Goal: Task Accomplishment & Management: Manage account settings

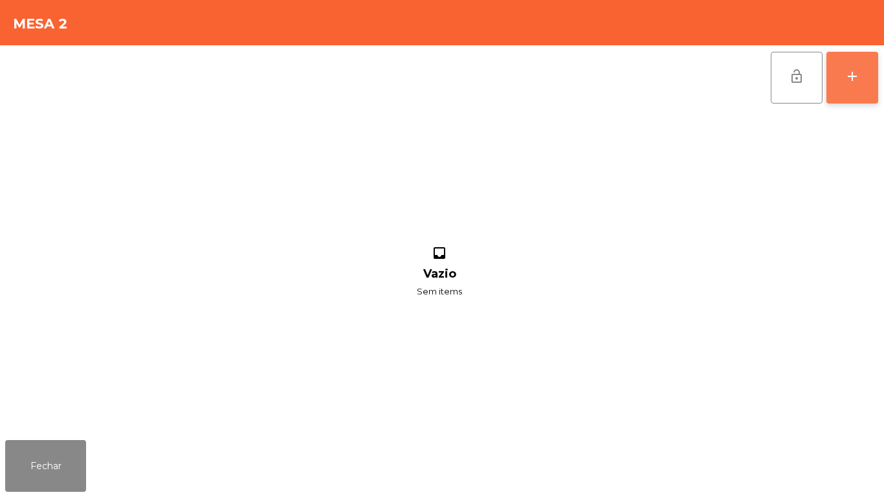
click at [851, 85] on button "add" at bounding box center [852, 78] width 52 height 52
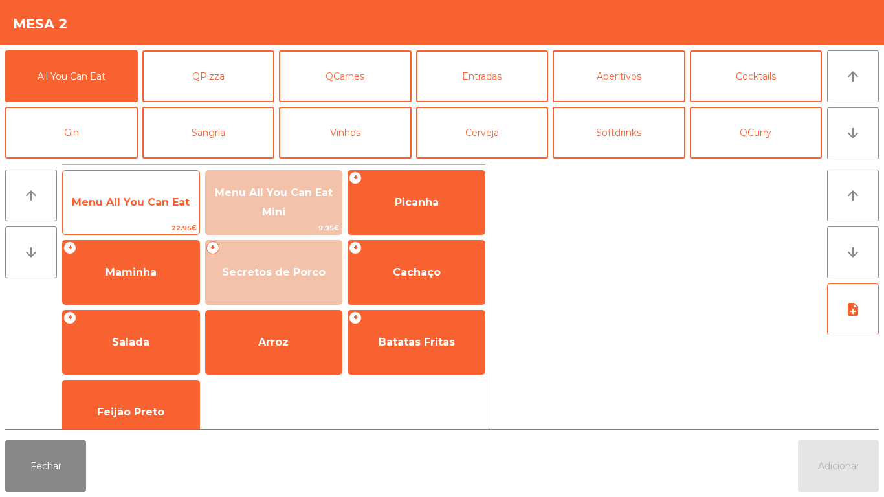
click at [135, 199] on span "Menu All You Can Eat" at bounding box center [131, 202] width 118 height 12
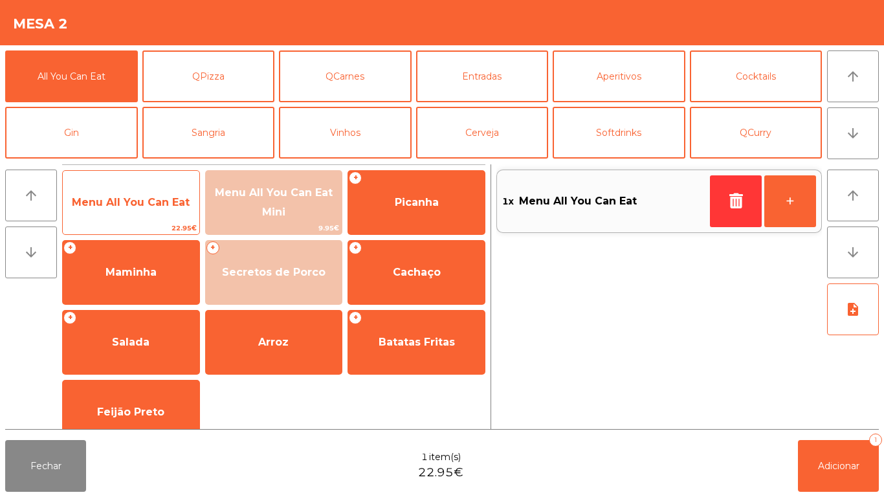
click at [144, 209] on span "Menu All You Can Eat" at bounding box center [131, 202] width 137 height 35
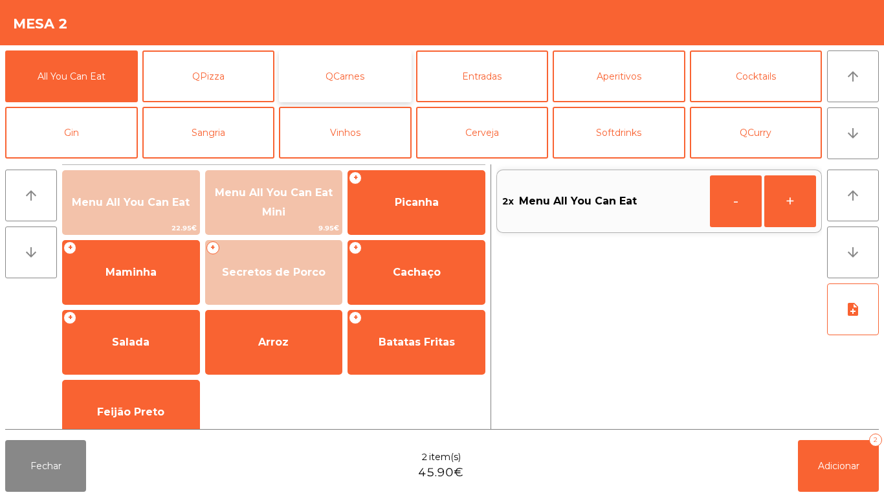
click at [355, 89] on button "QCarnes" at bounding box center [345, 76] width 133 height 52
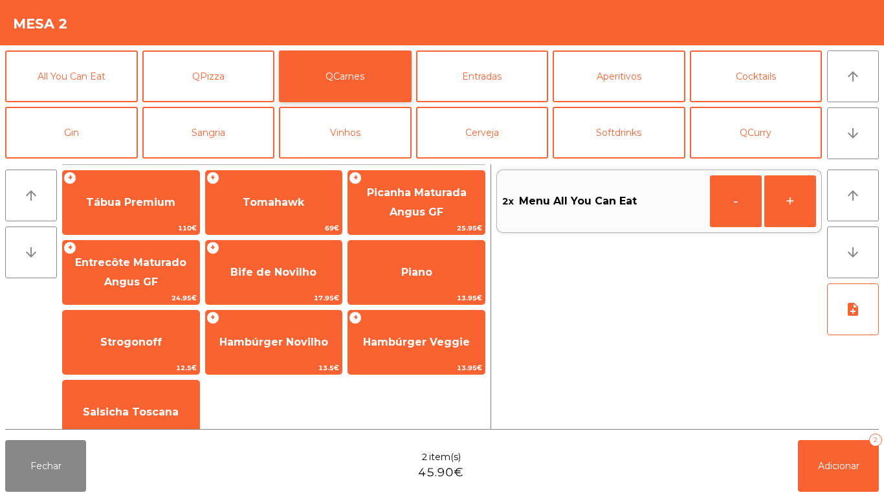
scroll to position [21, 0]
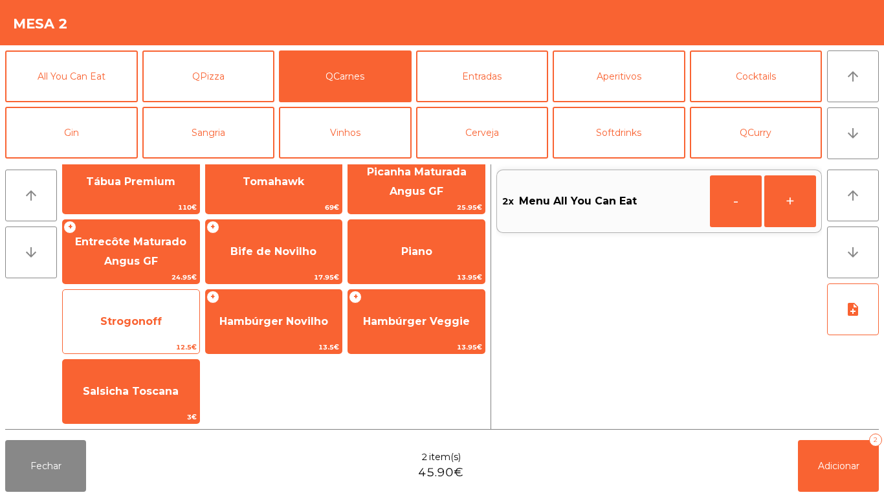
click at [133, 327] on span "Strogonoff" at bounding box center [130, 321] width 61 height 12
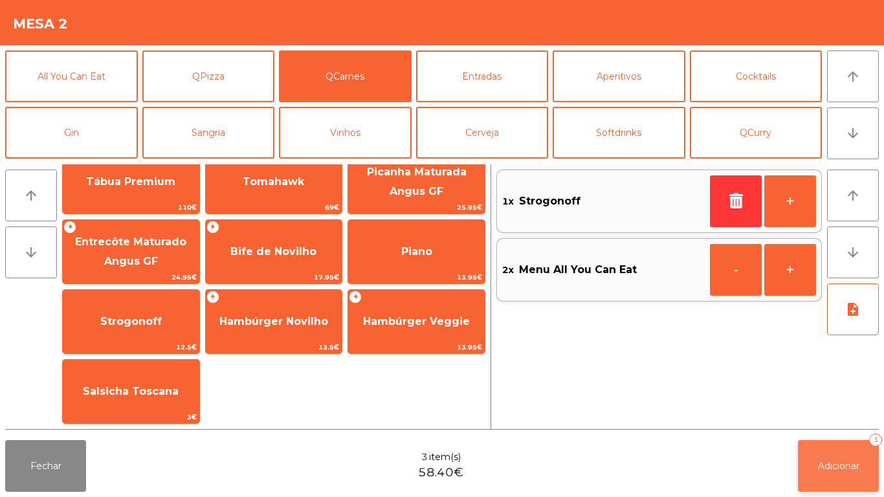
click at [828, 463] on span "Adicionar" at bounding box center [838, 466] width 41 height 12
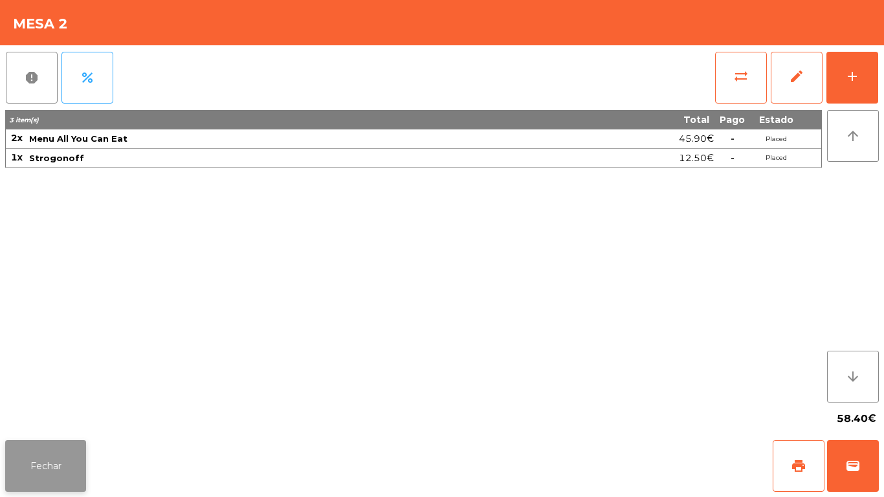
click at [63, 460] on button "Fechar" at bounding box center [45, 466] width 81 height 52
click at [841, 85] on button "add" at bounding box center [852, 78] width 52 height 52
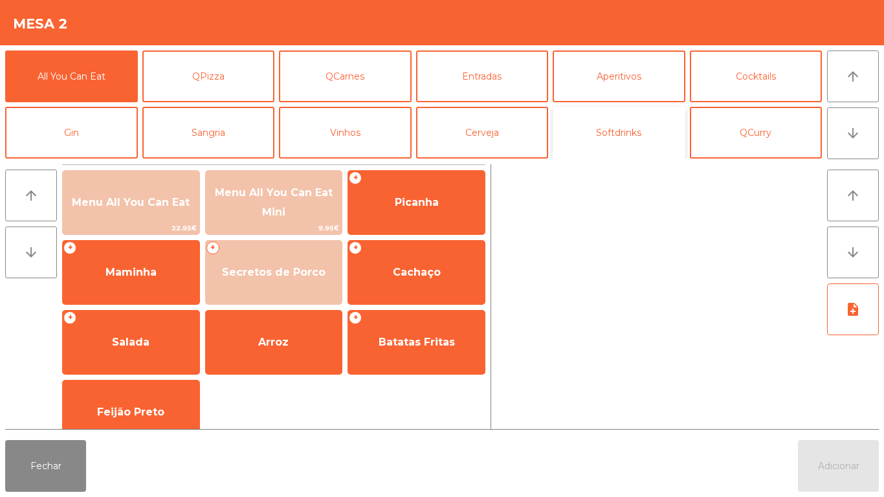
click at [599, 133] on button "Softdrinks" at bounding box center [619, 133] width 133 height 52
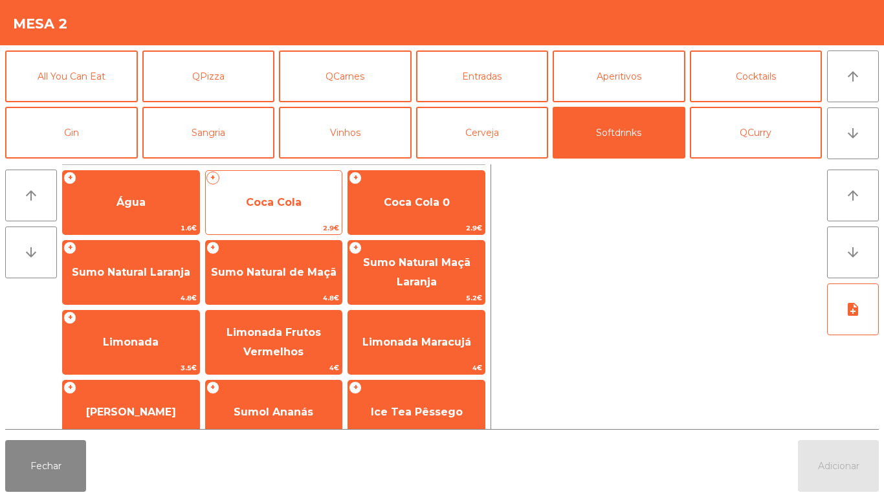
click at [278, 205] on span "Coca Cola" at bounding box center [274, 202] width 56 height 12
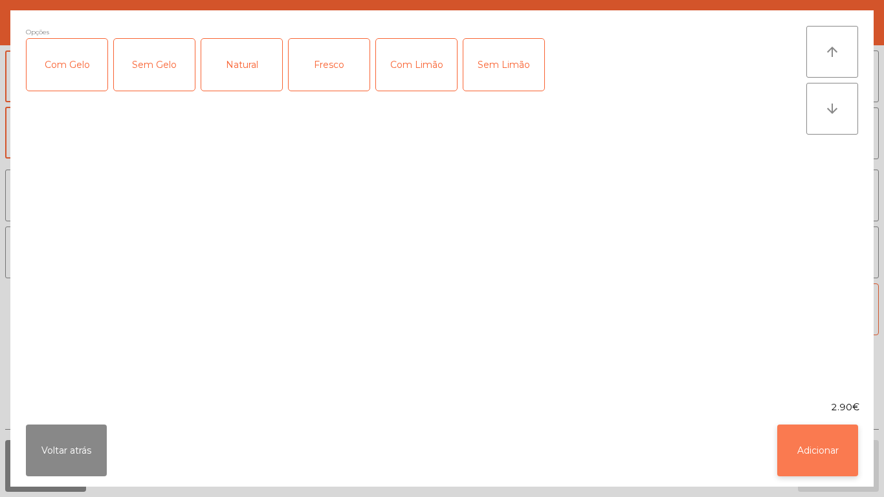
click at [815, 441] on button "Adicionar" at bounding box center [817, 451] width 81 height 52
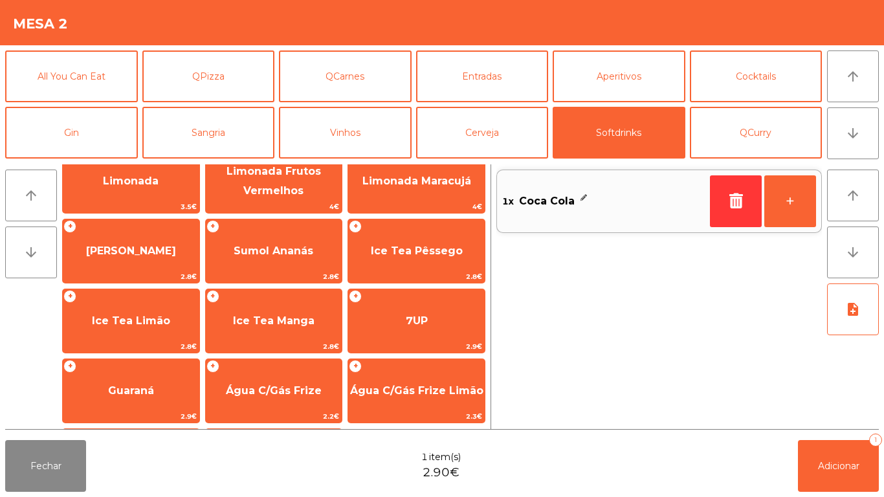
scroll to position [160, 0]
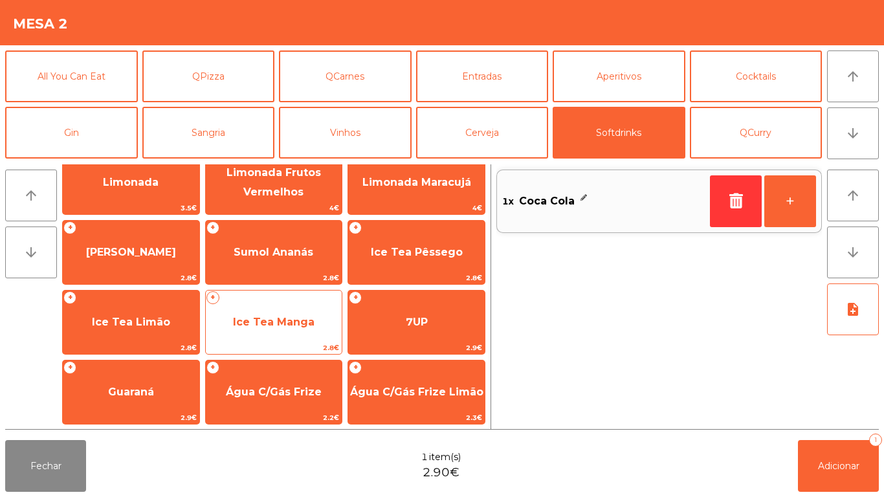
click at [292, 322] on span "Ice Tea Manga" at bounding box center [274, 322] width 82 height 12
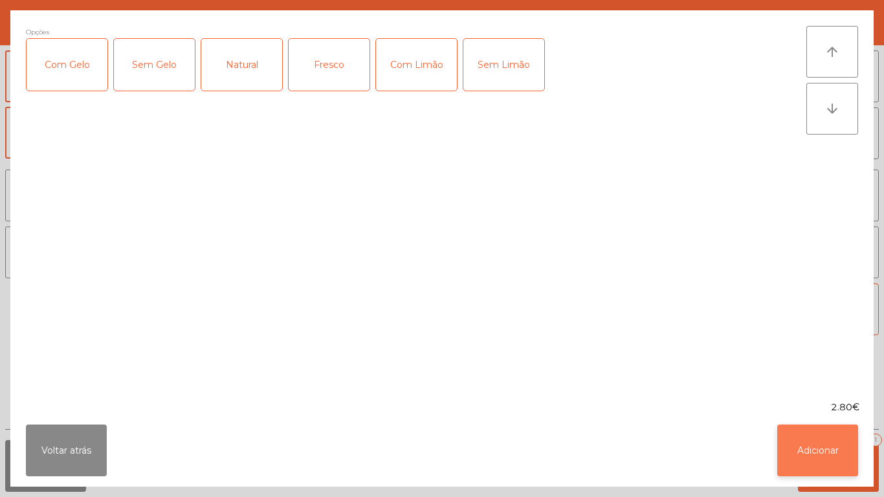
click at [811, 453] on button "Adicionar" at bounding box center [817, 451] width 81 height 52
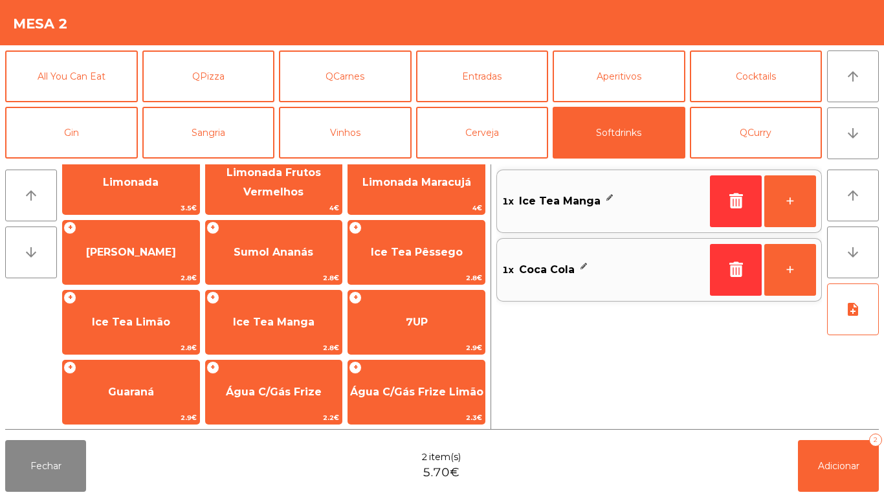
scroll to position [0, 0]
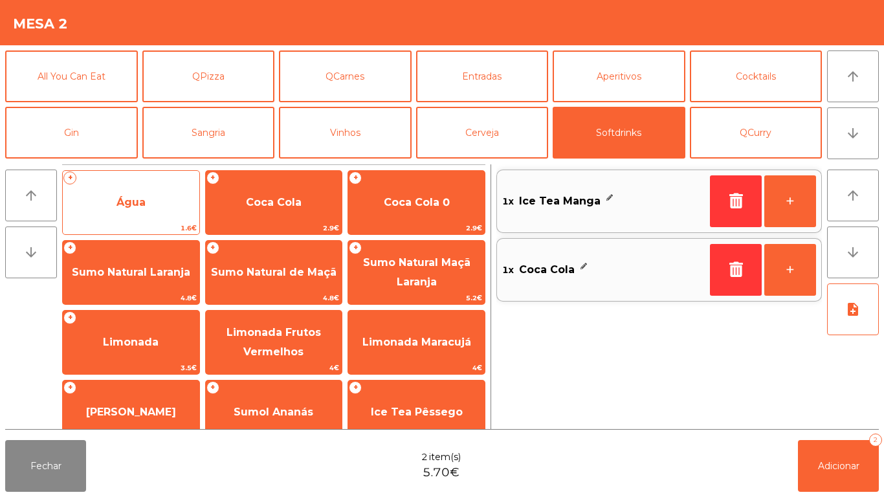
click at [155, 189] on span "Água" at bounding box center [131, 202] width 137 height 35
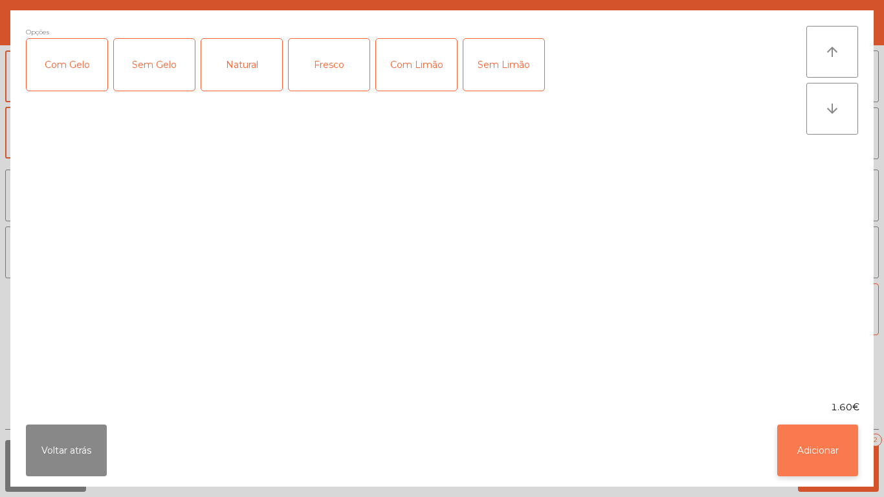
click at [823, 436] on button "Adicionar" at bounding box center [817, 451] width 81 height 52
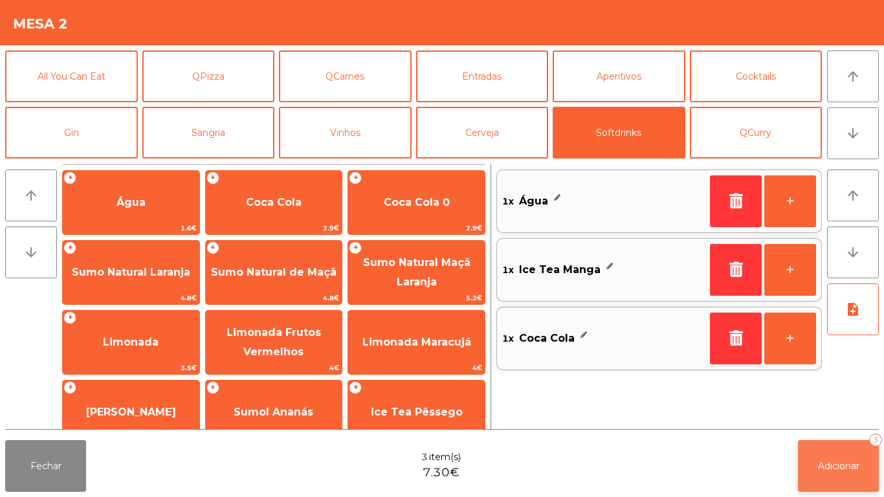
click at [839, 455] on button "Adicionar 3" at bounding box center [838, 466] width 81 height 52
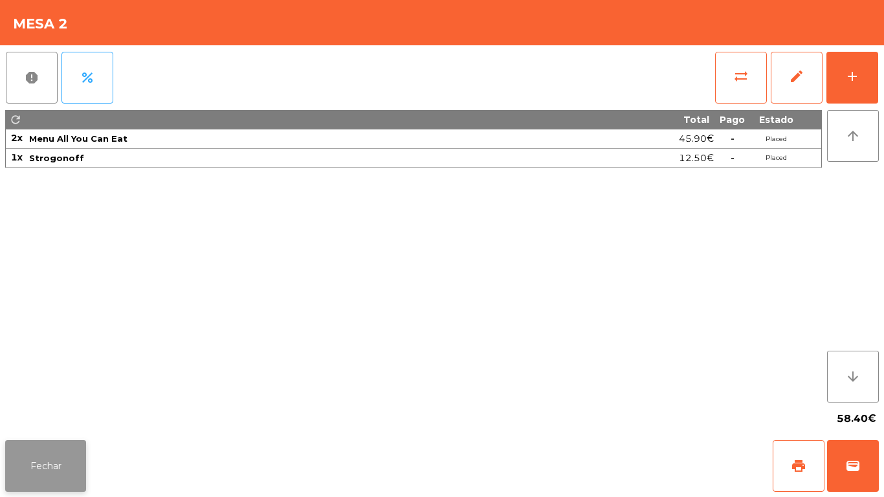
click at [63, 443] on button "Fechar" at bounding box center [45, 466] width 81 height 52
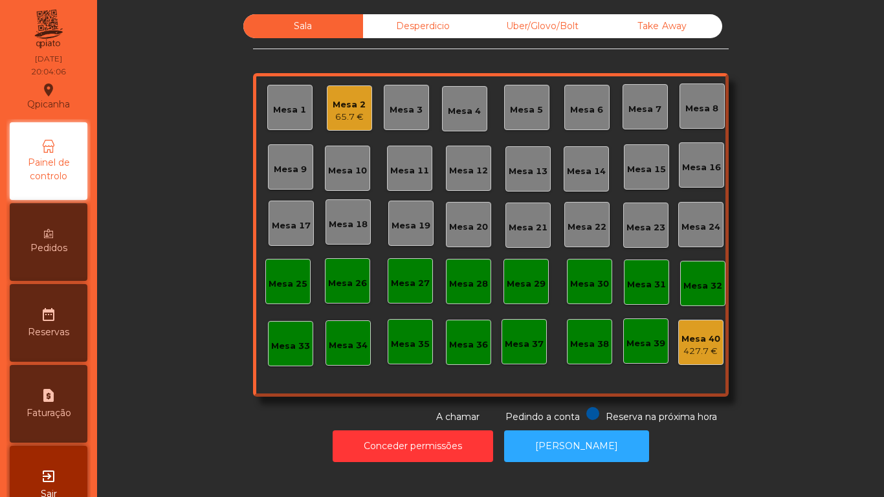
click at [401, 224] on div "Mesa 19" at bounding box center [411, 225] width 39 height 13
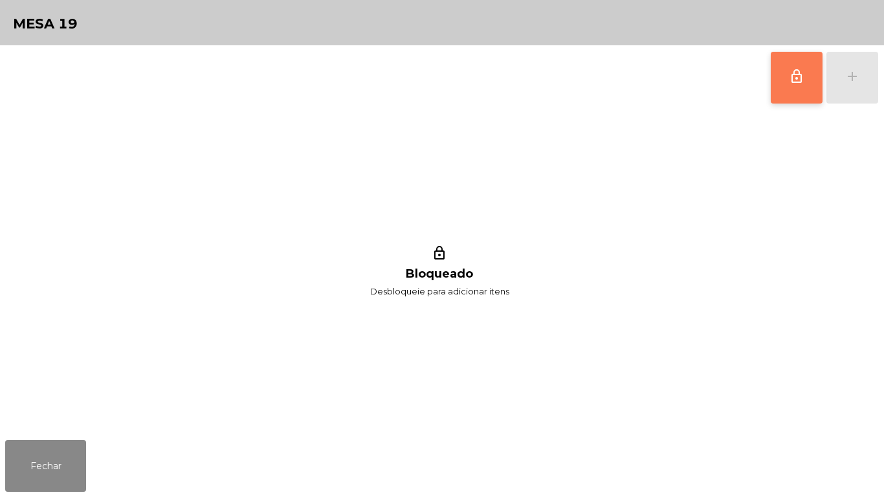
click at [775, 95] on button "lock_outline" at bounding box center [797, 78] width 52 height 52
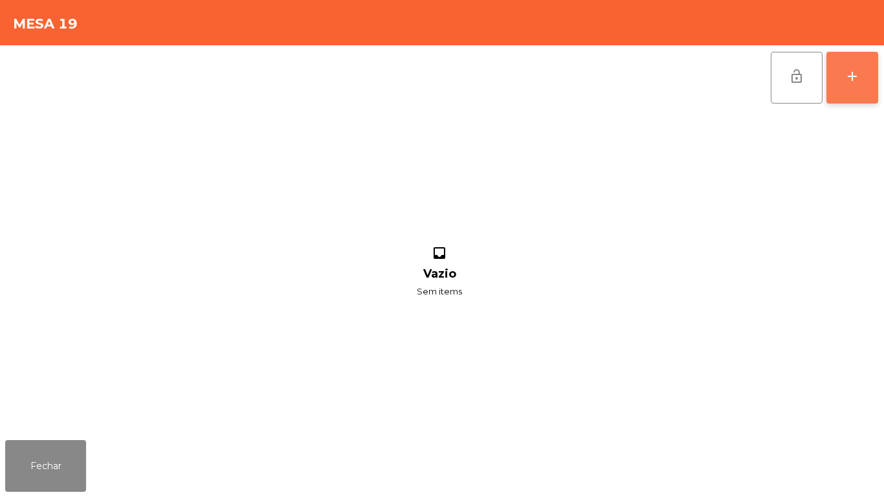
click at [866, 87] on button "add" at bounding box center [852, 78] width 52 height 52
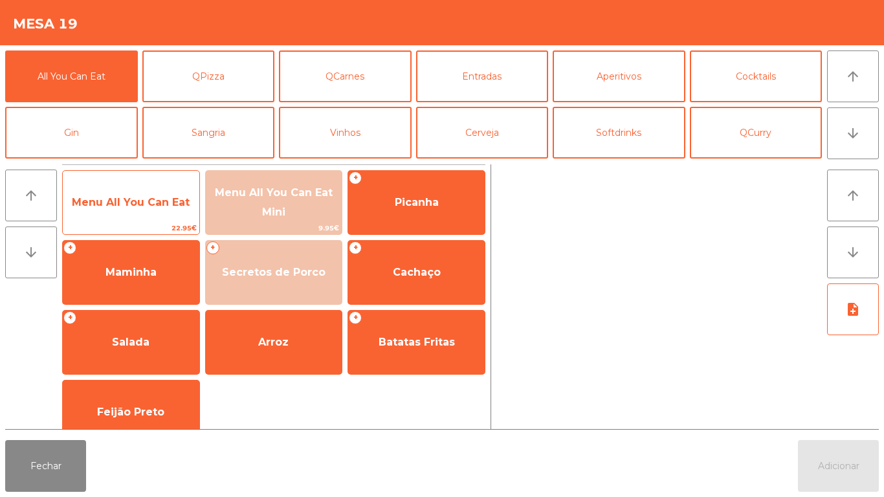
click at [144, 216] on span "Menu All You Can Eat" at bounding box center [131, 202] width 137 height 35
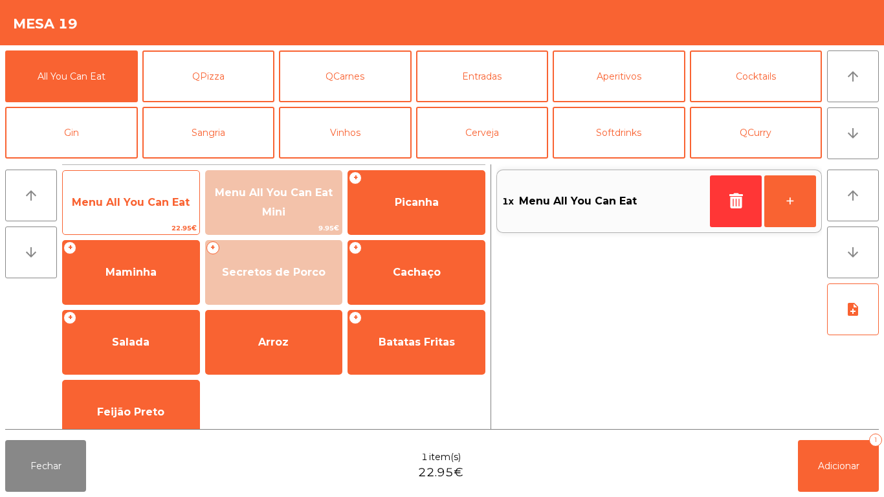
click at [147, 207] on span "Menu All You Can Eat" at bounding box center [131, 202] width 118 height 12
click at [146, 207] on span "Menu All You Can Eat" at bounding box center [131, 202] width 118 height 12
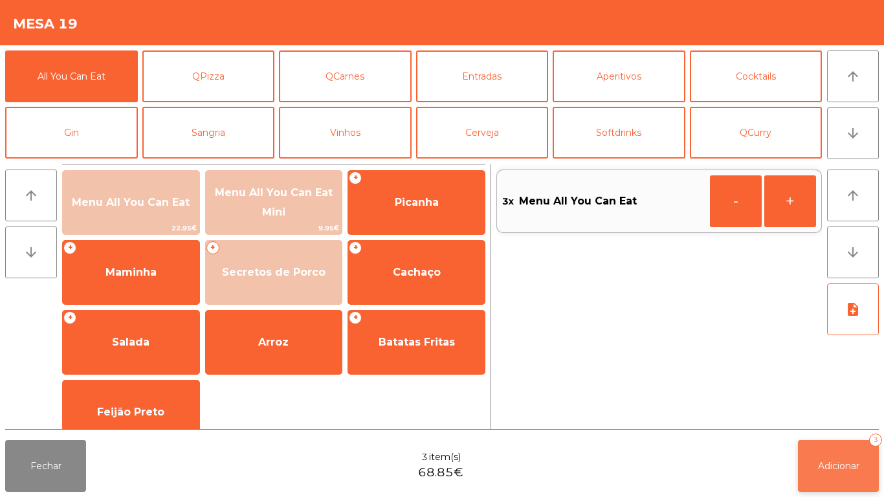
click at [836, 455] on button "Adicionar 3" at bounding box center [838, 466] width 81 height 52
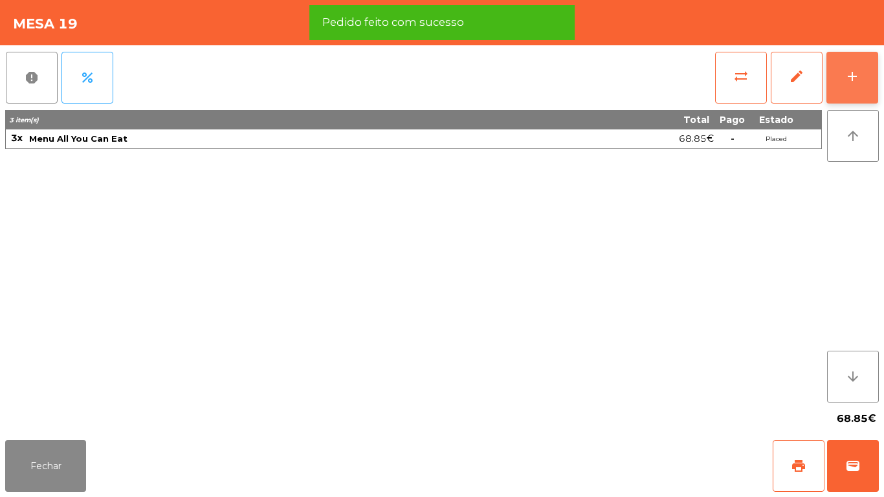
click at [850, 87] on button "add" at bounding box center [852, 78] width 52 height 52
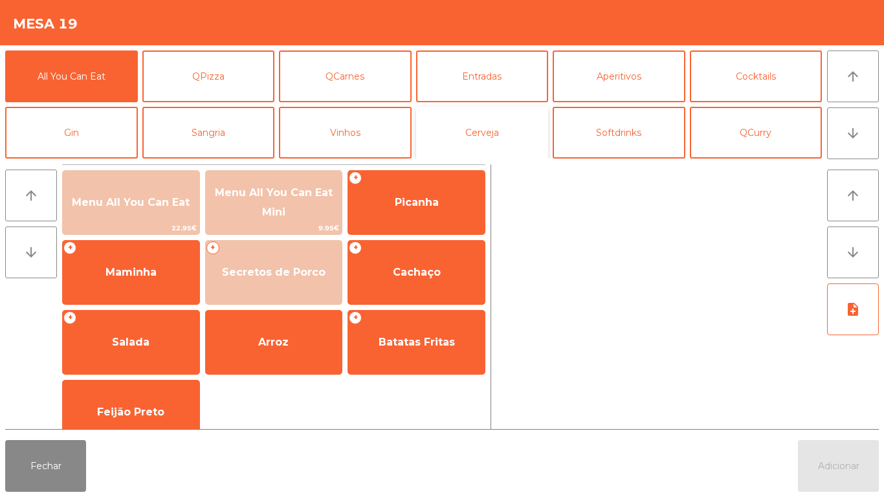
click at [485, 131] on button "Cerveja" at bounding box center [482, 133] width 133 height 52
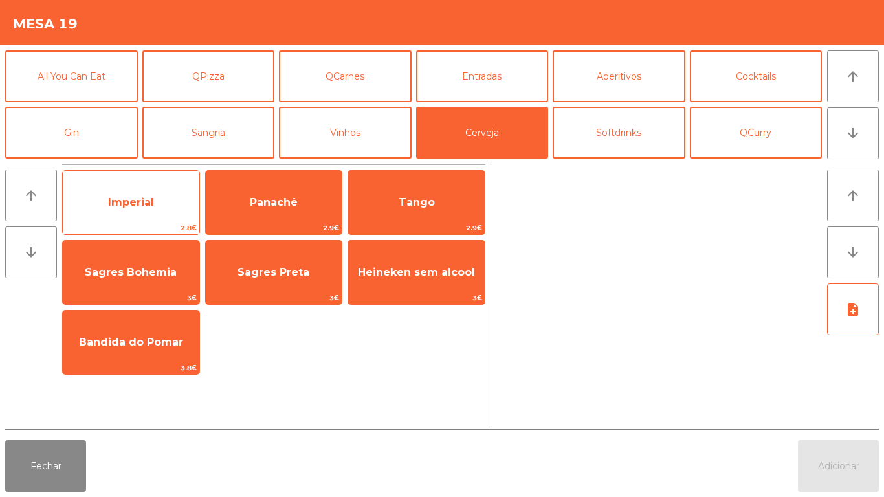
click at [149, 206] on span "Imperial" at bounding box center [131, 202] width 46 height 12
click at [148, 201] on span "Imperial" at bounding box center [131, 202] width 46 height 12
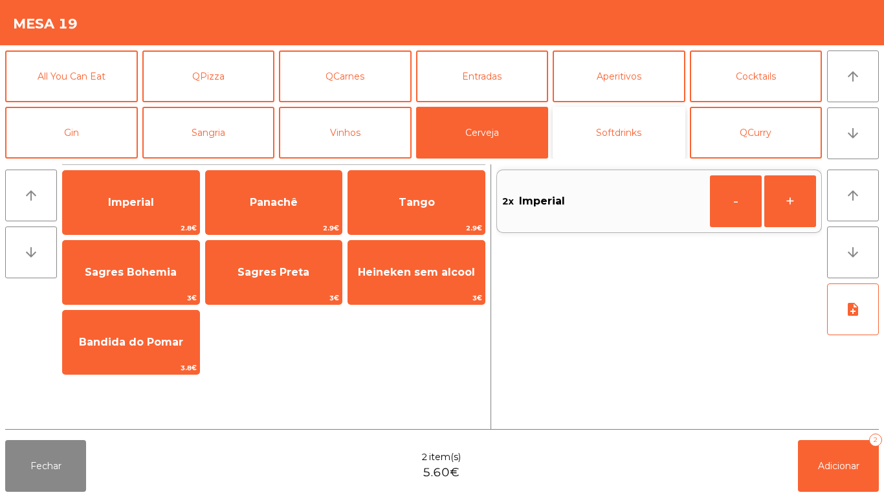
click at [672, 109] on button "Softdrinks" at bounding box center [619, 133] width 133 height 52
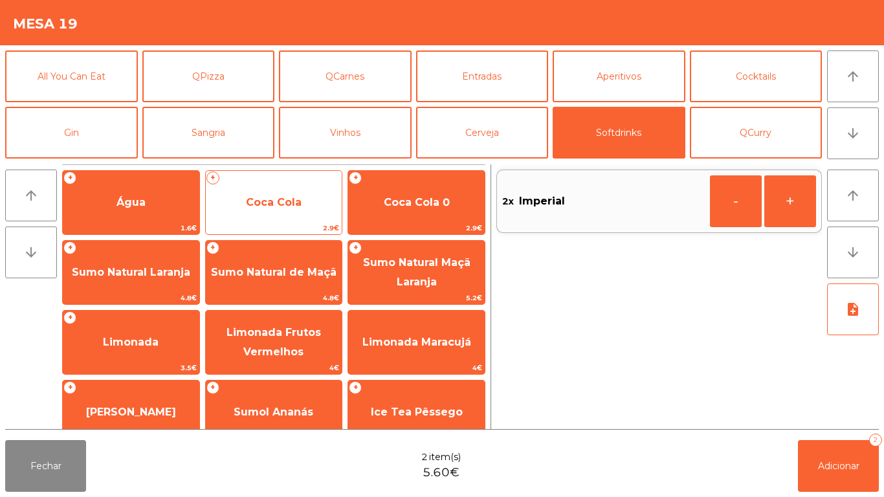
click at [268, 198] on span "Coca Cola" at bounding box center [274, 202] width 56 height 12
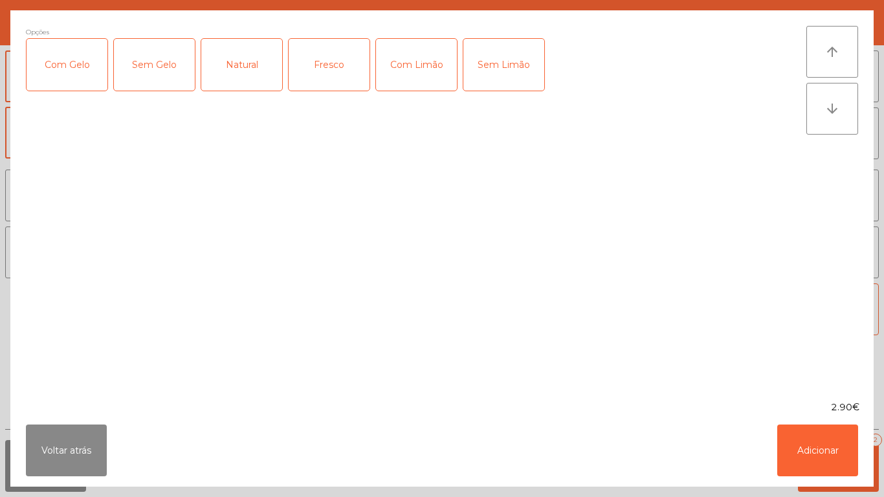
click at [61, 68] on div "Com Gelo" at bounding box center [67, 65] width 81 height 52
click at [443, 67] on div "Com Limão" at bounding box center [416, 65] width 81 height 52
click at [795, 445] on button "Adicionar" at bounding box center [817, 451] width 81 height 52
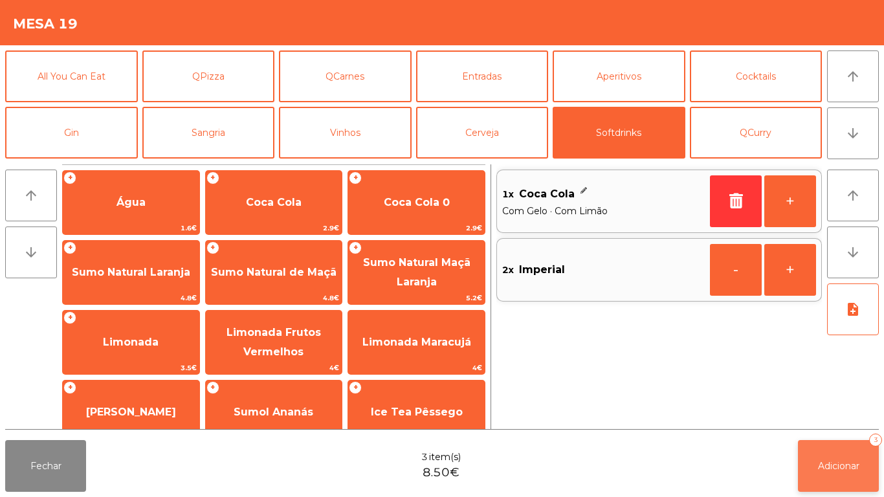
click at [835, 465] on span "Adicionar" at bounding box center [838, 466] width 41 height 12
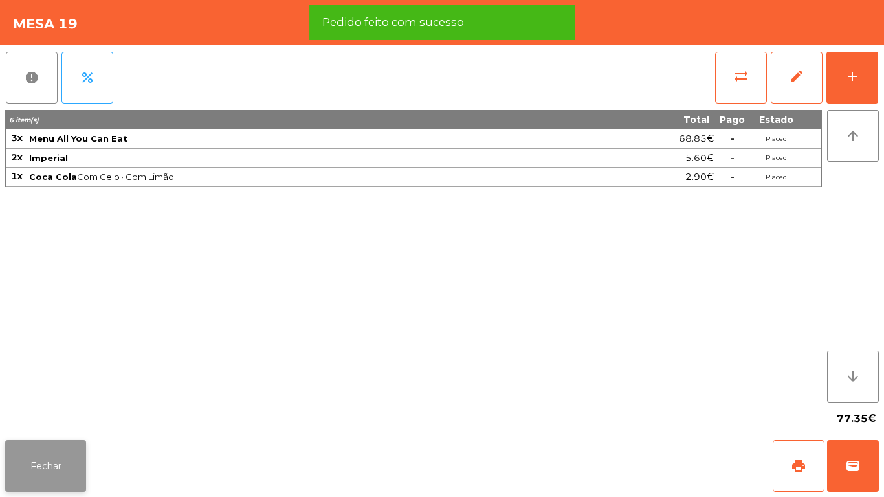
click at [49, 458] on button "Fechar" at bounding box center [45, 466] width 81 height 52
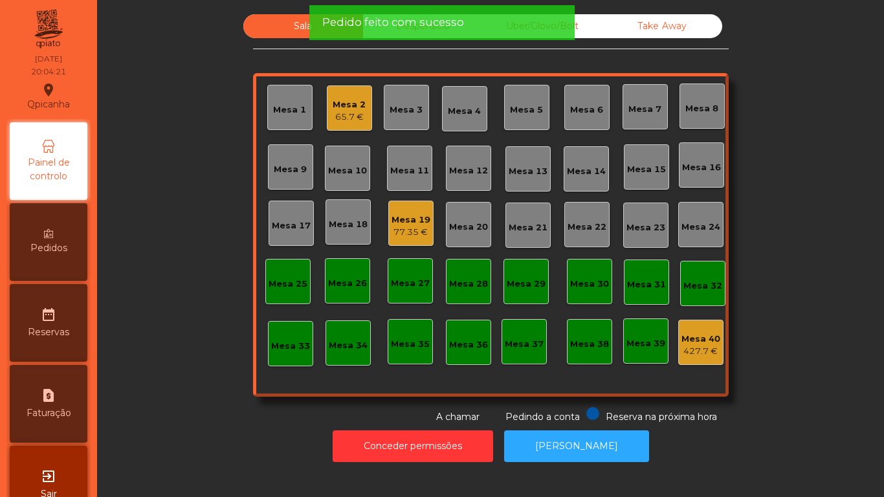
click at [340, 109] on div "Mesa 2" at bounding box center [349, 104] width 33 height 13
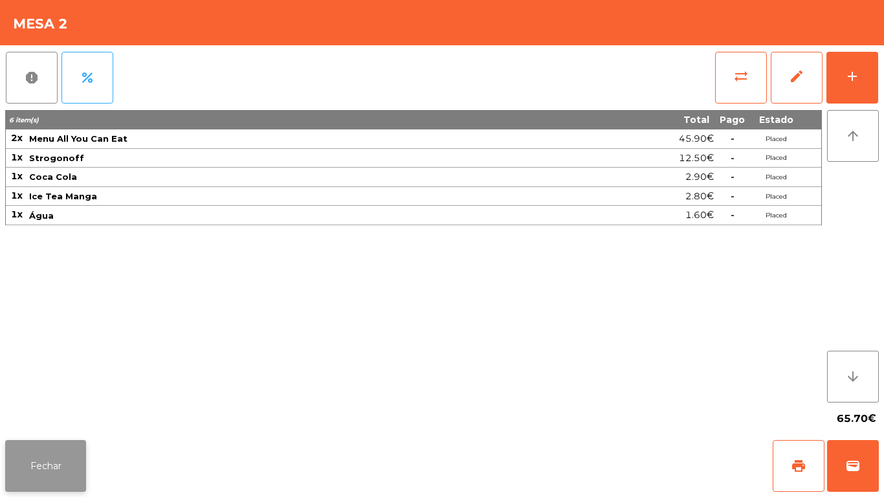
click at [63, 450] on button "Fechar" at bounding box center [45, 466] width 81 height 52
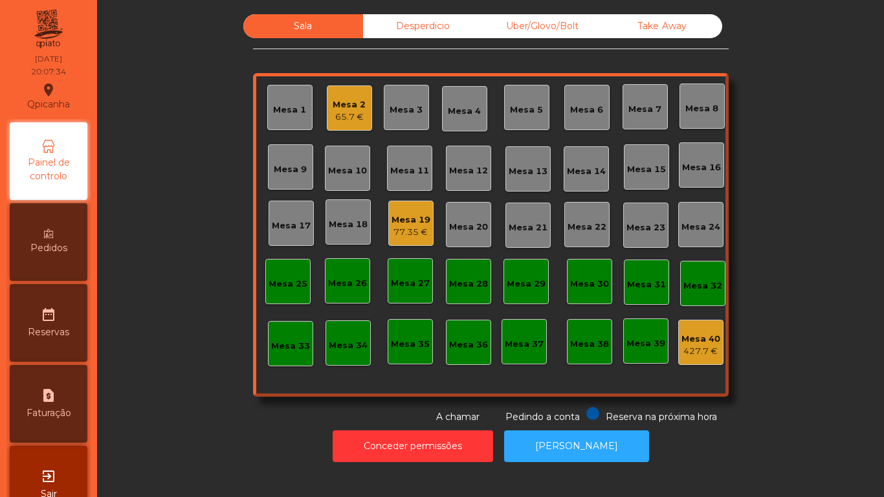
click at [353, 128] on div "Mesa 2 65.7 €" at bounding box center [349, 107] width 45 height 45
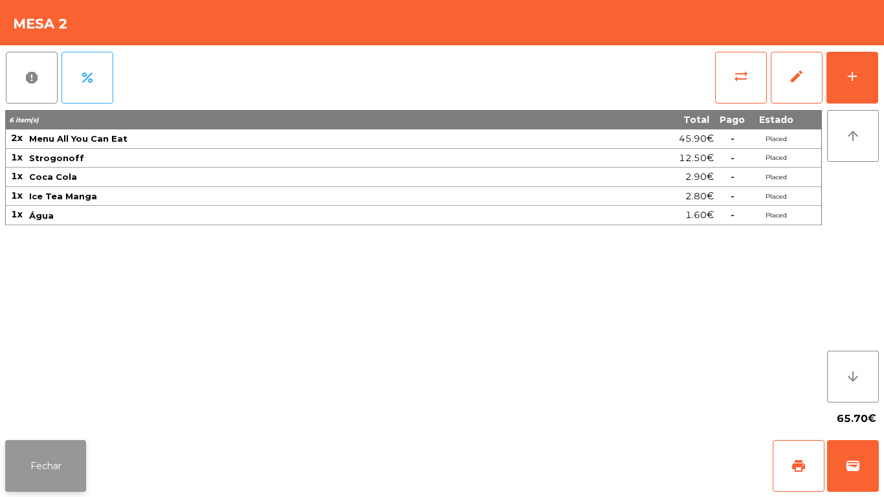
click at [38, 445] on button "Fechar" at bounding box center [45, 466] width 81 height 52
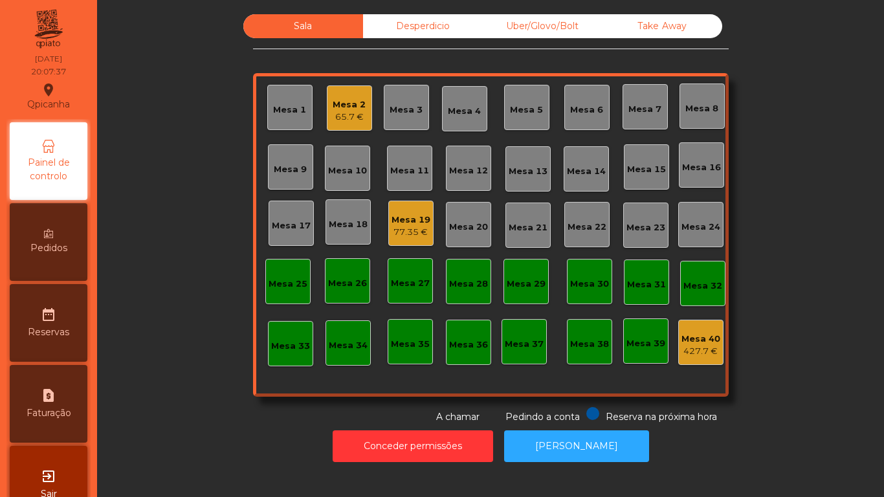
click at [408, 226] on div "77.35 €" at bounding box center [411, 232] width 39 height 13
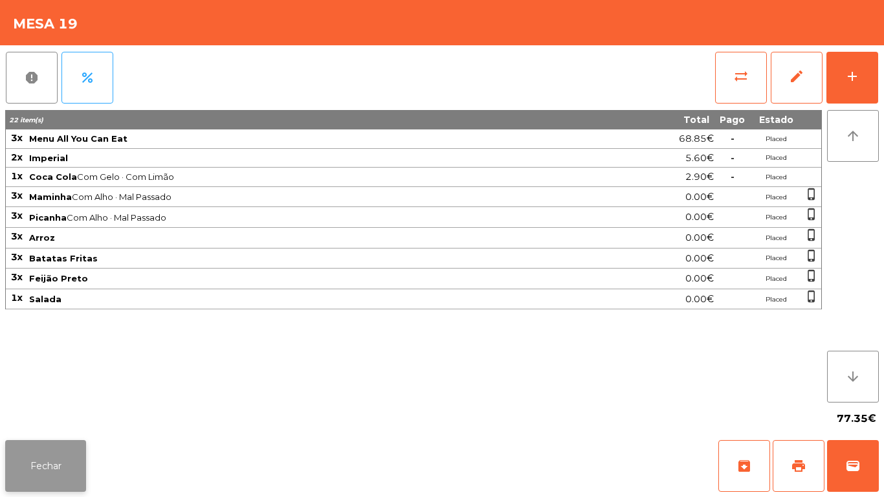
click at [67, 465] on button "Fechar" at bounding box center [45, 466] width 81 height 52
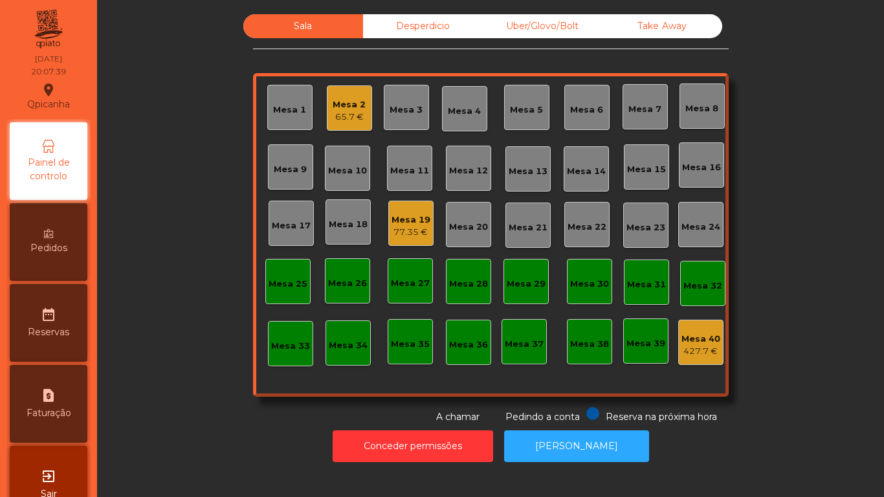
click at [357, 129] on div "Mesa 2 65.7 €" at bounding box center [349, 107] width 45 height 45
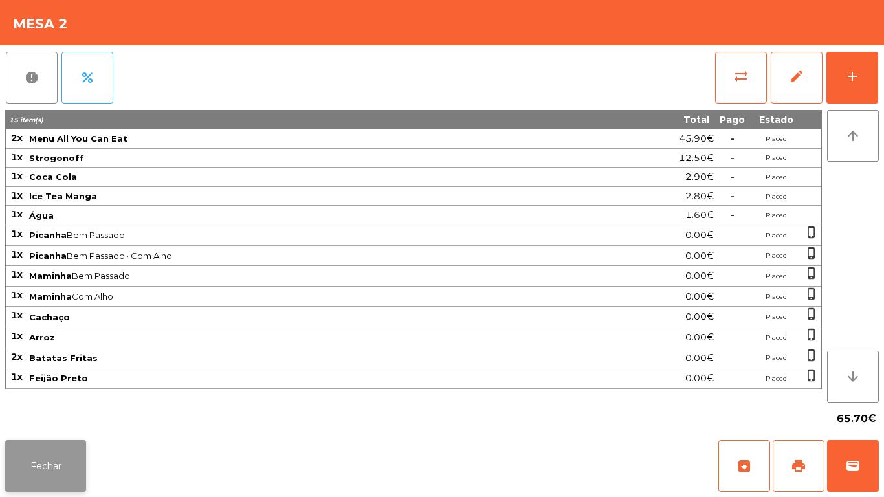
click at [26, 452] on button "Fechar" at bounding box center [45, 466] width 81 height 52
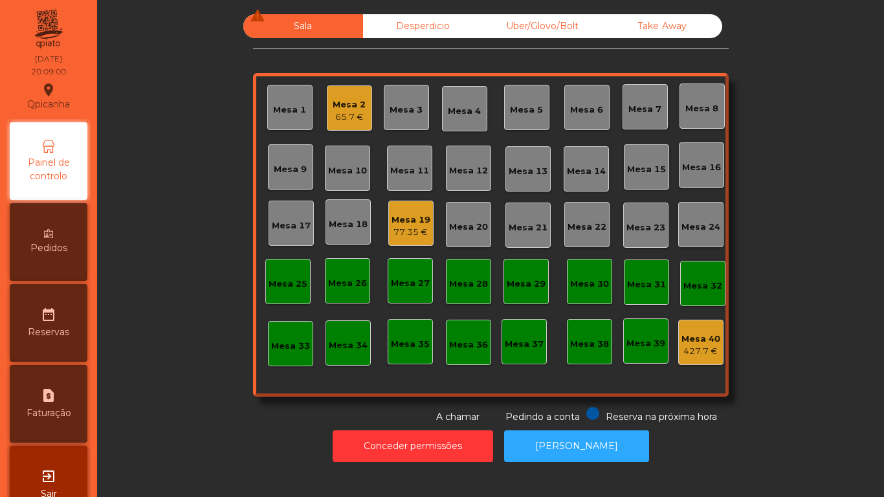
click at [404, 228] on div "77.35 €" at bounding box center [411, 232] width 39 height 13
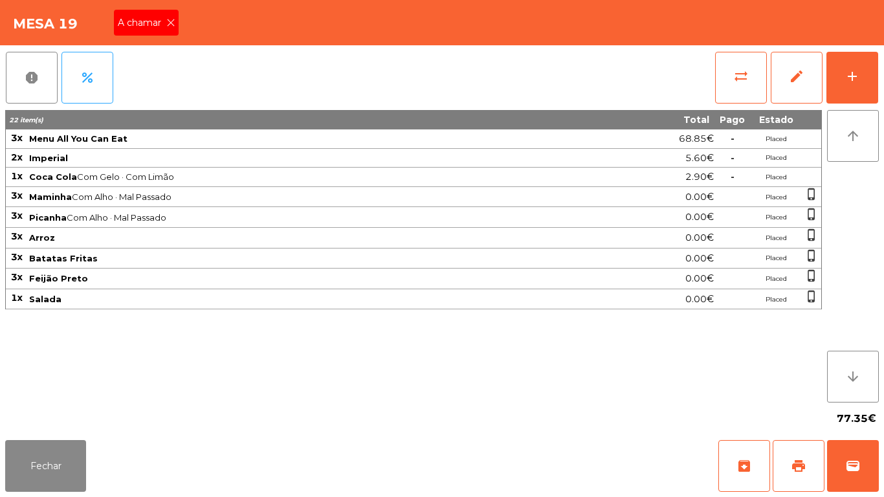
click at [170, 22] on icon at bounding box center [170, 22] width 9 height 9
click at [63, 469] on button "Fechar" at bounding box center [45, 466] width 81 height 52
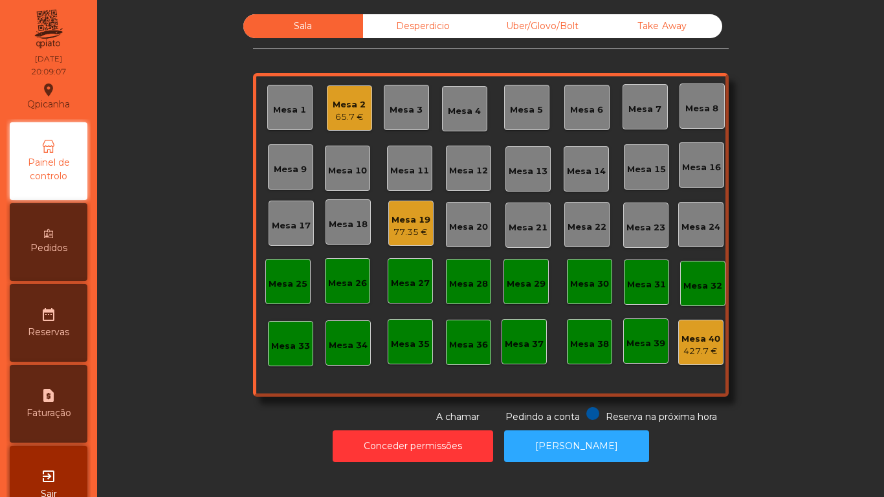
click at [280, 295] on div "Mesa 25" at bounding box center [287, 281] width 45 height 45
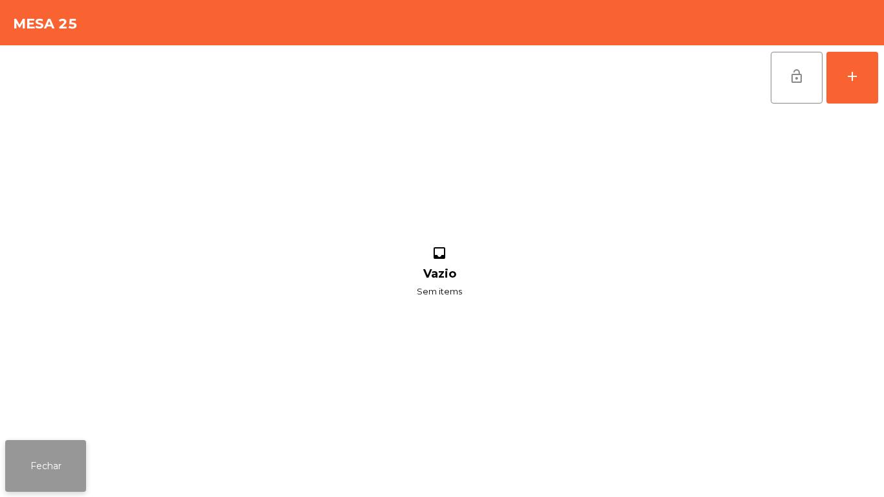
click at [60, 456] on button "Fechar" at bounding box center [45, 466] width 81 height 52
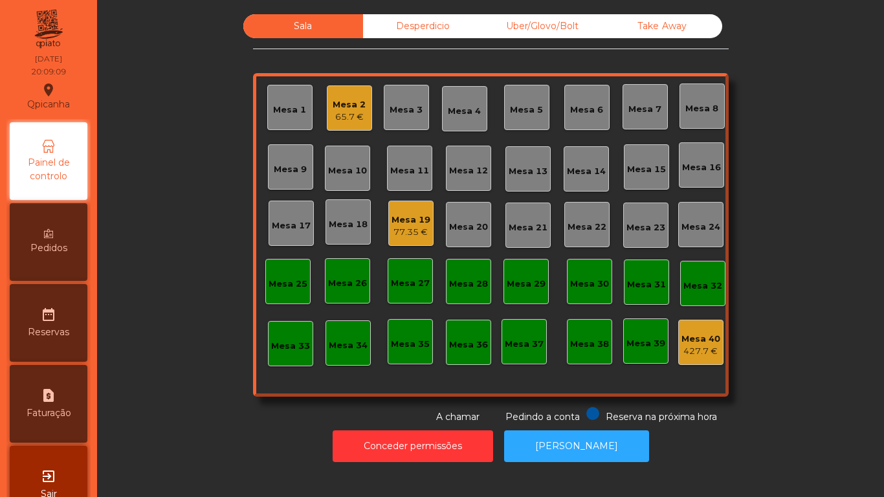
click at [305, 210] on div "Mesa 17" at bounding box center [291, 223] width 45 height 45
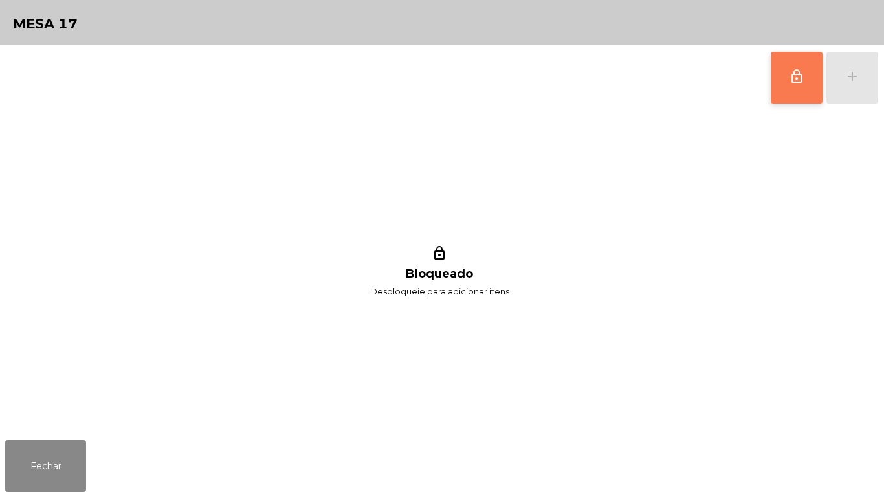
click at [780, 85] on button "lock_outline" at bounding box center [797, 78] width 52 height 52
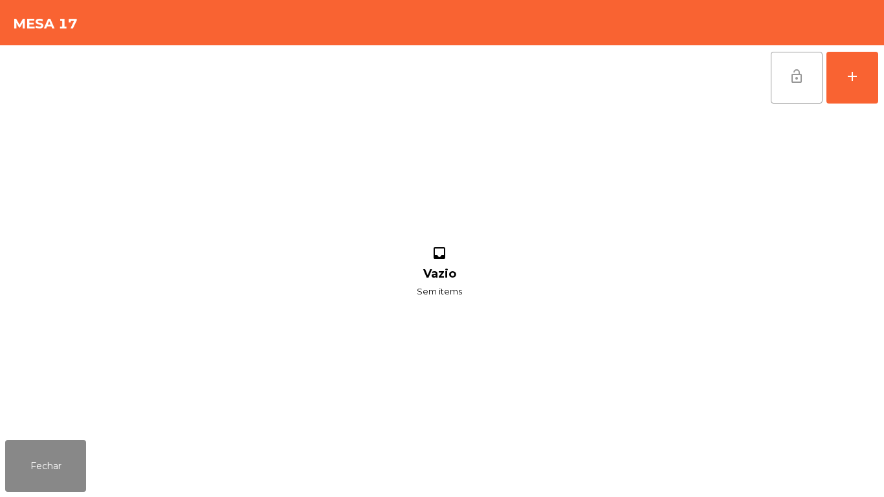
click at [804, 85] on button "lock_open" at bounding box center [797, 78] width 52 height 52
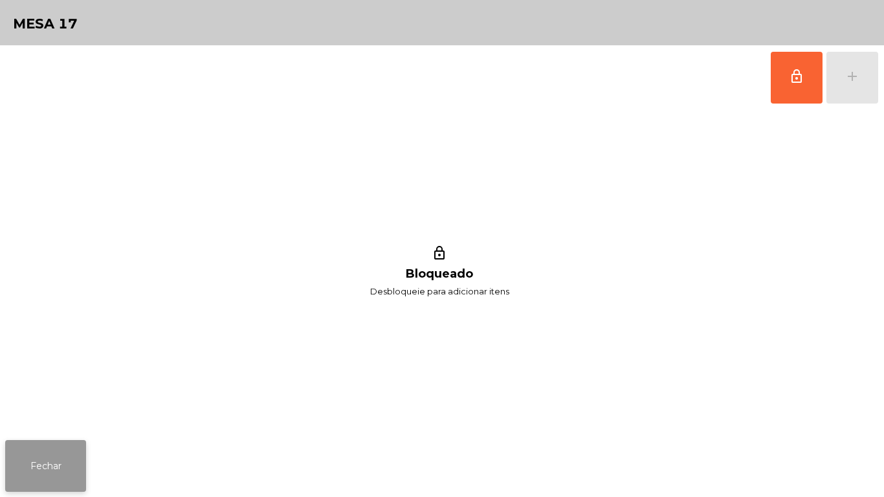
click at [61, 466] on button "Fechar" at bounding box center [45, 466] width 81 height 52
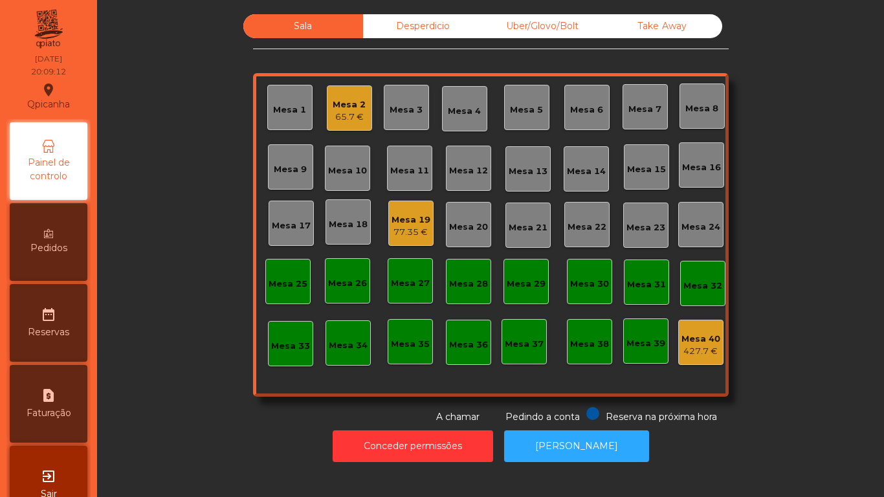
click at [575, 116] on div "Mesa 6" at bounding box center [586, 107] width 45 height 45
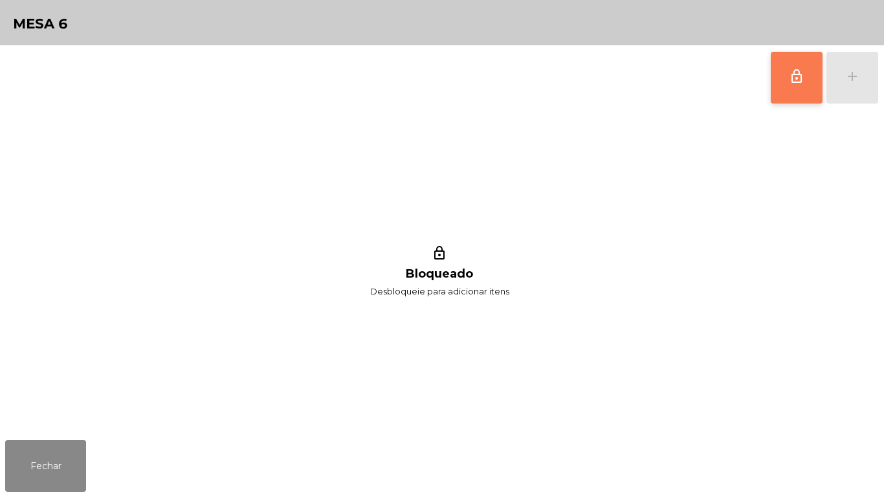
click at [782, 90] on button "lock_outline" at bounding box center [797, 78] width 52 height 52
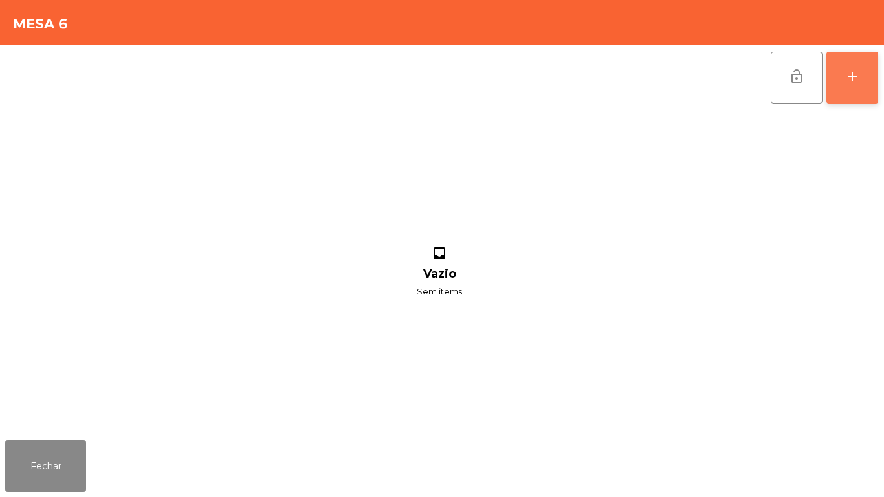
click at [850, 91] on button "add" at bounding box center [852, 78] width 52 height 52
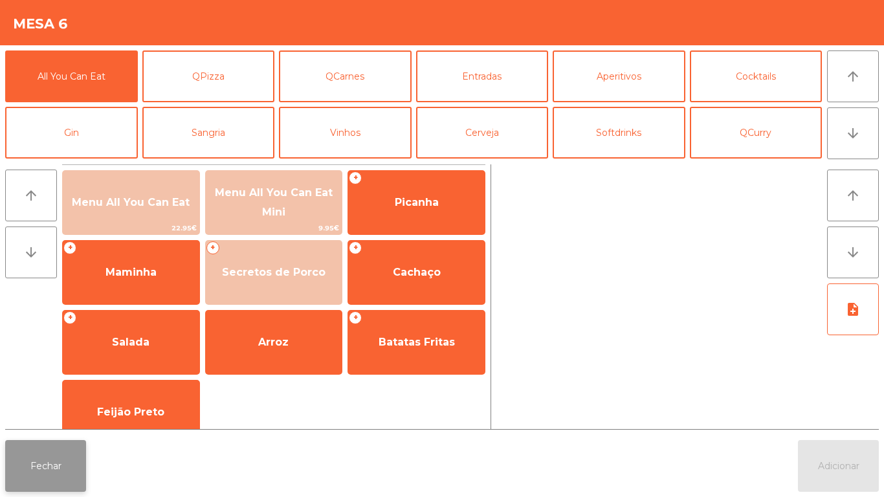
click at [58, 457] on button "Fechar" at bounding box center [45, 466] width 81 height 52
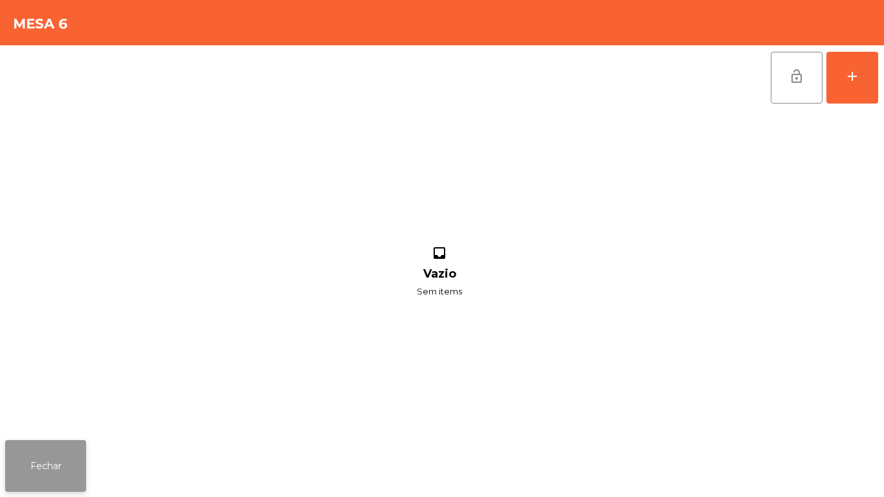
click at [60, 470] on button "Fechar" at bounding box center [45, 466] width 81 height 52
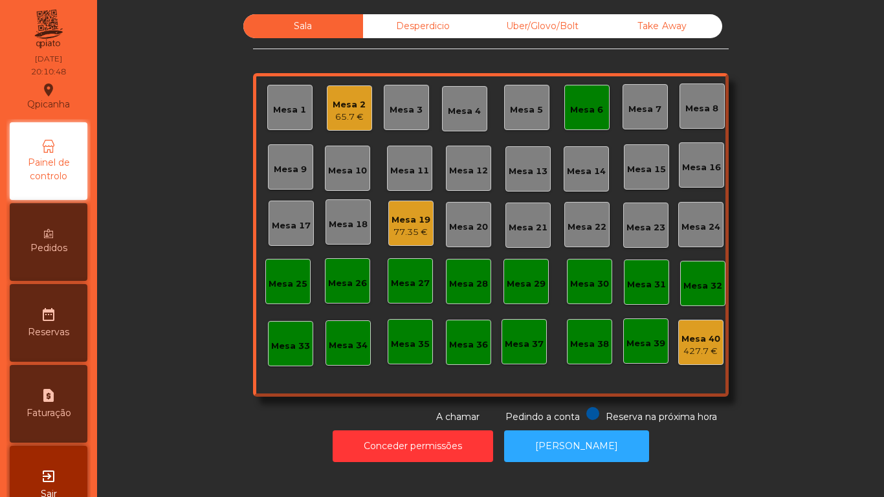
click at [595, 121] on div "Mesa 6" at bounding box center [586, 107] width 45 height 45
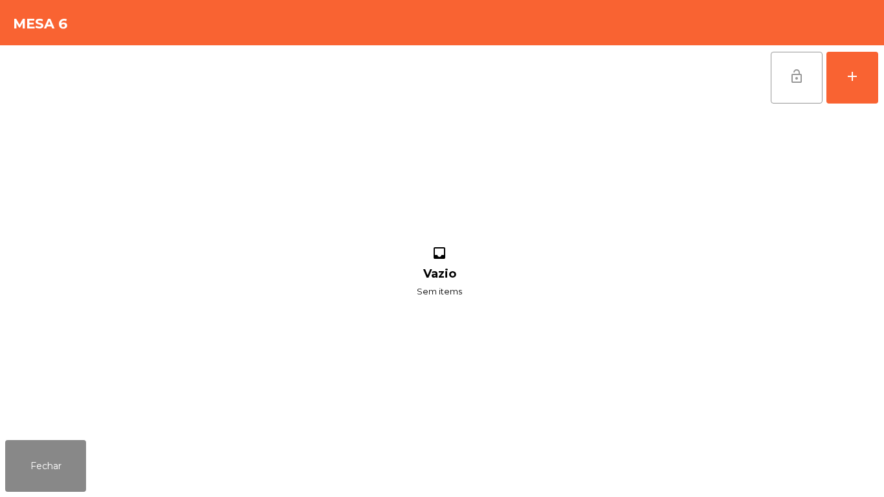
click at [784, 98] on button "lock_open" at bounding box center [797, 78] width 52 height 52
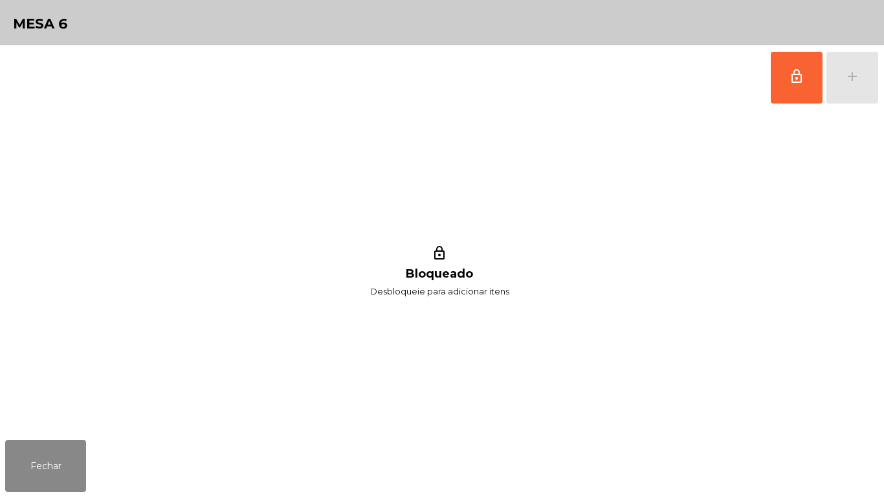
click at [98, 455] on div "Fechar" at bounding box center [442, 466] width 884 height 62
click at [73, 456] on button "Fechar" at bounding box center [45, 466] width 81 height 52
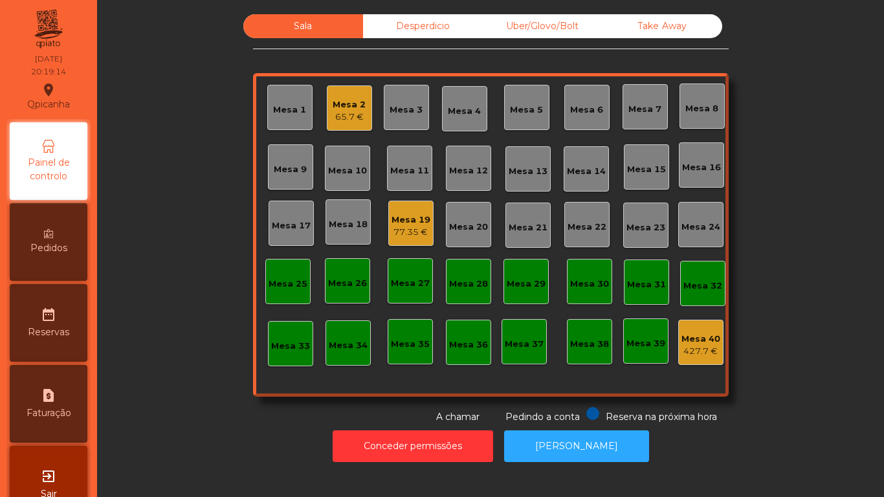
click at [697, 115] on div "Mesa 8" at bounding box center [701, 105] width 45 height 45
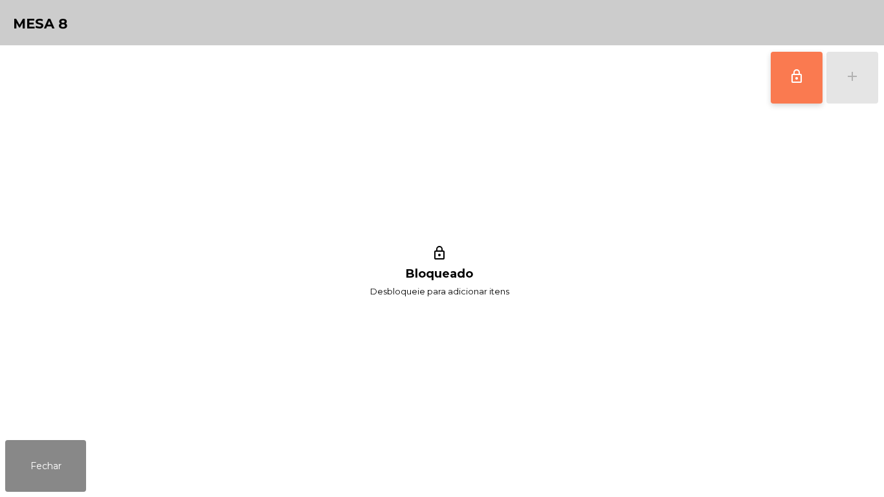
click at [798, 82] on span "lock_outline" at bounding box center [797, 77] width 16 height 16
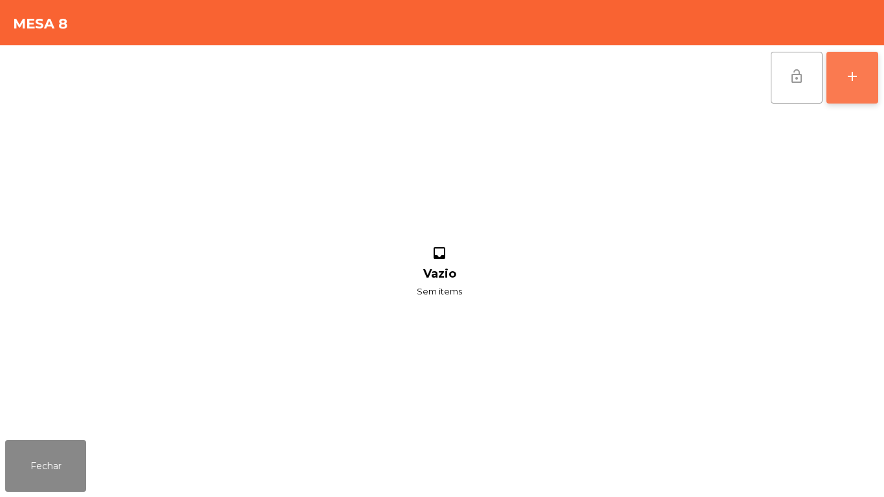
click at [847, 83] on div "add" at bounding box center [852, 77] width 16 height 16
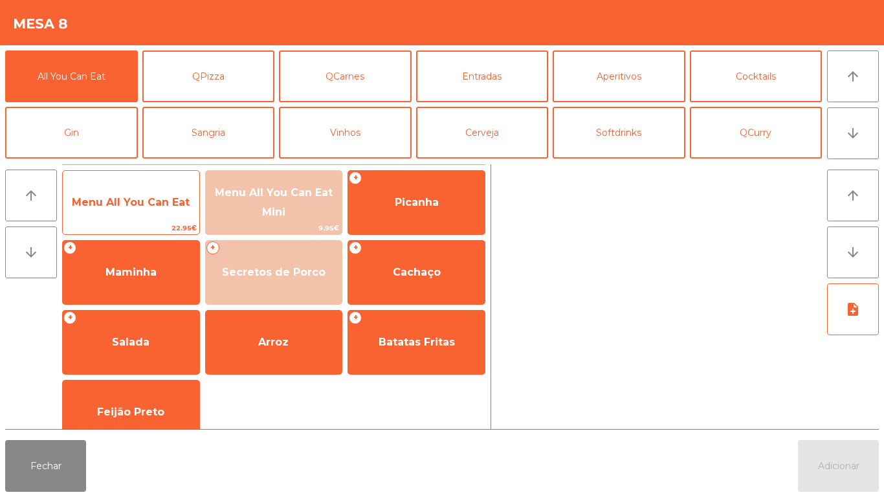
click at [169, 196] on span "Menu All You Can Eat" at bounding box center [131, 202] width 118 height 12
click at [167, 176] on div "Menu All You Can Eat 22.95€" at bounding box center [131, 202] width 138 height 65
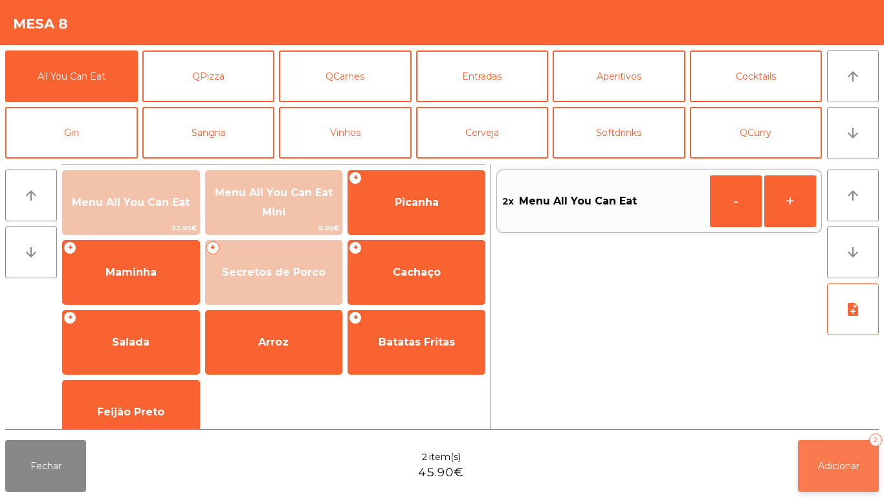
click at [850, 453] on button "Adicionar 2" at bounding box center [838, 466] width 81 height 52
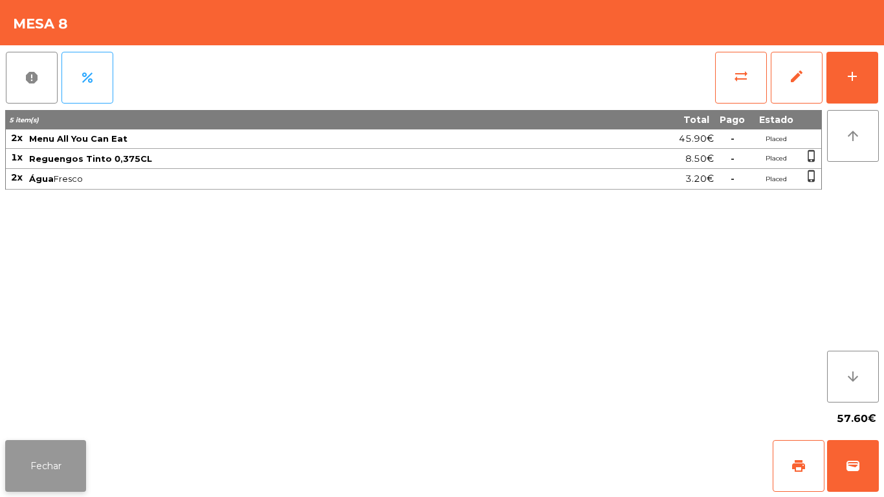
click at [65, 463] on button "Fechar" at bounding box center [45, 466] width 81 height 52
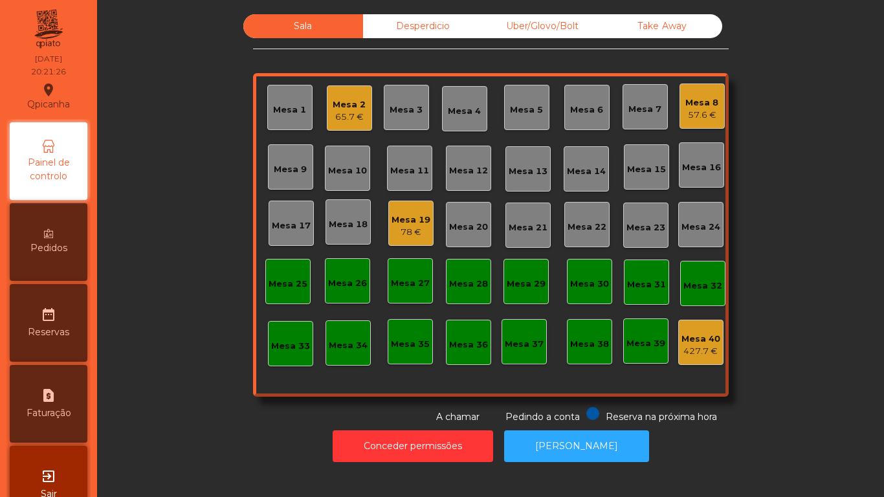
click at [291, 164] on div "Mesa 9" at bounding box center [290, 169] width 33 height 13
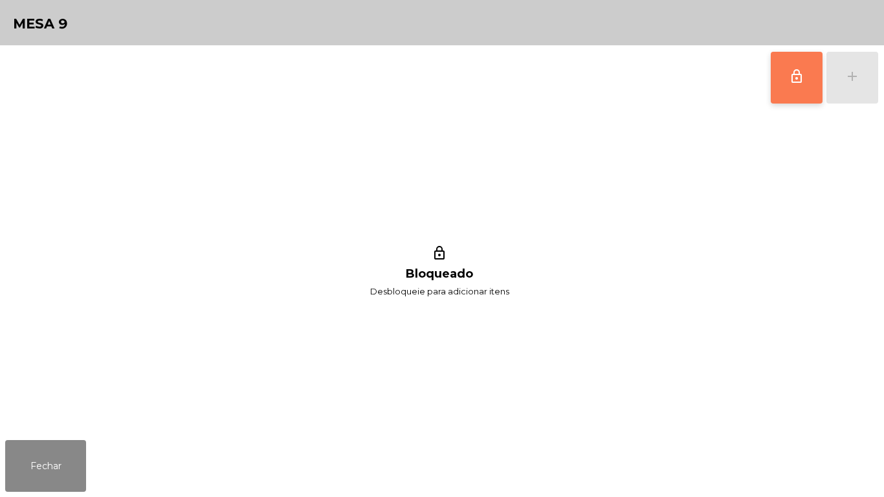
click at [784, 83] on button "lock_outline" at bounding box center [797, 78] width 52 height 52
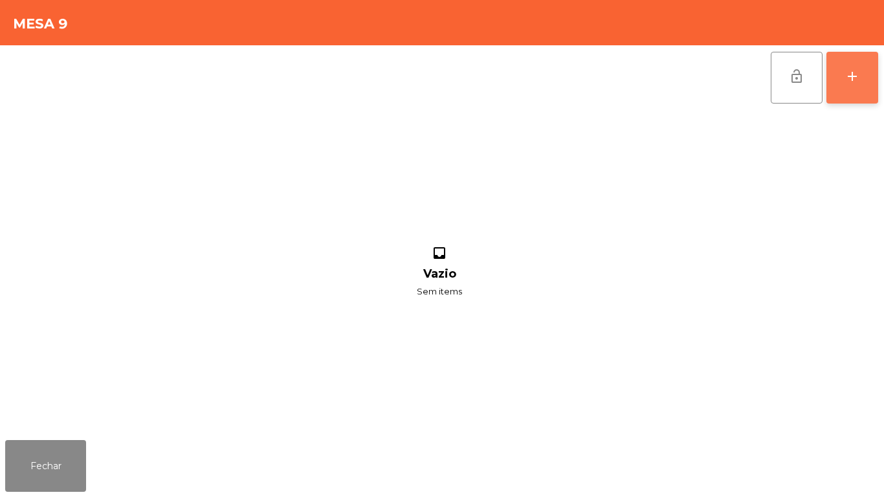
click at [844, 87] on button "add" at bounding box center [852, 78] width 52 height 52
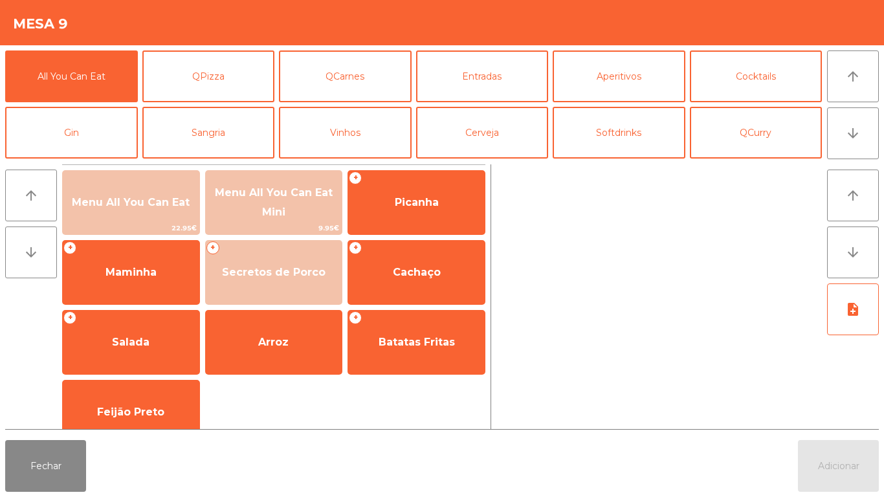
scroll to position [103, 0]
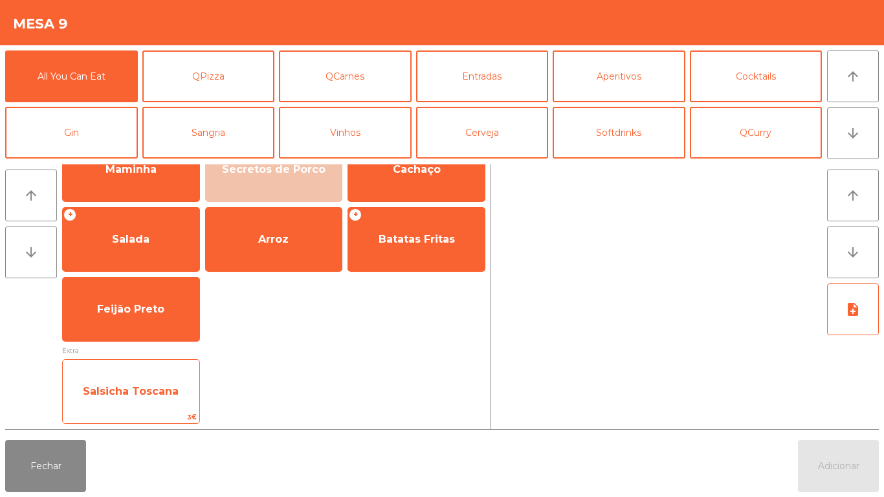
click at [184, 399] on span "Salsicha Toscana" at bounding box center [131, 391] width 137 height 35
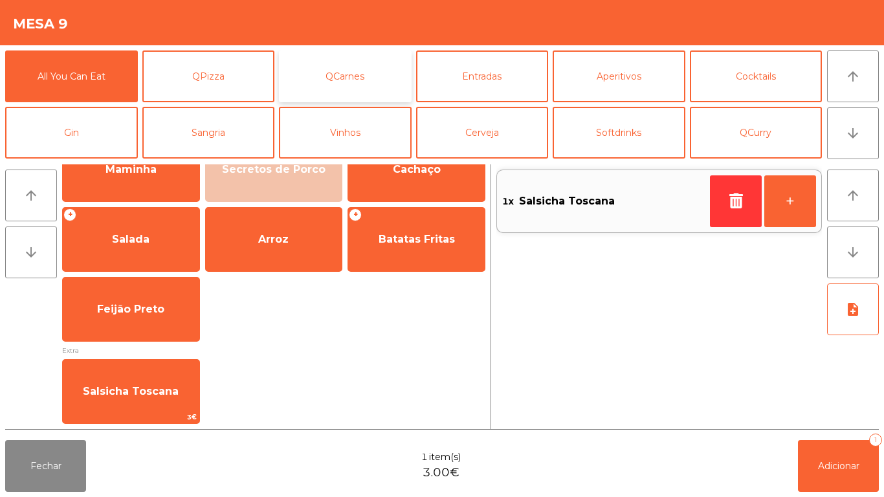
click at [357, 85] on button "QCarnes" at bounding box center [345, 76] width 133 height 52
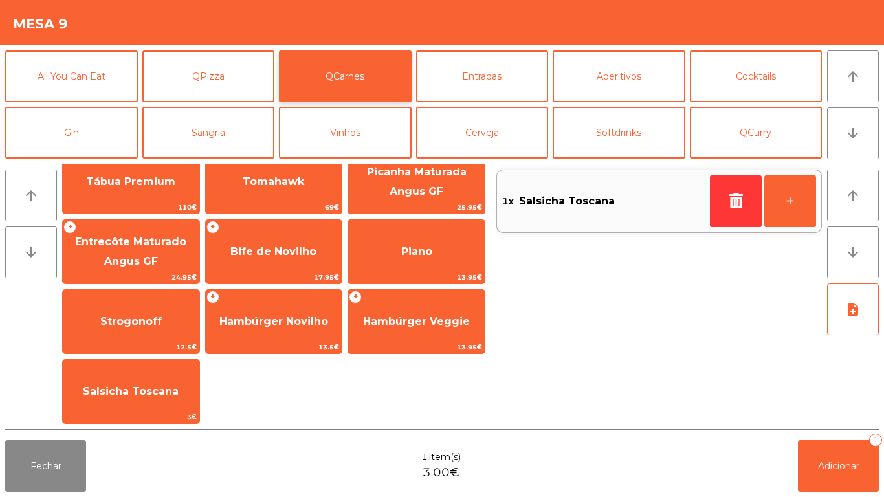
scroll to position [21, 0]
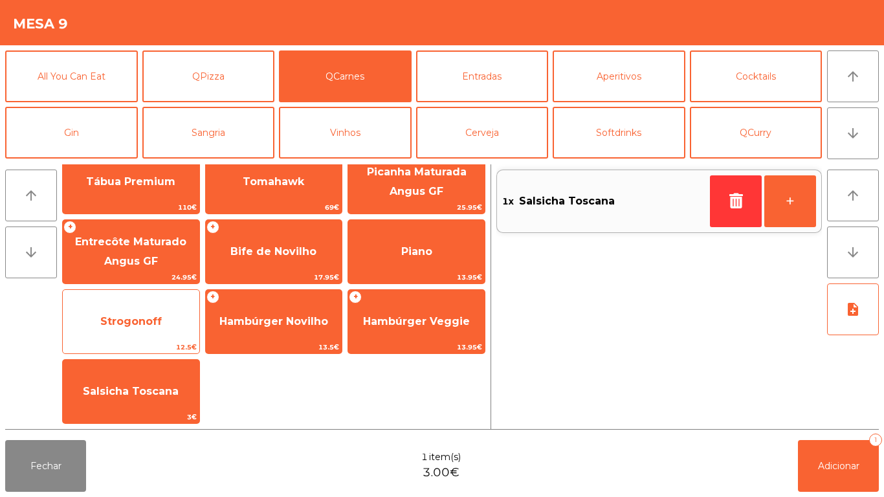
click at [177, 331] on span "Strogonoff" at bounding box center [131, 321] width 137 height 35
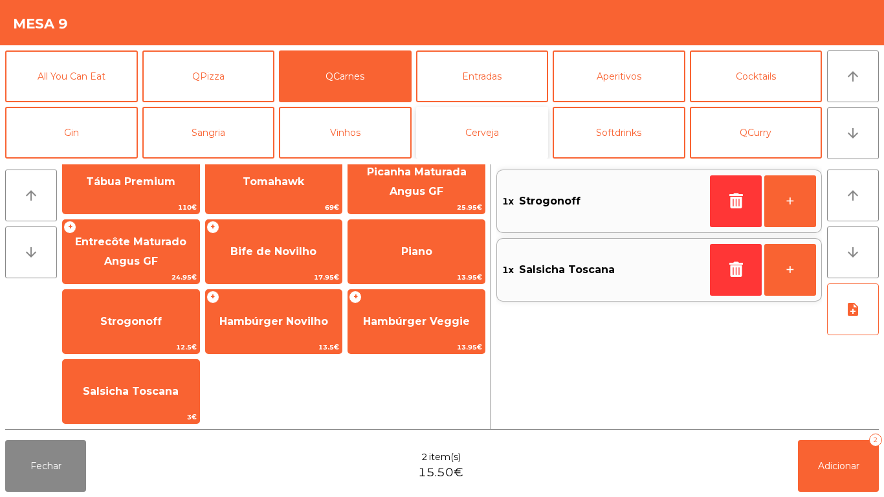
click at [499, 133] on button "Cerveja" at bounding box center [482, 133] width 133 height 52
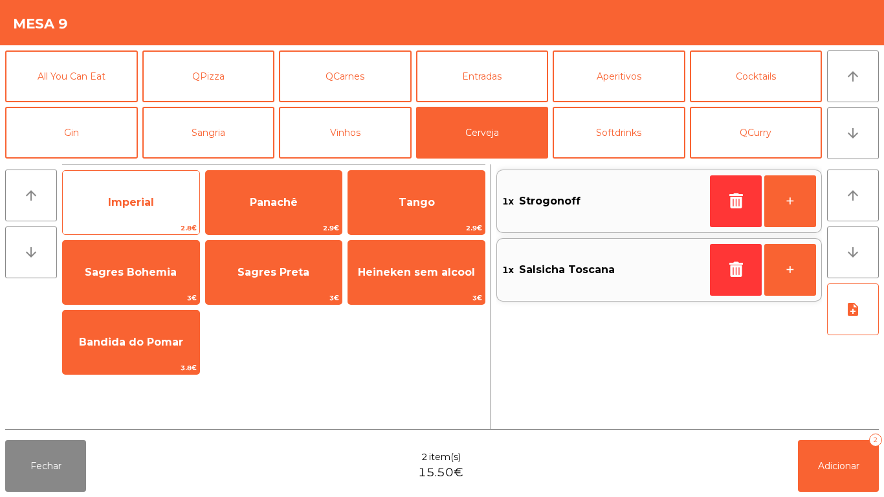
click at [154, 203] on span "Imperial" at bounding box center [131, 202] width 137 height 35
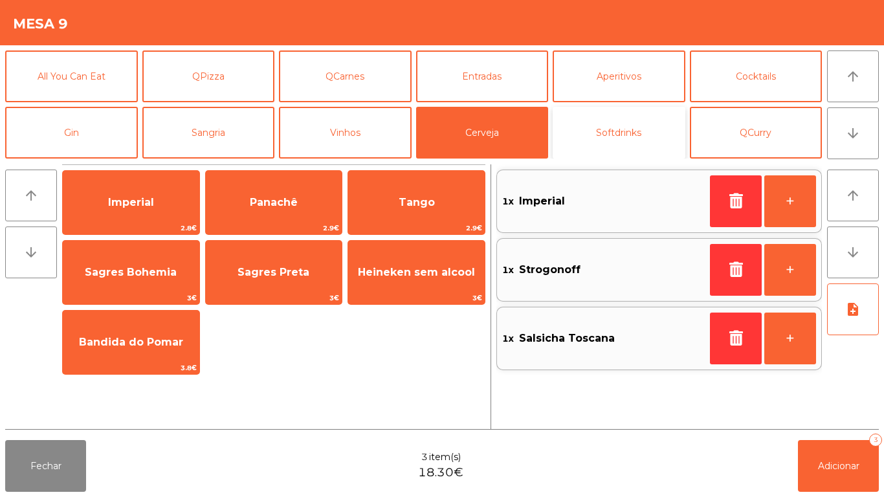
click at [618, 135] on button "Softdrinks" at bounding box center [619, 133] width 133 height 52
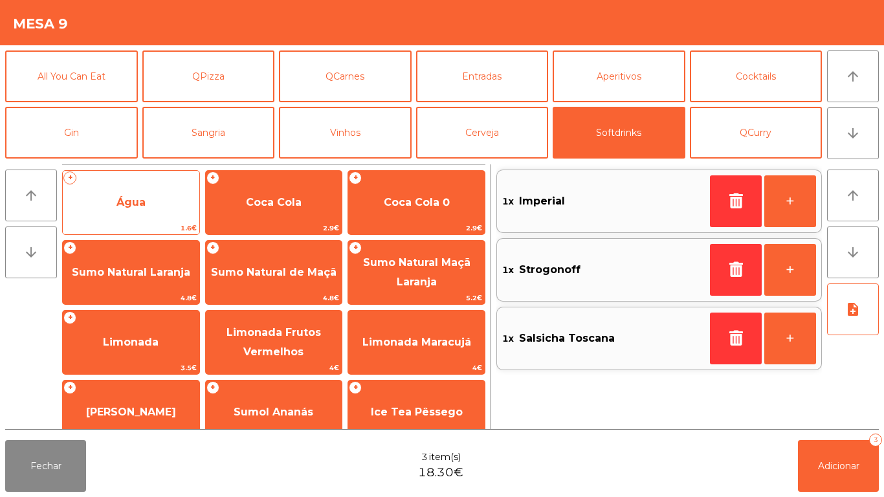
click at [170, 197] on span "Água" at bounding box center [131, 202] width 137 height 35
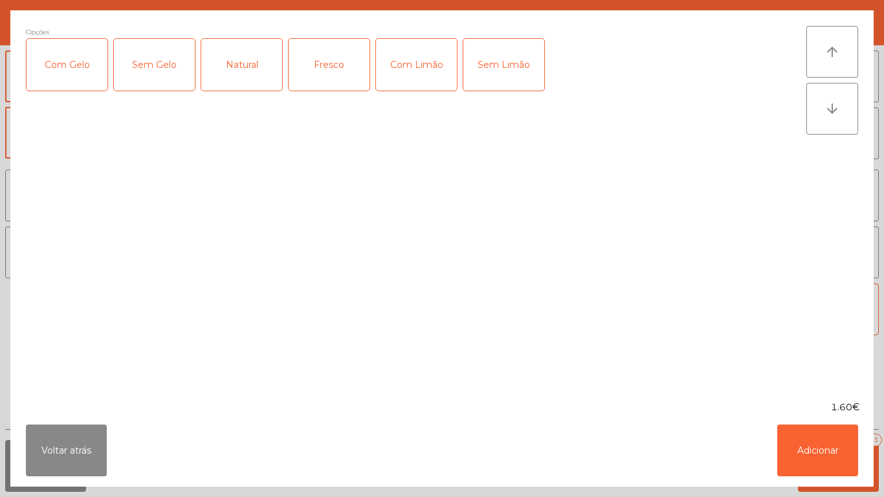
click at [245, 64] on div "Natural" at bounding box center [241, 65] width 81 height 52
click at [800, 425] on button "Adicionar" at bounding box center [817, 451] width 81 height 52
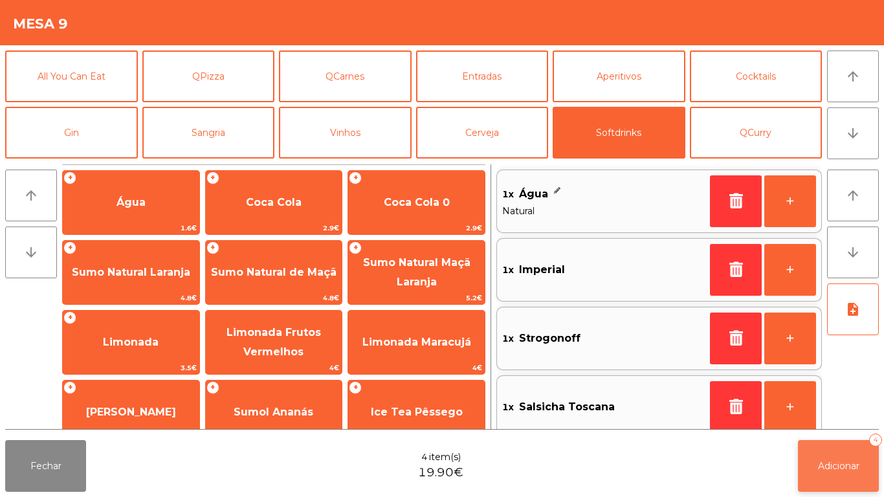
click at [832, 455] on button "Adicionar 4" at bounding box center [838, 466] width 81 height 52
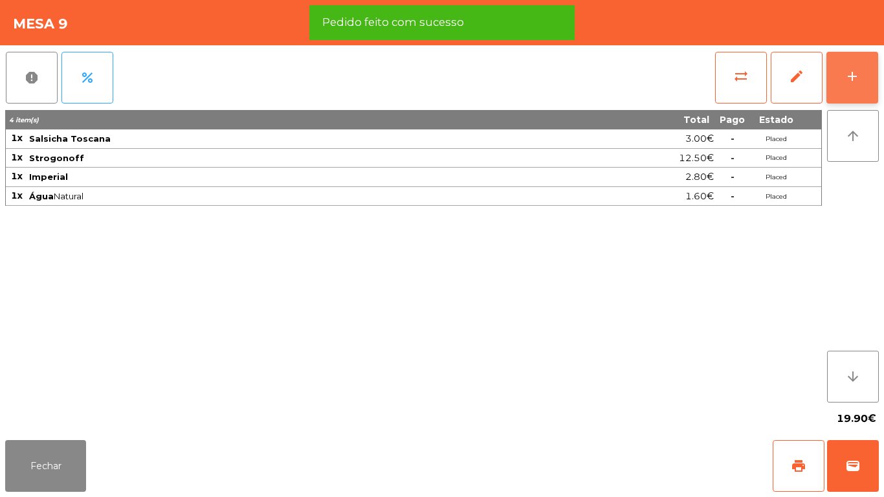
click at [866, 75] on button "add" at bounding box center [852, 78] width 52 height 52
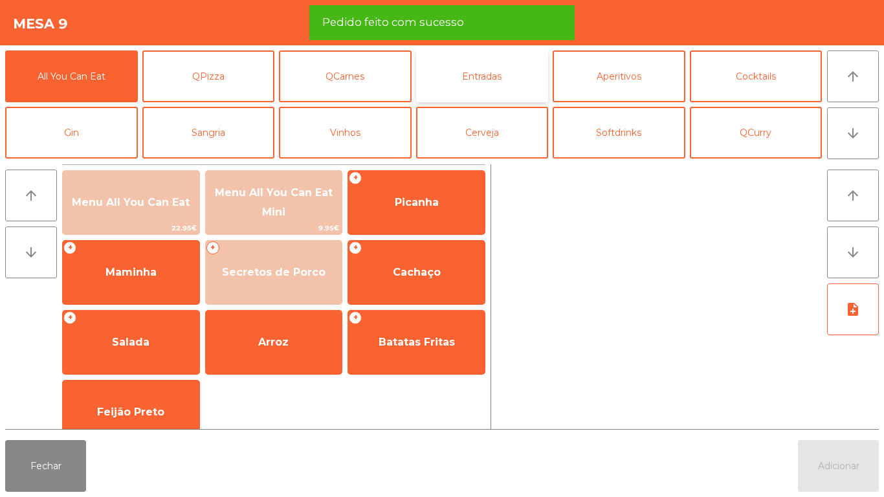
click at [503, 71] on button "Entradas" at bounding box center [482, 76] width 133 height 52
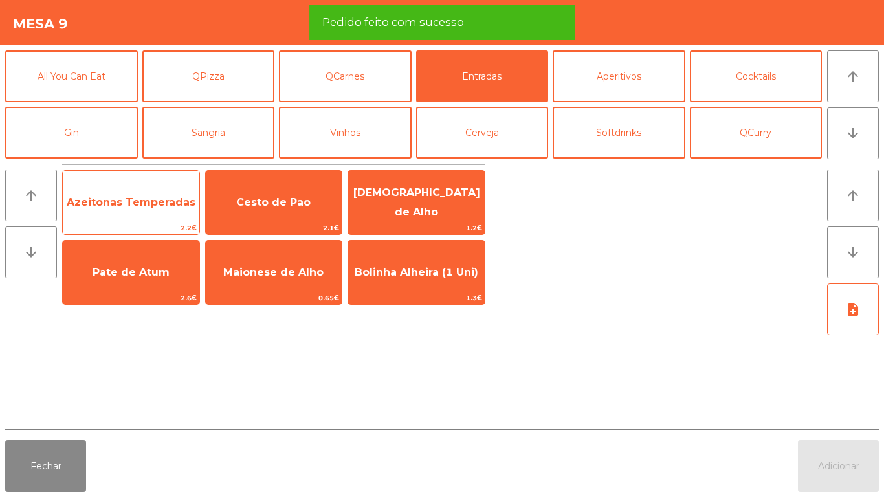
click at [138, 205] on span "Azeitonas Temperadas" at bounding box center [131, 202] width 129 height 12
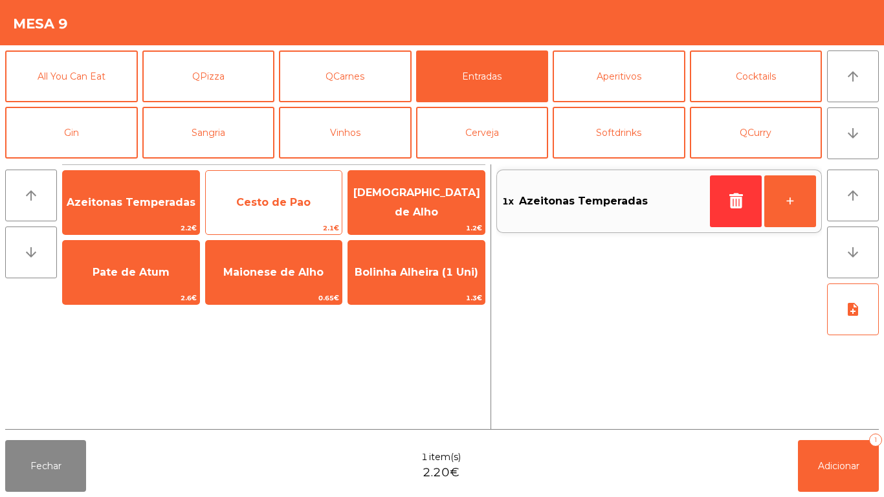
click at [286, 201] on span "Cesto de Pao" at bounding box center [273, 202] width 74 height 12
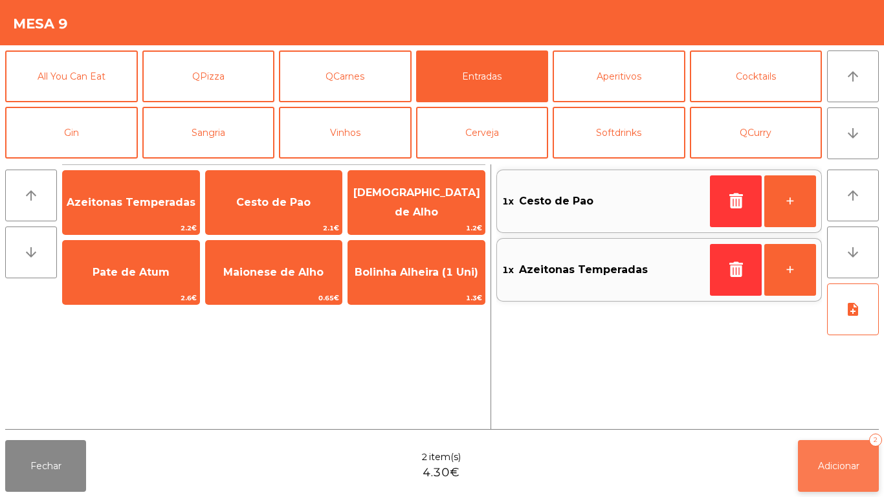
click at [833, 445] on button "Adicionar 2" at bounding box center [838, 466] width 81 height 52
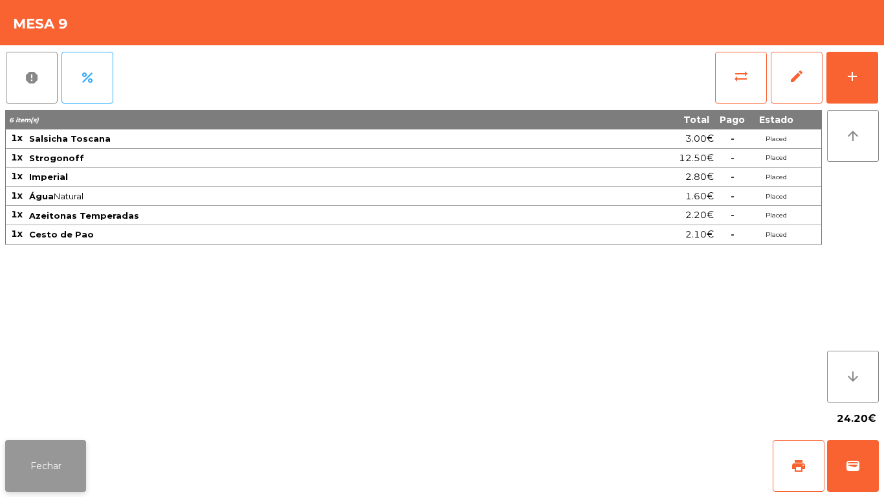
click at [49, 454] on button "Fechar" at bounding box center [45, 466] width 81 height 52
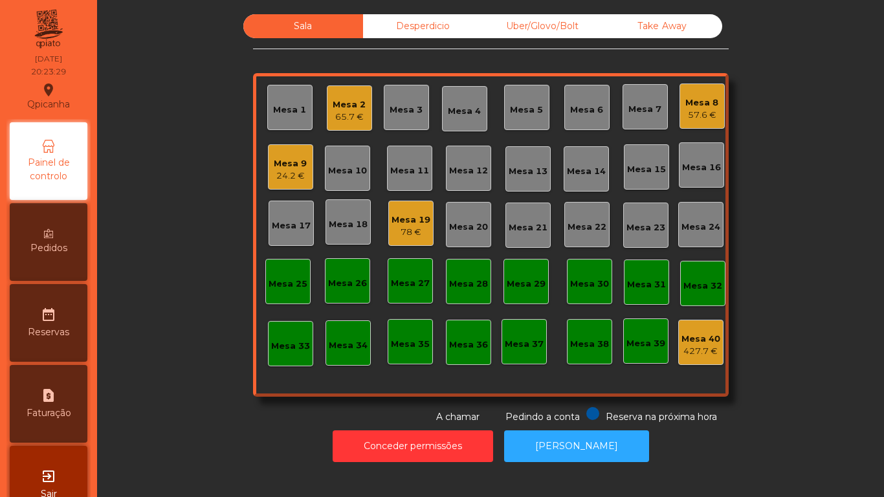
click at [390, 111] on div "Mesa 3" at bounding box center [406, 110] width 33 height 13
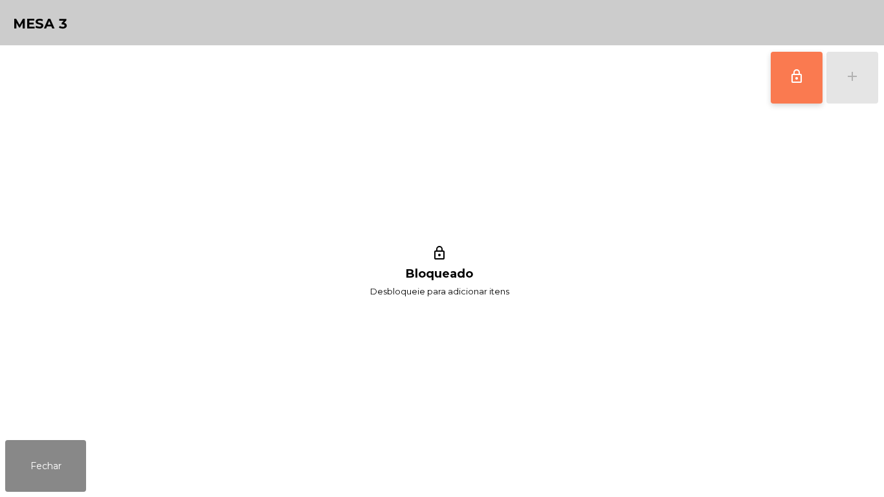
click at [789, 86] on button "lock_outline" at bounding box center [797, 78] width 52 height 52
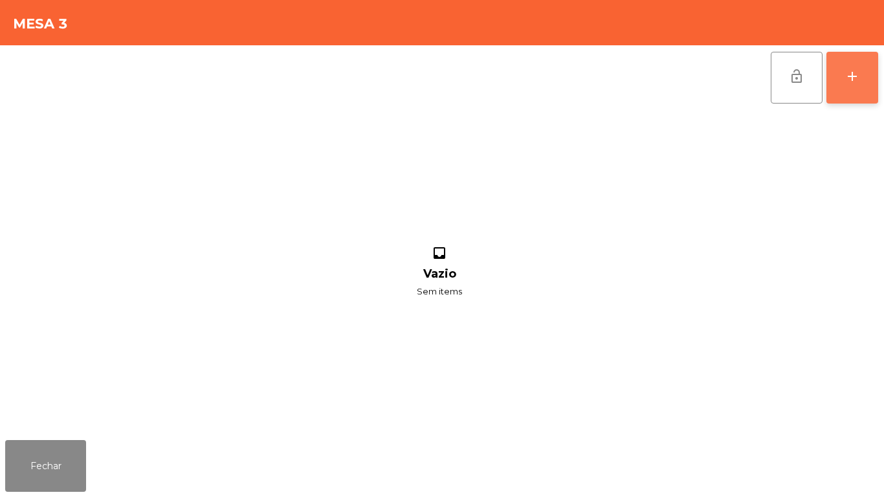
click at [863, 75] on button "add" at bounding box center [852, 78] width 52 height 52
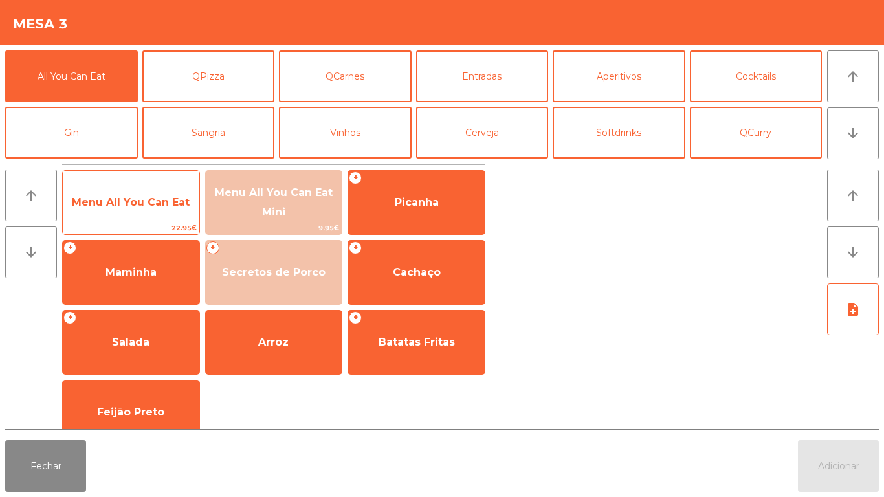
click at [157, 203] on span "Menu All You Can Eat" at bounding box center [131, 202] width 118 height 12
click at [156, 189] on span "Menu All You Can Eat" at bounding box center [131, 202] width 137 height 35
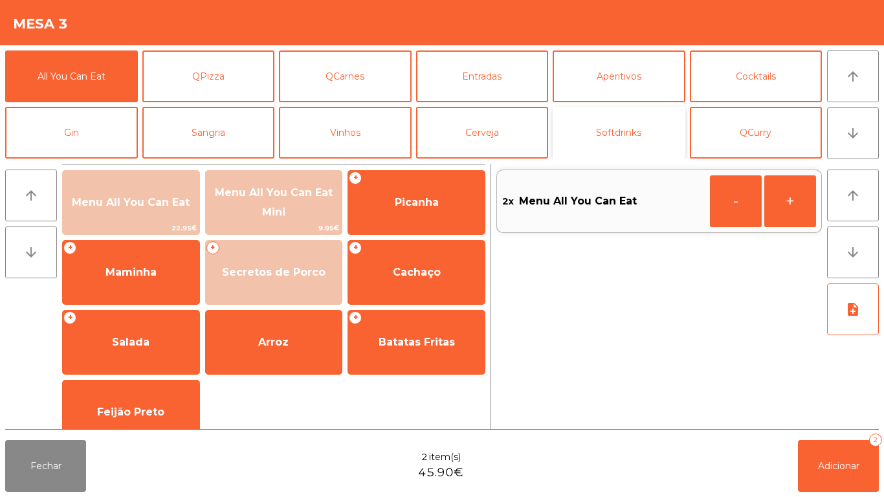
click at [622, 128] on button "Softdrinks" at bounding box center [619, 133] width 133 height 52
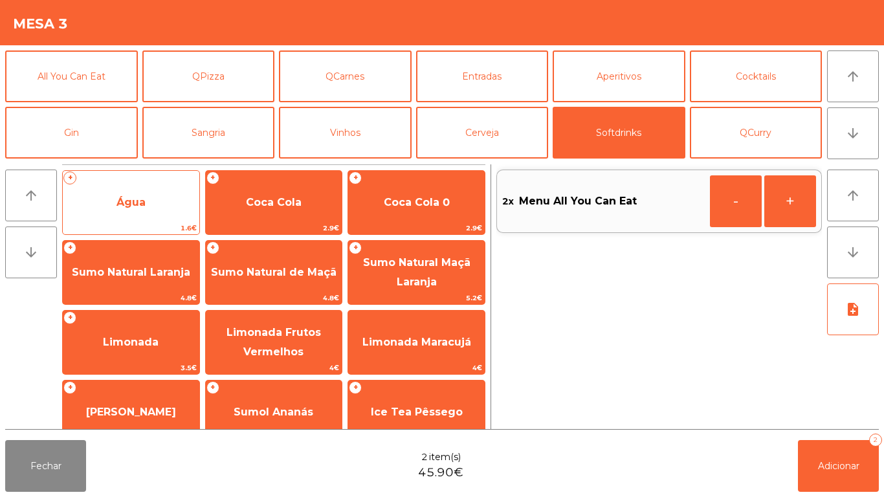
click at [148, 208] on span "Água" at bounding box center [131, 202] width 137 height 35
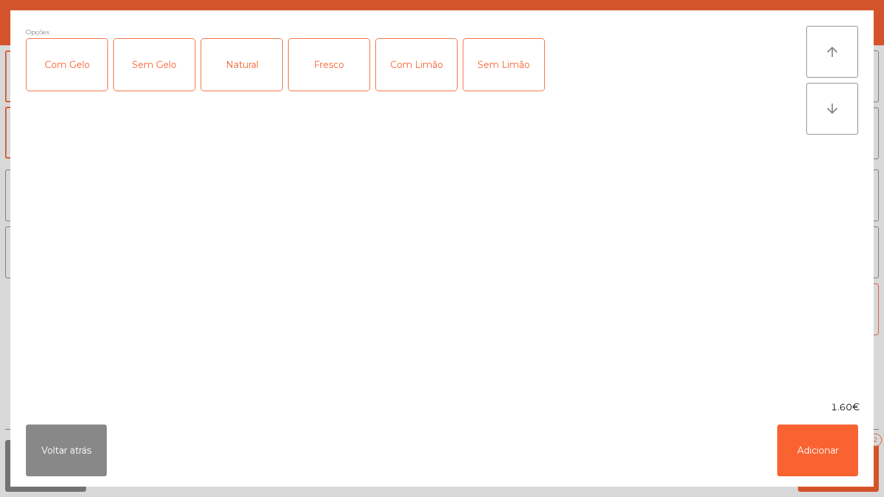
click at [263, 65] on div "Natural" at bounding box center [241, 65] width 81 height 52
click at [838, 441] on button "Adicionar" at bounding box center [817, 451] width 81 height 52
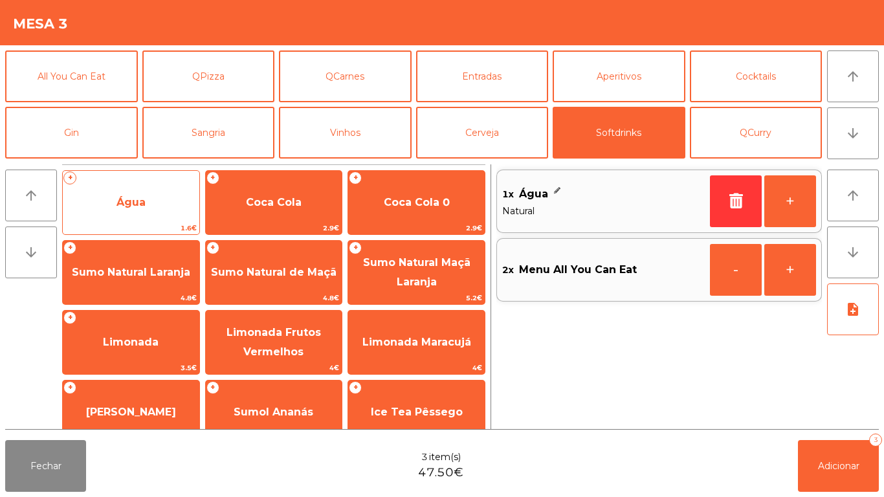
click at [142, 210] on span "Água" at bounding box center [131, 202] width 137 height 35
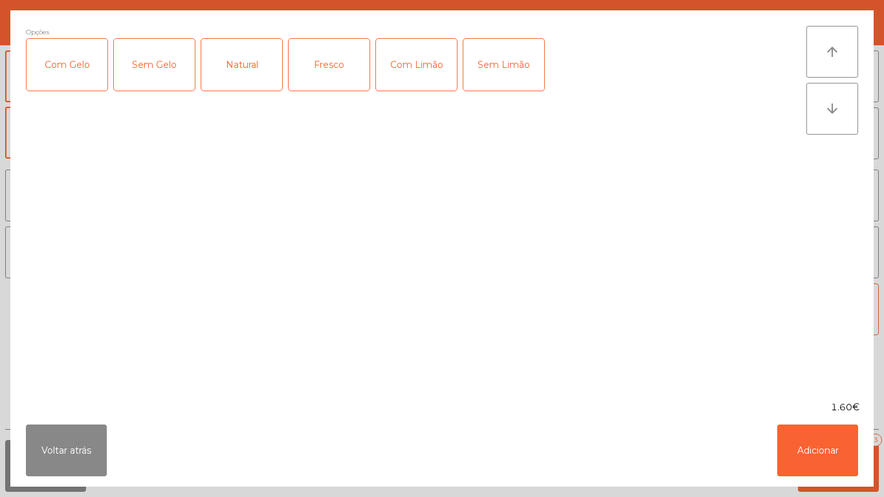
click at [329, 73] on div "Fresco" at bounding box center [329, 65] width 81 height 52
click at [805, 434] on button "Adicionar" at bounding box center [817, 451] width 81 height 52
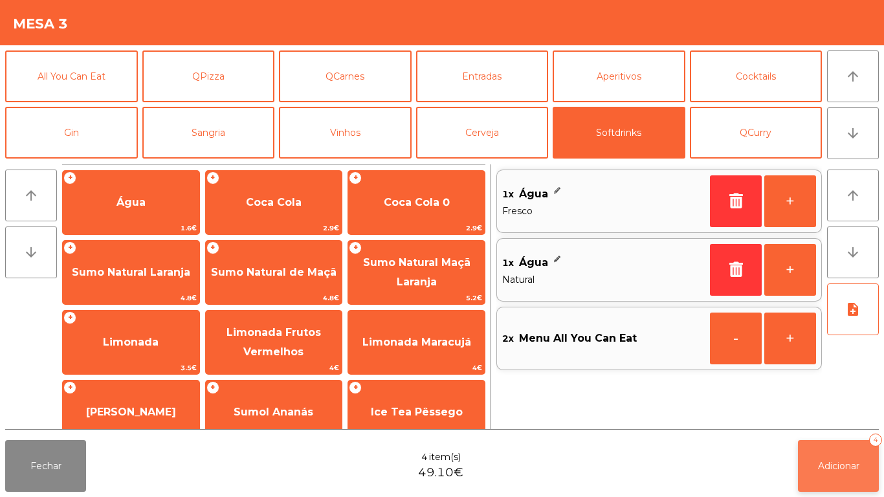
click at [840, 452] on button "Adicionar 4" at bounding box center [838, 466] width 81 height 52
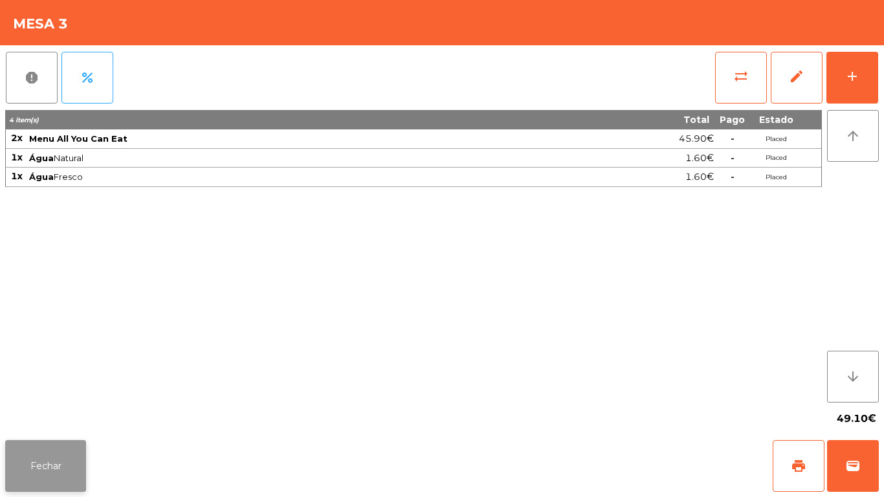
click at [76, 488] on button "Fechar" at bounding box center [45, 466] width 81 height 52
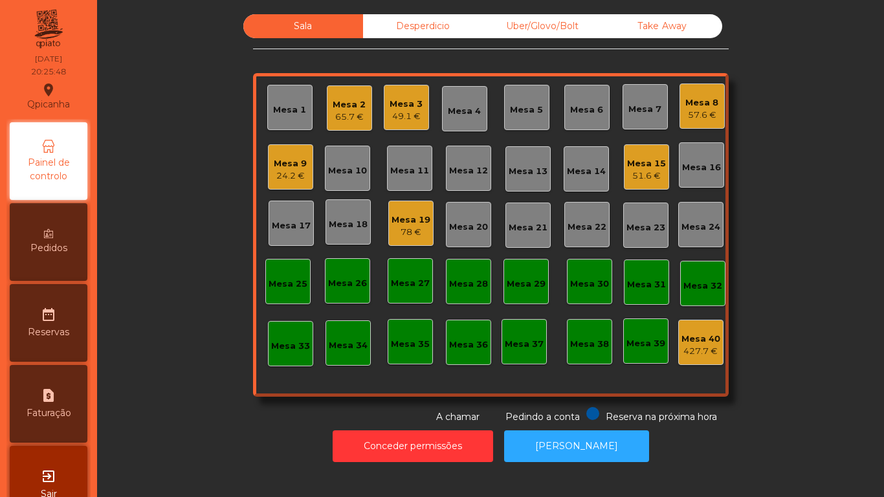
click at [689, 180] on div "Mesa 16" at bounding box center [701, 164] width 45 height 45
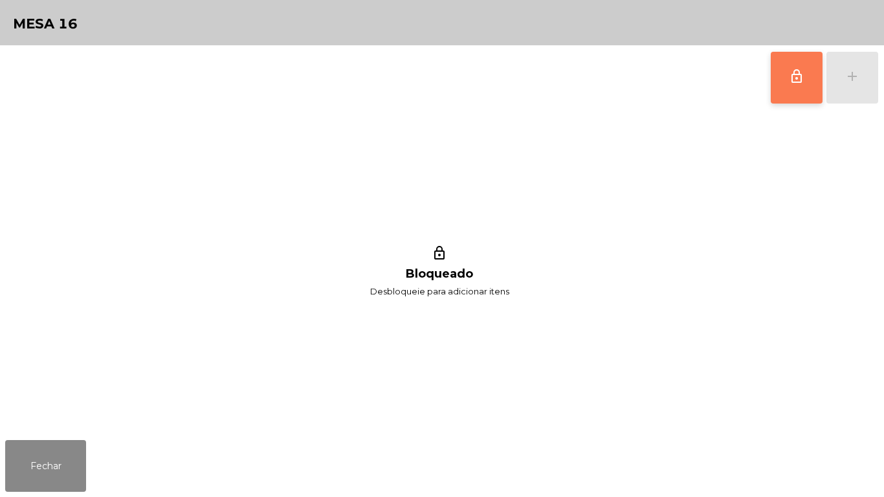
click at [797, 77] on span "lock_outline" at bounding box center [797, 77] width 16 height 16
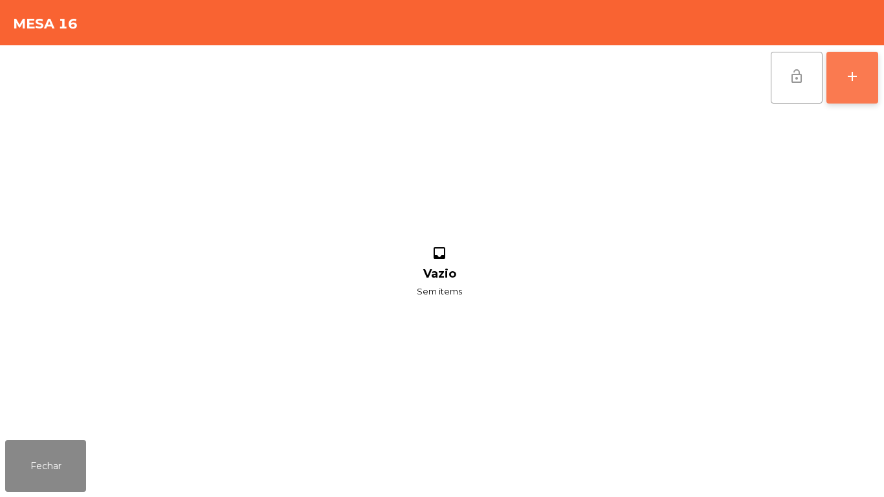
click at [845, 81] on div "add" at bounding box center [852, 77] width 16 height 16
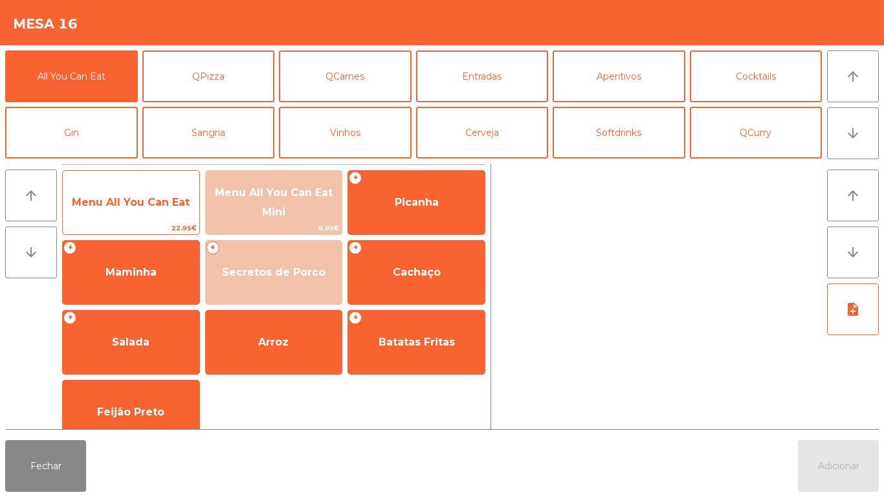
click at [162, 204] on span "Menu All You Can Eat" at bounding box center [131, 202] width 118 height 12
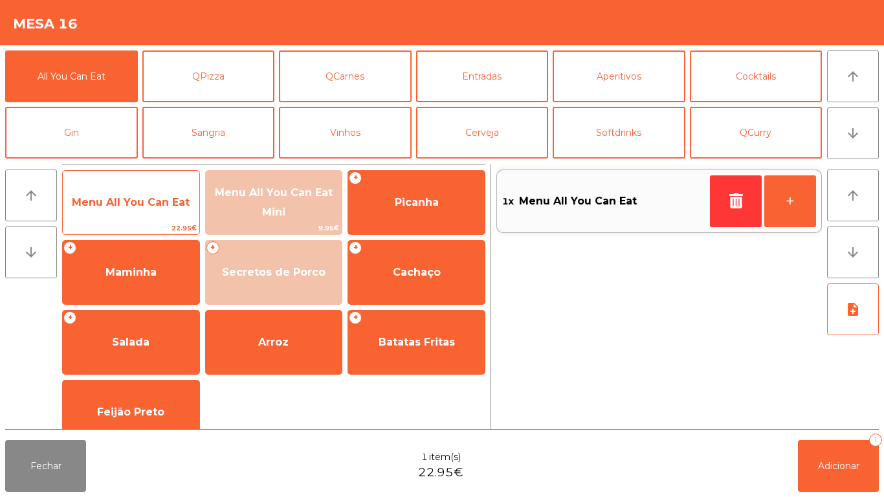
click at [175, 193] on span "Menu All You Can Eat" at bounding box center [131, 202] width 137 height 35
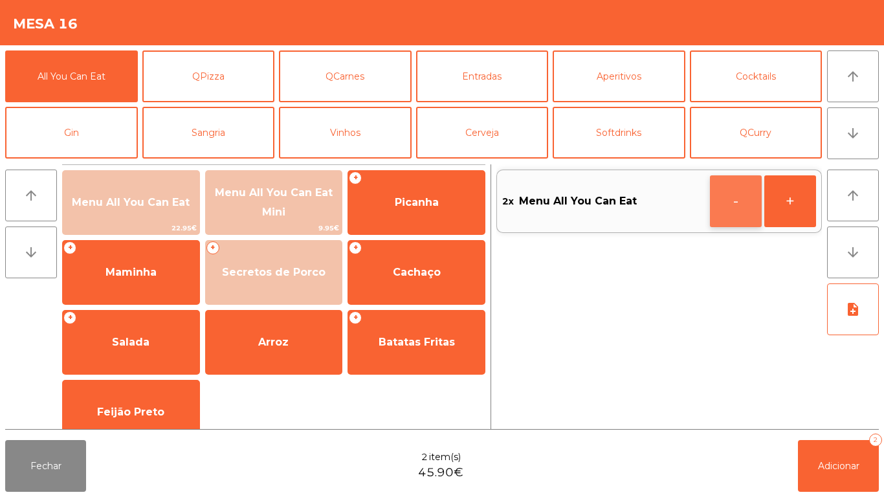
click at [733, 206] on button "-" at bounding box center [736, 201] width 52 height 52
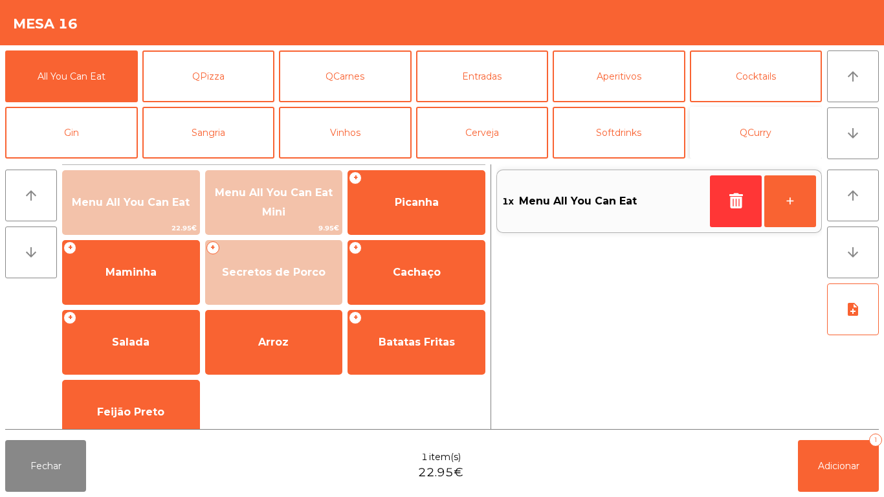
click at [769, 131] on button "QCurry" at bounding box center [756, 133] width 133 height 52
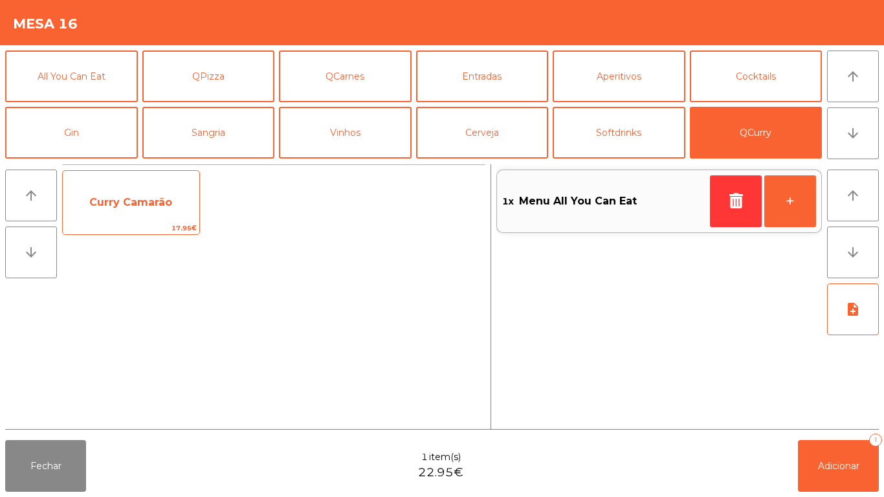
click at [139, 193] on span "Curry Camarão" at bounding box center [131, 202] width 137 height 35
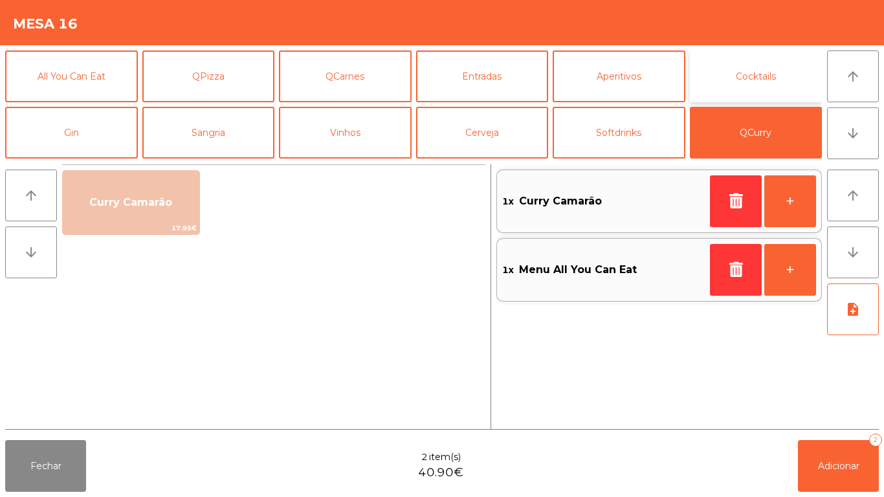
click at [752, 80] on button "Cocktails" at bounding box center [756, 76] width 133 height 52
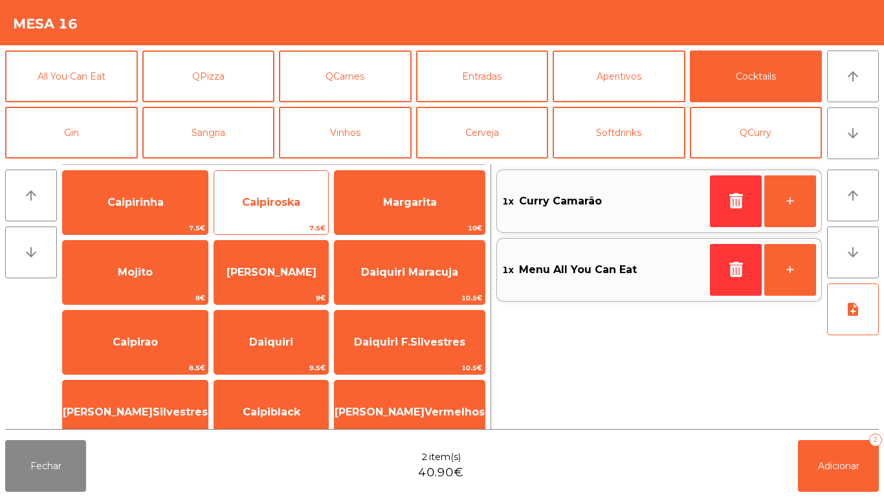
click at [297, 206] on span "Caipiroska" at bounding box center [271, 202] width 58 height 12
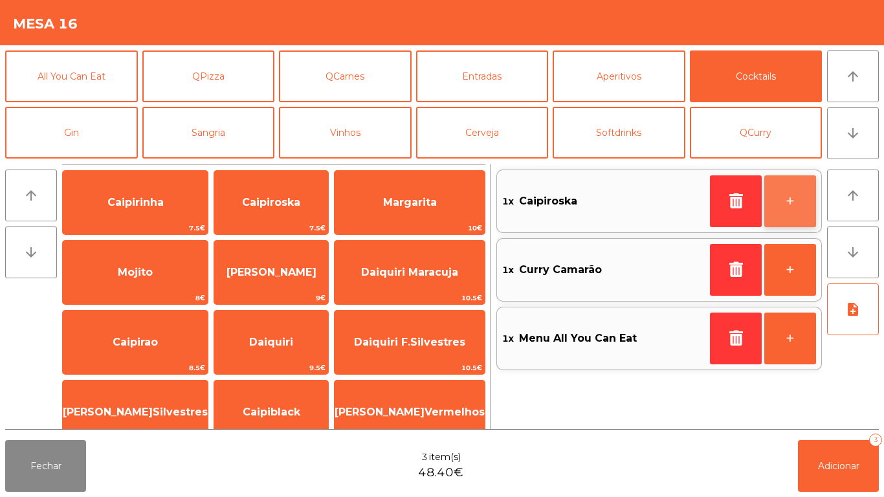
click at [784, 206] on button "+" at bounding box center [790, 201] width 52 height 52
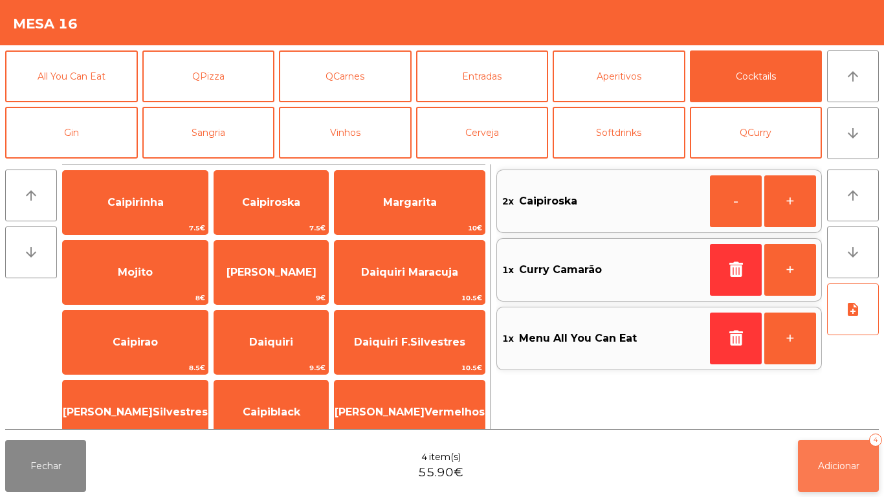
click at [836, 463] on span "Adicionar" at bounding box center [838, 466] width 41 height 12
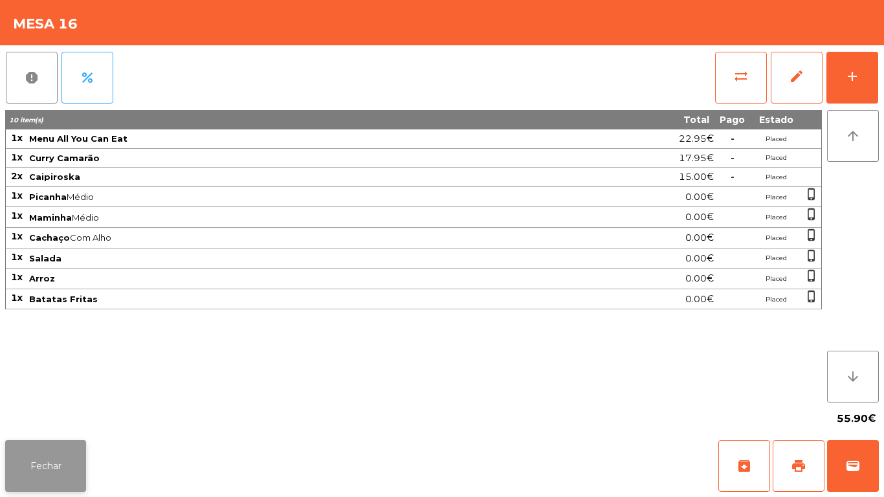
click at [33, 455] on button "Fechar" at bounding box center [45, 466] width 81 height 52
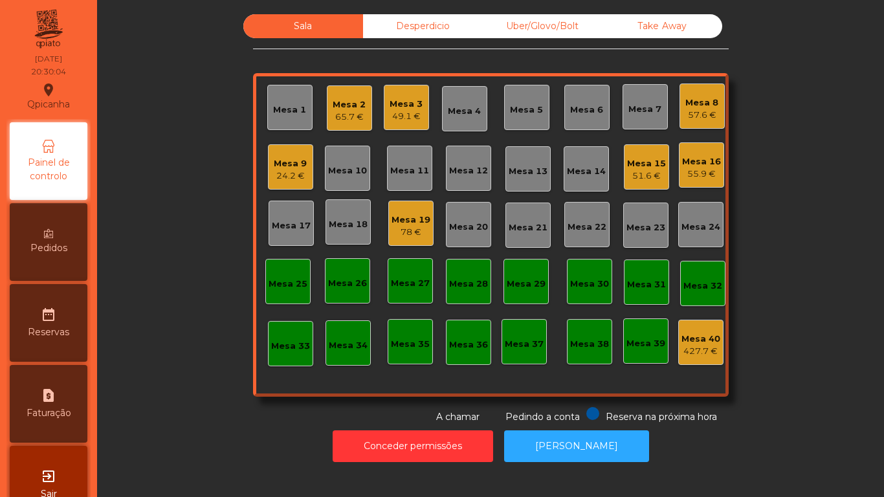
click at [417, 167] on div "Mesa 11" at bounding box center [409, 170] width 39 height 13
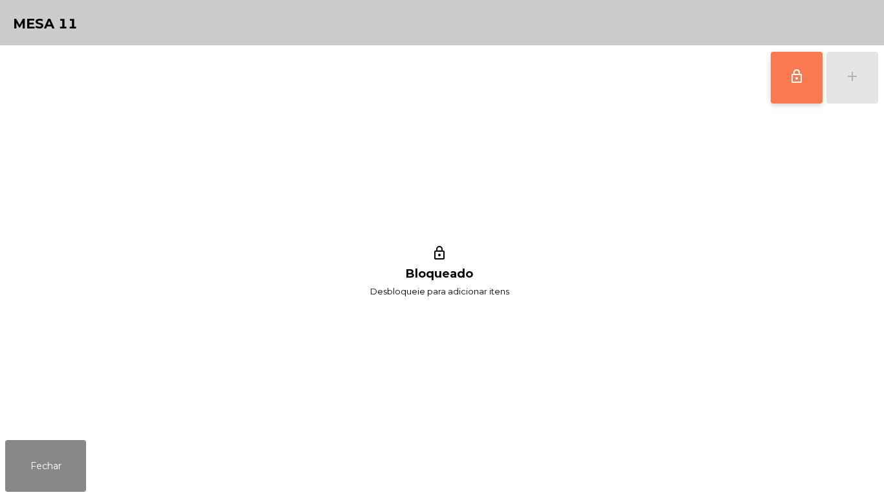
click at [789, 89] on button "lock_outline" at bounding box center [797, 78] width 52 height 52
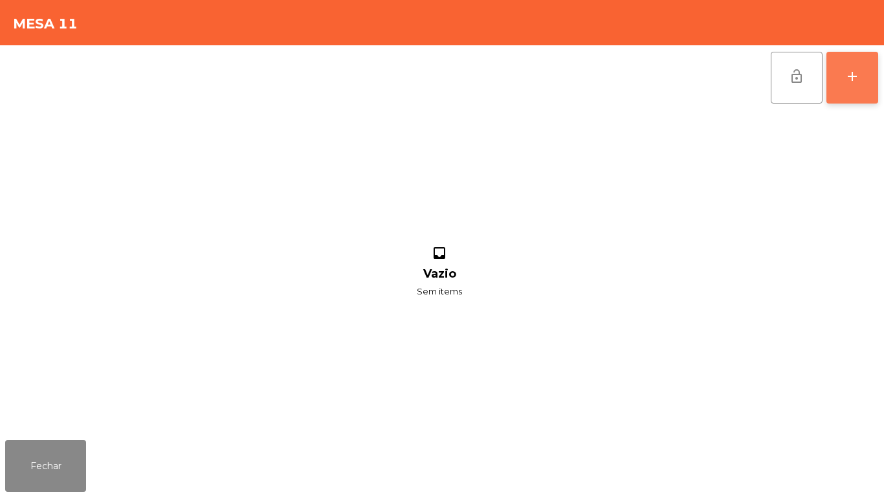
click at [843, 84] on button "add" at bounding box center [852, 78] width 52 height 52
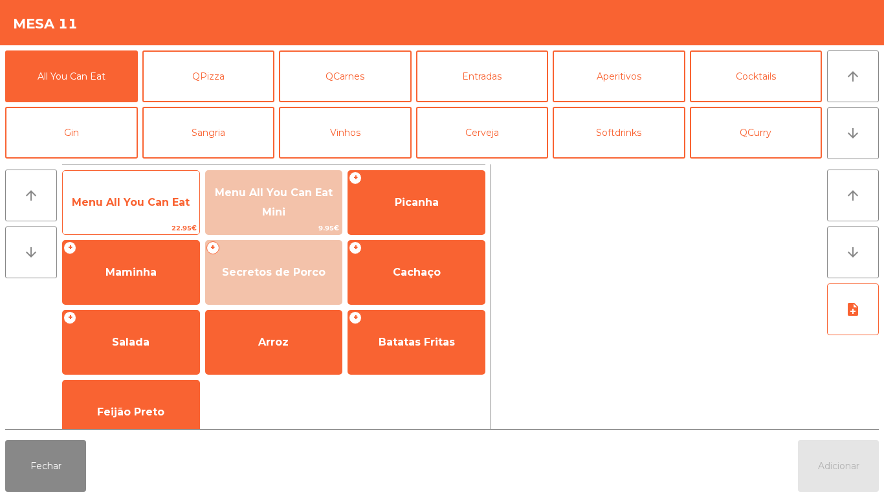
click at [160, 204] on span "Menu All You Can Eat" at bounding box center [131, 202] width 118 height 12
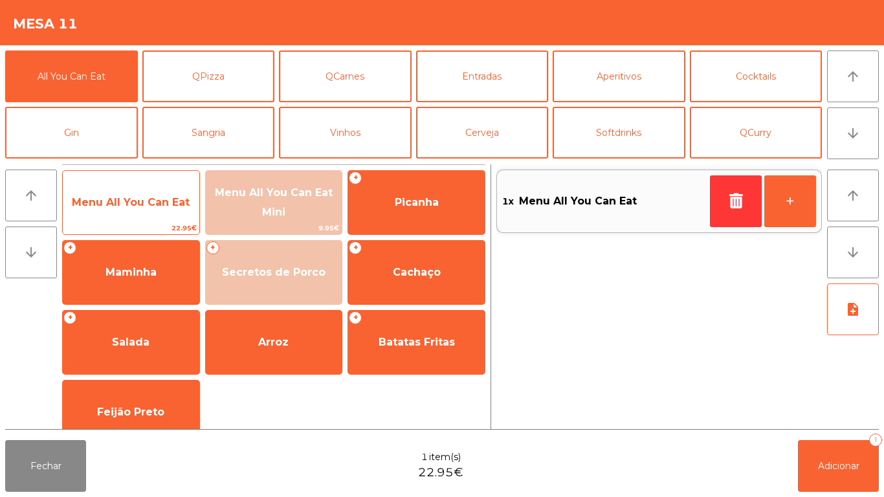
click at [155, 226] on span "22.95€" at bounding box center [131, 228] width 137 height 12
click at [148, 223] on span "22.95€" at bounding box center [131, 228] width 137 height 12
click at [154, 206] on span "Menu All You Can Eat" at bounding box center [131, 202] width 118 height 12
click at [153, 204] on span "Menu All You Can Eat" at bounding box center [131, 202] width 118 height 12
click at [158, 193] on span "Menu All You Can Eat" at bounding box center [131, 202] width 137 height 35
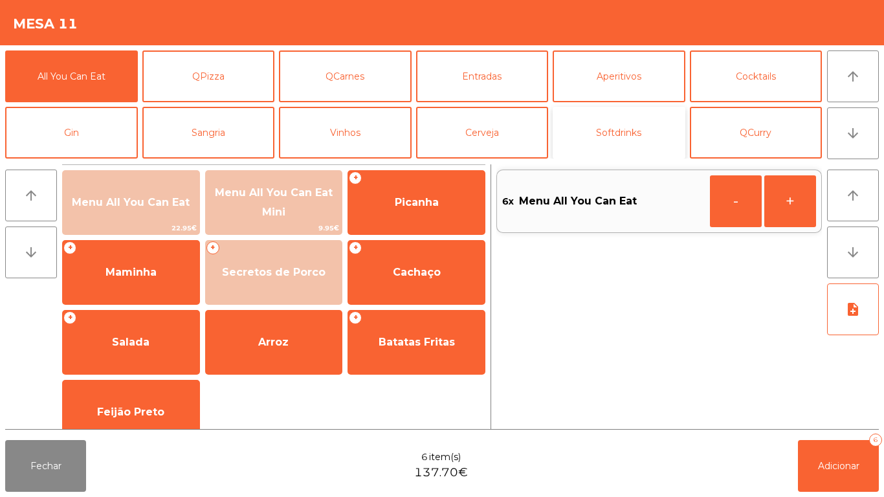
click at [633, 127] on button "Softdrinks" at bounding box center [619, 133] width 133 height 52
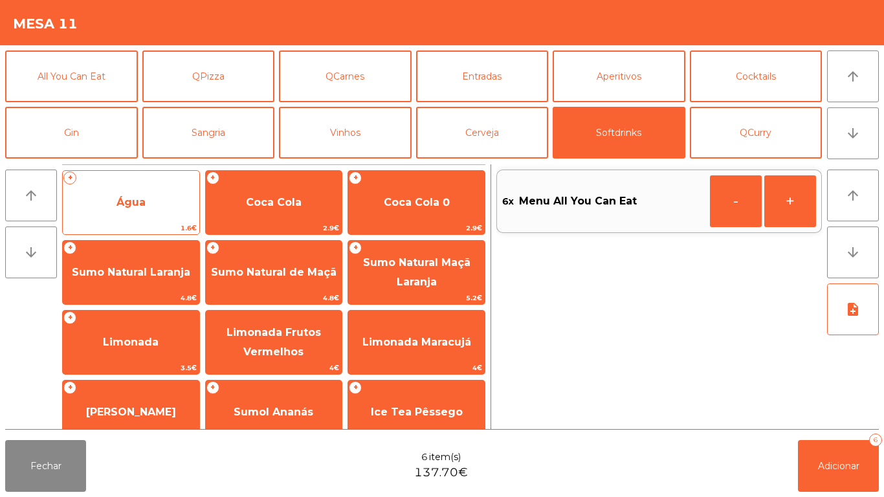
click at [155, 197] on span "Água" at bounding box center [131, 202] width 137 height 35
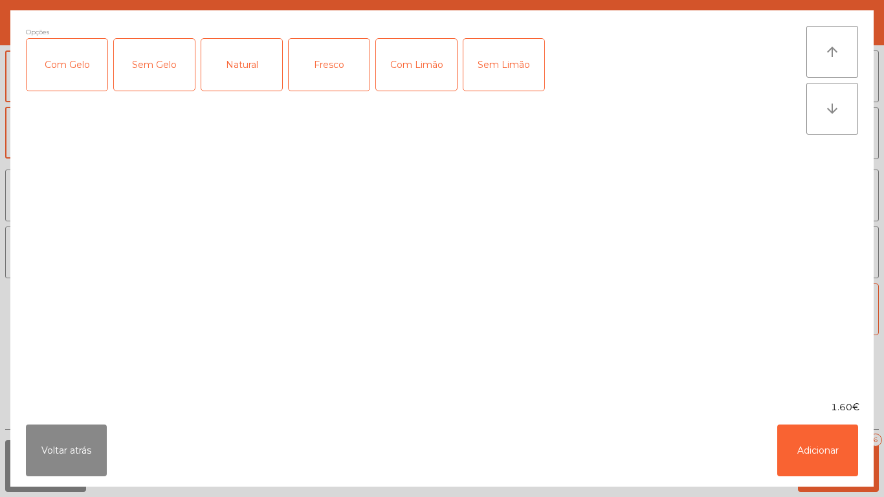
click at [335, 78] on div "Fresco" at bounding box center [329, 65] width 81 height 52
click at [806, 442] on button "Adicionar" at bounding box center [817, 451] width 81 height 52
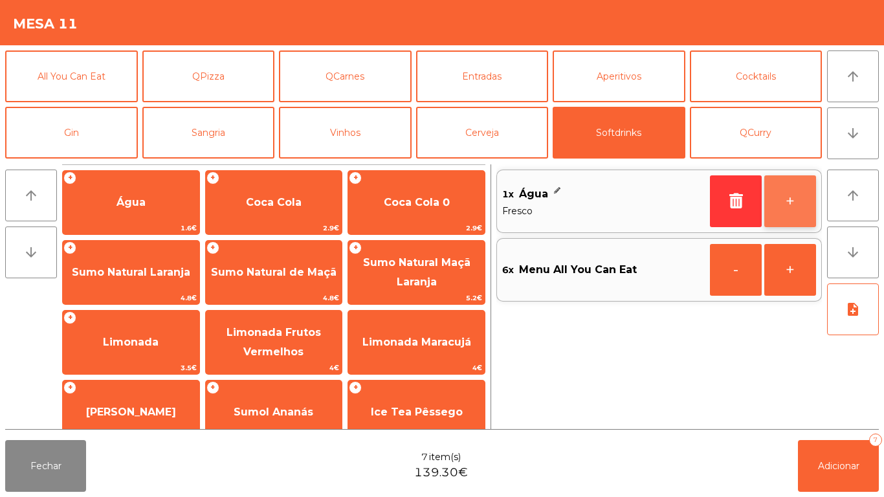
click at [789, 200] on button "+" at bounding box center [790, 201] width 52 height 52
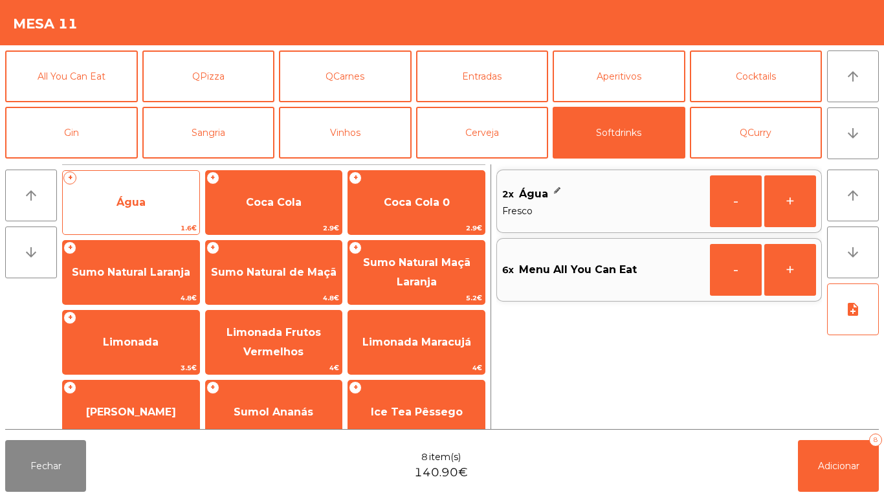
click at [147, 195] on span "Água" at bounding box center [131, 202] width 137 height 35
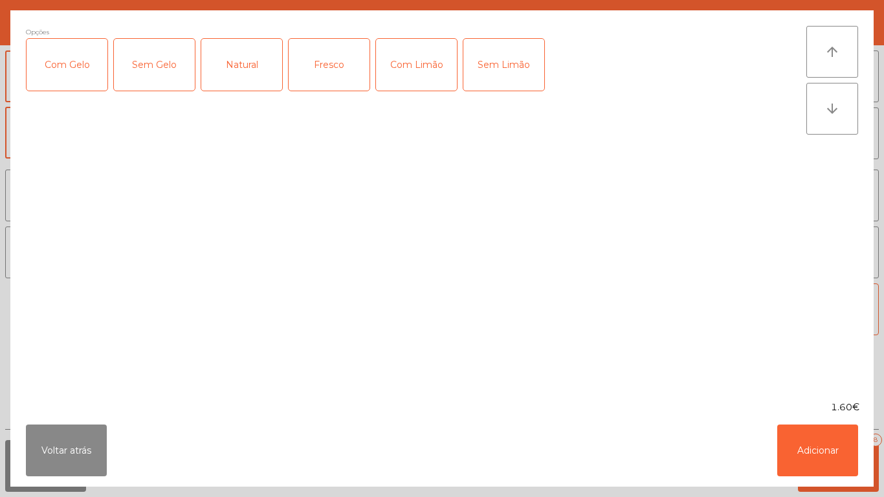
click at [247, 74] on div "Natural" at bounding box center [241, 65] width 81 height 52
click at [819, 441] on button "Adicionar" at bounding box center [817, 451] width 81 height 52
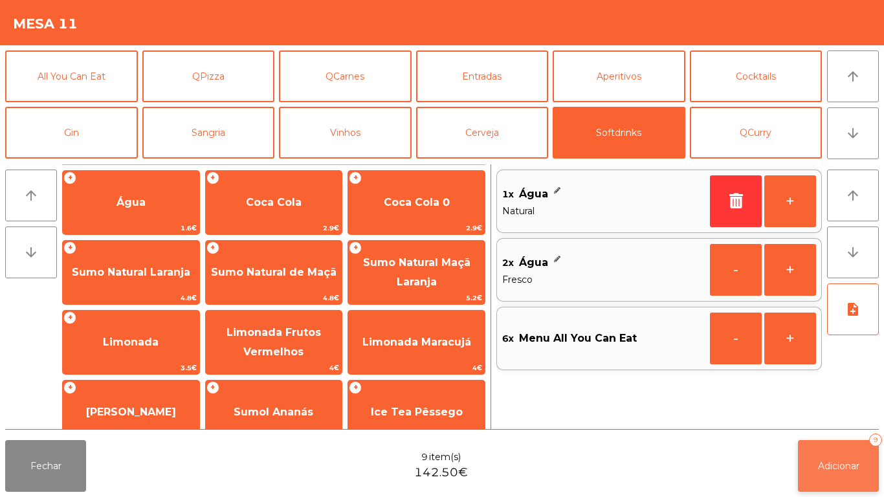
click at [843, 463] on span "Adicionar" at bounding box center [838, 466] width 41 height 12
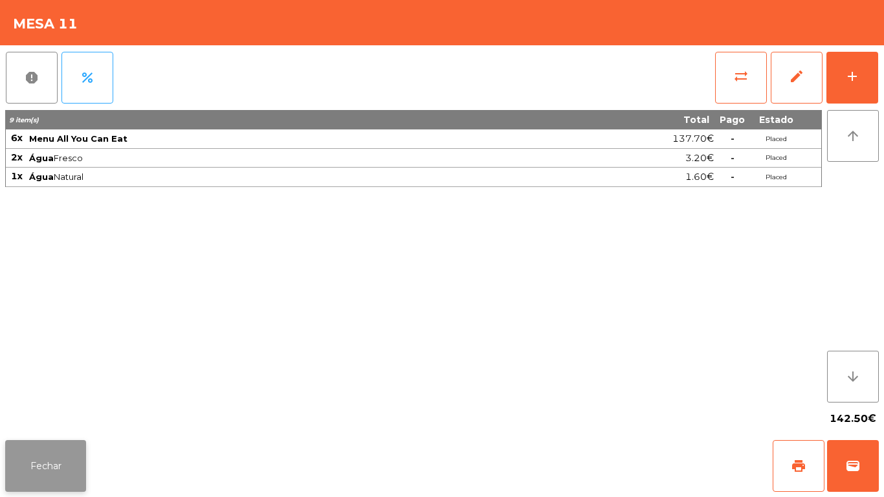
click at [56, 472] on button "Fechar" at bounding box center [45, 466] width 81 height 52
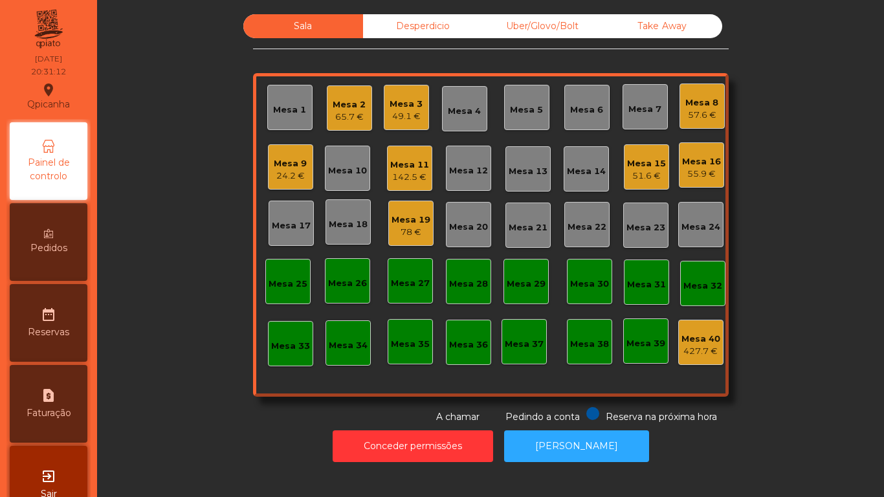
click at [54, 249] on span "Pedidos" at bounding box center [48, 248] width 37 height 14
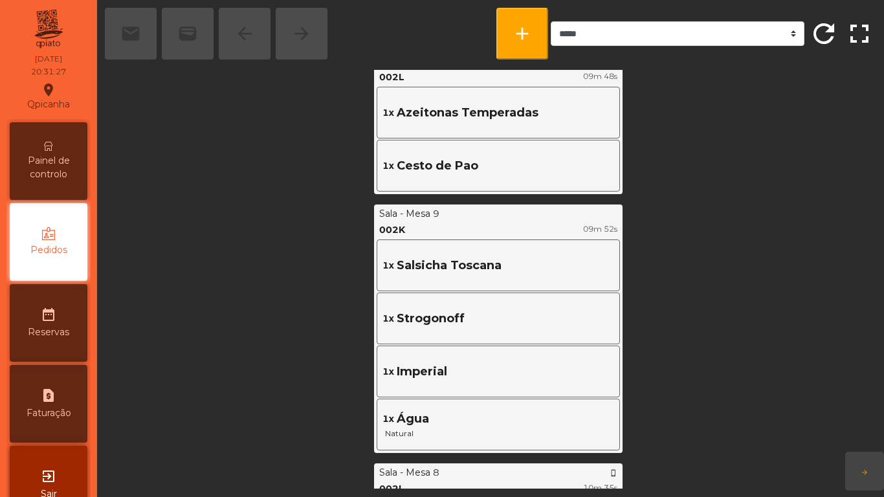
scroll to position [2422, 0]
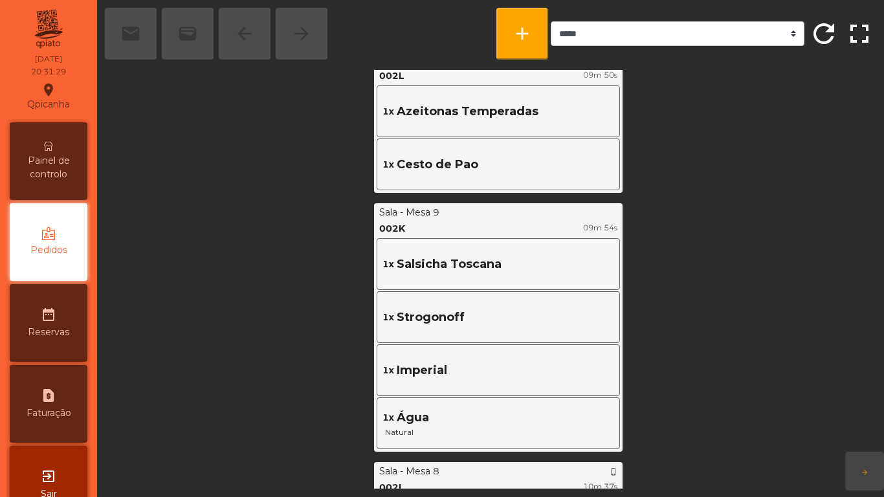
click at [63, 157] on span "Painel de controlo" at bounding box center [48, 167] width 71 height 27
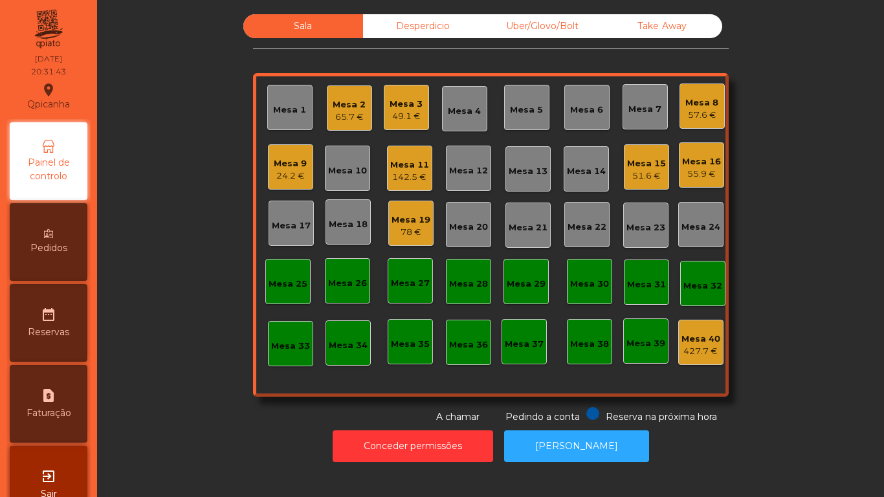
click at [404, 173] on div "142.5 €" at bounding box center [409, 177] width 39 height 13
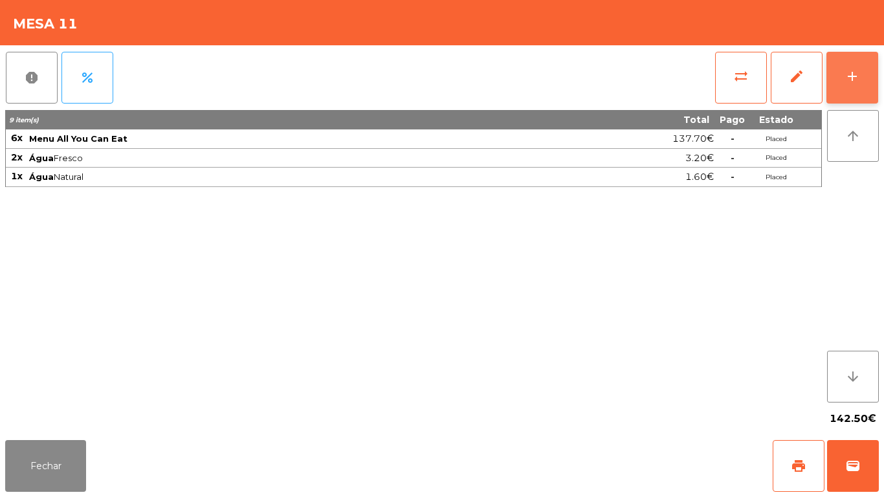
click at [861, 60] on button "add" at bounding box center [852, 78] width 52 height 52
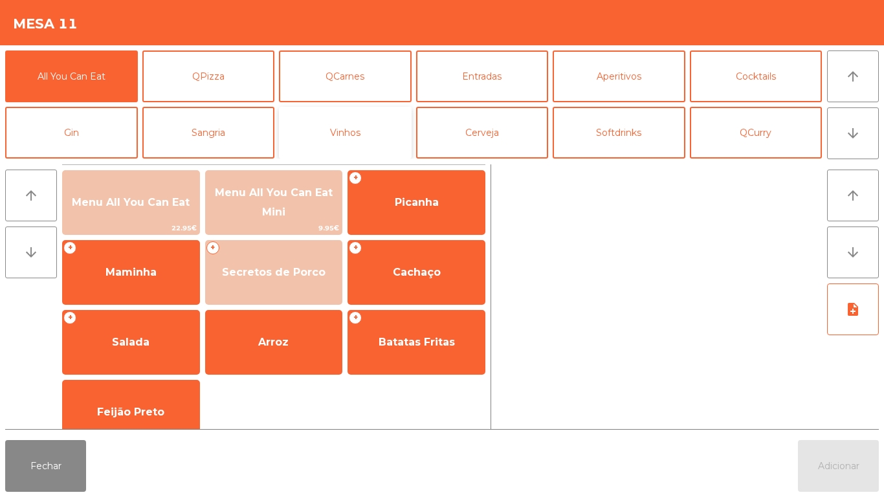
click at [367, 129] on button "Vinhos" at bounding box center [345, 133] width 133 height 52
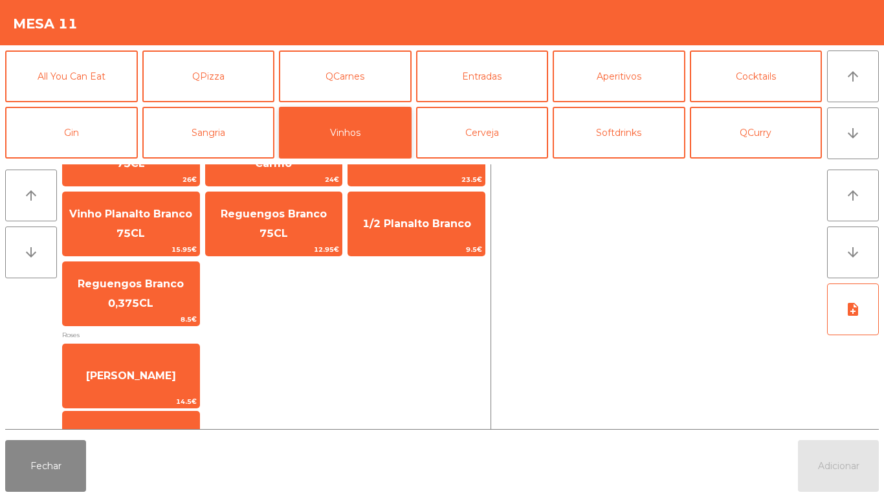
scroll to position [356, 0]
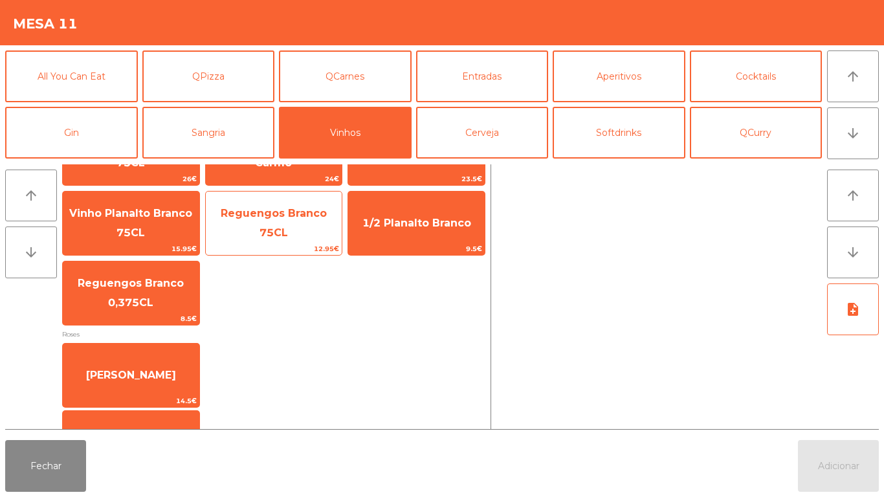
click at [294, 212] on span "Reguengos Branco 75CL" at bounding box center [274, 223] width 137 height 55
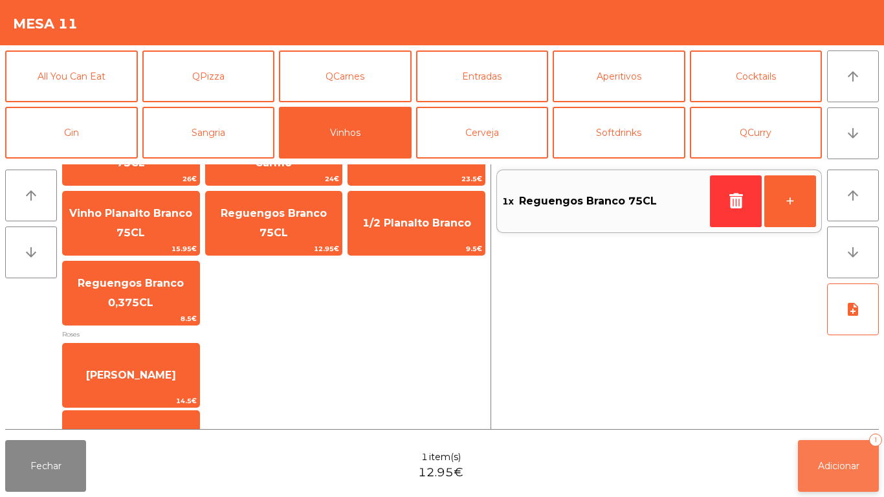
click at [826, 469] on span "Adicionar" at bounding box center [838, 466] width 41 height 12
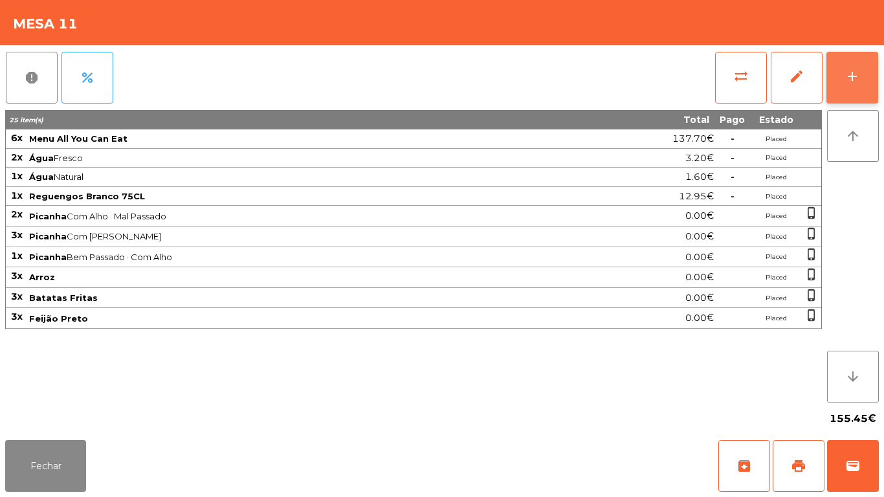
click at [851, 87] on button "add" at bounding box center [852, 78] width 52 height 52
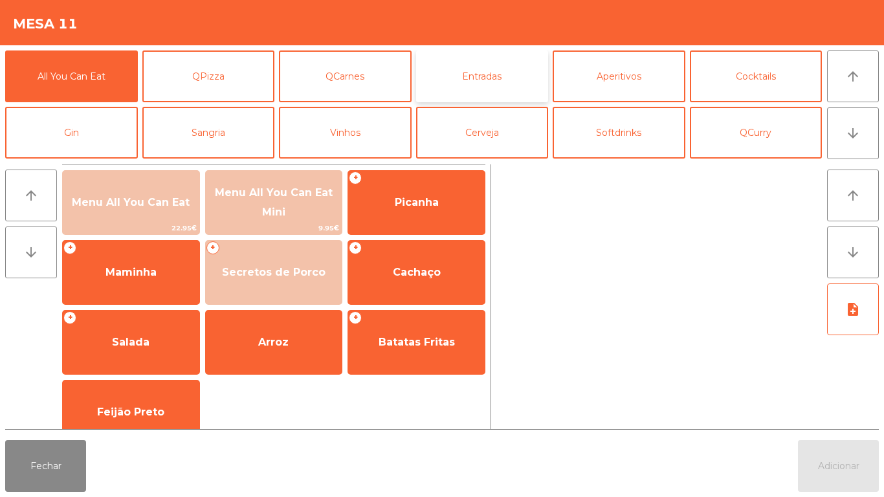
click at [492, 91] on button "Entradas" at bounding box center [482, 76] width 133 height 52
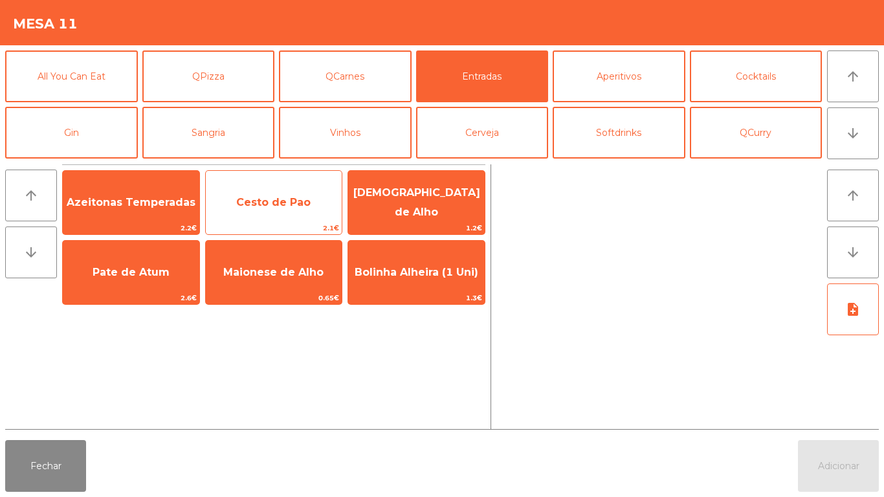
click at [278, 210] on span "Cesto de Pao" at bounding box center [274, 202] width 137 height 35
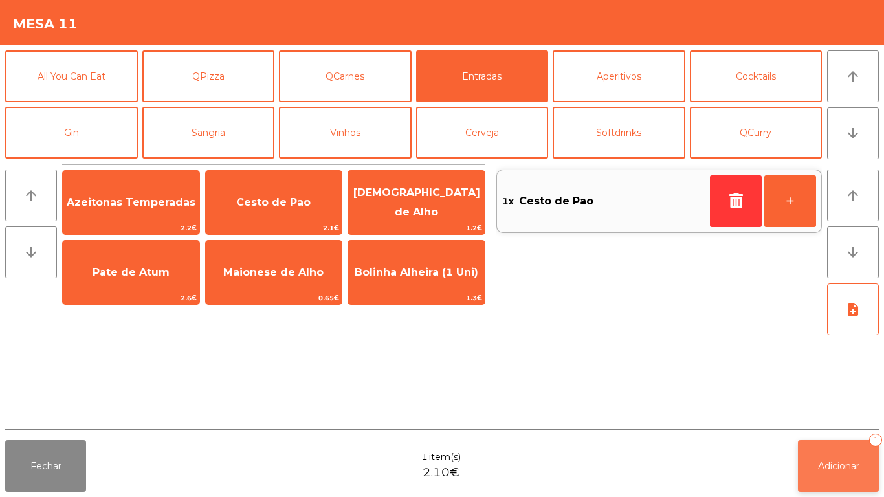
click at [835, 455] on button "Adicionar 1" at bounding box center [838, 466] width 81 height 52
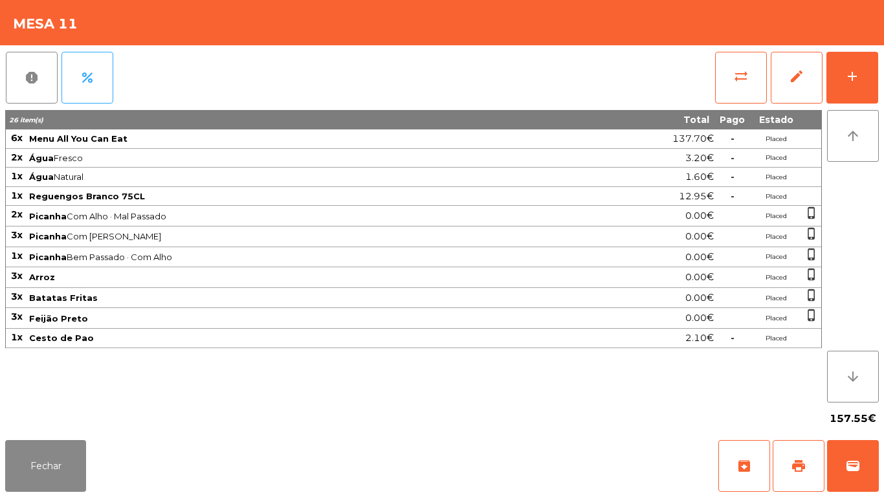
click at [109, 461] on div "Fechar archive print wallet" at bounding box center [442, 466] width 884 height 62
click at [52, 456] on button "Fechar" at bounding box center [45, 466] width 81 height 52
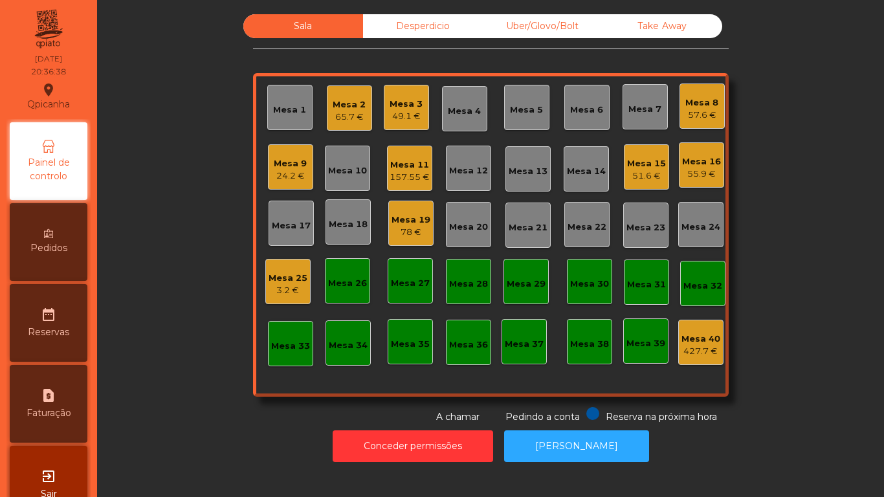
click at [289, 161] on div "Mesa 9" at bounding box center [290, 163] width 33 height 13
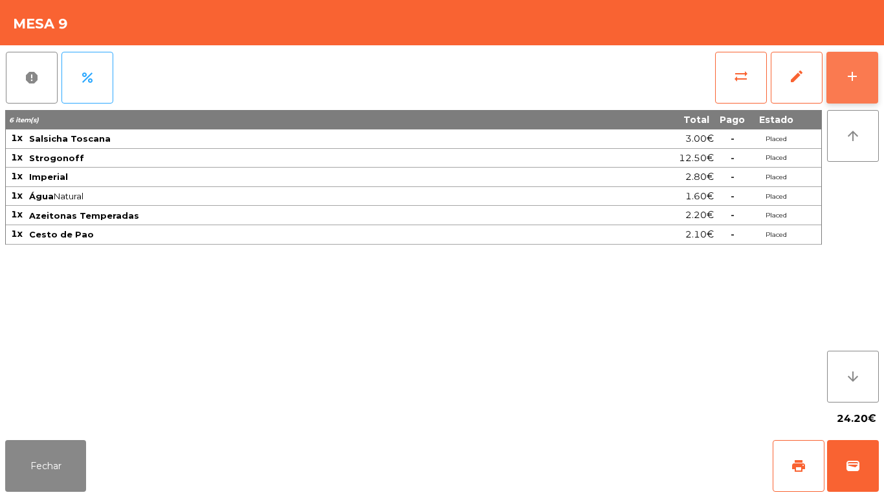
click at [839, 74] on button "add" at bounding box center [852, 78] width 52 height 52
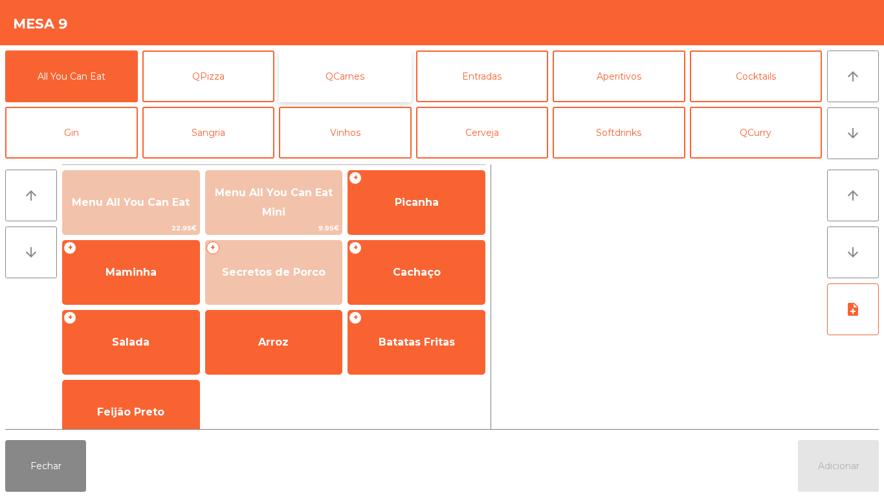
click at [373, 89] on button "QCarnes" at bounding box center [345, 76] width 133 height 52
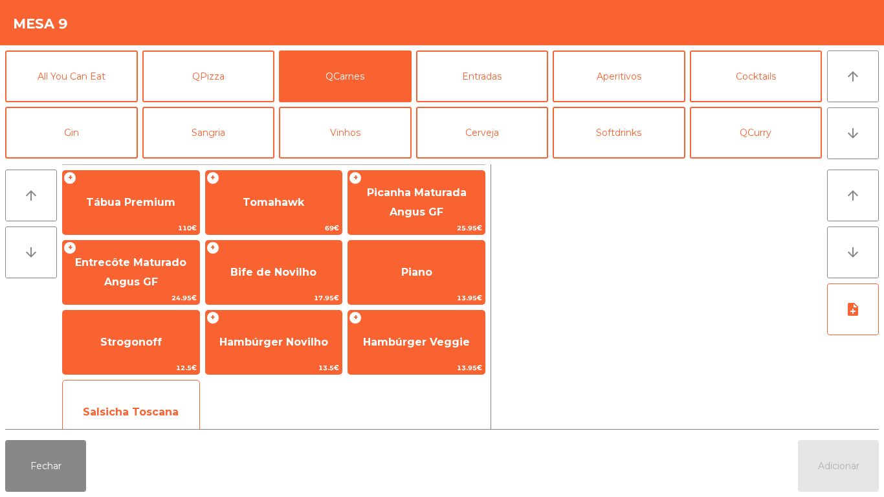
click at [175, 399] on span "Salsicha Toscana" at bounding box center [131, 412] width 137 height 35
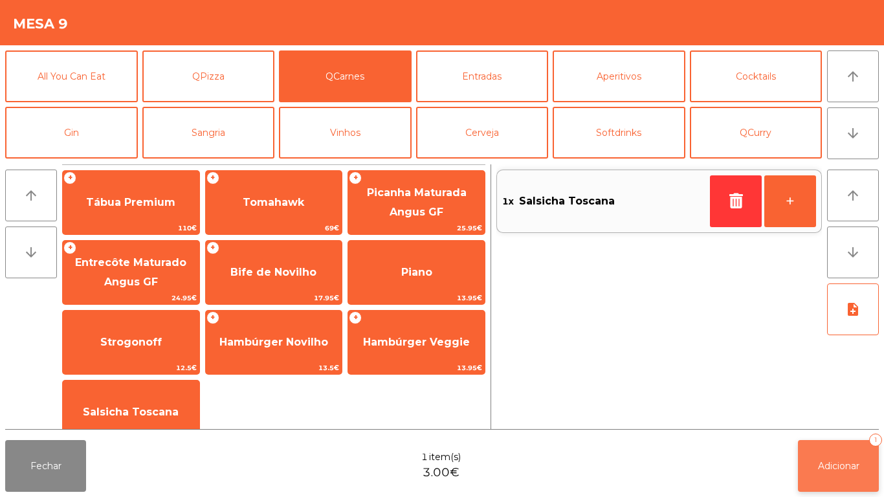
click at [802, 447] on button "Adicionar 1" at bounding box center [838, 466] width 81 height 52
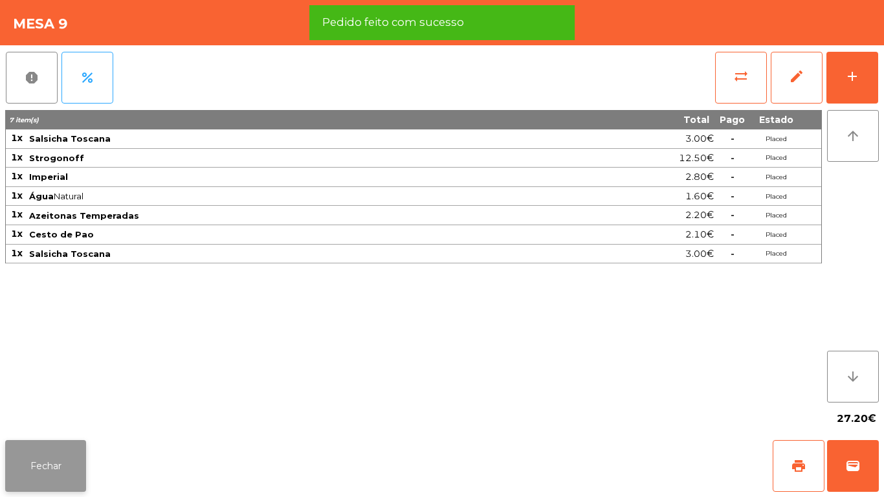
click at [61, 461] on button "Fechar" at bounding box center [45, 466] width 81 height 52
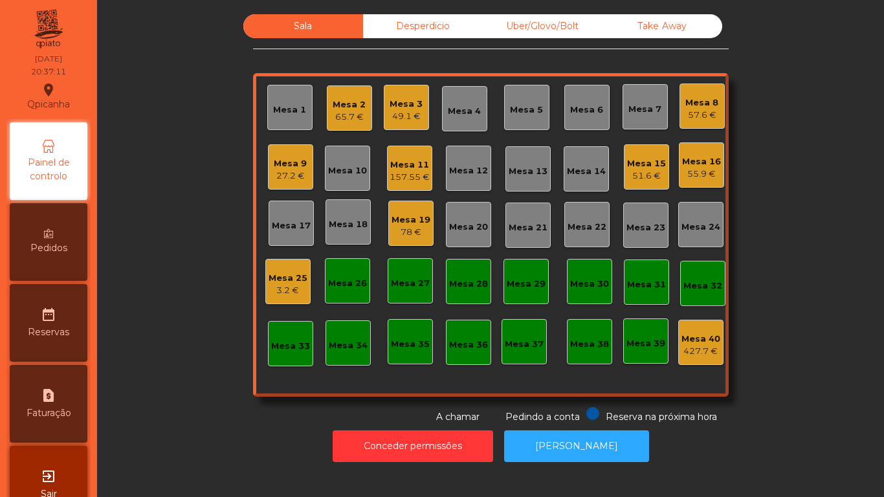
click at [406, 164] on div "Mesa 11" at bounding box center [410, 165] width 40 height 13
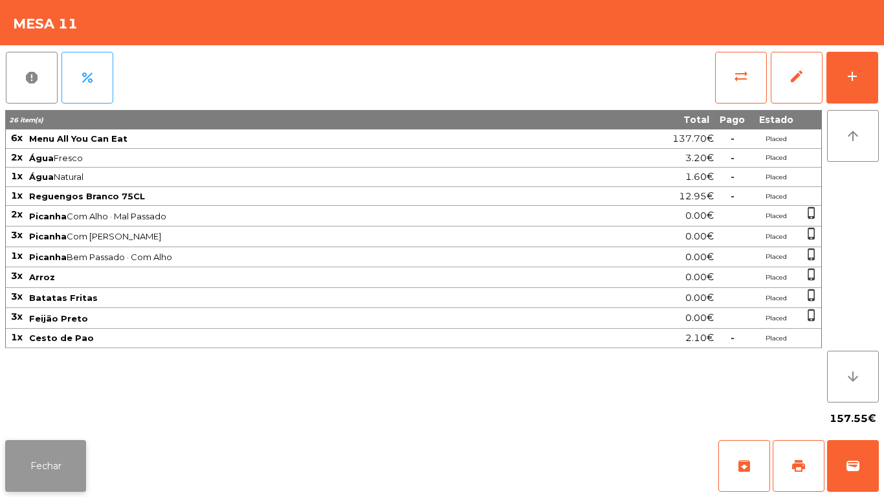
click at [80, 474] on button "Fechar" at bounding box center [45, 466] width 81 height 52
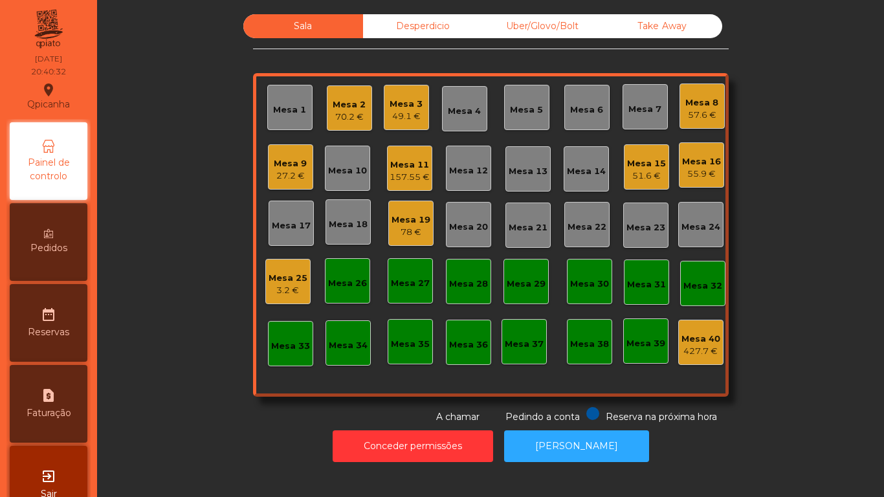
click at [685, 116] on div "57.6 €" at bounding box center [701, 115] width 33 height 13
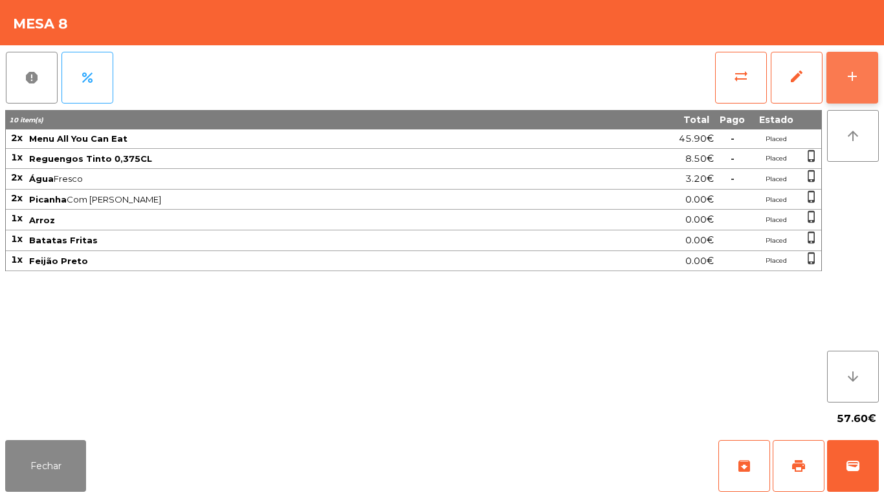
click at [850, 84] on button "add" at bounding box center [852, 78] width 52 height 52
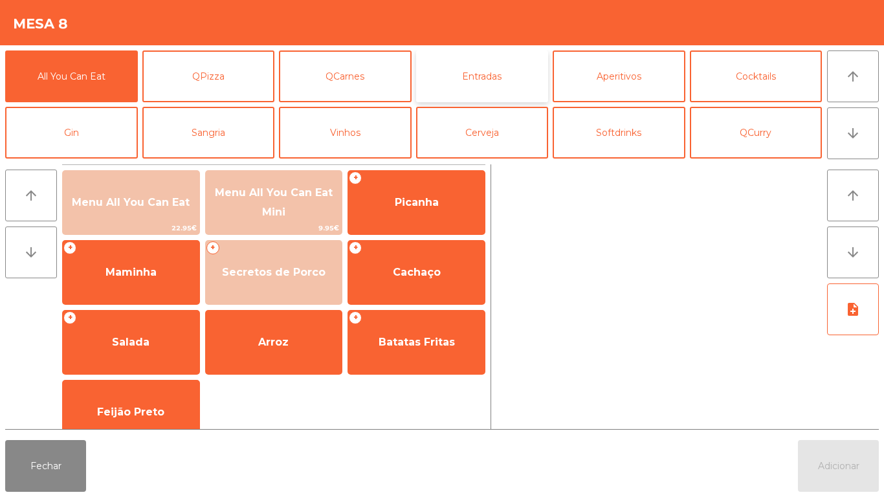
click at [501, 85] on button "Entradas" at bounding box center [482, 76] width 133 height 52
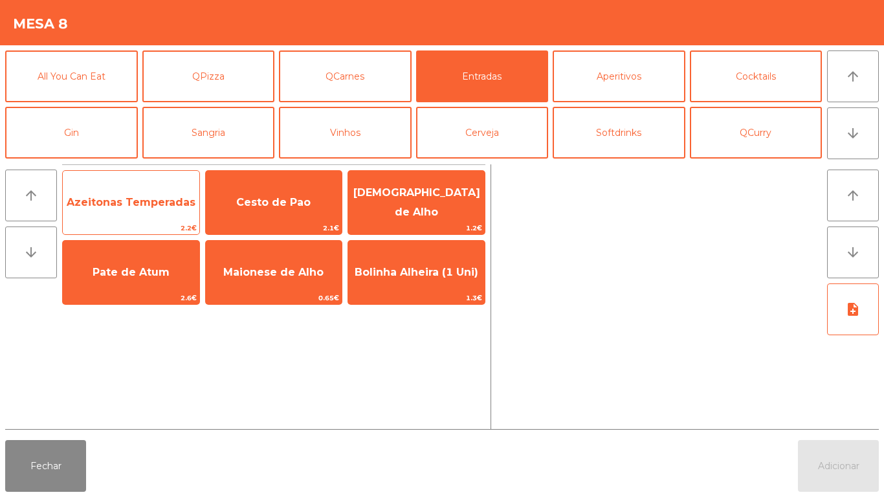
click at [153, 212] on span "Azeitonas Temperadas" at bounding box center [131, 202] width 137 height 35
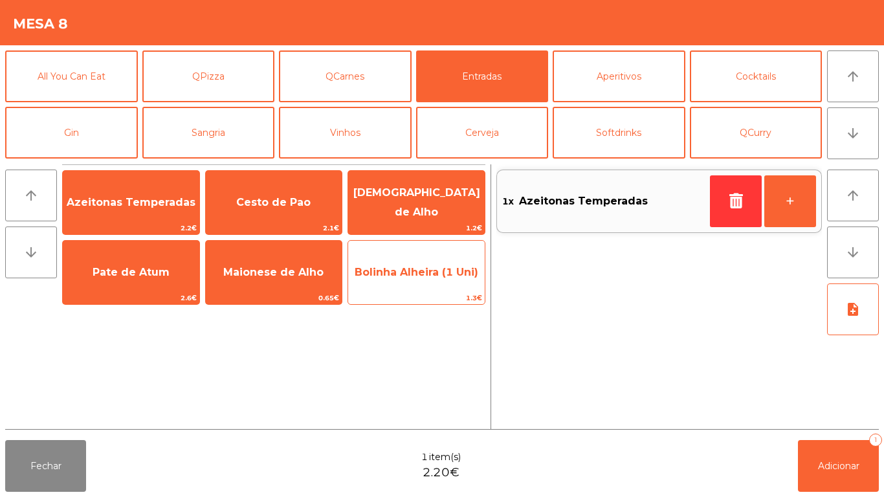
click at [446, 280] on span "Bolinha Alheira (1 Uni)" at bounding box center [416, 272] width 137 height 35
click at [451, 279] on span "Bolinha Alheira (1 Uni)" at bounding box center [416, 272] width 137 height 35
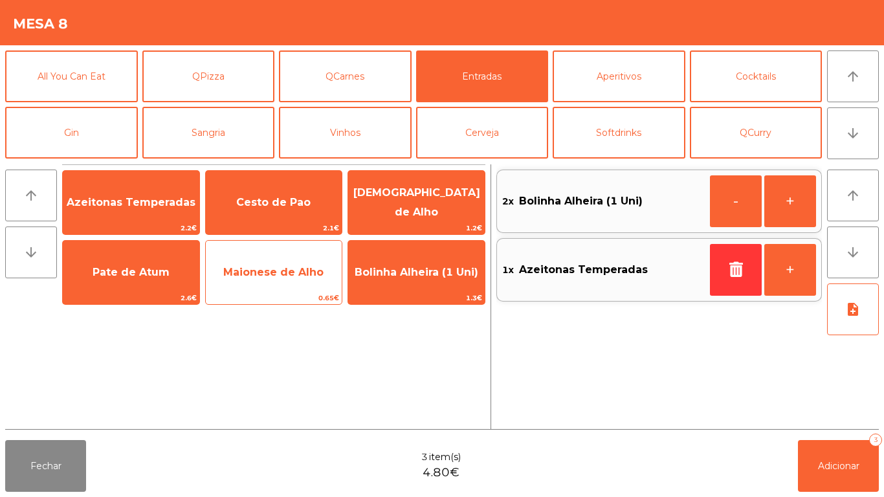
click at [291, 270] on span "Maionese de Alho" at bounding box center [273, 272] width 100 height 12
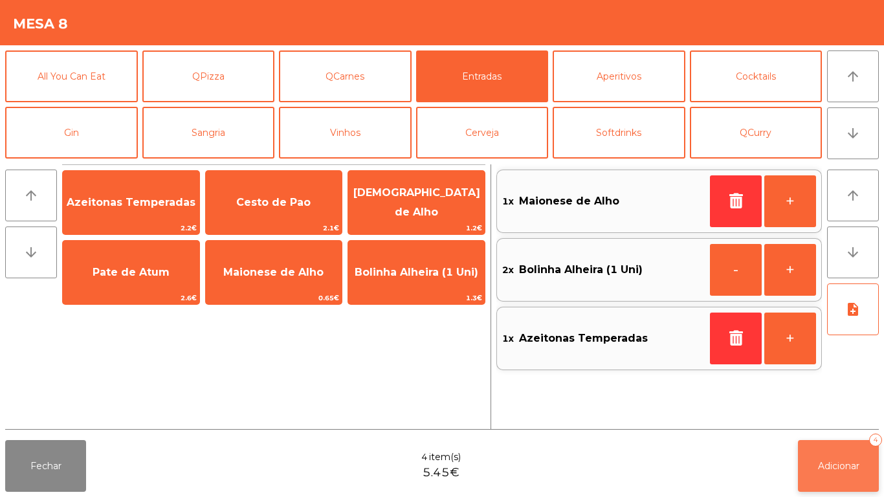
click at [849, 443] on button "Adicionar 4" at bounding box center [838, 466] width 81 height 52
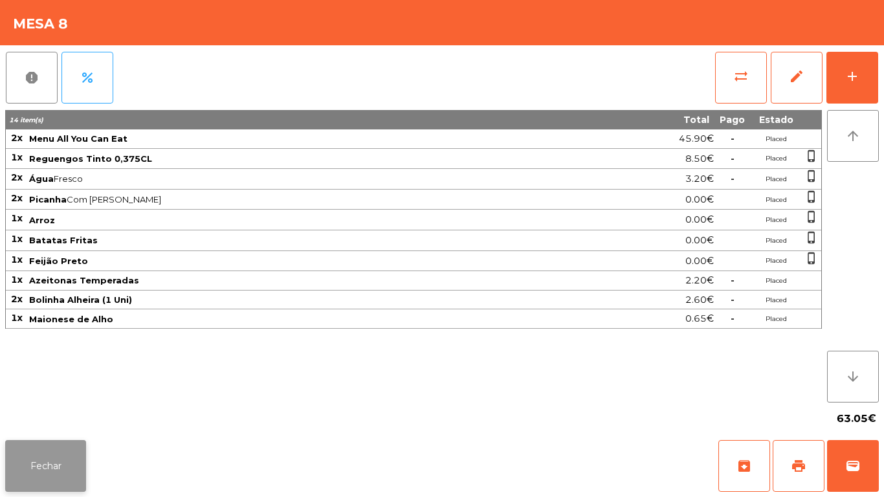
click at [77, 469] on button "Fechar" at bounding box center [45, 466] width 81 height 52
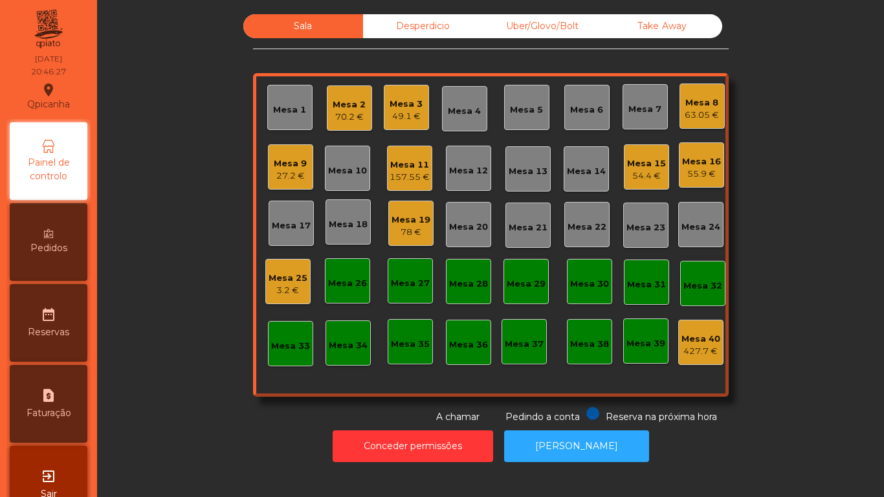
click at [525, 104] on div "Mesa 5" at bounding box center [526, 110] width 33 height 13
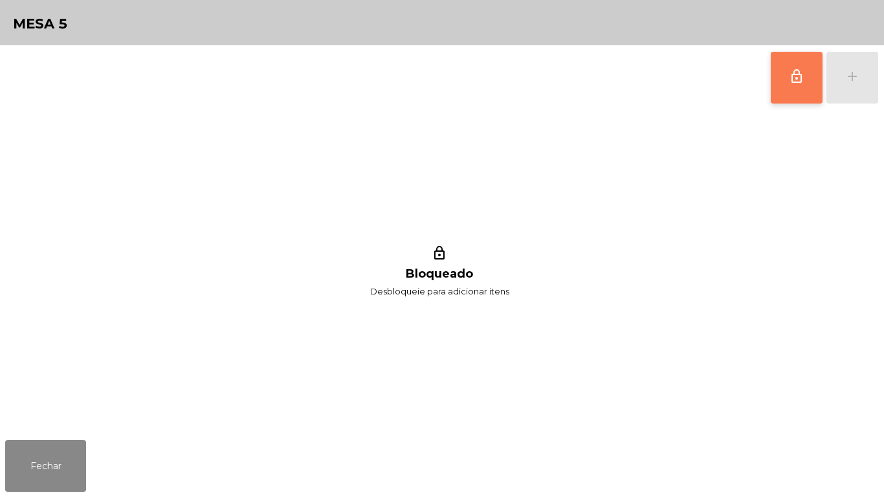
click at [786, 84] on button "lock_outline" at bounding box center [797, 78] width 52 height 52
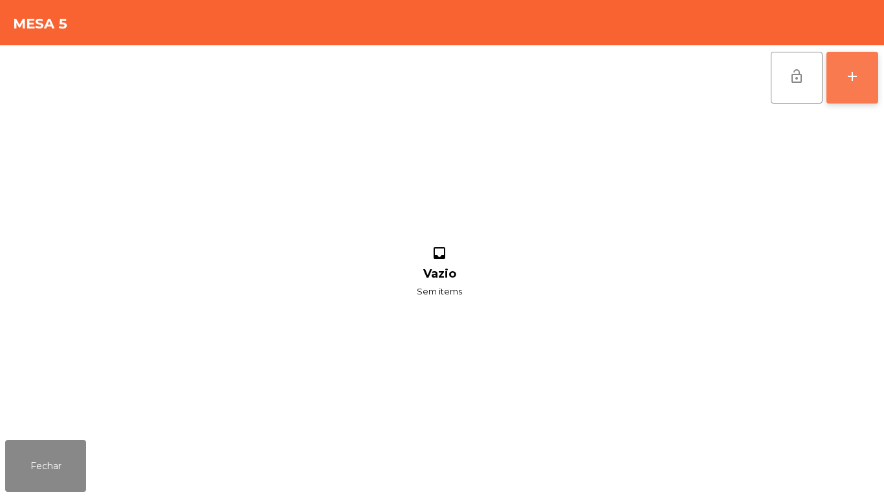
click at [852, 98] on button "add" at bounding box center [852, 78] width 52 height 52
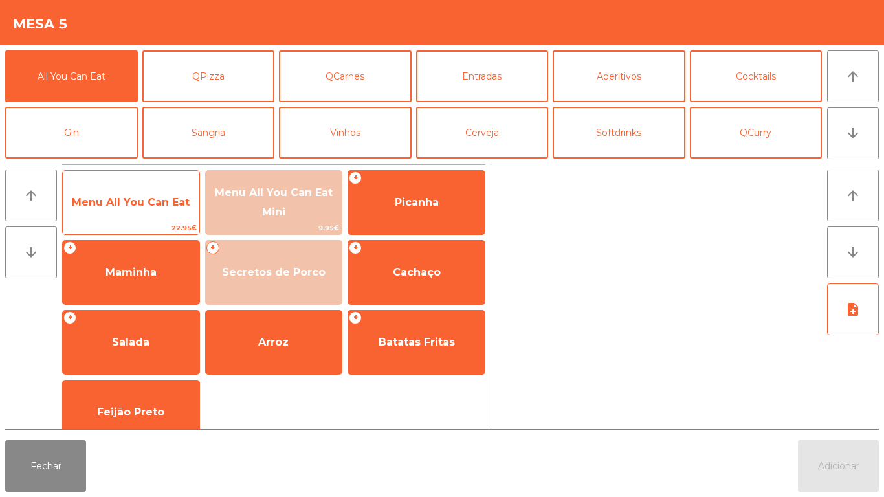
click at [153, 185] on span "Menu All You Can Eat" at bounding box center [131, 202] width 137 height 35
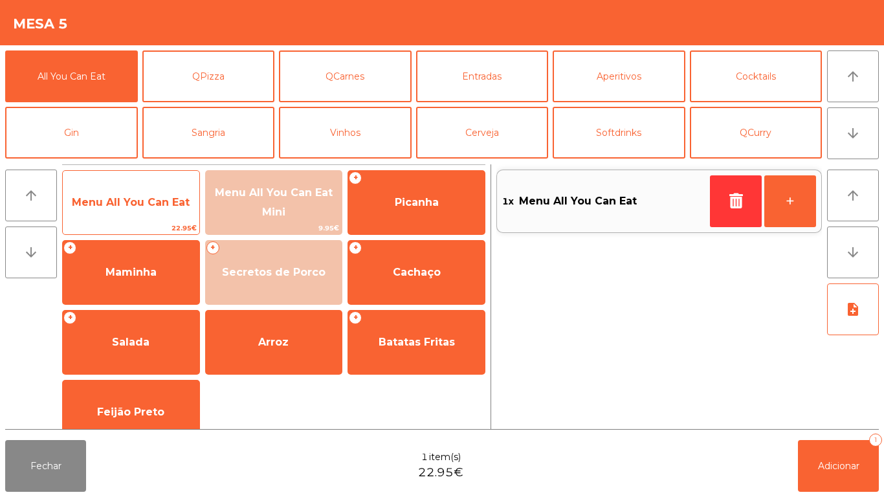
click at [152, 197] on span "Menu All You Can Eat" at bounding box center [131, 202] width 118 height 12
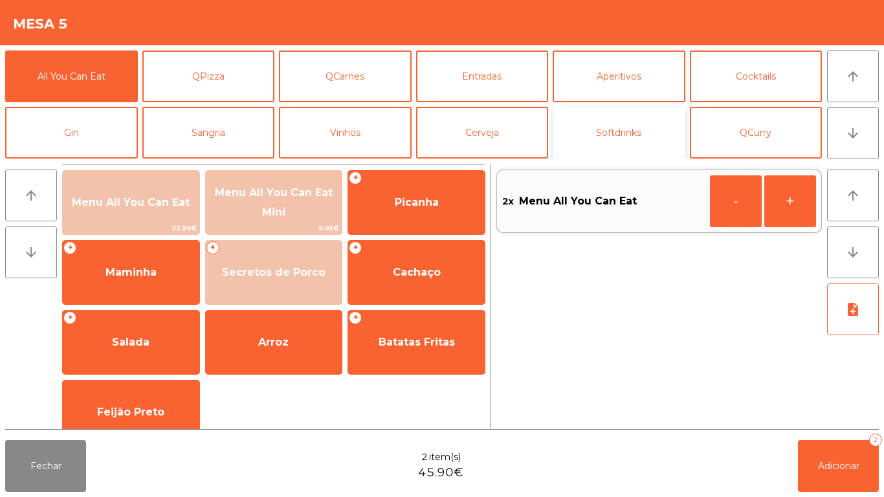
click at [625, 124] on button "Softdrinks" at bounding box center [619, 133] width 133 height 52
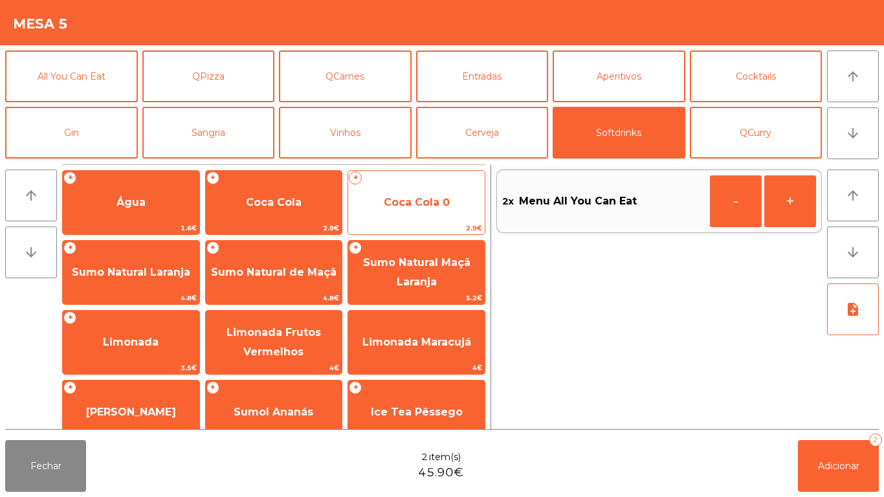
click at [432, 201] on span "Coca Cola 0" at bounding box center [417, 202] width 66 height 12
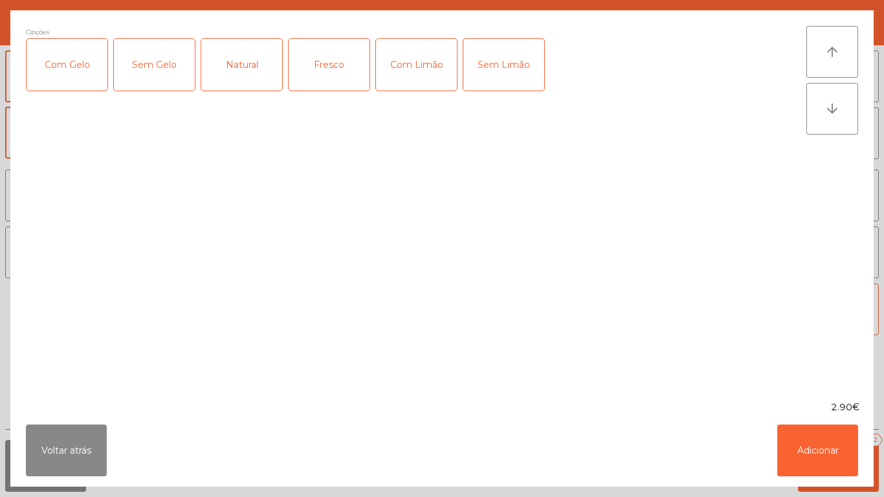
click at [76, 68] on div "Com Gelo" at bounding box center [67, 65] width 81 height 52
click at [412, 57] on div "Com Limão" at bounding box center [416, 65] width 81 height 52
click at [799, 435] on button "Adicionar" at bounding box center [817, 451] width 81 height 52
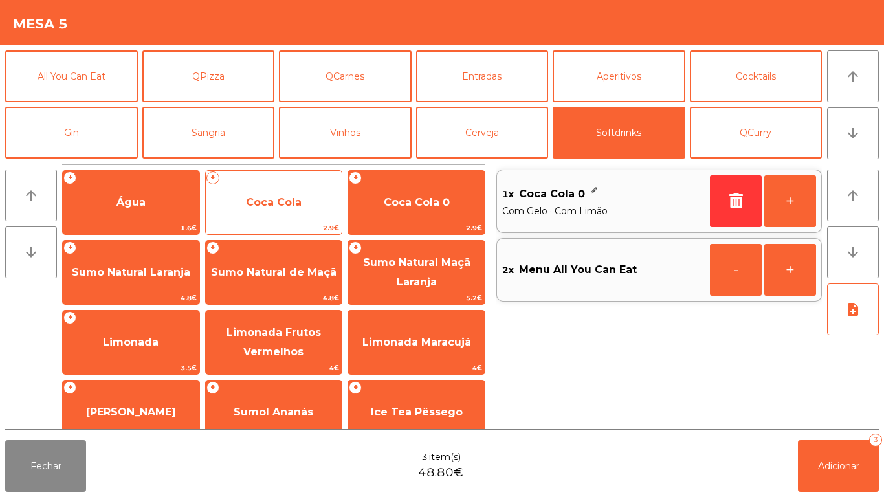
click at [285, 197] on span "Coca Cola" at bounding box center [274, 202] width 56 height 12
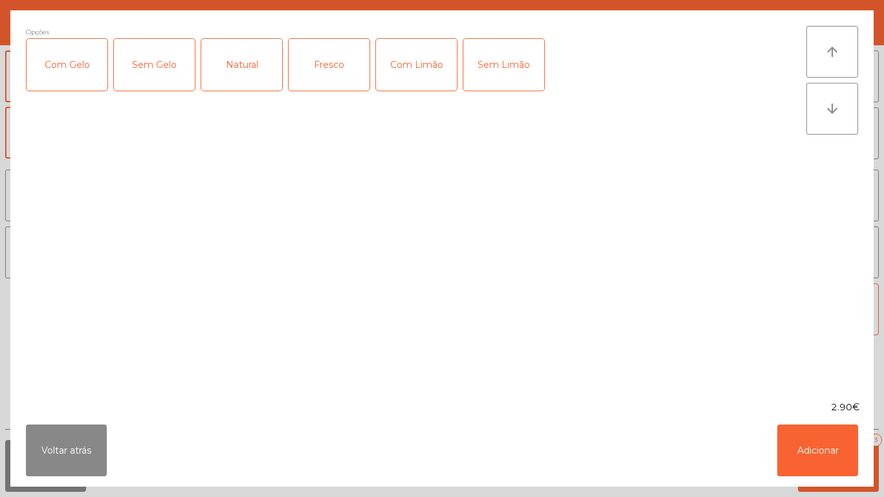
click at [83, 69] on div "Com Gelo" at bounding box center [67, 65] width 81 height 52
click at [429, 54] on div "Com Limão" at bounding box center [416, 65] width 81 height 52
click at [806, 425] on button "Adicionar" at bounding box center [817, 451] width 81 height 52
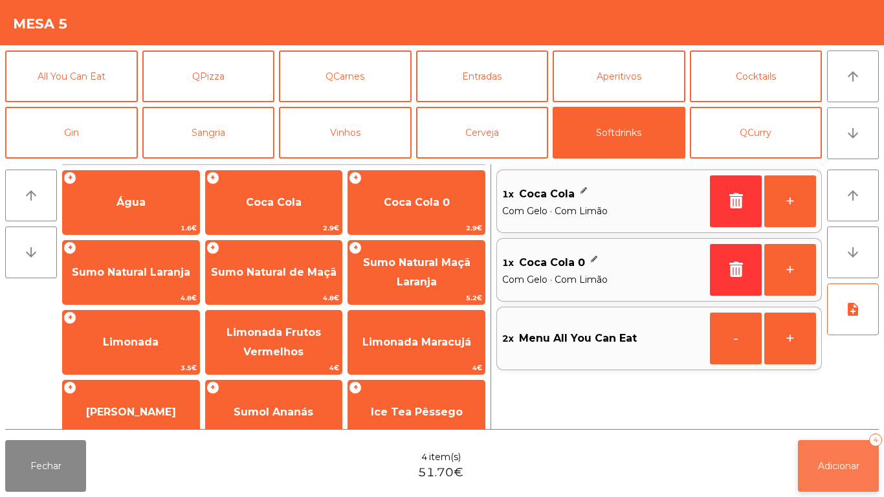
click at [830, 452] on button "Adicionar 4" at bounding box center [838, 466] width 81 height 52
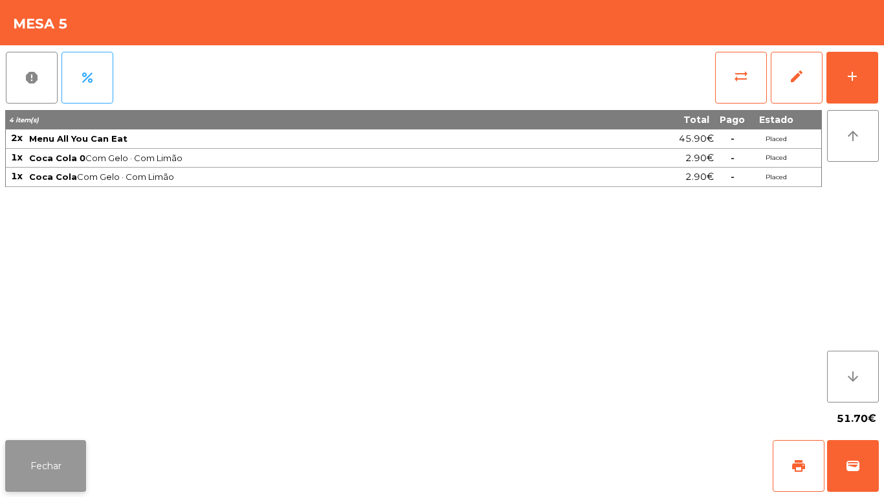
click at [63, 460] on button "Fechar" at bounding box center [45, 466] width 81 height 52
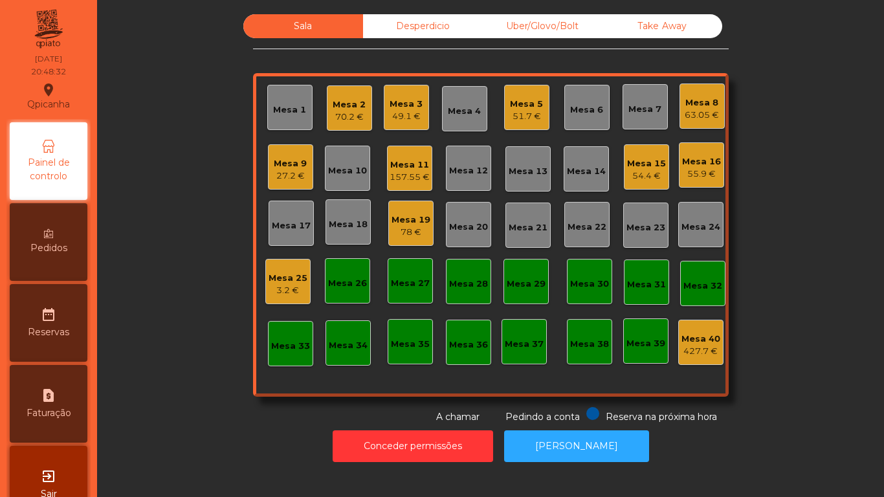
click at [403, 111] on div "49.1 €" at bounding box center [406, 116] width 33 height 13
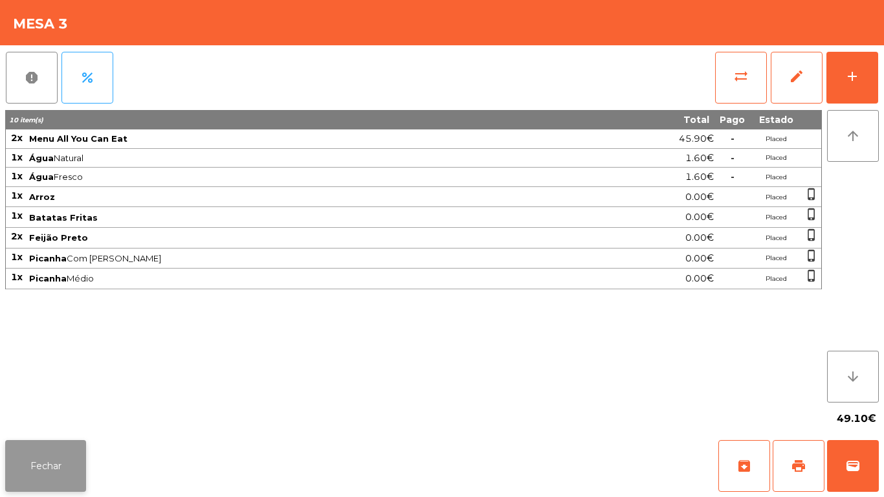
click at [42, 453] on button "Fechar" at bounding box center [45, 466] width 81 height 52
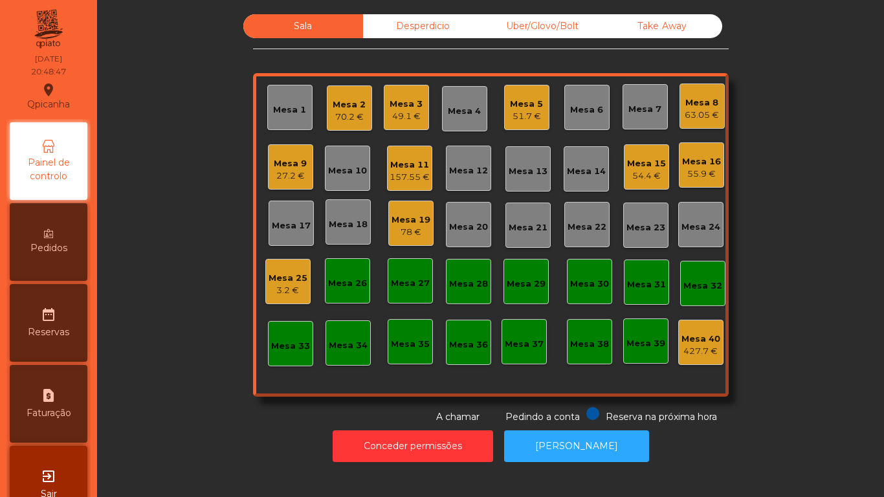
click at [292, 163] on div "Mesa 9" at bounding box center [290, 163] width 33 height 13
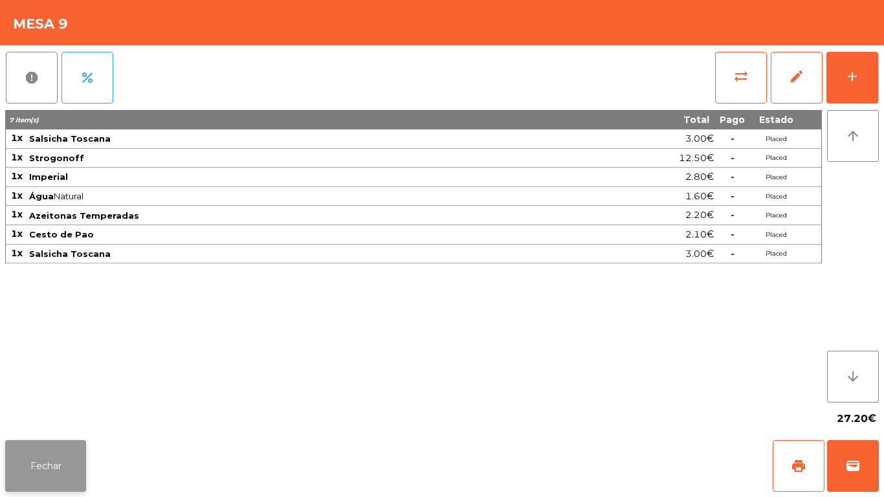
click at [62, 456] on button "Fechar" at bounding box center [45, 466] width 81 height 52
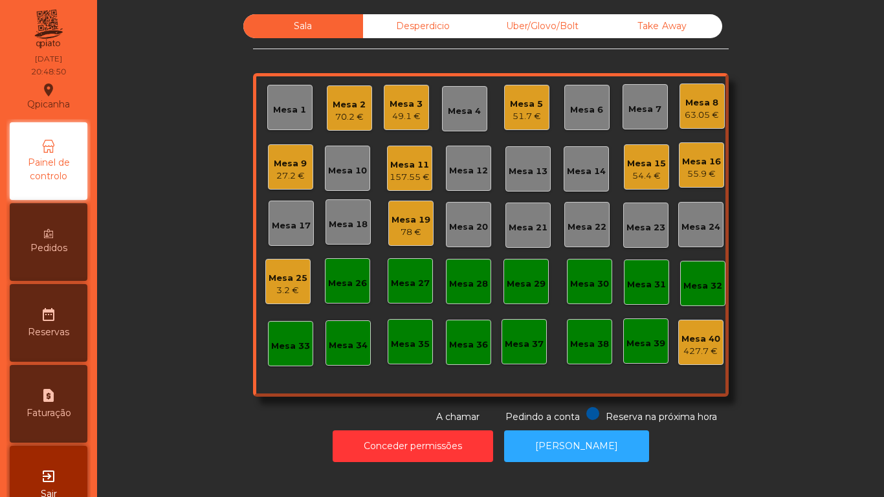
click at [291, 182] on div "27.2 €" at bounding box center [290, 176] width 33 height 13
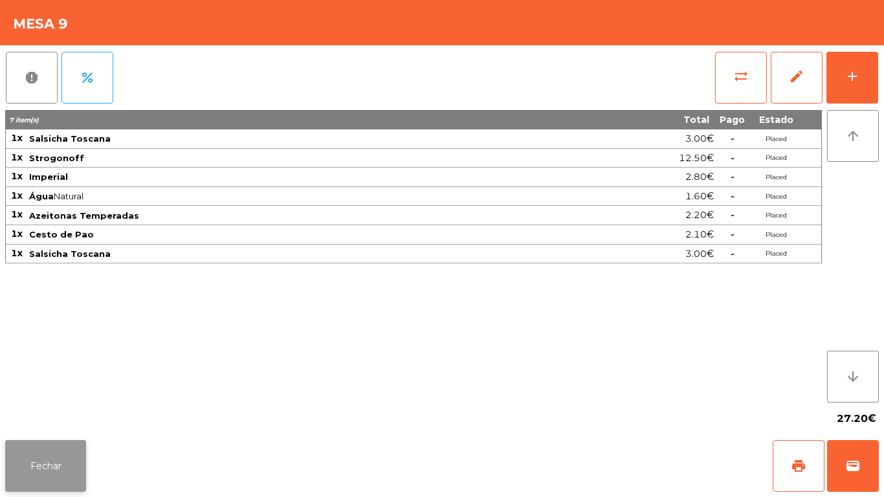
click at [67, 464] on button "Fechar" at bounding box center [45, 466] width 81 height 52
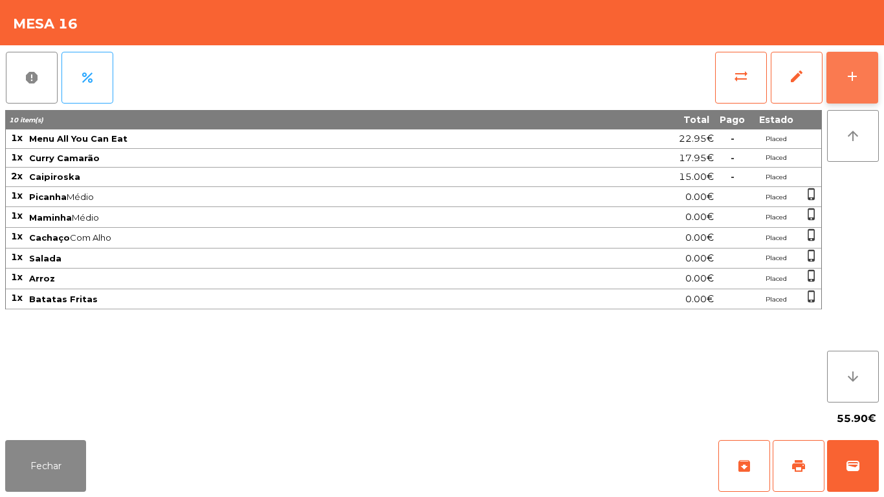
click at [843, 81] on button "add" at bounding box center [852, 78] width 52 height 52
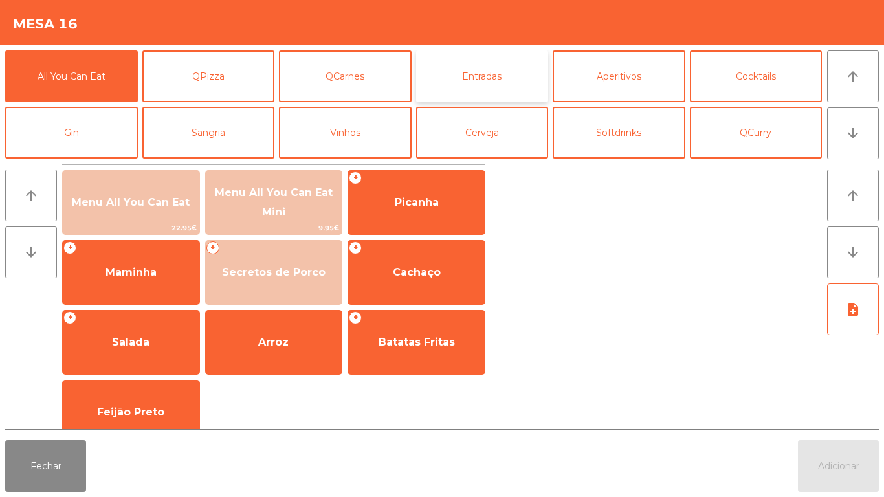
click at [483, 67] on button "Entradas" at bounding box center [482, 76] width 133 height 52
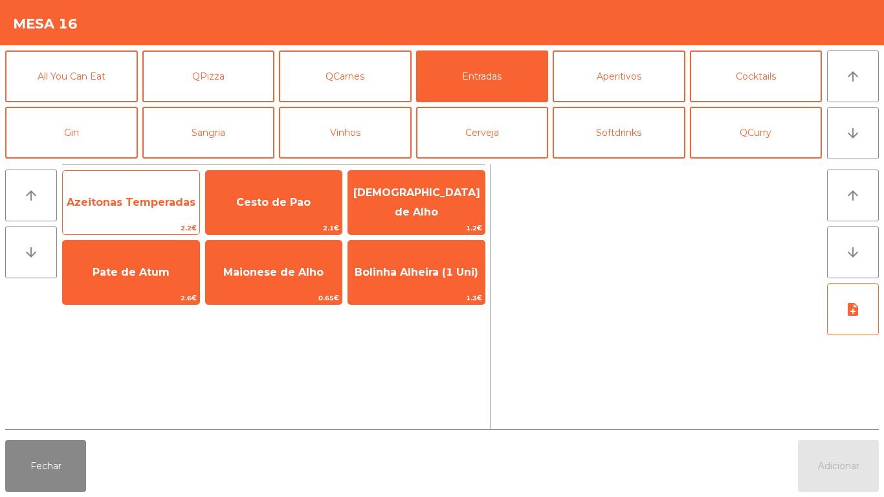
click at [149, 208] on span "Azeitonas Temperadas" at bounding box center [131, 202] width 129 height 12
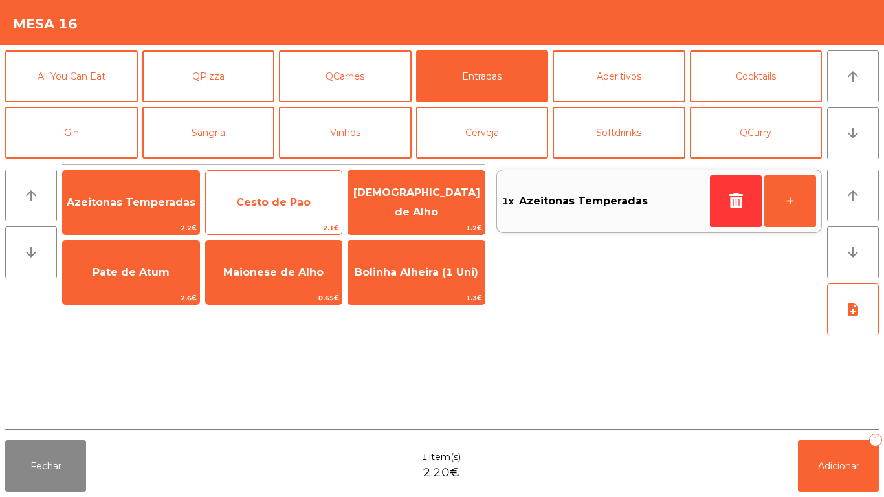
click at [272, 208] on span "Cesto de Pao" at bounding box center [273, 202] width 74 height 12
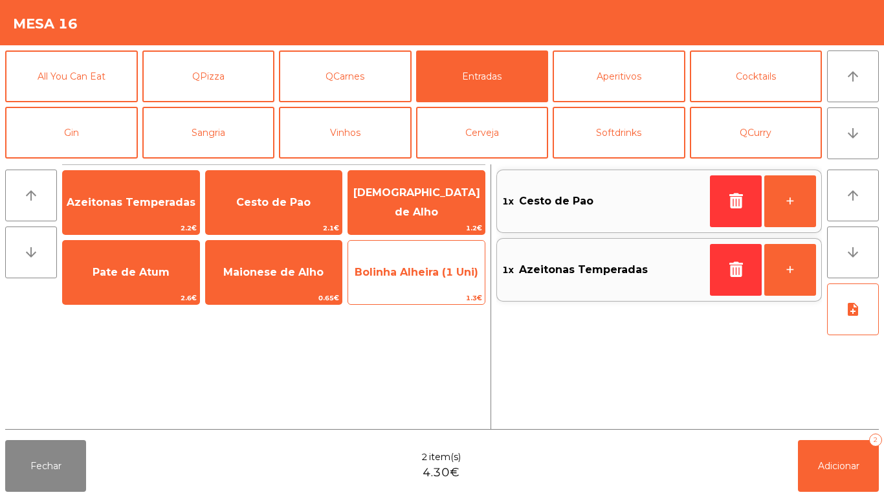
click at [441, 273] on span "Bolinha Alheira (1 Uni)" at bounding box center [417, 272] width 124 height 12
click at [442, 280] on span "Bolinha Alheira (1 Uni)" at bounding box center [416, 272] width 137 height 35
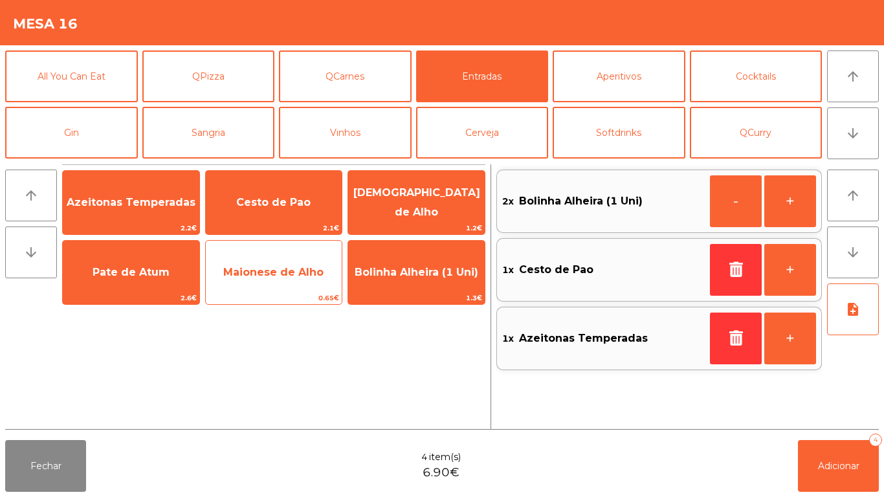
click at [294, 263] on span "Maionese de Alho" at bounding box center [274, 272] width 137 height 35
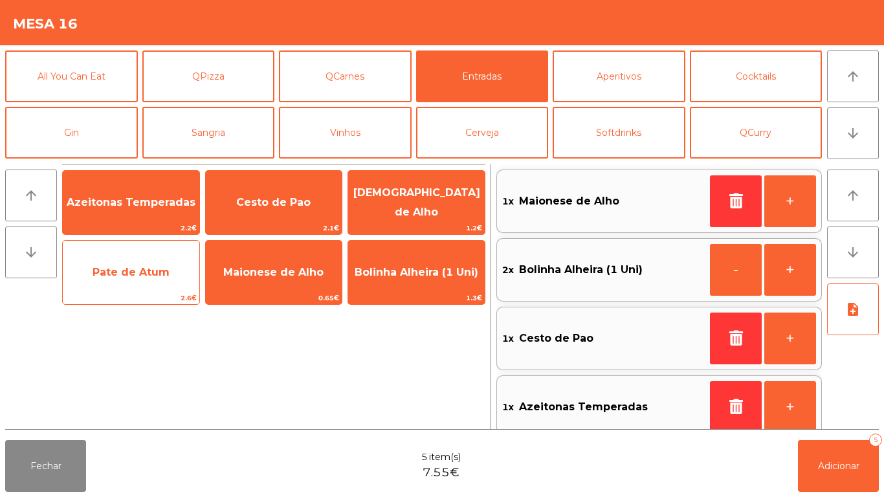
click at [105, 291] on div "Pate de Atum 2.6€" at bounding box center [131, 272] width 138 height 65
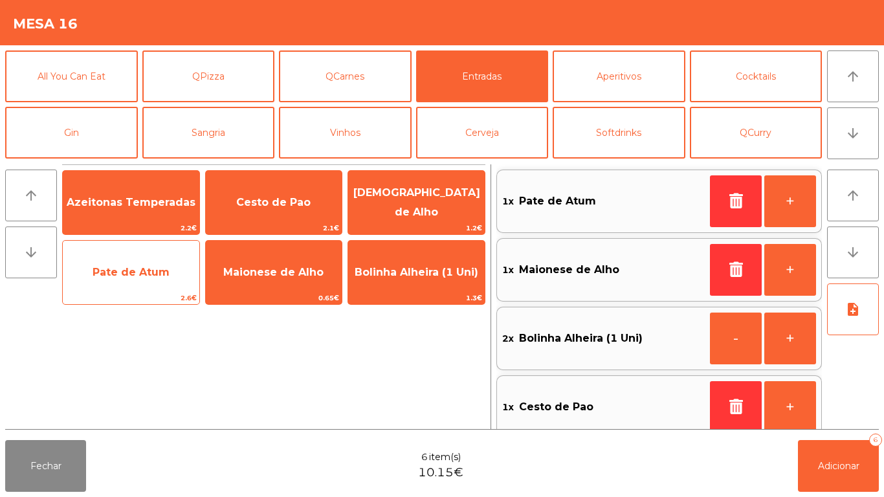
scroll to position [5, 0]
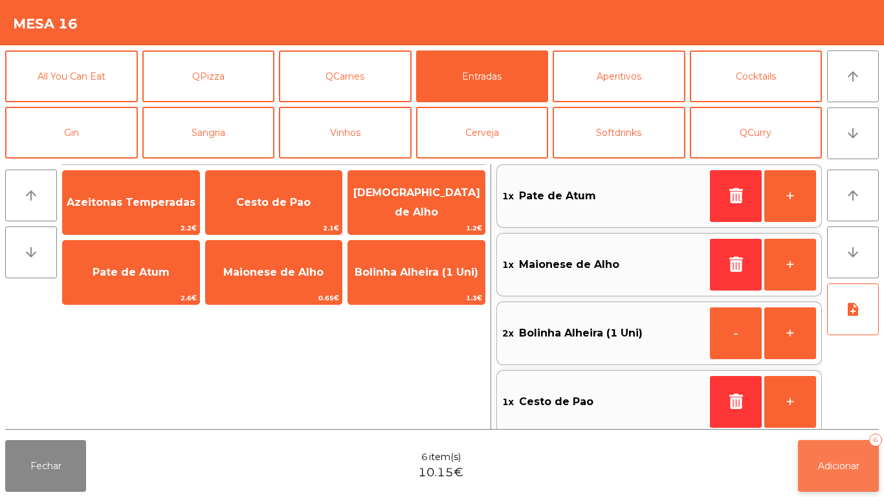
click at [846, 452] on button "Adicionar 6" at bounding box center [838, 466] width 81 height 52
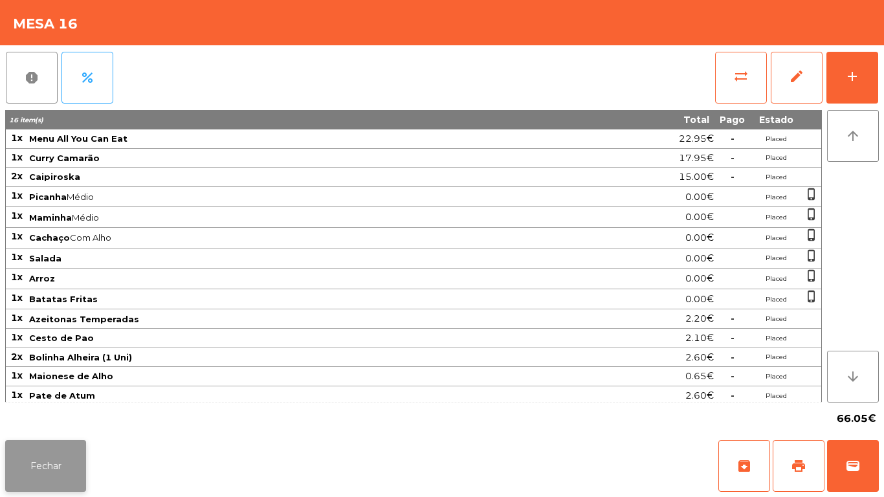
click at [51, 465] on button "Fechar" at bounding box center [45, 466] width 81 height 52
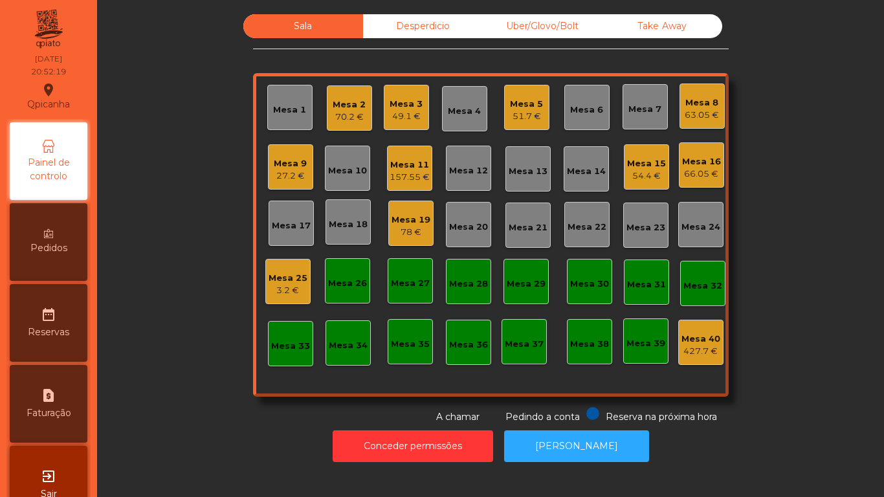
click at [349, 113] on div "70.2 €" at bounding box center [349, 117] width 33 height 13
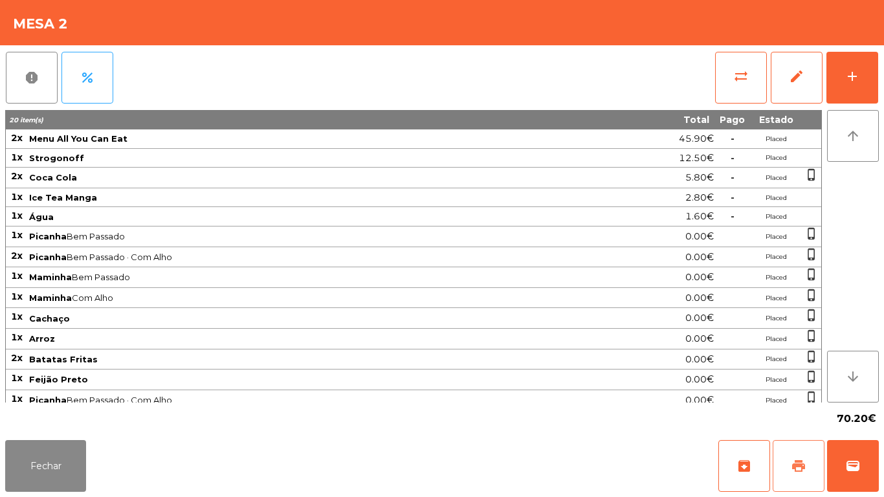
click at [791, 470] on span "print" at bounding box center [799, 466] width 16 height 16
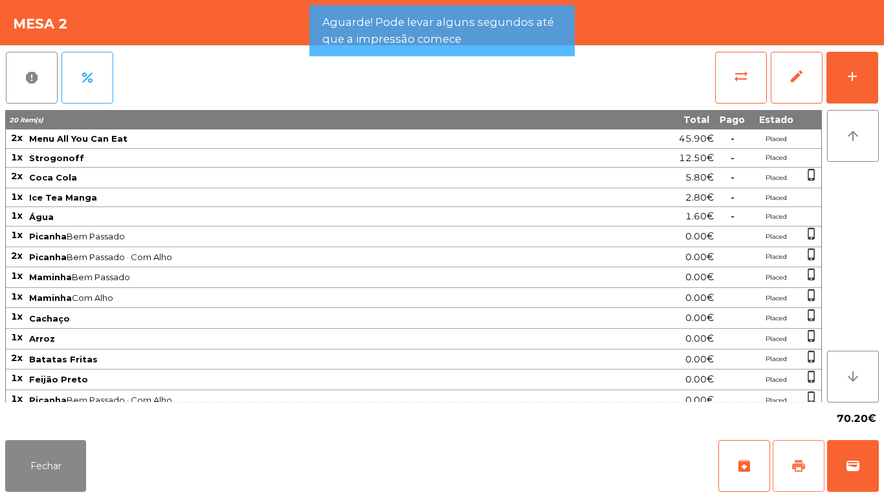
scroll to position [50, 0]
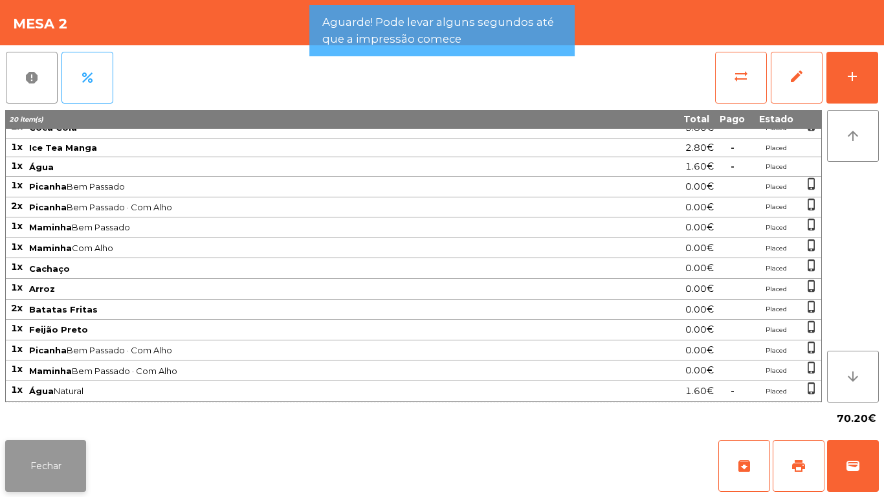
click at [65, 448] on button "Fechar" at bounding box center [45, 466] width 81 height 52
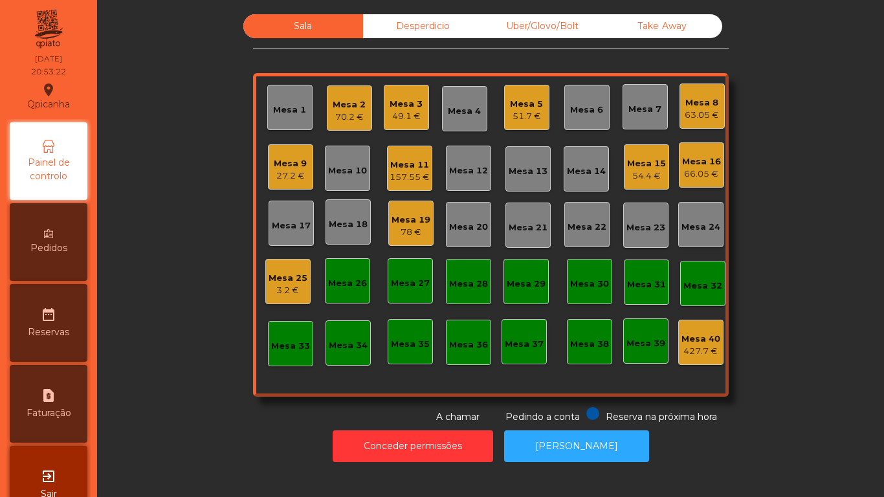
click at [623, 104] on div "Mesa 7" at bounding box center [645, 106] width 45 height 45
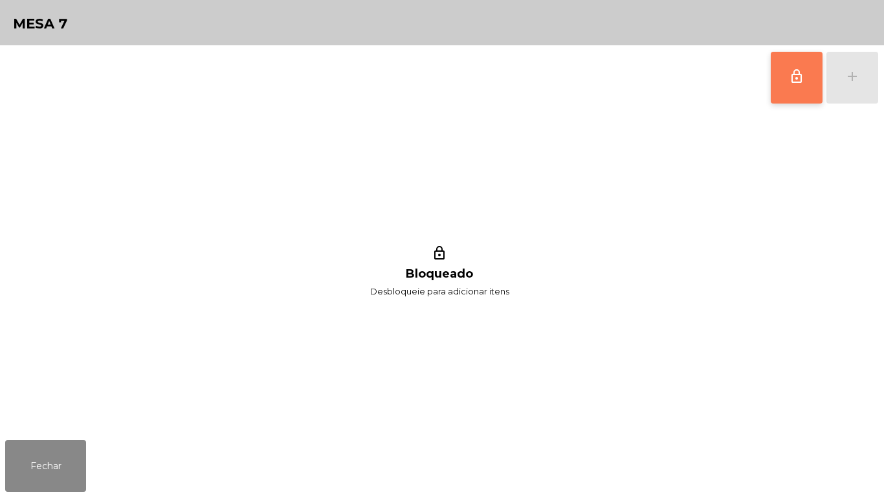
click at [775, 72] on button "lock_outline" at bounding box center [797, 78] width 52 height 52
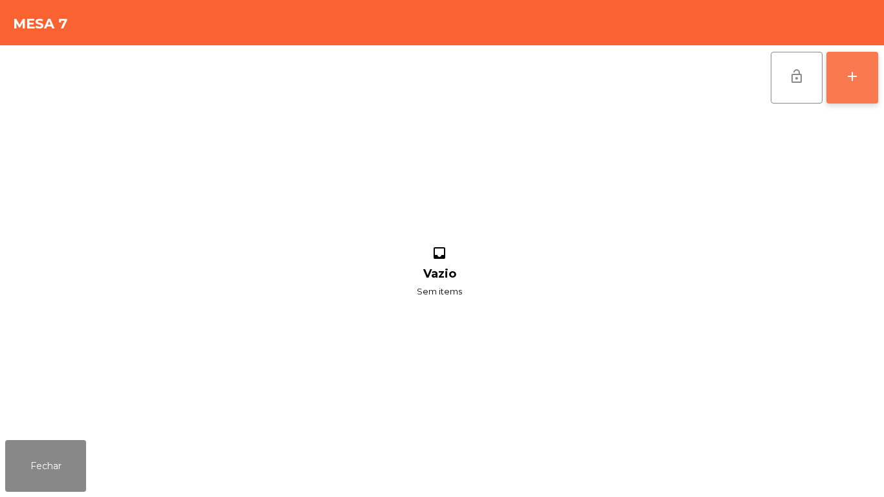
click at [860, 65] on button "add" at bounding box center [852, 78] width 52 height 52
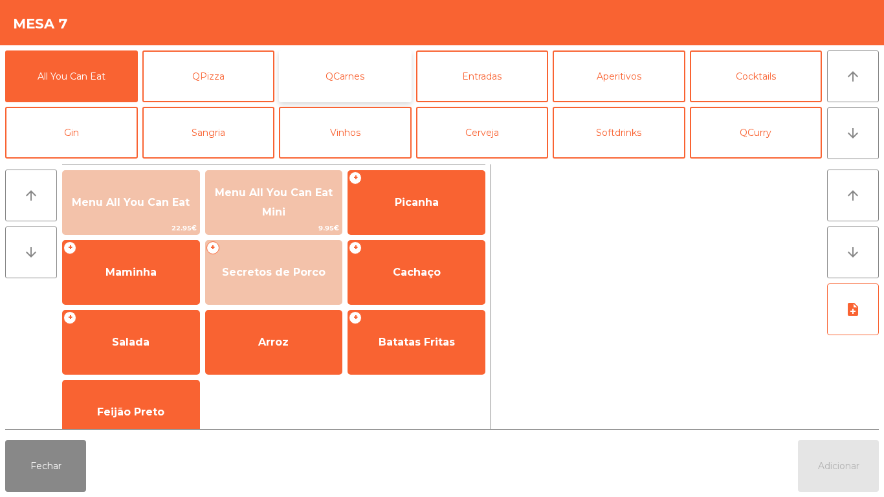
click at [359, 76] on button "QCarnes" at bounding box center [345, 76] width 133 height 52
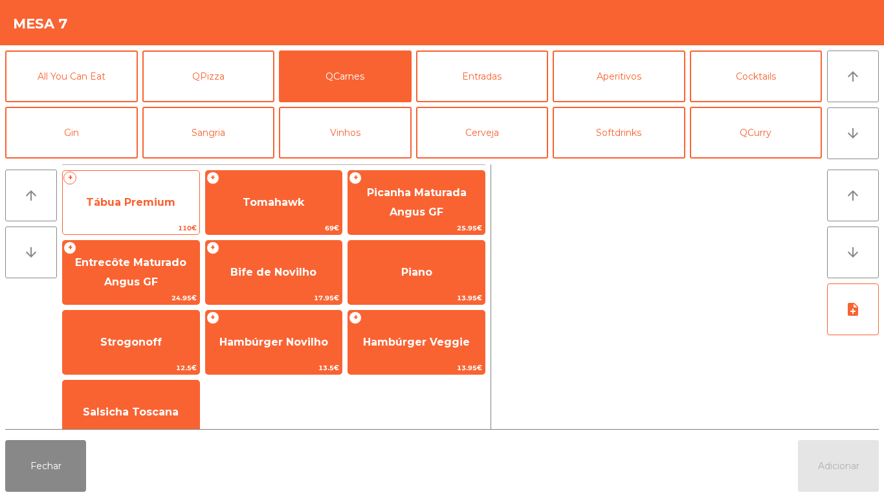
click at [155, 201] on span "Tábua Premium" at bounding box center [130, 202] width 89 height 12
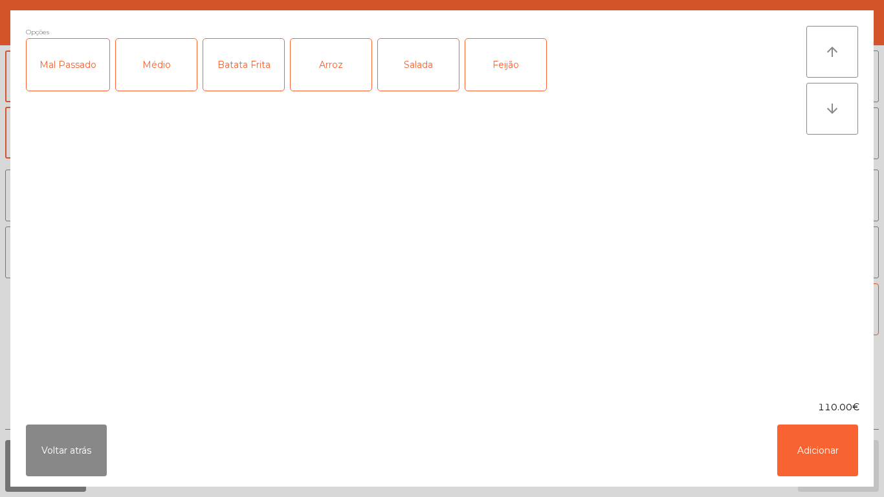
click at [159, 67] on div "Médio" at bounding box center [156, 65] width 81 height 52
click at [245, 71] on div "Batata Frita" at bounding box center [243, 65] width 81 height 52
click at [342, 67] on div "Arroz" at bounding box center [331, 65] width 81 height 52
click at [423, 74] on div "Salada" at bounding box center [418, 65] width 81 height 52
click at [503, 67] on div "Feijão" at bounding box center [505, 65] width 81 height 52
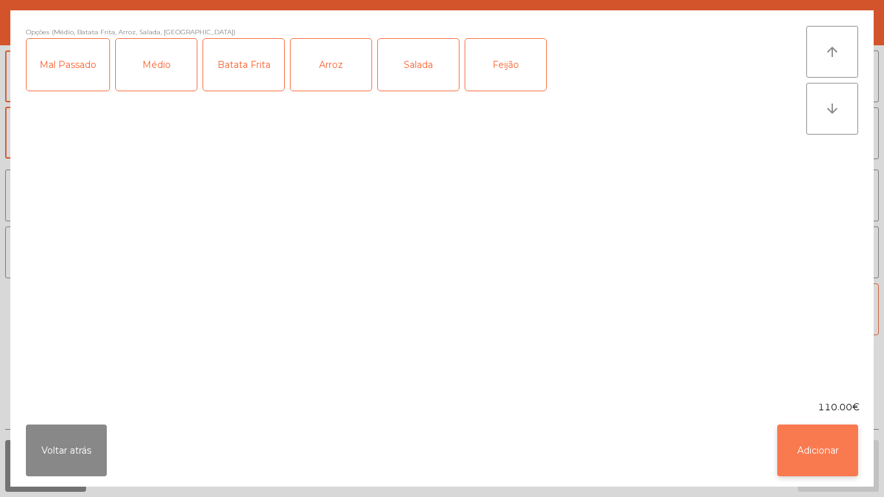
click at [822, 445] on button "Adicionar" at bounding box center [817, 451] width 81 height 52
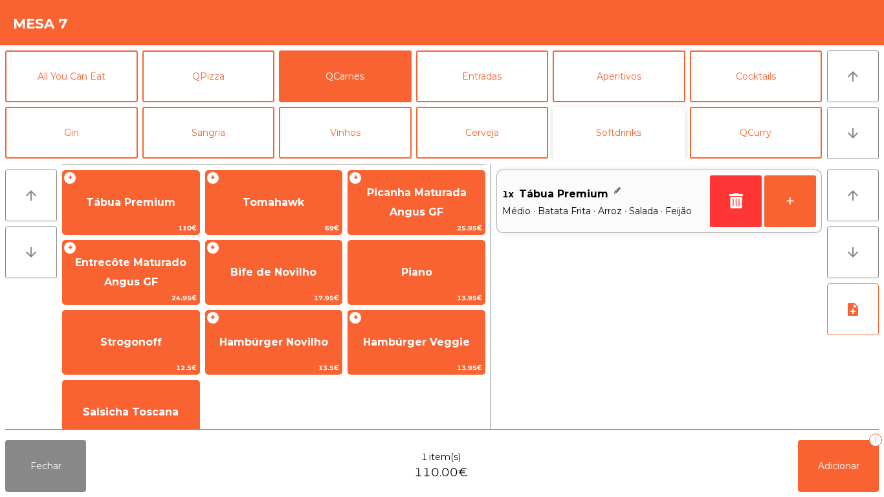
click at [624, 129] on button "Softdrinks" at bounding box center [619, 133] width 133 height 52
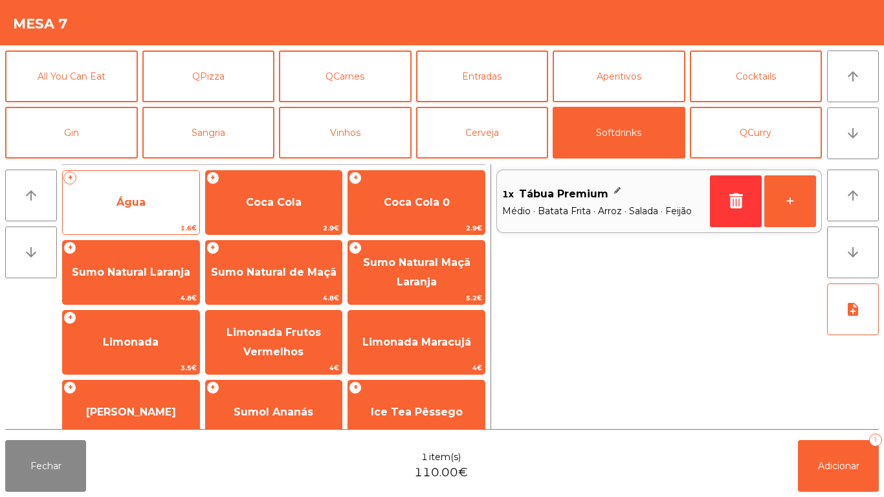
click at [159, 197] on span "Água" at bounding box center [131, 202] width 137 height 35
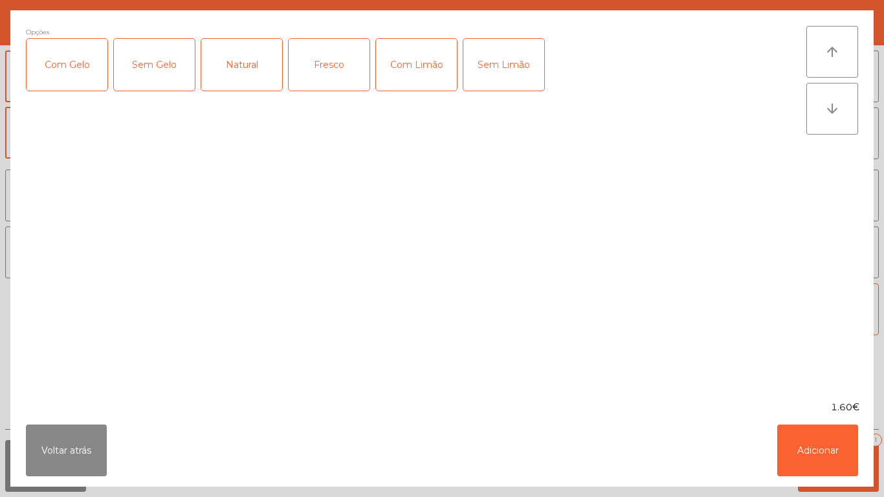
click at [325, 70] on div "Fresco" at bounding box center [329, 65] width 81 height 52
click at [332, 74] on div "Fresco" at bounding box center [329, 65] width 81 height 52
click at [256, 73] on div "Natural" at bounding box center [241, 65] width 81 height 52
click at [830, 441] on button "Adicionar" at bounding box center [817, 451] width 81 height 52
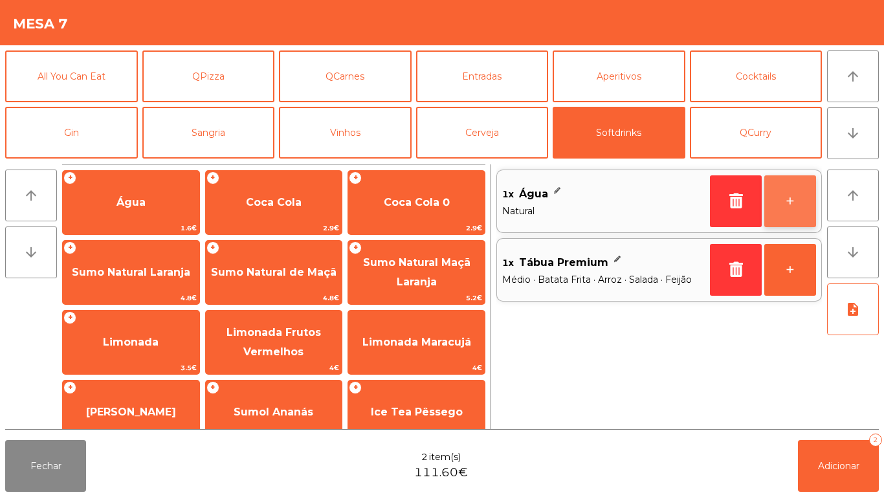
click at [784, 199] on button "+" at bounding box center [790, 201] width 52 height 52
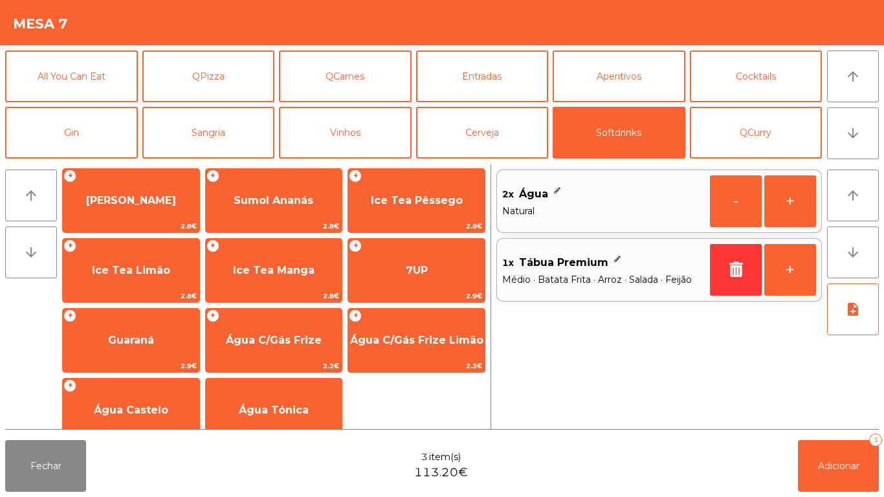
scroll to position [230, 0]
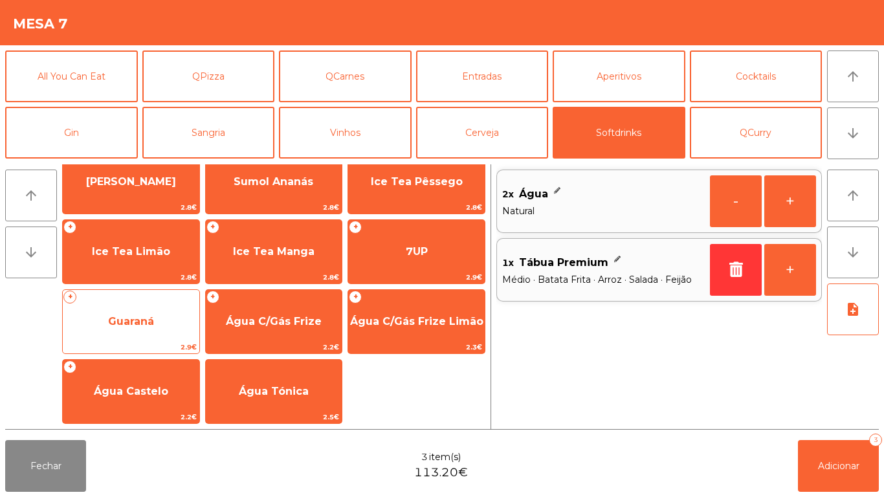
click at [155, 313] on span "Guaraná" at bounding box center [131, 321] width 137 height 35
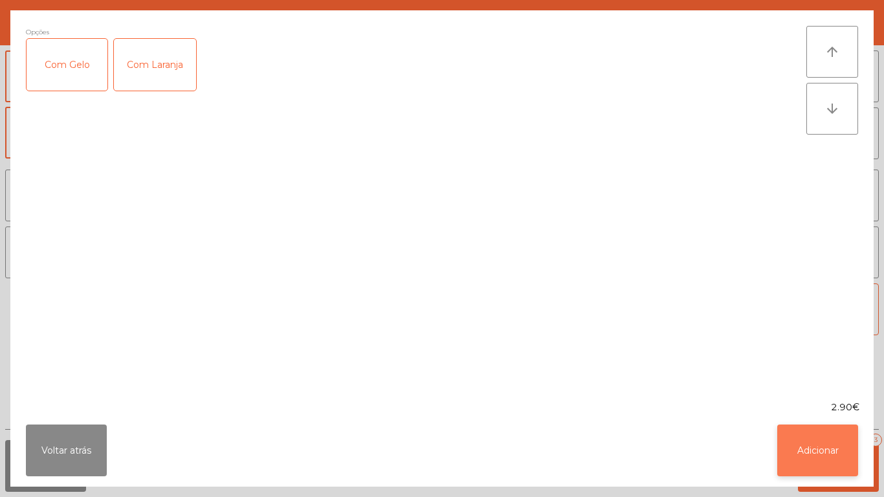
click at [813, 443] on button "Adicionar" at bounding box center [817, 451] width 81 height 52
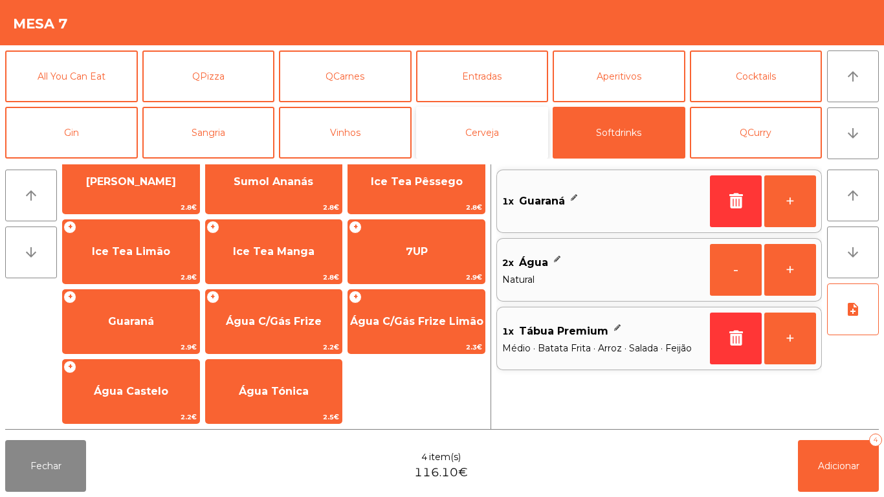
click at [482, 130] on button "Cerveja" at bounding box center [482, 133] width 133 height 52
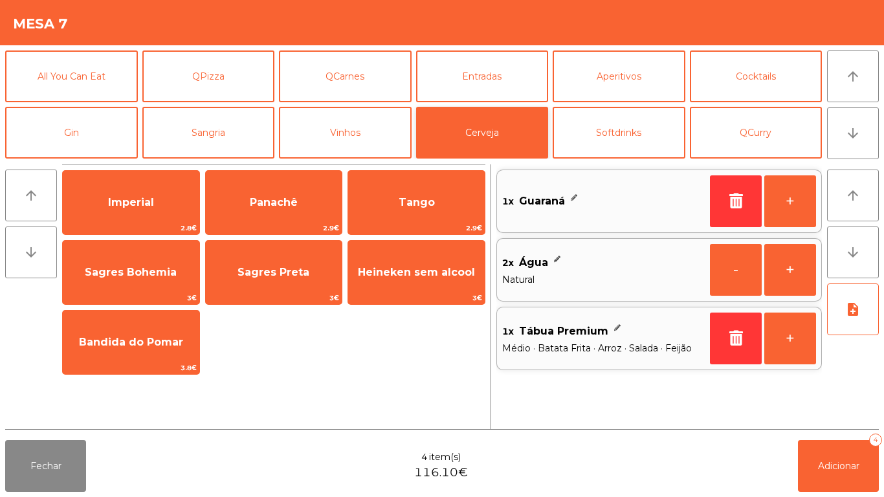
scroll to position [0, 0]
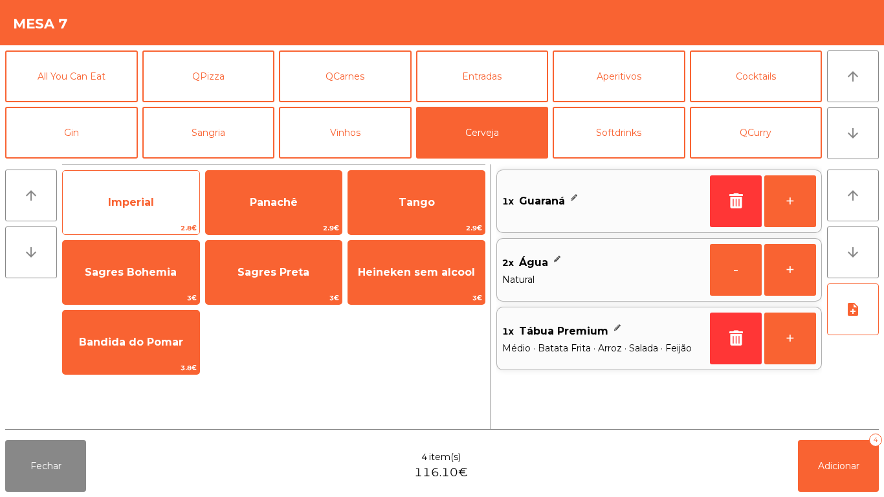
click at [151, 206] on span "Imperial" at bounding box center [131, 202] width 46 height 12
click at [164, 187] on span "Imperial" at bounding box center [131, 202] width 137 height 35
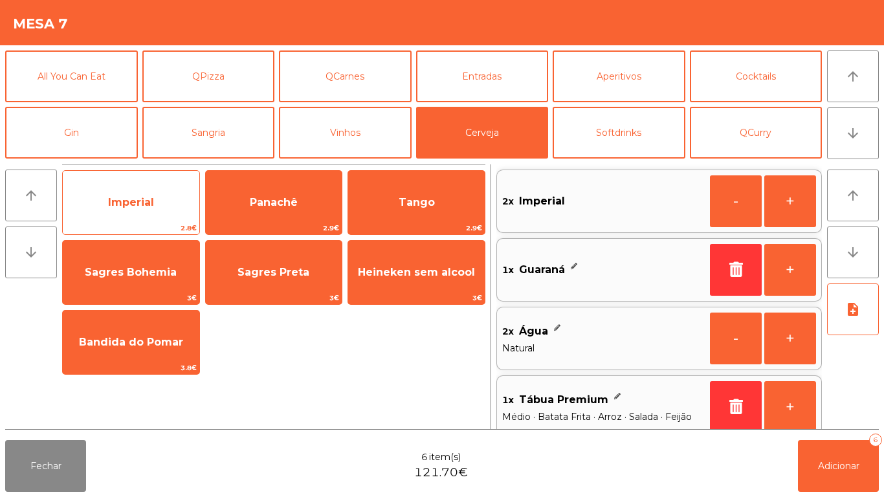
scroll to position [5, 0]
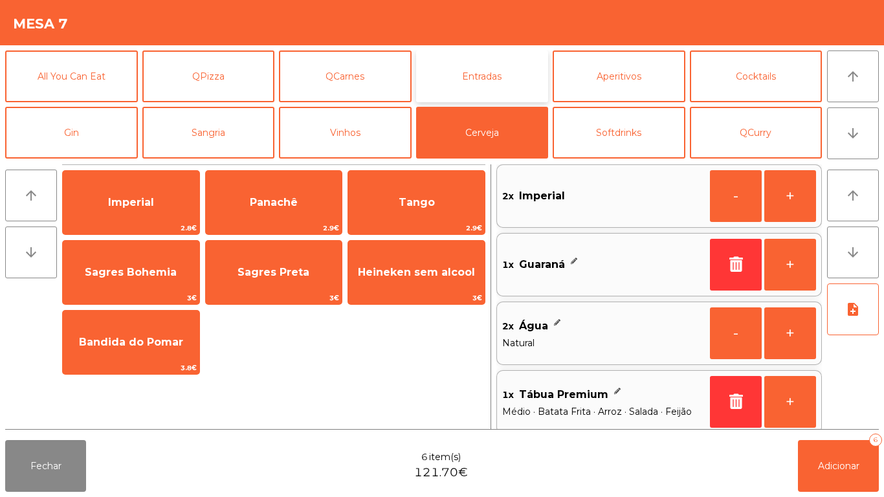
click at [511, 63] on button "Entradas" at bounding box center [482, 76] width 133 height 52
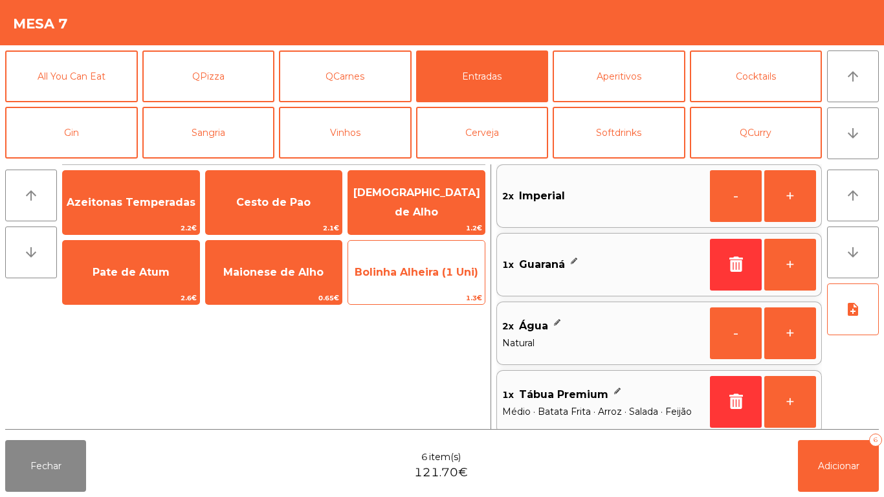
click at [418, 280] on span "Bolinha Alheira (1 Uni)" at bounding box center [416, 272] width 137 height 35
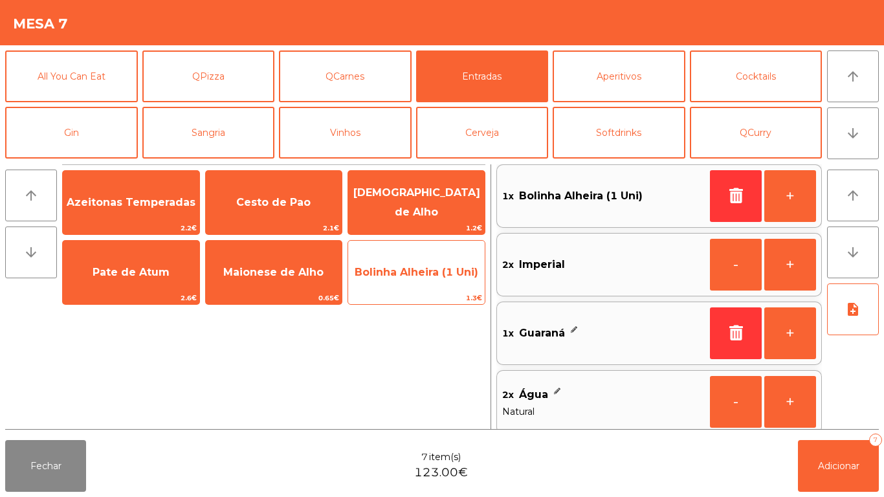
click at [420, 271] on span "Bolinha Alheira (1 Uni)" at bounding box center [417, 272] width 124 height 12
click at [416, 280] on span "Bolinha Alheira (1 Uni)" at bounding box center [416, 272] width 137 height 35
click at [418, 274] on span "Bolinha Alheira (1 Uni)" at bounding box center [417, 272] width 124 height 12
click at [419, 270] on span "Bolinha Alheira (1 Uni)" at bounding box center [417, 272] width 124 height 12
click at [421, 272] on span "Bolinha Alheira (1 Uni)" at bounding box center [417, 272] width 124 height 12
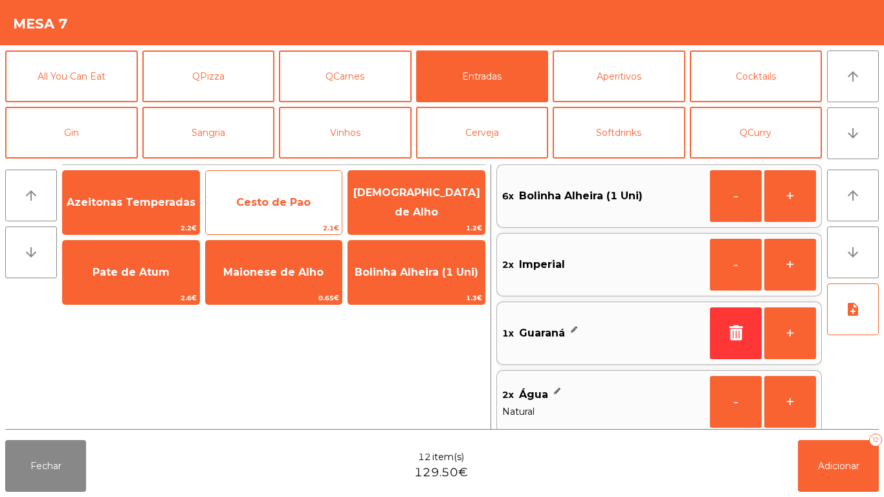
click at [291, 196] on span "Cesto de Pao" at bounding box center [273, 202] width 74 height 12
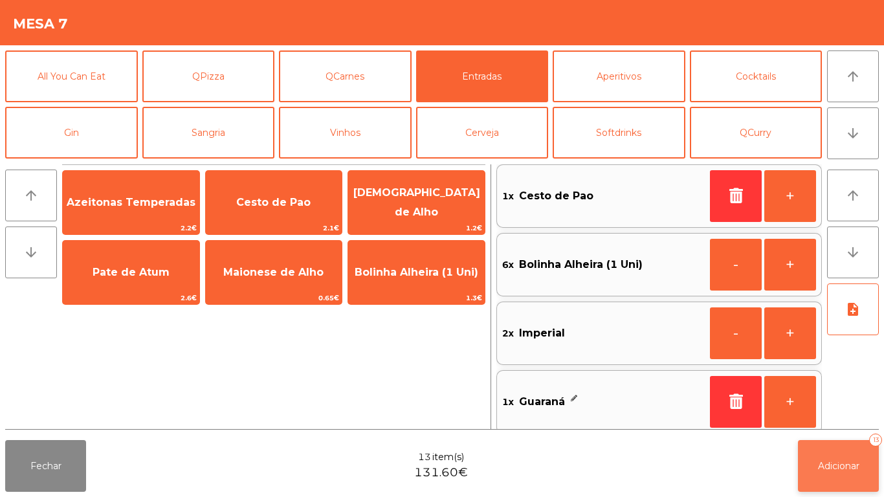
click at [850, 464] on span "Adicionar" at bounding box center [838, 466] width 41 height 12
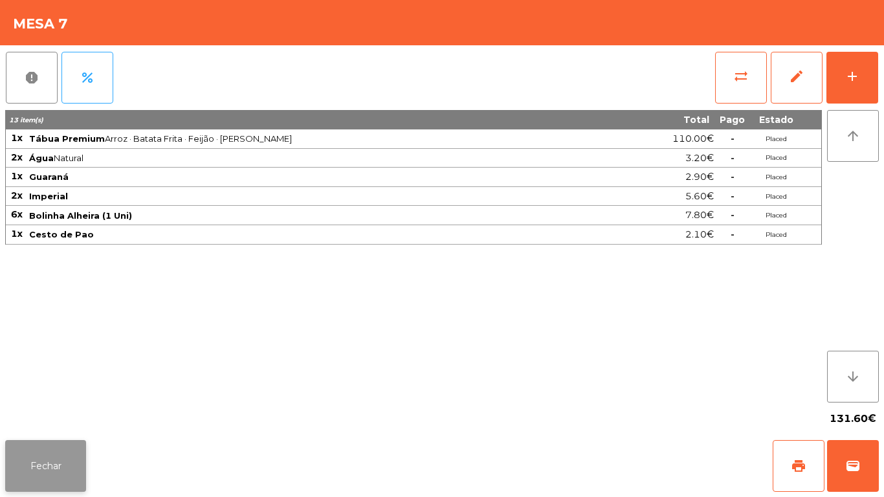
click at [62, 489] on button "Fechar" at bounding box center [45, 466] width 81 height 52
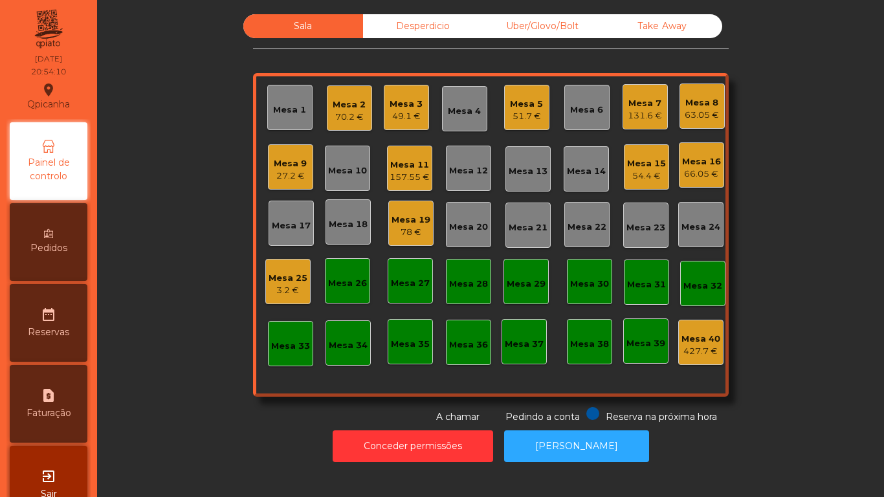
click at [641, 174] on div "54.4 €" at bounding box center [646, 176] width 39 height 13
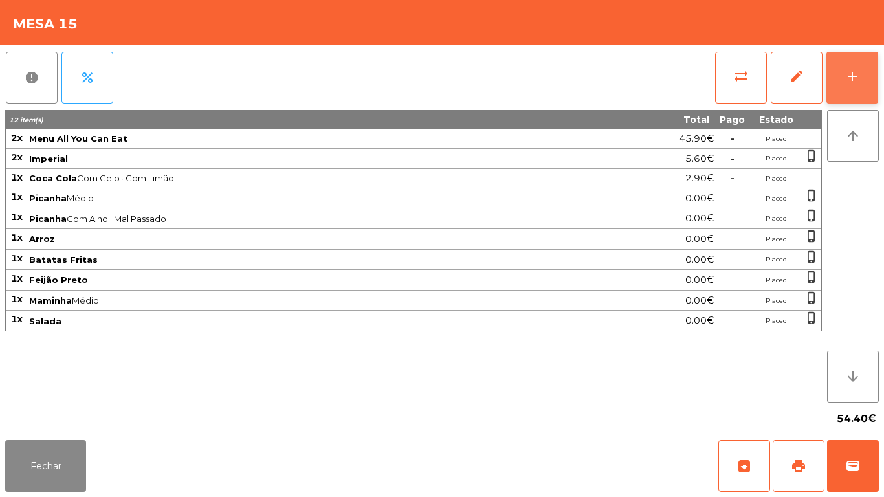
click at [851, 83] on div "add" at bounding box center [852, 77] width 16 height 16
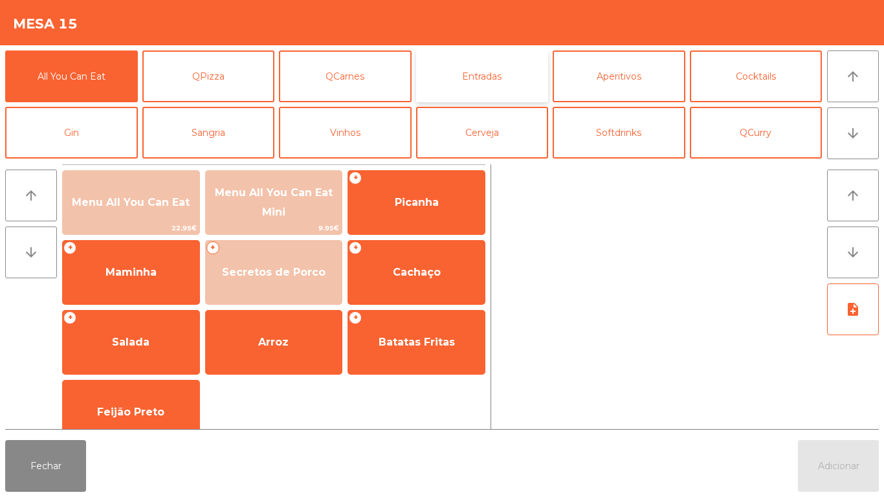
click at [463, 81] on button "Entradas" at bounding box center [482, 76] width 133 height 52
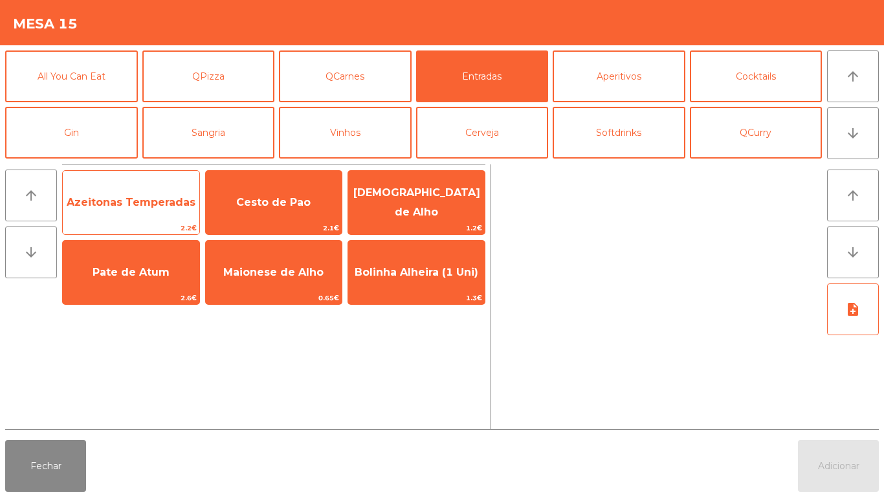
click at [128, 204] on span "Azeitonas Temperadas" at bounding box center [131, 202] width 129 height 12
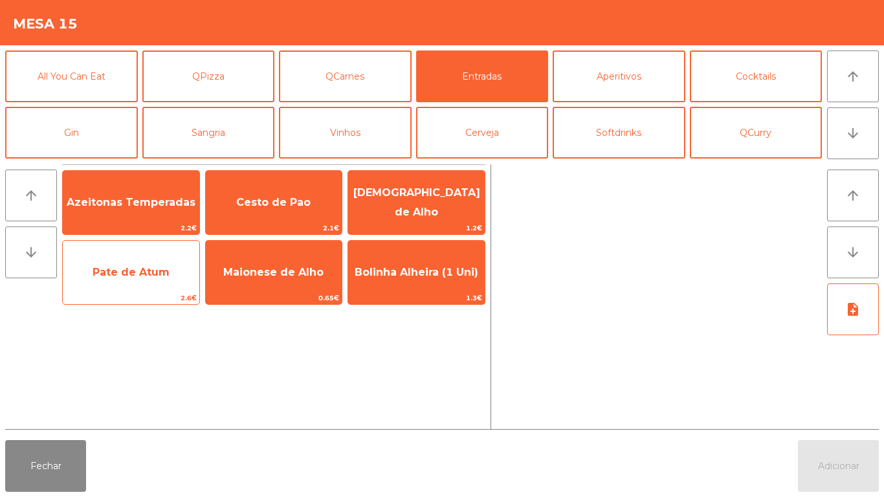
click at [167, 279] on span "Pate de Atum" at bounding box center [131, 272] width 137 height 35
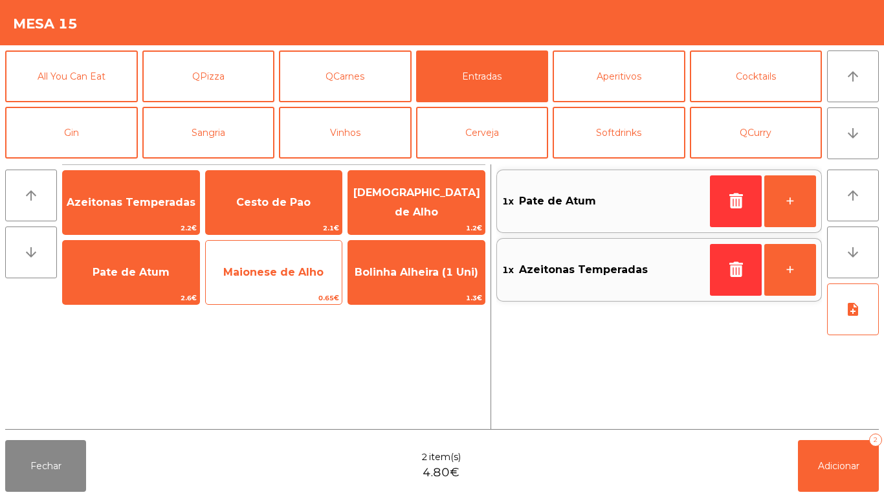
click at [283, 288] on span "Maionese de Alho" at bounding box center [274, 272] width 137 height 35
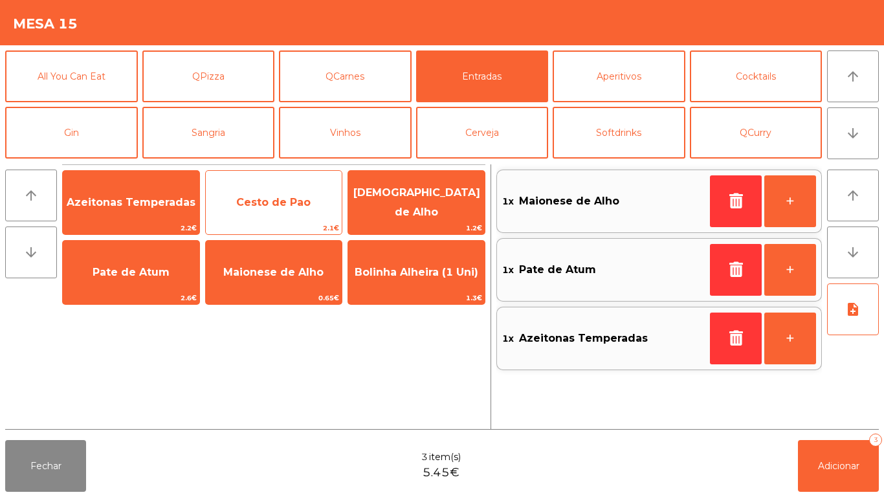
click at [274, 215] on span "Cesto de Pao" at bounding box center [274, 202] width 137 height 35
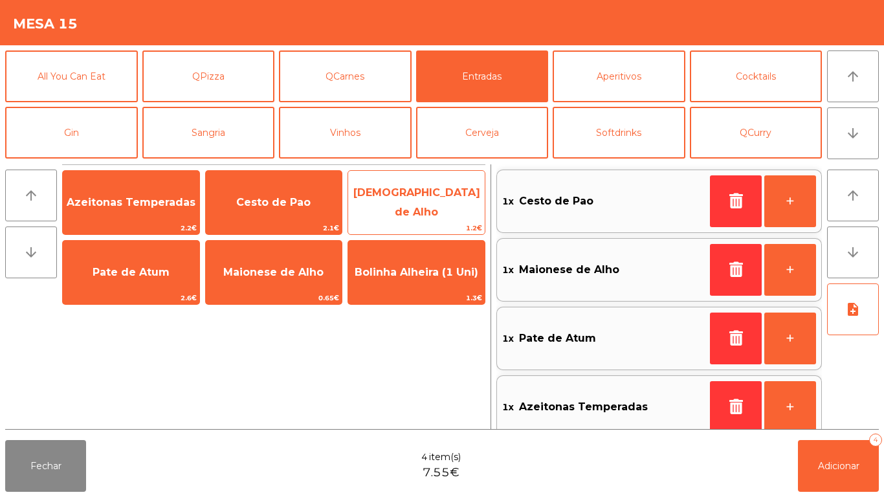
click at [399, 209] on span "[DEMOGRAPHIC_DATA] de Alho" at bounding box center [416, 202] width 137 height 55
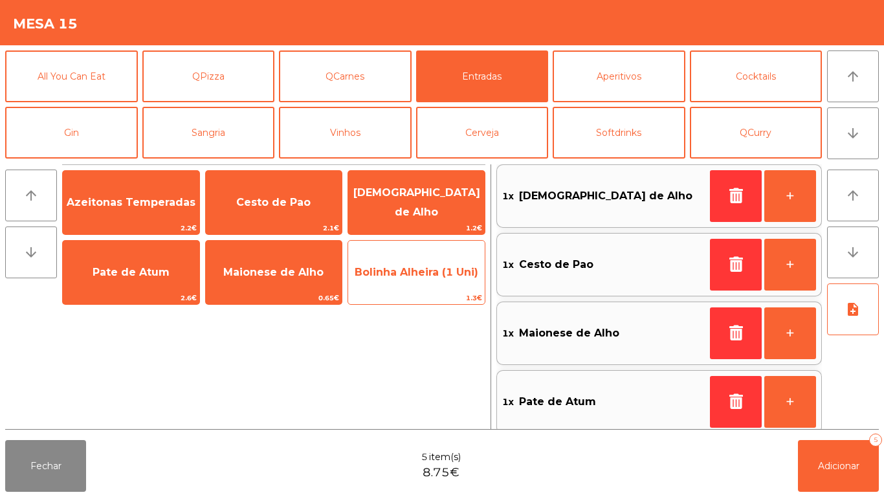
click at [417, 270] on span "Bolinha Alheira (1 Uni)" at bounding box center [417, 272] width 124 height 12
click at [415, 278] on span "Bolinha Alheira (1 Uni)" at bounding box center [417, 272] width 124 height 12
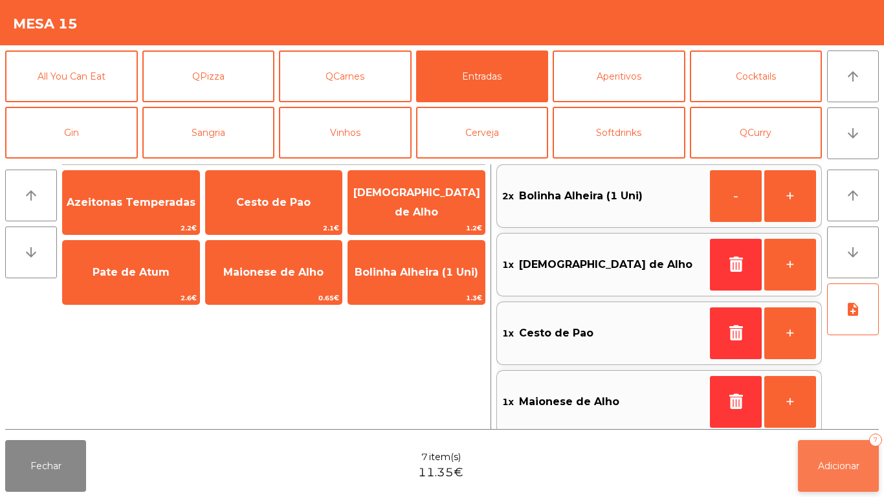
click at [818, 453] on button "Adicionar 7" at bounding box center [838, 466] width 81 height 52
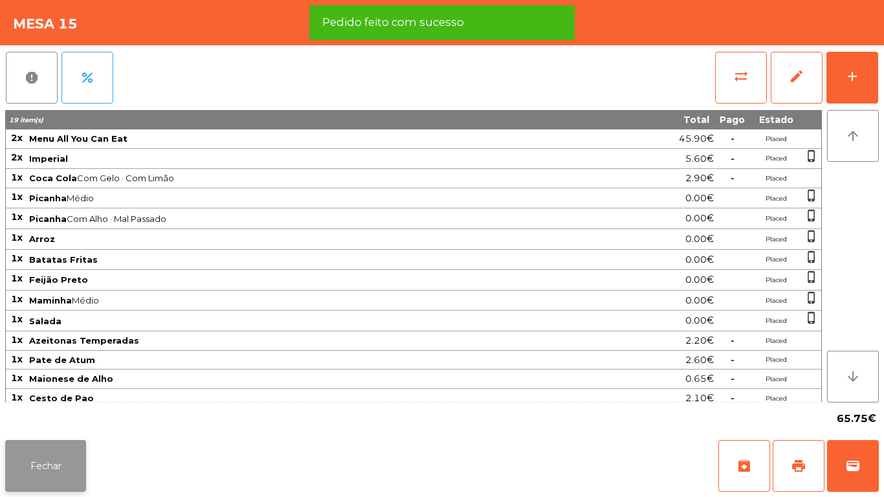
click at [49, 456] on button "Fechar" at bounding box center [45, 466] width 81 height 52
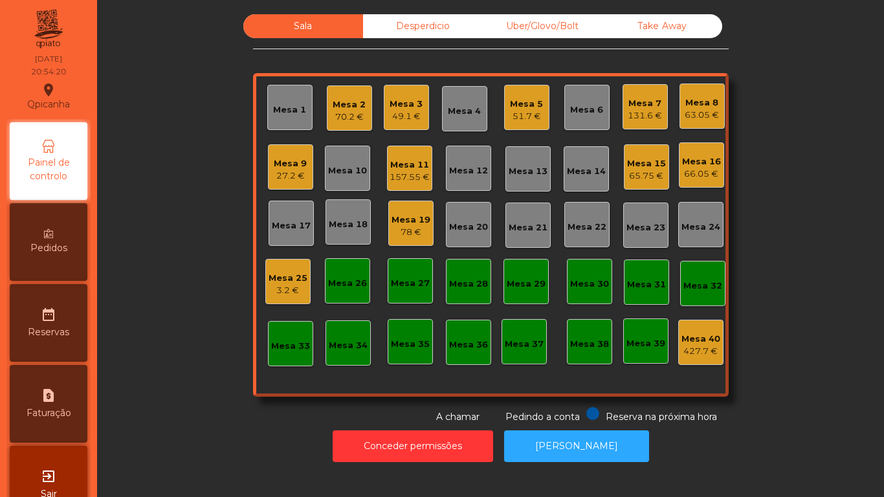
click at [636, 168] on div "Mesa 15" at bounding box center [646, 163] width 39 height 13
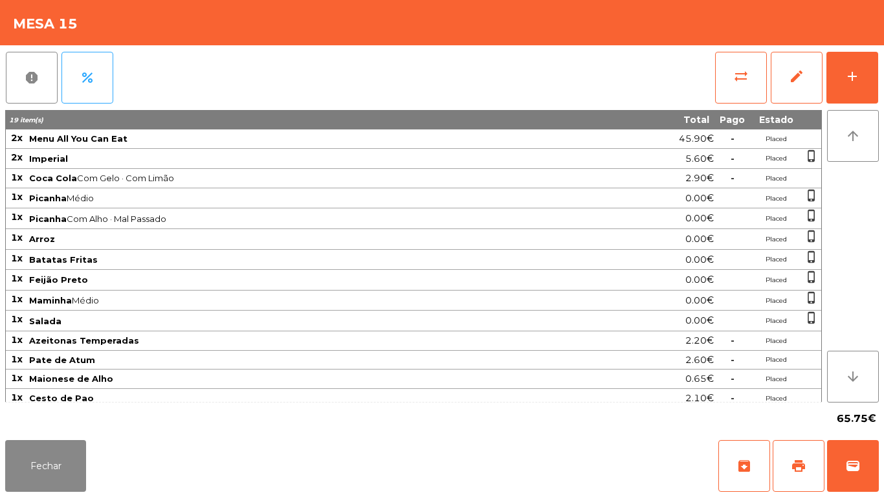
scroll to position [45, 0]
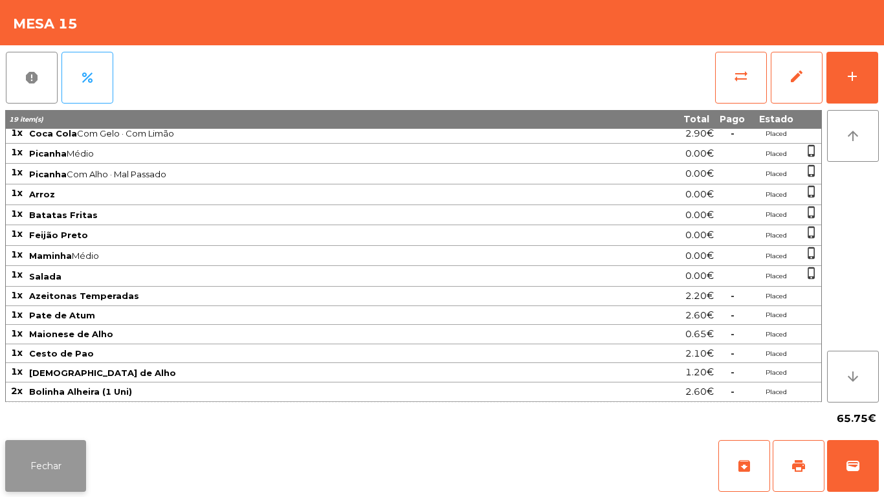
click at [76, 458] on button "Fechar" at bounding box center [45, 466] width 81 height 52
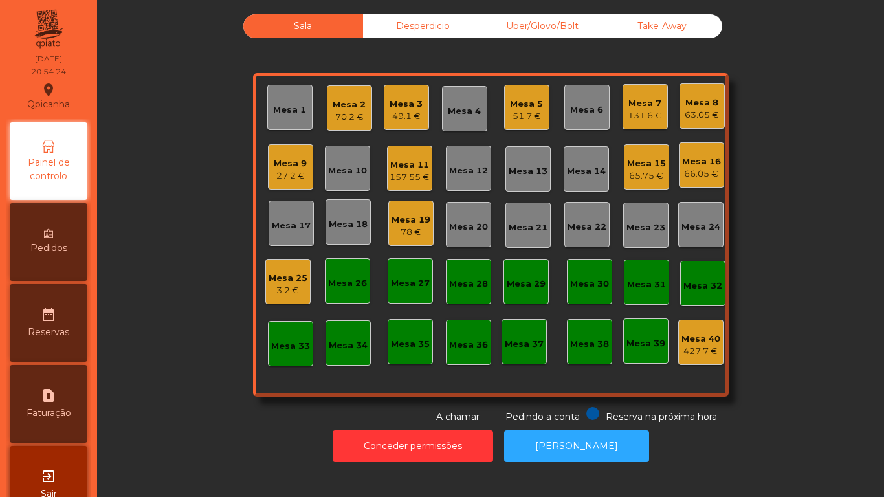
click at [623, 94] on div "Mesa 7 131.6 €" at bounding box center [645, 106] width 45 height 45
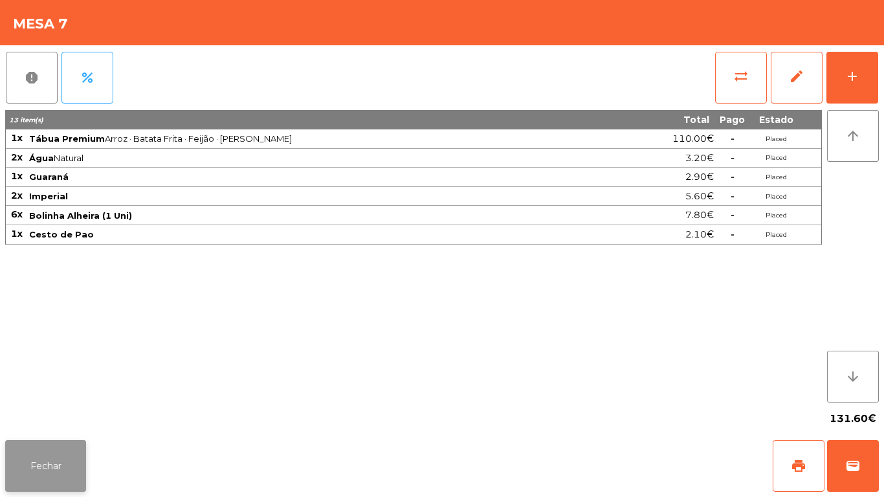
click at [62, 455] on button "Fechar" at bounding box center [45, 466] width 81 height 52
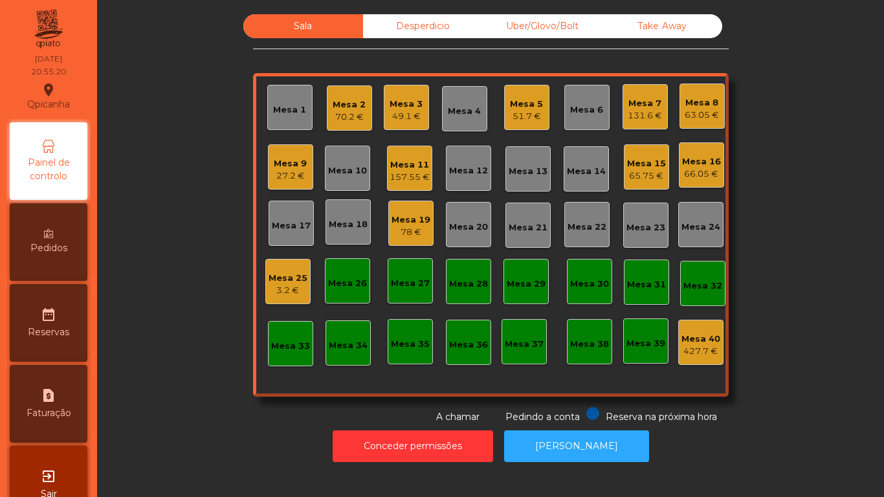
click at [410, 109] on div "Mesa 3" at bounding box center [406, 104] width 33 height 13
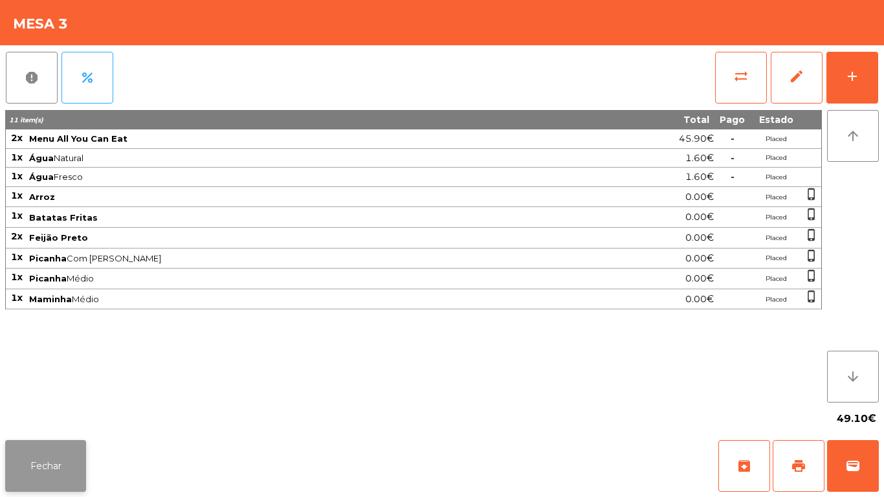
click at [56, 483] on button "Fechar" at bounding box center [45, 466] width 81 height 52
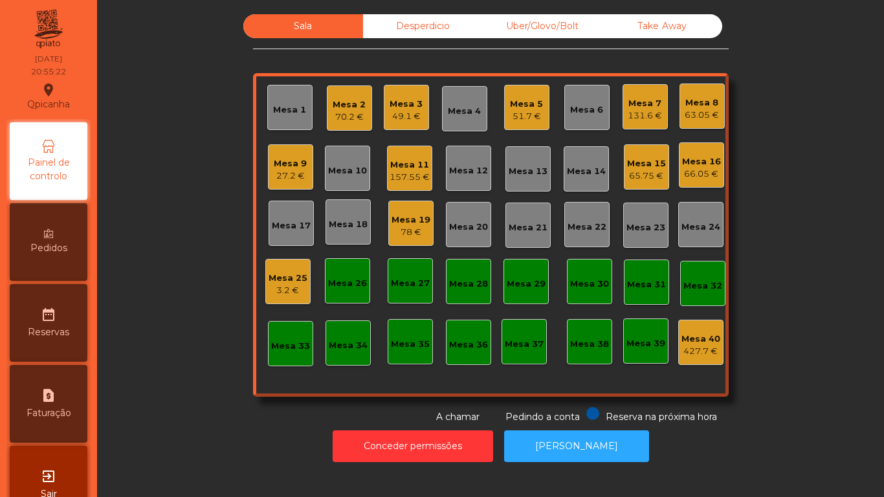
click at [346, 114] on div "70.2 €" at bounding box center [349, 117] width 33 height 13
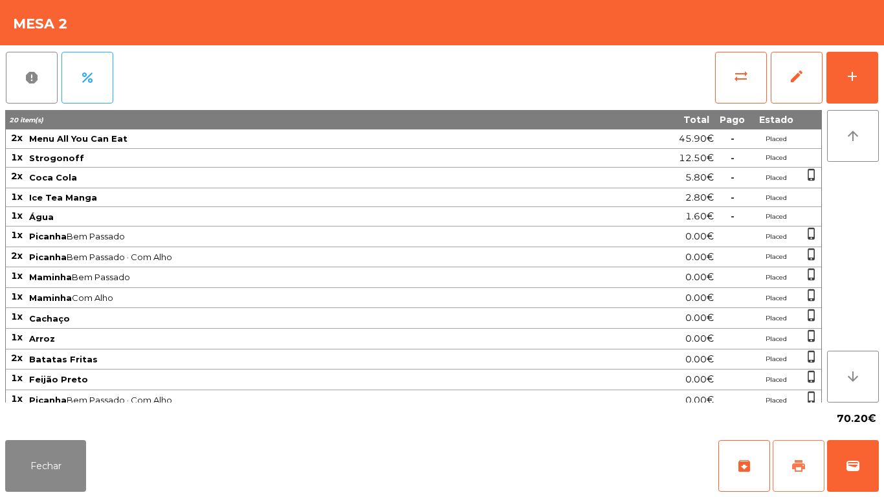
click at [791, 459] on span "print" at bounding box center [799, 466] width 16 height 16
click at [73, 456] on button "Fechar" at bounding box center [45, 466] width 81 height 52
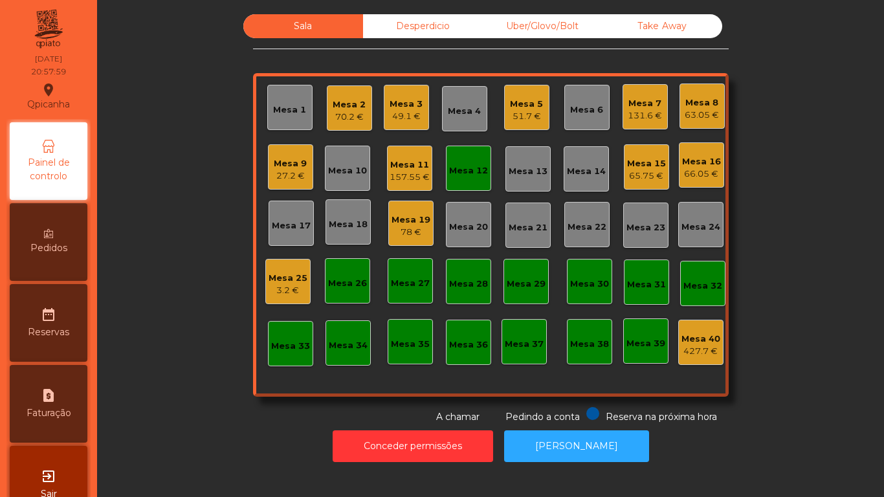
click at [457, 172] on div "Mesa 12" at bounding box center [468, 170] width 39 height 13
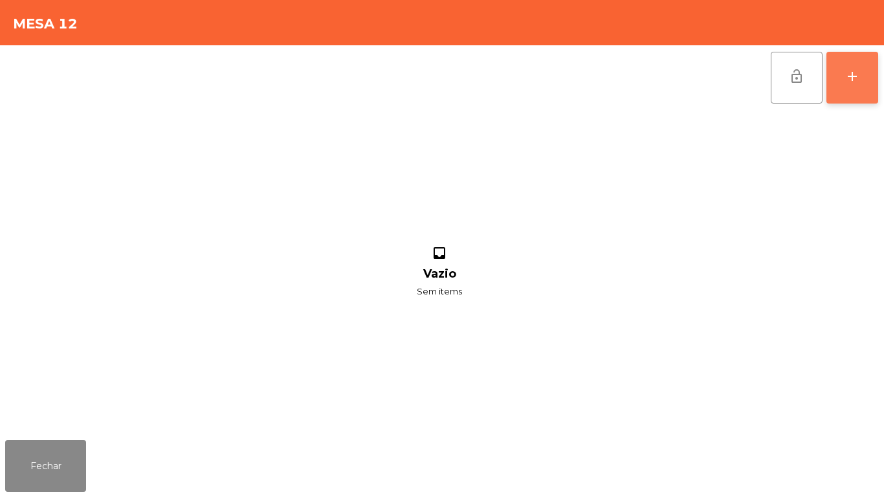
click at [859, 73] on div "add" at bounding box center [852, 77] width 16 height 16
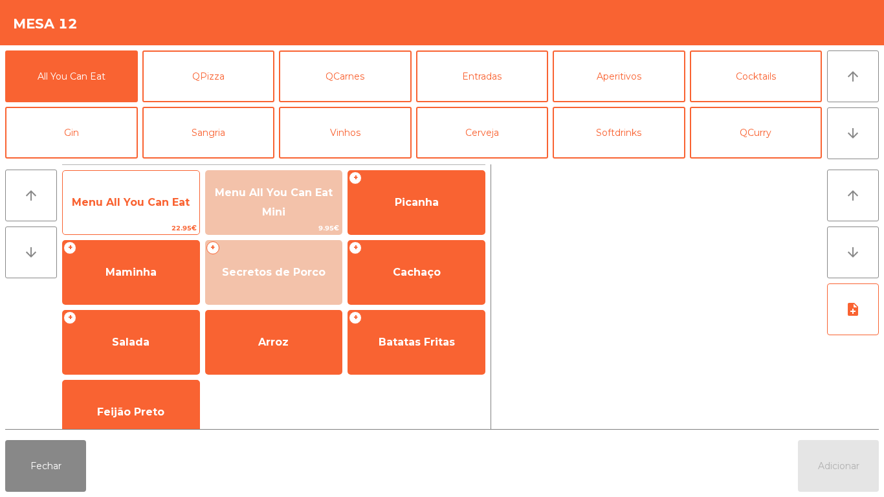
click at [167, 199] on span "Menu All You Can Eat" at bounding box center [131, 202] width 118 height 12
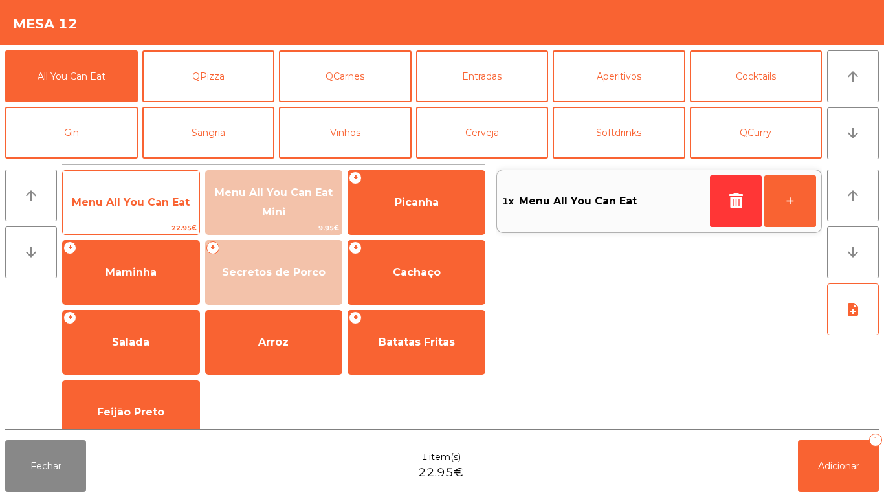
click at [160, 205] on span "Menu All You Can Eat" at bounding box center [131, 202] width 118 height 12
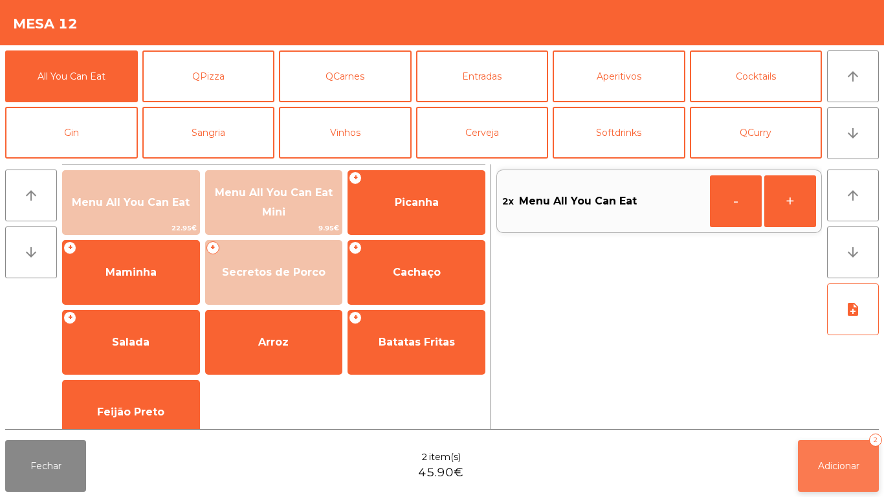
click at [827, 448] on button "Adicionar 2" at bounding box center [838, 466] width 81 height 52
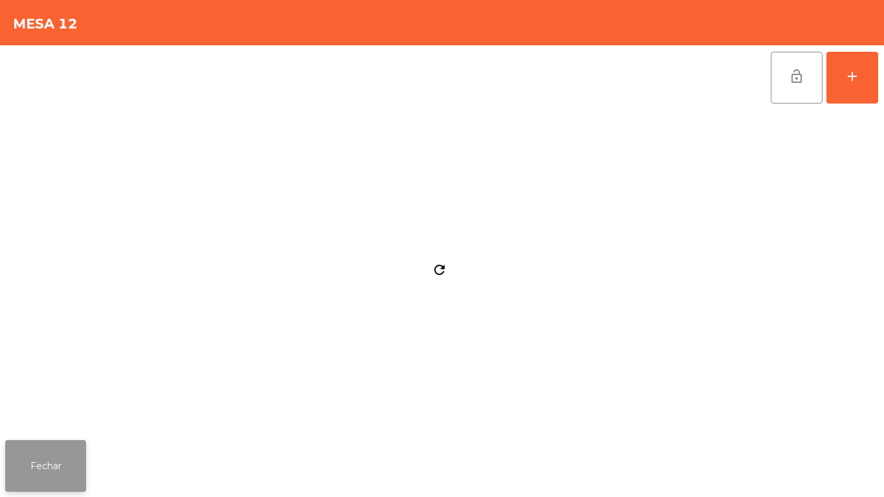
click at [57, 445] on button "Fechar" at bounding box center [45, 466] width 81 height 52
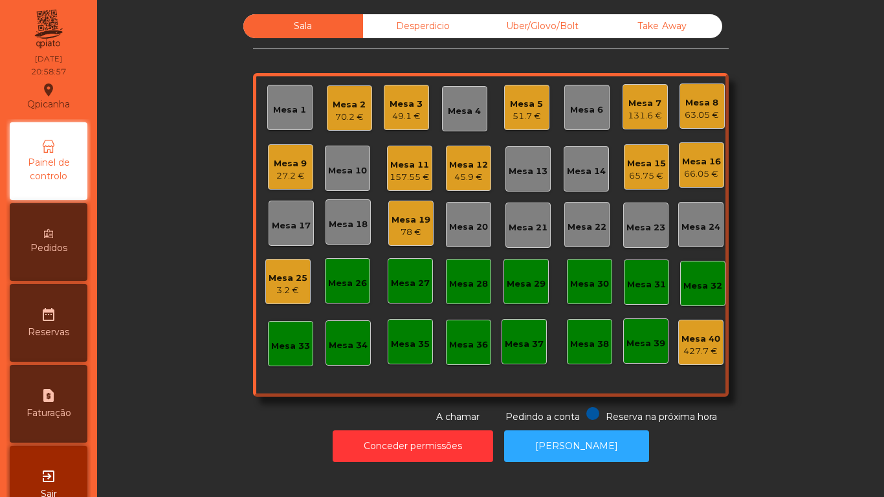
click at [44, 237] on div "Pedidos" at bounding box center [49, 242] width 78 height 78
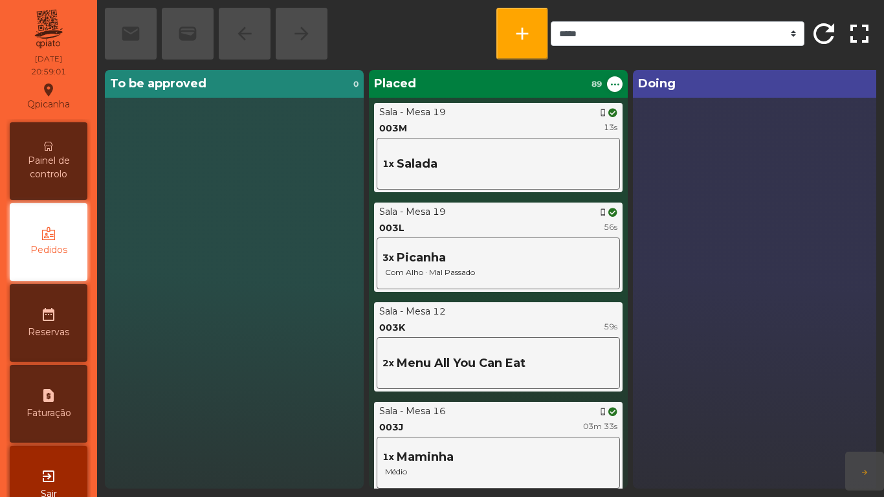
click at [64, 170] on span "Painel de controlo" at bounding box center [48, 167] width 71 height 27
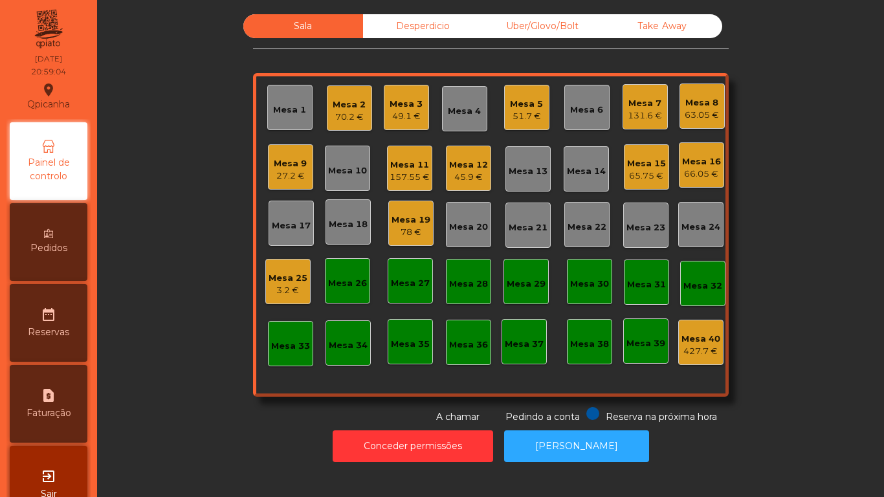
click at [639, 177] on div "65.75 €" at bounding box center [646, 176] width 39 height 13
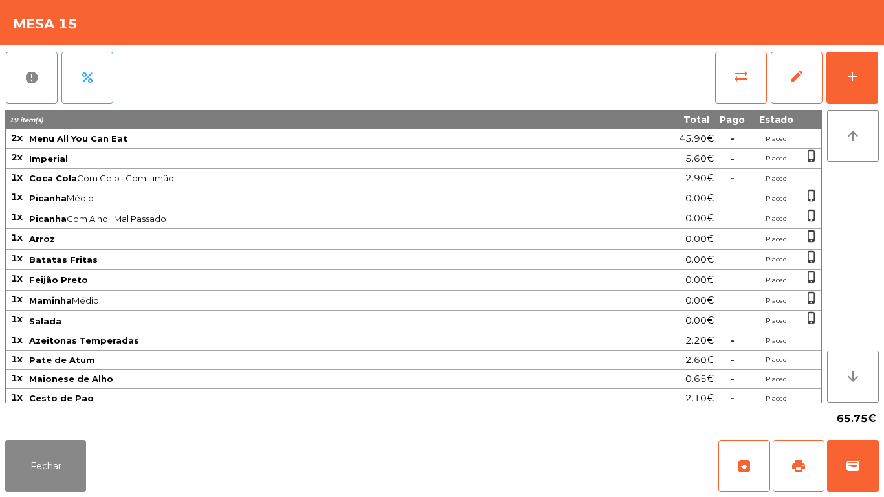
scroll to position [44, 0]
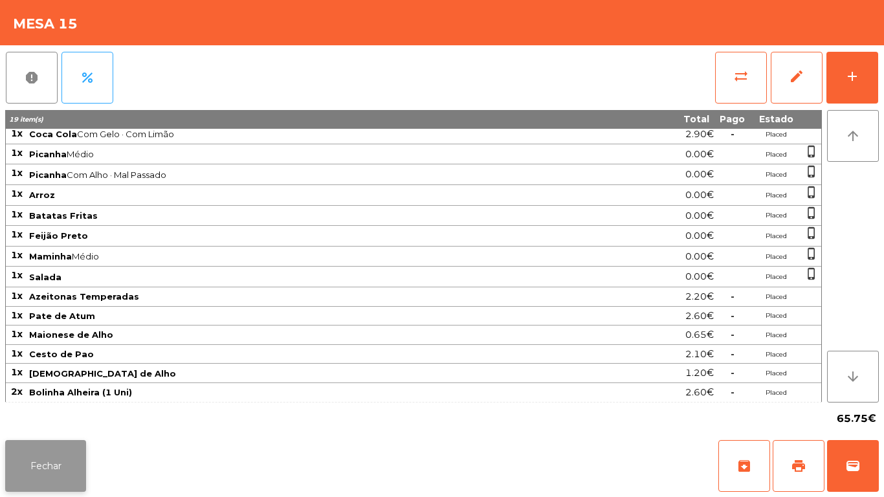
click at [58, 463] on button "Fechar" at bounding box center [45, 466] width 81 height 52
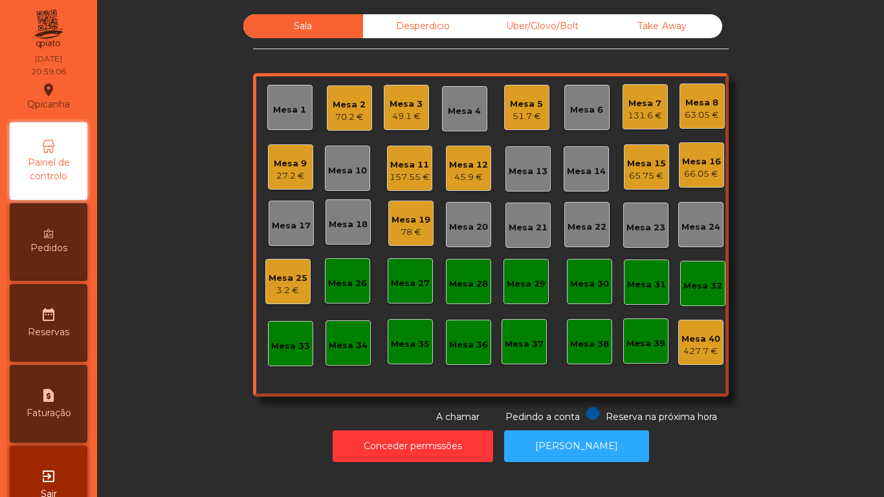
click at [694, 162] on div "Mesa 16" at bounding box center [701, 161] width 39 height 13
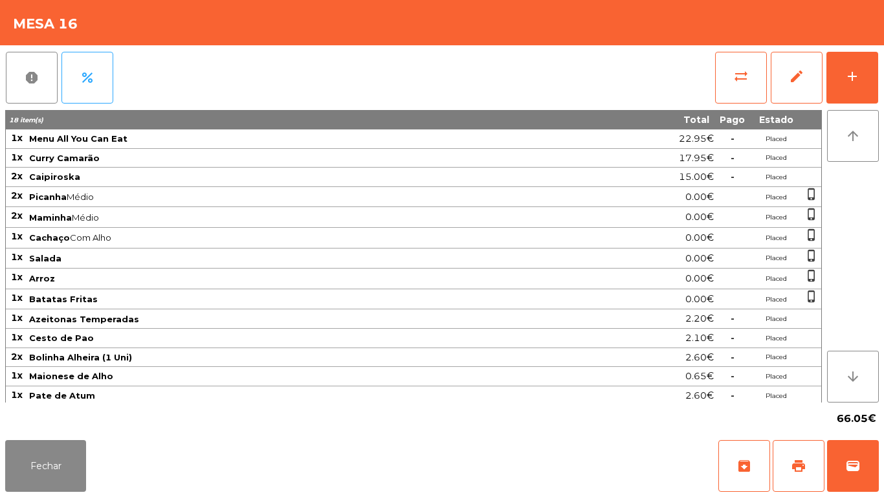
scroll to position [3, 0]
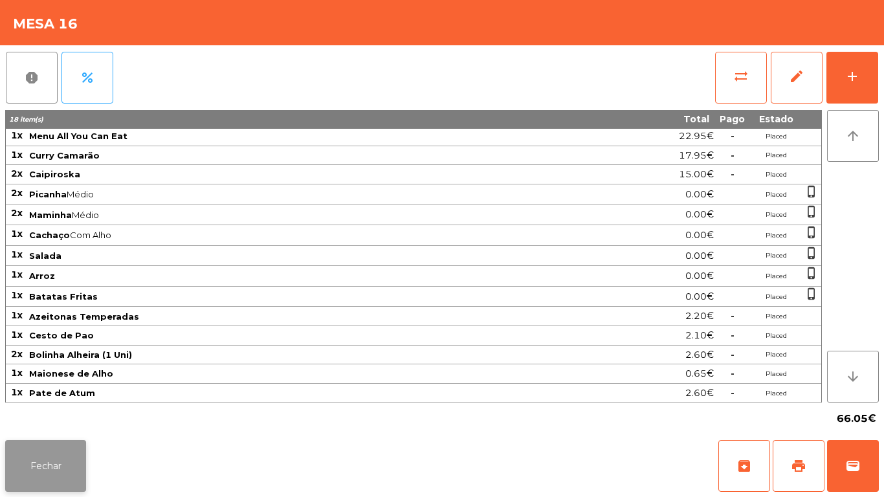
click at [65, 467] on button "Fechar" at bounding box center [45, 466] width 81 height 52
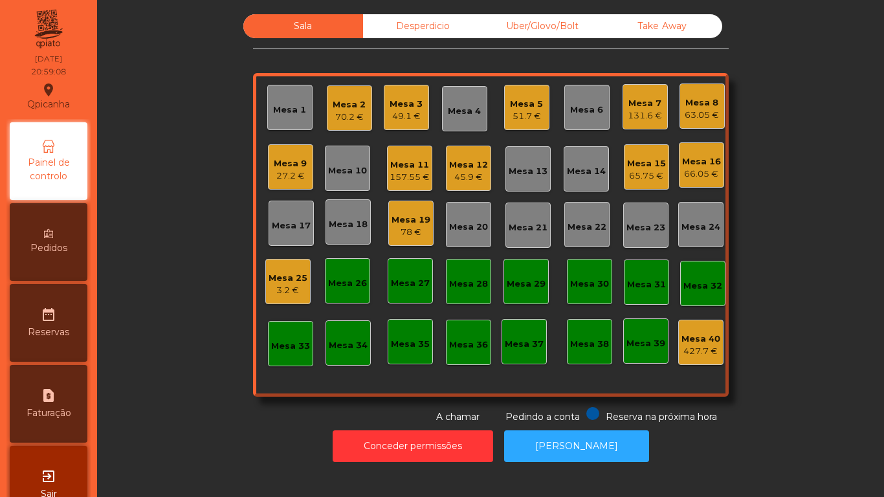
click at [402, 228] on div "78 €" at bounding box center [411, 232] width 39 height 13
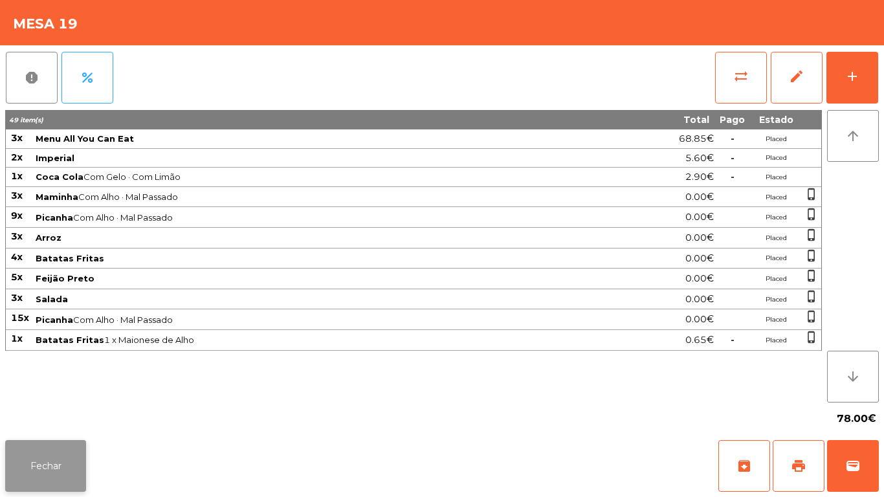
click at [63, 455] on button "Fechar" at bounding box center [45, 466] width 81 height 52
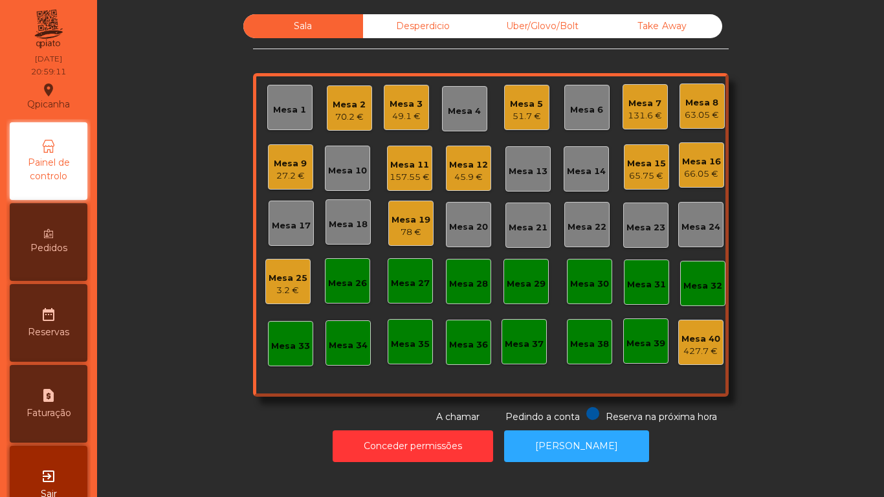
click at [465, 164] on div "Mesa 12" at bounding box center [468, 165] width 39 height 13
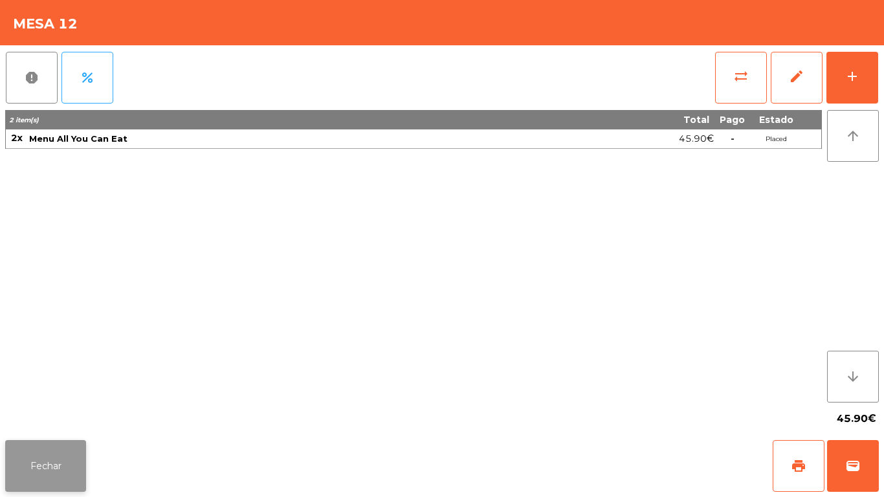
click at [63, 465] on button "Fechar" at bounding box center [45, 466] width 81 height 52
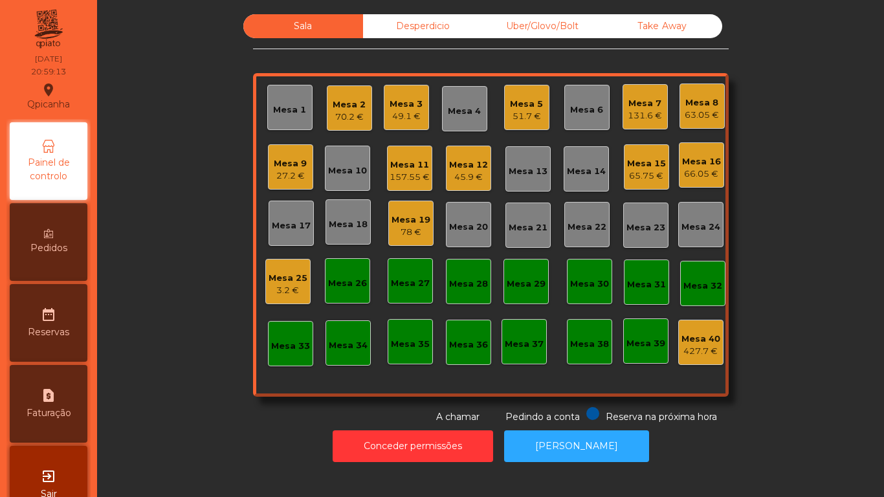
click at [405, 164] on div "Mesa 11" at bounding box center [410, 165] width 40 height 13
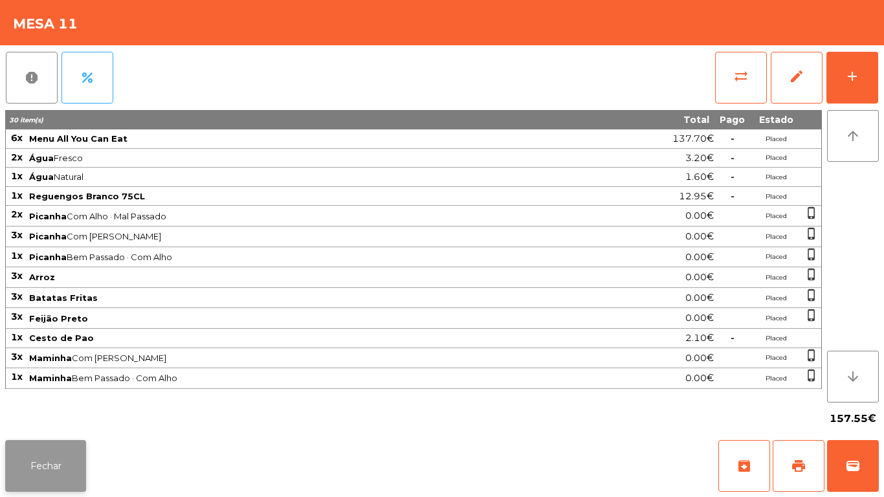
click at [74, 471] on button "Fechar" at bounding box center [45, 466] width 81 height 52
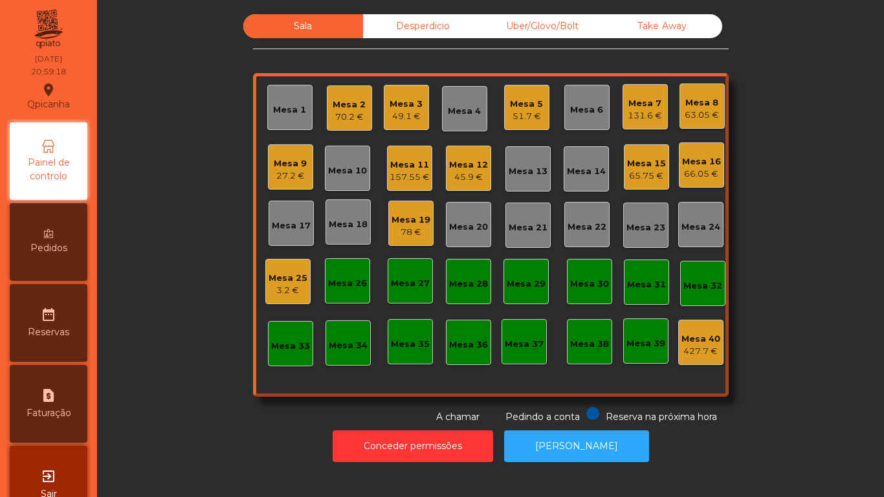
click at [292, 157] on div "Mesa 9" at bounding box center [290, 163] width 33 height 13
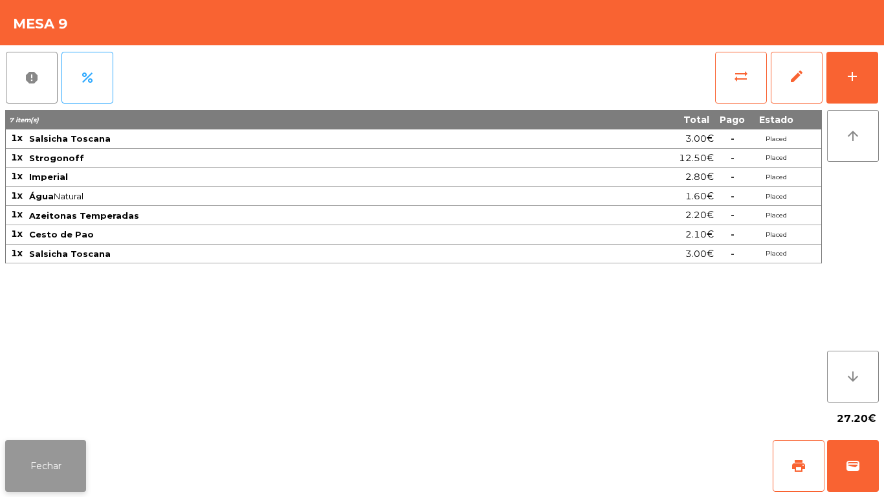
click at [64, 458] on button "Fechar" at bounding box center [45, 466] width 81 height 52
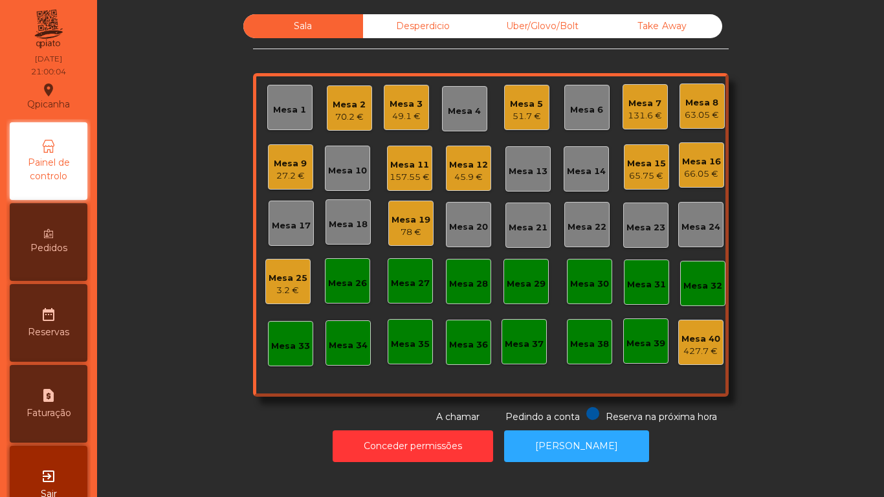
click at [398, 105] on div "Mesa 3" at bounding box center [406, 104] width 33 height 13
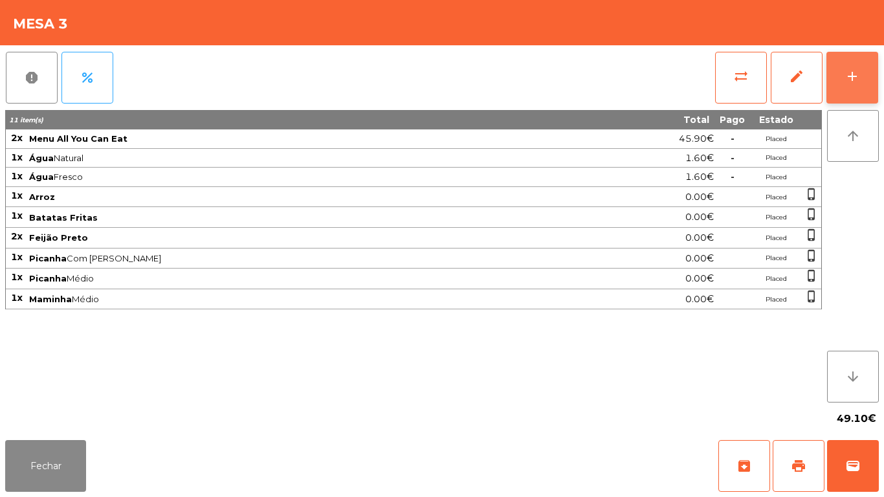
click at [863, 88] on button "add" at bounding box center [852, 78] width 52 height 52
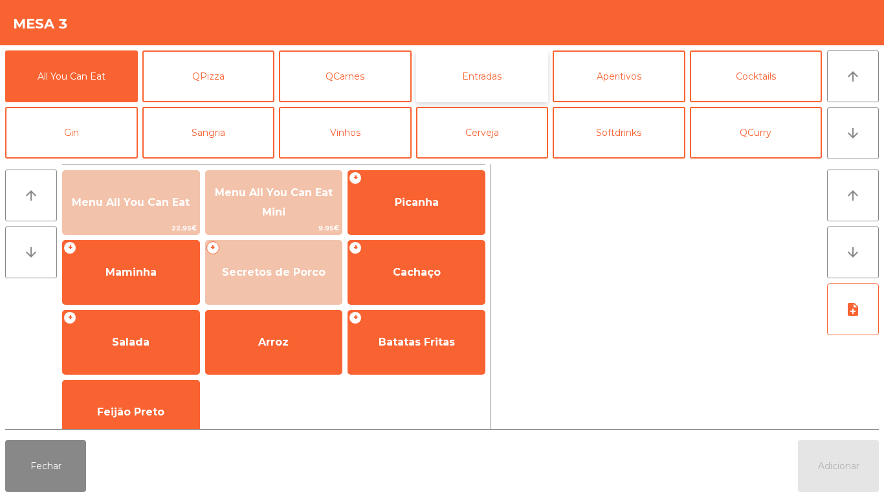
click at [499, 83] on button "Entradas" at bounding box center [482, 76] width 133 height 52
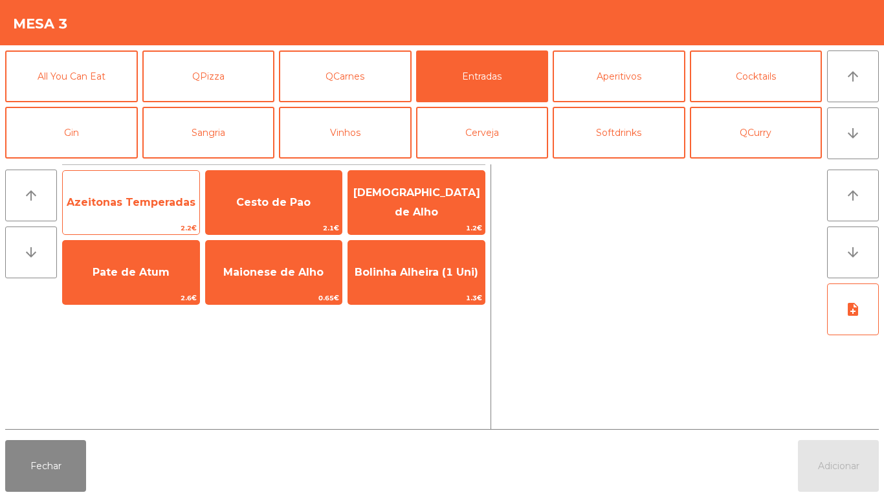
click at [162, 208] on span "Azeitonas Temperadas" at bounding box center [131, 202] width 137 height 35
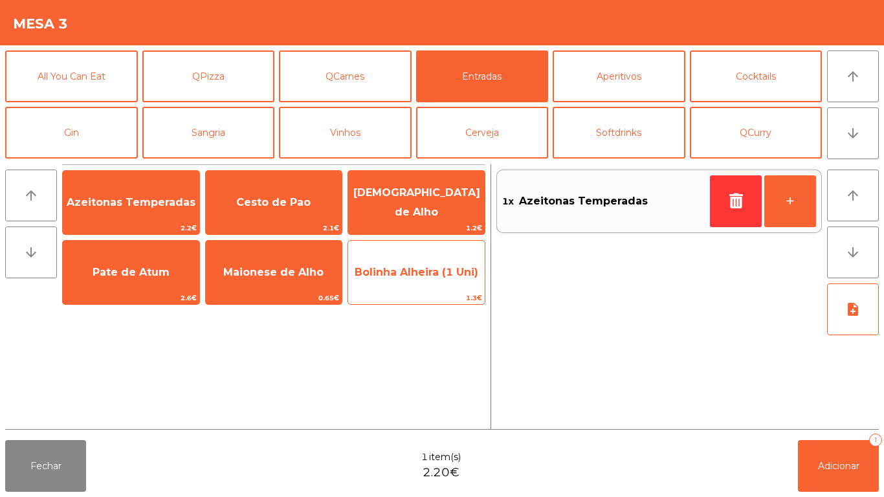
click at [464, 280] on span "Bolinha Alheira (1 Uni)" at bounding box center [416, 272] width 137 height 35
click at [454, 264] on span "Bolinha Alheira (1 Uni)" at bounding box center [416, 272] width 137 height 35
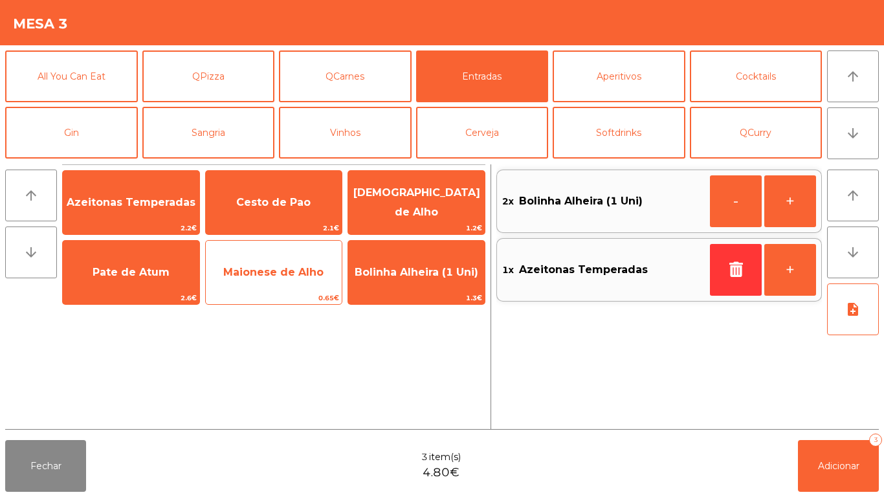
click at [292, 263] on span "Maionese de Alho" at bounding box center [274, 272] width 137 height 35
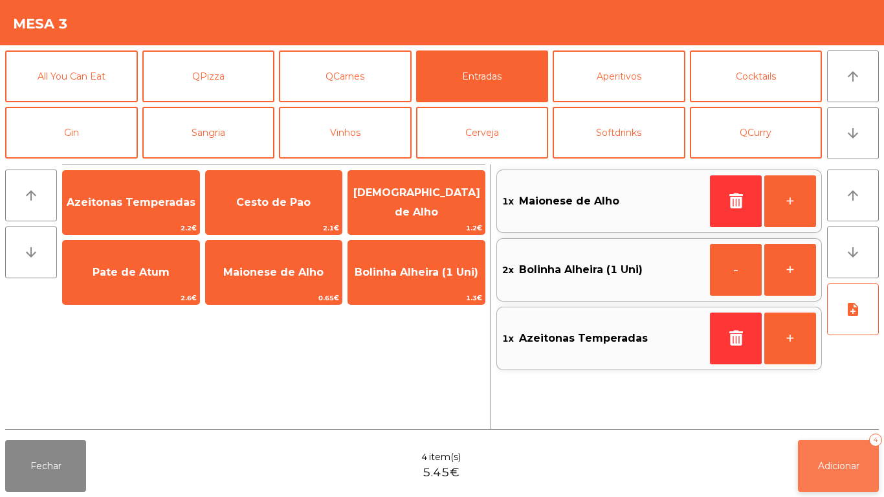
click at [837, 464] on span "Adicionar" at bounding box center [838, 466] width 41 height 12
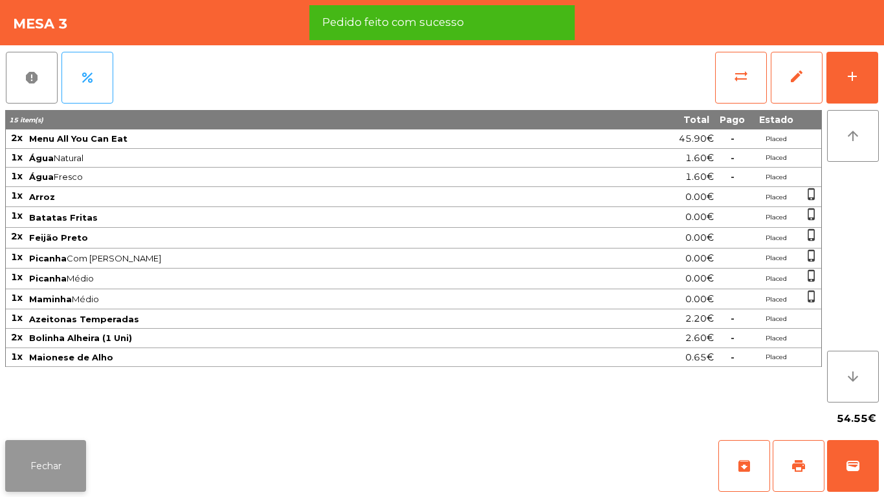
click at [56, 445] on button "Fechar" at bounding box center [45, 466] width 81 height 52
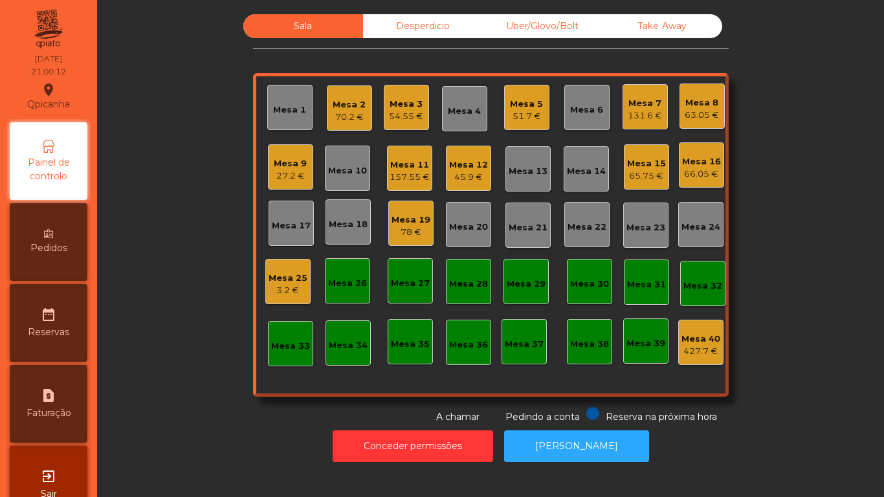
click at [481, 171] on div "45.9 €" at bounding box center [468, 177] width 39 height 13
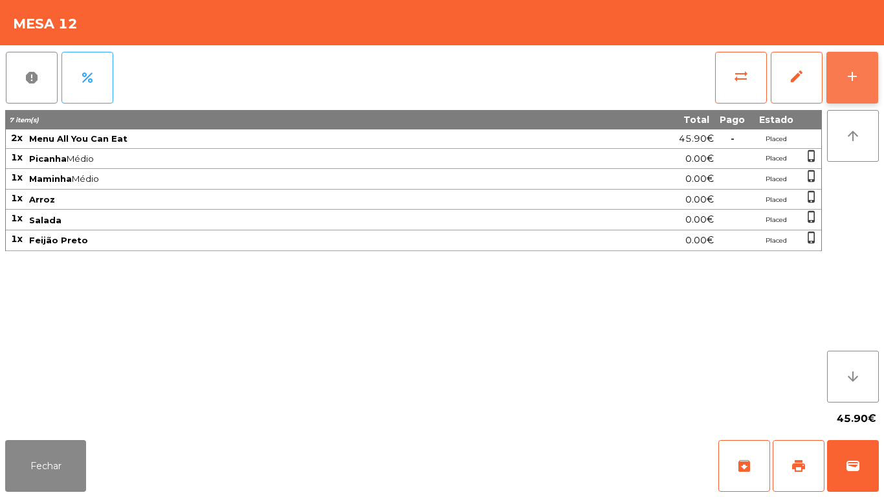
click at [861, 86] on button "add" at bounding box center [852, 78] width 52 height 52
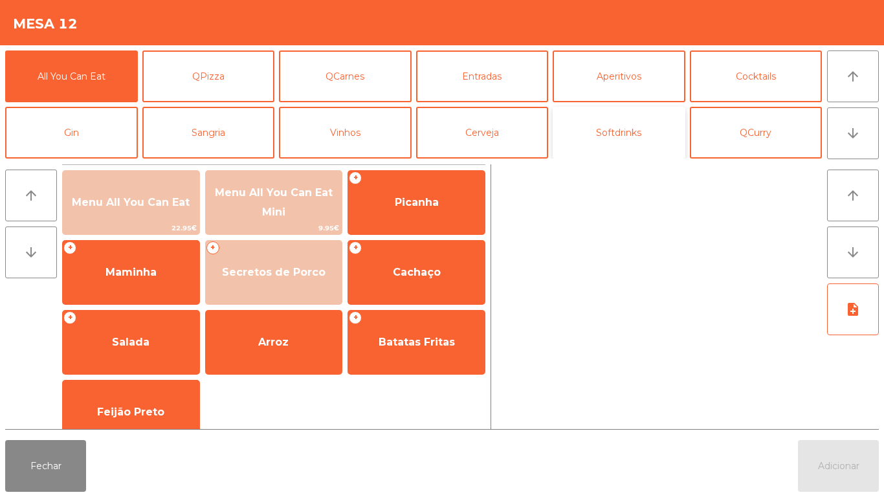
click at [628, 139] on button "Softdrinks" at bounding box center [619, 133] width 133 height 52
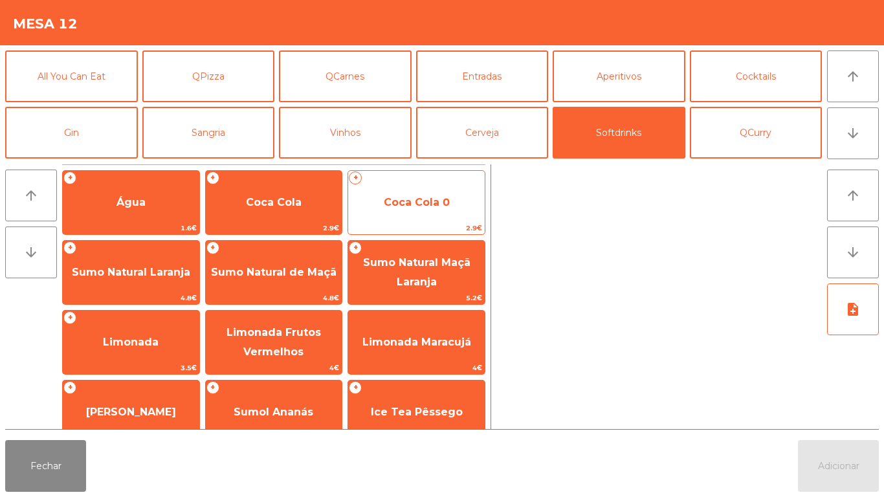
click at [410, 189] on span "Coca Cola 0" at bounding box center [416, 202] width 137 height 35
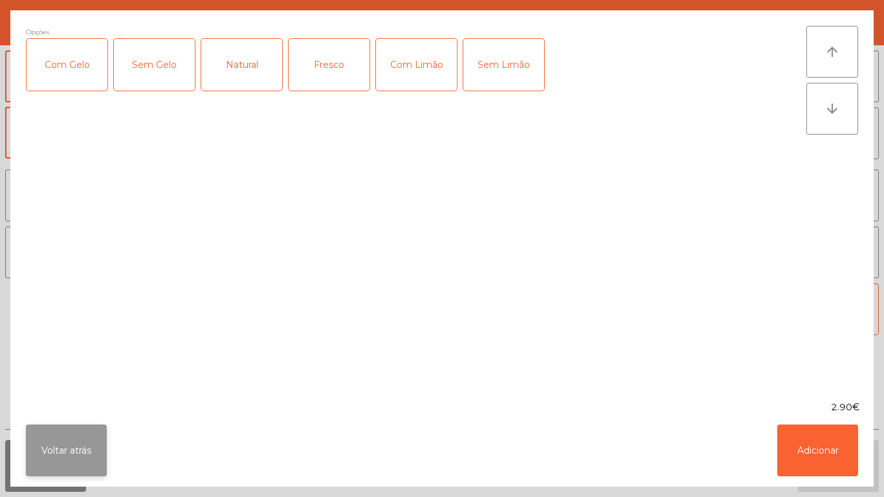
click at [95, 450] on button "Voltar atrás" at bounding box center [66, 451] width 81 height 52
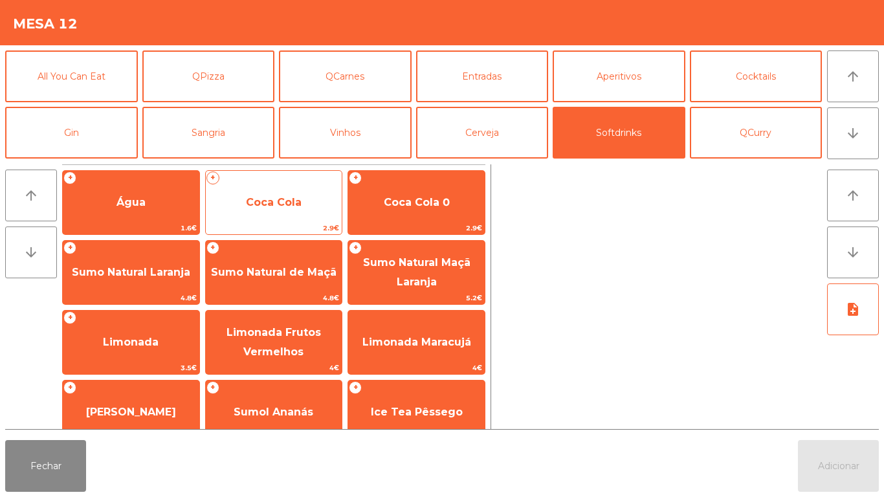
click at [296, 201] on span "Coca Cola" at bounding box center [274, 202] width 56 height 12
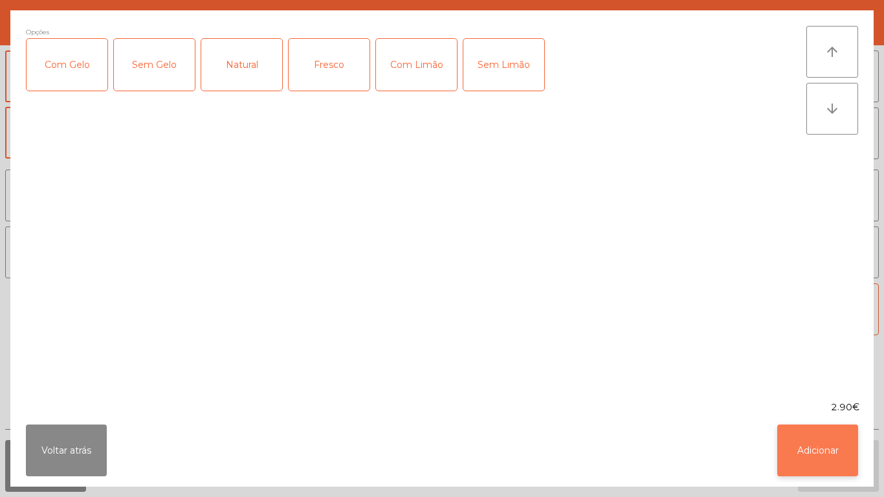
click at [817, 446] on button "Adicionar" at bounding box center [817, 451] width 81 height 52
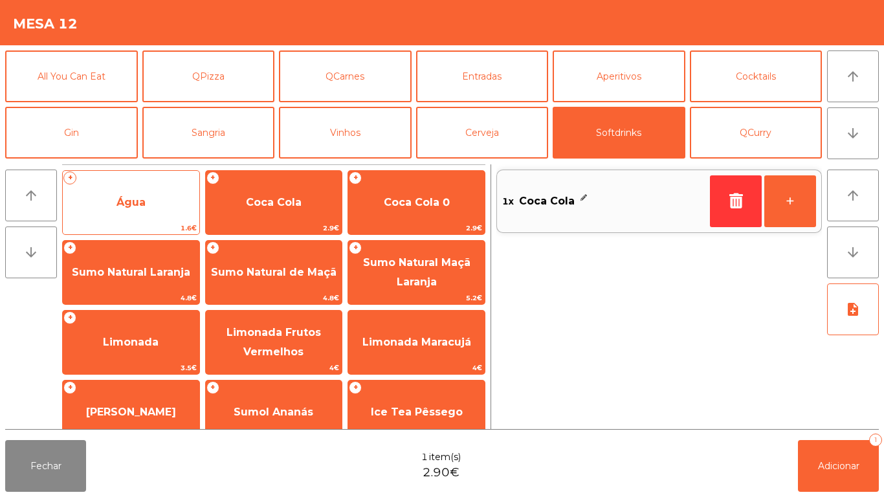
click at [144, 199] on span "Água" at bounding box center [130, 202] width 29 height 12
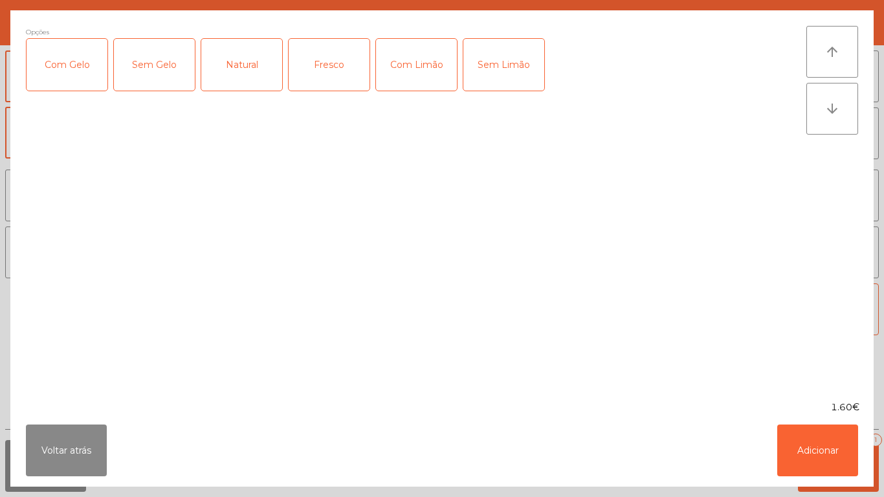
click at [255, 67] on div "Natural" at bounding box center [241, 65] width 81 height 52
click at [817, 447] on button "Adicionar" at bounding box center [817, 451] width 81 height 52
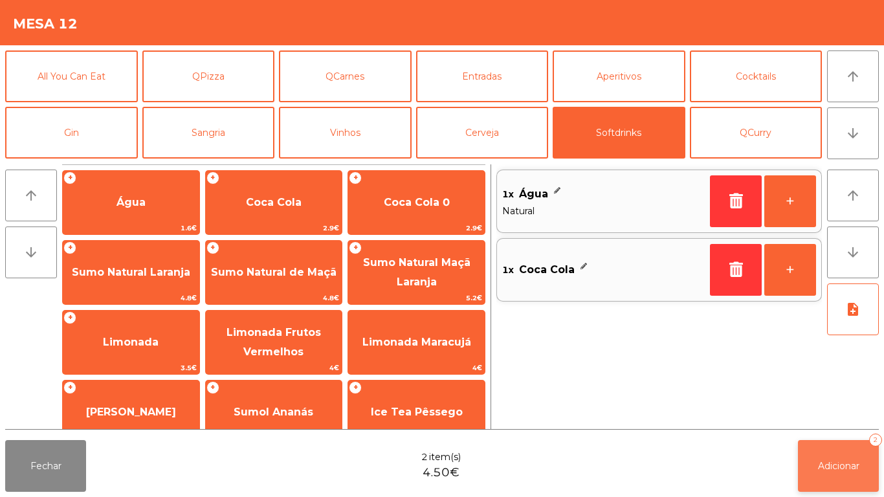
click at [835, 463] on span "Adicionar" at bounding box center [838, 466] width 41 height 12
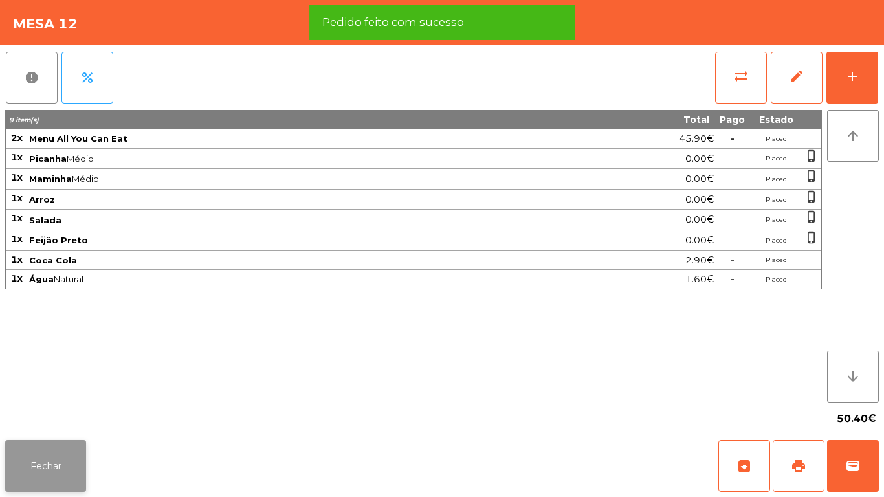
click at [60, 461] on button "Fechar" at bounding box center [45, 466] width 81 height 52
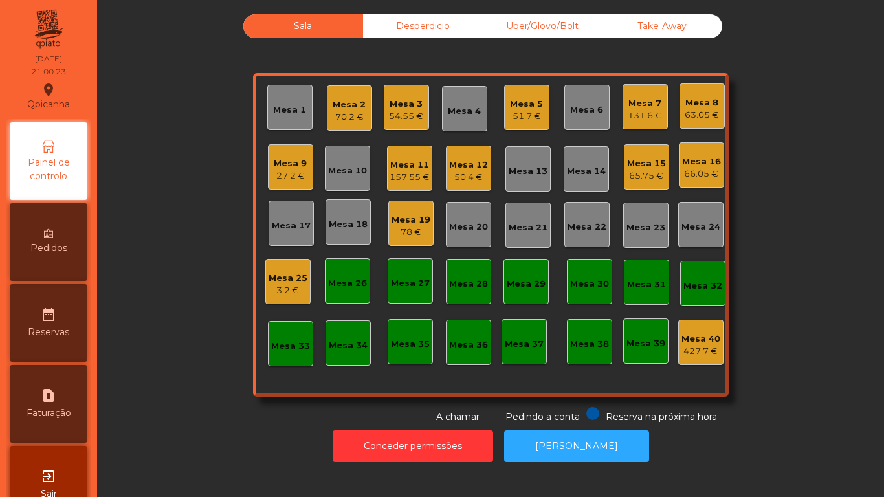
click at [415, 232] on div "78 €" at bounding box center [411, 232] width 39 height 13
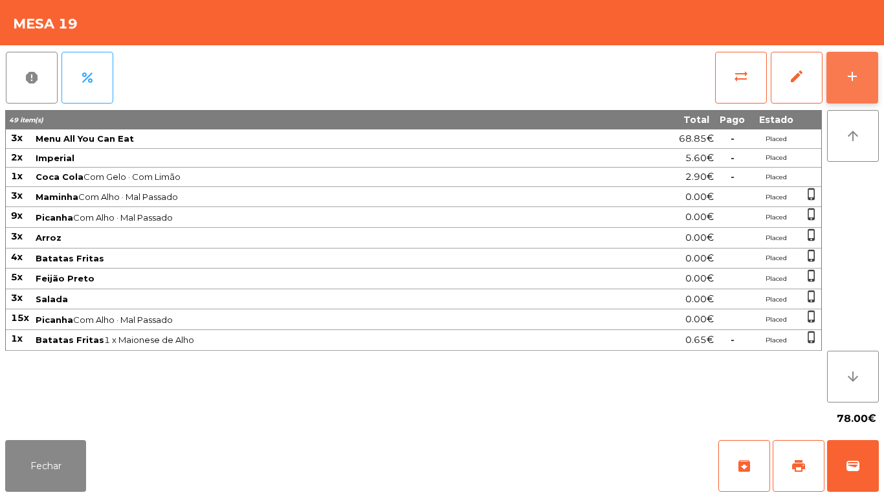
click at [866, 86] on button "add" at bounding box center [852, 78] width 52 height 52
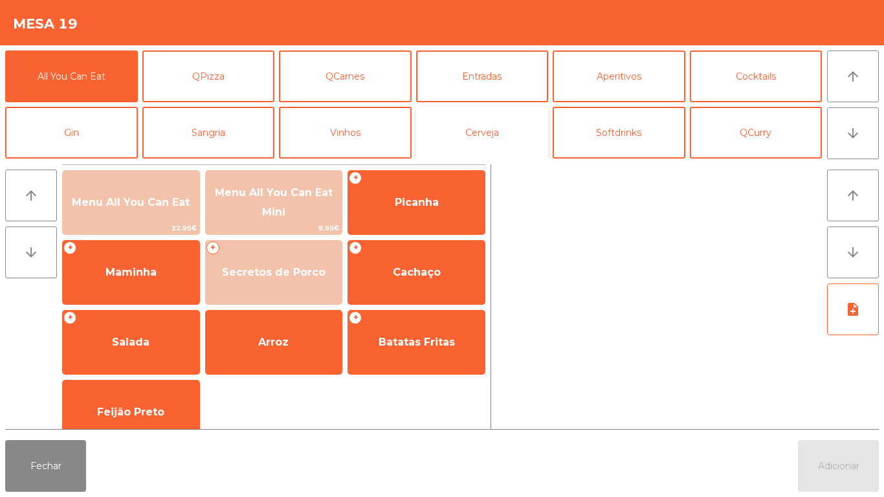
click at [496, 138] on button "Cerveja" at bounding box center [482, 133] width 133 height 52
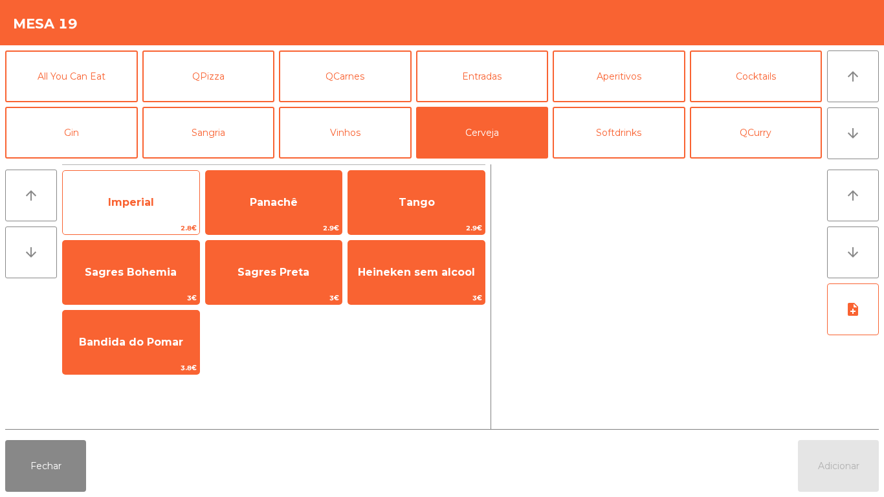
click at [154, 197] on span "Imperial" at bounding box center [131, 202] width 137 height 35
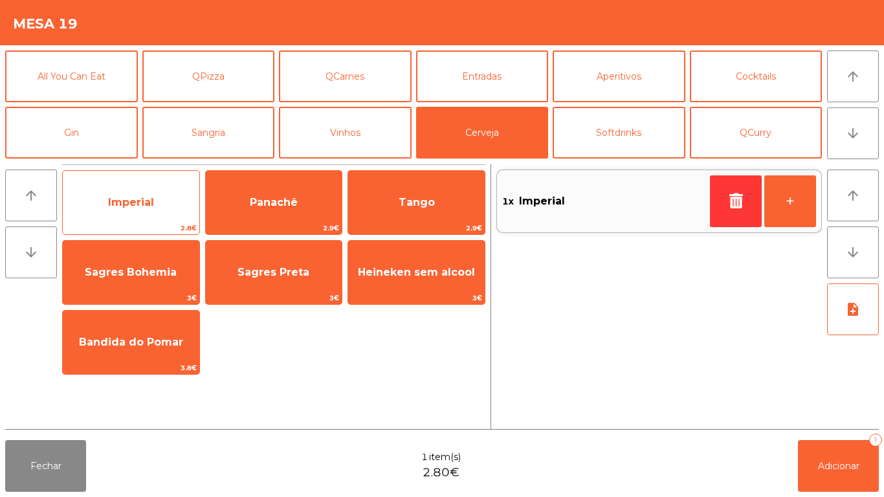
click at [157, 201] on span "Imperial" at bounding box center [131, 202] width 137 height 35
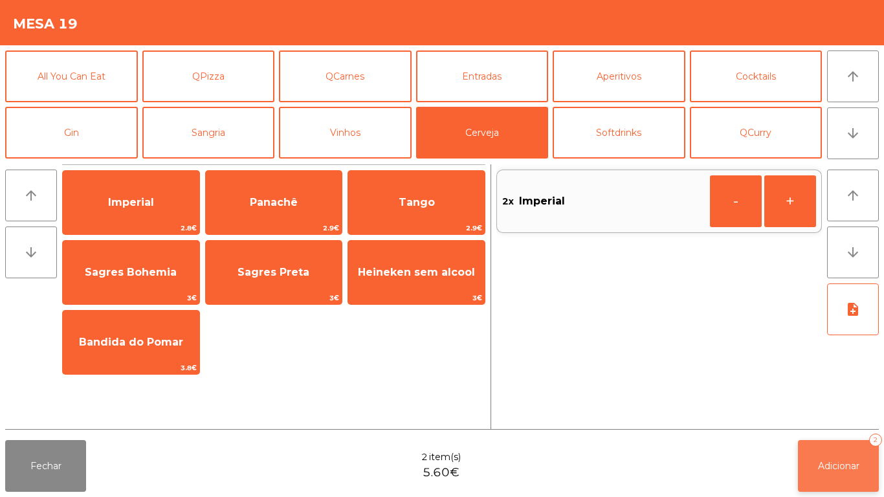
click at [824, 459] on button "Adicionar 2" at bounding box center [838, 466] width 81 height 52
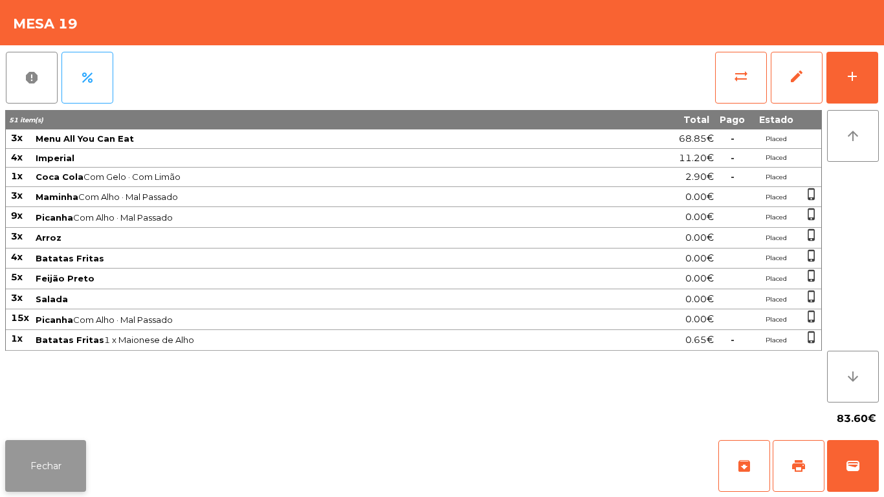
click at [67, 455] on button "Fechar" at bounding box center [45, 466] width 81 height 52
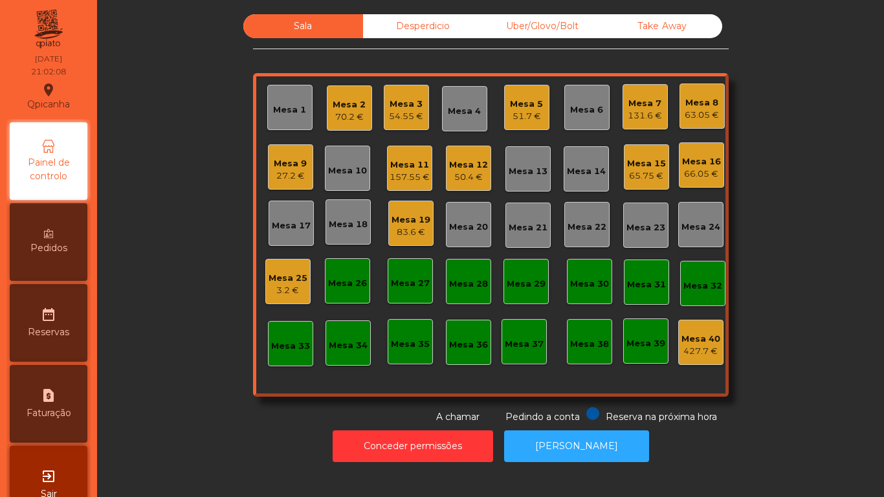
click at [586, 109] on div "Mesa 6" at bounding box center [586, 110] width 33 height 13
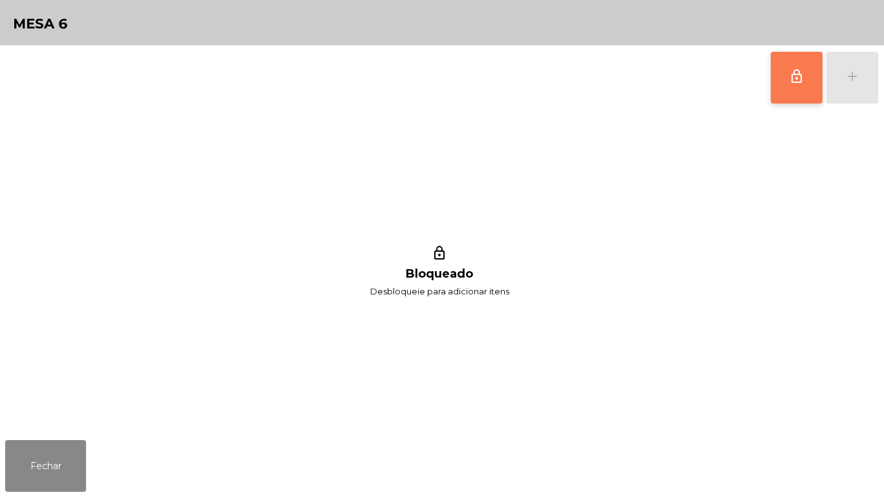
click at [787, 74] on button "lock_outline" at bounding box center [797, 78] width 52 height 52
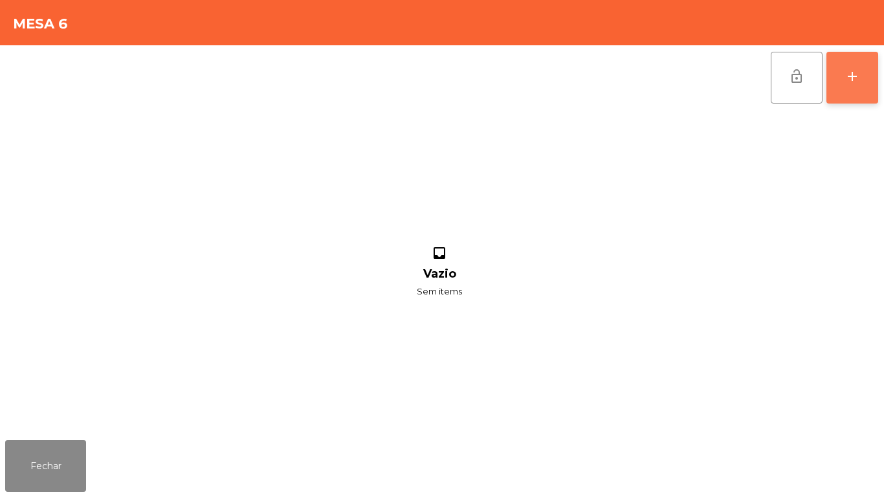
click at [850, 71] on div "add" at bounding box center [852, 77] width 16 height 16
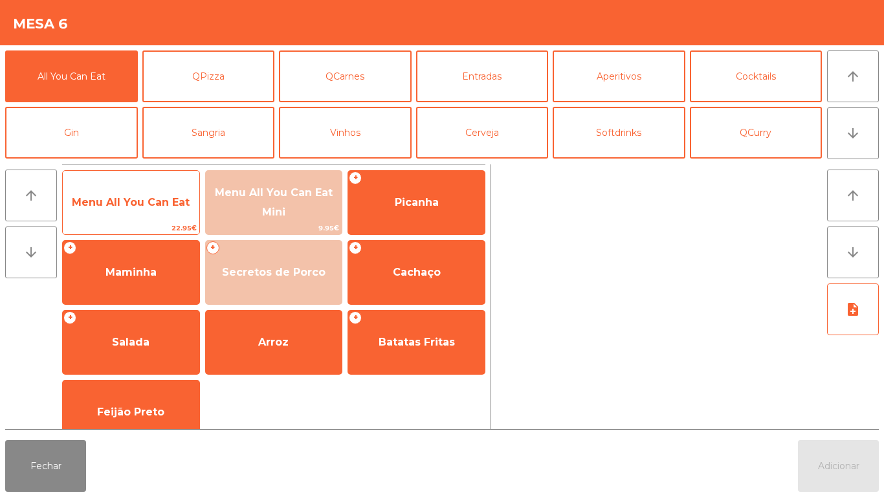
click at [151, 192] on span "Menu All You Can Eat" at bounding box center [131, 202] width 137 height 35
click at [146, 203] on span "Menu All You Can Eat" at bounding box center [131, 202] width 118 height 12
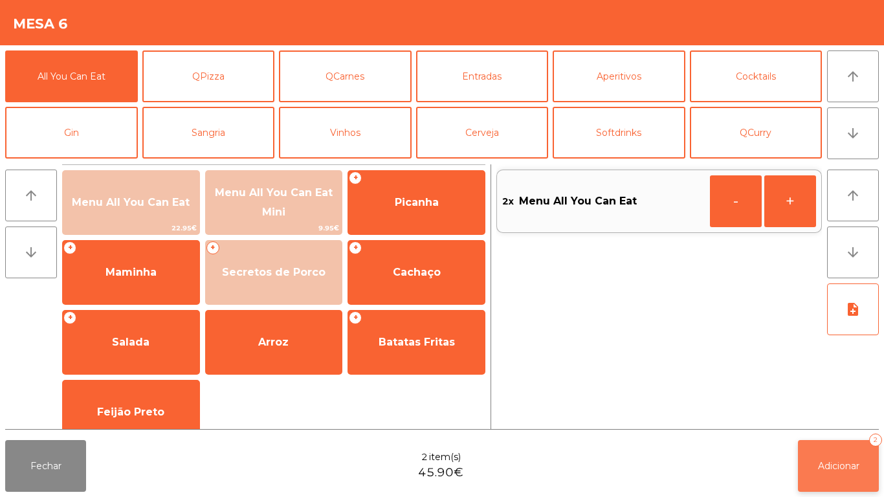
click at [853, 465] on span "Adicionar" at bounding box center [838, 466] width 41 height 12
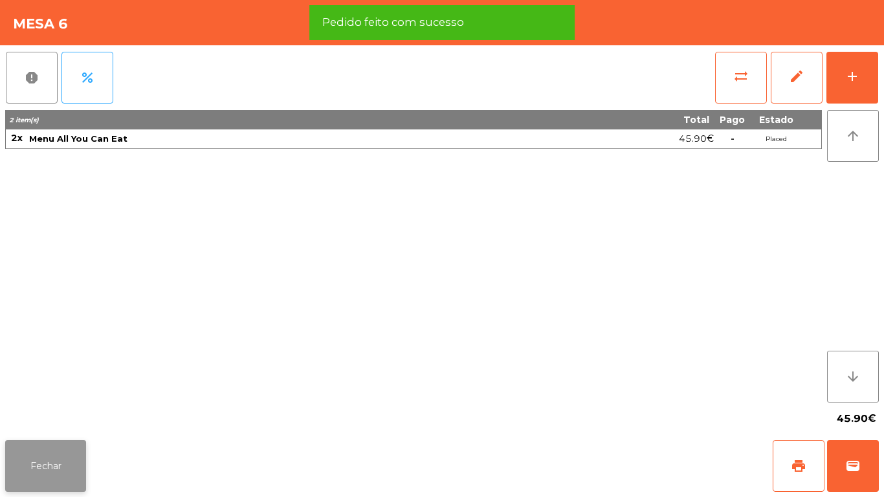
click at [73, 456] on button "Fechar" at bounding box center [45, 466] width 81 height 52
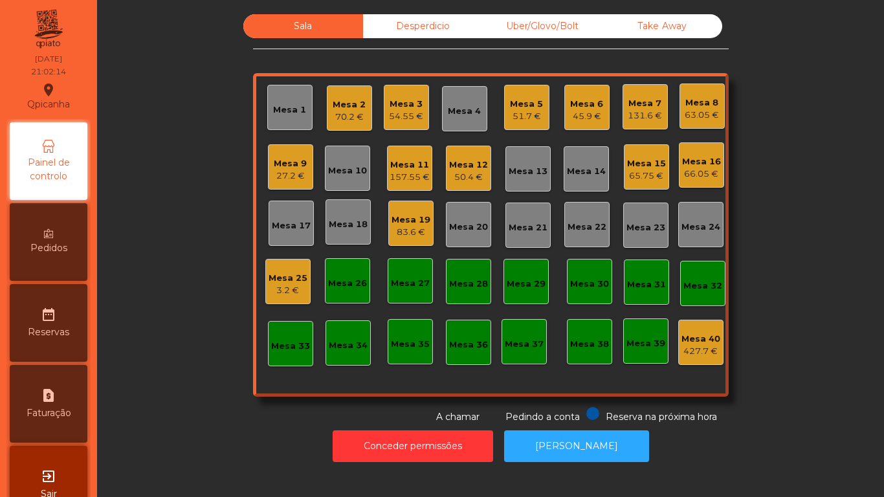
click at [277, 157] on div "Mesa 9" at bounding box center [290, 163] width 33 height 13
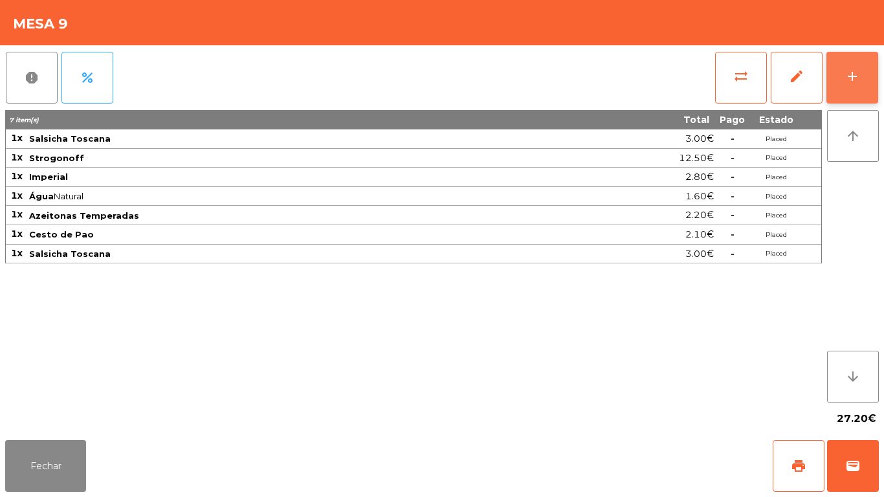
click at [852, 84] on button "add" at bounding box center [852, 78] width 52 height 52
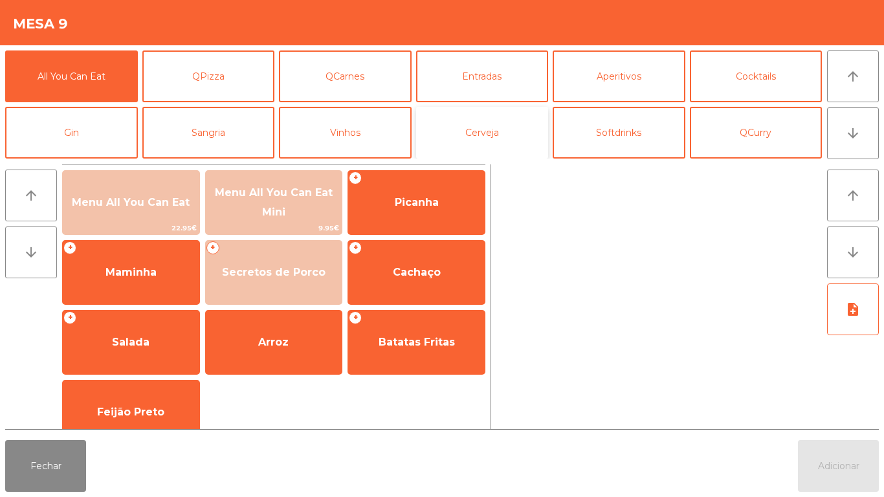
click at [499, 140] on button "Cerveja" at bounding box center [482, 133] width 133 height 52
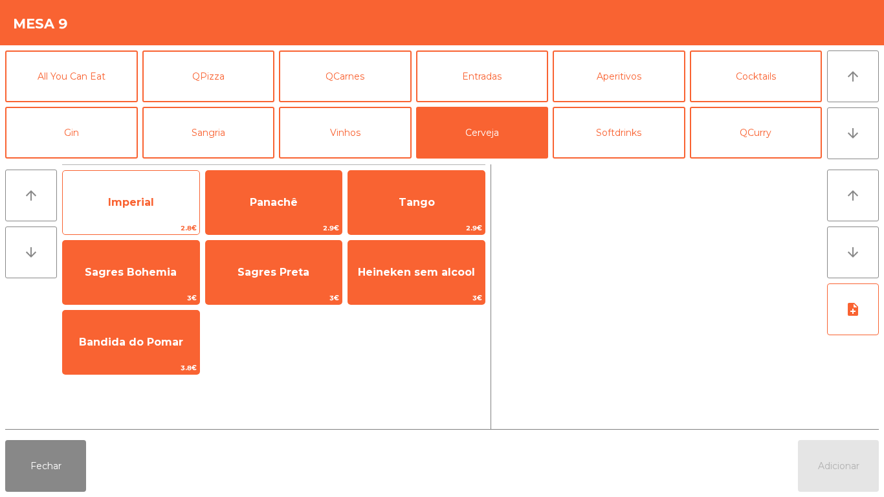
click at [149, 188] on span "Imperial" at bounding box center [131, 202] width 137 height 35
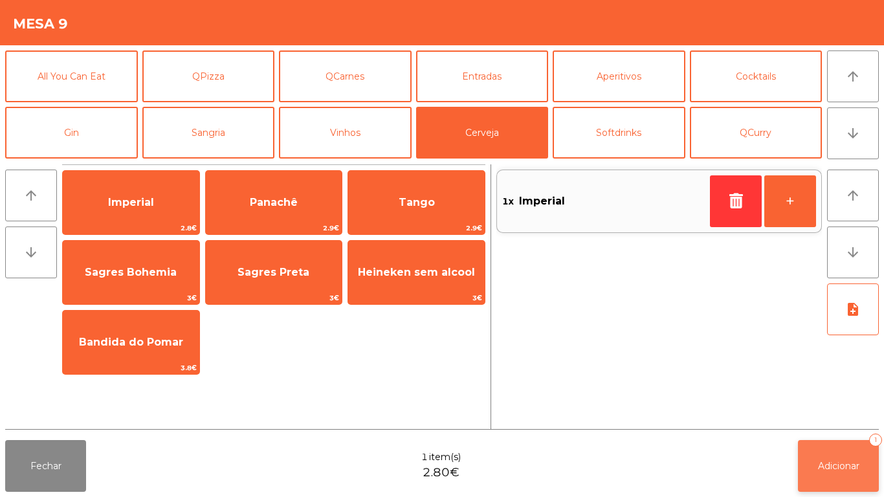
click at [865, 465] on button "Adicionar 1" at bounding box center [838, 466] width 81 height 52
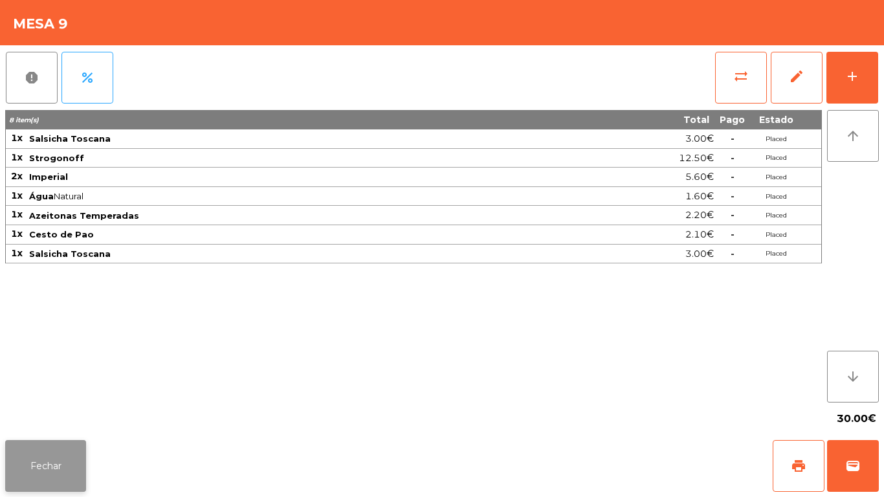
click at [53, 459] on button "Fechar" at bounding box center [45, 466] width 81 height 52
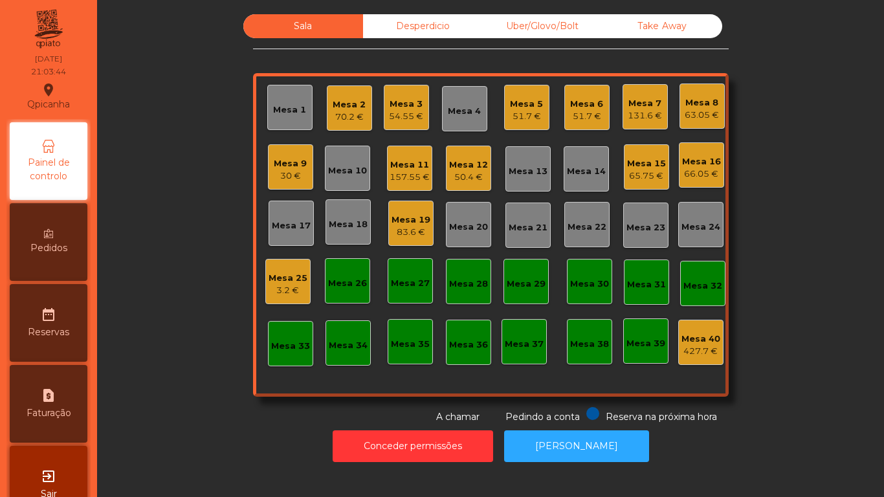
click at [410, 179] on div "157.55 €" at bounding box center [410, 177] width 40 height 13
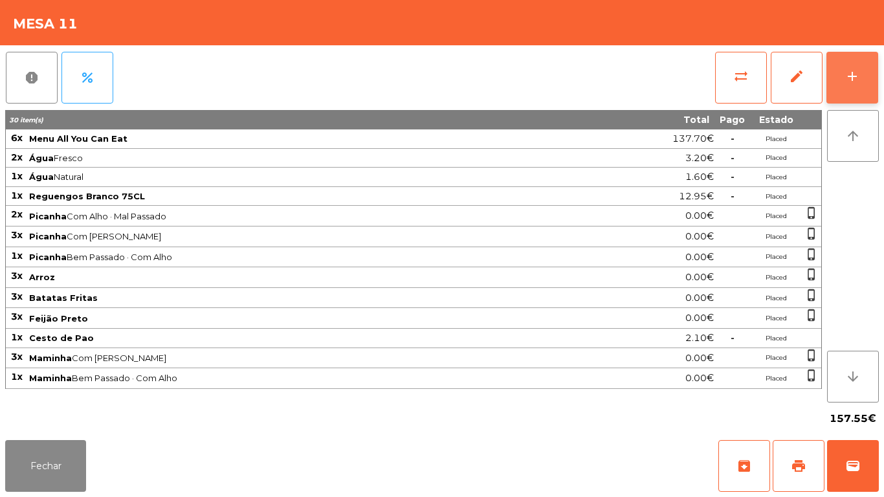
click at [850, 74] on div "add" at bounding box center [852, 77] width 16 height 16
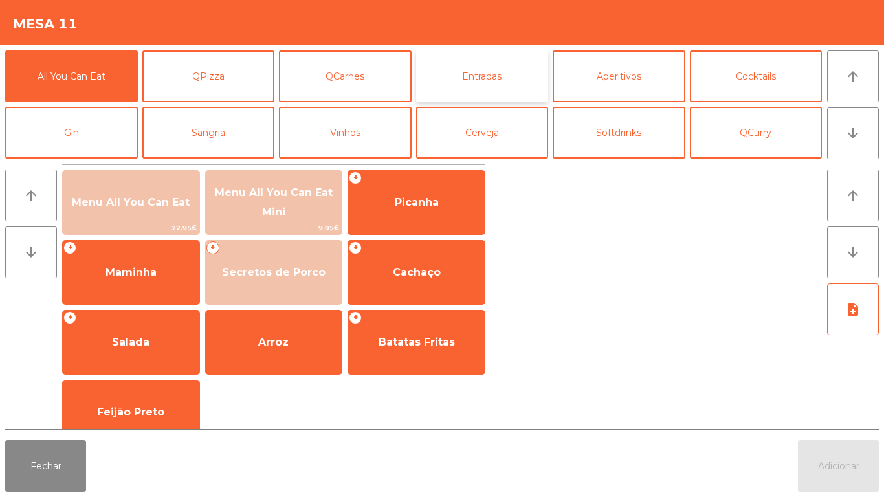
click at [492, 76] on button "Entradas" at bounding box center [482, 76] width 133 height 52
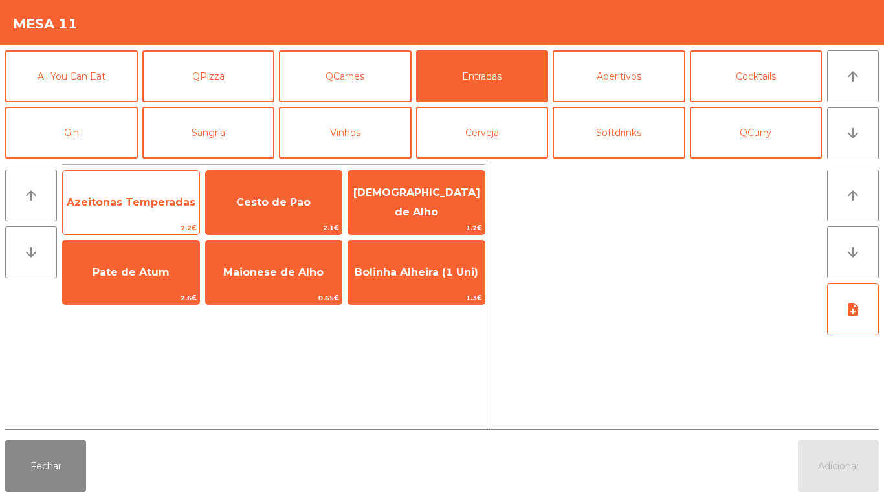
click at [140, 204] on span "Azeitonas Temperadas" at bounding box center [131, 202] width 129 height 12
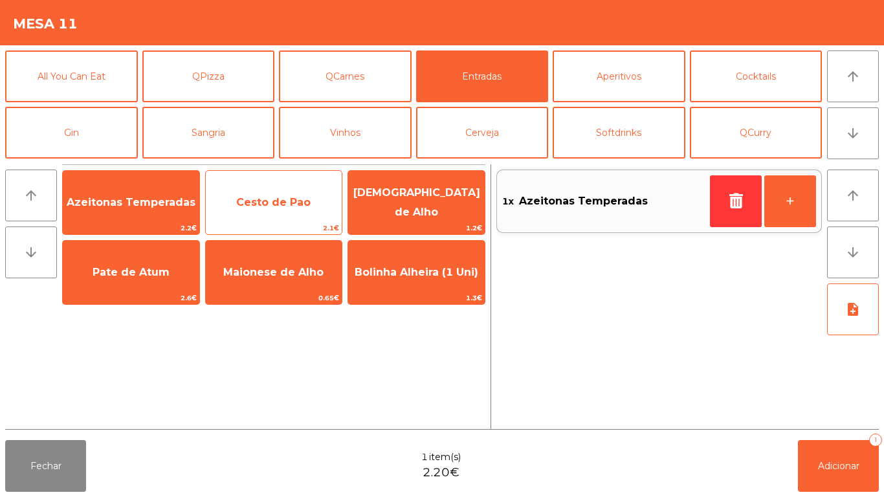
click at [285, 199] on span "Cesto de Pao" at bounding box center [273, 202] width 74 height 12
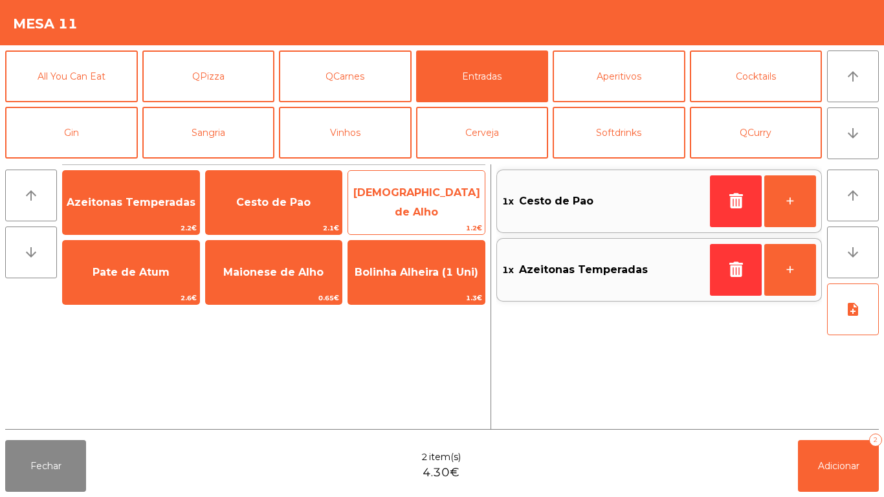
click at [430, 206] on span "[DEMOGRAPHIC_DATA] de Alho" at bounding box center [416, 202] width 127 height 32
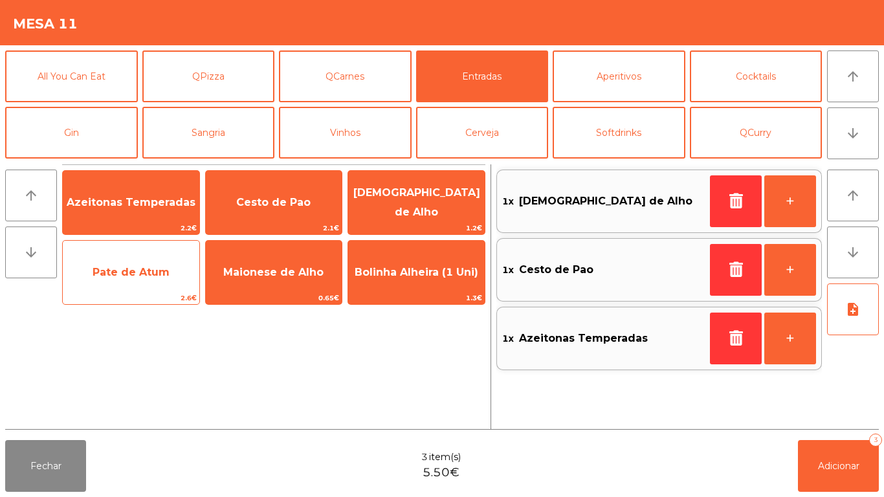
click at [139, 272] on span "Pate de Atum" at bounding box center [131, 272] width 77 height 12
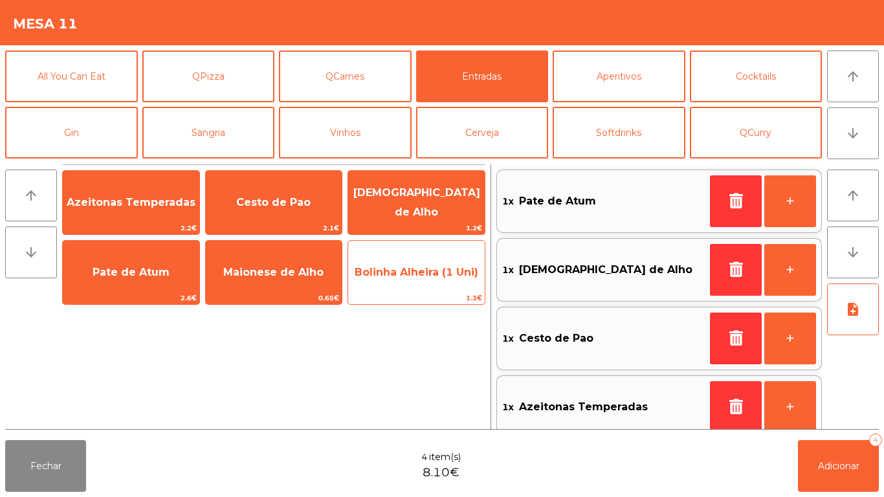
click at [421, 283] on span "Bolinha Alheira (1 Uni)" at bounding box center [416, 272] width 137 height 35
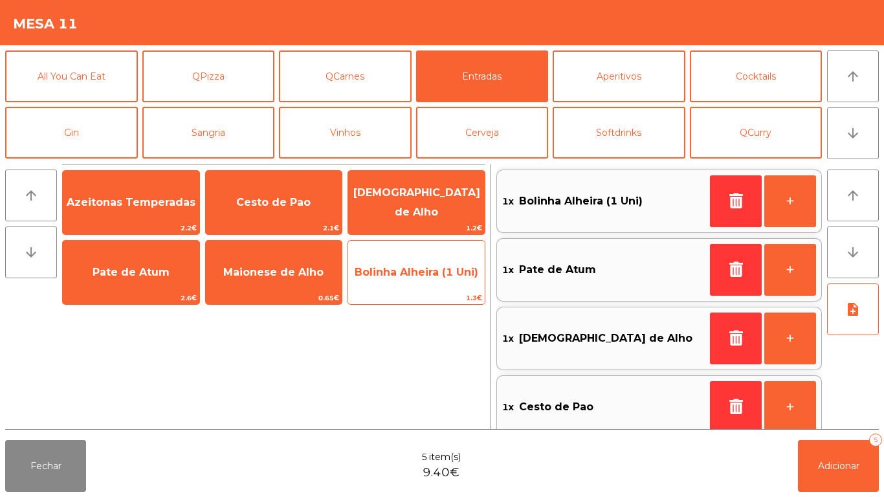
scroll to position [5, 0]
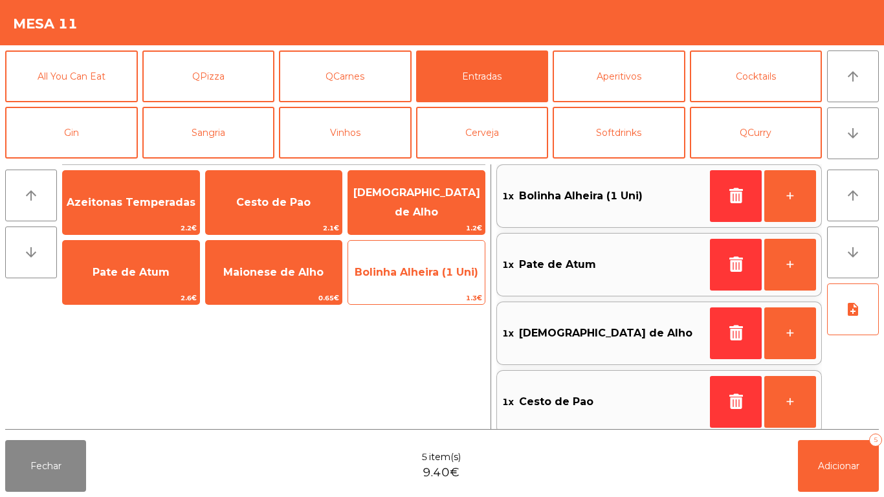
click at [417, 283] on span "Bolinha Alheira (1 Uni)" at bounding box center [416, 272] width 137 height 35
click at [418, 281] on span "Bolinha Alheira (1 Uni)" at bounding box center [416, 272] width 137 height 35
click at [421, 282] on span "Bolinha Alheira (1 Uni)" at bounding box center [416, 272] width 137 height 35
click at [416, 283] on span "Bolinha Alheira (1 Uni)" at bounding box center [416, 272] width 137 height 35
click at [411, 282] on span "Bolinha Alheira (1 Uni)" at bounding box center [416, 272] width 137 height 35
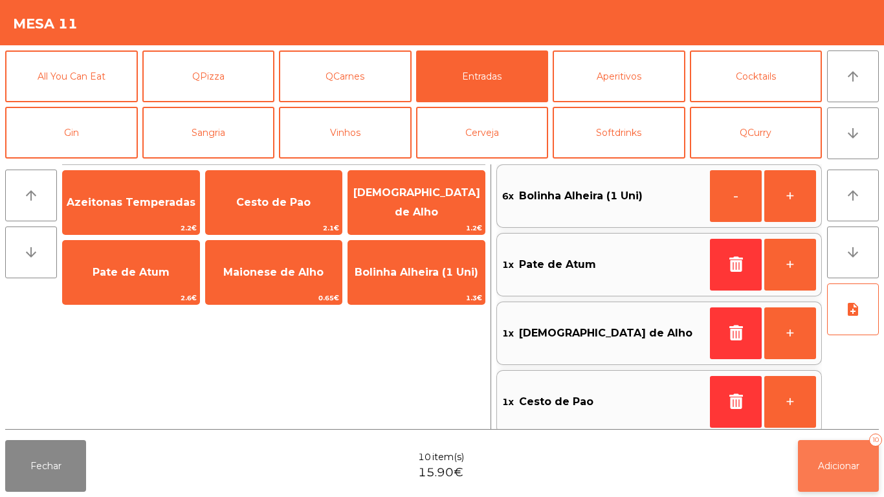
click at [832, 480] on button "Adicionar 10" at bounding box center [838, 466] width 81 height 52
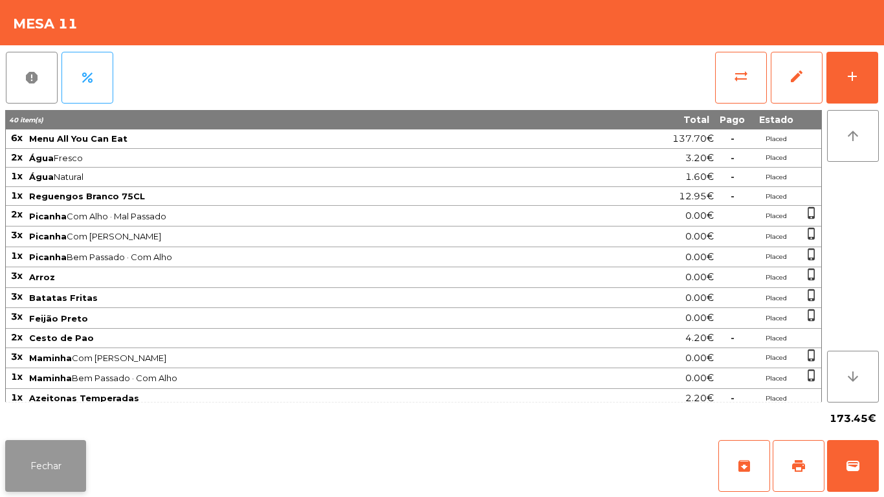
click at [69, 465] on button "Fechar" at bounding box center [45, 466] width 81 height 52
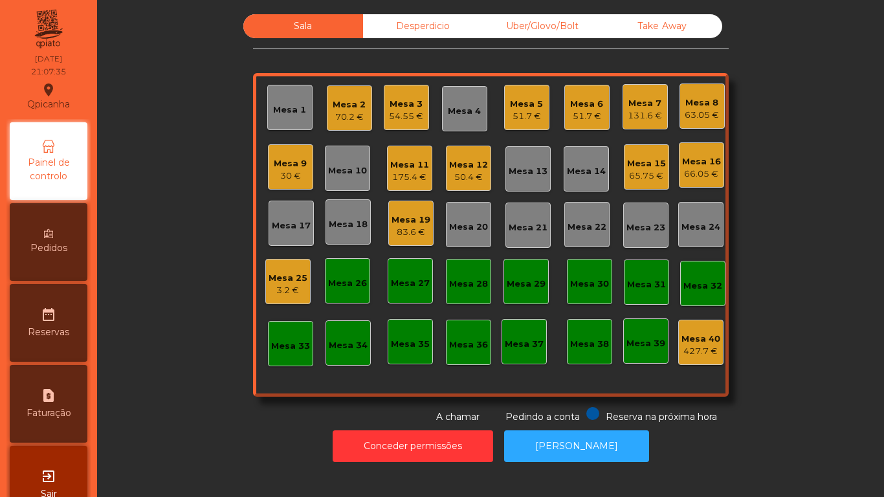
click at [392, 89] on div "Mesa 3 54.55 €" at bounding box center [406, 107] width 45 height 45
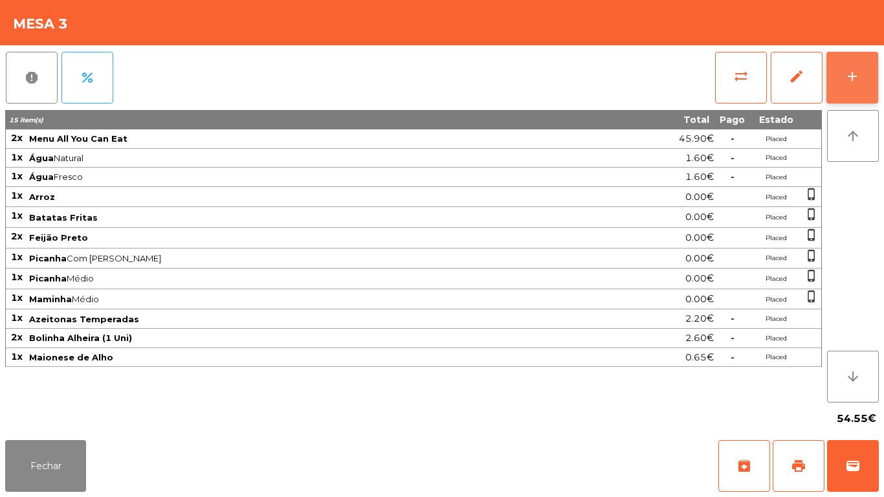
click at [860, 85] on button "add" at bounding box center [852, 78] width 52 height 52
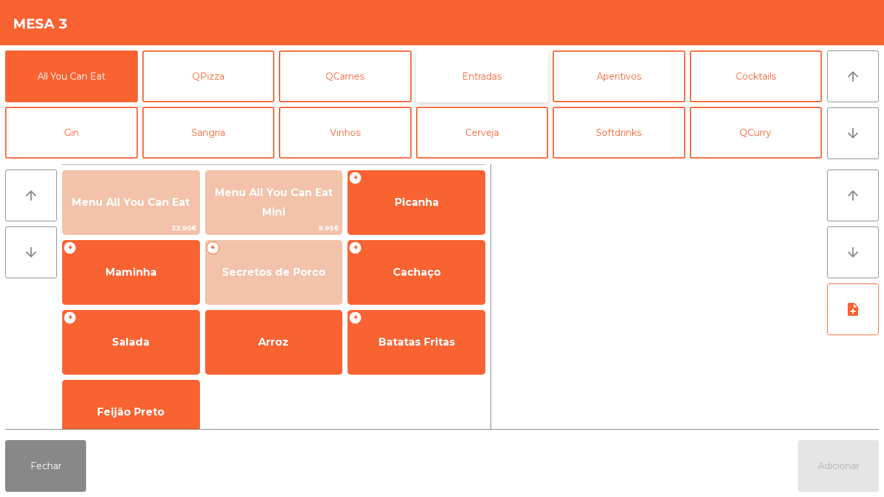
click at [490, 71] on button "Entradas" at bounding box center [482, 76] width 133 height 52
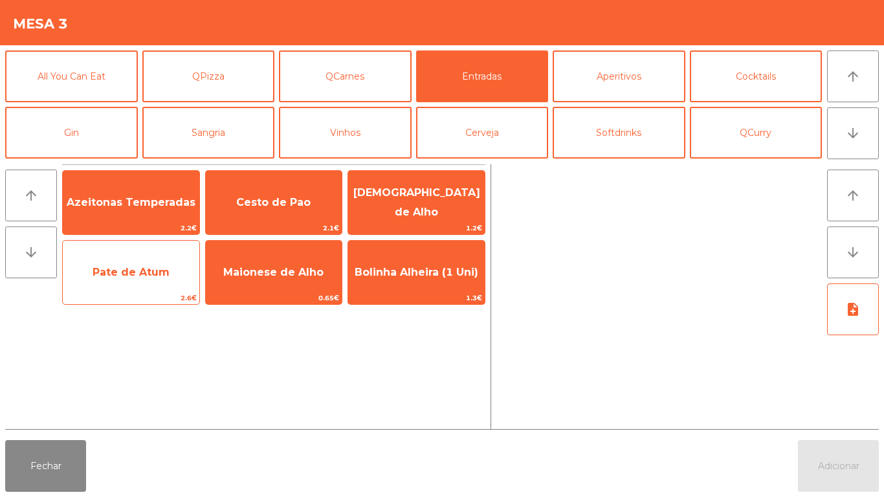
click at [139, 273] on span "Pate de Atum" at bounding box center [131, 272] width 77 height 12
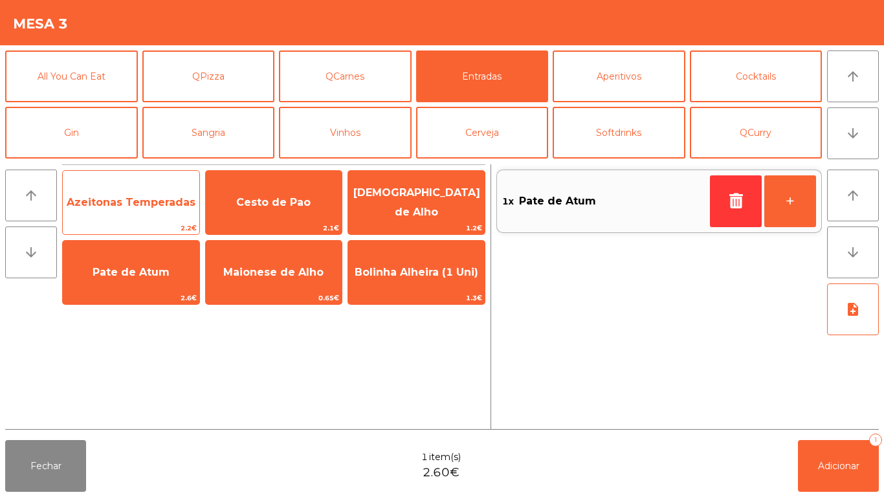
click at [142, 214] on span "Azeitonas Temperadas" at bounding box center [131, 202] width 137 height 35
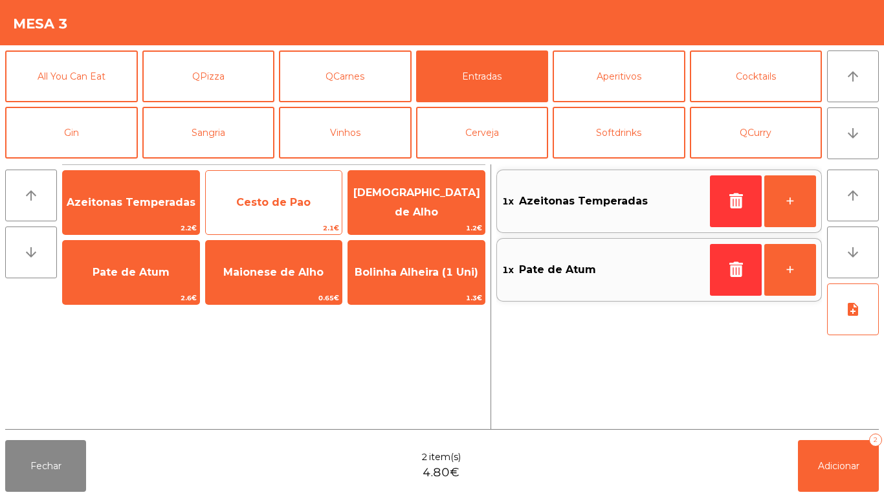
click at [298, 217] on span "Cesto de Pao" at bounding box center [274, 202] width 137 height 35
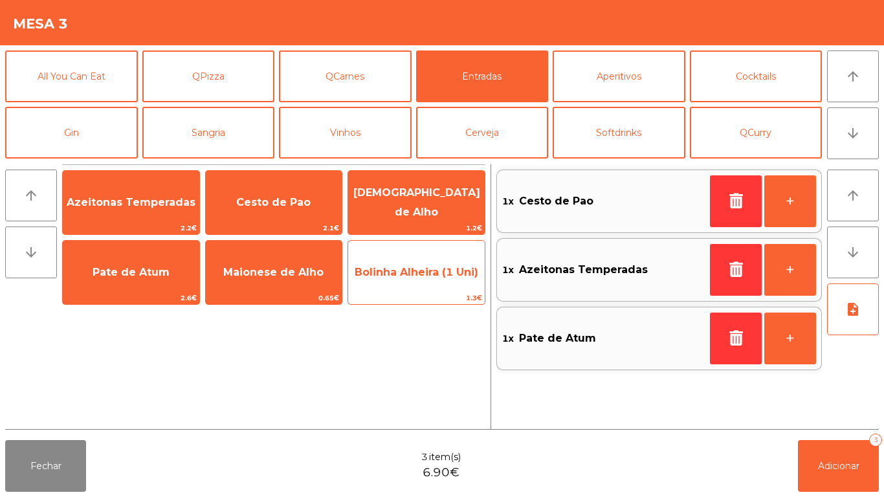
click at [424, 278] on span "Bolinha Alheira (1 Uni)" at bounding box center [416, 272] width 137 height 35
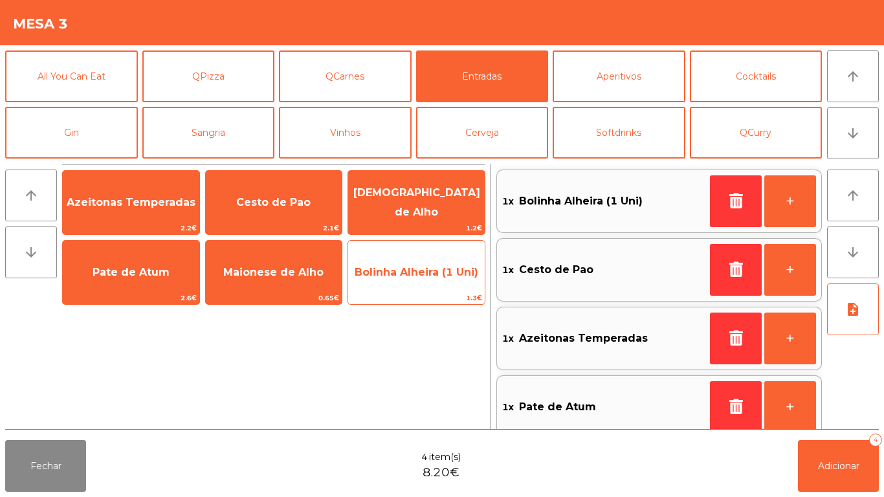
click at [428, 276] on span "Bolinha Alheira (1 Uni)" at bounding box center [417, 272] width 124 height 12
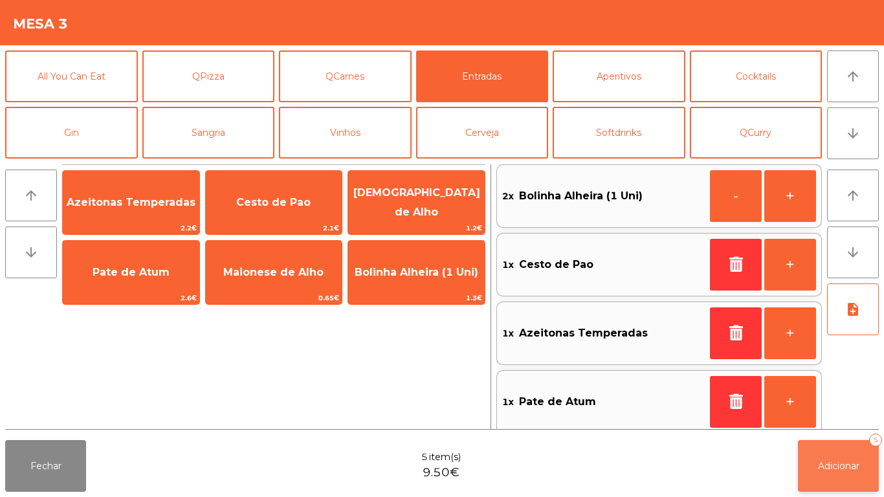
click at [838, 465] on span "Adicionar" at bounding box center [838, 466] width 41 height 12
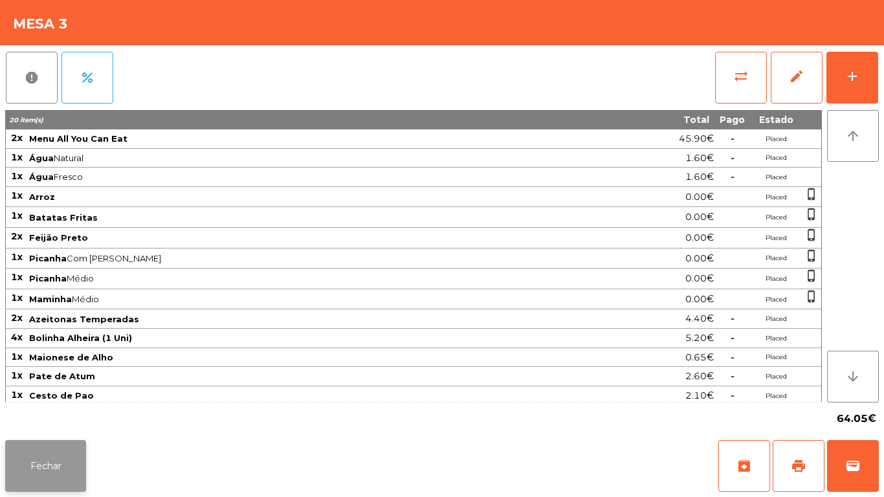
click at [42, 457] on button "Fechar" at bounding box center [45, 466] width 81 height 52
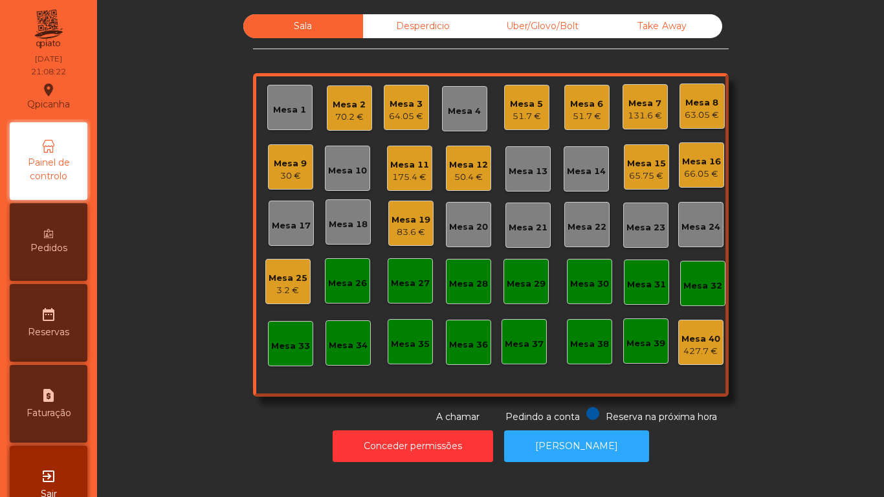
click at [295, 113] on div "Mesa 1" at bounding box center [289, 110] width 33 height 13
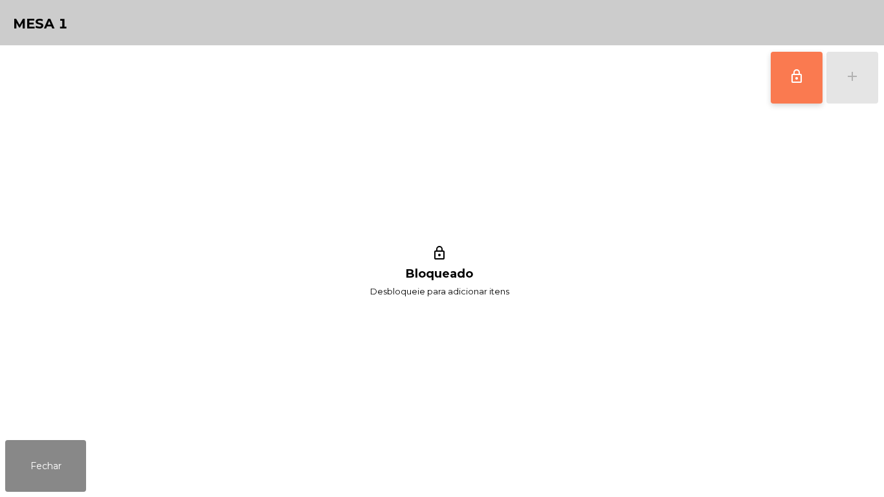
click at [778, 91] on button "lock_outline" at bounding box center [797, 78] width 52 height 52
click at [846, 95] on button "add" at bounding box center [852, 78] width 52 height 52
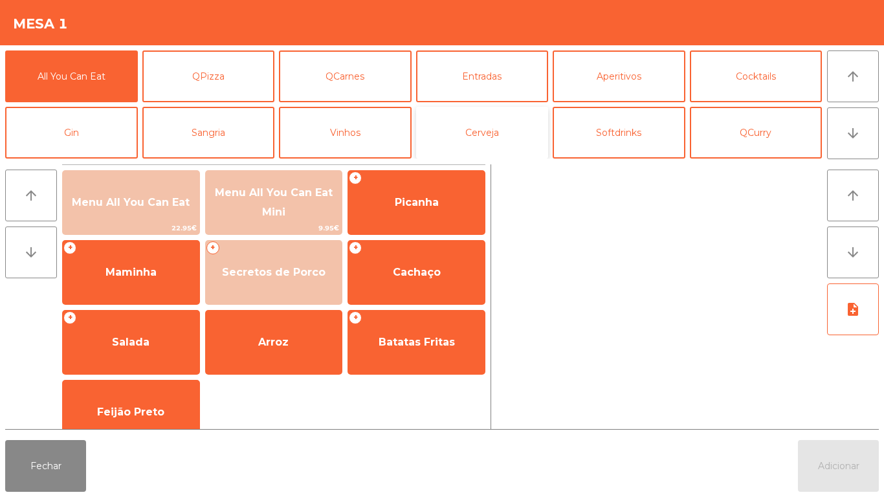
click at [500, 133] on button "Cerveja" at bounding box center [482, 133] width 133 height 52
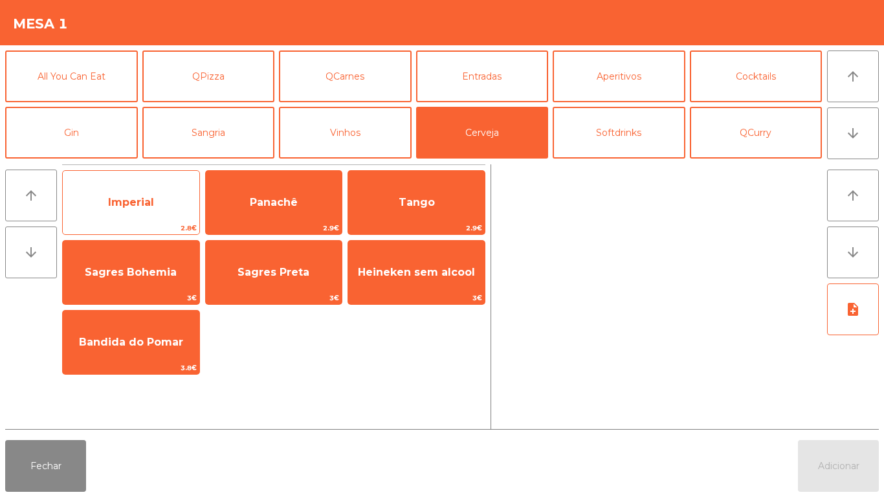
click at [137, 203] on span "Imperial" at bounding box center [131, 202] width 46 height 12
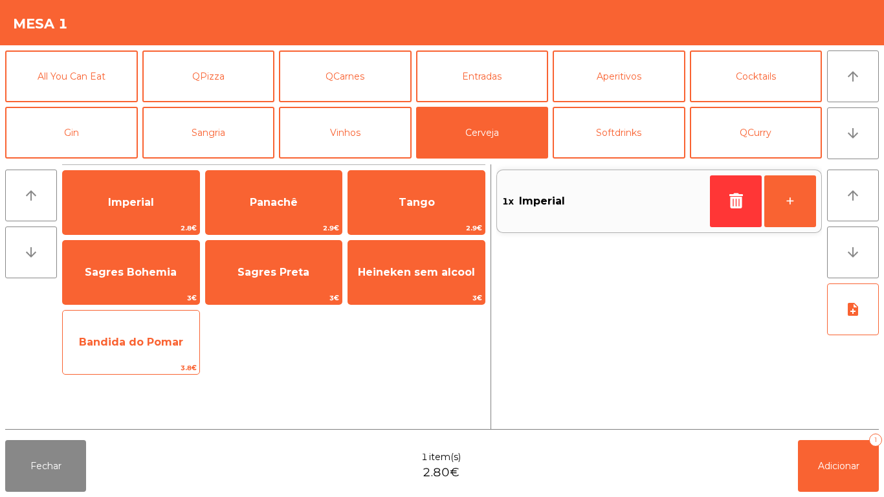
click at [137, 354] on span "Bandida do Pomar" at bounding box center [131, 342] width 137 height 35
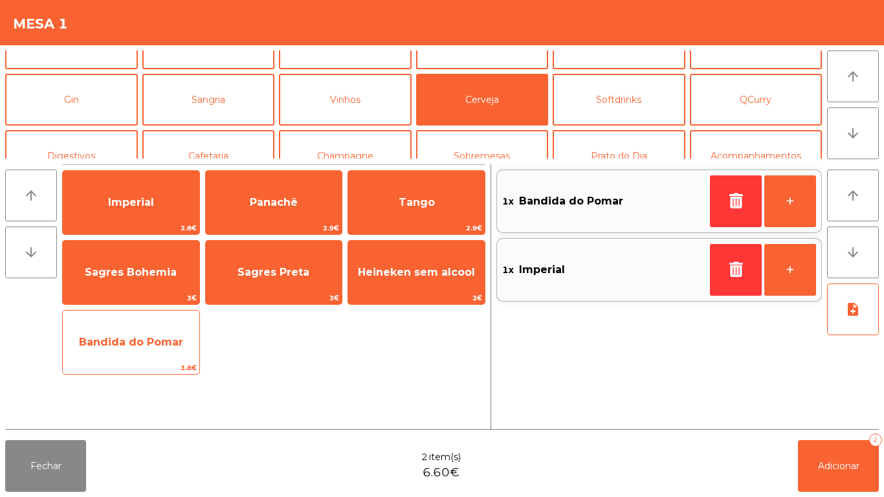
scroll to position [36, 0]
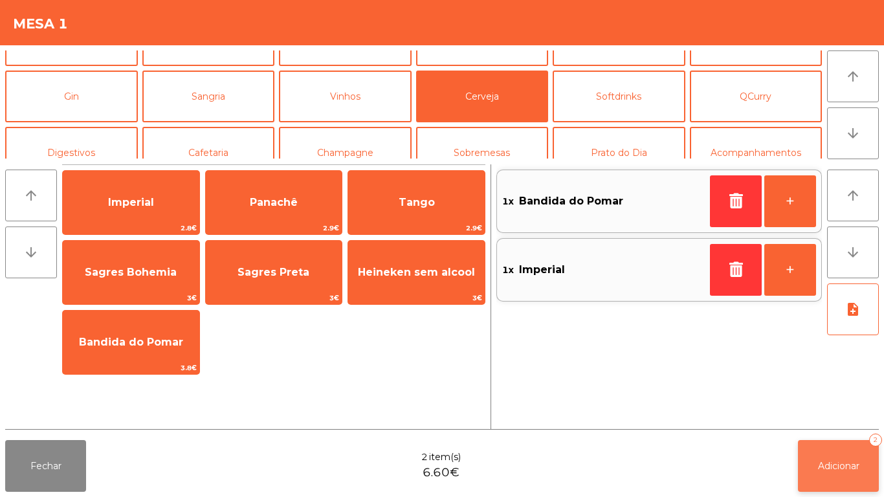
click at [837, 455] on button "Adicionar 2" at bounding box center [838, 466] width 81 height 52
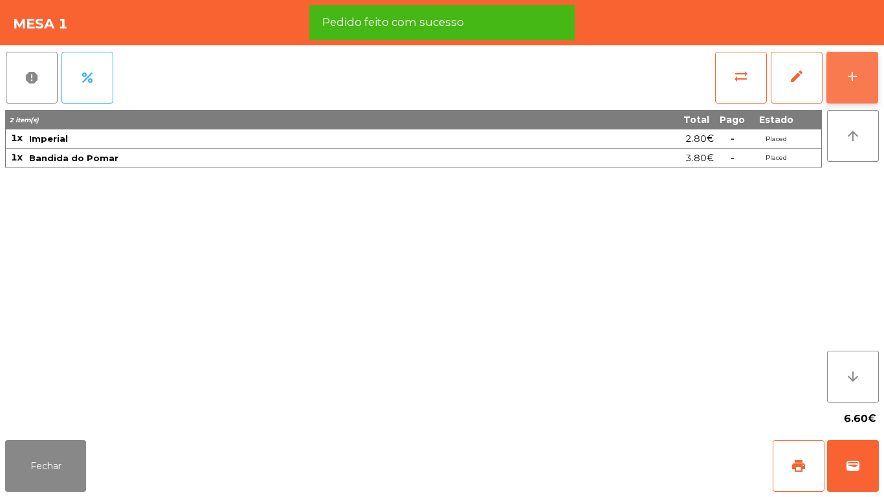
click at [852, 80] on div "add" at bounding box center [852, 77] width 16 height 16
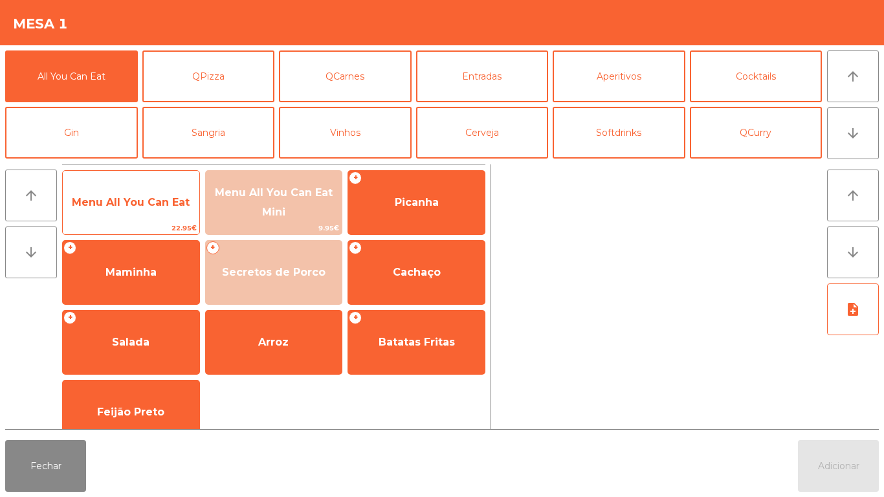
click at [133, 210] on span "Menu All You Can Eat" at bounding box center [131, 202] width 137 height 35
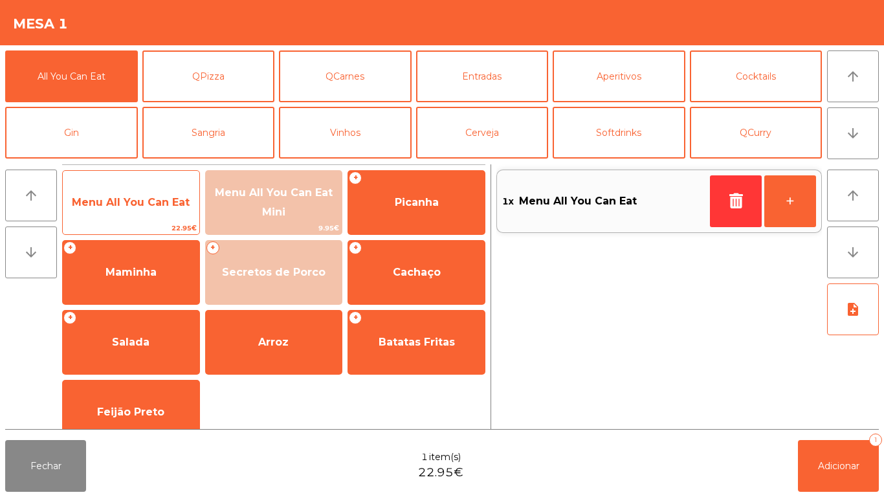
click at [132, 203] on span "Menu All You Can Eat" at bounding box center [131, 202] width 118 height 12
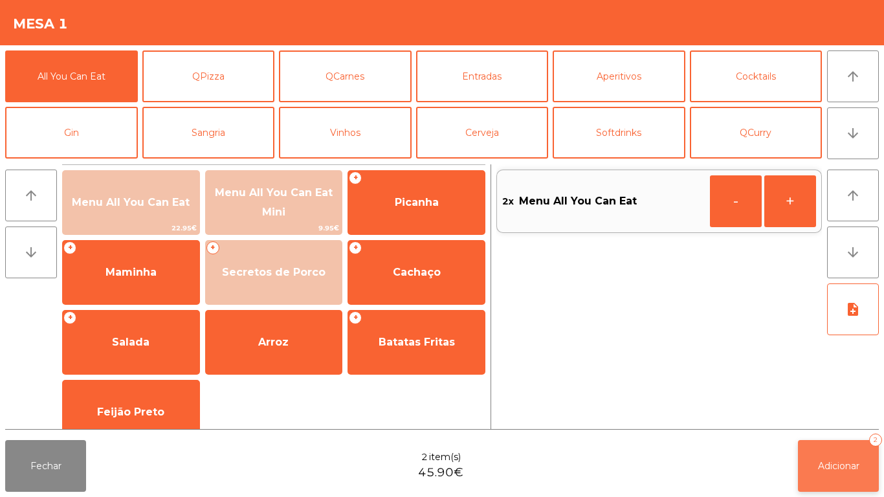
click at [833, 464] on span "Adicionar" at bounding box center [838, 466] width 41 height 12
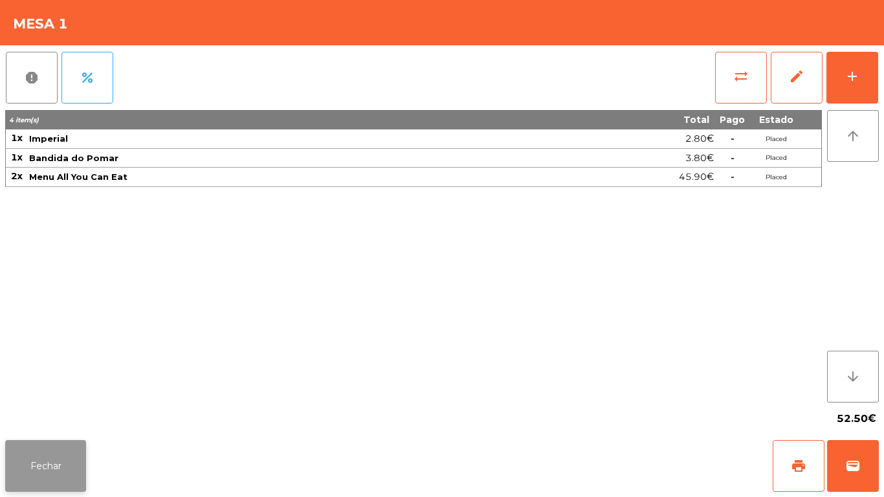
click at [60, 463] on button "Fechar" at bounding box center [45, 466] width 81 height 52
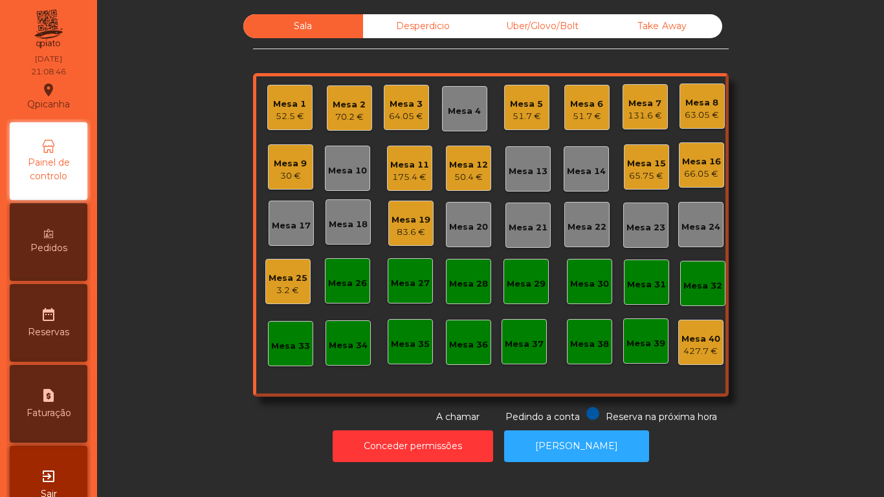
click at [404, 114] on div "64.05 €" at bounding box center [406, 116] width 34 height 13
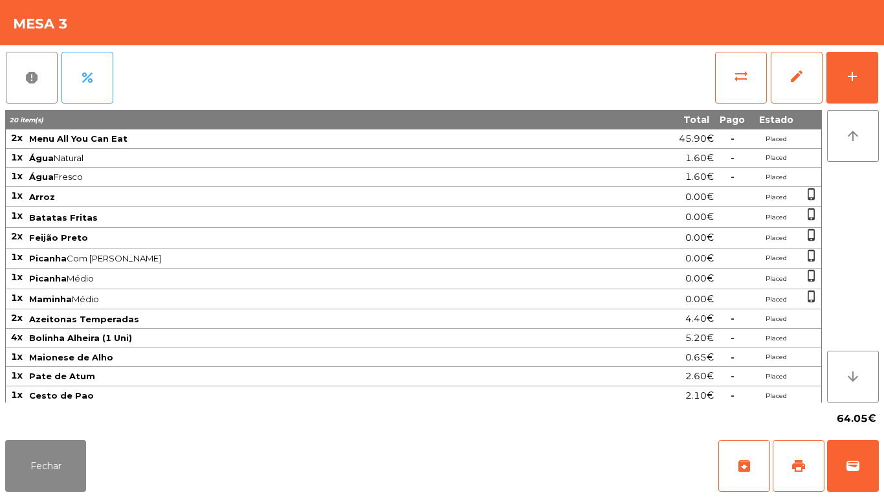
scroll to position [3, 0]
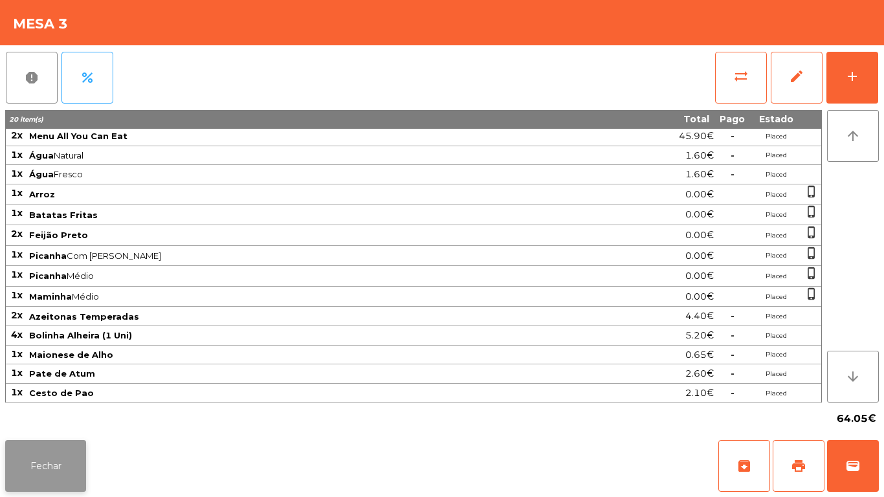
click at [81, 449] on button "Fechar" at bounding box center [45, 466] width 81 height 52
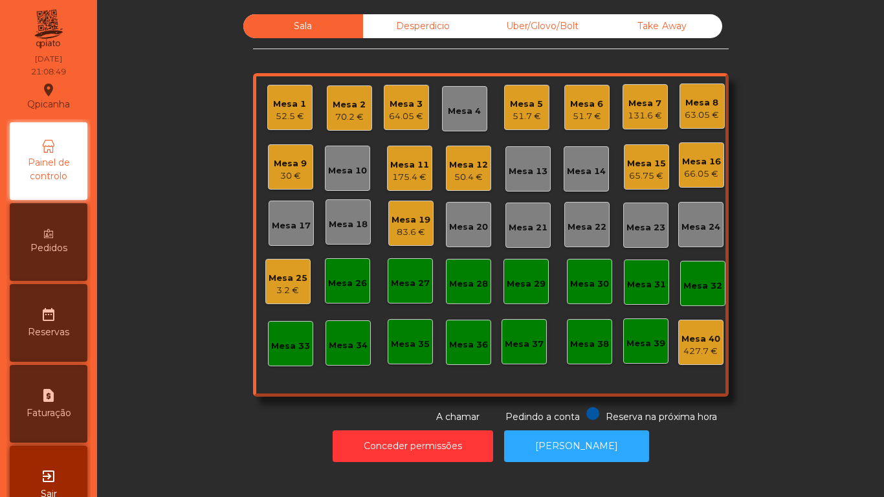
click at [530, 170] on div "Mesa 13" at bounding box center [528, 171] width 39 height 13
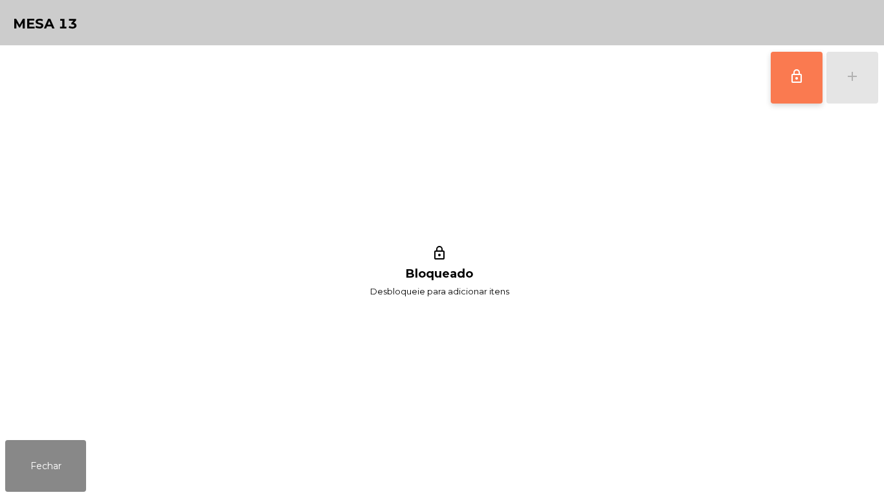
click at [804, 91] on button "lock_outline" at bounding box center [797, 78] width 52 height 52
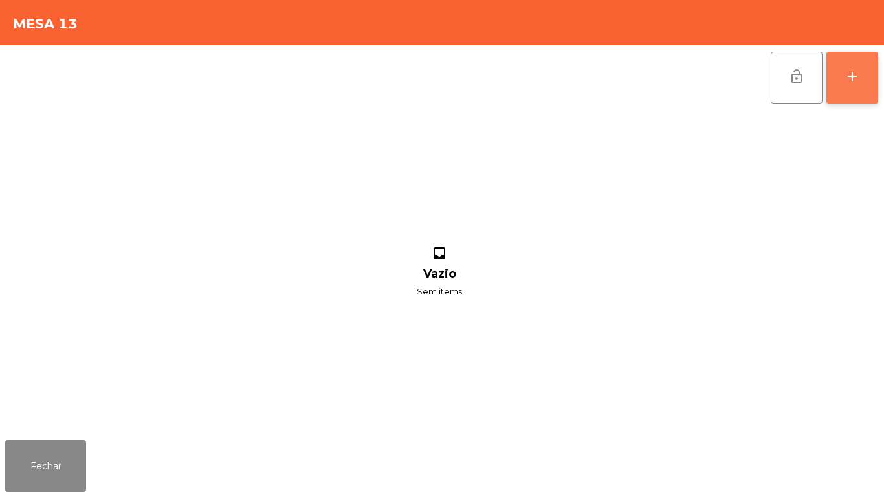
click at [850, 78] on div "add" at bounding box center [852, 77] width 16 height 16
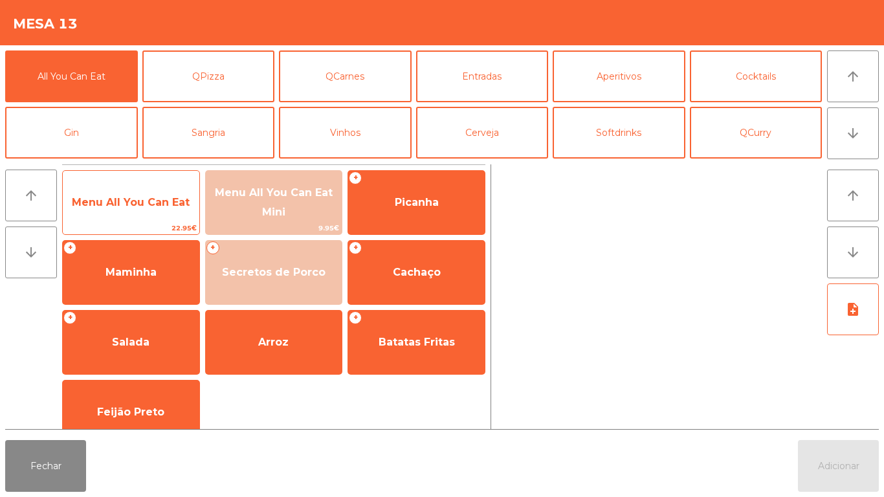
click at [145, 200] on span "Menu All You Can Eat" at bounding box center [131, 202] width 118 height 12
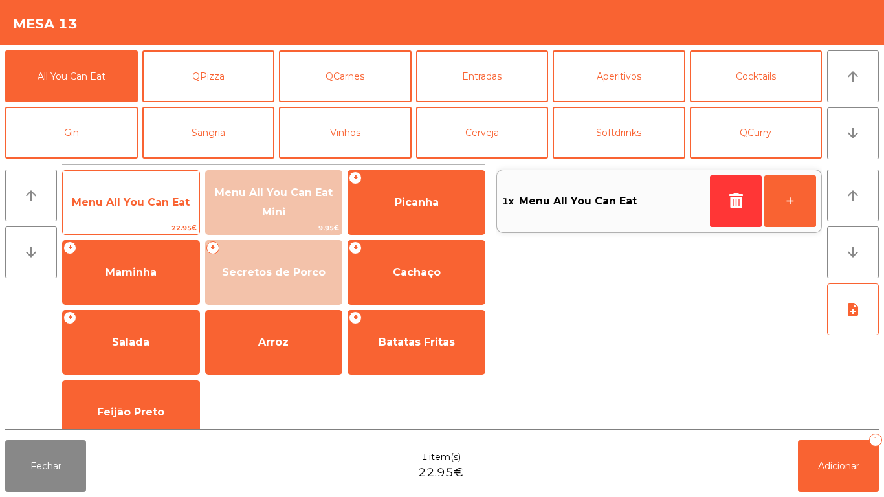
click at [151, 201] on span "Menu All You Can Eat" at bounding box center [131, 202] width 118 height 12
click at [154, 182] on div "Menu All You Can Eat 22.95€" at bounding box center [131, 202] width 138 height 65
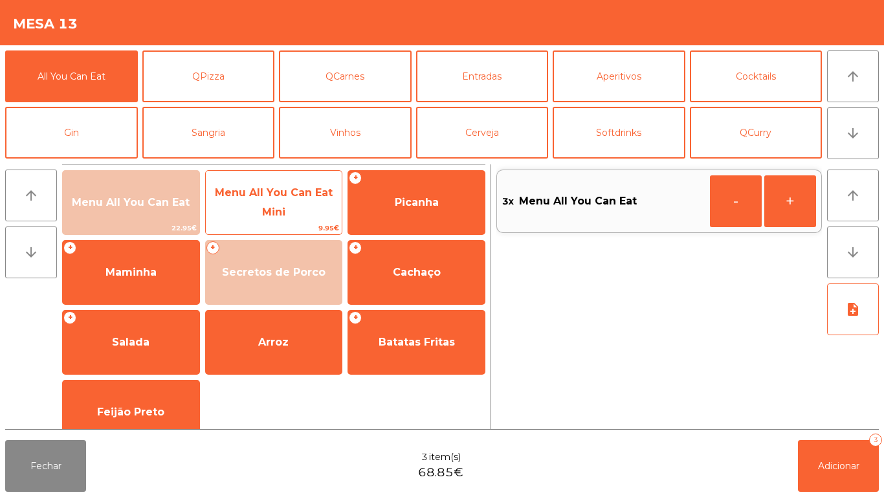
click at [271, 209] on span "Menu All You Can Eat Mini" at bounding box center [274, 202] width 118 height 32
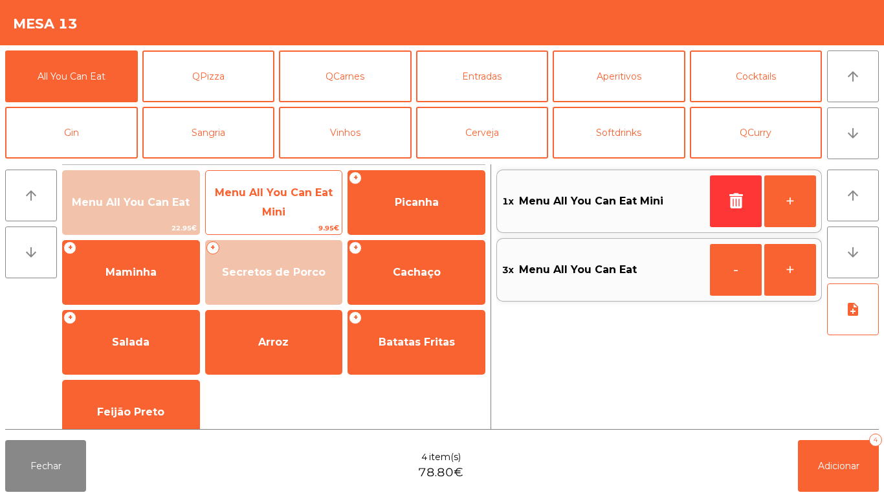
click at [272, 184] on span "Menu All You Can Eat Mini" at bounding box center [274, 202] width 137 height 55
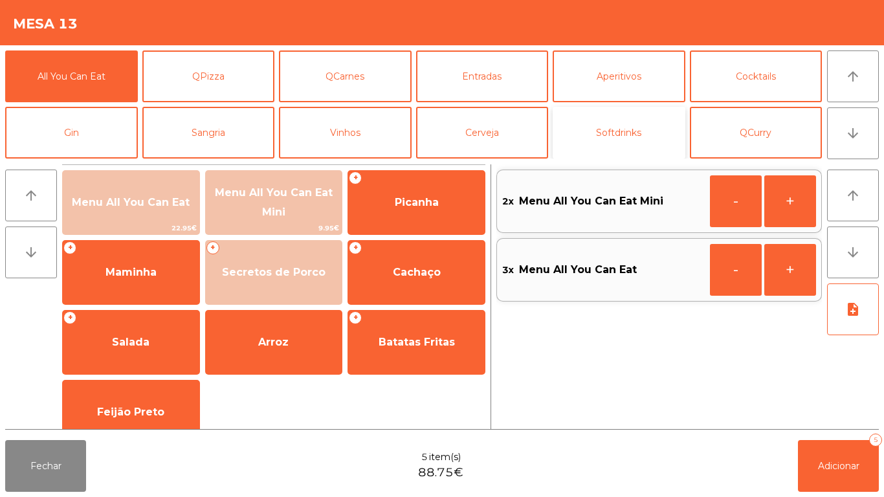
click at [632, 141] on button "Softdrinks" at bounding box center [619, 133] width 133 height 52
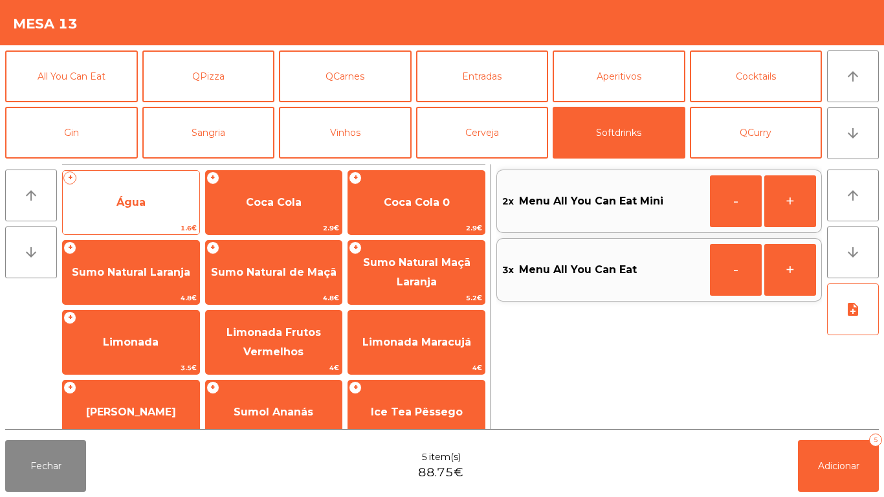
click at [132, 201] on span "Água" at bounding box center [130, 202] width 29 height 12
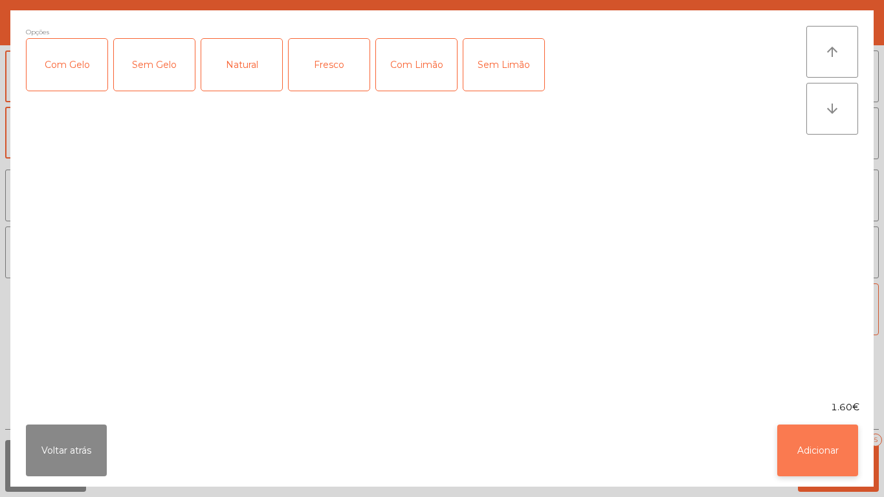
click at [828, 461] on button "Adicionar" at bounding box center [817, 451] width 81 height 52
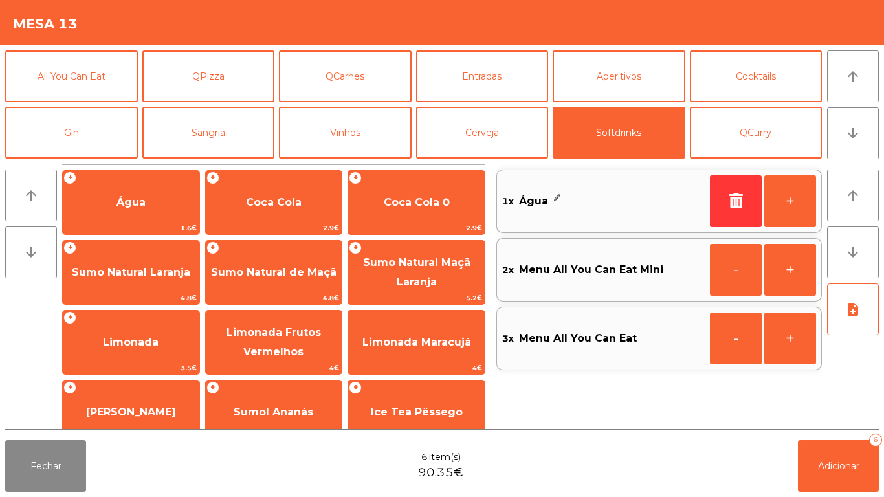
click at [603, 208] on div "1x Água" at bounding box center [603, 201] width 203 height 19
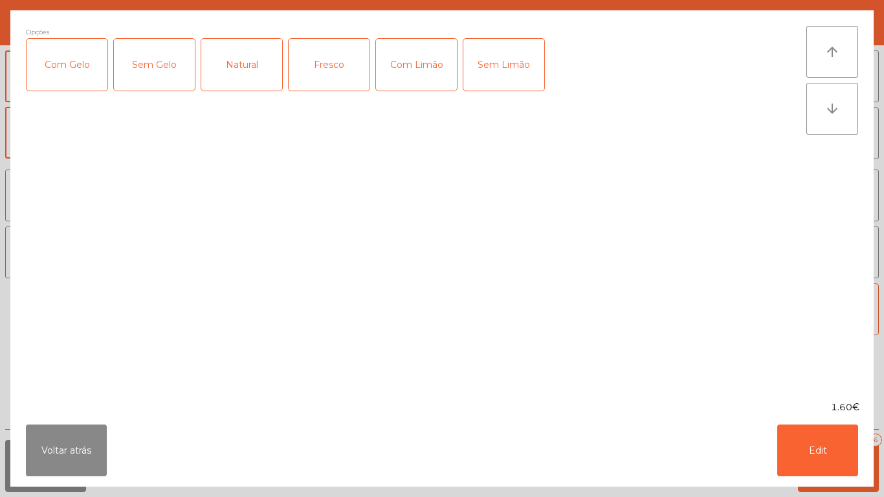
click at [251, 67] on div "Natural" at bounding box center [241, 65] width 81 height 52
click at [843, 450] on button "Edit" at bounding box center [817, 451] width 81 height 52
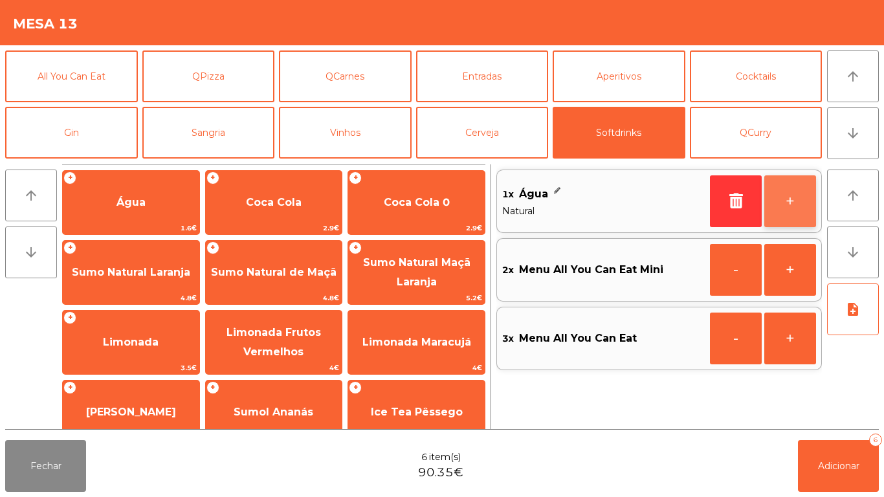
click at [788, 205] on button "+" at bounding box center [790, 201] width 52 height 52
click at [786, 195] on button "+" at bounding box center [790, 201] width 52 height 52
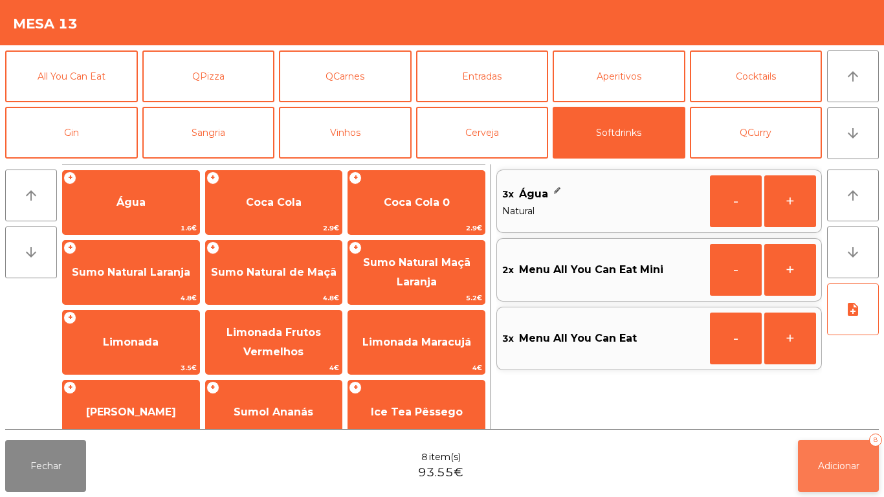
click at [845, 443] on button "Adicionar 8" at bounding box center [838, 466] width 81 height 52
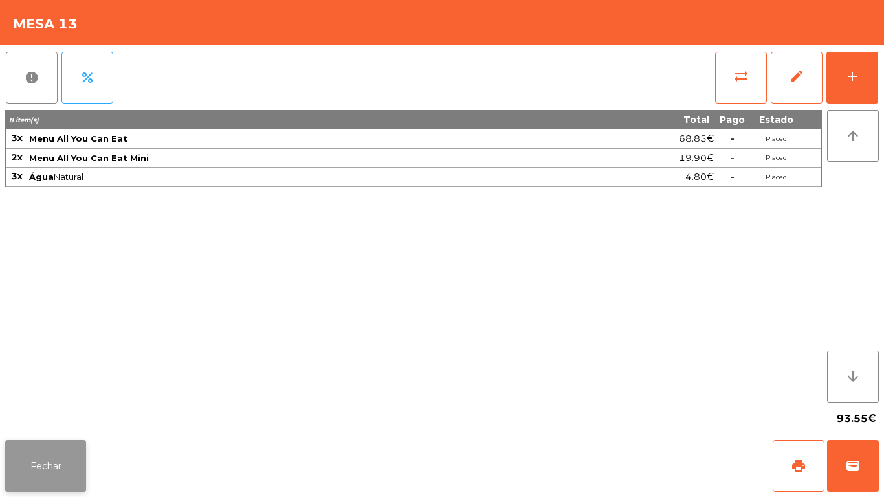
click at [62, 467] on button "Fechar" at bounding box center [45, 466] width 81 height 52
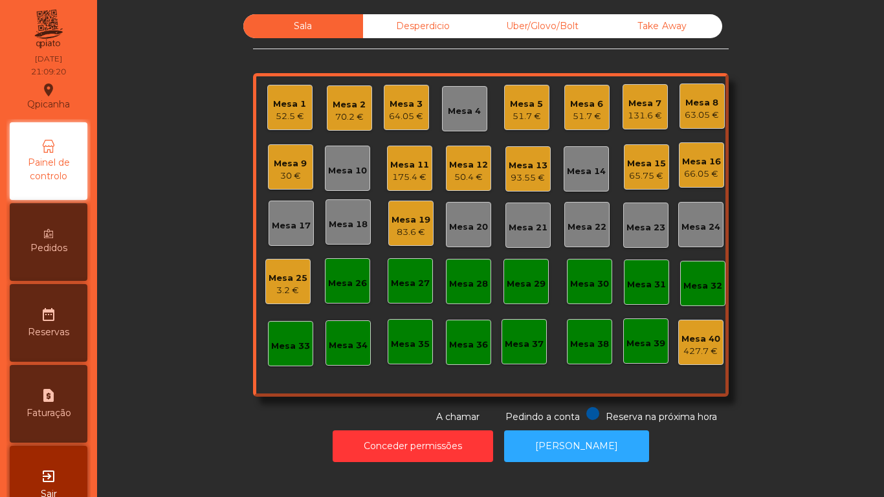
click at [291, 212] on div "Mesa 17" at bounding box center [291, 223] width 45 height 45
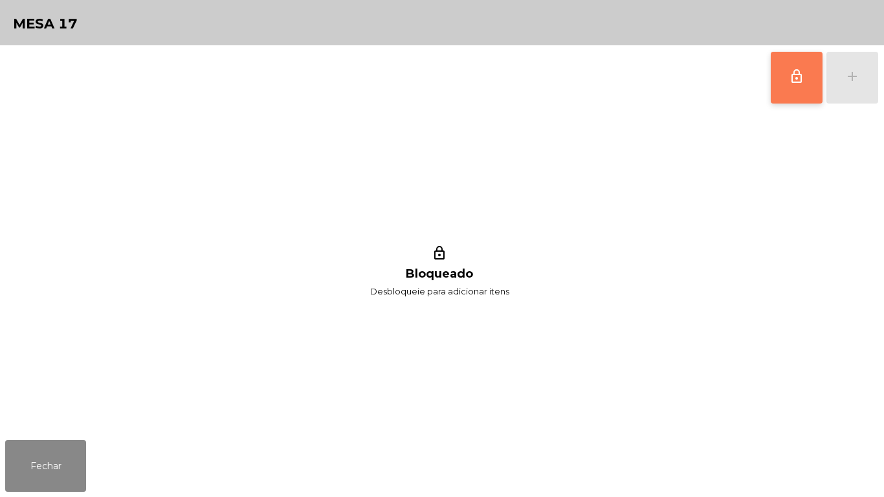
click at [784, 76] on button "lock_outline" at bounding box center [797, 78] width 52 height 52
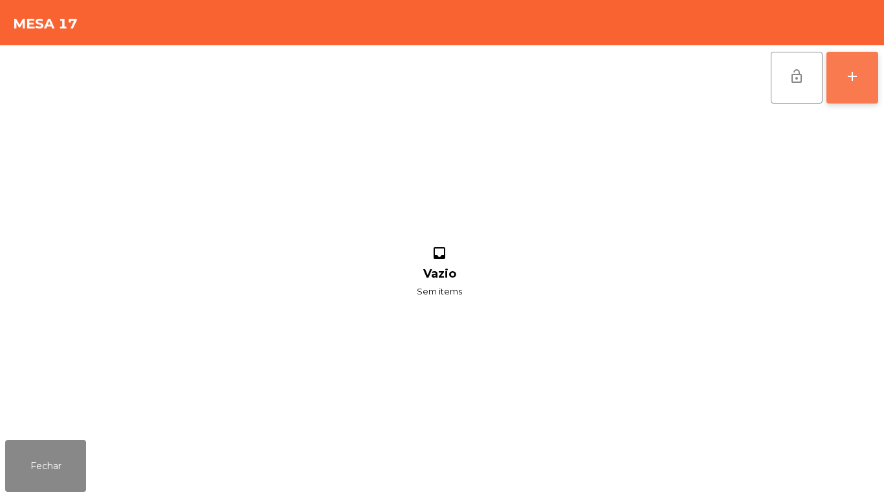
click at [851, 85] on button "add" at bounding box center [852, 78] width 52 height 52
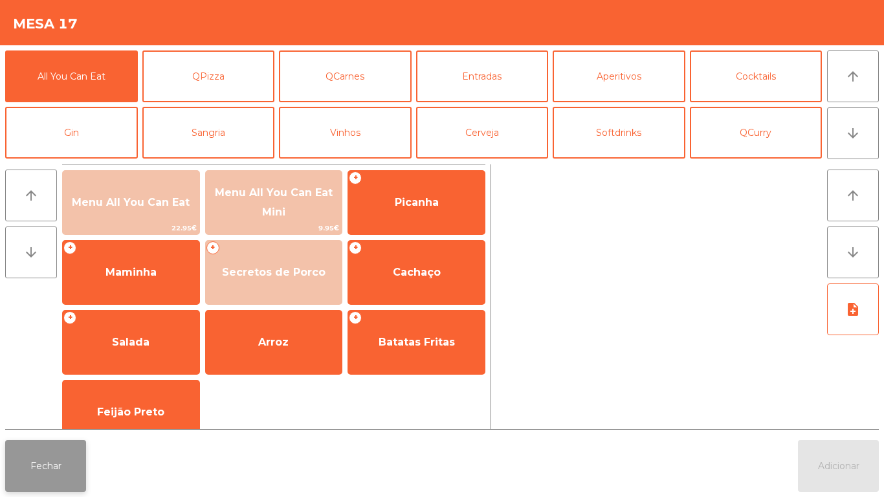
click at [56, 461] on button "Fechar" at bounding box center [45, 466] width 81 height 52
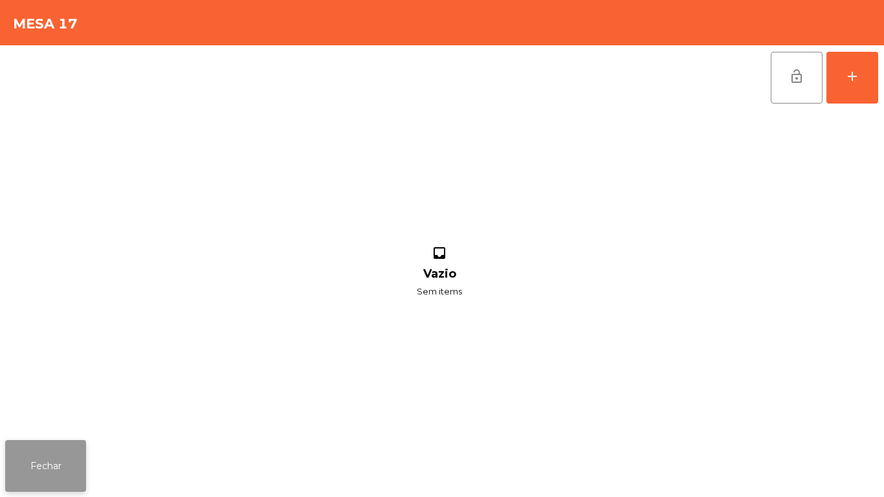
click at [77, 465] on button "Fechar" at bounding box center [45, 466] width 81 height 52
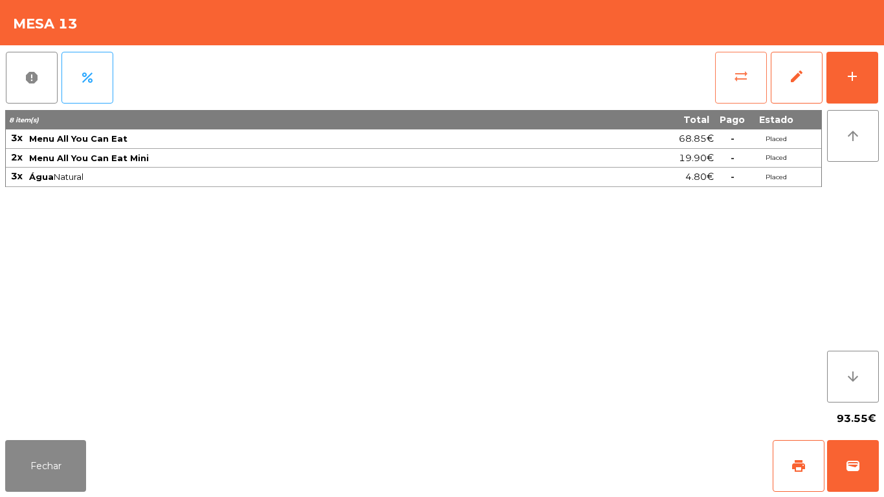
click at [731, 87] on button "sync_alt" at bounding box center [741, 78] width 52 height 52
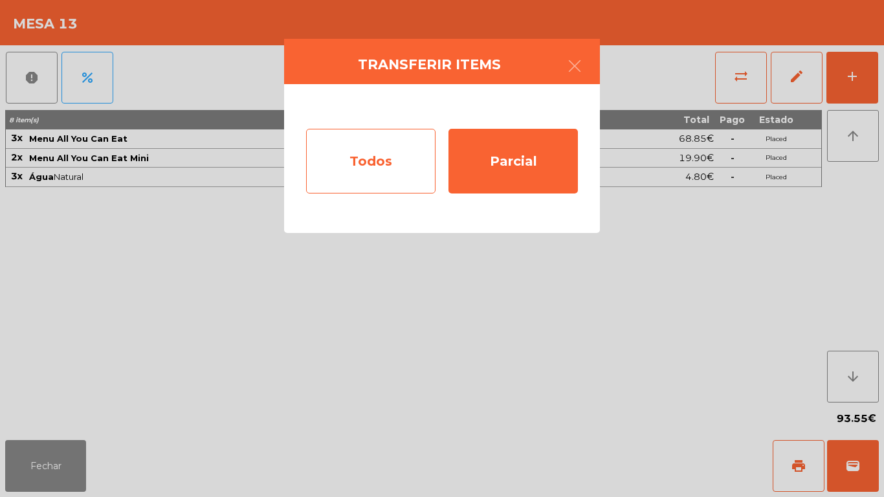
click at [362, 153] on div "Todos" at bounding box center [370, 161] width 129 height 65
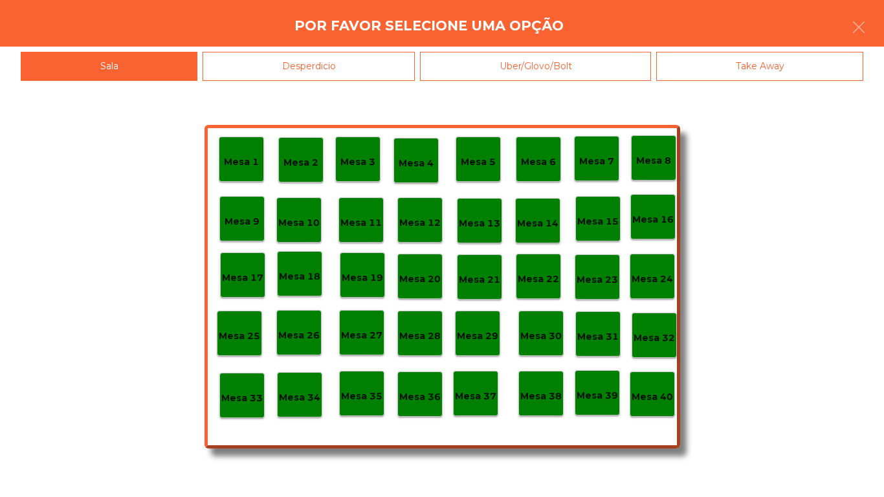
click at [251, 274] on p "Mesa 17" at bounding box center [242, 277] width 41 height 15
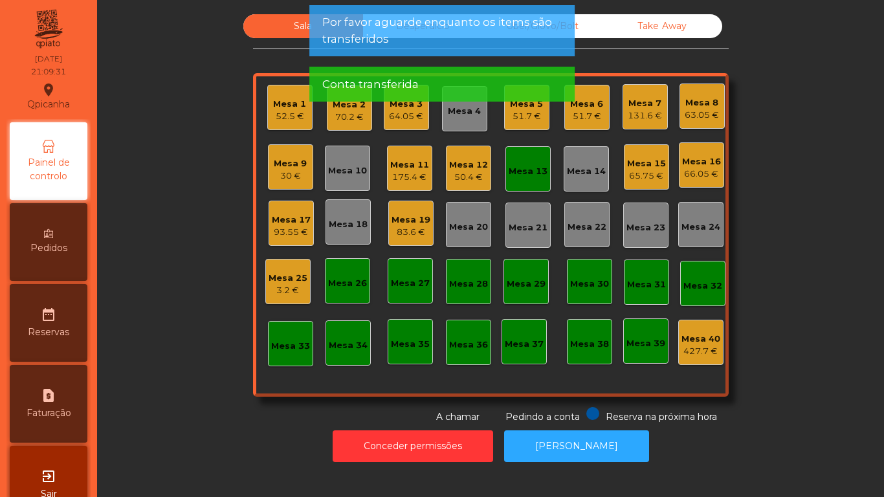
click at [533, 181] on div "Mesa 13" at bounding box center [527, 168] width 45 height 45
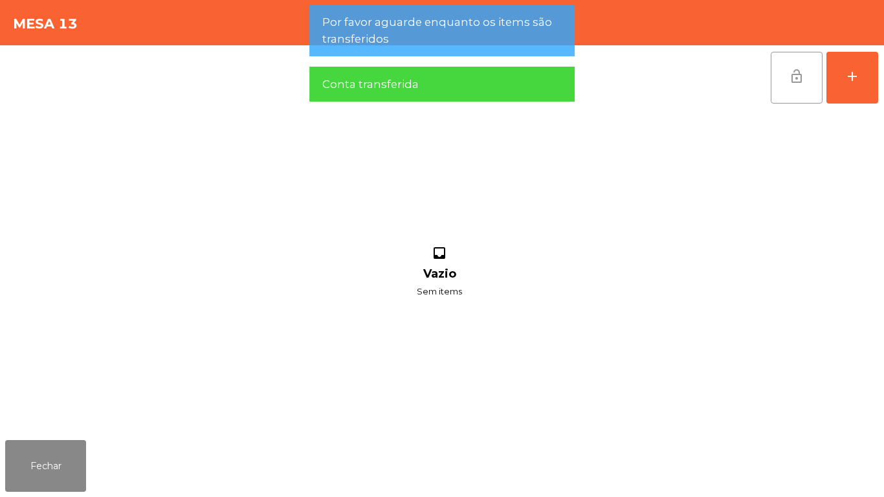
click at [795, 80] on span "lock_open" at bounding box center [797, 77] width 16 height 16
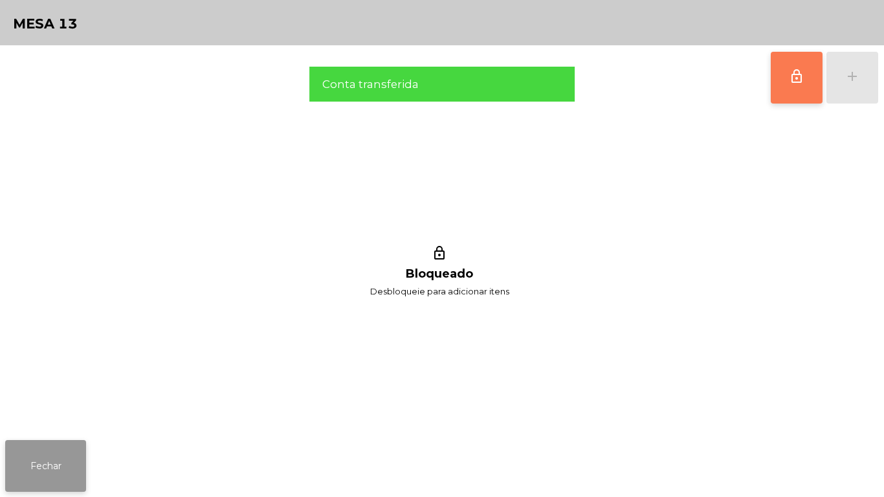
click at [76, 443] on button "Fechar" at bounding box center [45, 466] width 81 height 52
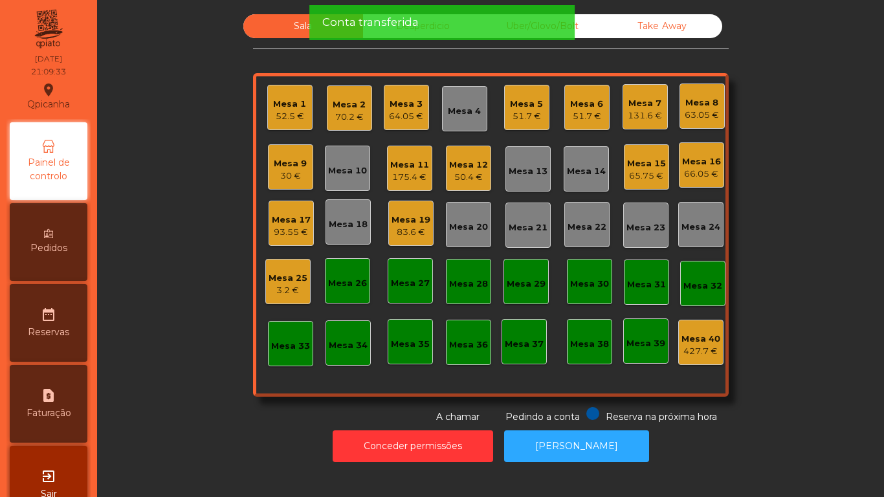
click at [294, 230] on div "93.55 €" at bounding box center [291, 232] width 39 height 13
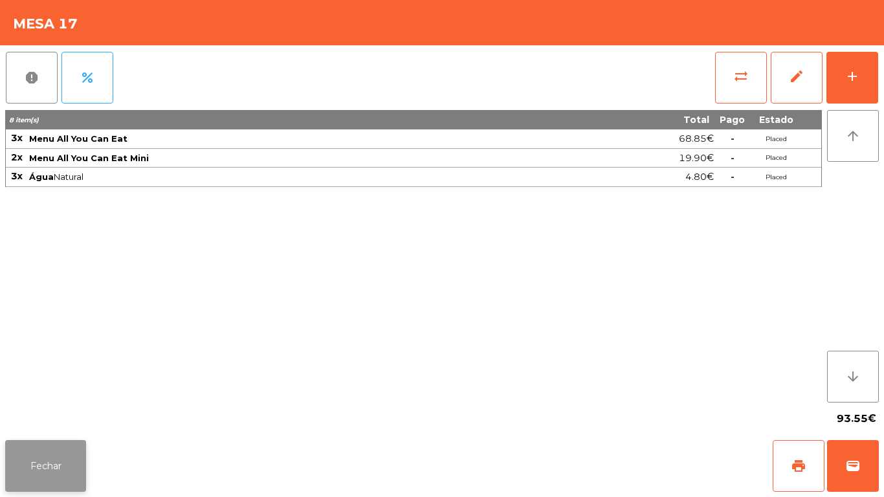
click at [75, 450] on button "Fechar" at bounding box center [45, 466] width 81 height 52
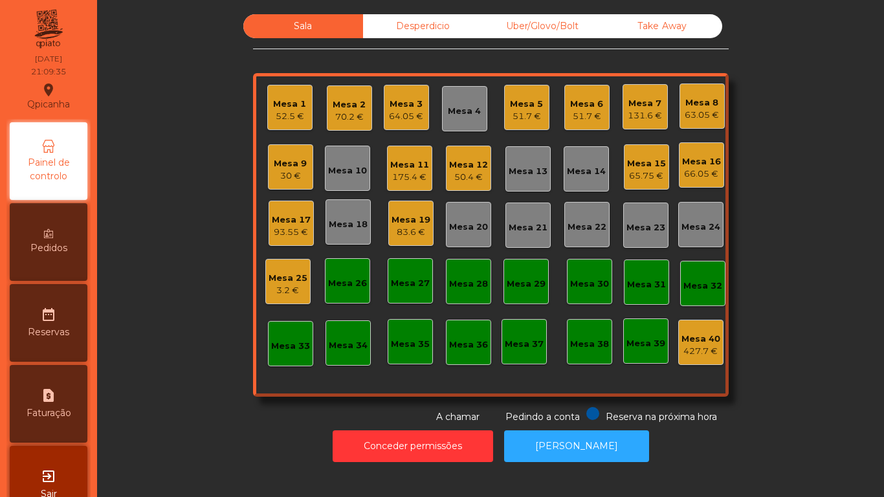
click at [530, 111] on div "51.7 €" at bounding box center [526, 116] width 33 height 13
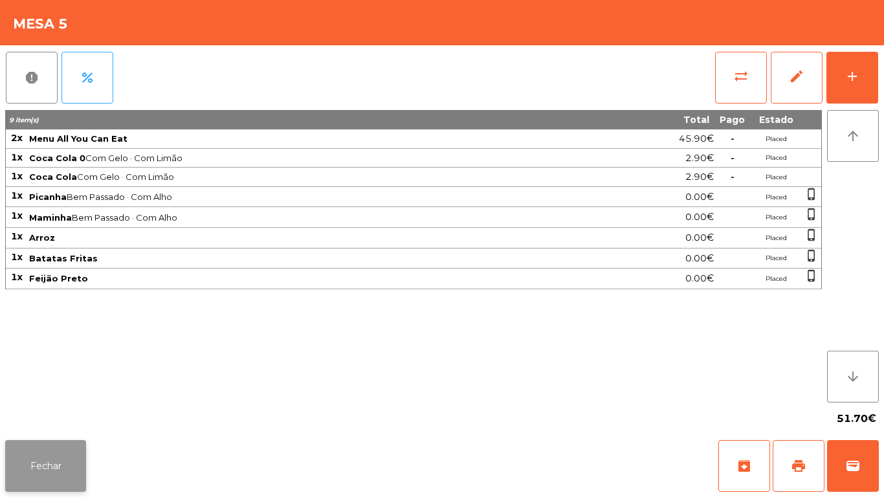
click at [43, 459] on button "Fechar" at bounding box center [45, 466] width 81 height 52
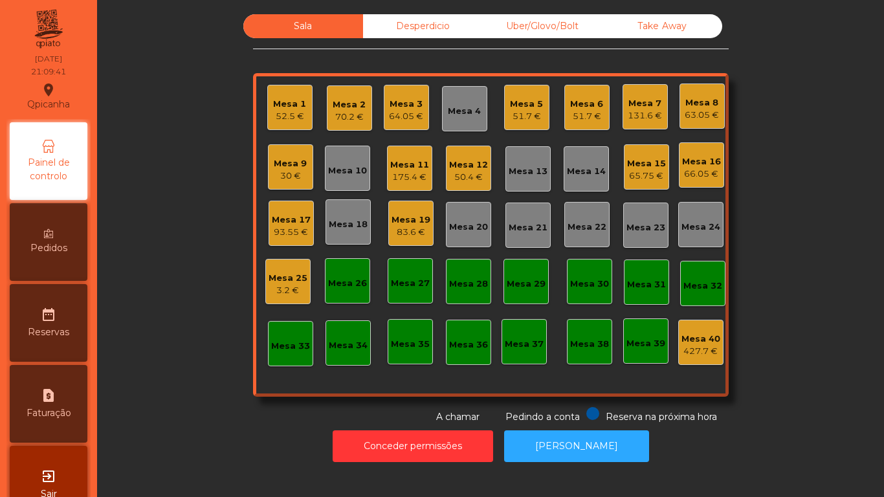
click at [410, 107] on div "Mesa 3" at bounding box center [406, 104] width 34 height 13
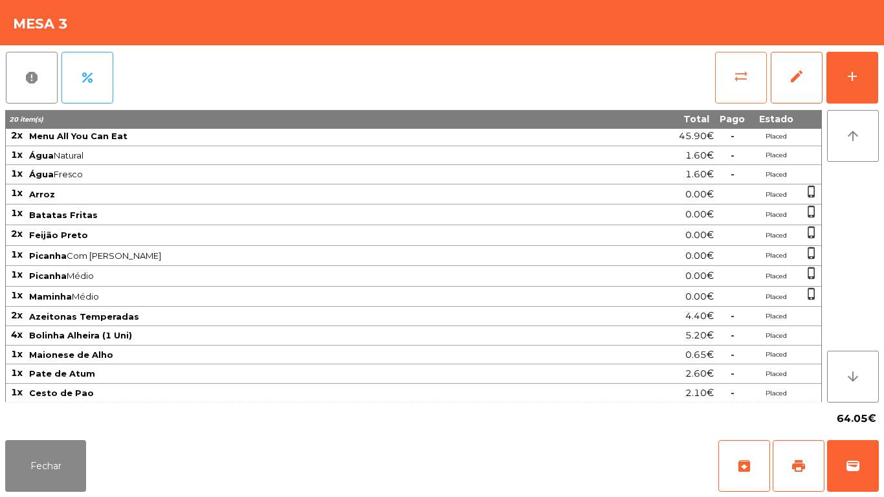
click at [727, 65] on button "sync_alt" at bounding box center [741, 78] width 52 height 52
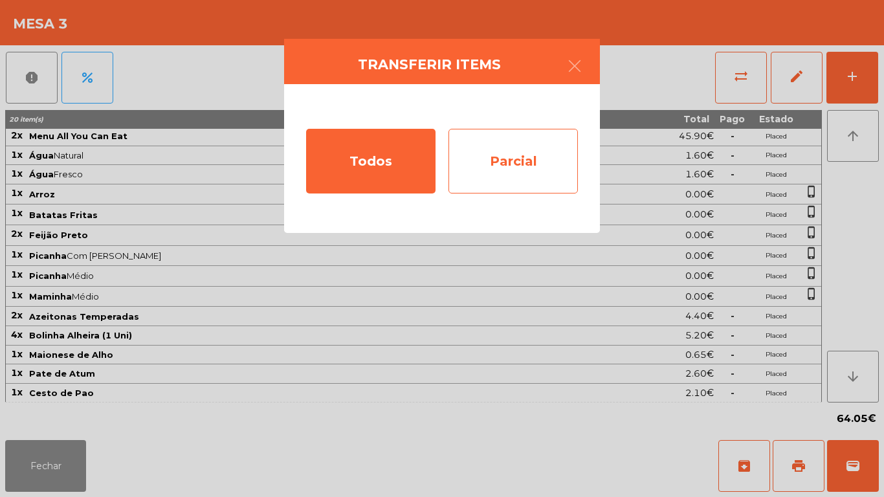
click at [522, 162] on div "Parcial" at bounding box center [512, 161] width 129 height 65
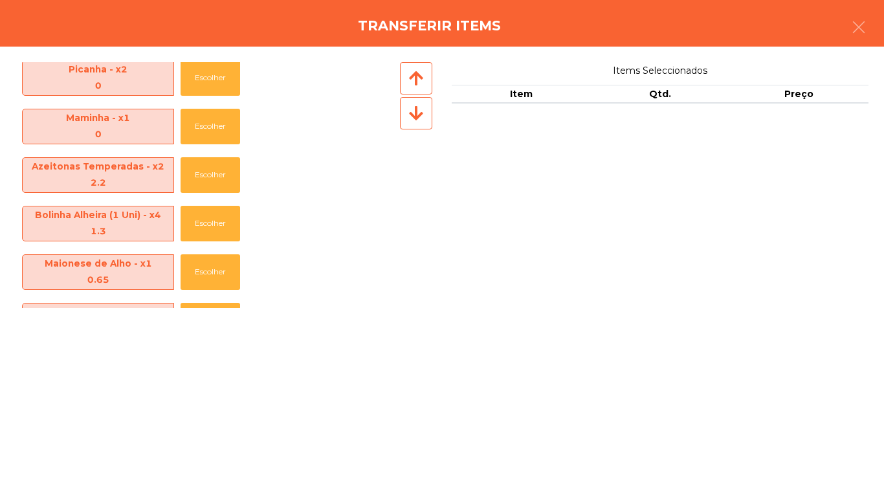
scroll to position [337, 0]
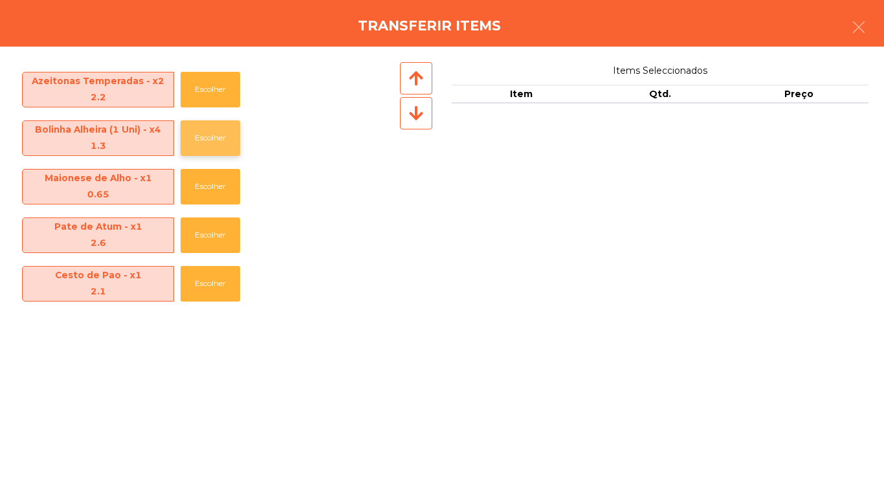
click at [229, 148] on button "Escolher" at bounding box center [211, 138] width 60 height 36
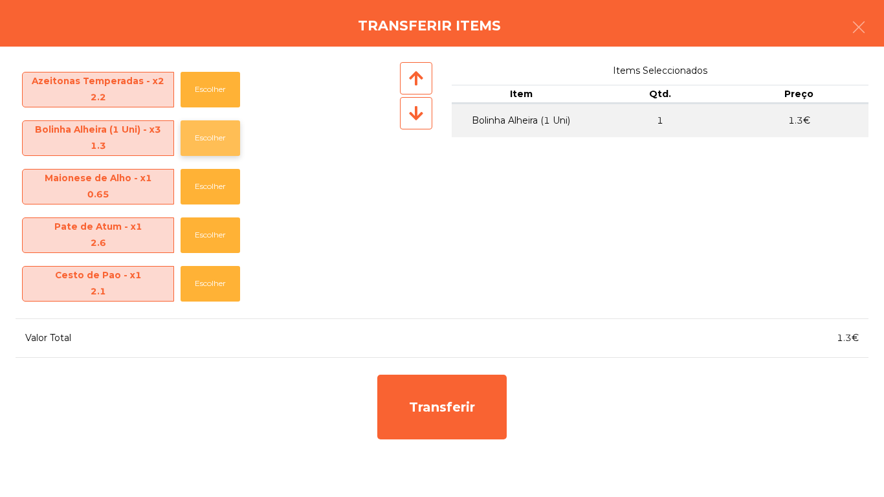
click at [230, 135] on button "Escolher" at bounding box center [211, 138] width 60 height 36
click at [230, 241] on button "Escolher" at bounding box center [211, 235] width 60 height 36
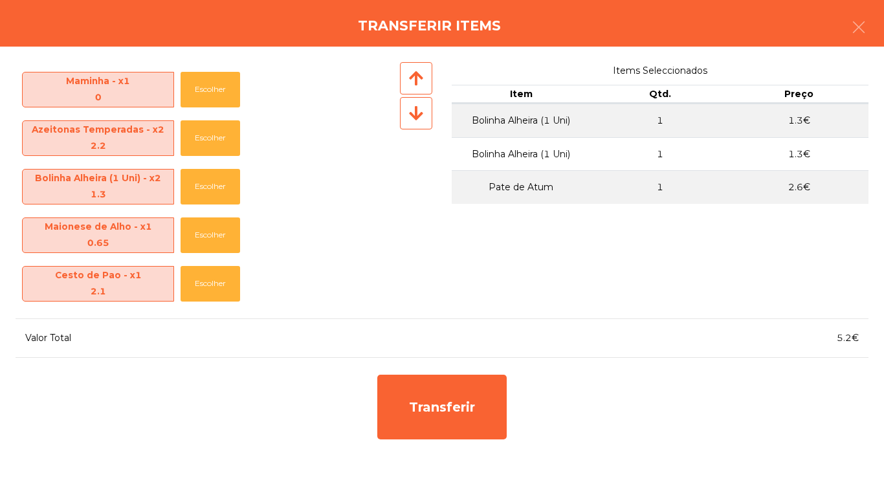
scroll to position [288, 0]
click at [226, 278] on button "Escolher" at bounding box center [211, 284] width 60 height 36
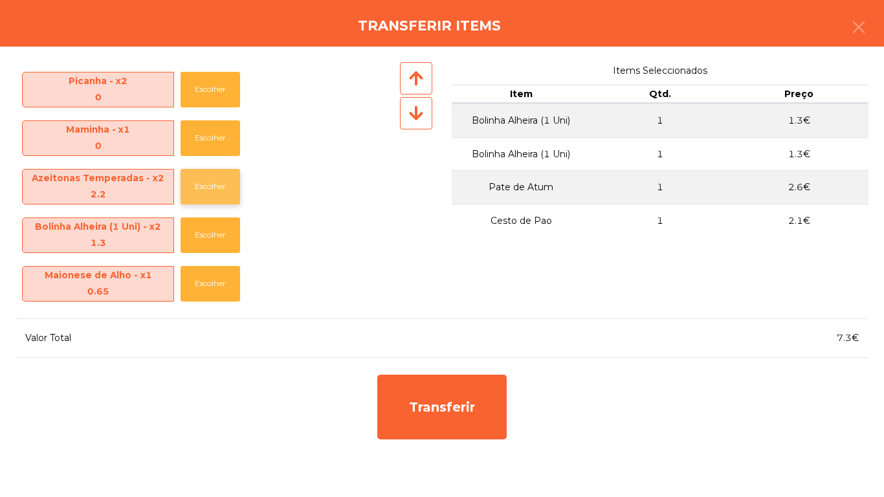
click at [226, 187] on button "Escolher" at bounding box center [211, 187] width 60 height 36
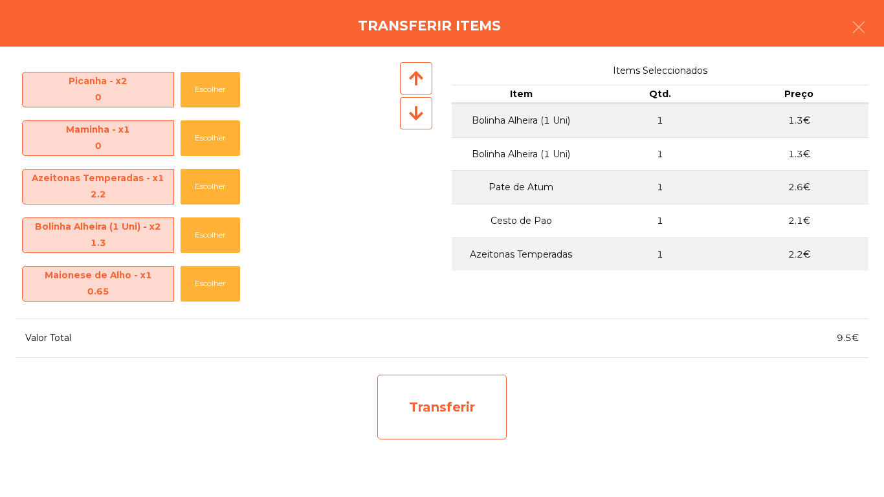
click at [464, 401] on div "Transferir" at bounding box center [441, 407] width 129 height 65
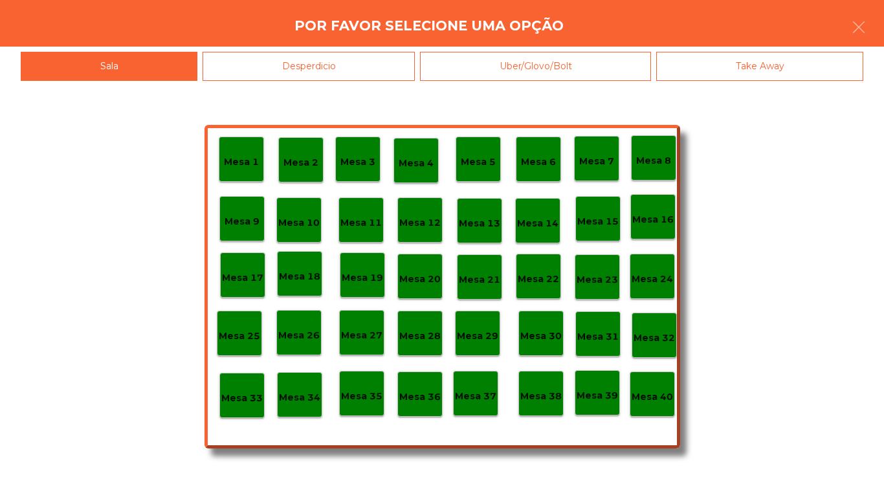
click at [484, 168] on p "Mesa 5" at bounding box center [478, 162] width 35 height 15
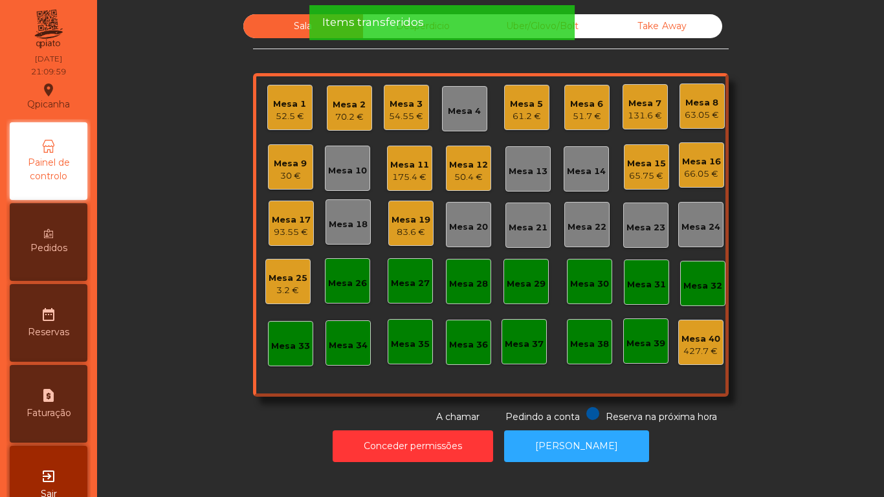
click at [474, 164] on div "Mesa 12" at bounding box center [468, 165] width 39 height 13
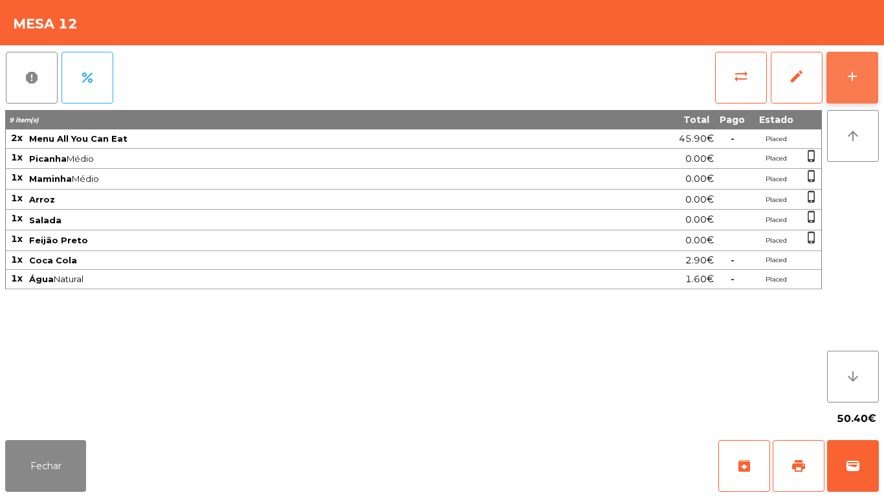
click at [841, 89] on button "add" at bounding box center [852, 78] width 52 height 52
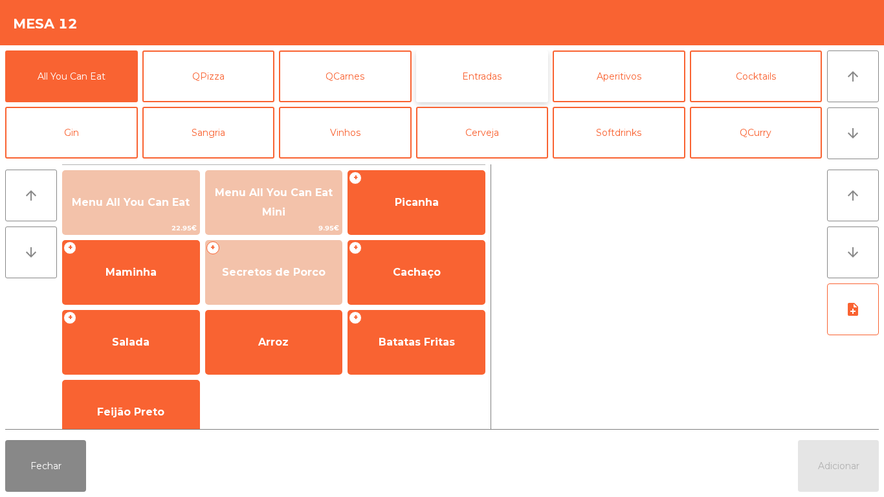
click at [493, 73] on button "Entradas" at bounding box center [482, 76] width 133 height 52
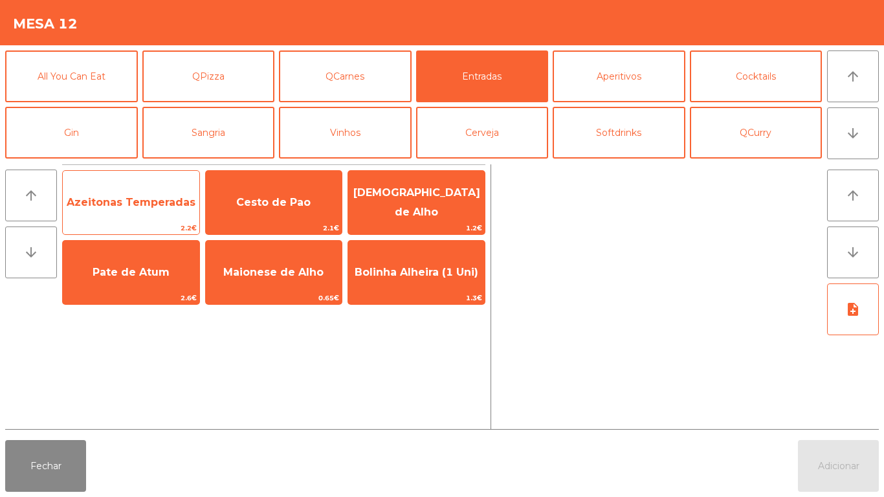
click at [137, 211] on span "Azeitonas Temperadas" at bounding box center [131, 202] width 137 height 35
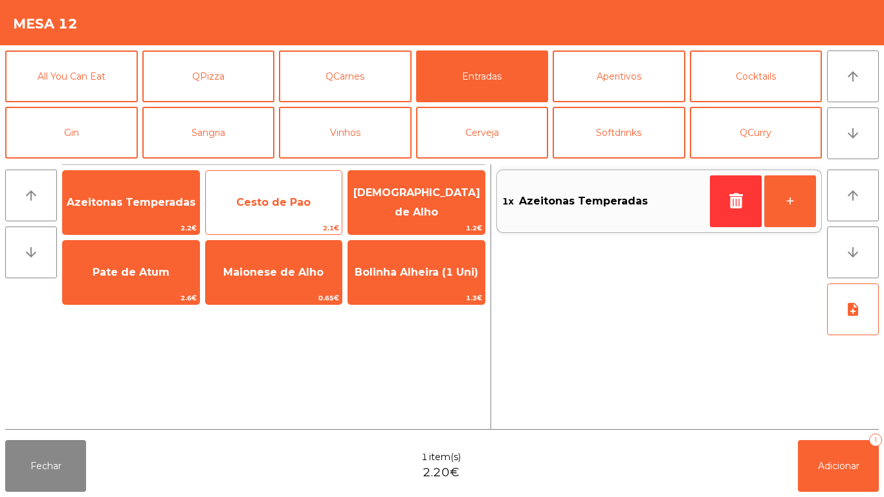
click at [278, 199] on span "Cesto de Pao" at bounding box center [273, 202] width 74 height 12
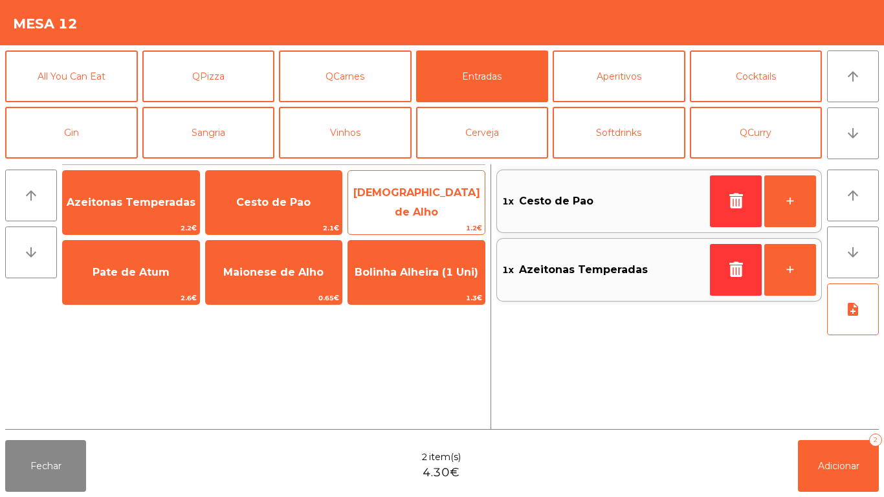
click at [430, 198] on span "[DEMOGRAPHIC_DATA] de Alho" at bounding box center [416, 202] width 127 height 32
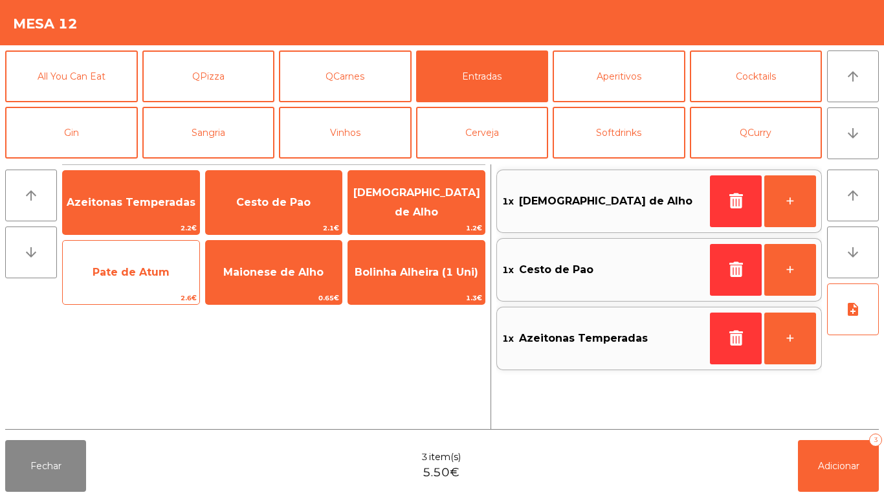
click at [128, 272] on span "Pate de Atum" at bounding box center [131, 272] width 77 height 12
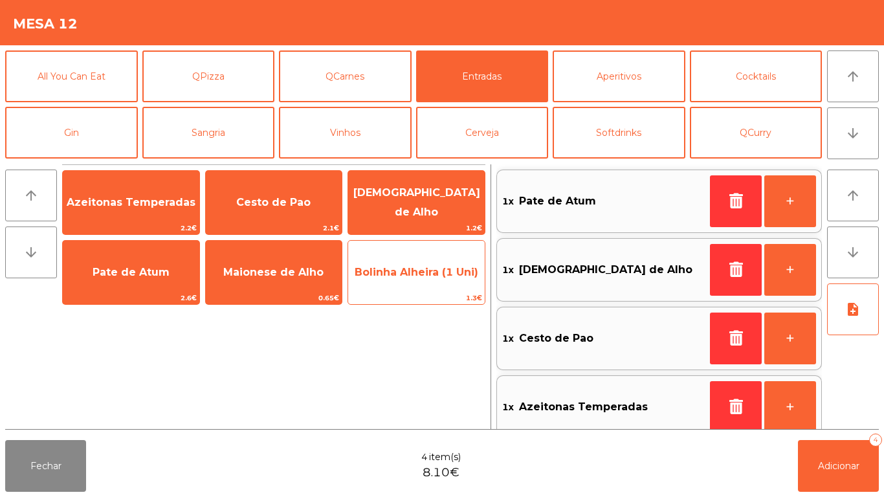
click at [418, 269] on span "Bolinha Alheira (1 Uni)" at bounding box center [417, 272] width 124 height 12
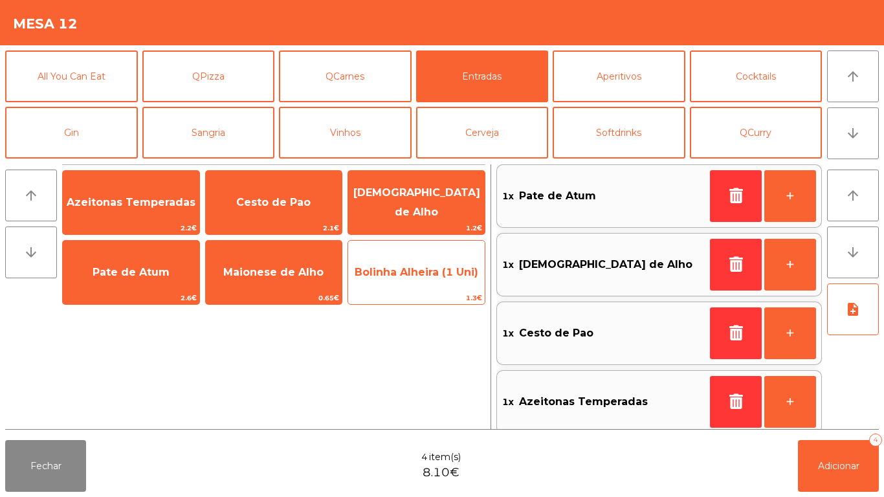
click at [409, 265] on span "Bolinha Alheira (1 Uni)" at bounding box center [416, 272] width 137 height 35
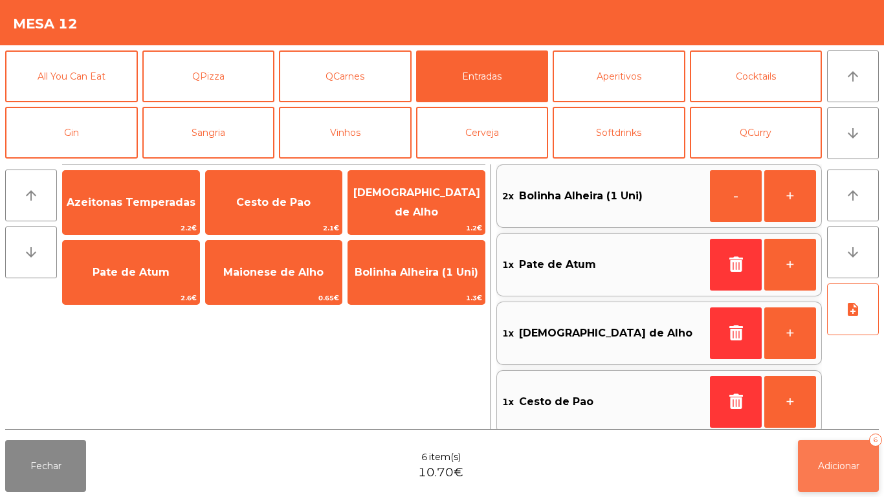
click at [839, 441] on button "Adicionar 6" at bounding box center [838, 466] width 81 height 52
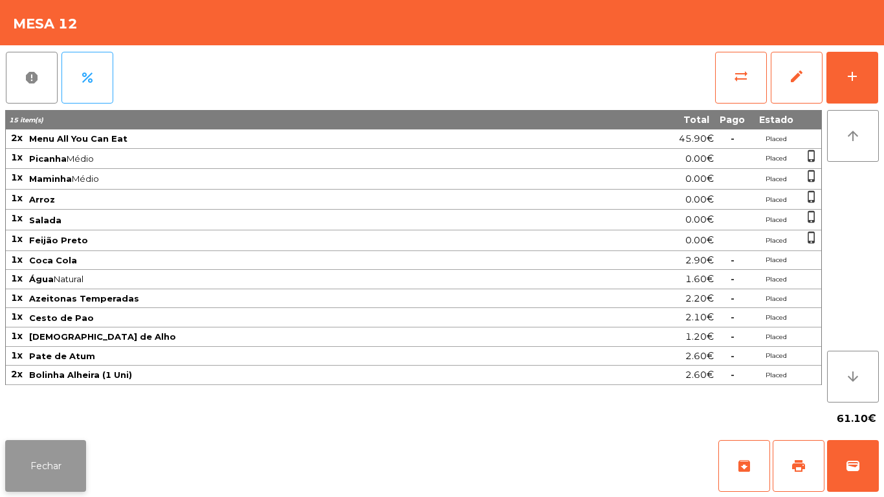
click at [47, 457] on button "Fechar" at bounding box center [45, 466] width 81 height 52
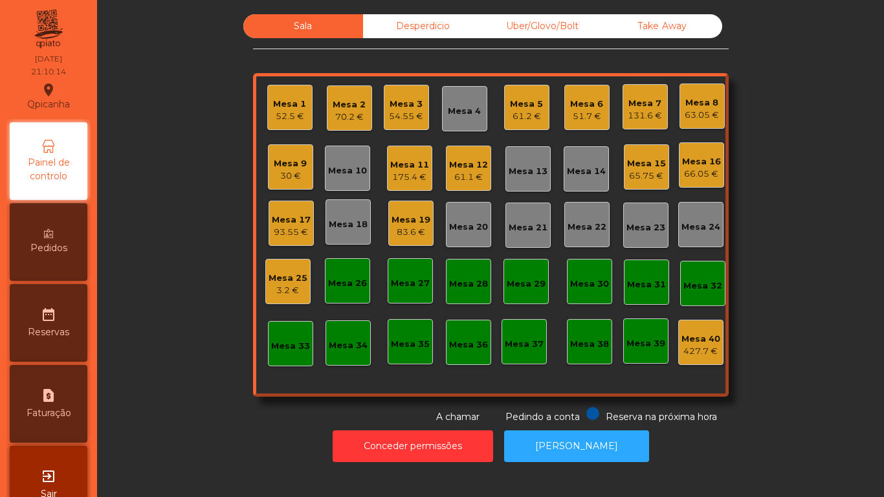
click at [283, 120] on div "52.5 €" at bounding box center [289, 116] width 33 height 13
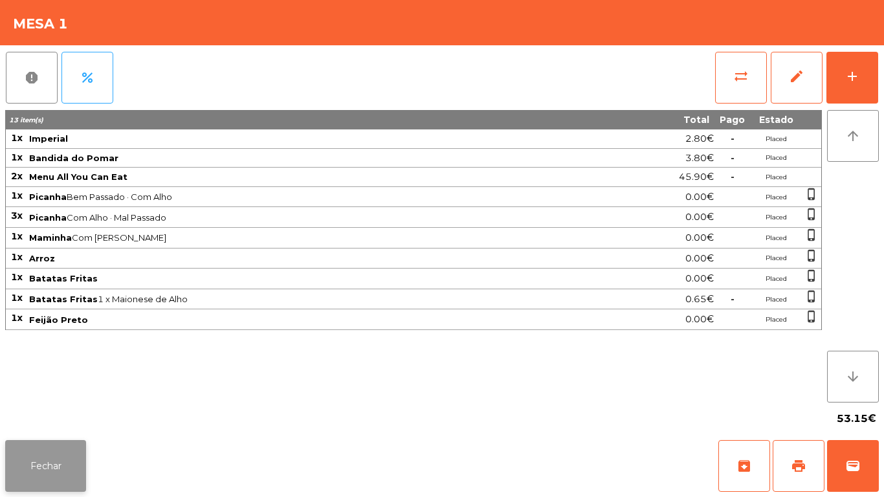
click at [74, 449] on button "Fechar" at bounding box center [45, 466] width 81 height 52
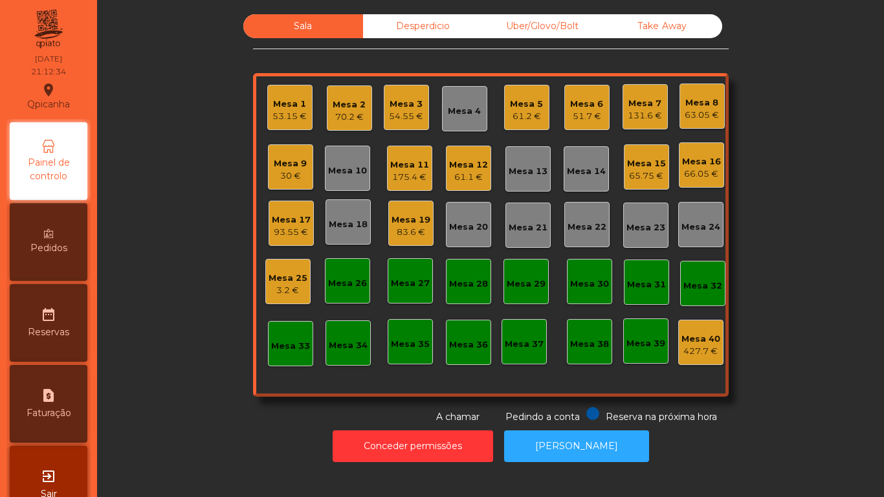
click at [652, 34] on div "Take Away" at bounding box center [662, 26] width 120 height 24
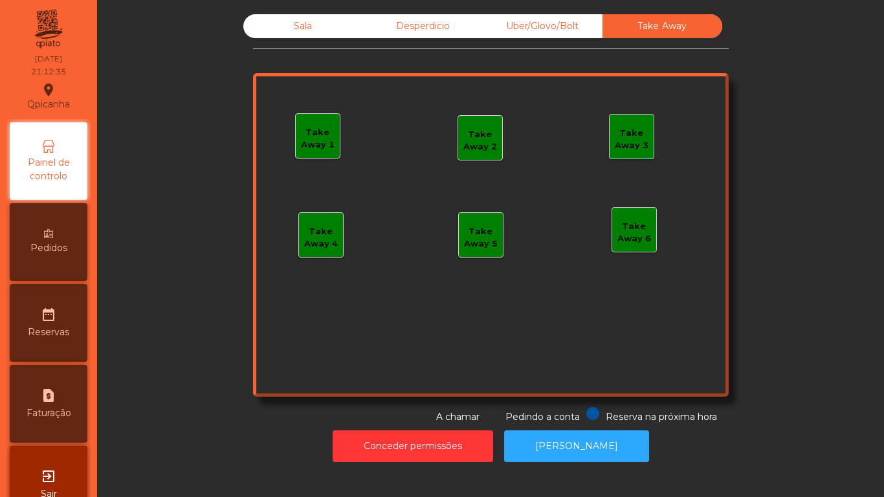
click at [317, 135] on div "Take Away 1" at bounding box center [318, 138] width 44 height 25
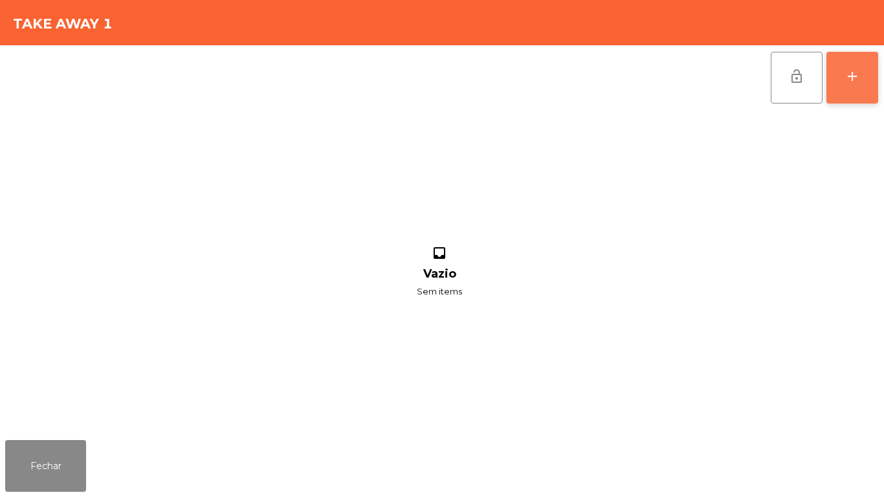
click at [859, 81] on div "add" at bounding box center [852, 77] width 16 height 16
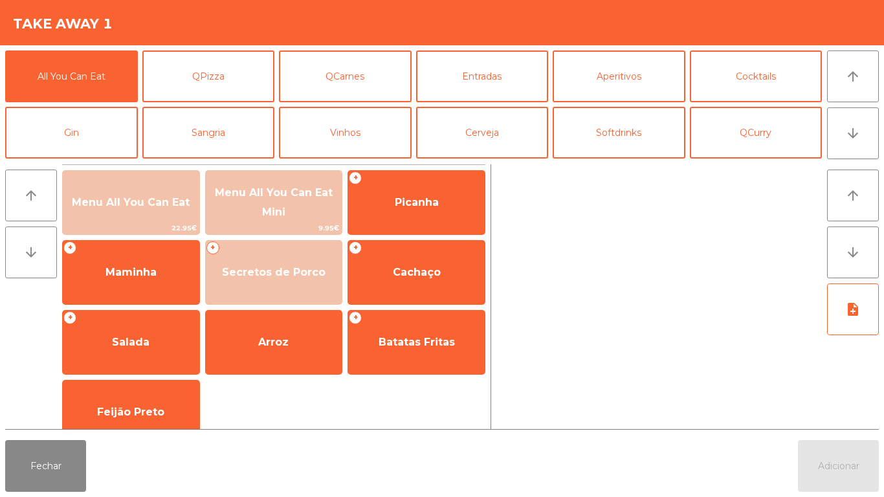
scroll to position [113, 0]
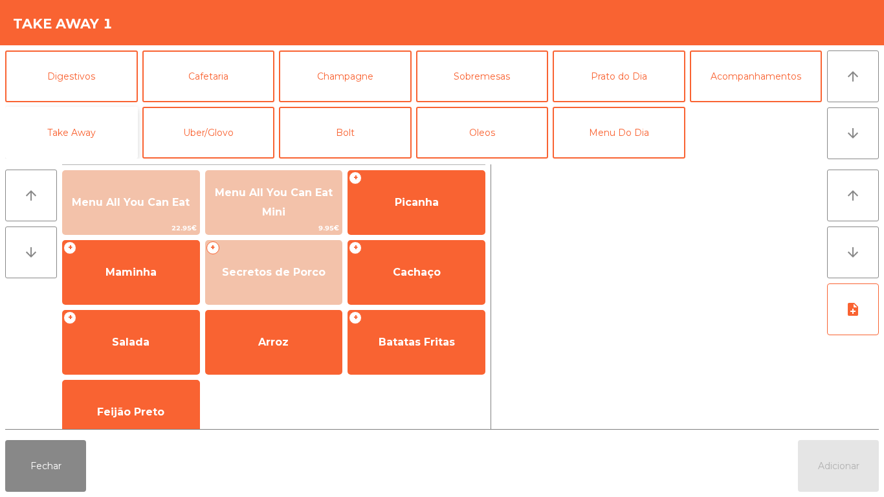
click at [81, 120] on button "Take Away" at bounding box center [71, 133] width 133 height 52
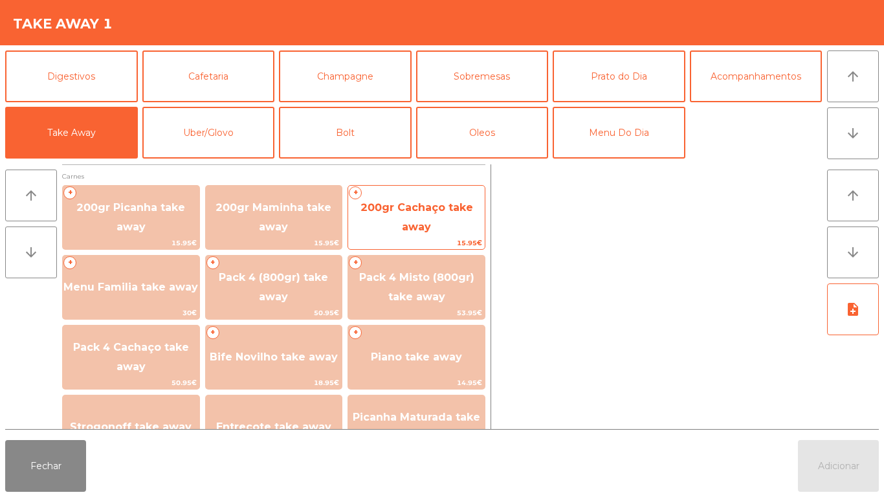
click at [418, 210] on span "200gr Cachaço take away" at bounding box center [416, 217] width 113 height 32
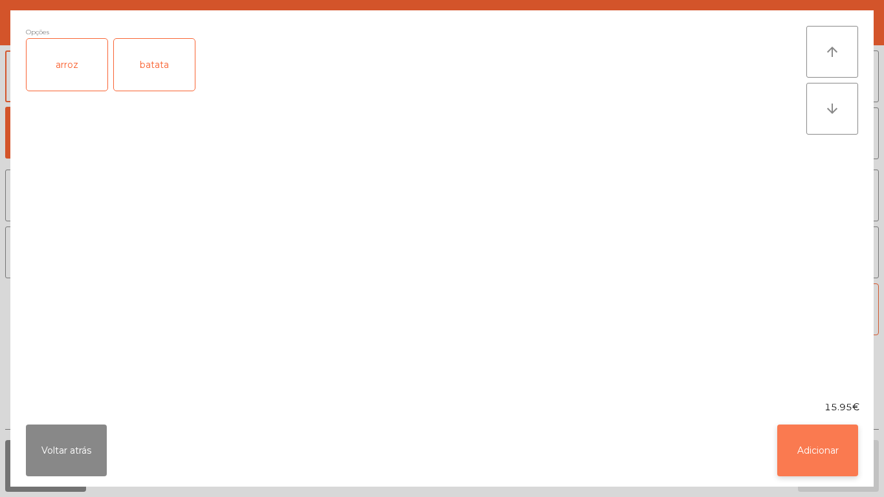
click at [826, 445] on button "Adicionar" at bounding box center [817, 451] width 81 height 52
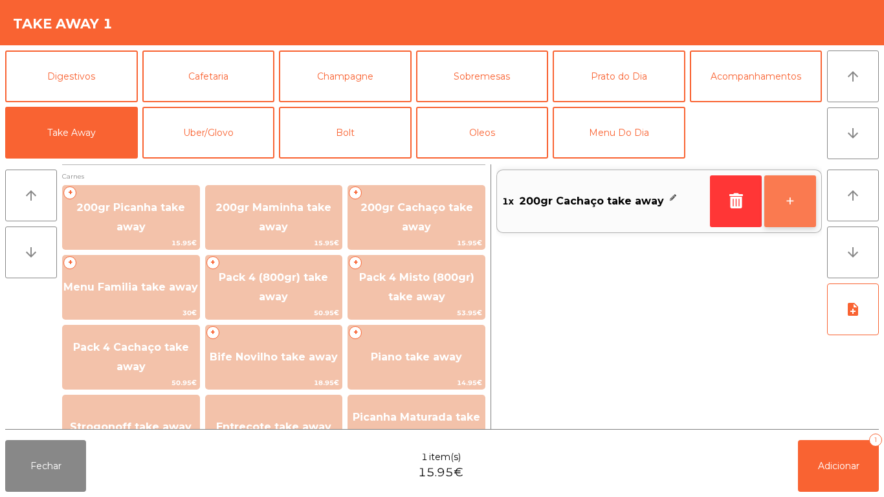
click at [789, 204] on button "+" at bounding box center [790, 201] width 52 height 52
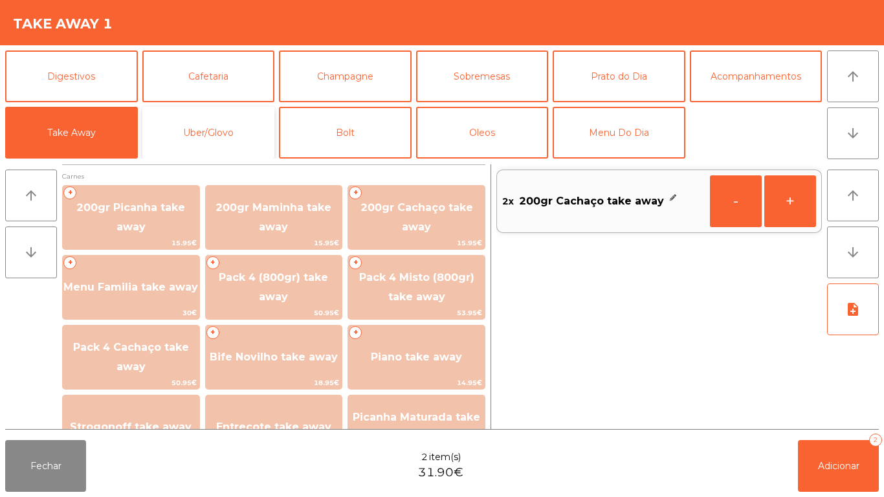
click at [221, 123] on button "Uber/Glovo" at bounding box center [208, 133] width 133 height 52
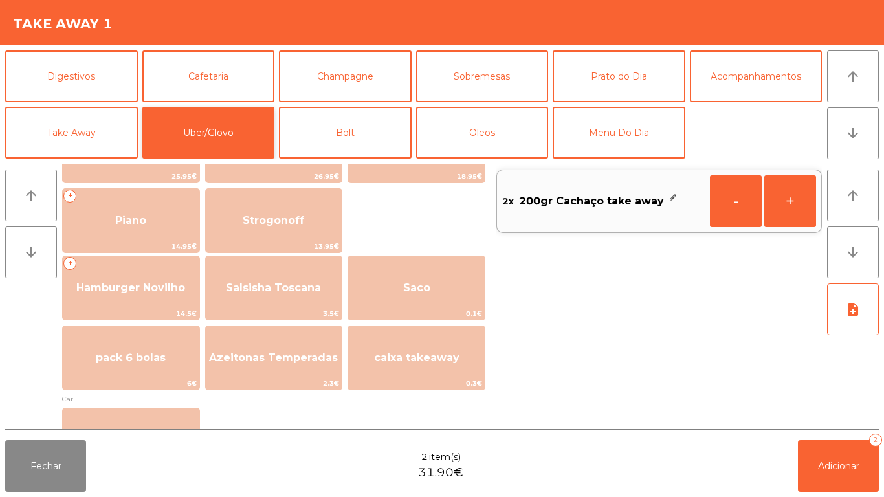
scroll to position [204, 0]
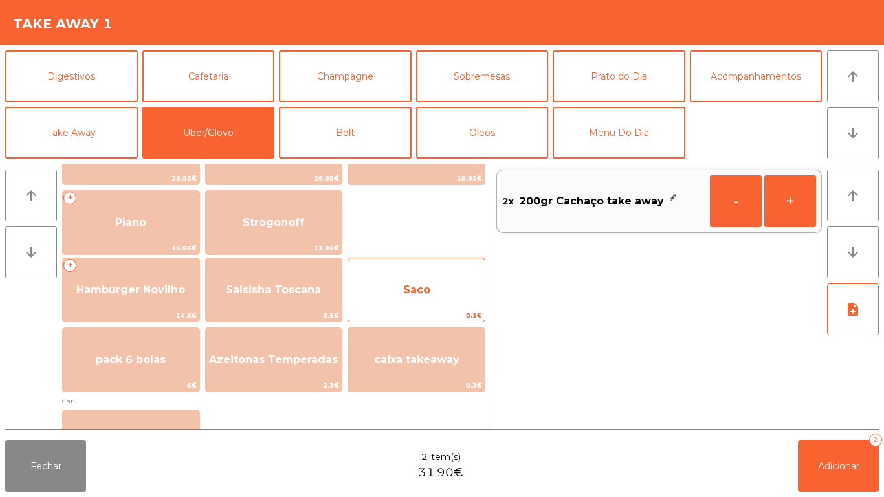
click at [432, 283] on span "Saco" at bounding box center [416, 289] width 137 height 35
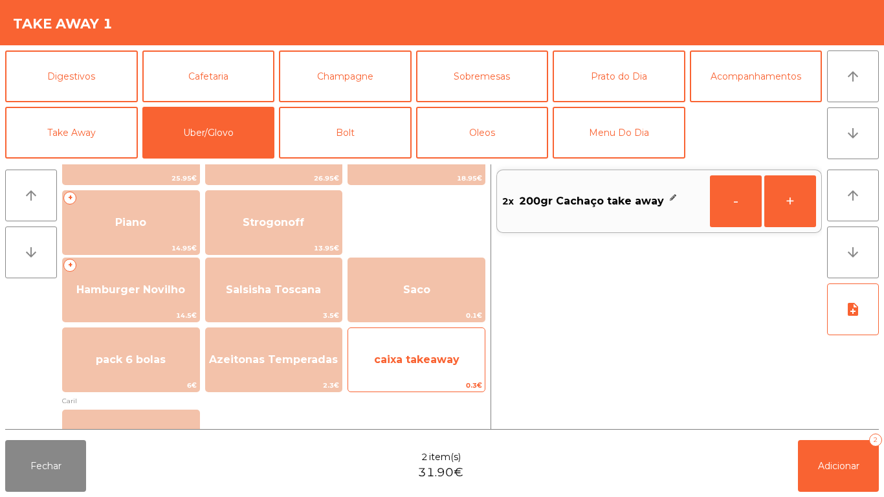
click at [430, 344] on span "caixa takeaway" at bounding box center [416, 359] width 137 height 35
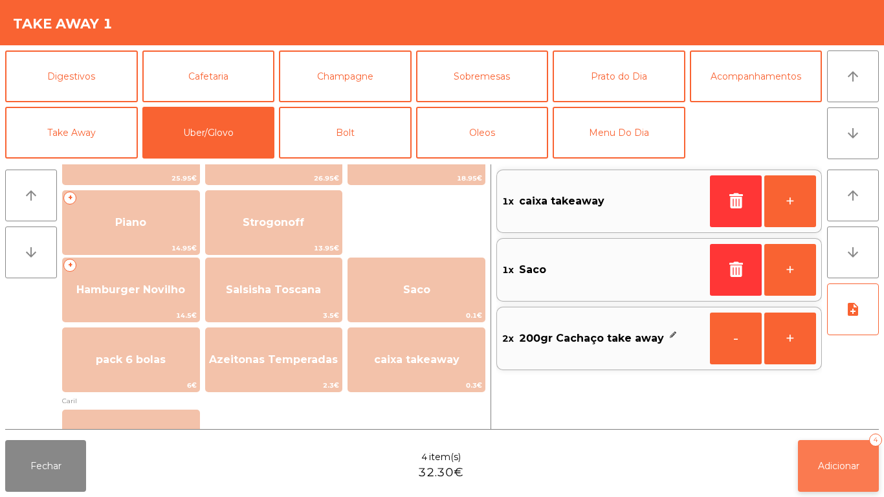
click at [841, 452] on button "Adicionar 4" at bounding box center [838, 466] width 81 height 52
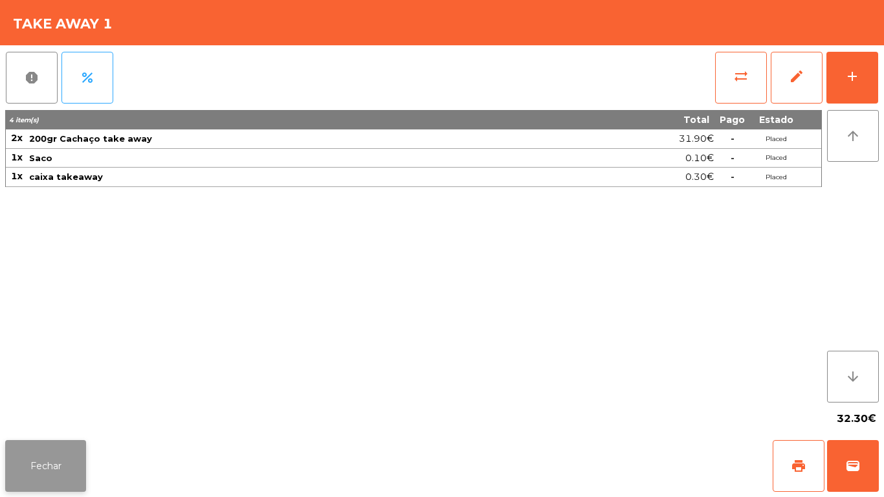
click at [57, 460] on button "Fechar" at bounding box center [45, 466] width 81 height 52
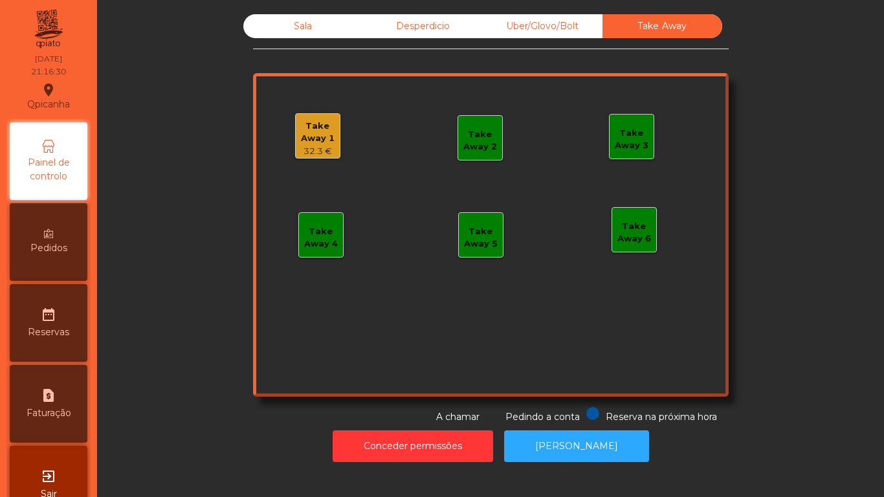
click at [61, 177] on span "Painel de controlo" at bounding box center [48, 169] width 71 height 27
click at [295, 31] on div "Sala" at bounding box center [303, 26] width 120 height 24
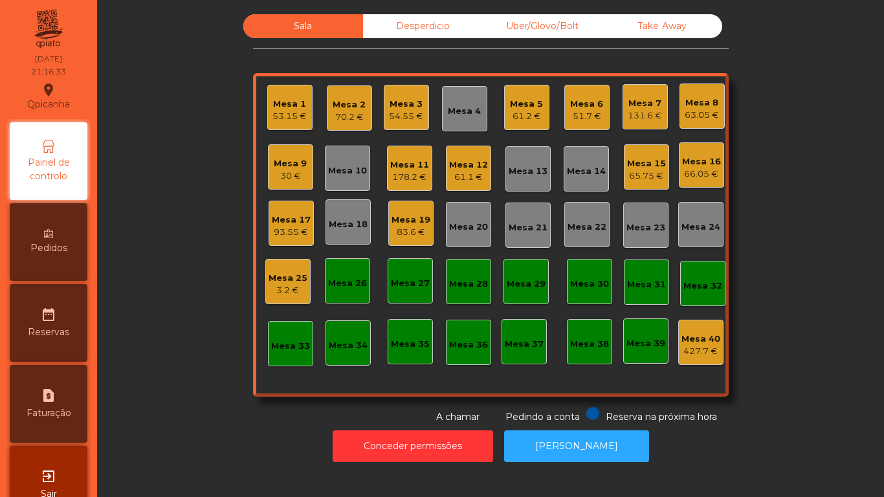
click at [292, 172] on div "30 €" at bounding box center [290, 176] width 33 height 13
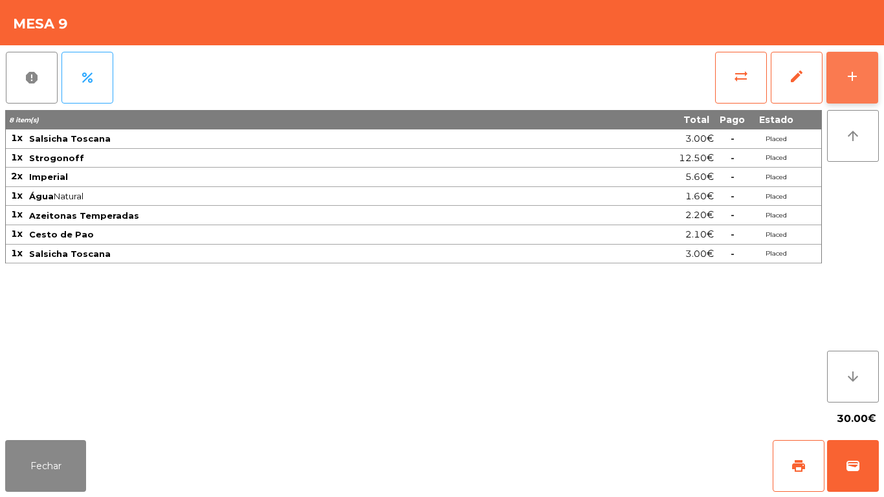
click at [854, 69] on div "add" at bounding box center [852, 77] width 16 height 16
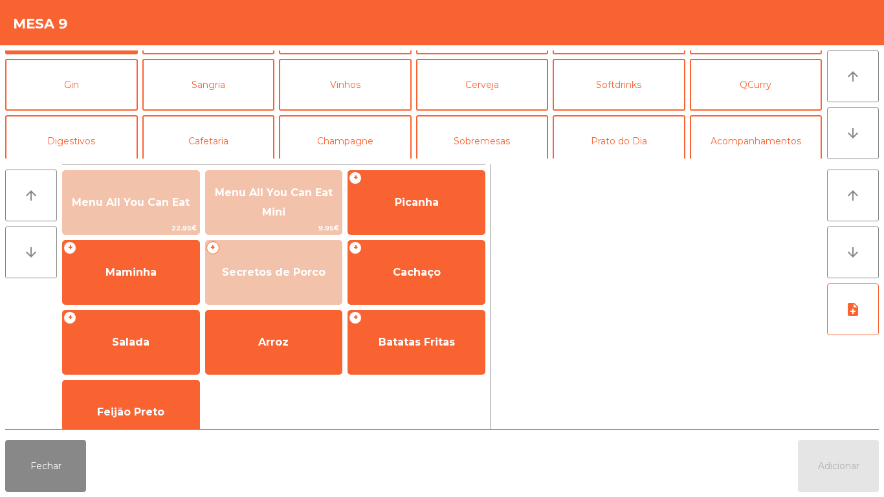
scroll to position [72, 0]
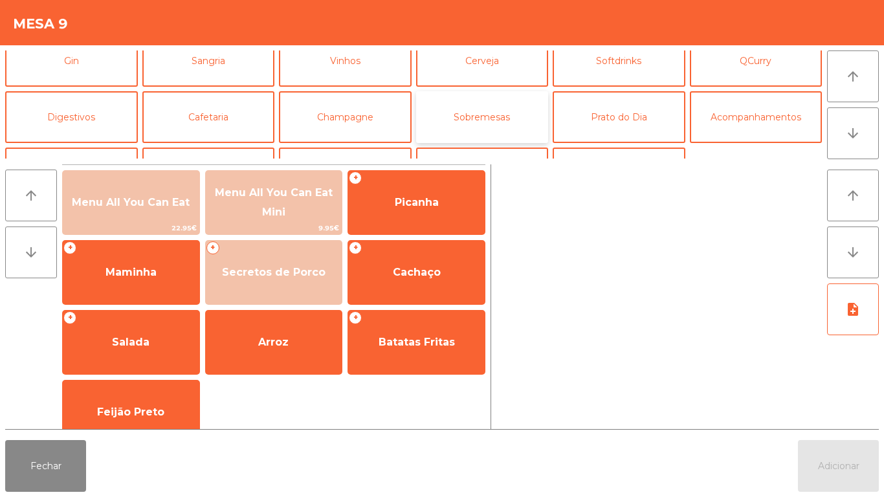
click at [498, 127] on button "Sobremesas" at bounding box center [482, 117] width 133 height 52
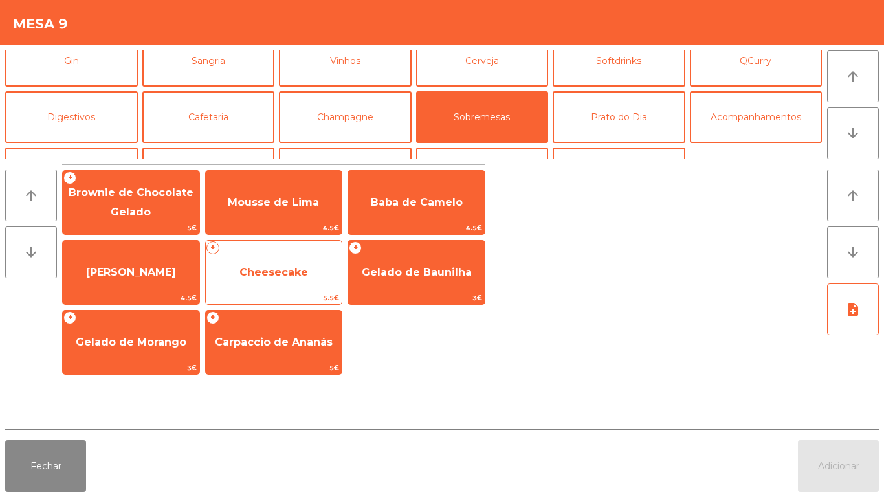
click at [278, 276] on span "Cheesecake" at bounding box center [273, 272] width 69 height 12
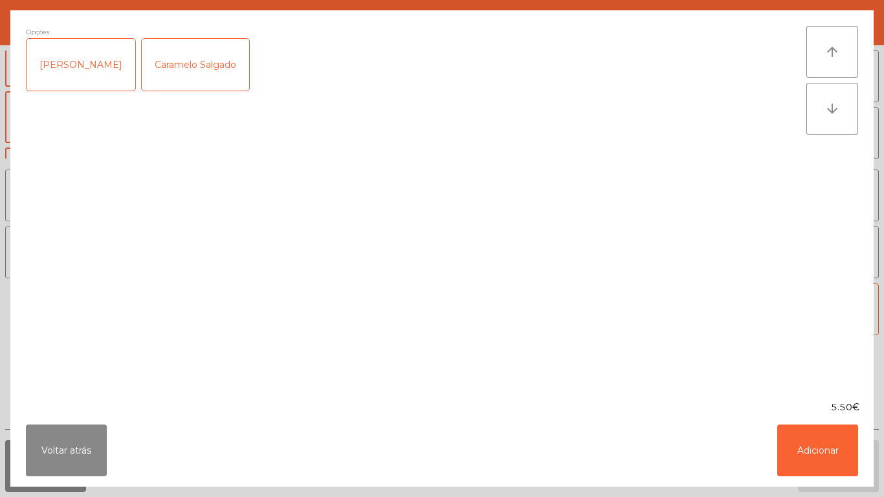
click at [67, 66] on div "[PERSON_NAME]" at bounding box center [81, 65] width 109 height 52
click at [806, 448] on button "Adicionar" at bounding box center [817, 451] width 81 height 52
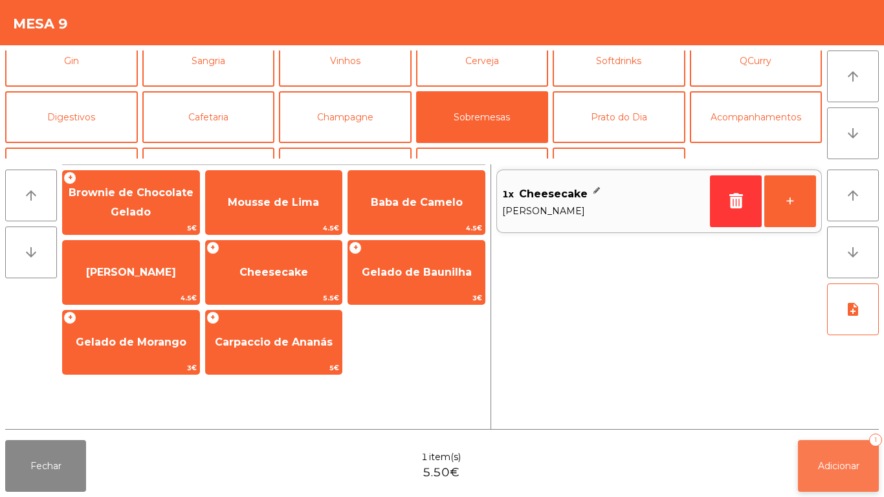
click at [830, 469] on span "Adicionar" at bounding box center [838, 466] width 41 height 12
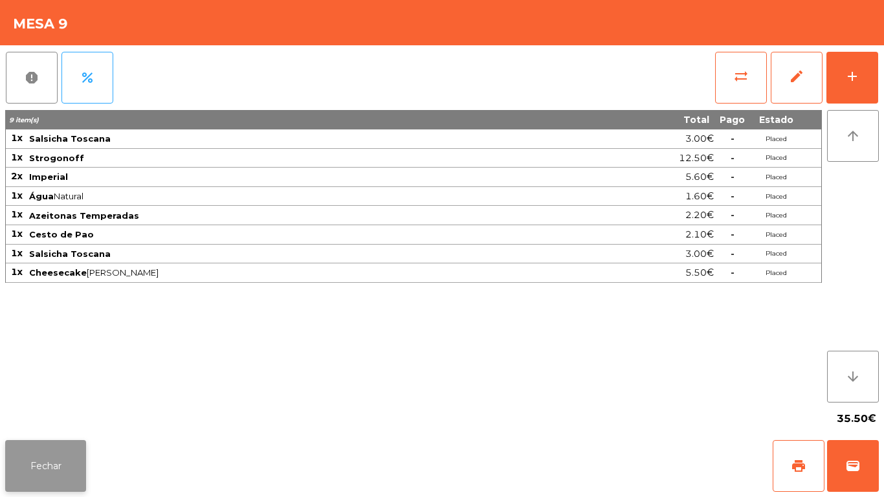
click at [78, 447] on button "Fechar" at bounding box center [45, 466] width 81 height 52
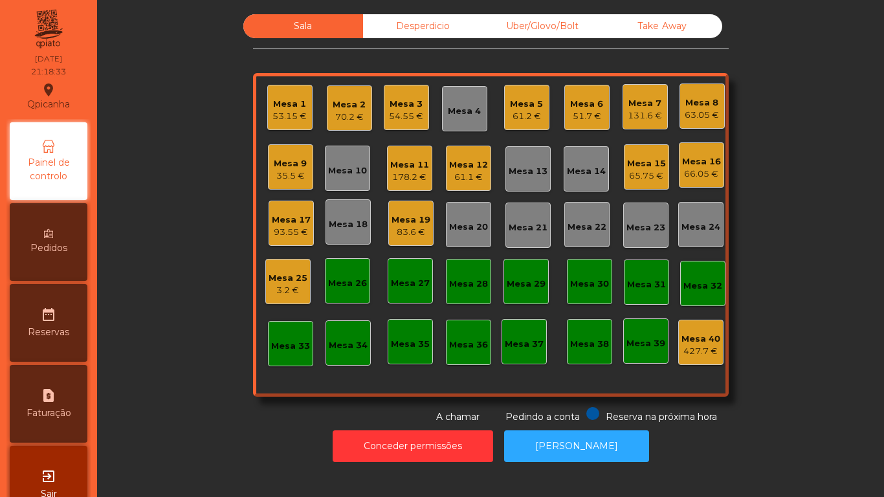
click at [648, 111] on div "131.6 €" at bounding box center [645, 115] width 34 height 13
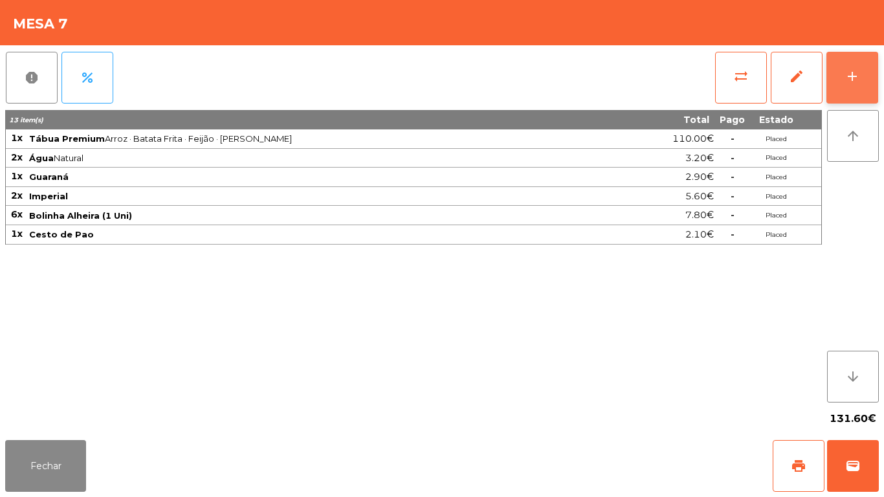
click at [846, 73] on div "add" at bounding box center [852, 77] width 16 height 16
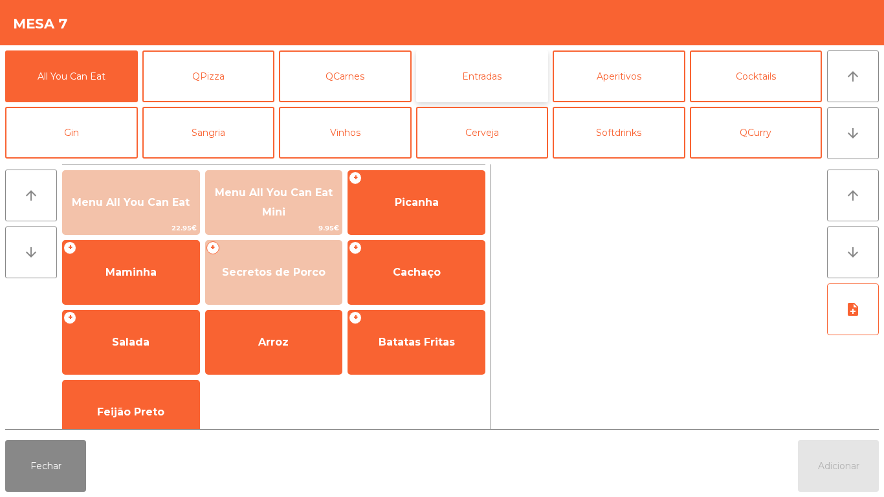
click at [503, 83] on button "Entradas" at bounding box center [482, 76] width 133 height 52
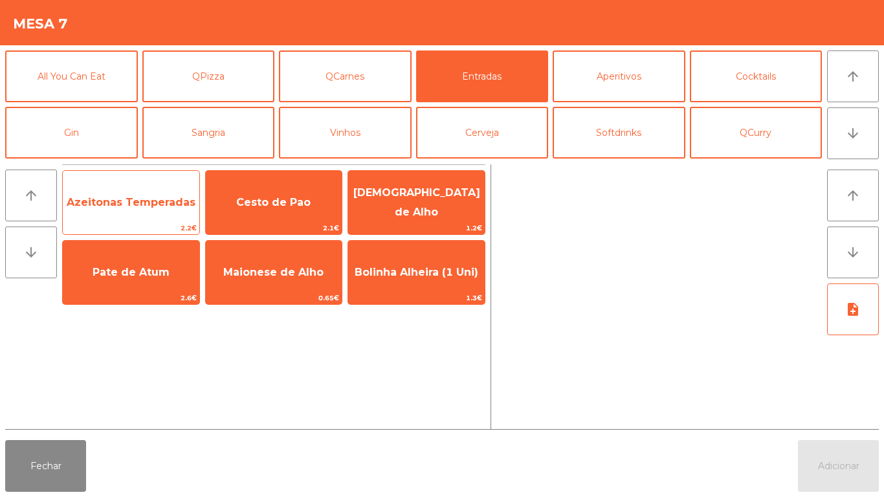
click at [167, 215] on span "Azeitonas Temperadas" at bounding box center [131, 202] width 137 height 35
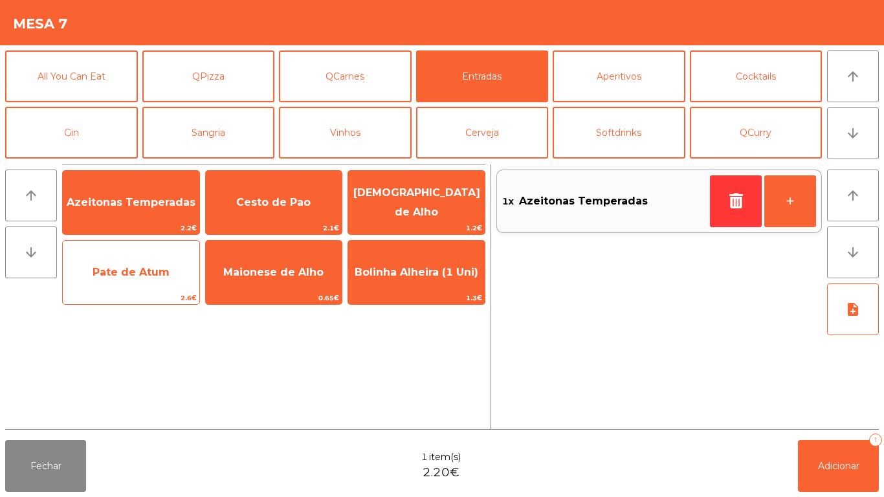
click at [155, 278] on span "Pate de Atum" at bounding box center [131, 272] width 137 height 35
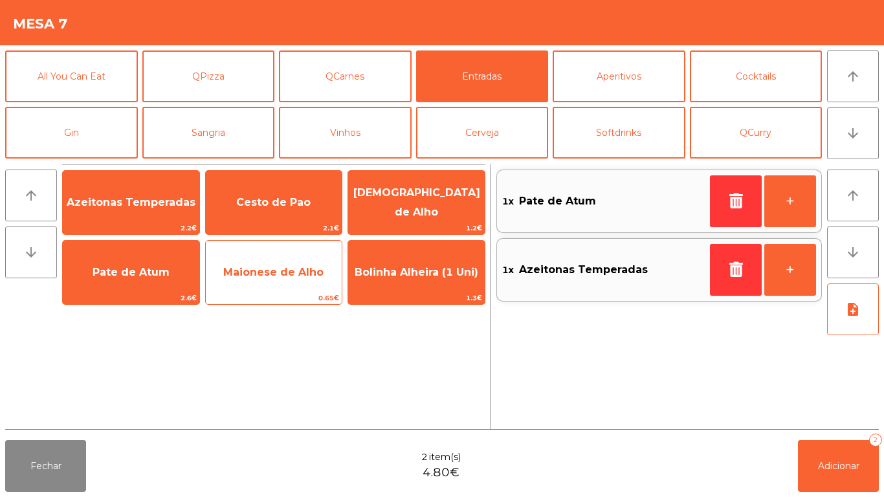
click at [312, 281] on span "Maionese de Alho" at bounding box center [274, 272] width 137 height 35
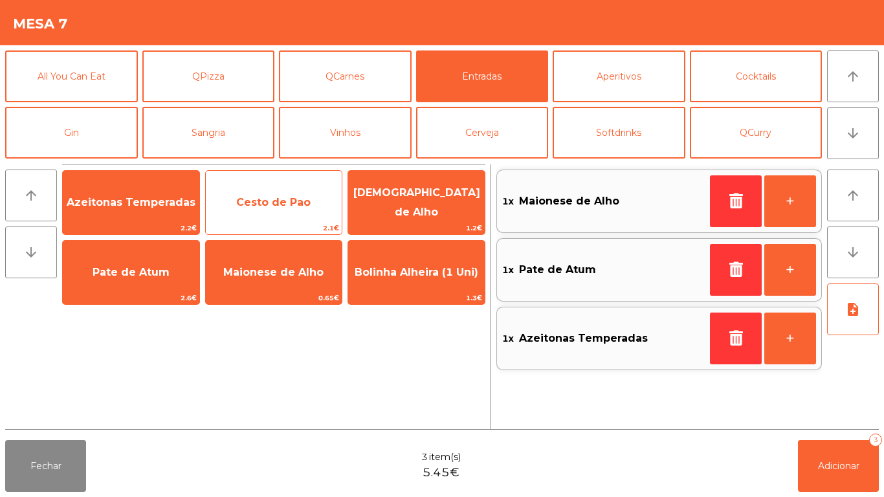
click at [300, 214] on span "Cesto de Pao" at bounding box center [274, 202] width 137 height 35
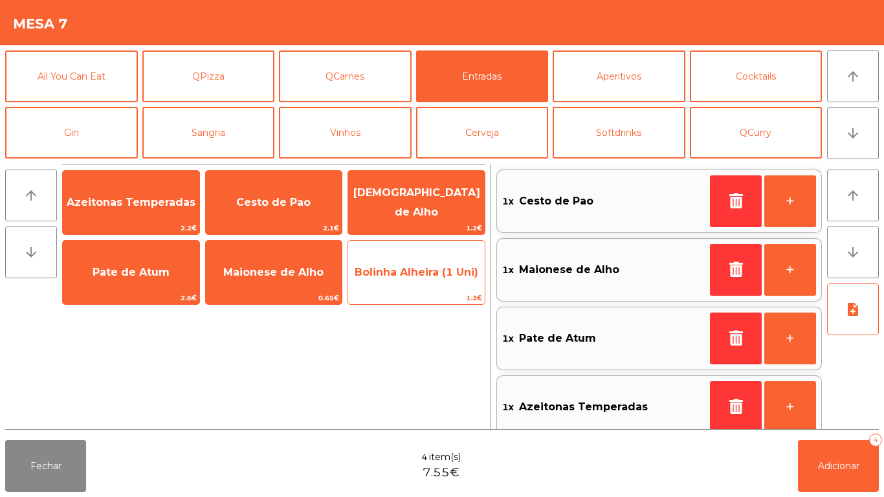
click at [393, 272] on span "Bolinha Alheira (1 Uni)" at bounding box center [417, 272] width 124 height 12
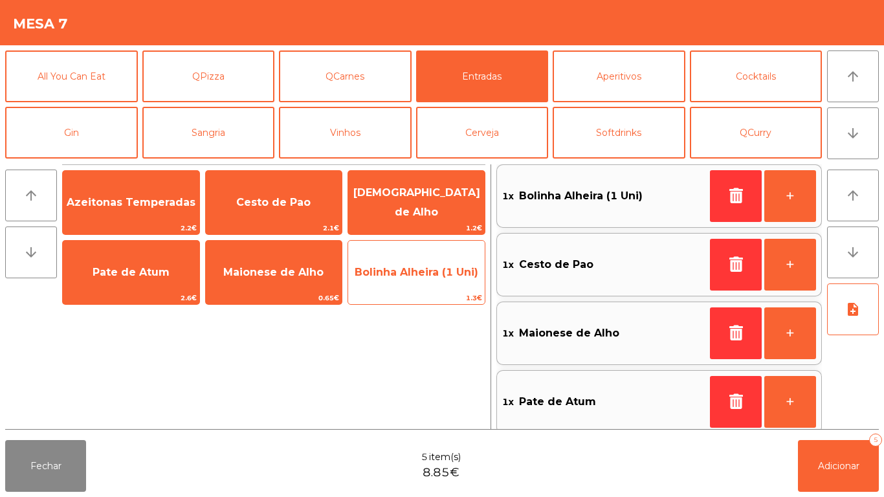
click at [408, 275] on span "Bolinha Alheira (1 Uni)" at bounding box center [417, 272] width 124 height 12
click at [418, 276] on span "Bolinha Alheira (1 Uni)" at bounding box center [417, 272] width 124 height 12
click at [423, 279] on span "Bolinha Alheira (1 Uni)" at bounding box center [416, 272] width 137 height 35
click at [427, 282] on span "Bolinha Alheira (1 Uni)" at bounding box center [416, 272] width 137 height 35
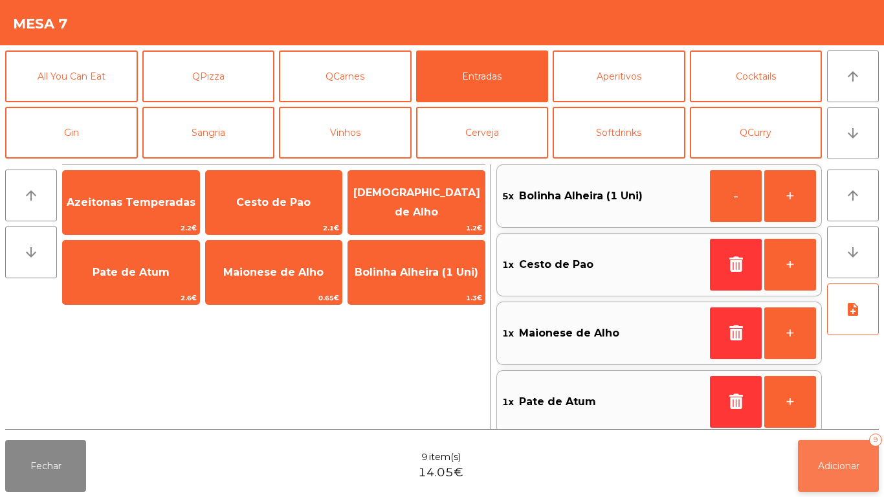
click at [830, 455] on button "Adicionar 9" at bounding box center [838, 466] width 81 height 52
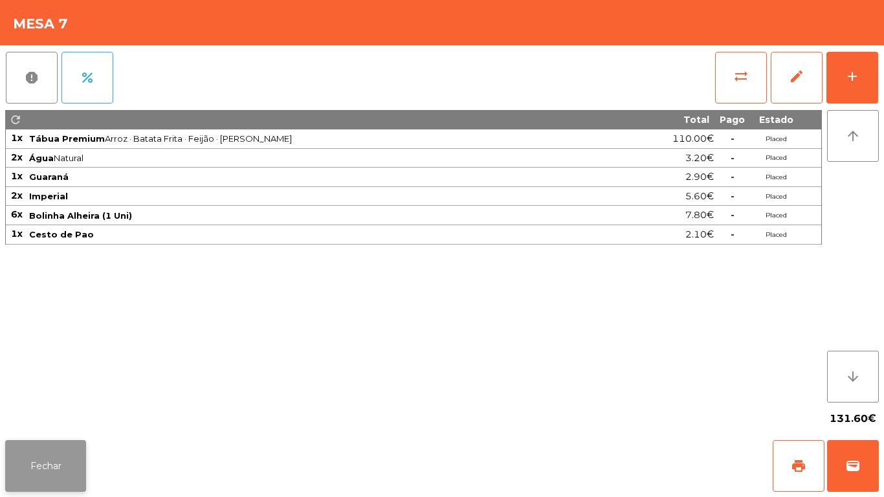
click at [45, 443] on button "Fechar" at bounding box center [45, 466] width 81 height 52
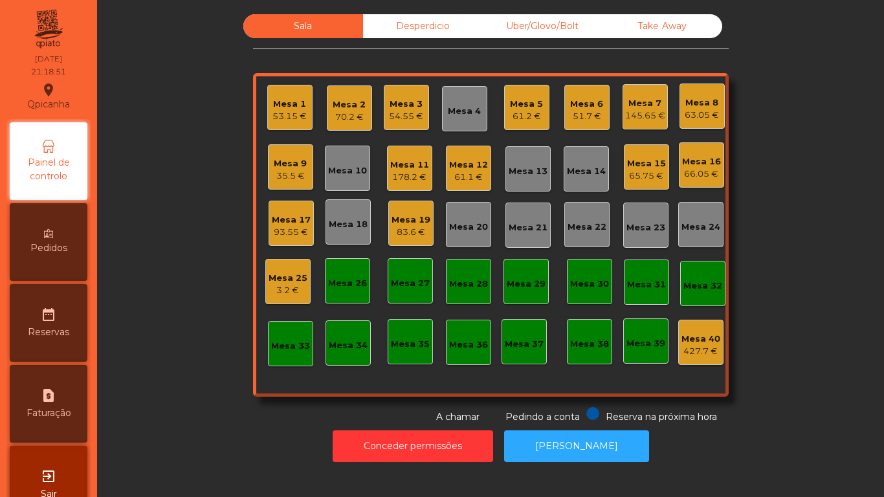
click at [645, 110] on div "145.65 €" at bounding box center [645, 115] width 40 height 13
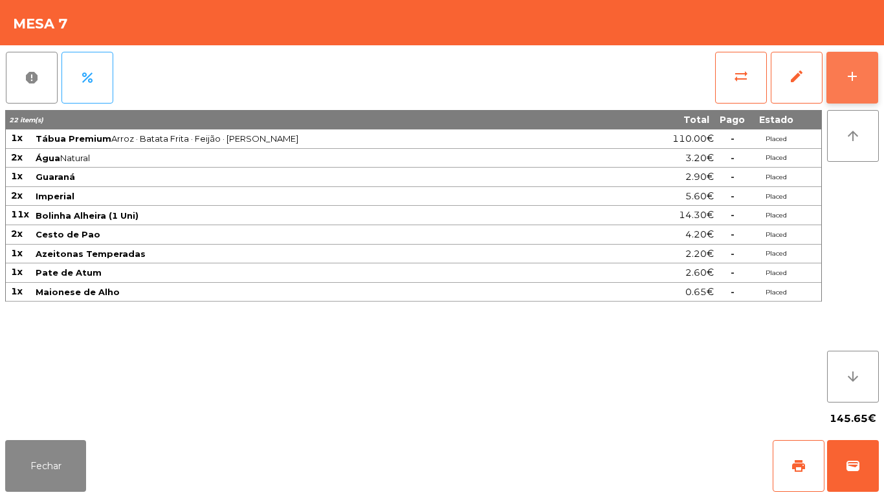
click at [841, 96] on button "add" at bounding box center [852, 78] width 52 height 52
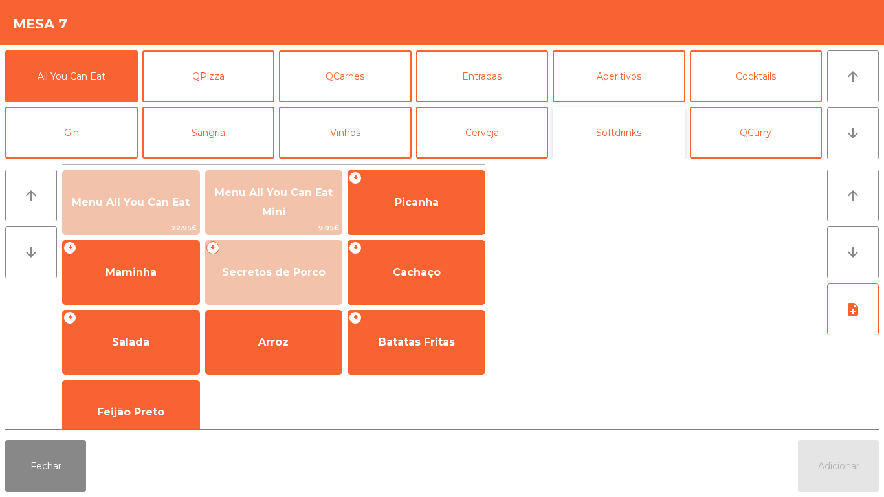
click at [597, 131] on button "Softdrinks" at bounding box center [619, 133] width 133 height 52
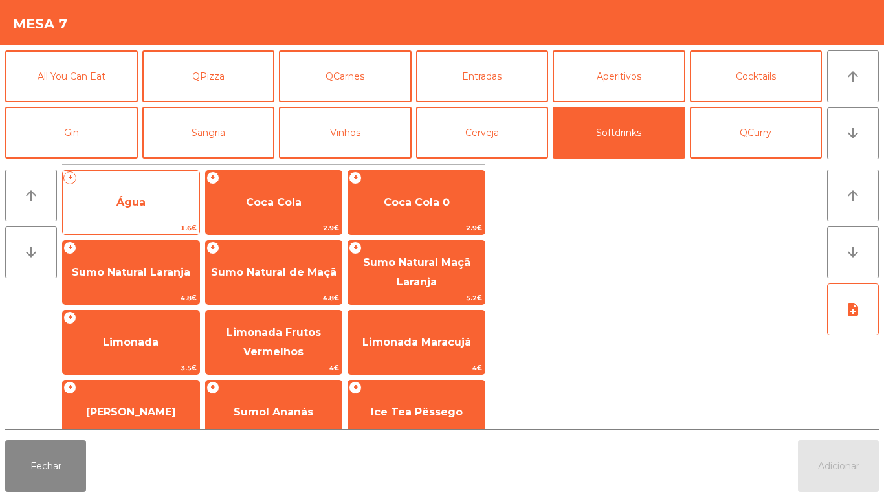
click at [144, 216] on span "Água" at bounding box center [131, 202] width 137 height 35
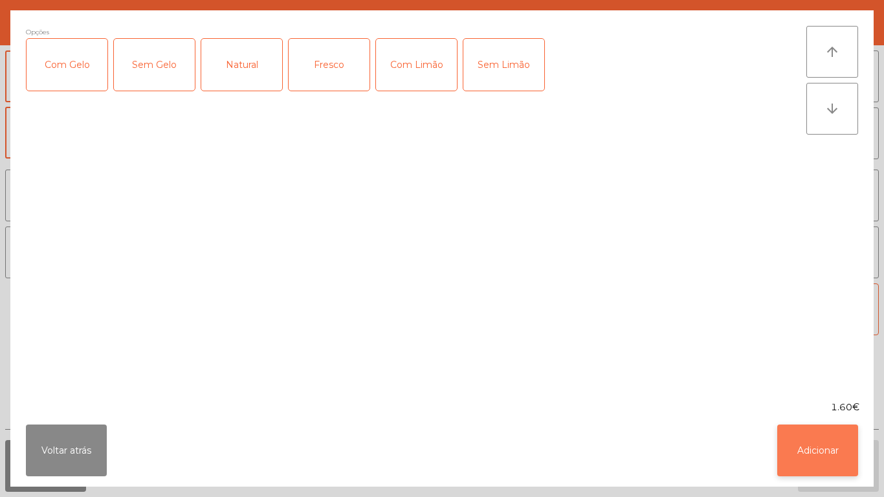
click at [810, 455] on button "Adicionar" at bounding box center [817, 451] width 81 height 52
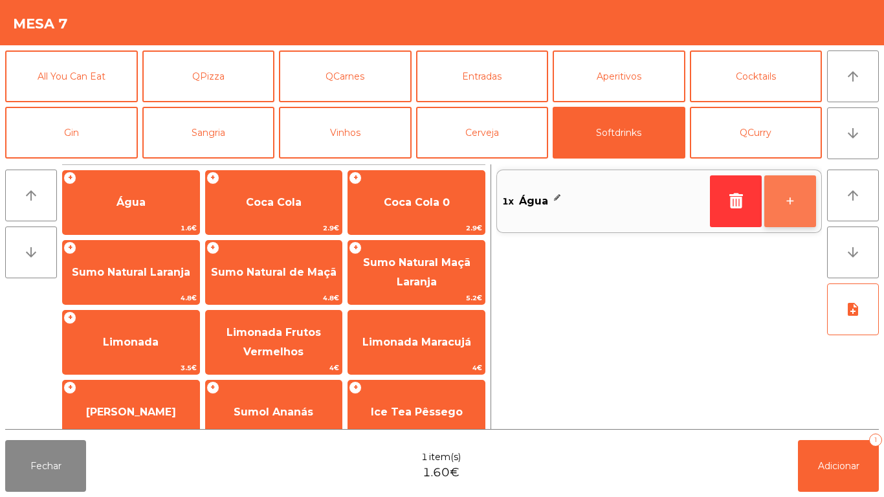
click at [795, 209] on button "+" at bounding box center [790, 201] width 52 height 52
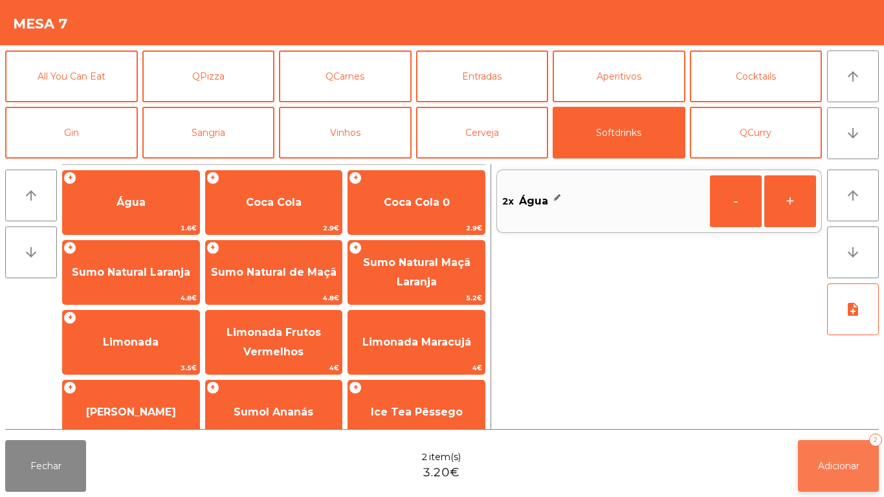
click at [837, 460] on span "Adicionar" at bounding box center [838, 466] width 41 height 12
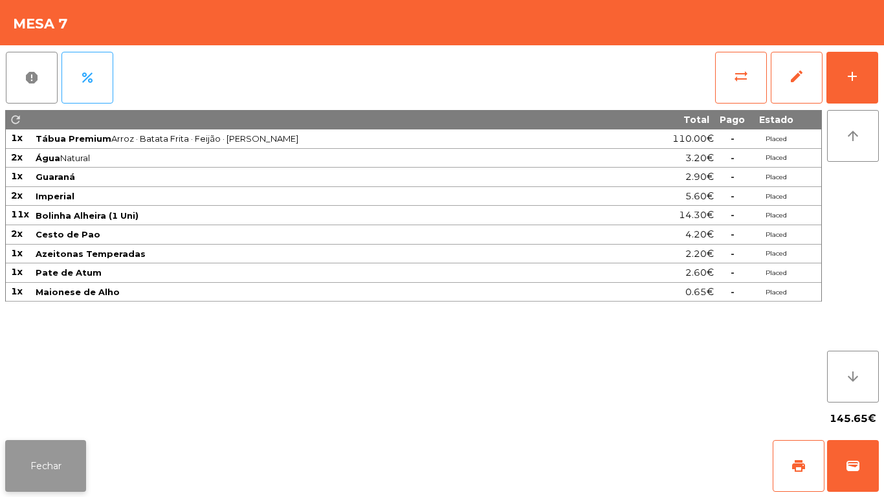
click at [74, 469] on button "Fechar" at bounding box center [45, 466] width 81 height 52
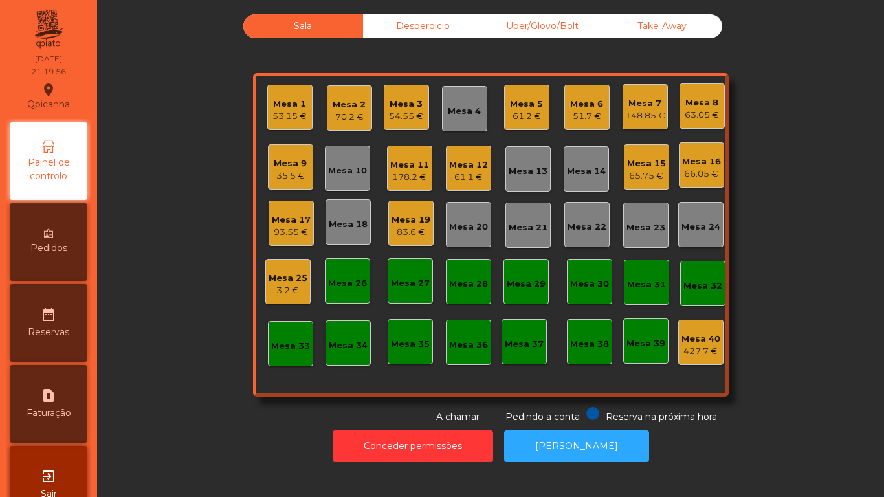
click at [645, 106] on div "Mesa 7" at bounding box center [645, 103] width 40 height 13
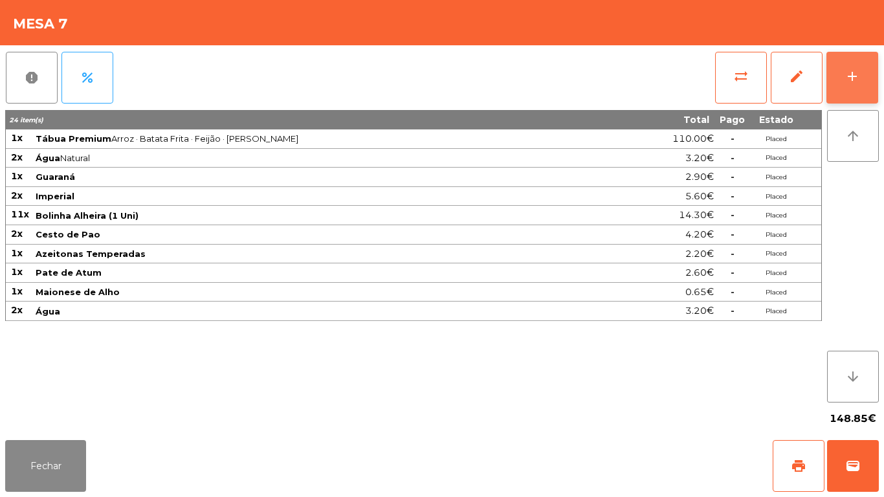
click at [844, 81] on button "add" at bounding box center [852, 78] width 52 height 52
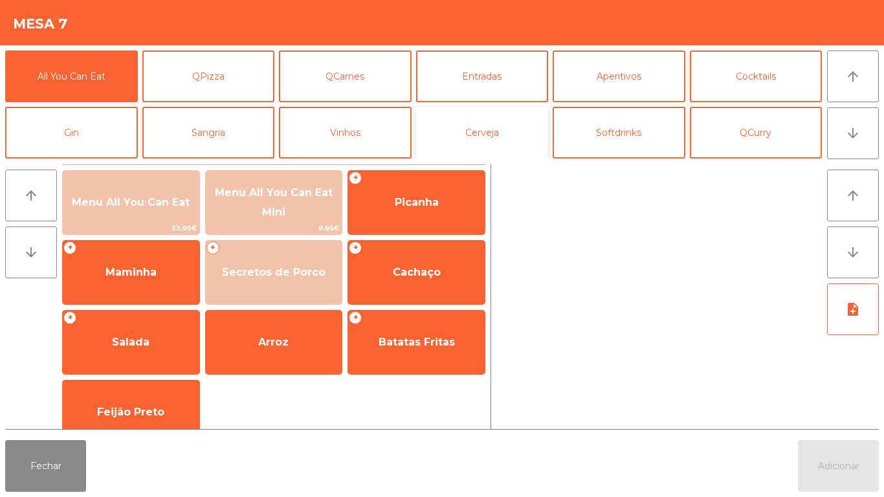
click at [493, 147] on button "Cerveja" at bounding box center [482, 133] width 133 height 52
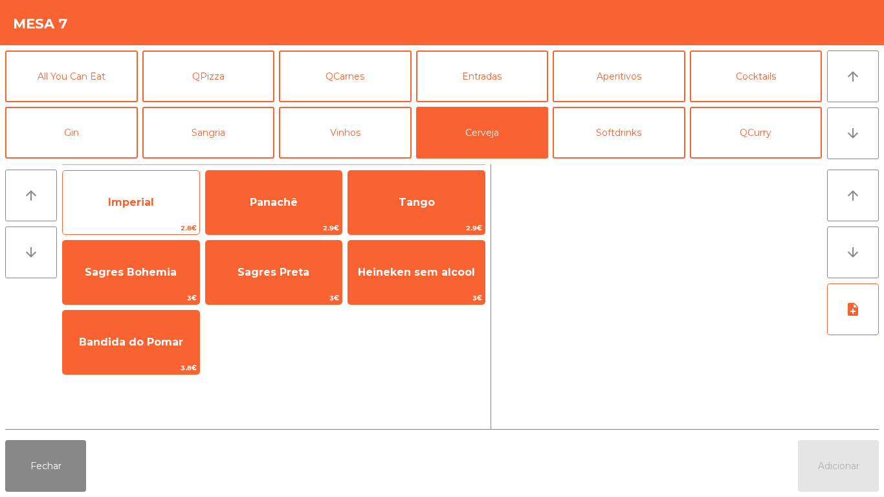
click at [164, 205] on span "Imperial" at bounding box center [131, 202] width 137 height 35
click at [151, 191] on span "Imperial" at bounding box center [131, 202] width 137 height 35
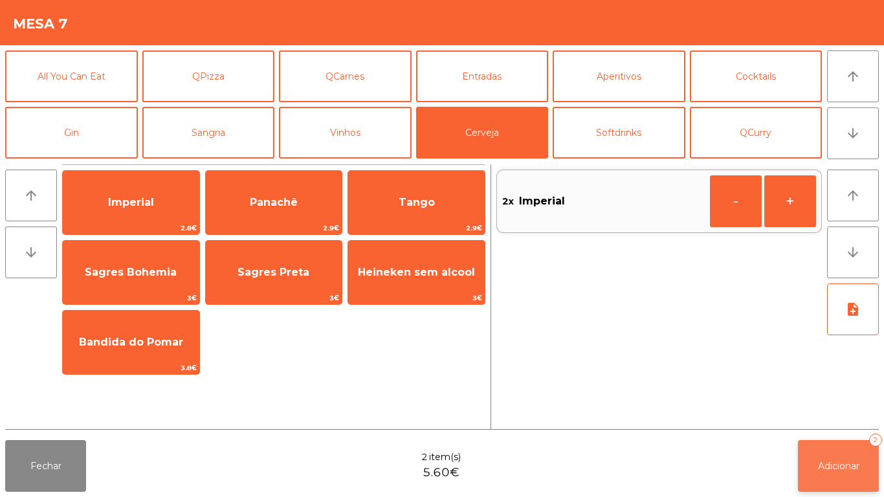
click at [835, 441] on button "Adicionar 2" at bounding box center [838, 466] width 81 height 52
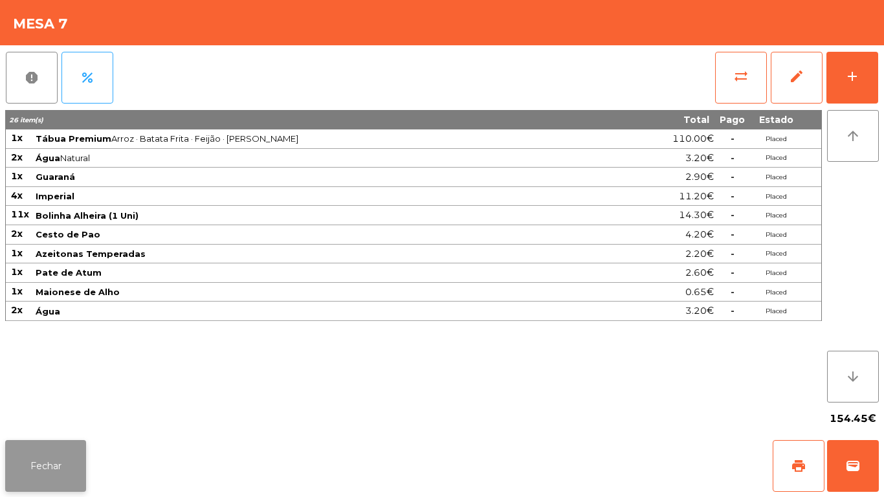
click at [70, 463] on button "Fechar" at bounding box center [45, 466] width 81 height 52
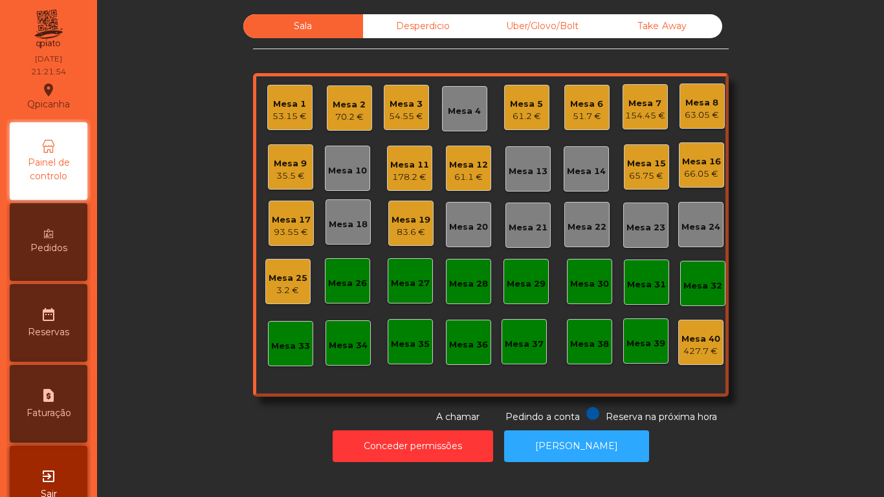
click at [408, 222] on div "Mesa 19" at bounding box center [411, 220] width 39 height 13
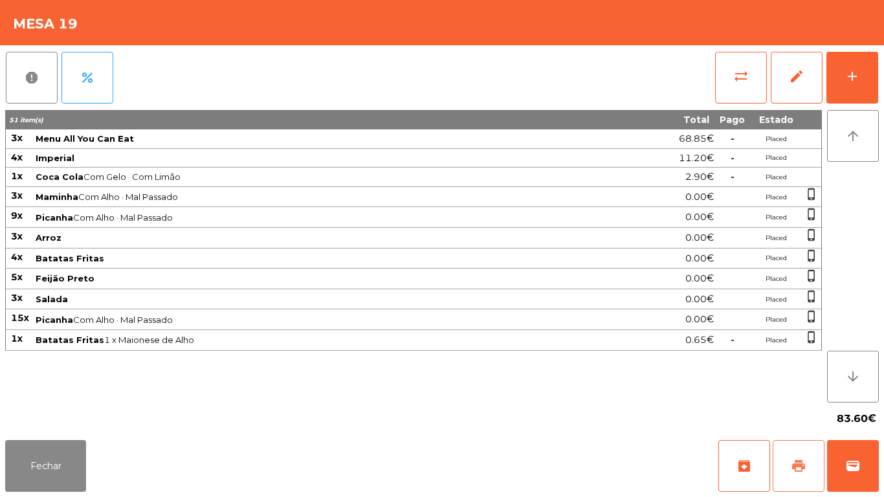
click at [783, 459] on button "print" at bounding box center [799, 466] width 52 height 52
click at [71, 447] on button "Fechar" at bounding box center [45, 466] width 81 height 52
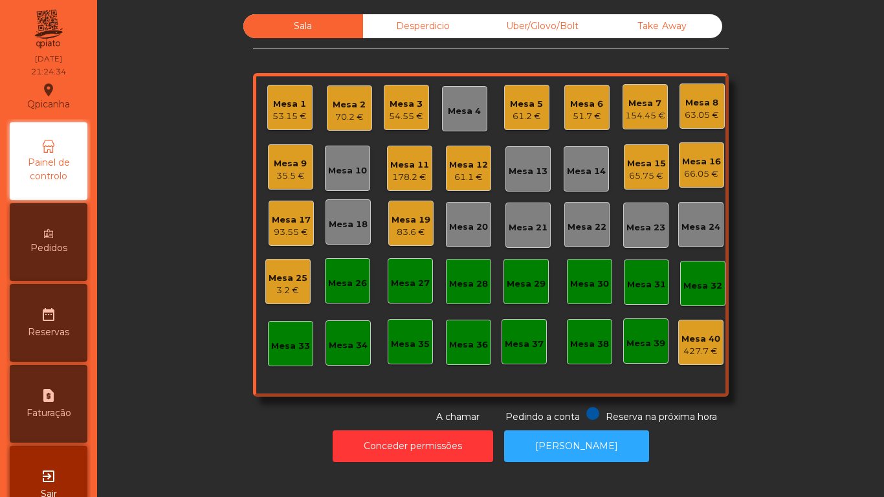
click at [405, 168] on div "Mesa 11" at bounding box center [409, 165] width 39 height 13
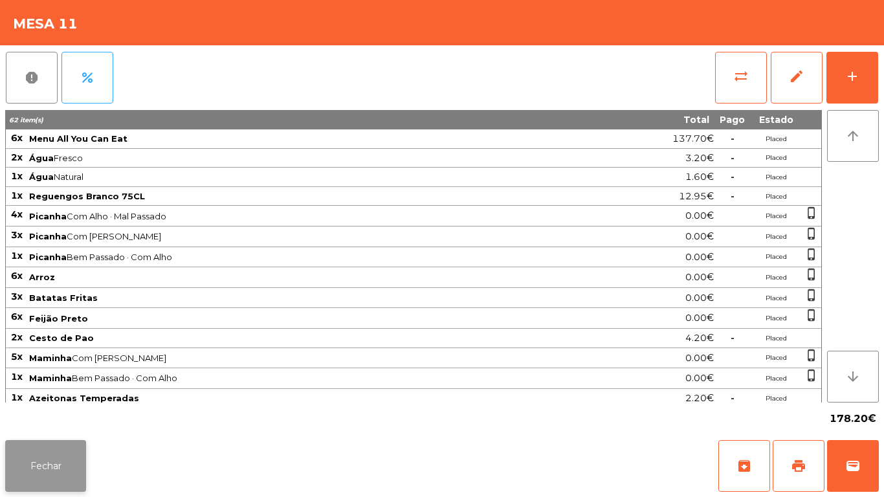
click at [64, 452] on button "Fechar" at bounding box center [45, 466] width 81 height 52
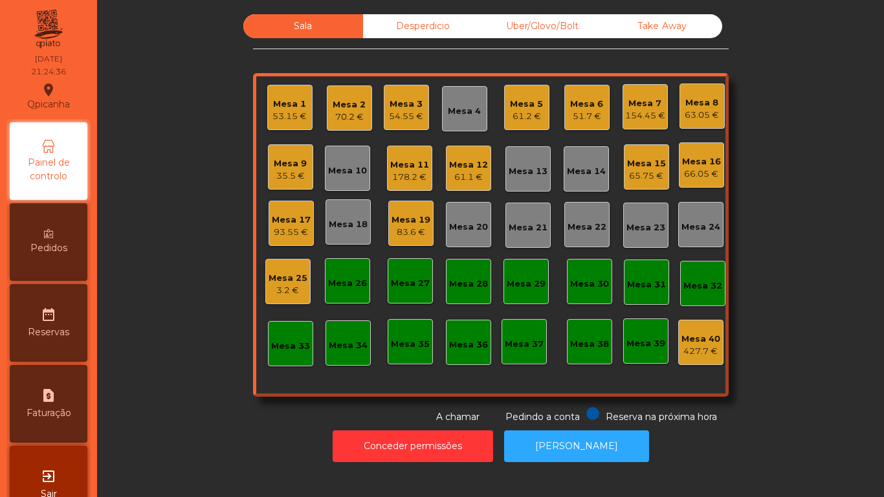
click at [685, 170] on div "66.05 €" at bounding box center [701, 174] width 39 height 13
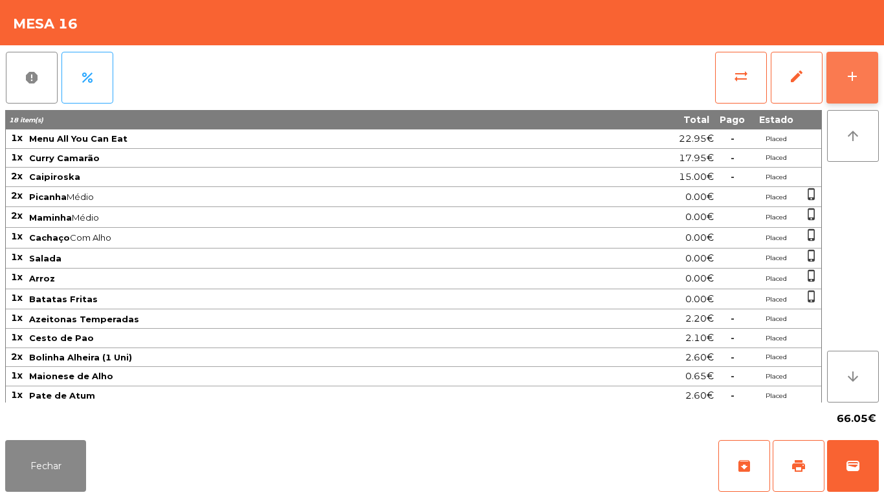
click at [833, 87] on button "add" at bounding box center [852, 78] width 52 height 52
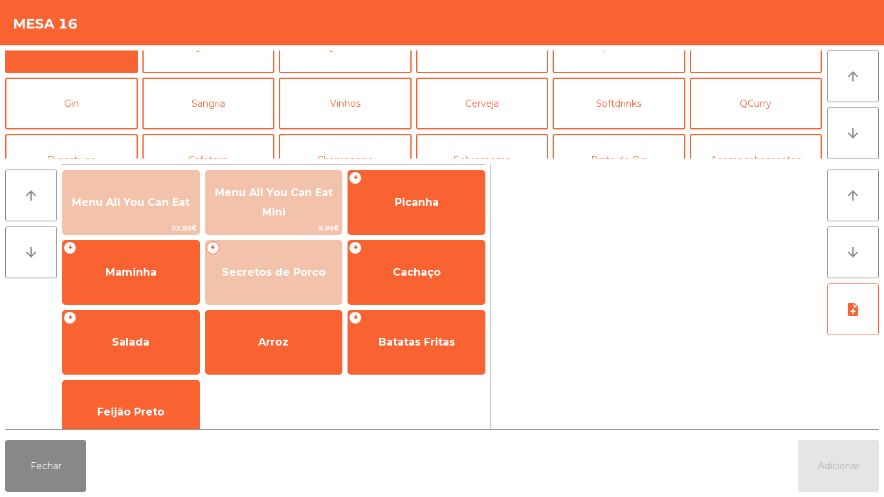
scroll to position [56, 0]
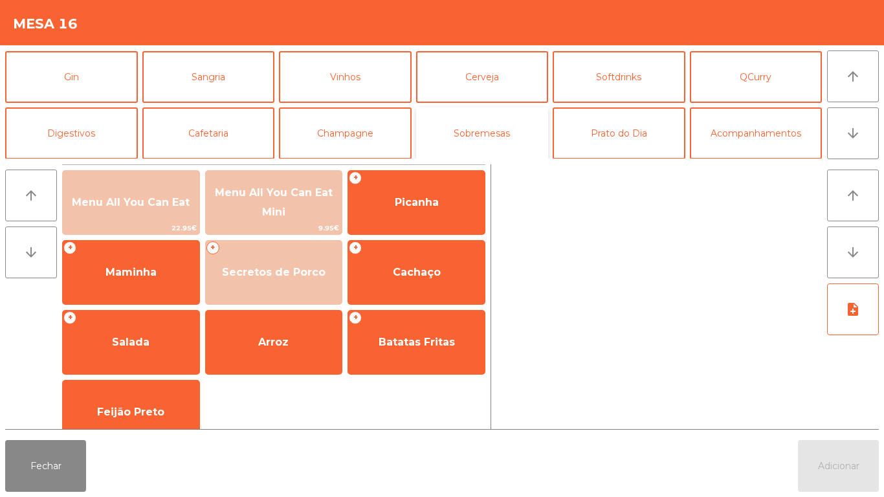
click at [496, 135] on button "Sobremesas" at bounding box center [482, 133] width 133 height 52
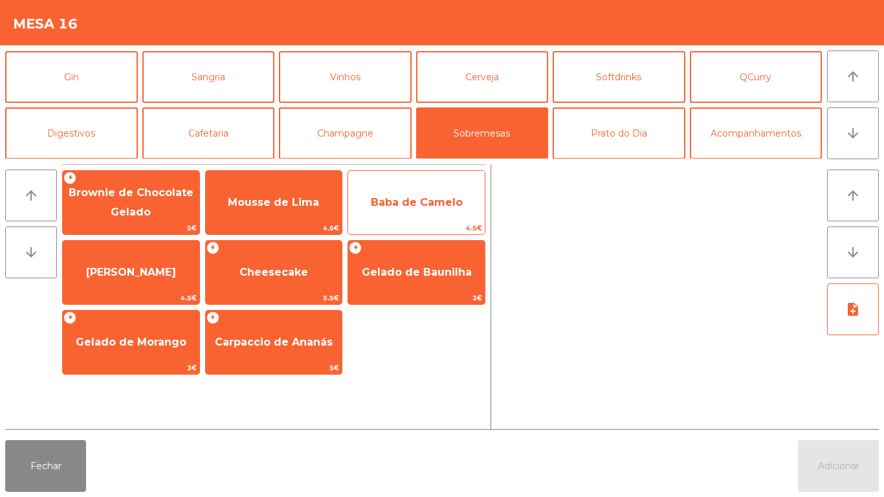
click at [450, 196] on span "Baba de Camelo" at bounding box center [417, 202] width 92 height 12
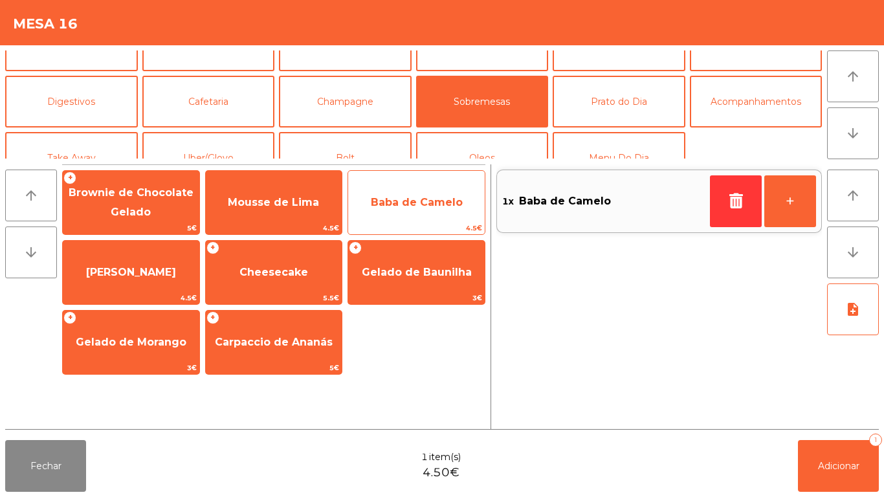
scroll to position [108, 0]
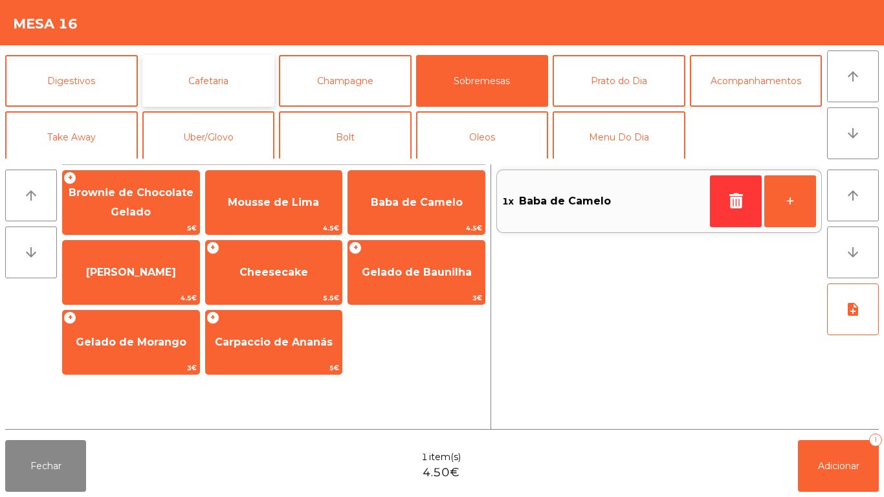
click at [247, 91] on button "Cafetaria" at bounding box center [208, 81] width 133 height 52
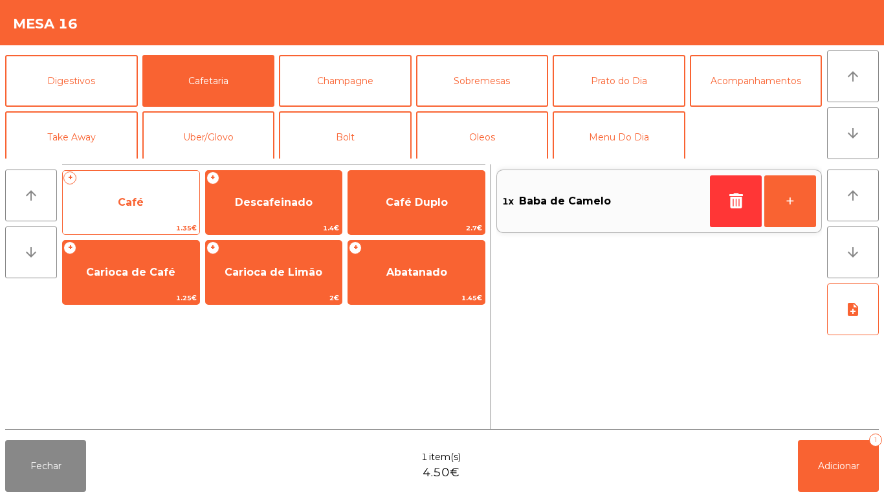
click at [175, 206] on span "Café" at bounding box center [131, 202] width 137 height 35
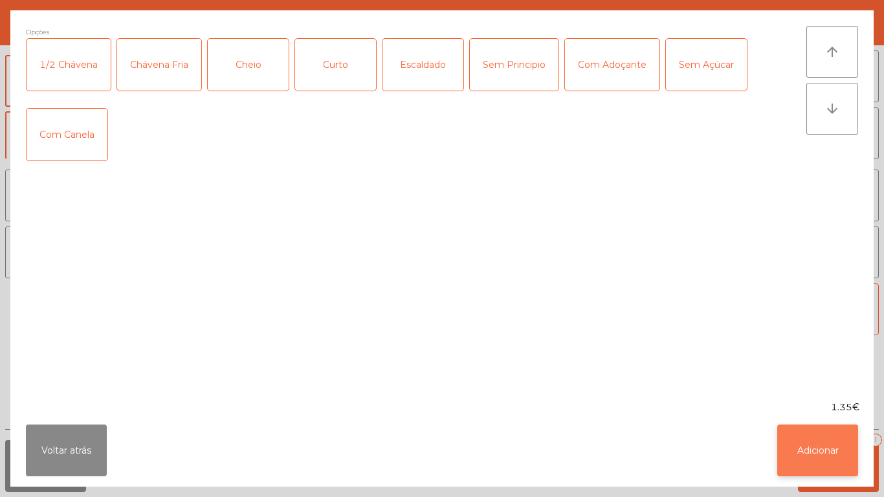
click at [823, 454] on button "Adicionar" at bounding box center [817, 451] width 81 height 52
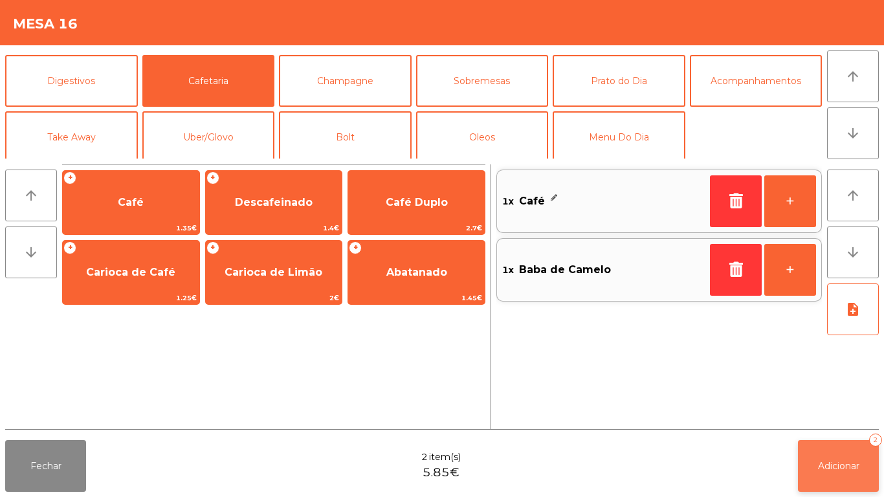
click at [829, 465] on span "Adicionar" at bounding box center [838, 466] width 41 height 12
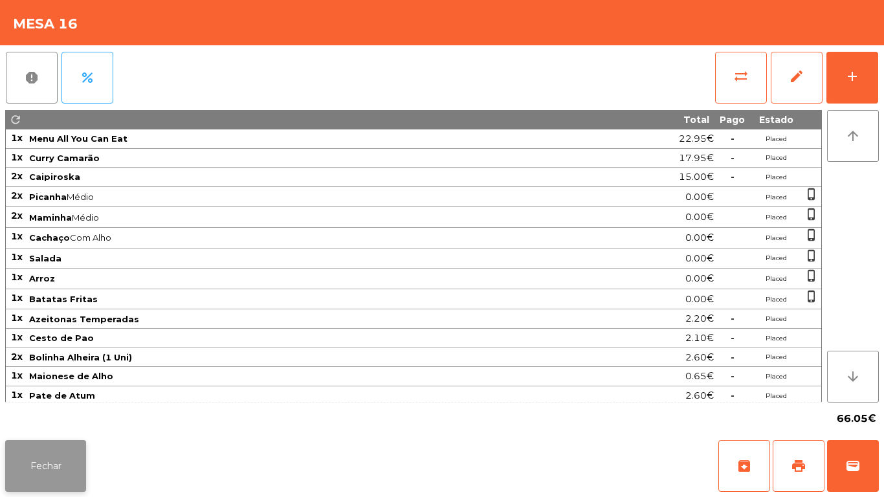
click at [66, 445] on button "Fechar" at bounding box center [45, 466] width 81 height 52
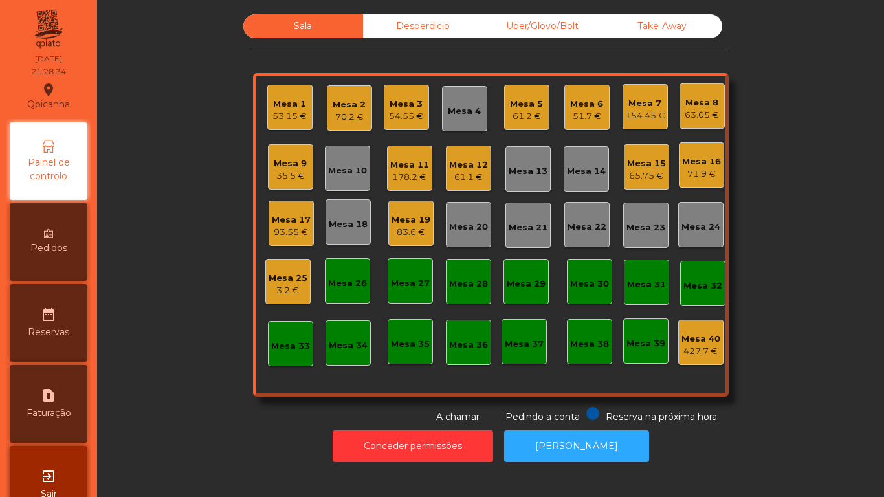
click at [630, 118] on div "154.45 €" at bounding box center [645, 115] width 40 height 13
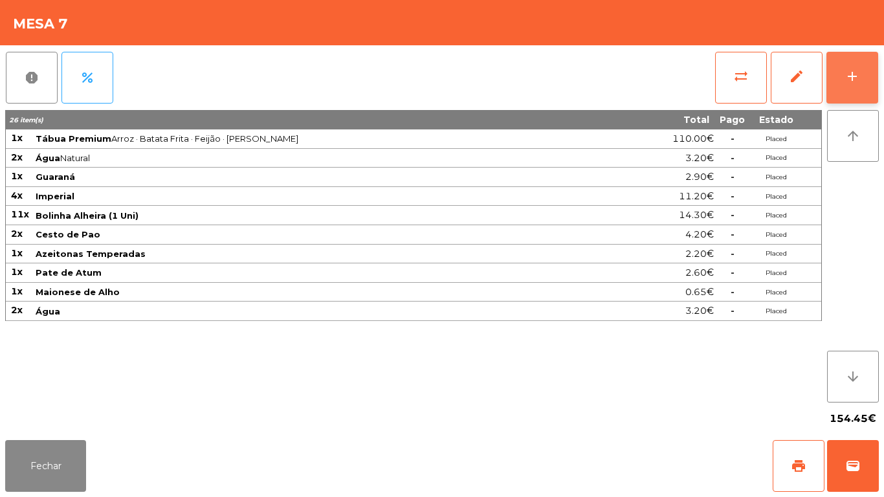
click at [853, 70] on div "add" at bounding box center [852, 77] width 16 height 16
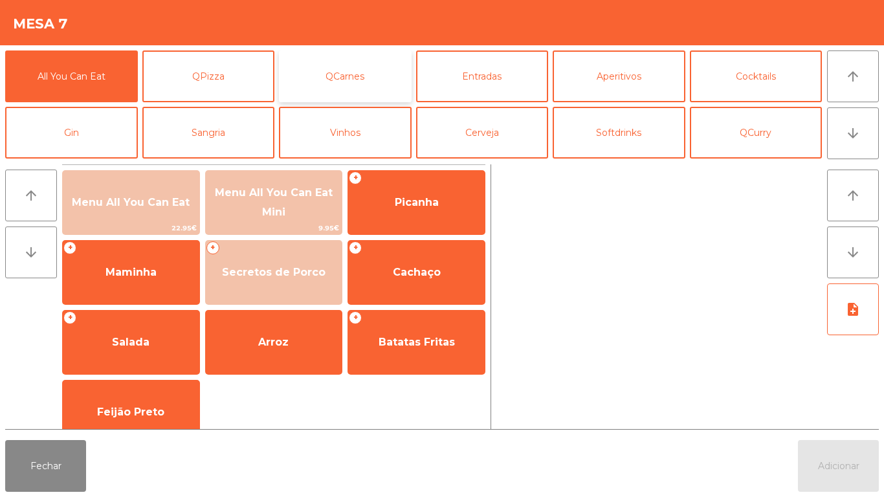
click at [349, 82] on button "QCarnes" at bounding box center [345, 76] width 133 height 52
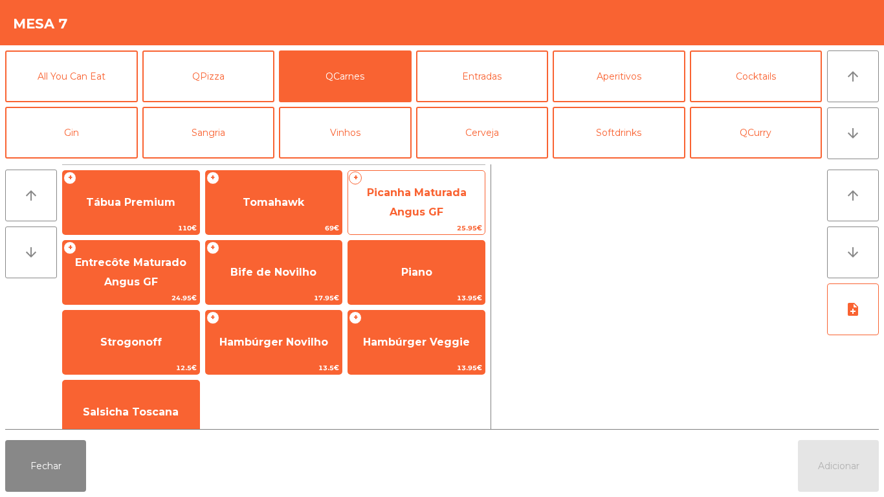
click at [422, 213] on span "Picanha Maturada Angus GF" at bounding box center [417, 202] width 100 height 32
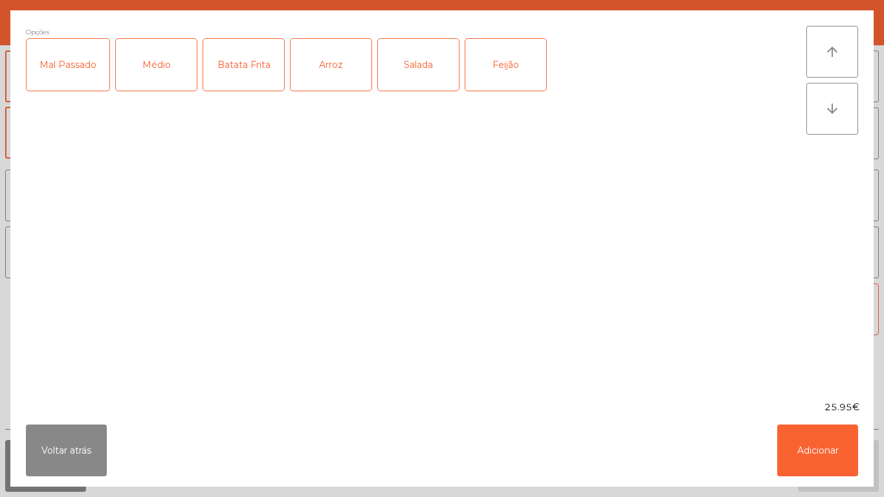
click at [146, 71] on div "Médio" at bounding box center [156, 65] width 81 height 52
click at [820, 442] on button "Adicionar" at bounding box center [817, 451] width 81 height 52
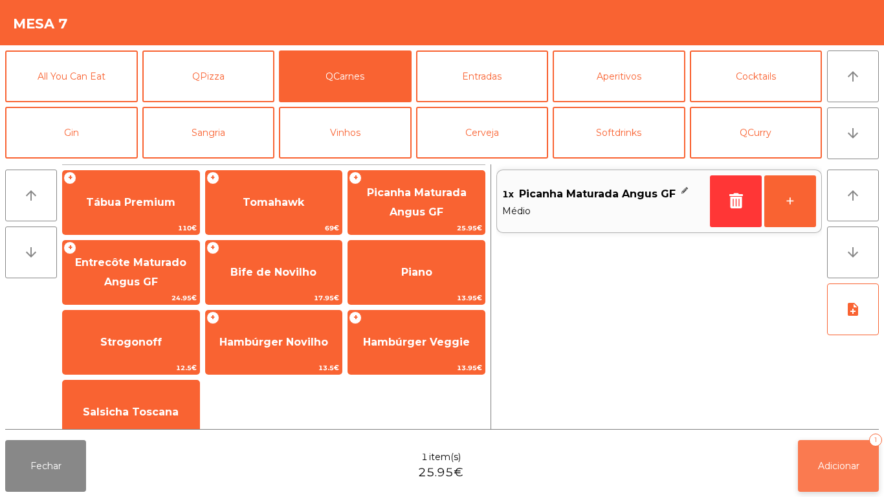
click at [835, 461] on span "Adicionar" at bounding box center [838, 466] width 41 height 12
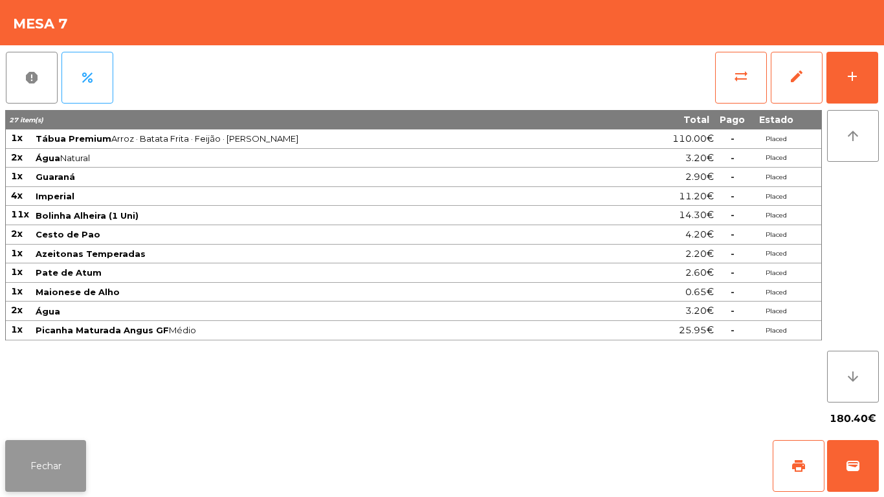
click at [65, 467] on button "Fechar" at bounding box center [45, 466] width 81 height 52
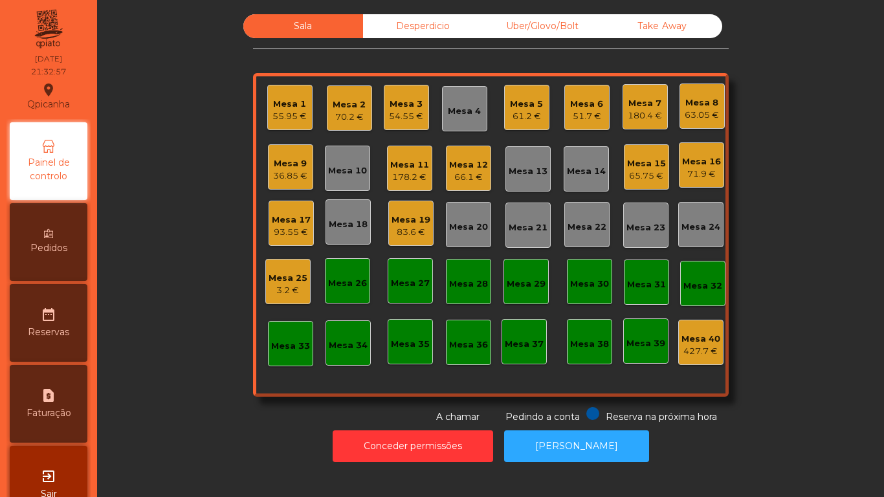
click at [461, 175] on div "66.1 €" at bounding box center [468, 177] width 39 height 13
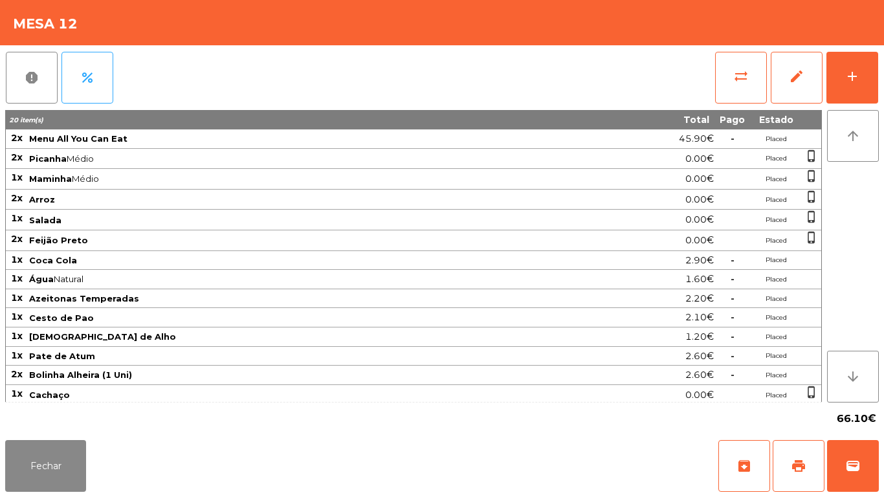
scroll to position [24, 0]
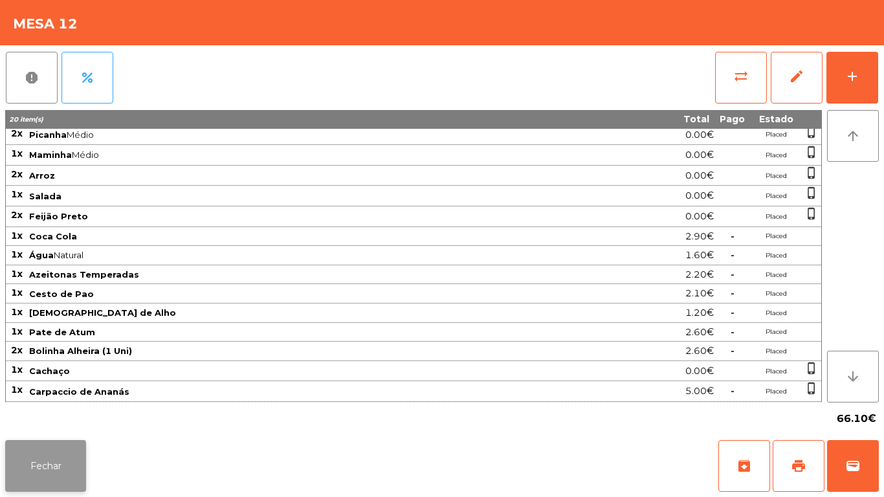
click at [72, 462] on button "Fechar" at bounding box center [45, 466] width 81 height 52
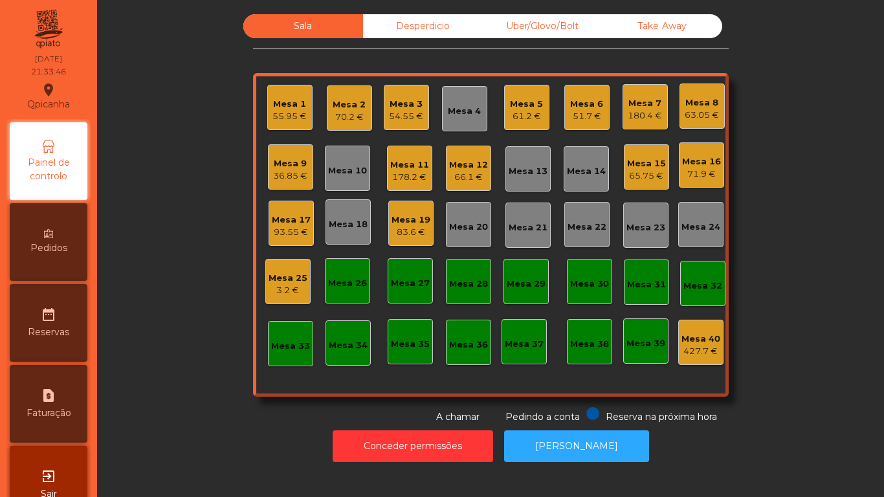
click at [458, 175] on div "66.1 €" at bounding box center [468, 177] width 39 height 13
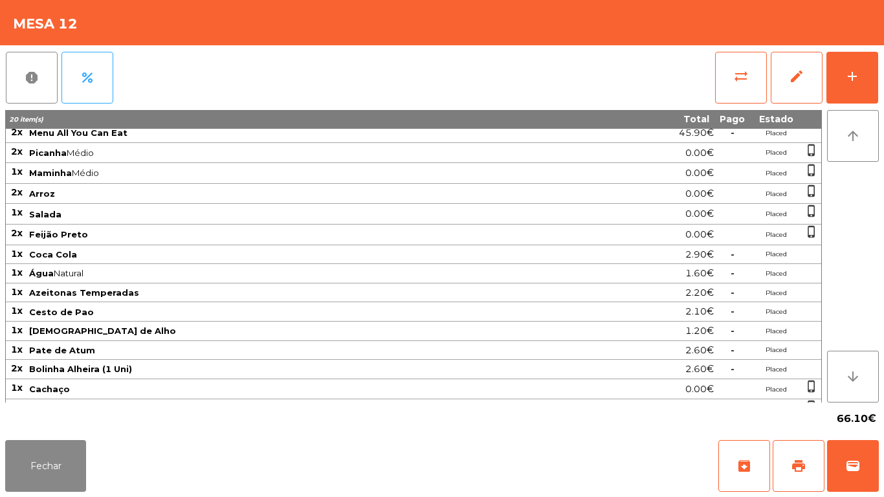
scroll to position [0, 0]
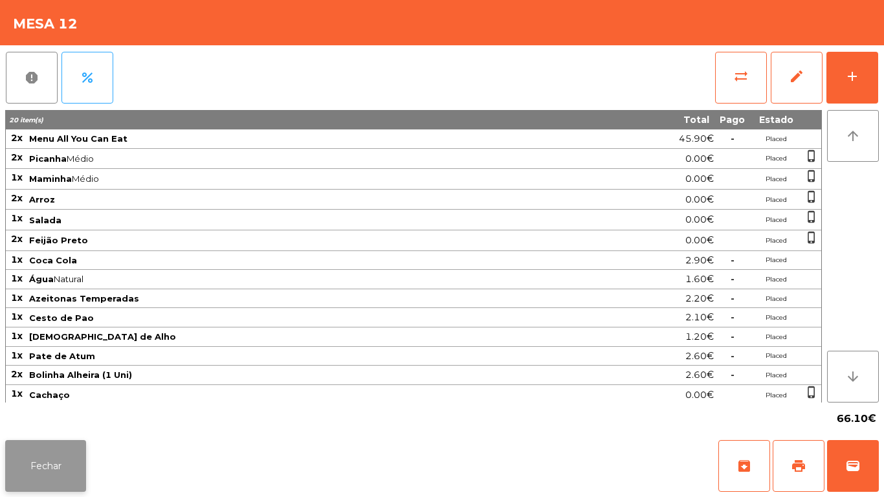
click at [64, 469] on button "Fechar" at bounding box center [45, 466] width 81 height 52
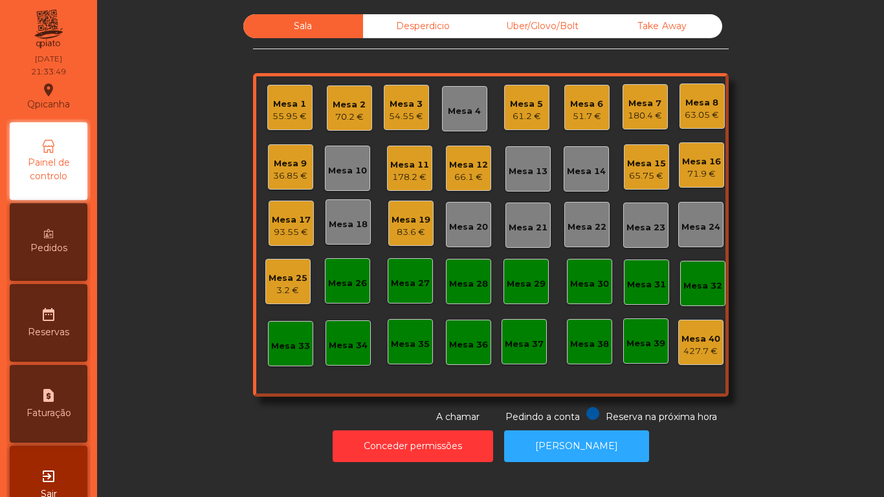
click at [474, 169] on div "Mesa 12" at bounding box center [468, 165] width 39 height 13
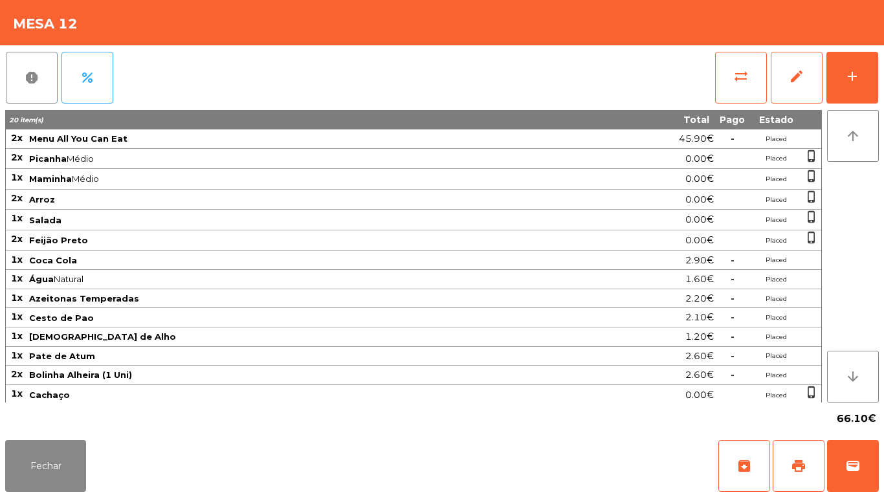
scroll to position [23, 0]
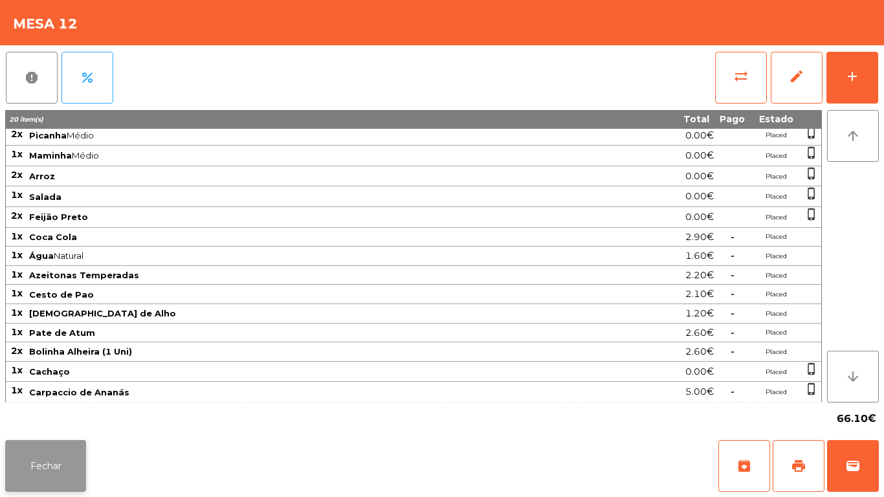
click at [57, 443] on button "Fechar" at bounding box center [45, 466] width 81 height 52
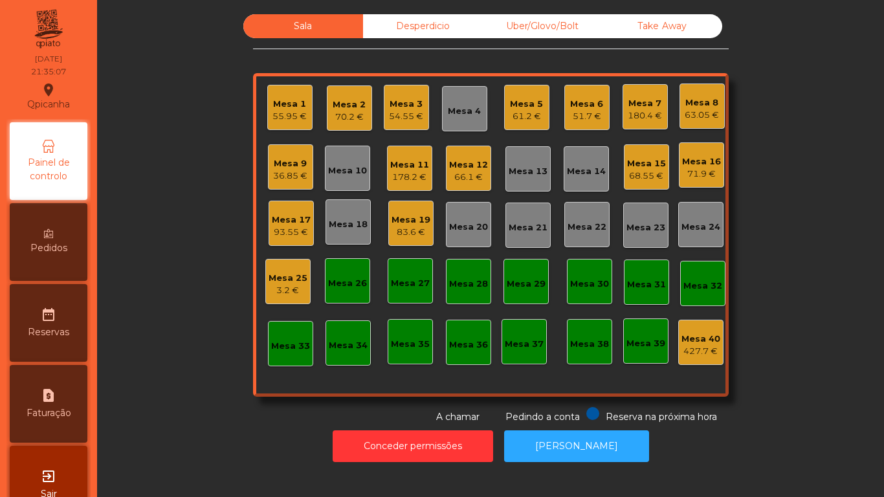
click at [357, 112] on div "70.2 €" at bounding box center [349, 117] width 33 height 13
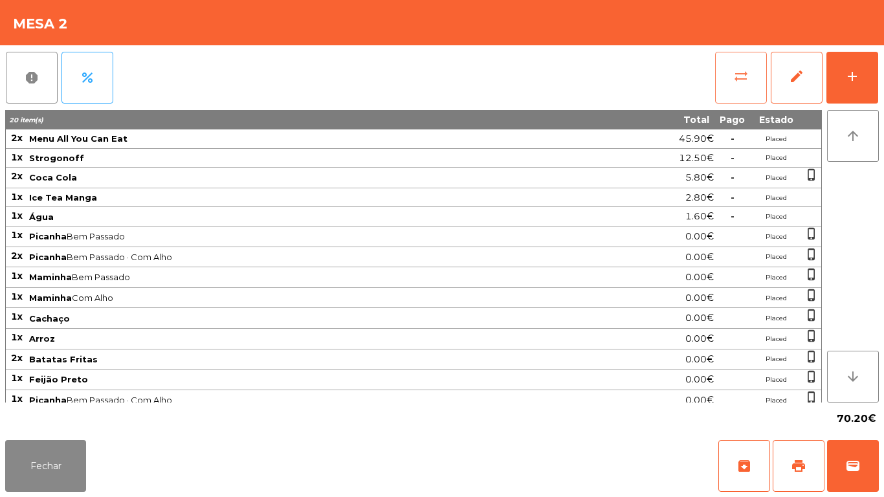
click at [735, 80] on span "sync_alt" at bounding box center [741, 77] width 16 height 16
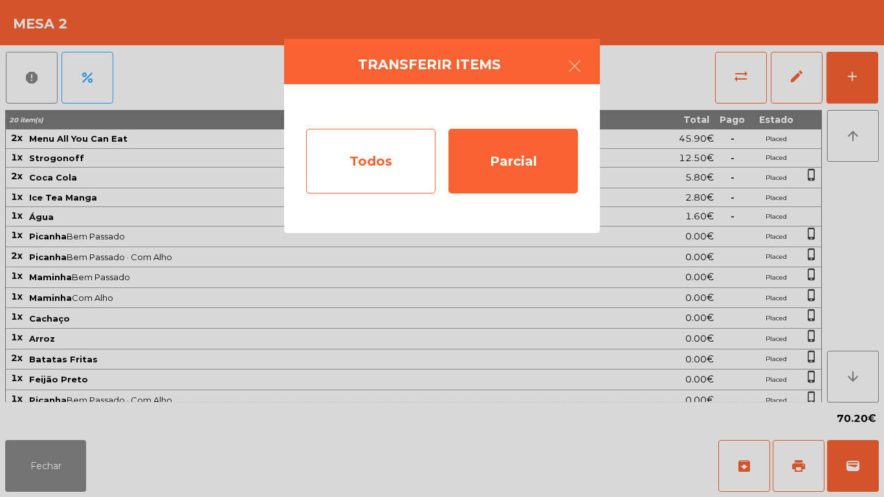
click at [376, 151] on div "Todos" at bounding box center [370, 161] width 129 height 65
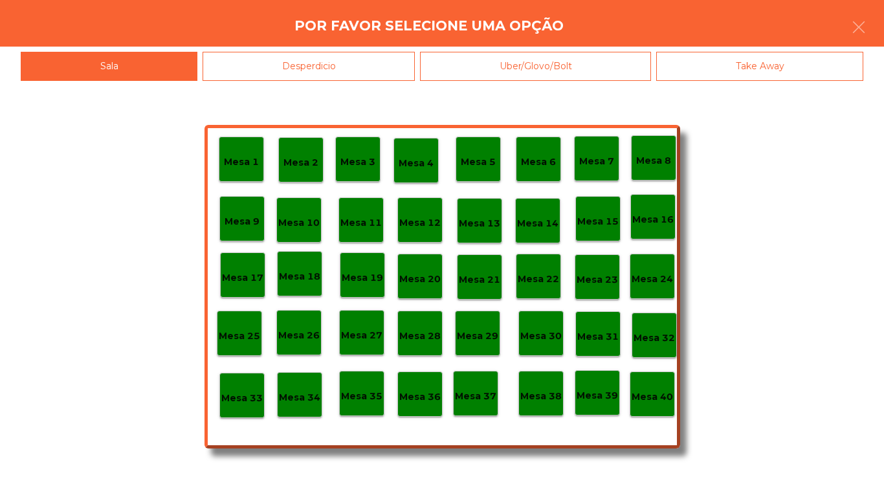
click at [647, 390] on p "Mesa 40" at bounding box center [652, 397] width 41 height 15
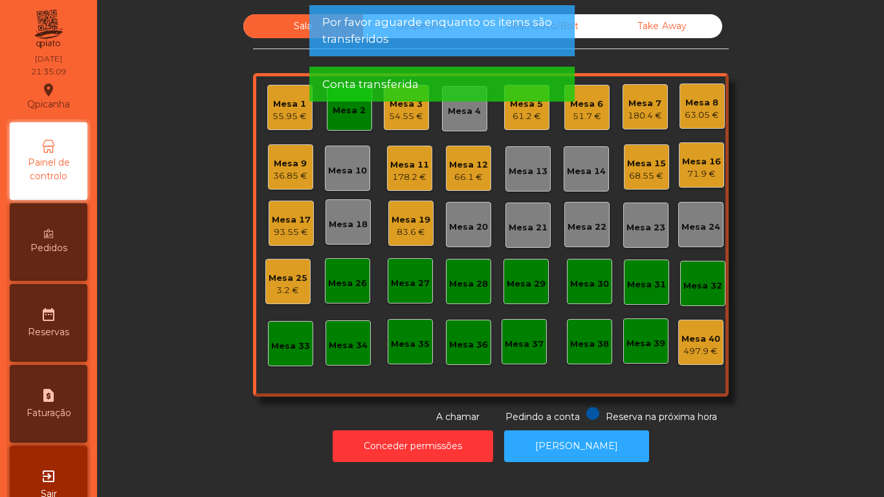
click at [406, 219] on div "Mesa 19" at bounding box center [411, 220] width 39 height 13
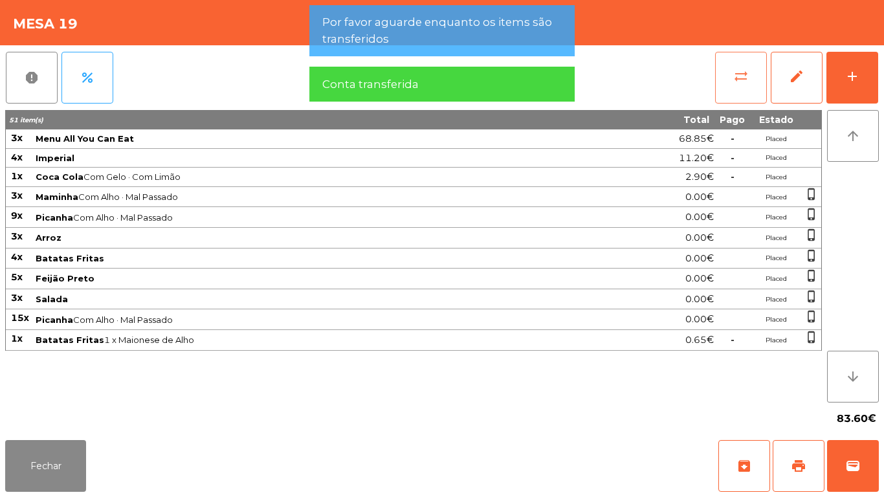
click at [732, 75] on button "sync_alt" at bounding box center [741, 78] width 52 height 52
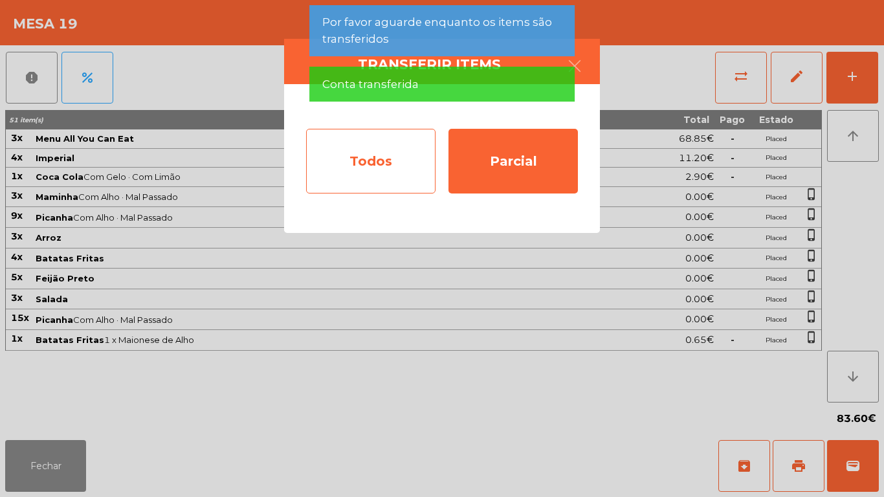
click at [365, 155] on div "Todos" at bounding box center [370, 161] width 129 height 65
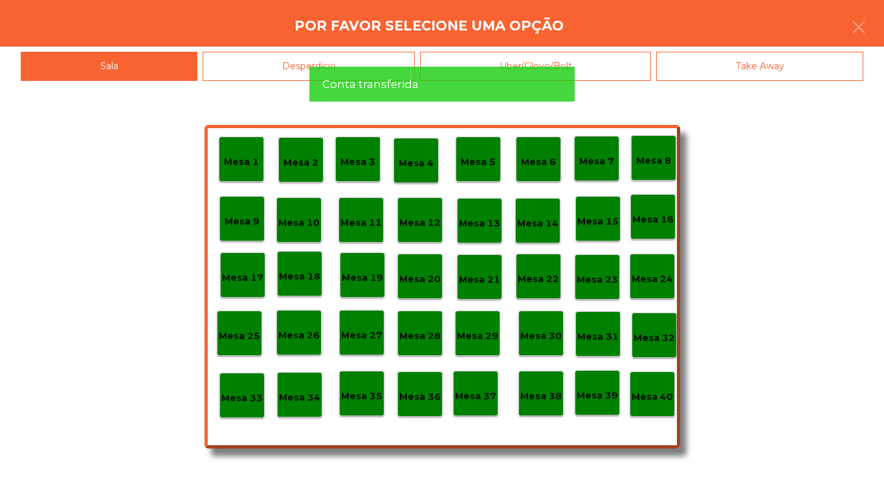
click at [654, 398] on p "Mesa 40" at bounding box center [652, 397] width 41 height 15
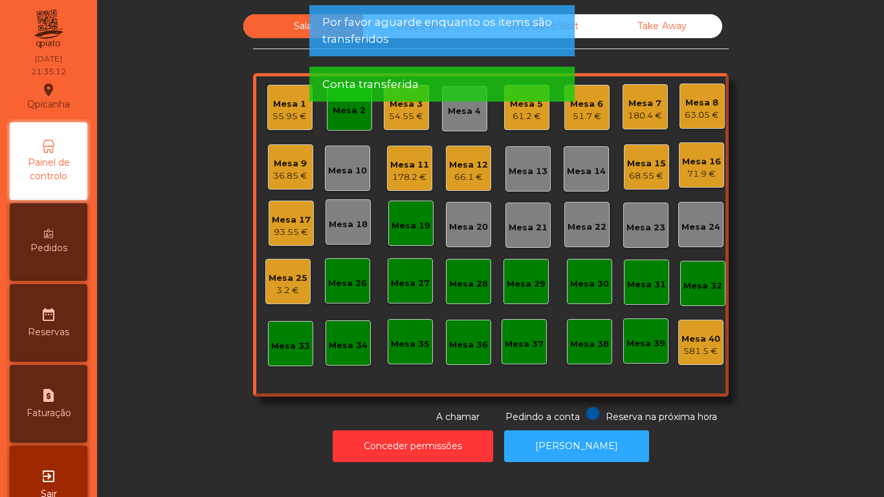
click at [690, 166] on div "Mesa 16" at bounding box center [701, 161] width 39 height 13
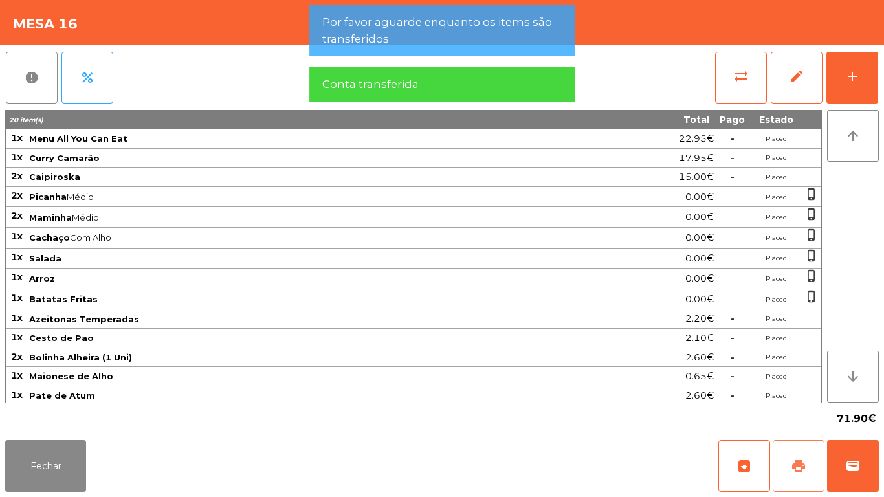
click at [804, 454] on button "print" at bounding box center [799, 466] width 52 height 52
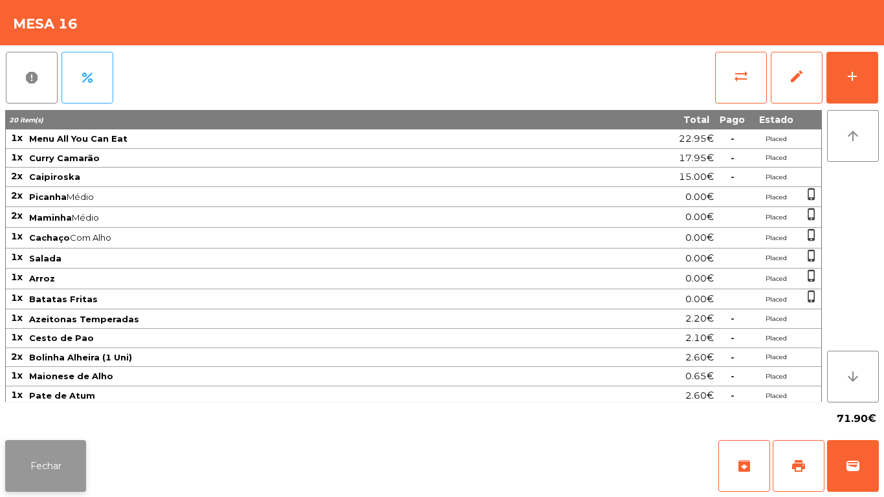
click at [55, 486] on button "Fechar" at bounding box center [45, 466] width 81 height 52
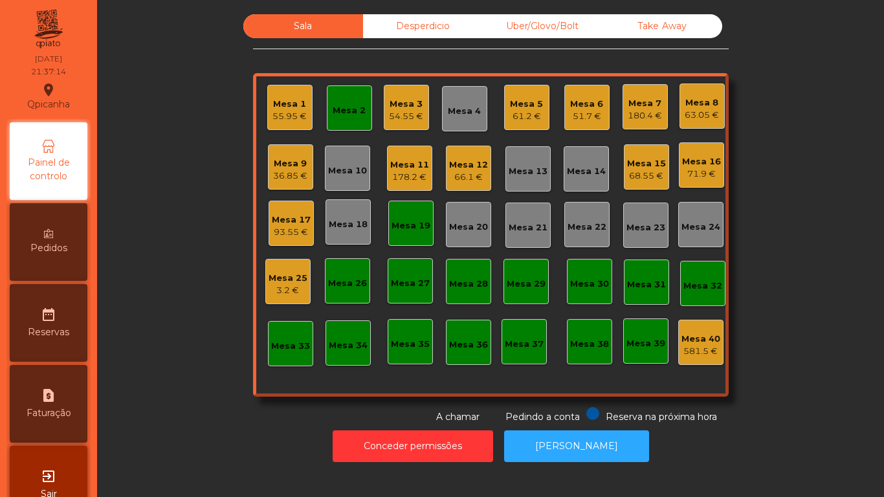
click at [400, 113] on div "54.55 €" at bounding box center [406, 116] width 34 height 13
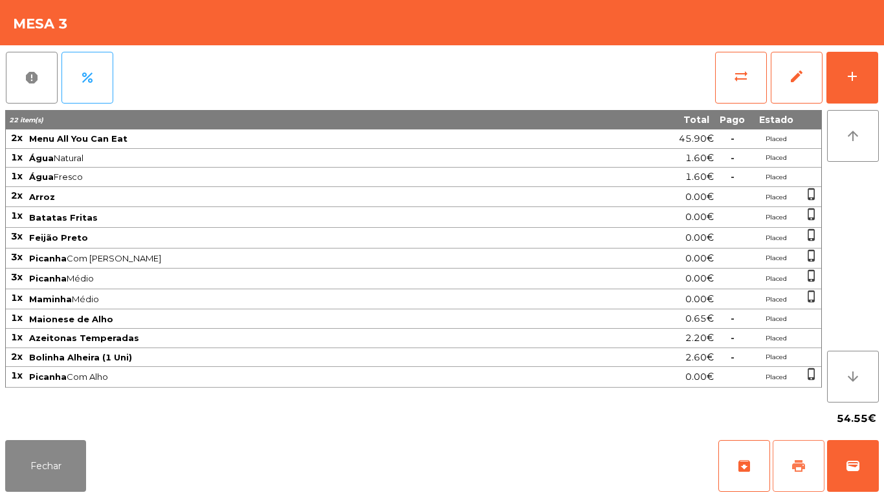
click at [773, 463] on button "print" at bounding box center [799, 466] width 52 height 52
click at [50, 461] on button "Fechar" at bounding box center [45, 466] width 81 height 52
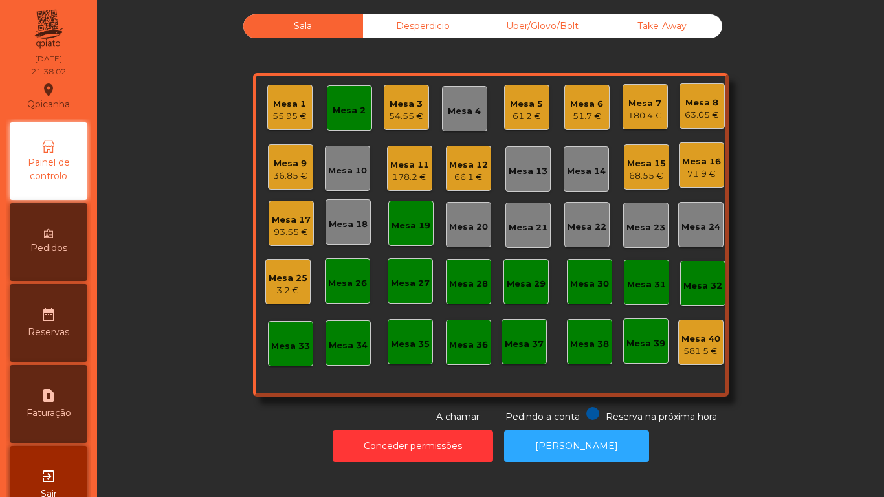
click at [524, 110] on div "61.2 €" at bounding box center [526, 116] width 33 height 13
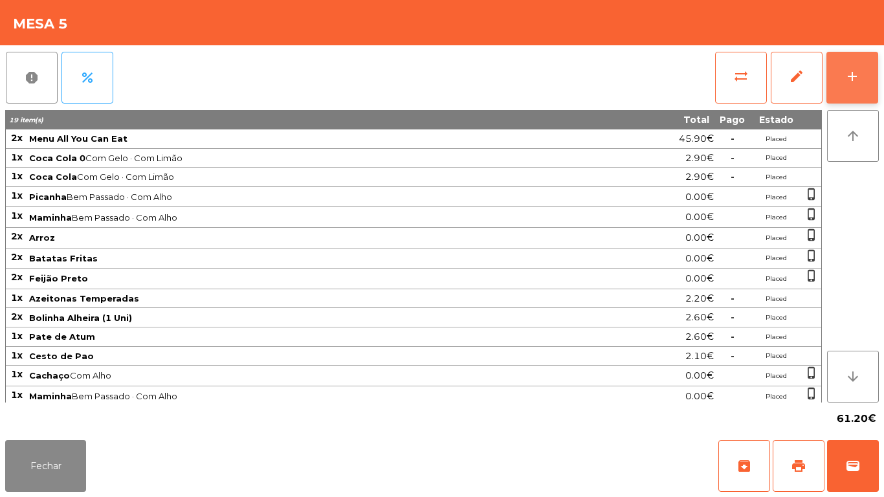
click at [841, 72] on button "add" at bounding box center [852, 78] width 52 height 52
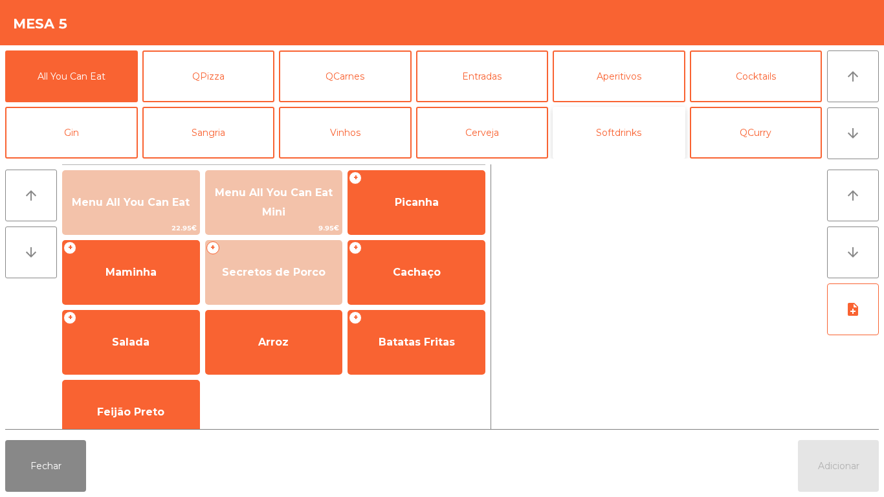
click at [626, 148] on button "Softdrinks" at bounding box center [619, 133] width 133 height 52
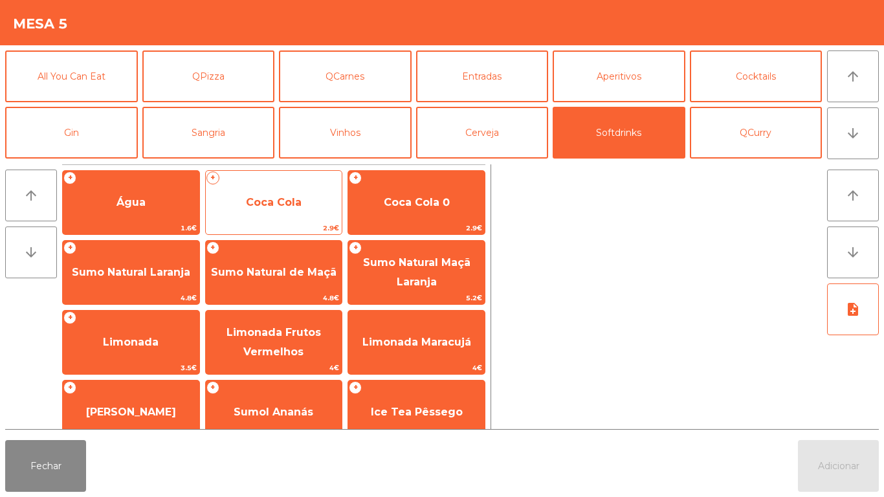
click at [264, 208] on span "Coca Cola" at bounding box center [274, 202] width 56 height 12
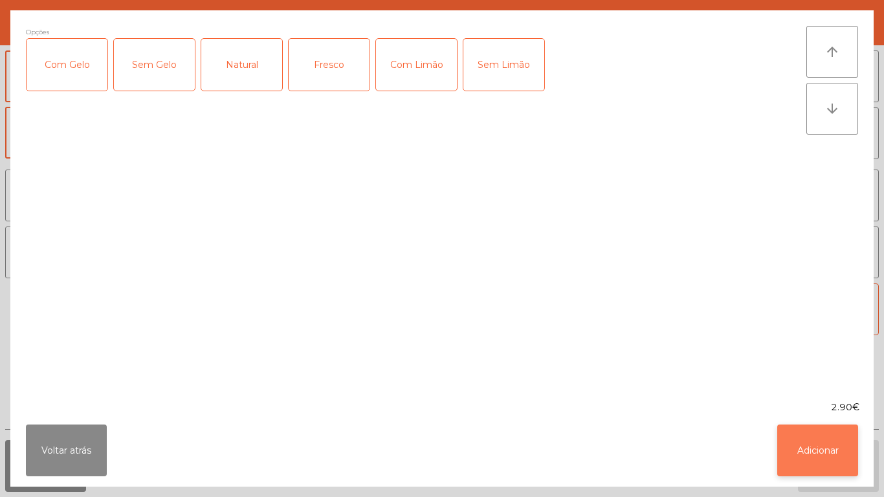
click at [814, 445] on button "Adicionar" at bounding box center [817, 451] width 81 height 52
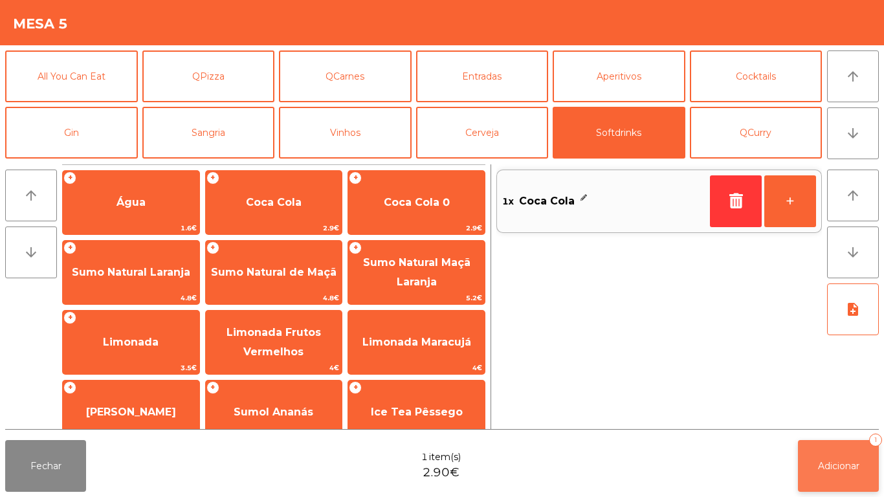
click at [849, 457] on button "Adicionar 1" at bounding box center [838, 466] width 81 height 52
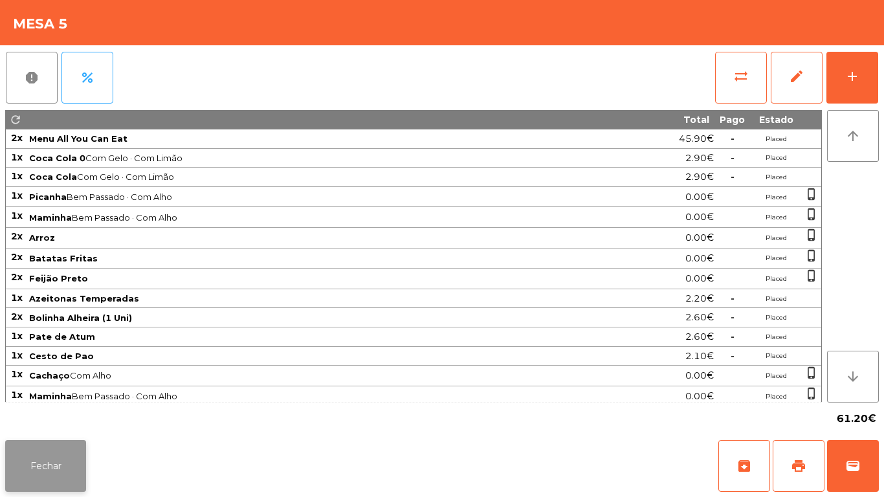
click at [48, 470] on button "Fechar" at bounding box center [45, 466] width 81 height 52
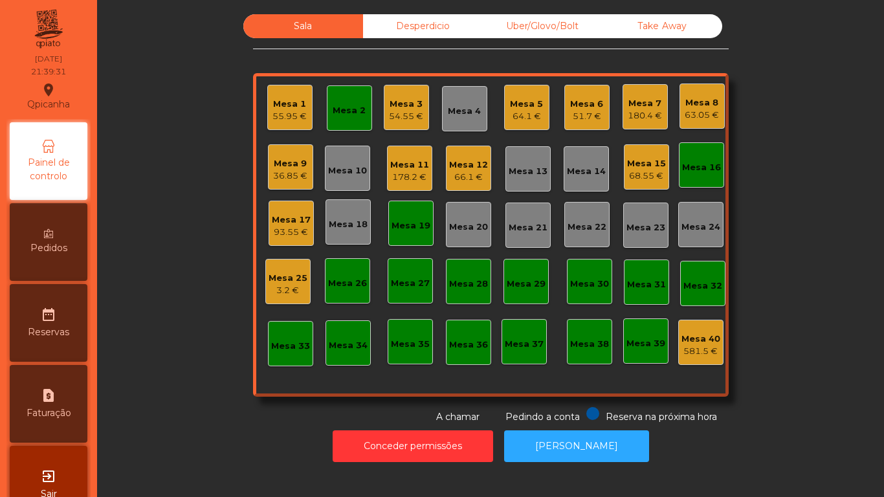
click at [710, 107] on div "Mesa 8" at bounding box center [702, 102] width 34 height 13
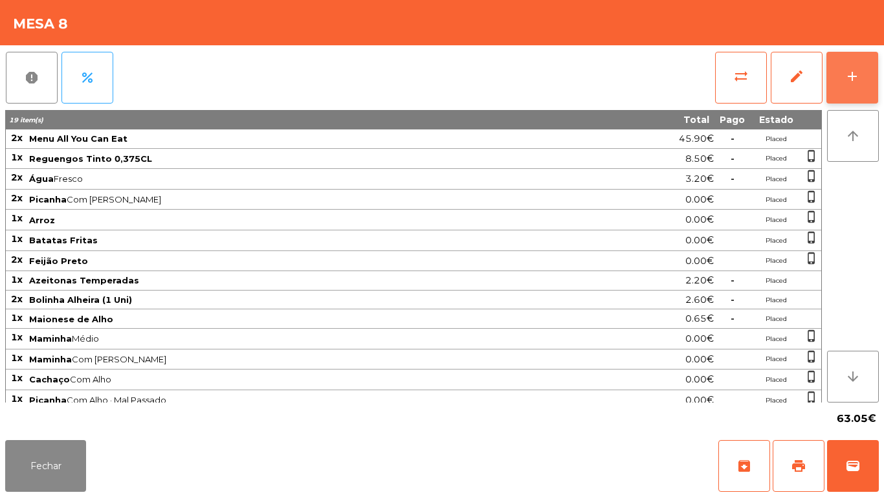
click at [848, 87] on button "add" at bounding box center [852, 78] width 52 height 52
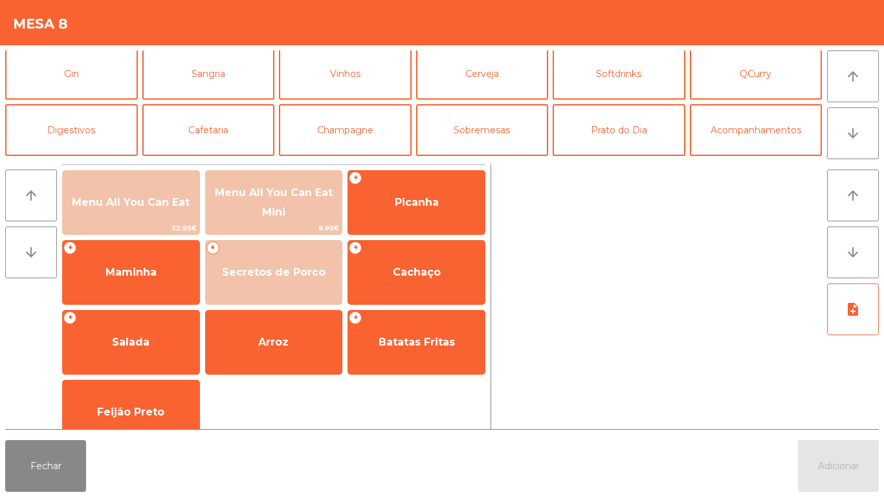
scroll to position [61, 0]
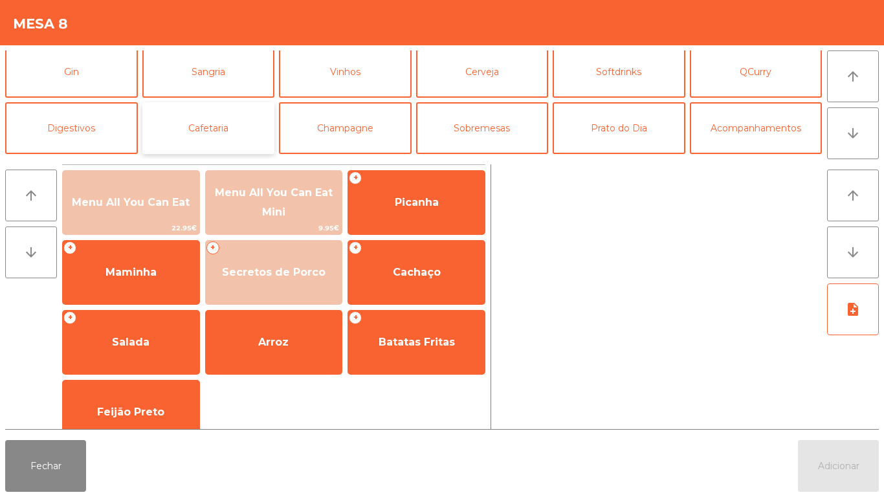
click at [223, 138] on button "Cafetaria" at bounding box center [208, 128] width 133 height 52
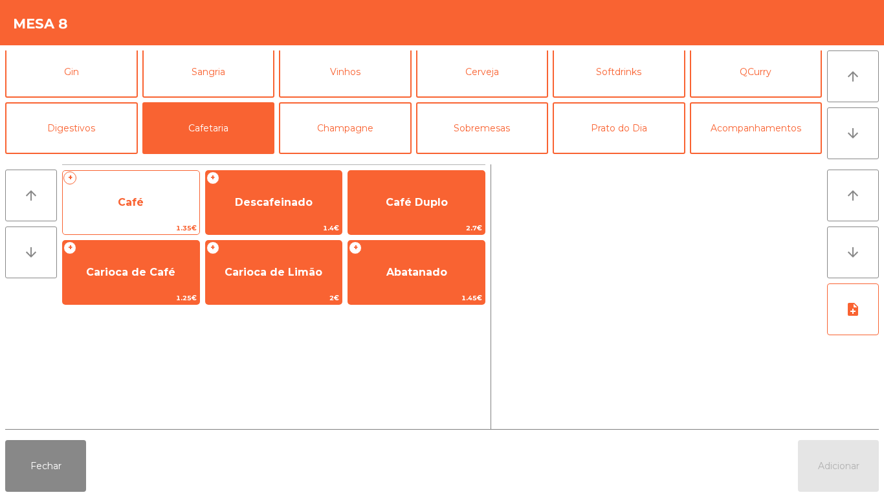
click at [121, 204] on span "Café" at bounding box center [131, 202] width 26 height 12
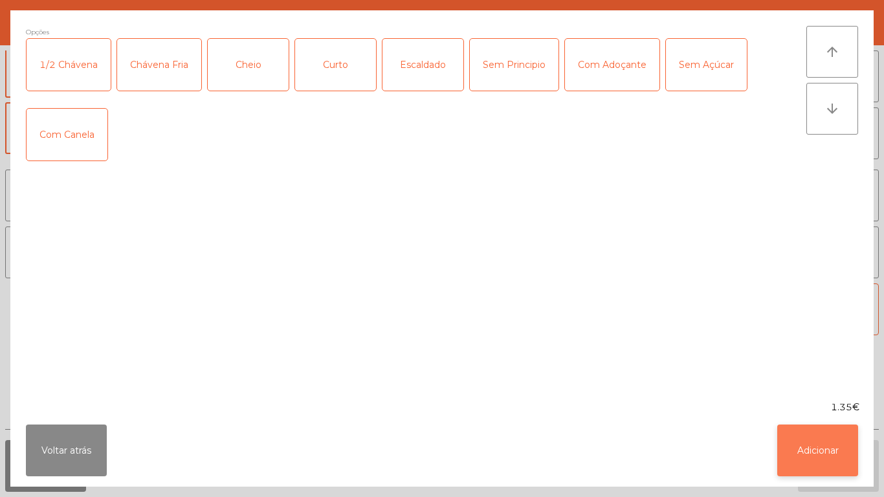
click at [789, 461] on button "Adicionar" at bounding box center [817, 451] width 81 height 52
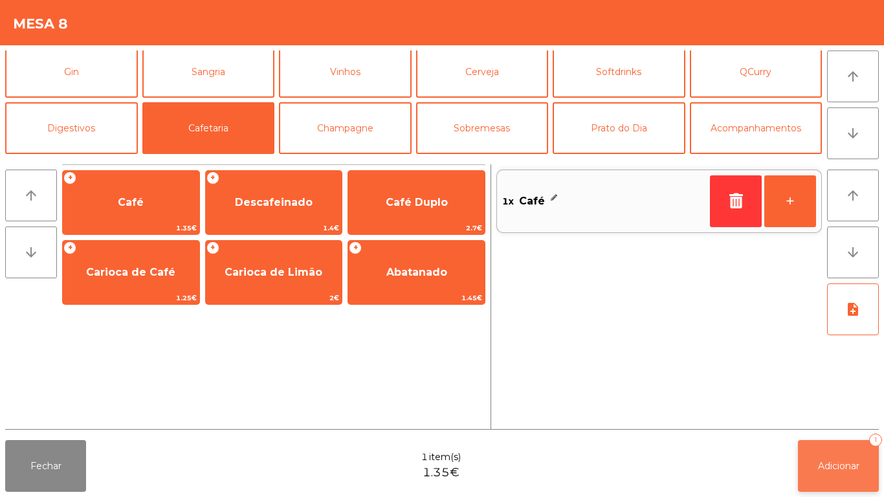
click at [828, 460] on span "Adicionar" at bounding box center [838, 466] width 41 height 12
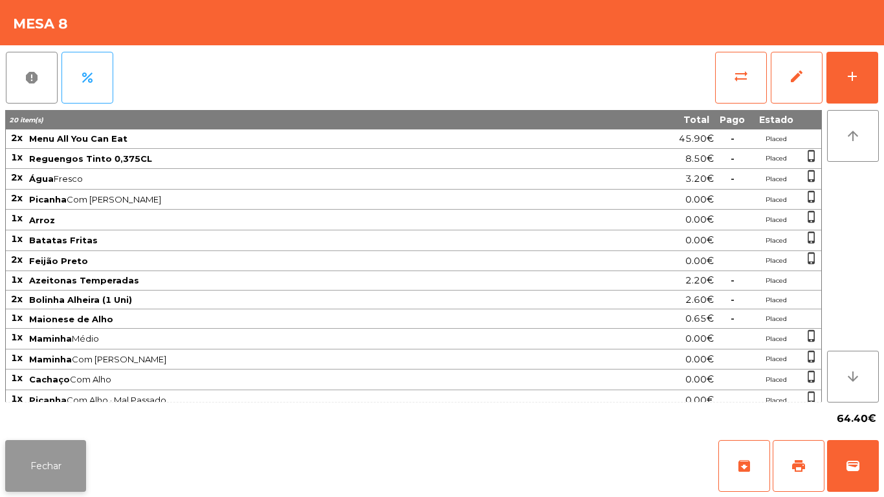
click at [57, 465] on button "Fechar" at bounding box center [45, 466] width 81 height 52
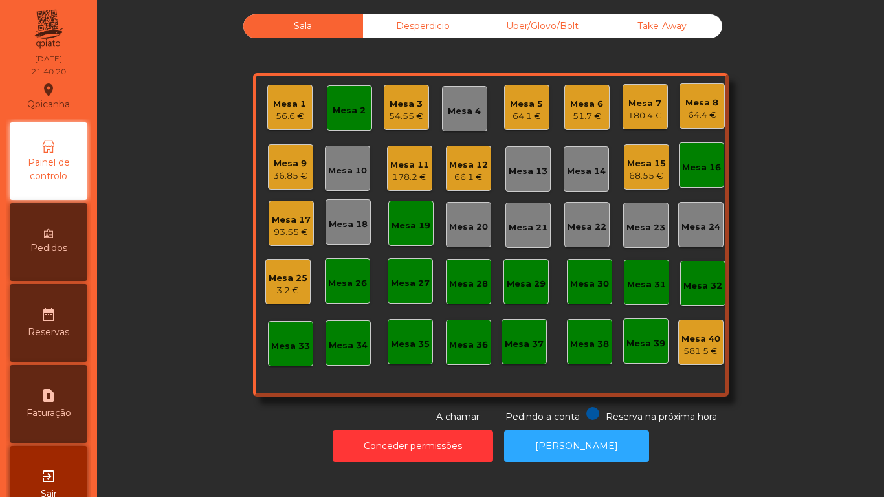
click at [659, 28] on div "Take Away" at bounding box center [662, 26] width 120 height 24
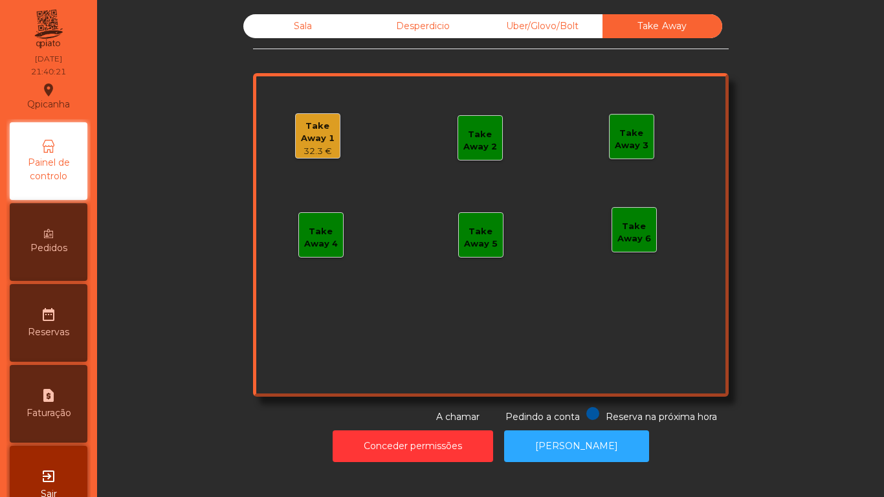
click at [322, 140] on div "Take Away 1" at bounding box center [318, 132] width 44 height 25
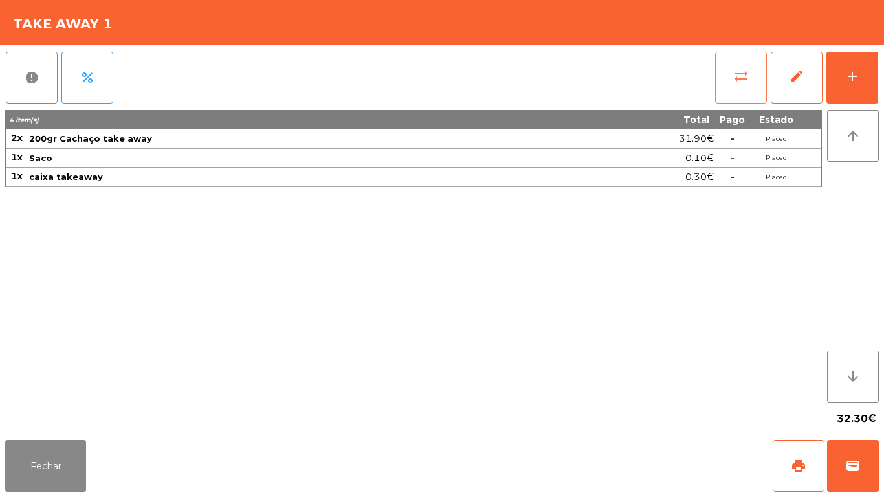
click at [723, 74] on button "sync_alt" at bounding box center [741, 78] width 52 height 52
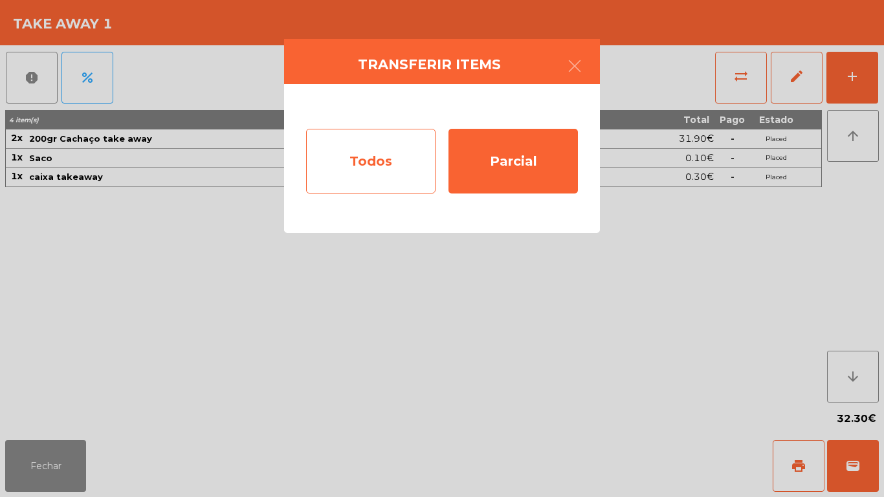
click at [395, 155] on div "Todos" at bounding box center [370, 161] width 129 height 65
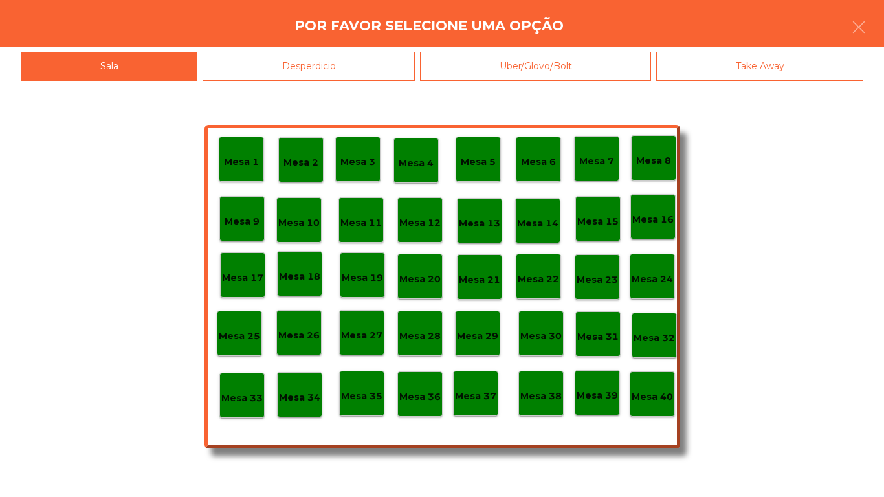
click at [654, 388] on div "Mesa 40" at bounding box center [652, 394] width 41 height 20
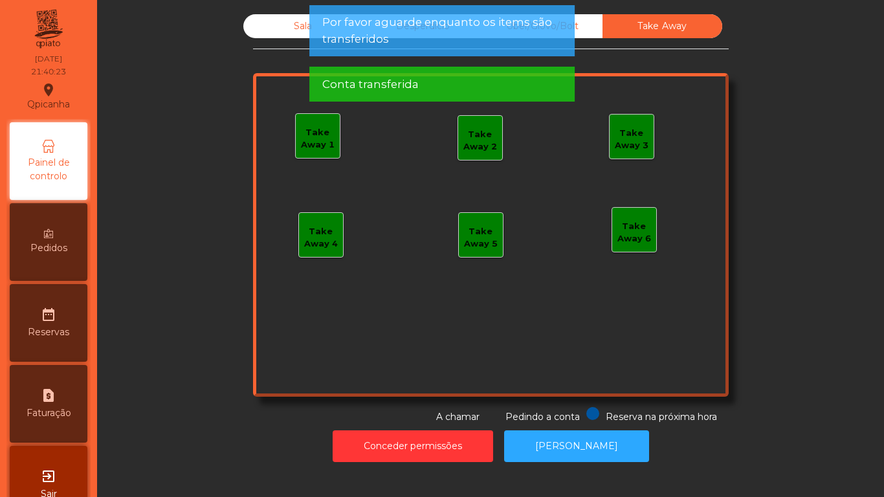
click at [315, 147] on div "Take Away 1" at bounding box center [318, 138] width 44 height 25
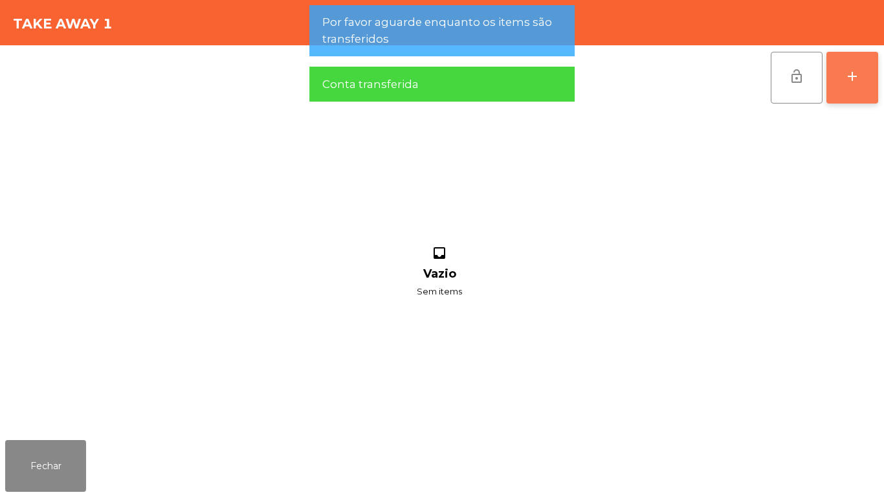
click at [846, 67] on button "add" at bounding box center [852, 78] width 52 height 52
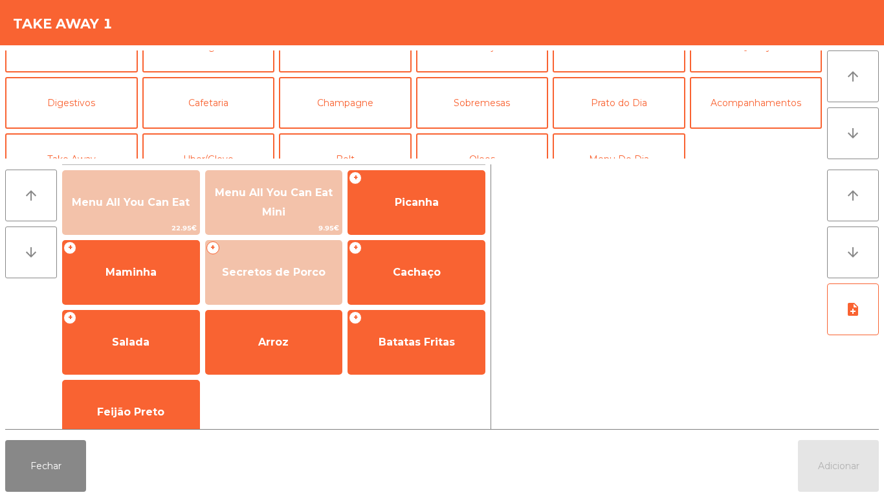
scroll to position [113, 0]
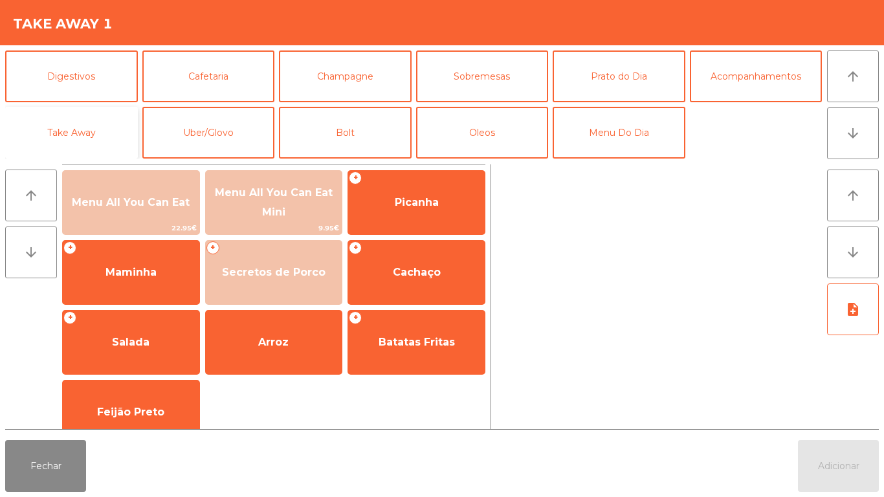
click at [96, 138] on button "Take Away" at bounding box center [71, 133] width 133 height 52
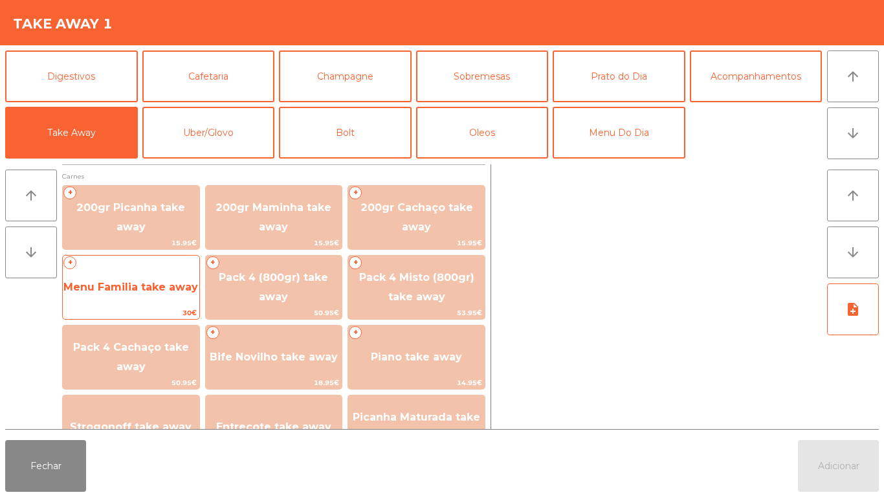
click at [172, 279] on span "Menu Familia take away" at bounding box center [131, 287] width 137 height 35
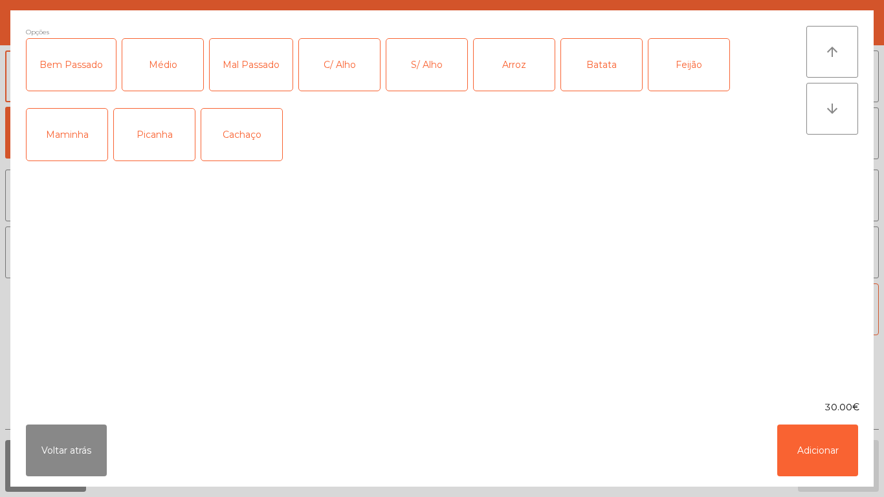
click at [339, 76] on div "C/ Alho" at bounding box center [339, 65] width 81 height 52
click at [168, 74] on div "Médio" at bounding box center [162, 65] width 81 height 52
click at [511, 76] on div "Arroz" at bounding box center [514, 65] width 81 height 52
click at [606, 69] on div "Batata" at bounding box center [601, 65] width 81 height 52
click at [696, 61] on div "Feijão" at bounding box center [688, 65] width 81 height 52
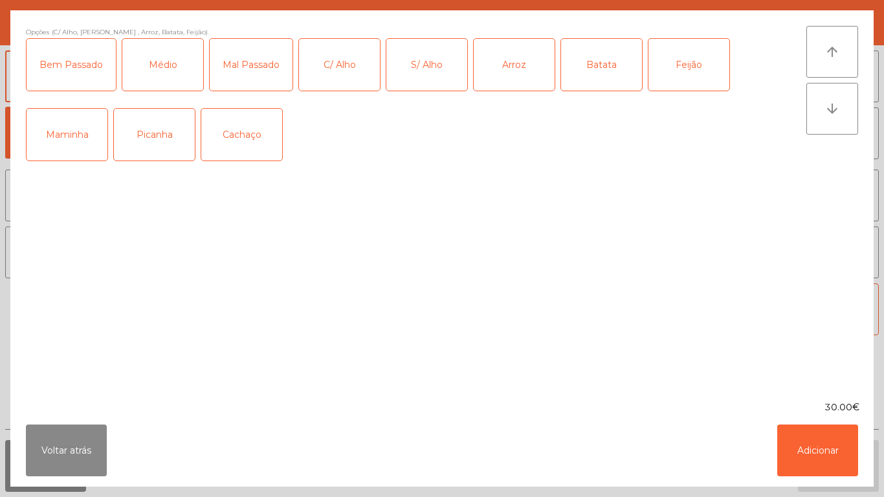
click at [162, 135] on div "Picanha" at bounding box center [154, 135] width 81 height 52
click at [818, 442] on button "Adicionar" at bounding box center [817, 451] width 81 height 52
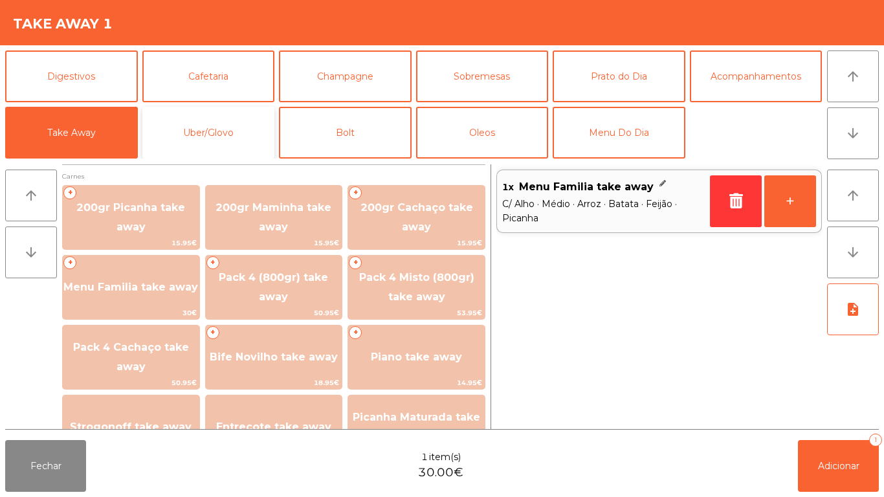
click at [242, 142] on button "Uber/Glovo" at bounding box center [208, 133] width 133 height 52
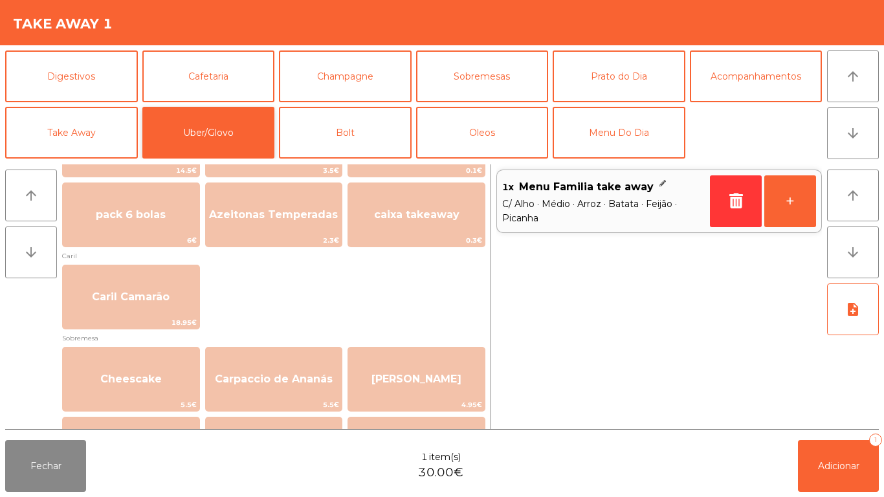
scroll to position [329, 0]
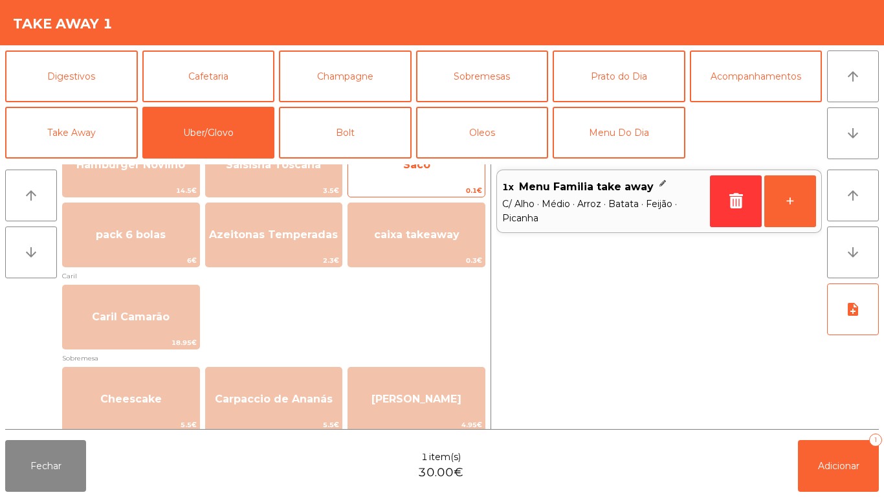
click at [424, 165] on span "Saco" at bounding box center [416, 165] width 27 height 12
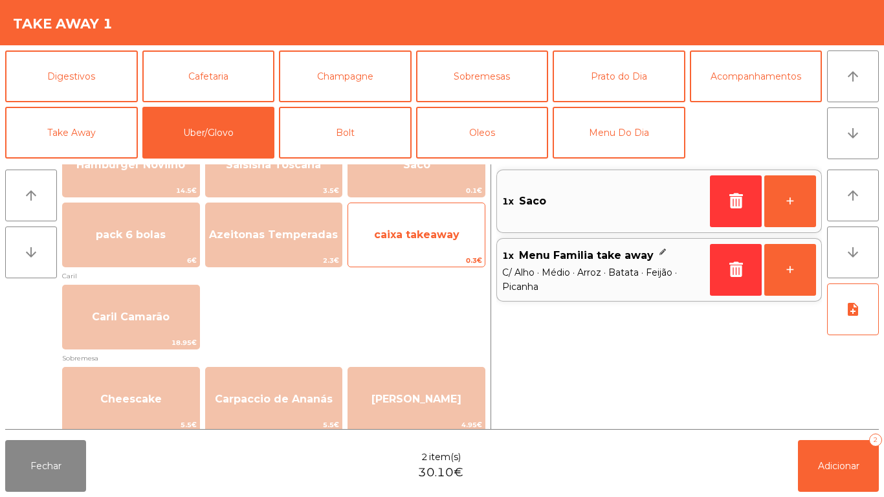
click at [430, 222] on span "caixa takeaway" at bounding box center [416, 234] width 137 height 35
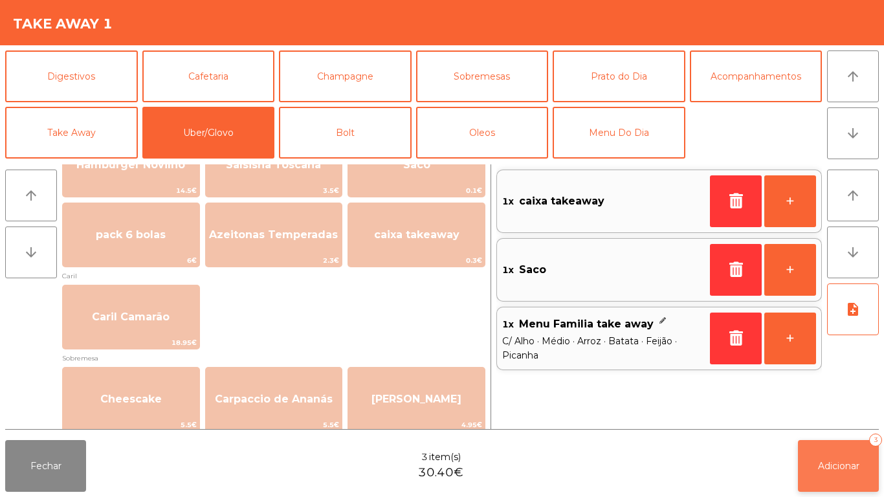
click at [841, 460] on span "Adicionar" at bounding box center [838, 466] width 41 height 12
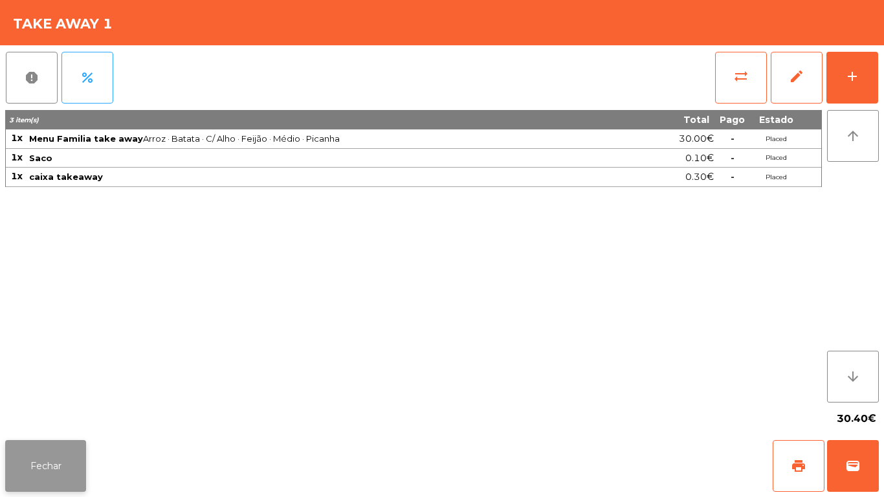
click at [63, 461] on button "Fechar" at bounding box center [45, 466] width 81 height 52
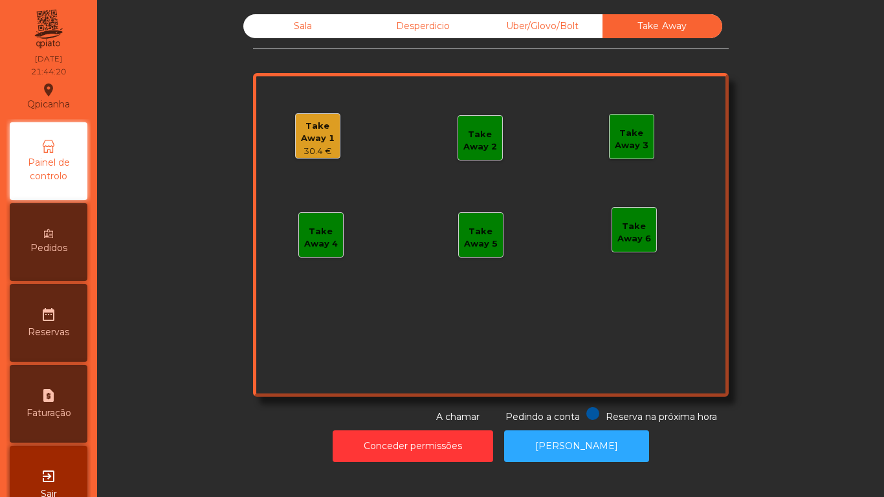
click at [304, 25] on div "Sala" at bounding box center [303, 26] width 120 height 24
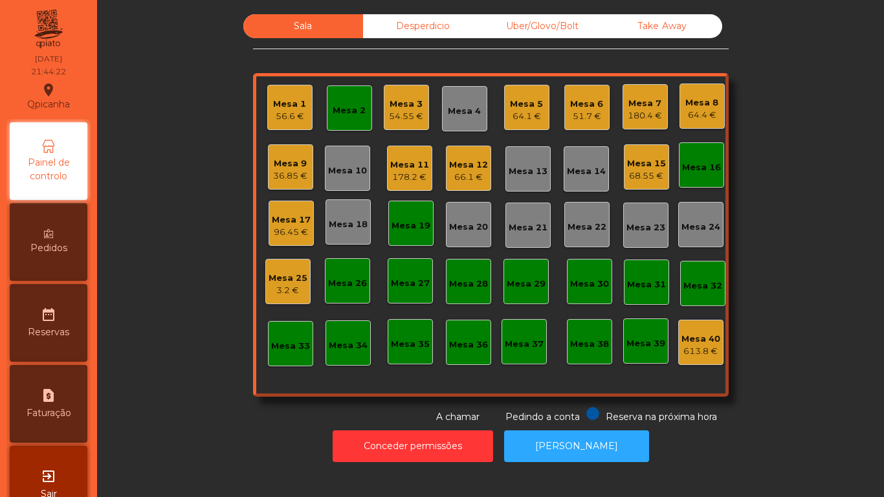
click at [403, 109] on div "Mesa 3" at bounding box center [406, 104] width 34 height 13
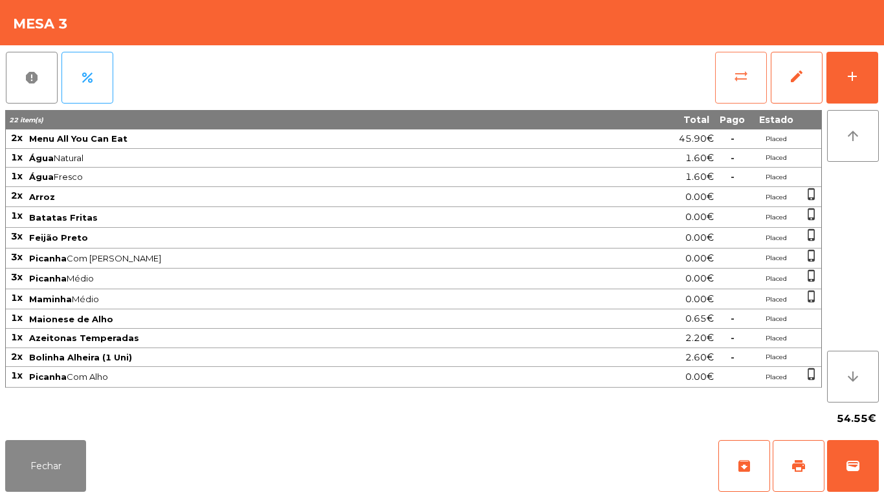
click at [732, 74] on button "sync_alt" at bounding box center [741, 78] width 52 height 52
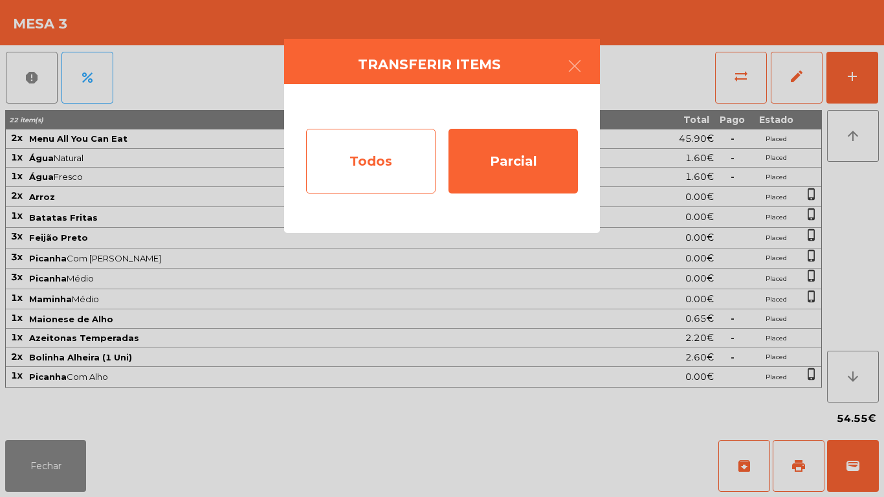
click at [371, 153] on div "Todos" at bounding box center [370, 161] width 129 height 65
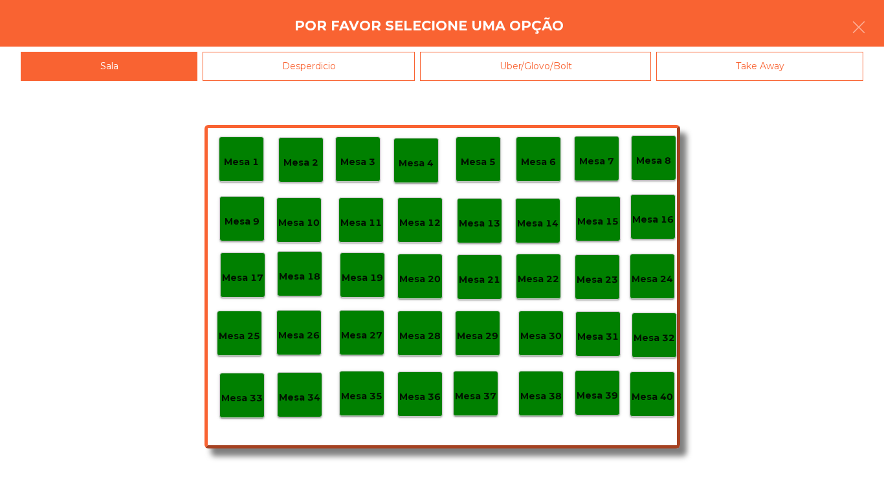
click at [662, 395] on p "Mesa 40" at bounding box center [652, 397] width 41 height 15
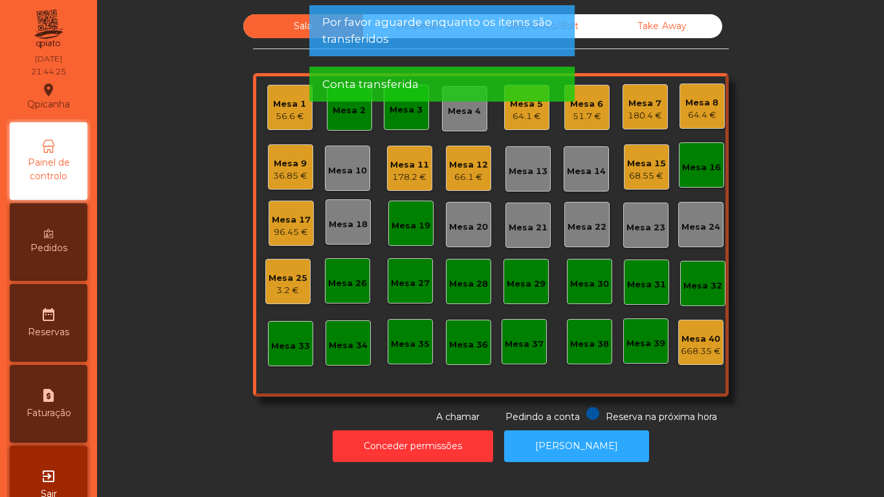
click at [297, 170] on div "36.85 €" at bounding box center [290, 176] width 34 height 13
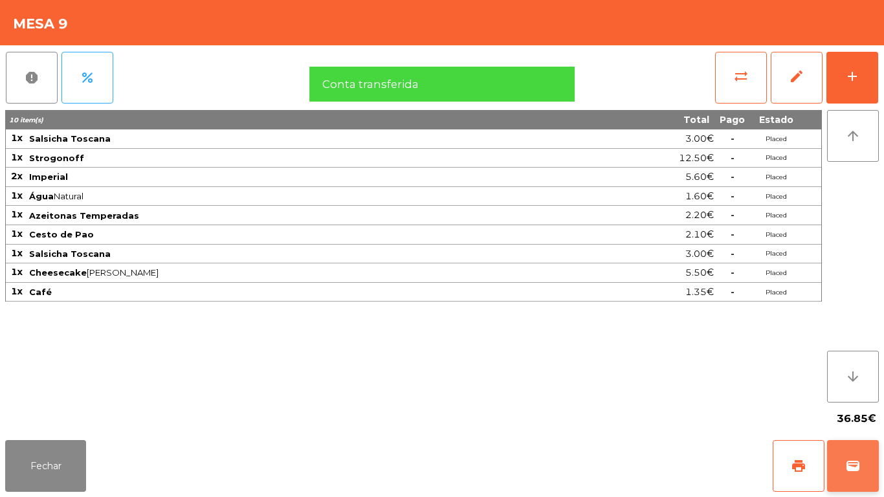
click at [854, 448] on button "wallet" at bounding box center [853, 466] width 52 height 52
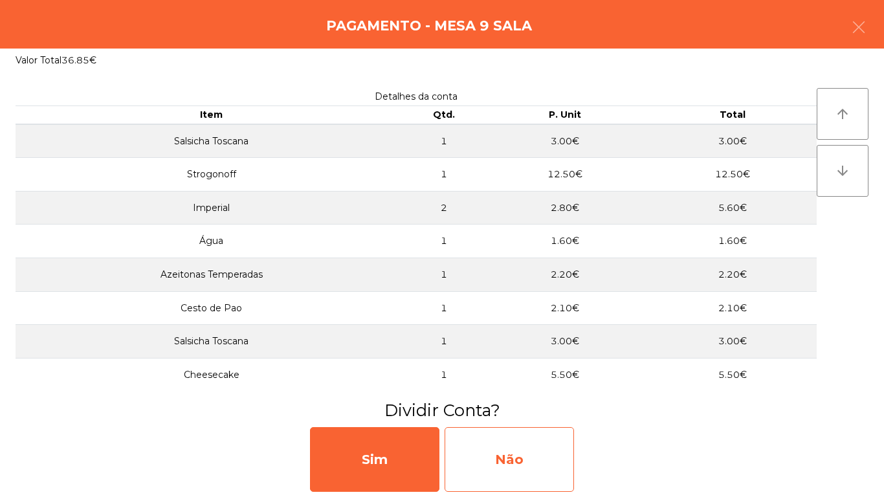
click at [537, 450] on div "Não" at bounding box center [509, 459] width 129 height 65
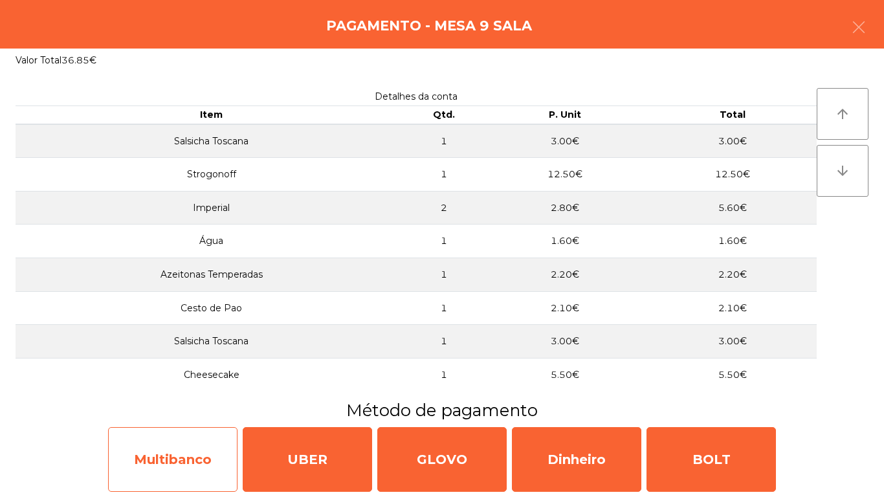
click at [208, 444] on div "Multibanco" at bounding box center [172, 459] width 129 height 65
select select "**"
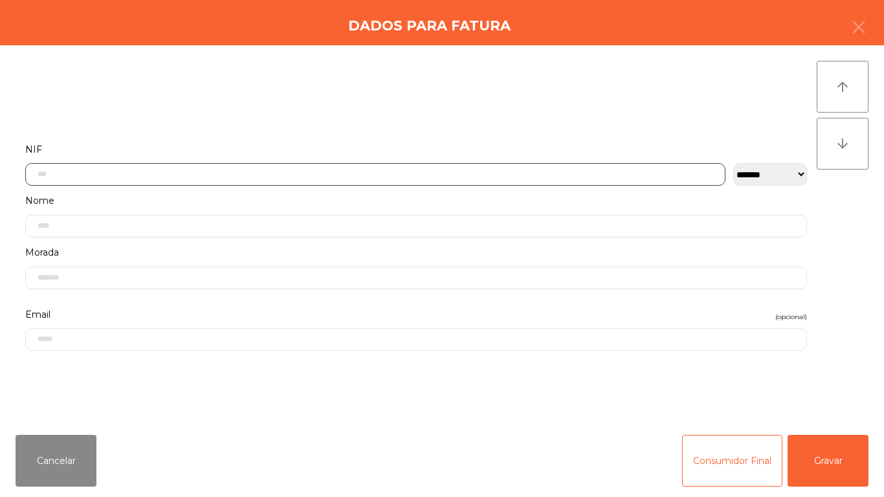
click at [283, 173] on input "text" at bounding box center [375, 174] width 700 height 23
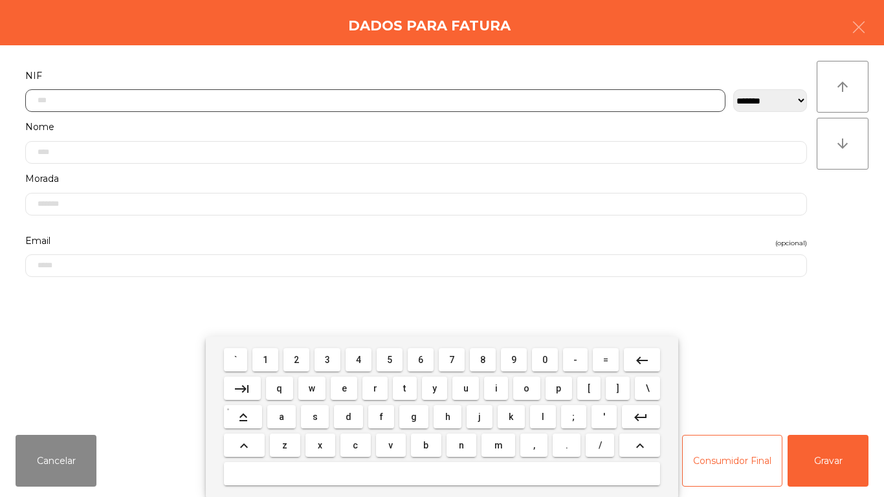
scroll to position [79, 0]
click at [265, 348] on button "1" at bounding box center [265, 359] width 26 height 23
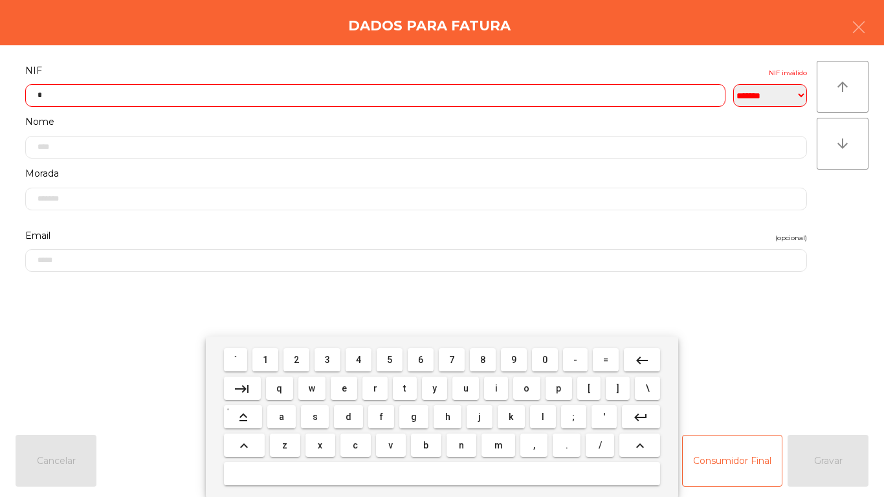
click at [390, 359] on span "5" at bounding box center [389, 360] width 5 height 10
click at [514, 359] on span "9" at bounding box center [513, 360] width 5 height 10
click at [452, 359] on span "7" at bounding box center [451, 360] width 5 height 10
click at [453, 355] on span "7" at bounding box center [451, 360] width 5 height 10
click at [545, 359] on span "0" at bounding box center [544, 360] width 5 height 10
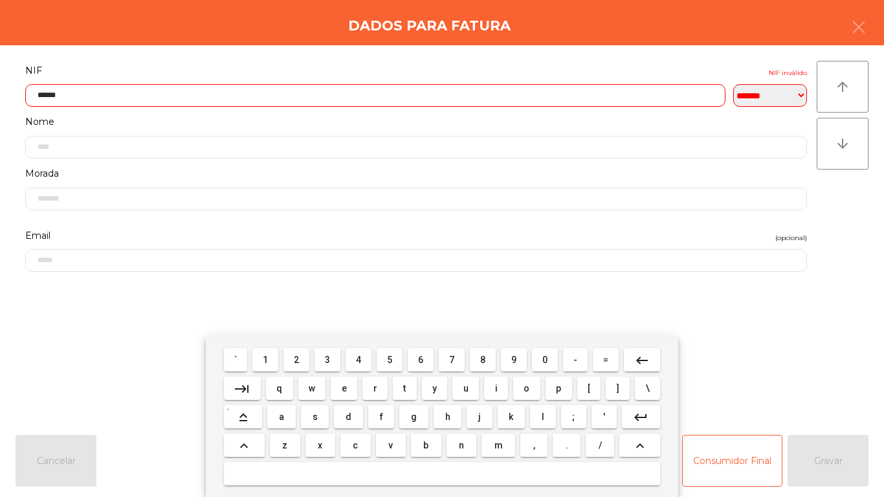
click at [266, 359] on span "1" at bounding box center [265, 360] width 5 height 10
click at [359, 359] on span "4" at bounding box center [358, 360] width 5 height 10
type input "*********"
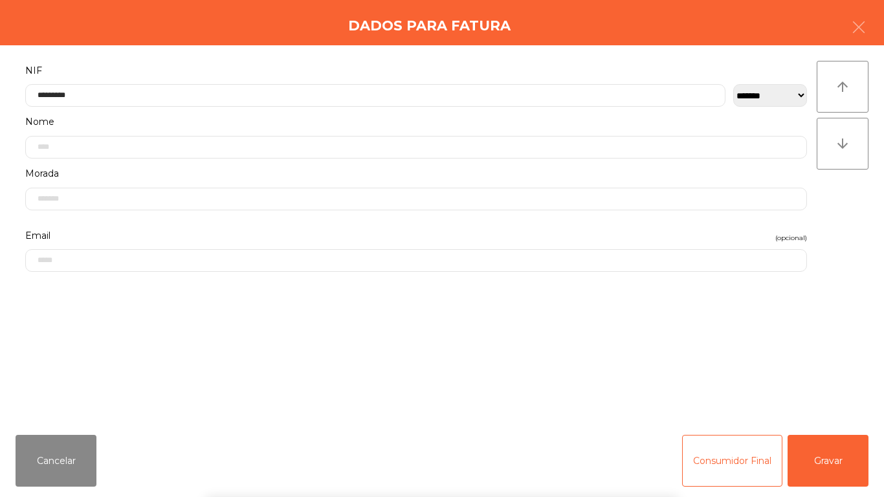
click at [834, 452] on div "` 1 2 3 4 5 6 7 8 9 0 - = keyboard_backspace keyboard_tab q w e r t y u i o p […" at bounding box center [442, 417] width 884 height 160
click at [842, 461] on div "` 1 2 3 4 5 6 7 8 9 0 - = keyboard_backspace keyboard_tab q w e r t y u i o p […" at bounding box center [442, 417] width 884 height 160
click at [828, 445] on button "Gravar" at bounding box center [828, 461] width 81 height 52
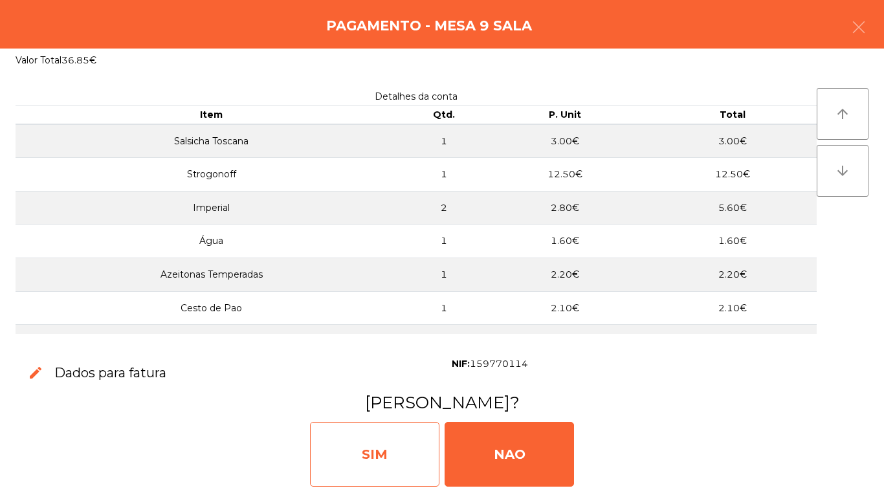
click at [408, 449] on div "SIM" at bounding box center [374, 454] width 129 height 65
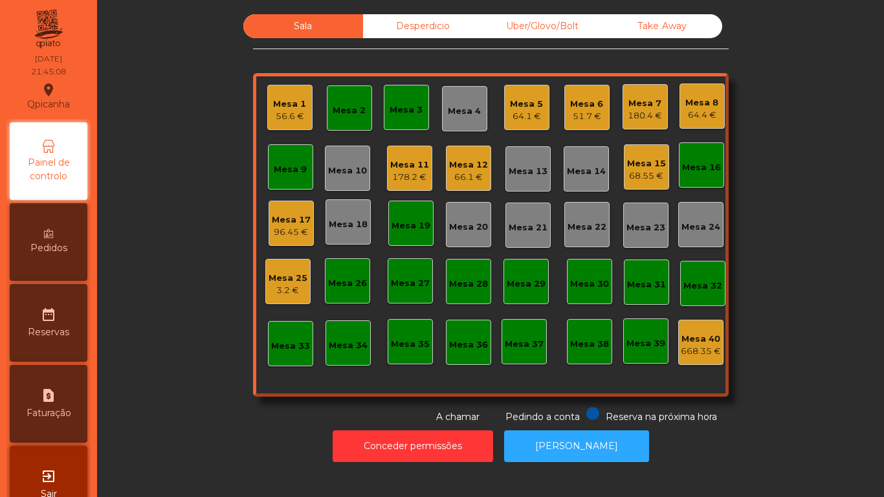
click at [399, 177] on div "178.2 €" at bounding box center [409, 177] width 39 height 13
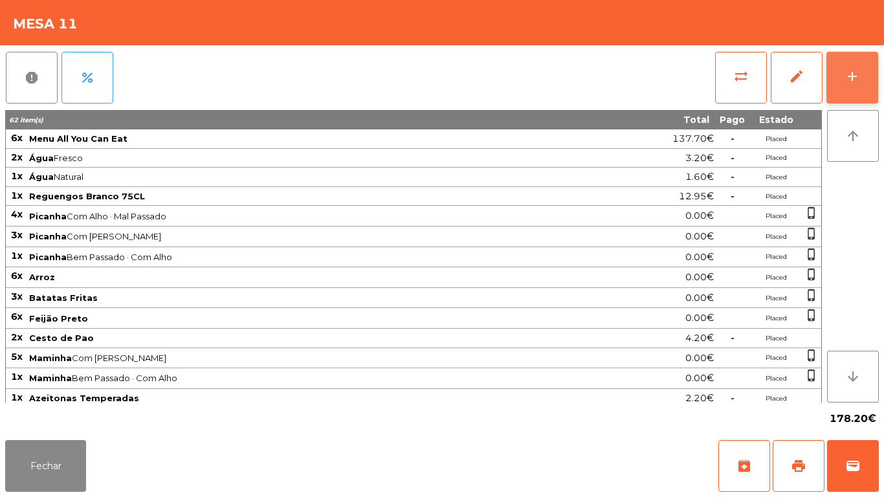
click at [852, 78] on div "add" at bounding box center [852, 77] width 16 height 16
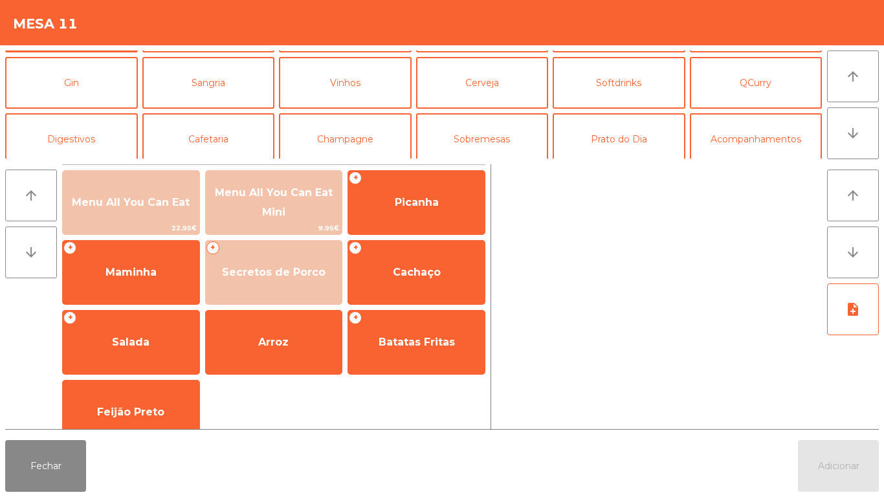
scroll to position [61, 0]
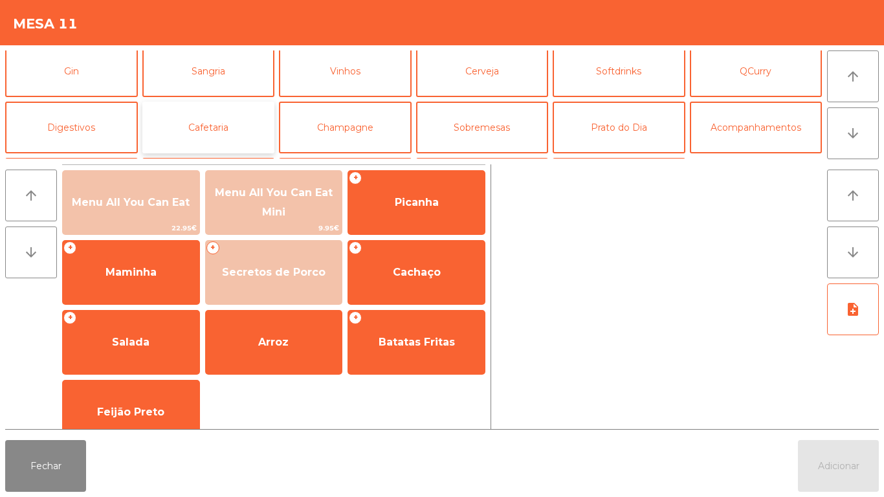
click at [231, 135] on button "Cafetaria" at bounding box center [208, 128] width 133 height 52
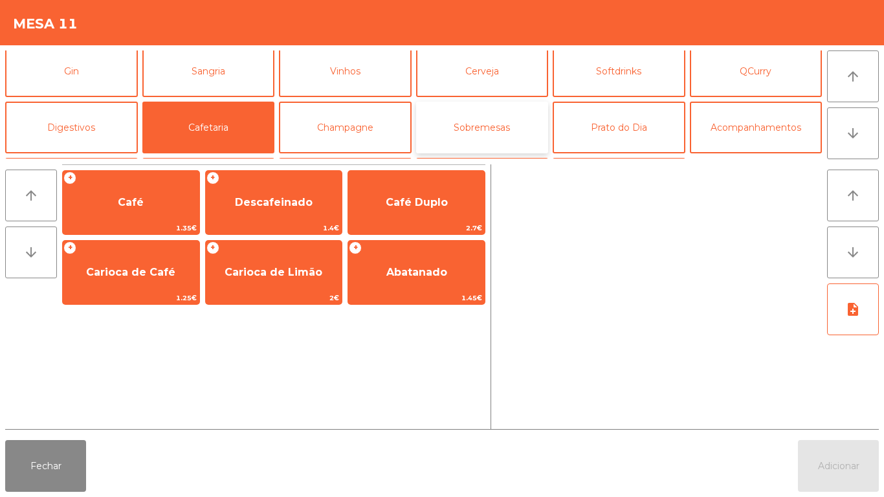
click at [483, 138] on button "Sobremesas" at bounding box center [482, 128] width 133 height 52
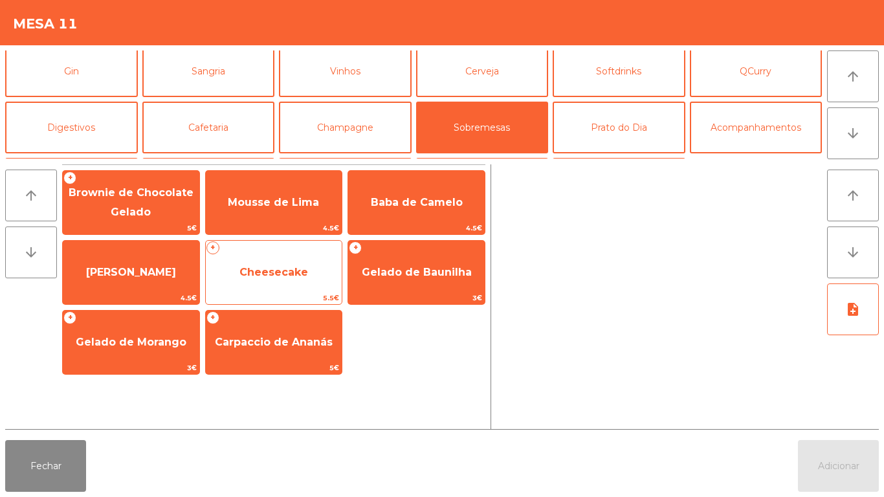
click at [269, 283] on span "Cheesecake" at bounding box center [274, 272] width 137 height 35
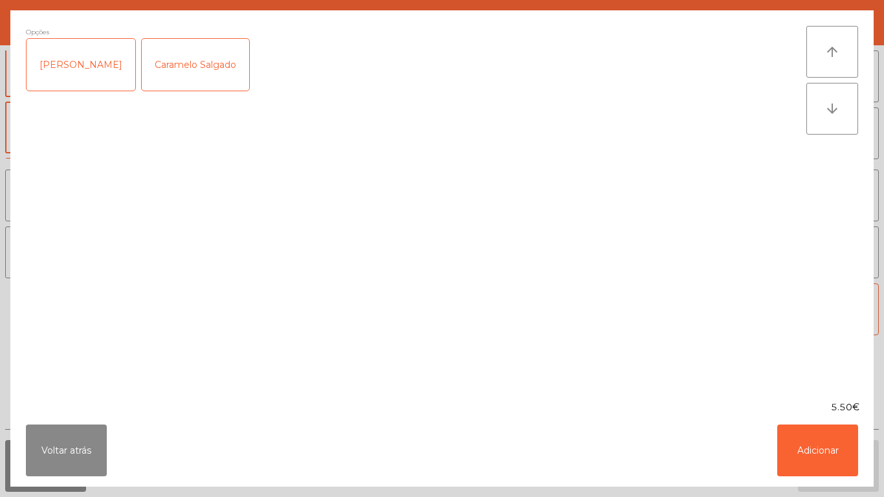
click at [78, 64] on div "[PERSON_NAME]" at bounding box center [81, 65] width 109 height 52
click at [802, 457] on button "Adicionar" at bounding box center [817, 451] width 81 height 52
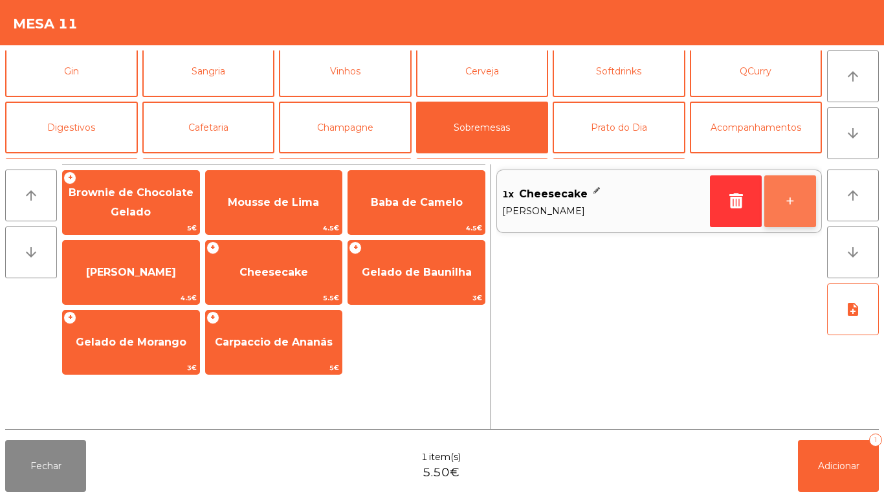
click at [785, 215] on button "+" at bounding box center [790, 201] width 52 height 52
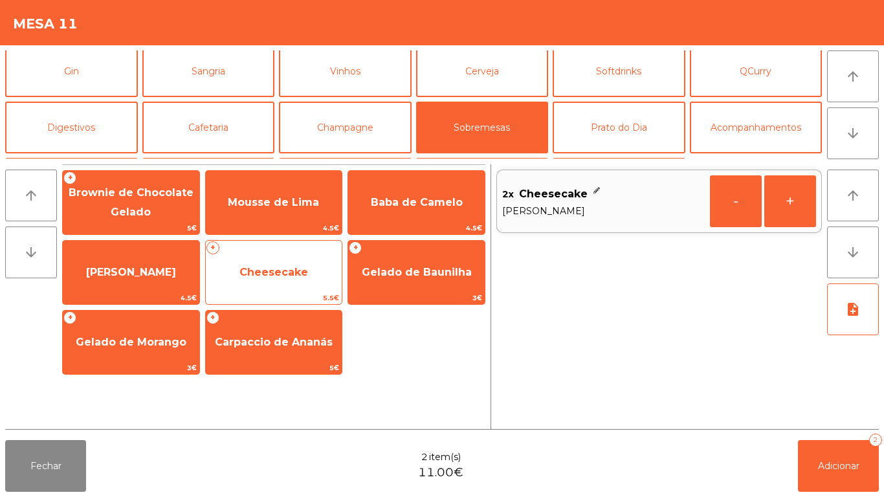
click at [274, 274] on span "Cheesecake" at bounding box center [273, 272] width 69 height 12
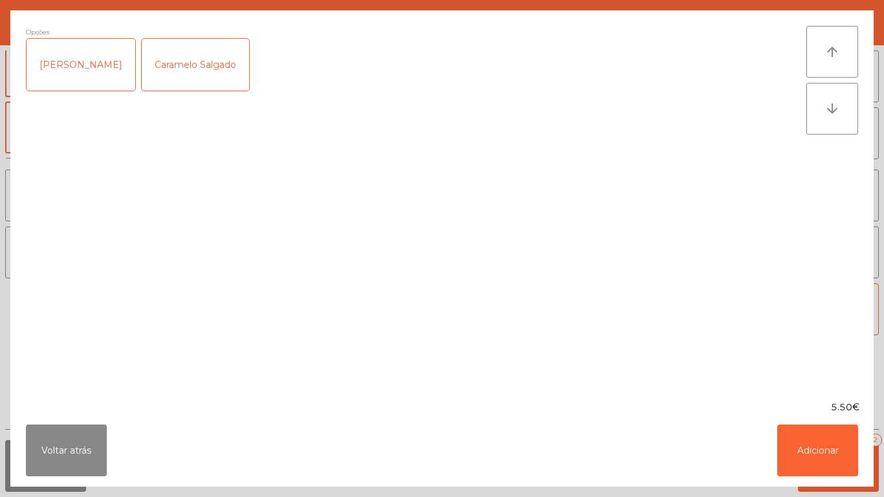
click at [204, 64] on div "Caramelo Salgado" at bounding box center [195, 65] width 107 height 52
click at [794, 458] on button "Adicionar" at bounding box center [817, 451] width 81 height 52
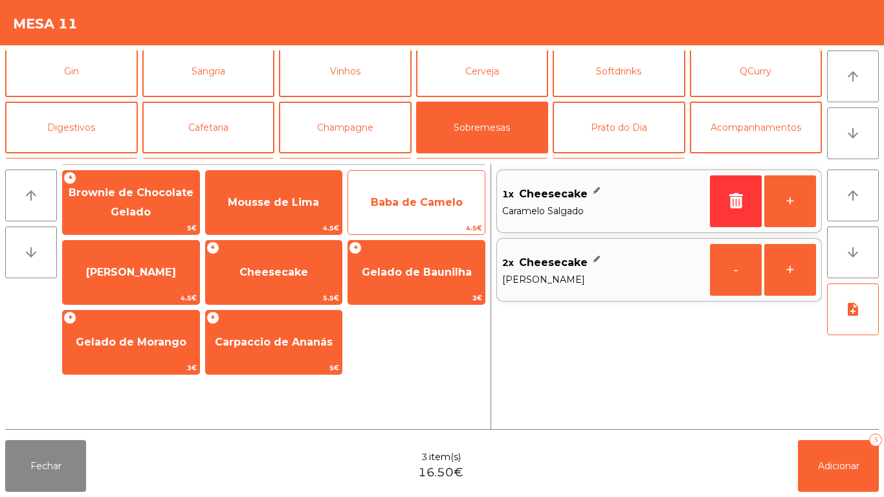
click at [414, 197] on span "Baba de Camelo" at bounding box center [417, 202] width 92 height 12
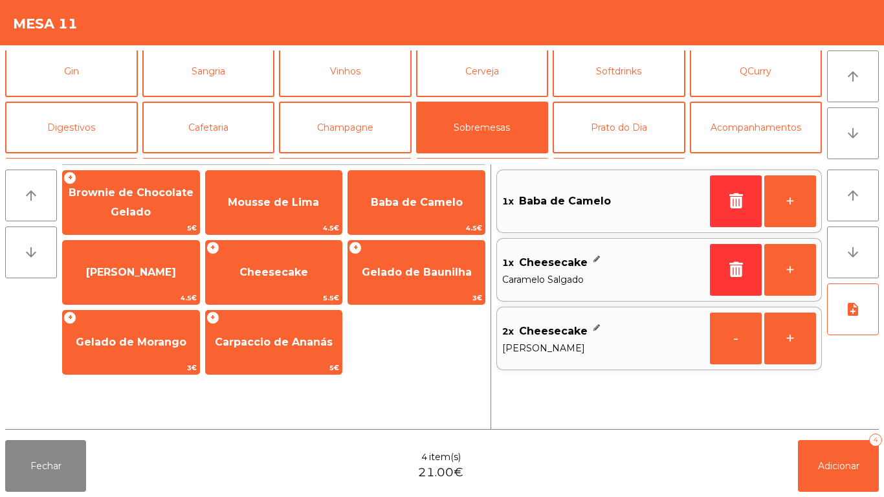
click at [827, 492] on div "Fechar 4 item(s) 21.00€ Adicionar 4" at bounding box center [442, 466] width 884 height 62
click at [835, 455] on button "Adicionar 4" at bounding box center [838, 466] width 81 height 52
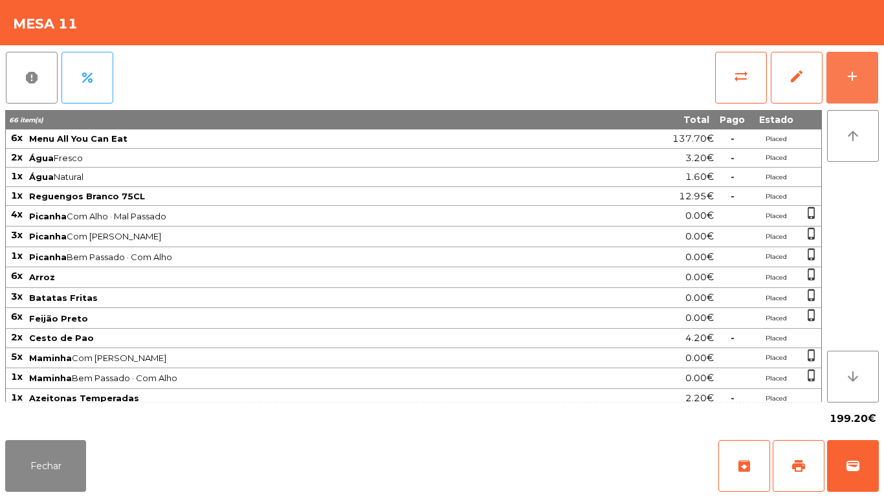
scroll to position [201, 0]
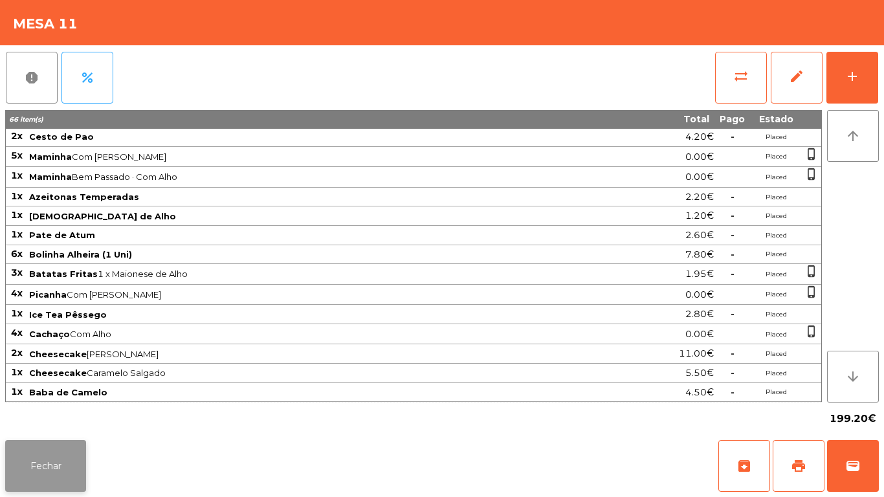
click at [62, 458] on button "Fechar" at bounding box center [45, 466] width 81 height 52
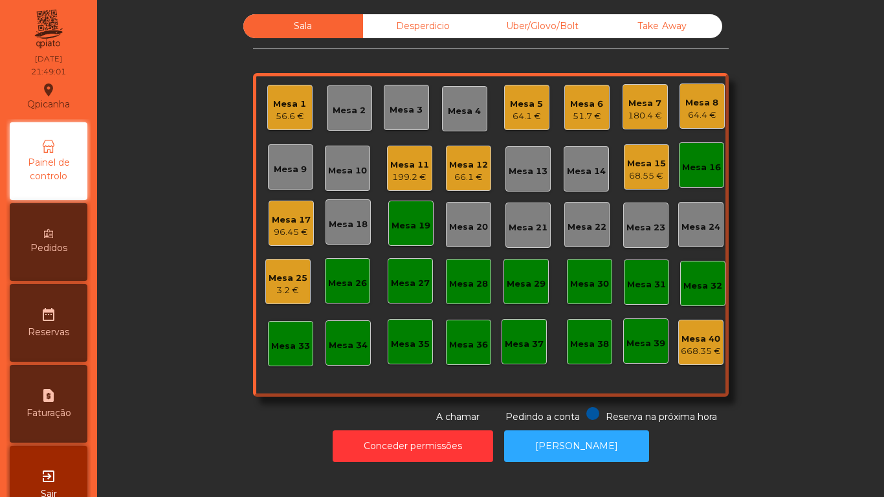
click at [472, 161] on div "Mesa 12" at bounding box center [468, 165] width 39 height 13
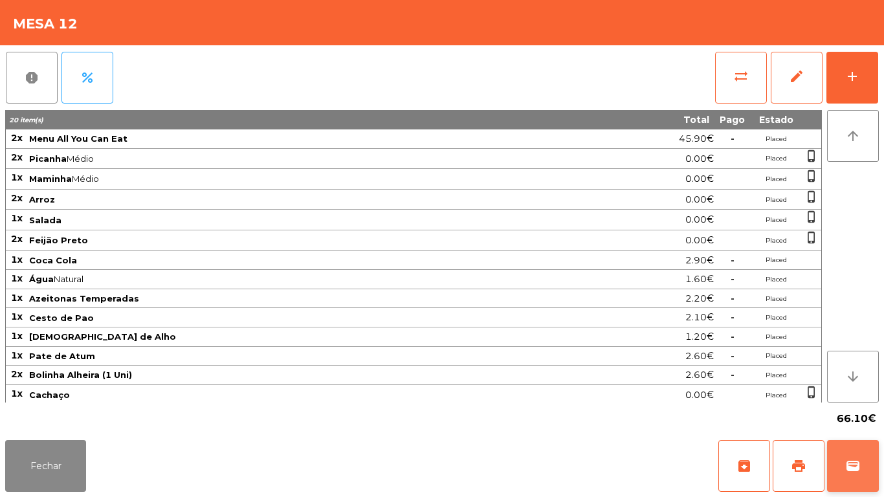
click at [868, 476] on button "wallet" at bounding box center [853, 466] width 52 height 52
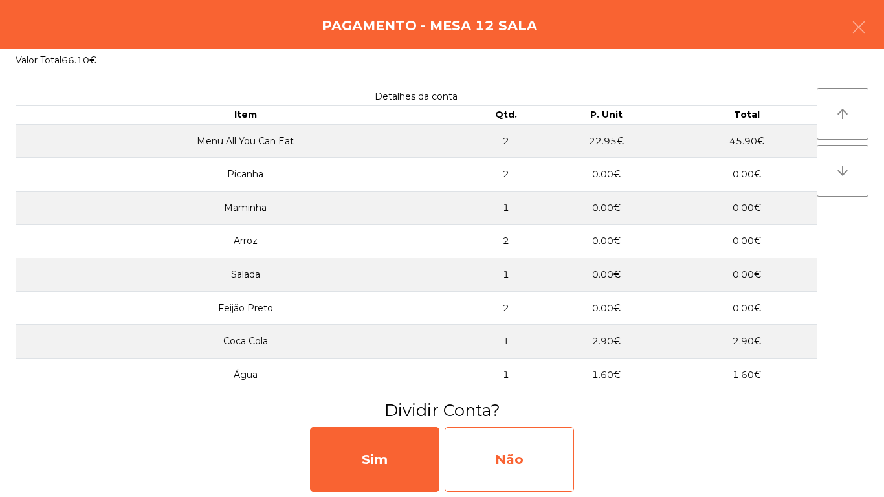
click at [535, 449] on div "Não" at bounding box center [509, 459] width 129 height 65
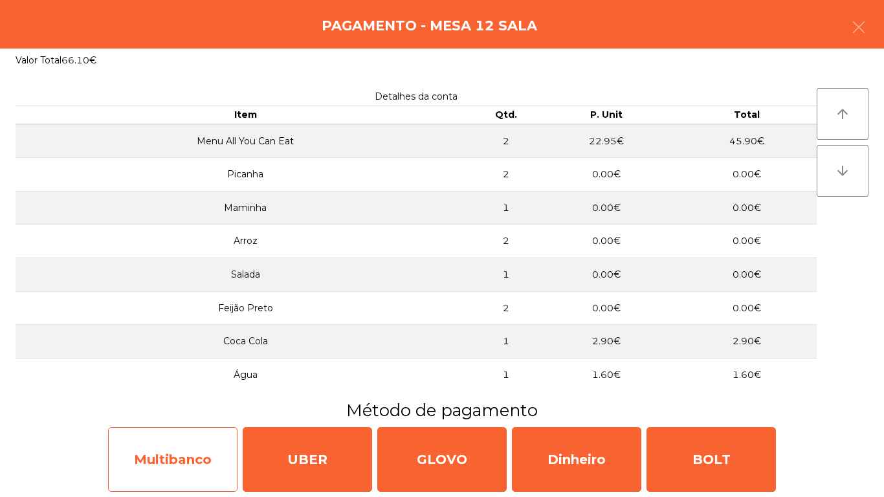
click at [212, 451] on div "Multibanco" at bounding box center [172, 459] width 129 height 65
select select "**"
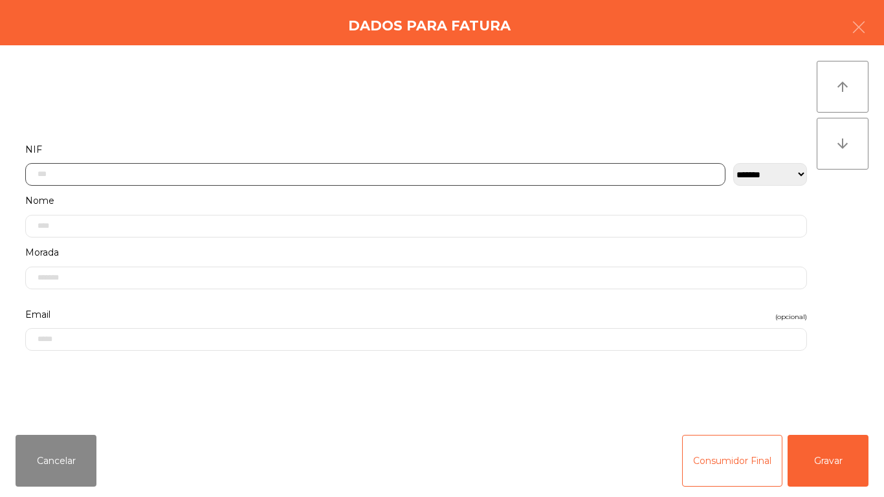
click at [239, 174] on input "text" at bounding box center [375, 174] width 700 height 23
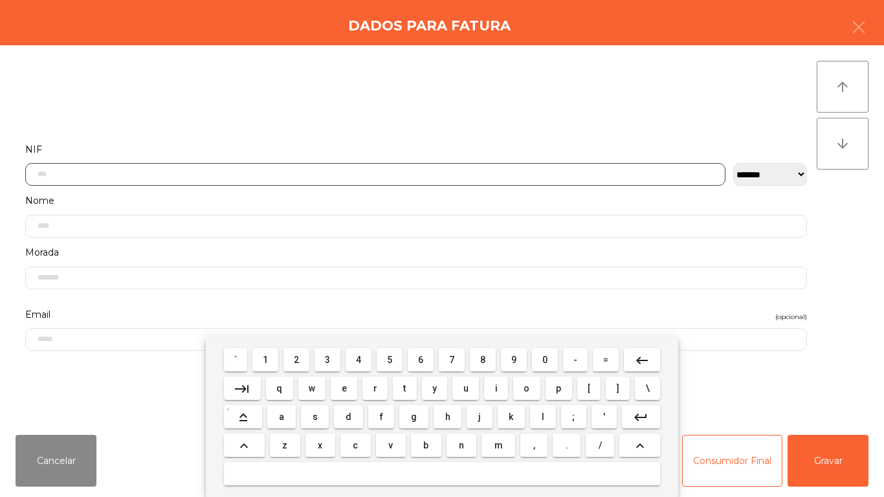
scroll to position [79, 0]
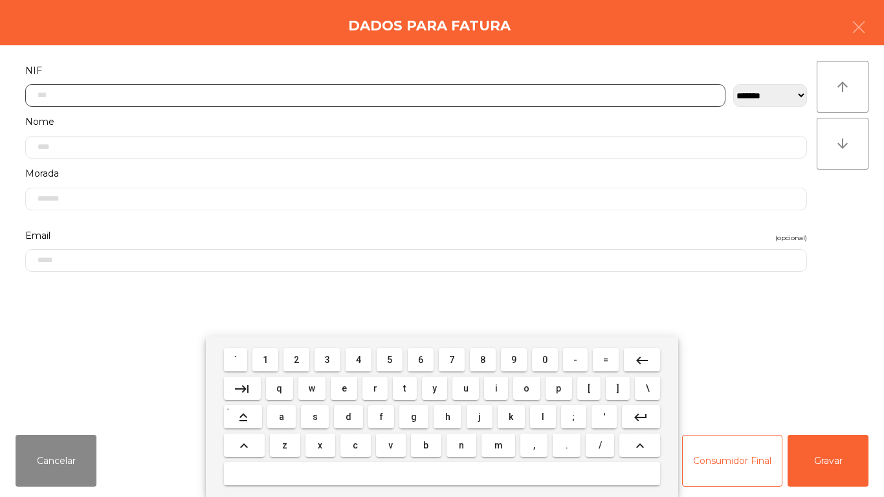
click at [392, 355] on span "5" at bounding box center [389, 360] width 5 height 10
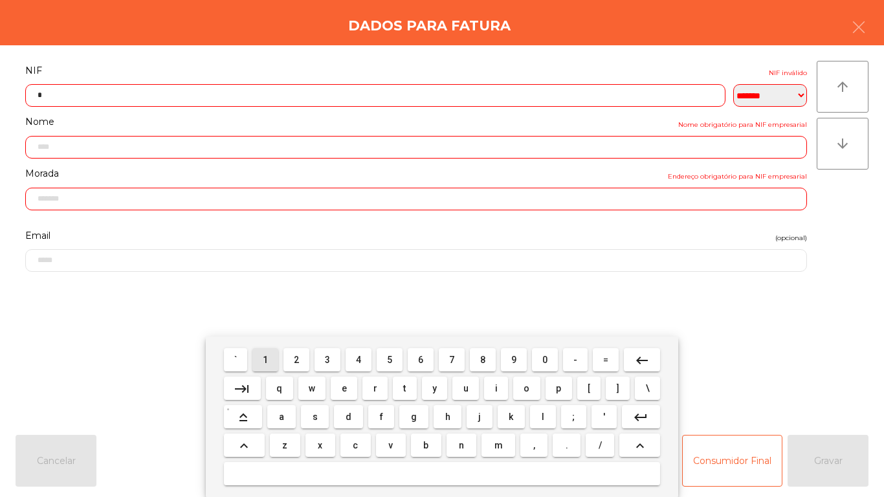
click at [266, 358] on span "1" at bounding box center [265, 360] width 5 height 10
click at [483, 359] on span "8" at bounding box center [482, 360] width 5 height 10
click at [549, 348] on button "0" at bounding box center [545, 359] width 26 height 23
click at [421, 359] on span "6" at bounding box center [420, 360] width 5 height 10
click at [545, 359] on span "0" at bounding box center [544, 360] width 5 height 10
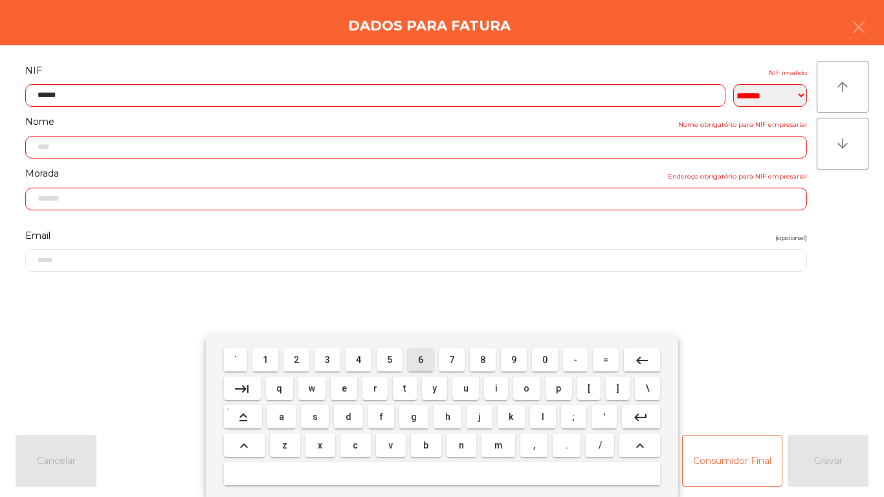
click at [423, 356] on span "6" at bounding box center [420, 360] width 5 height 10
click at [454, 360] on span "7" at bounding box center [451, 360] width 5 height 10
click at [388, 355] on span "5" at bounding box center [389, 360] width 5 height 10
type input "*********"
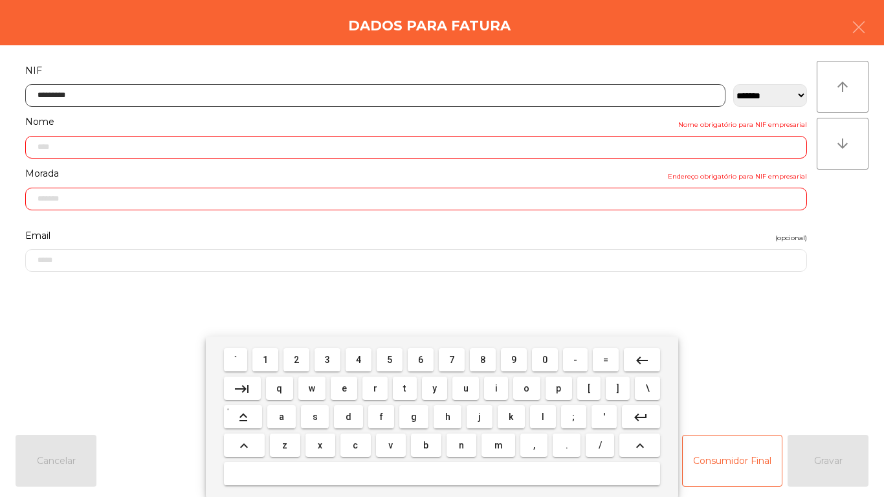
type input "**********"
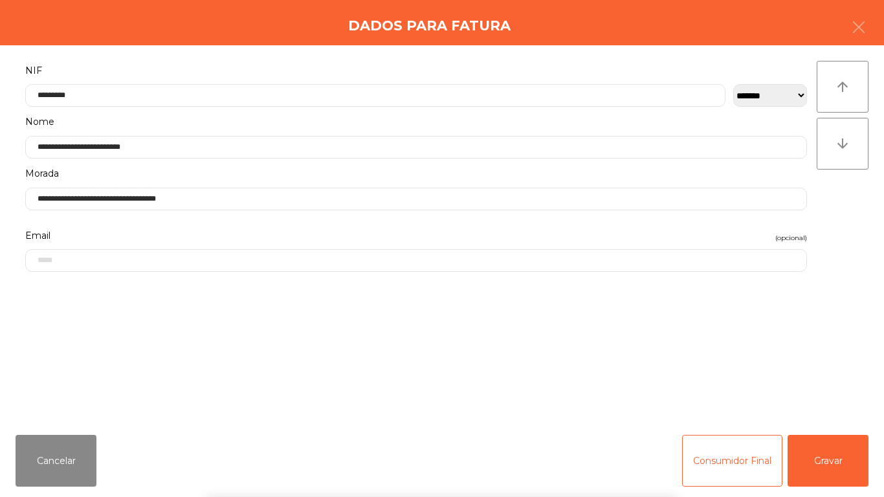
click at [839, 449] on div "` 1 2 3 4 5 6 7 8 9 0 - = keyboard_backspace keyboard_tab q w e r t y u i o p […" at bounding box center [442, 417] width 884 height 160
click at [838, 453] on button "Gravar" at bounding box center [828, 461] width 81 height 52
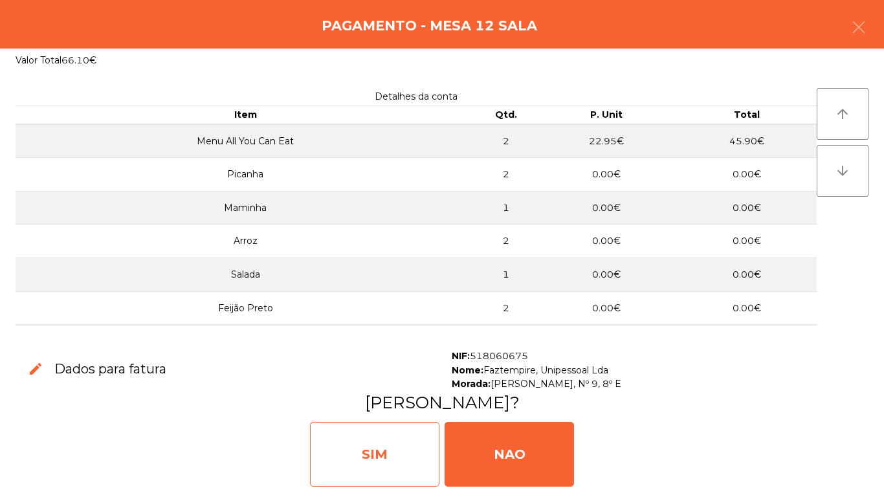
click at [373, 434] on div "SIM" at bounding box center [374, 454] width 129 height 65
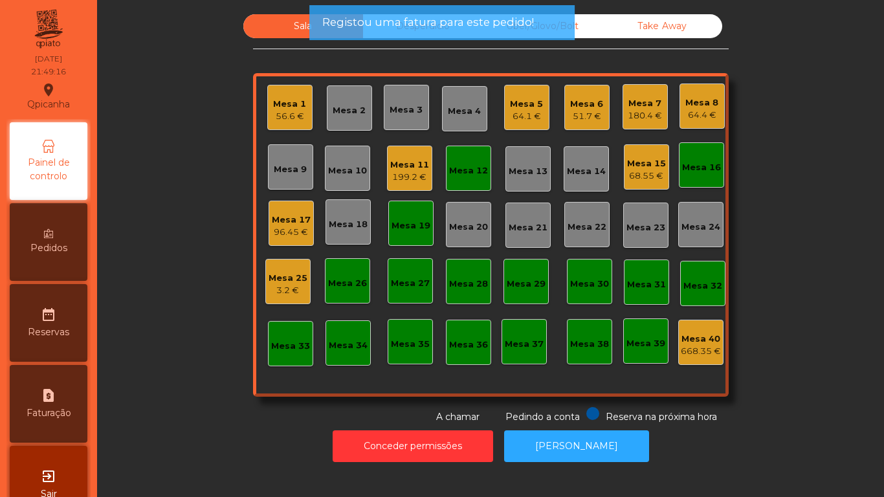
click at [692, 107] on div "Mesa 8" at bounding box center [701, 102] width 33 height 13
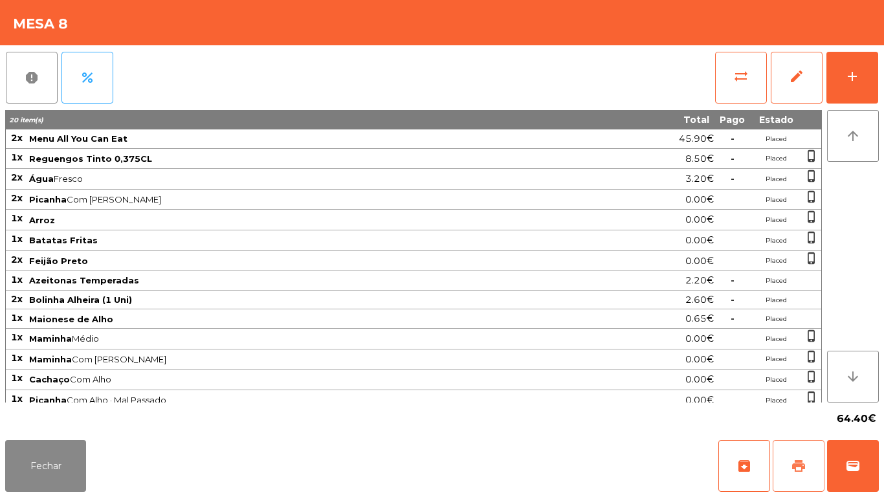
click at [799, 465] on span "print" at bounding box center [799, 466] width 16 height 16
click at [83, 445] on button "Fechar" at bounding box center [45, 466] width 81 height 52
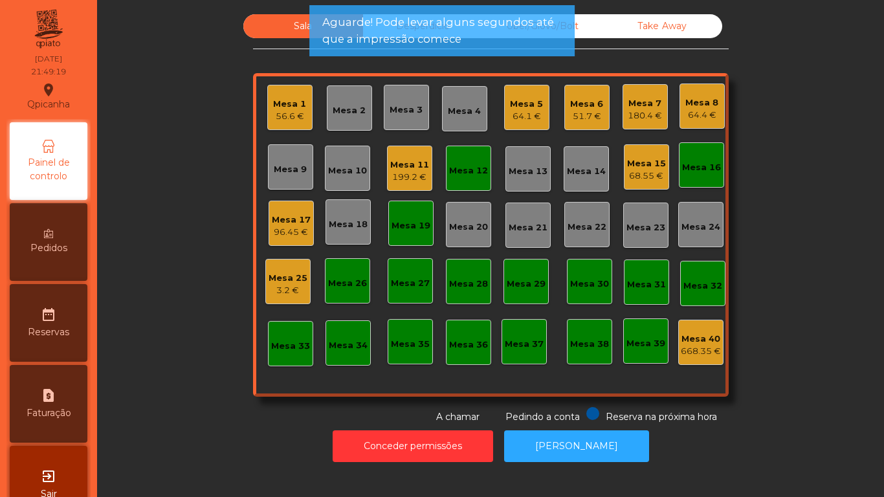
click at [643, 107] on div "Mesa 7" at bounding box center [645, 103] width 34 height 13
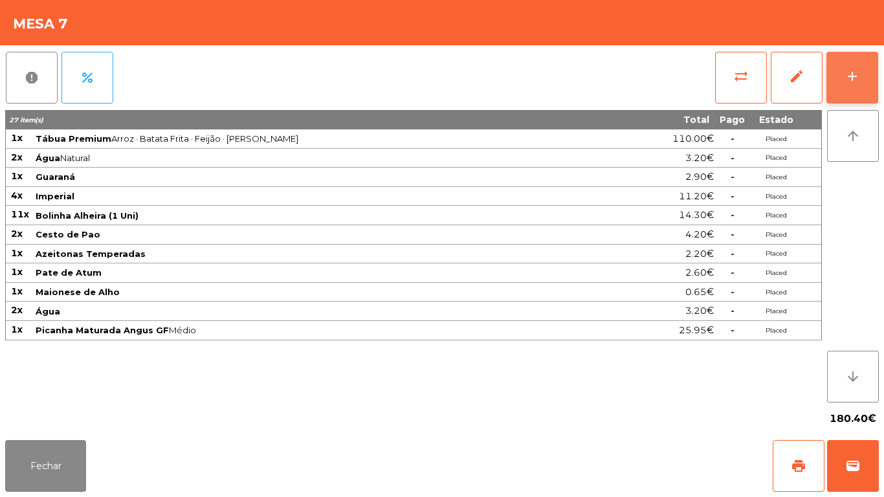
click at [846, 78] on div "add" at bounding box center [852, 77] width 16 height 16
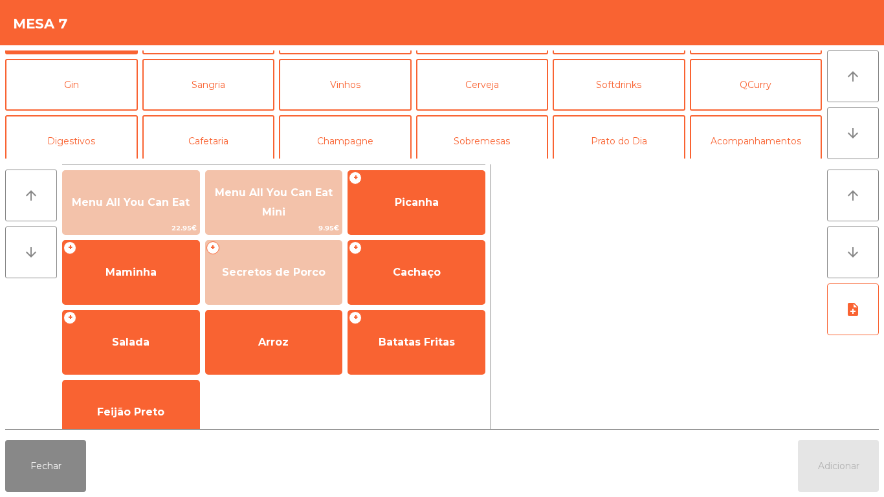
scroll to position [65, 0]
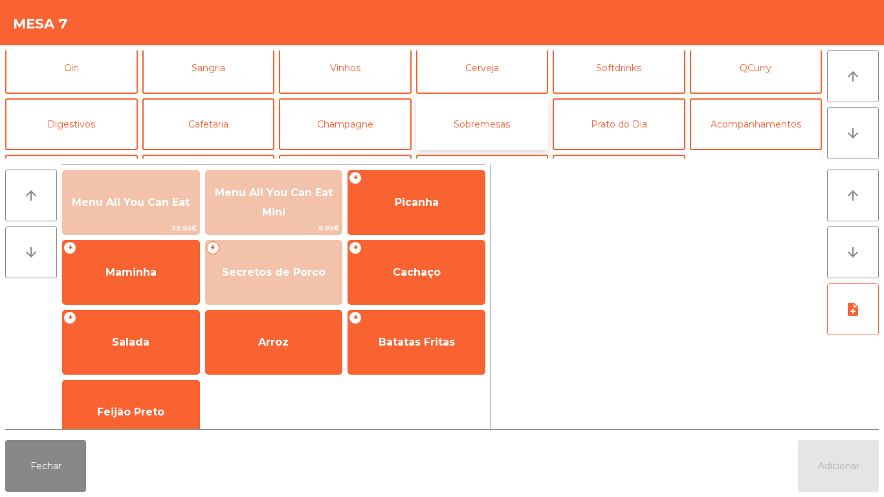
click at [492, 135] on button "Sobremesas" at bounding box center [482, 124] width 133 height 52
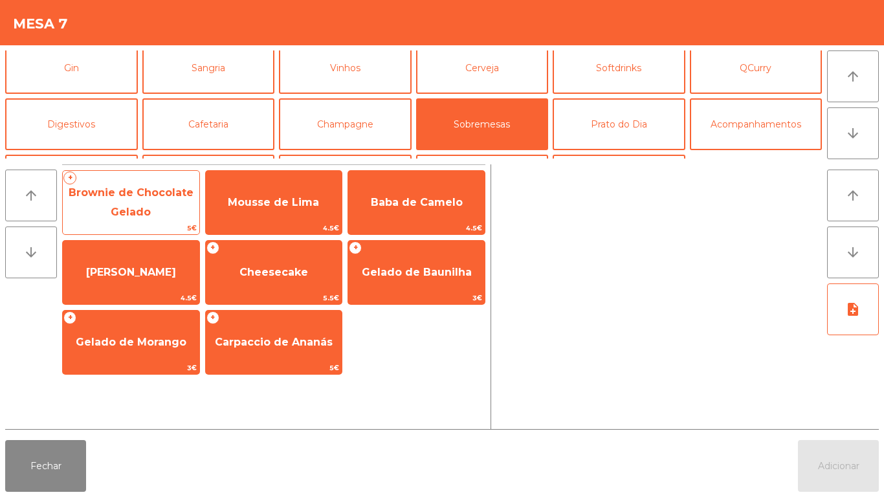
click at [176, 211] on span "Brownie de Chocolate Gelado" at bounding box center [131, 202] width 137 height 55
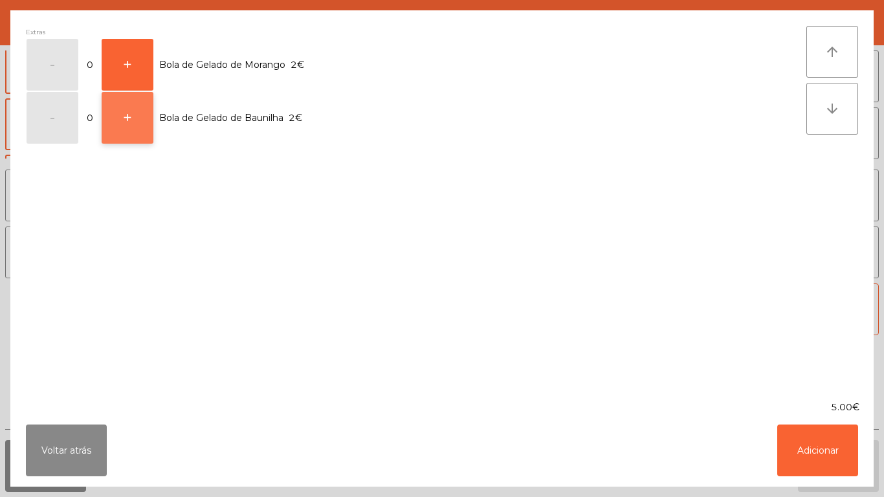
click at [148, 131] on button "+" at bounding box center [128, 118] width 52 height 52
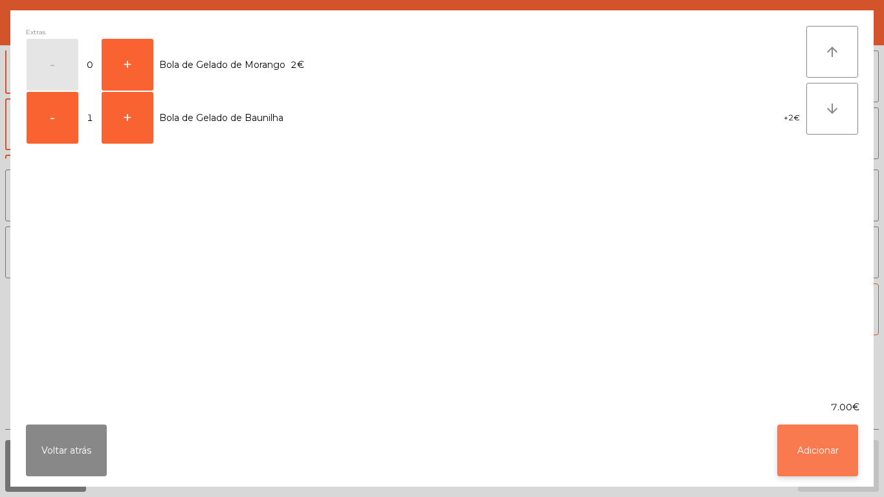
click at [821, 448] on button "Adicionar" at bounding box center [817, 451] width 81 height 52
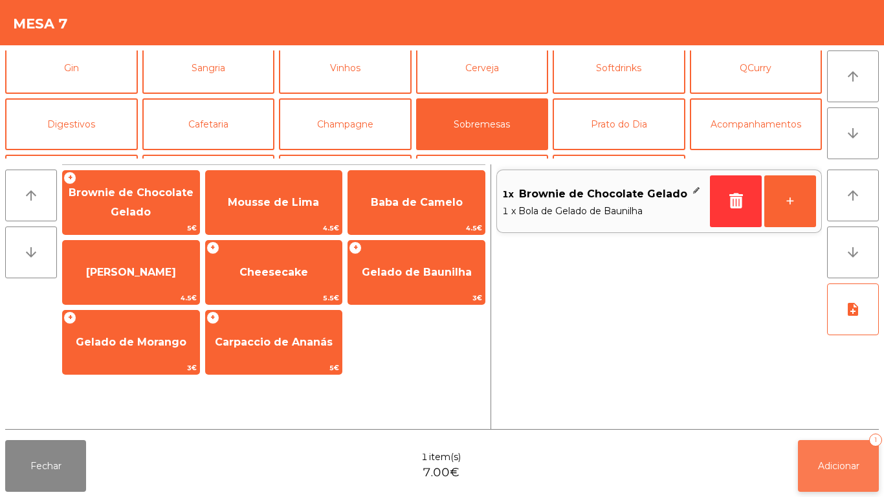
click at [833, 453] on button "Adicionar 1" at bounding box center [838, 466] width 81 height 52
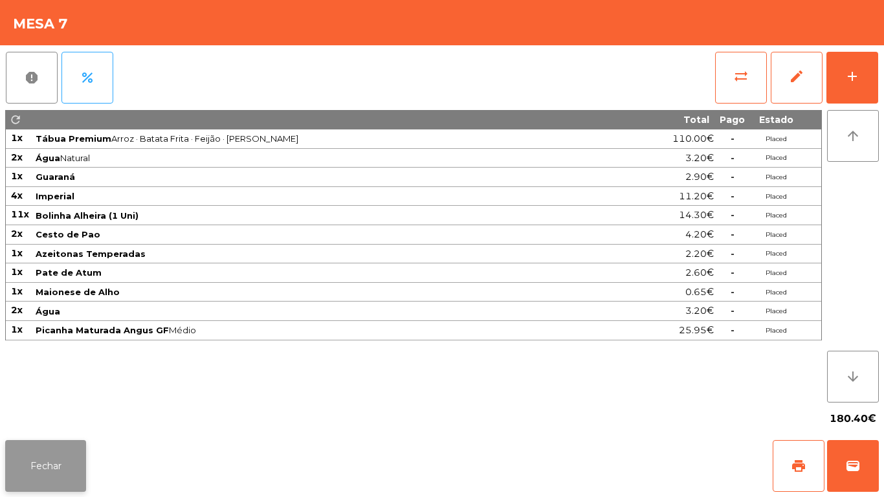
click at [39, 441] on button "Fechar" at bounding box center [45, 466] width 81 height 52
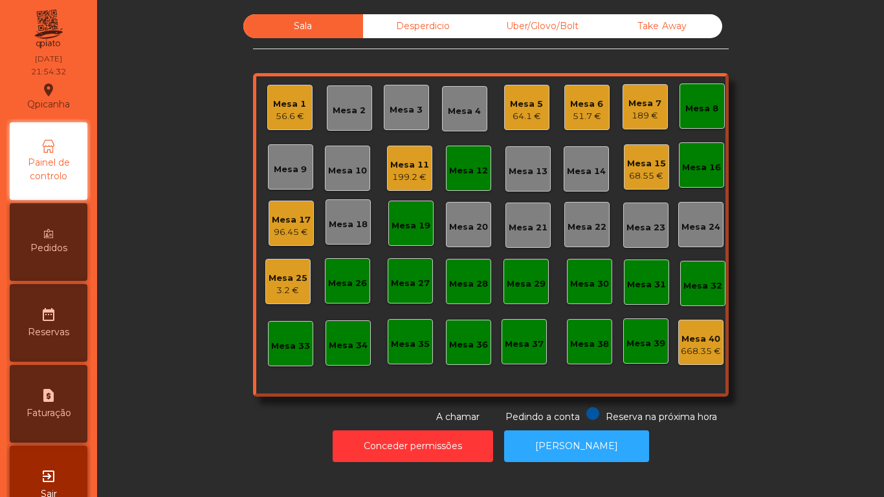
click at [693, 118] on div "Mesa 8" at bounding box center [701, 105] width 45 height 45
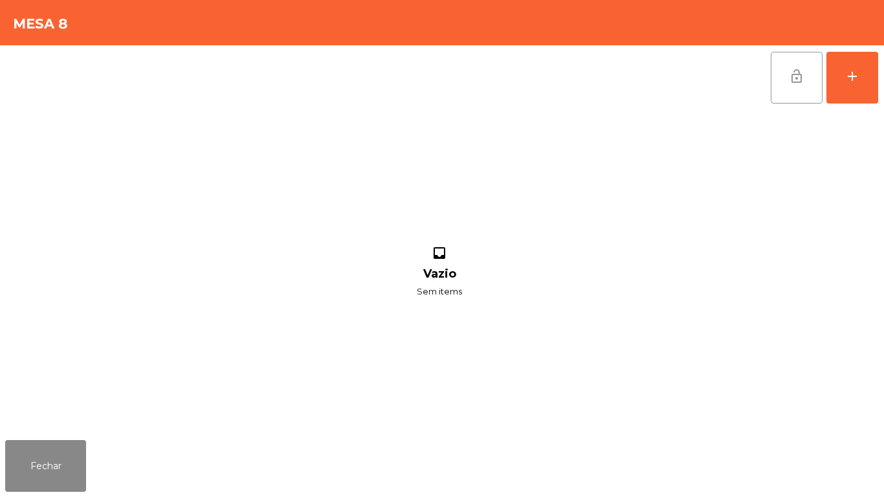
click at [790, 89] on button "lock_open" at bounding box center [797, 78] width 52 height 52
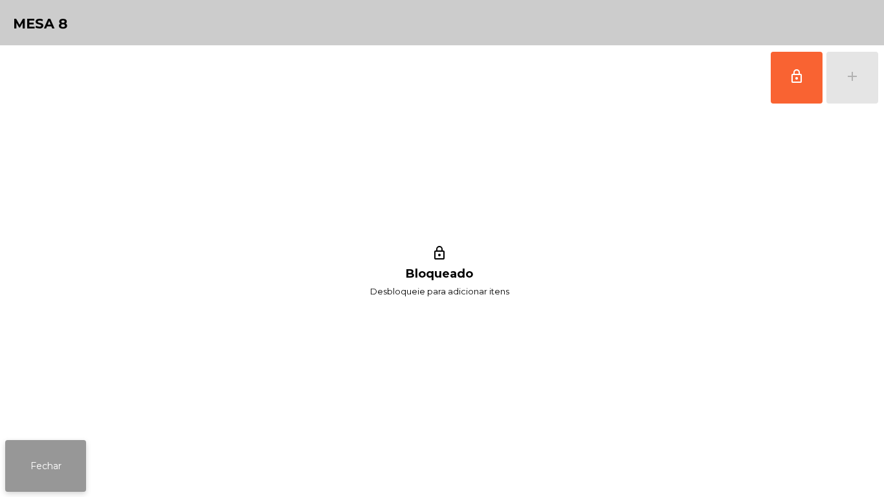
click at [83, 469] on button "Fechar" at bounding box center [45, 466] width 81 height 52
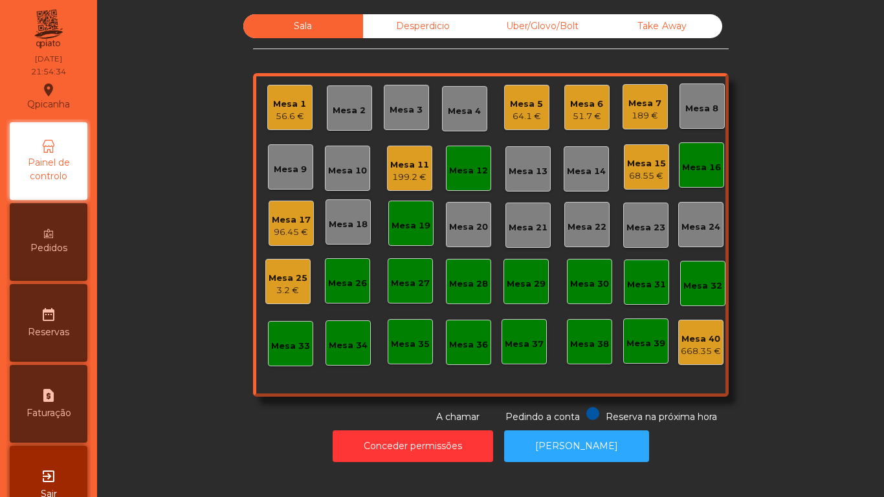
click at [692, 170] on div "Mesa 16" at bounding box center [701, 167] width 39 height 13
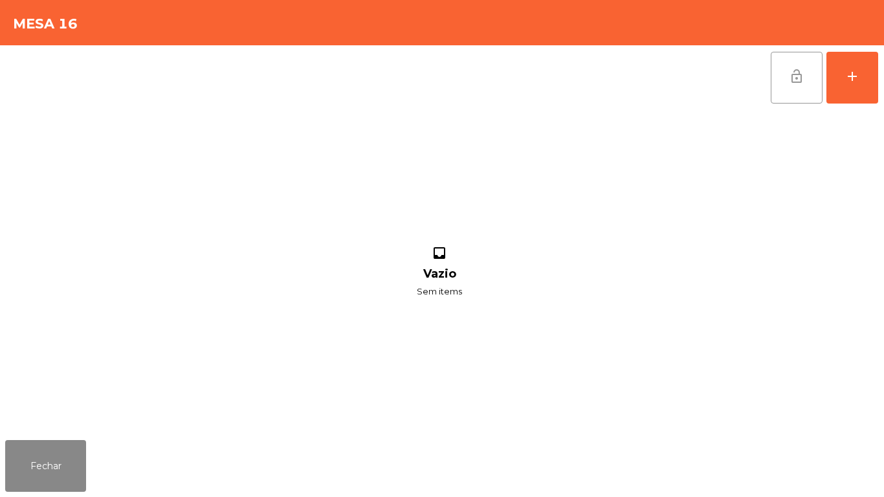
click at [792, 87] on button "lock_open" at bounding box center [797, 78] width 52 height 52
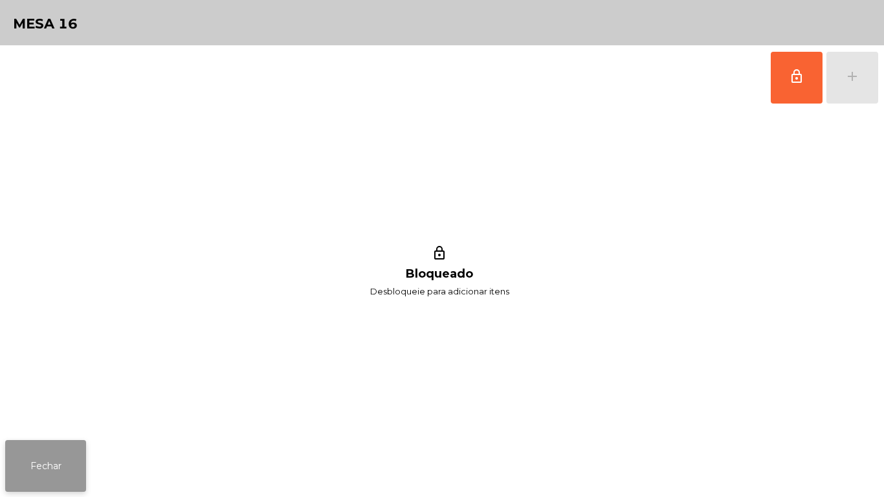
click at [83, 476] on button "Fechar" at bounding box center [45, 466] width 81 height 52
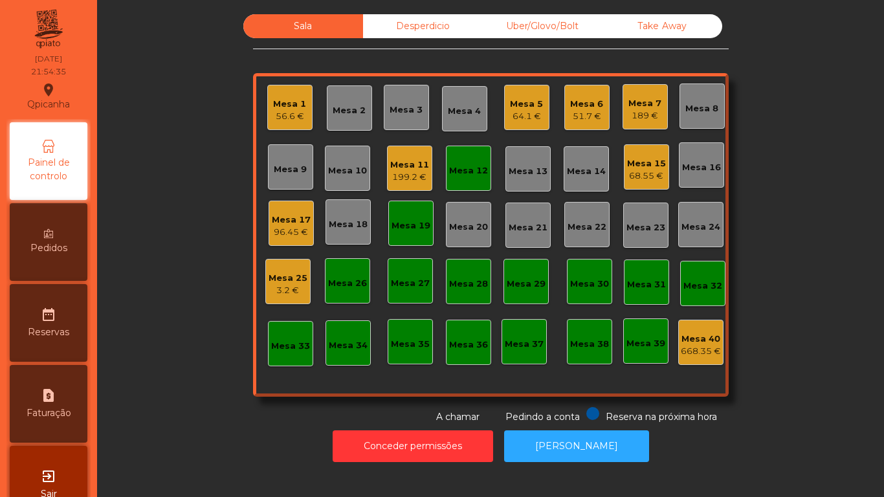
click at [474, 174] on div "Mesa 12" at bounding box center [468, 170] width 39 height 13
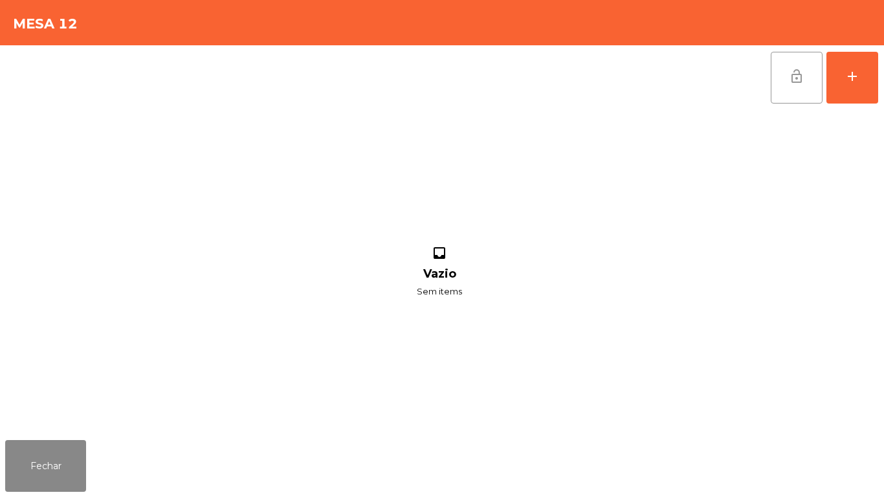
click at [793, 77] on span "lock_open" at bounding box center [797, 77] width 16 height 16
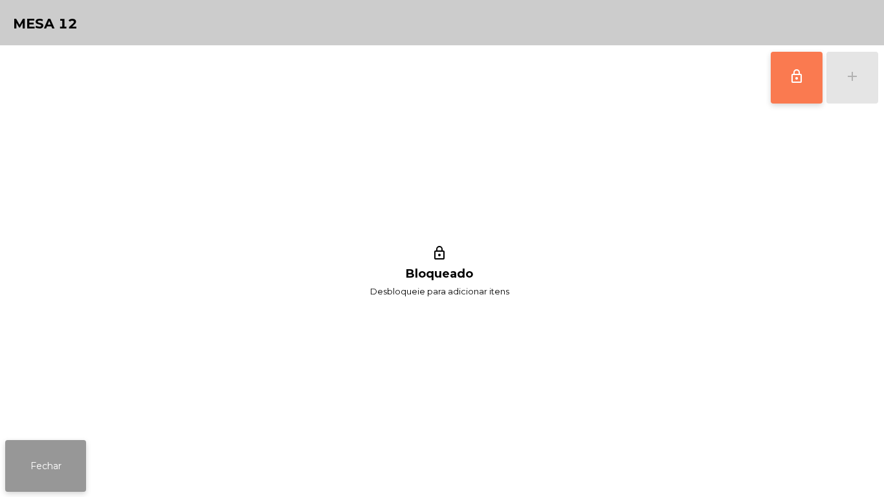
click at [65, 463] on button "Fechar" at bounding box center [45, 466] width 81 height 52
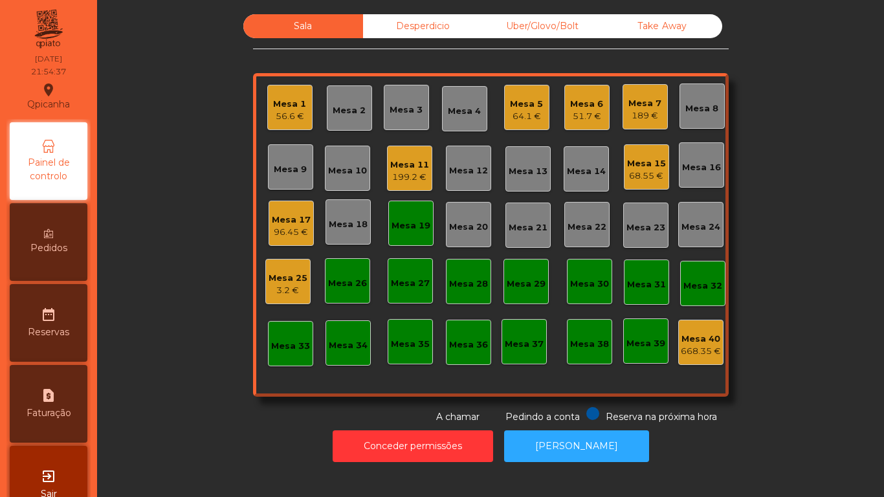
click at [406, 221] on div "Mesa 19" at bounding box center [411, 225] width 39 height 13
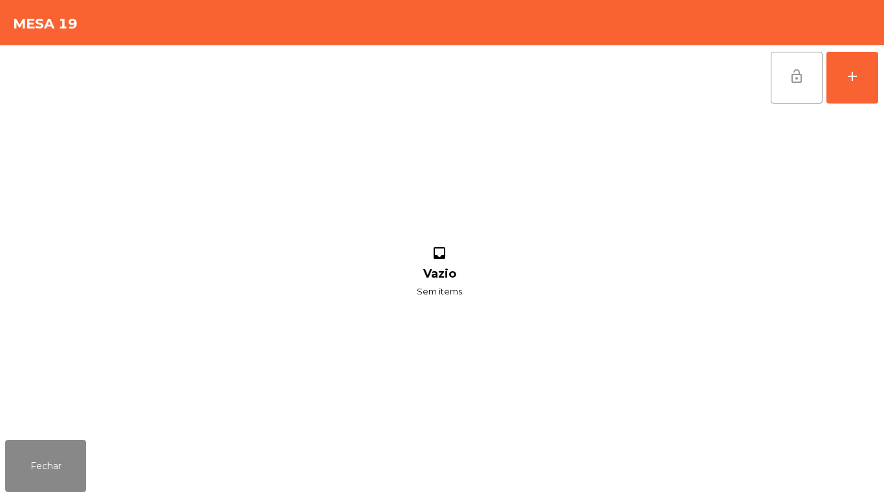
click at [805, 82] on button "lock_open" at bounding box center [797, 78] width 52 height 52
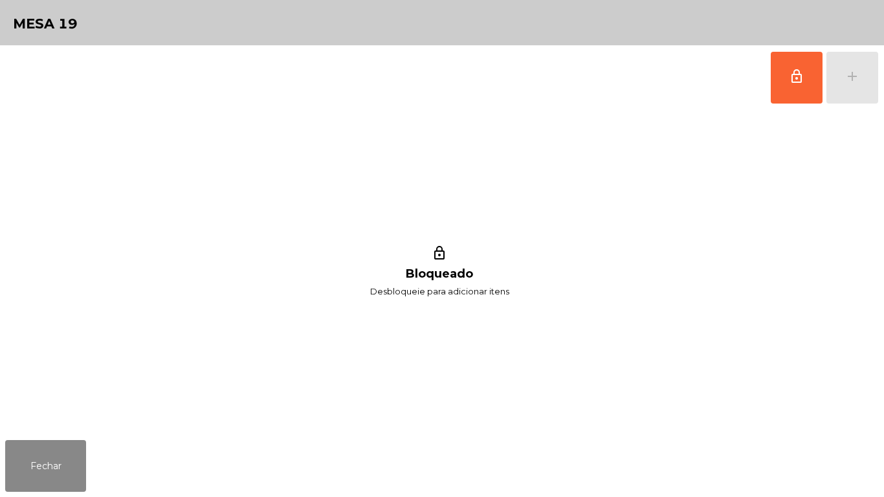
click at [82, 496] on div "Fechar" at bounding box center [442, 466] width 884 height 62
click at [74, 466] on button "Fechar" at bounding box center [45, 466] width 81 height 52
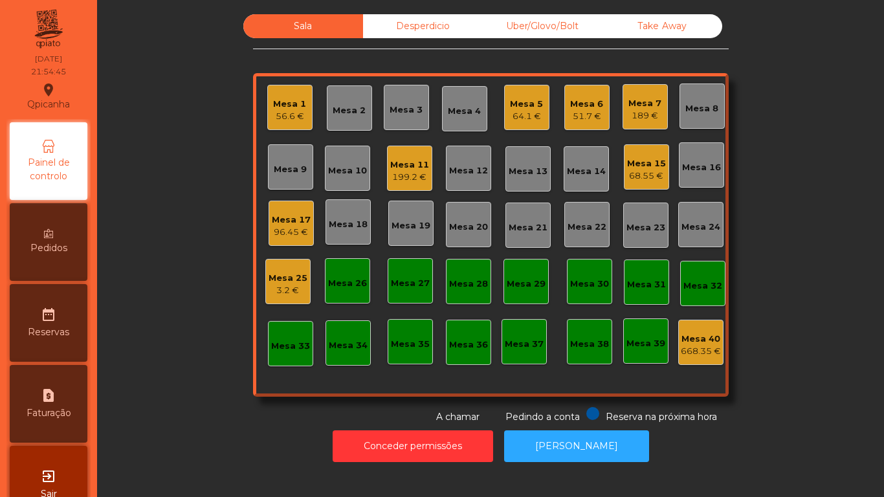
click at [630, 117] on div "189 €" at bounding box center [644, 115] width 33 height 13
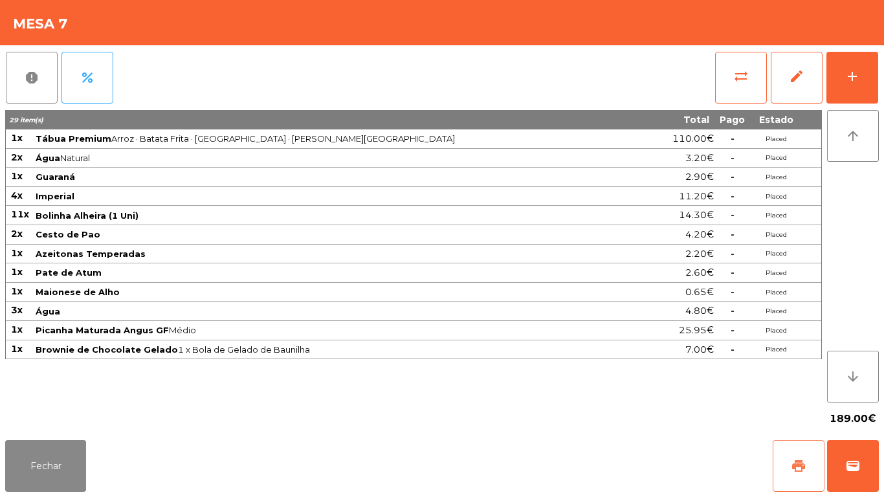
click at [799, 460] on span "print" at bounding box center [799, 466] width 16 height 16
click at [63, 451] on button "Fechar" at bounding box center [45, 466] width 81 height 52
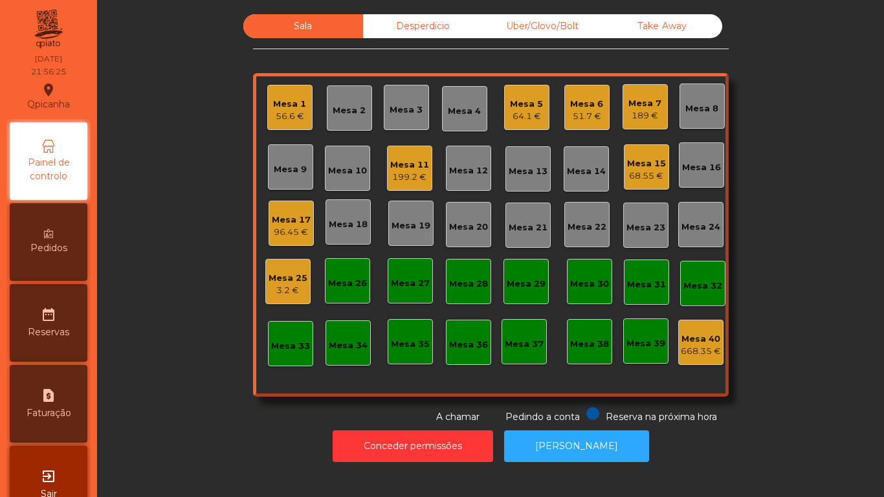
click at [641, 104] on div "Mesa 7" at bounding box center [644, 103] width 33 height 13
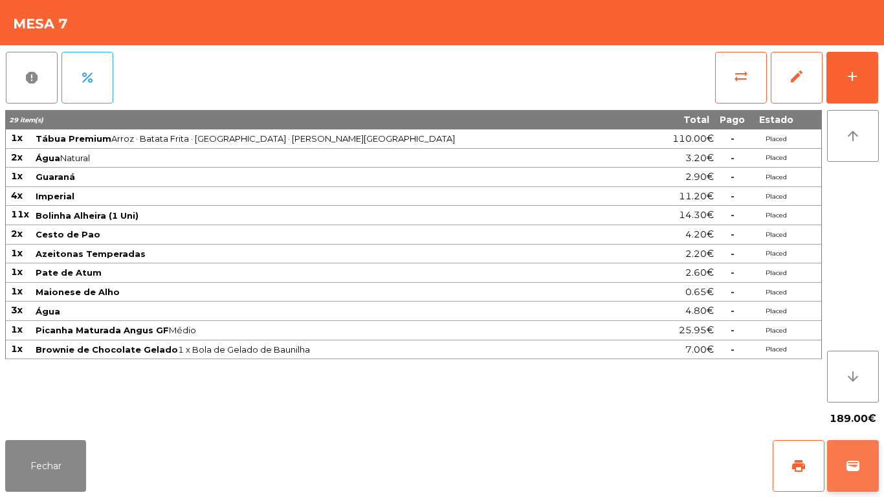
click at [854, 443] on button "wallet" at bounding box center [853, 466] width 52 height 52
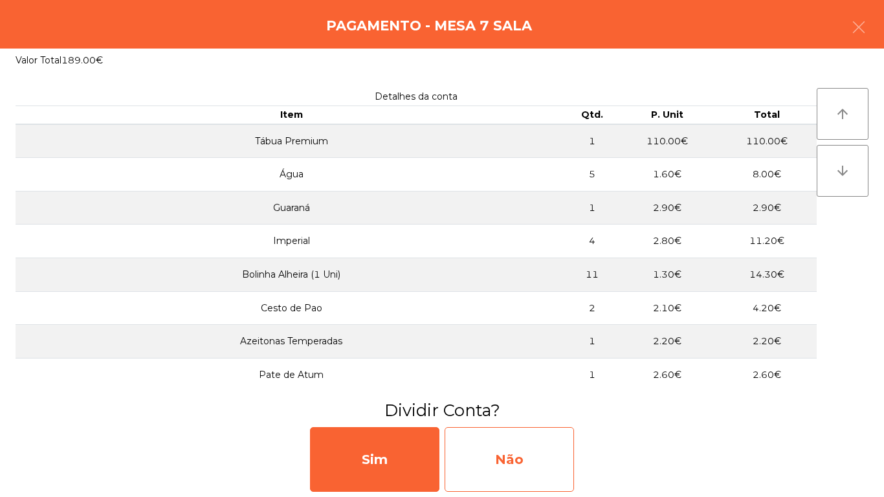
click at [531, 444] on div "Não" at bounding box center [509, 459] width 129 height 65
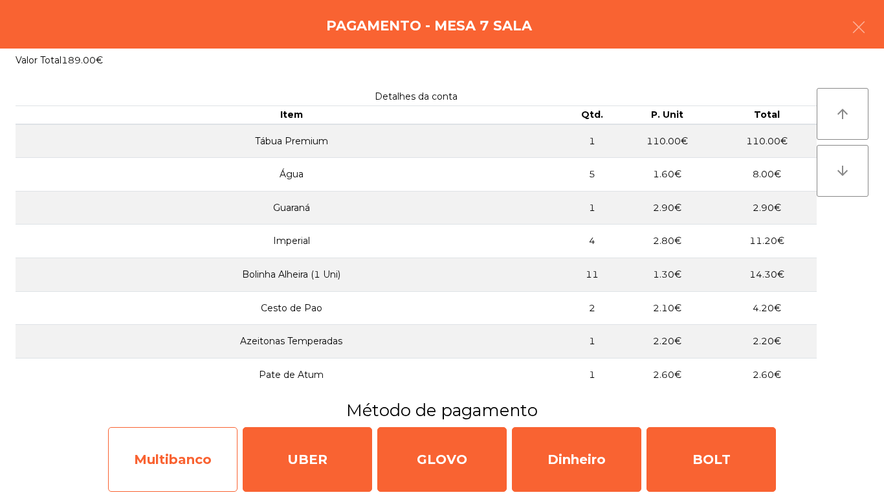
click at [188, 459] on div "Multibanco" at bounding box center [172, 459] width 129 height 65
select select "**"
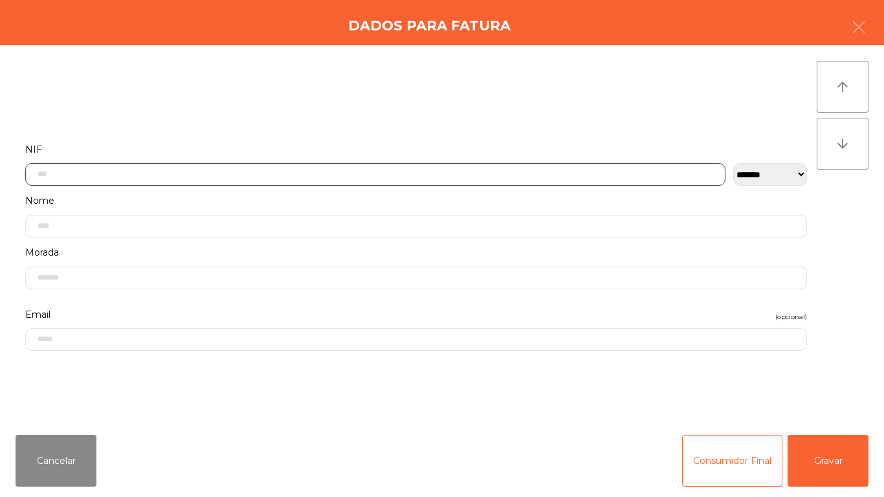
click at [262, 174] on input "text" at bounding box center [375, 174] width 700 height 23
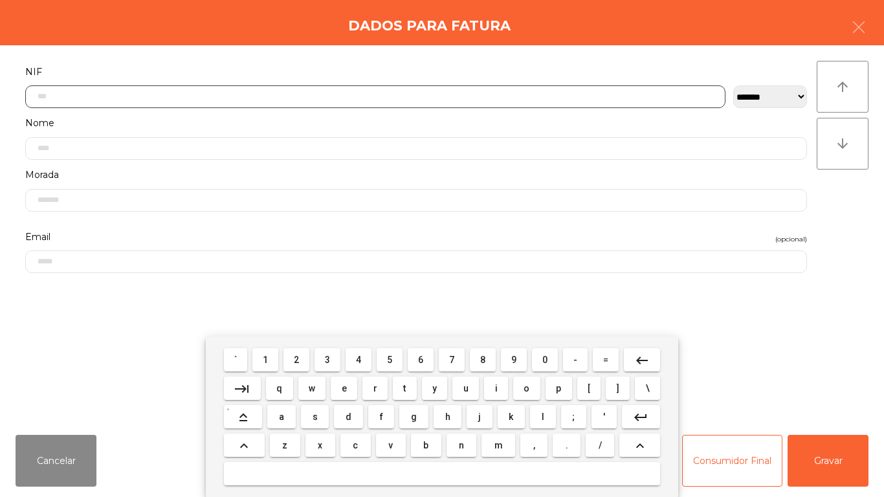
scroll to position [79, 0]
click at [390, 359] on span "5" at bounding box center [389, 360] width 5 height 10
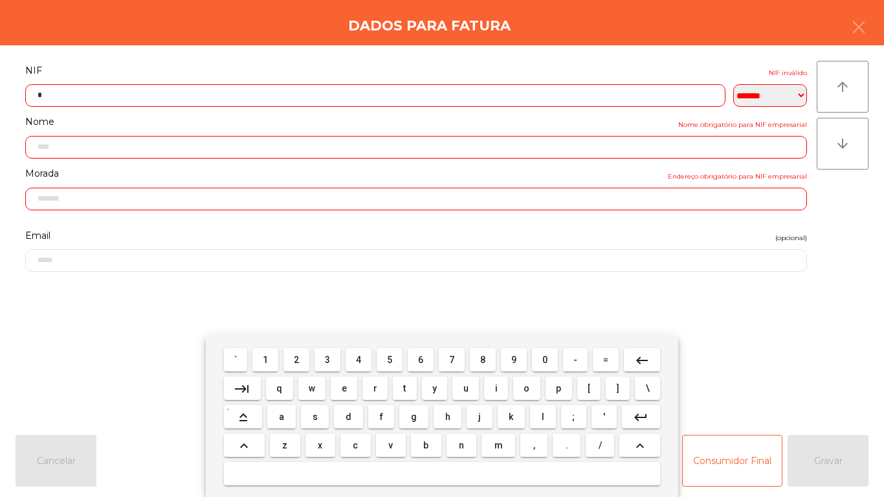
click at [546, 359] on span "0" at bounding box center [544, 360] width 5 height 10
click at [423, 357] on span "6" at bounding box center [420, 360] width 5 height 10
click at [276, 357] on button "1" at bounding box center [265, 359] width 26 height 23
click at [450, 364] on span "7" at bounding box center [451, 360] width 5 height 10
click at [302, 349] on button "2" at bounding box center [296, 359] width 26 height 23
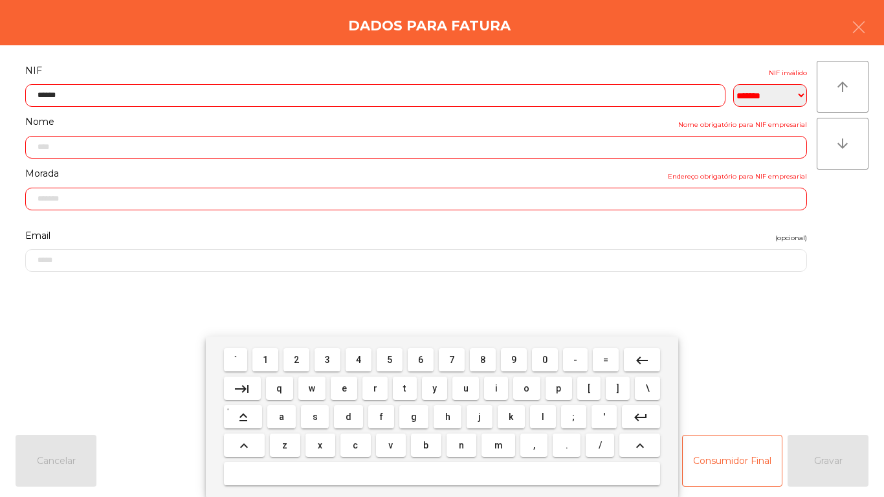
click at [481, 363] on span "8" at bounding box center [482, 360] width 5 height 10
click at [268, 355] on span "1" at bounding box center [265, 360] width 5 height 10
click at [338, 349] on button "3" at bounding box center [328, 359] width 26 height 23
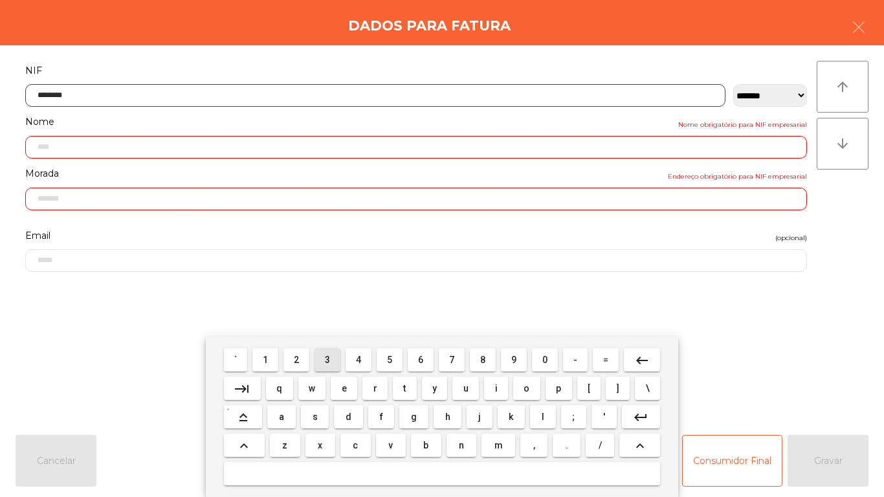
type input "*********"
type input "**********"
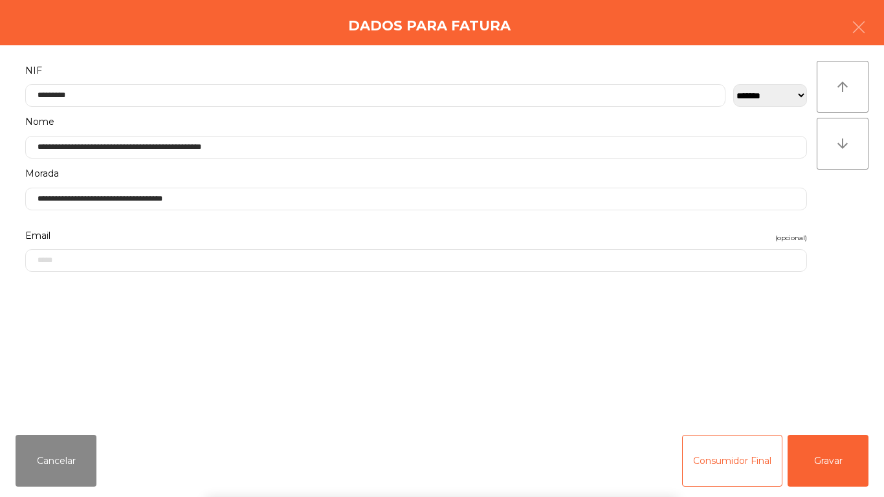
click at [837, 452] on div "` 1 2 3 4 5 6 7 8 9 0 - = keyboard_backspace keyboard_tab q w e r t y u i o p […" at bounding box center [442, 417] width 884 height 160
click at [834, 453] on button "Gravar" at bounding box center [828, 461] width 81 height 52
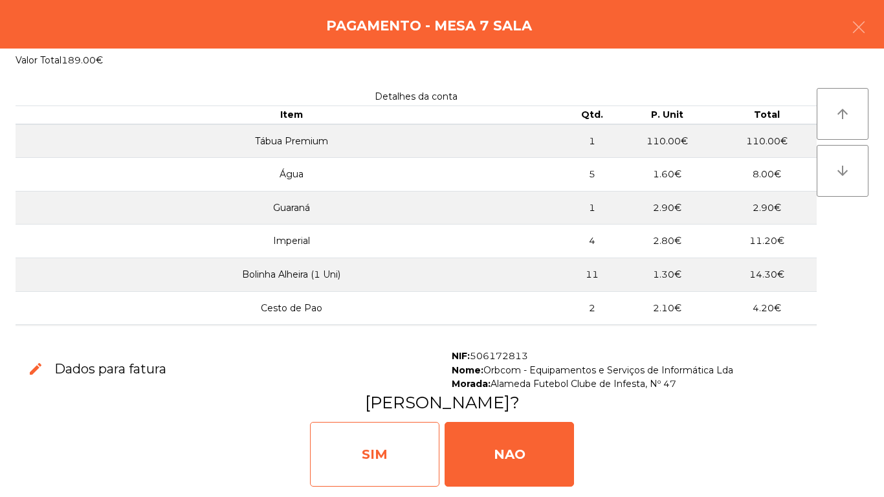
click at [372, 446] on div "SIM" at bounding box center [374, 454] width 129 height 65
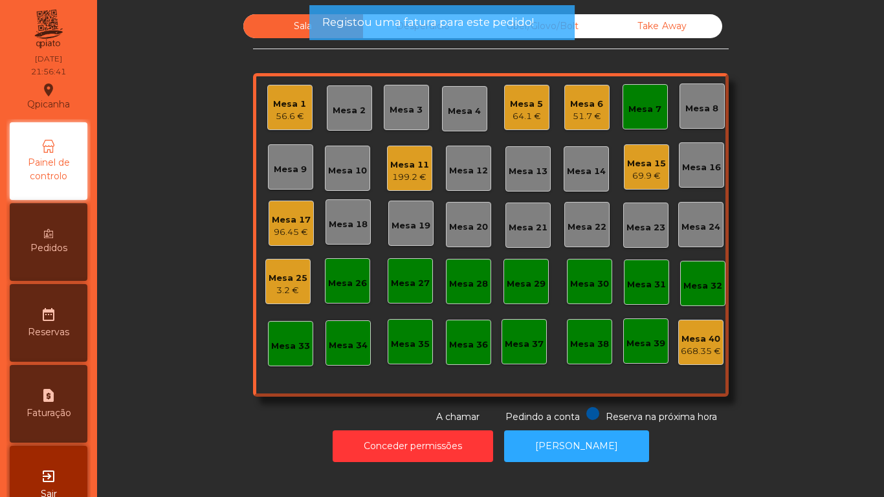
click at [517, 109] on div "Mesa 5" at bounding box center [526, 104] width 33 height 13
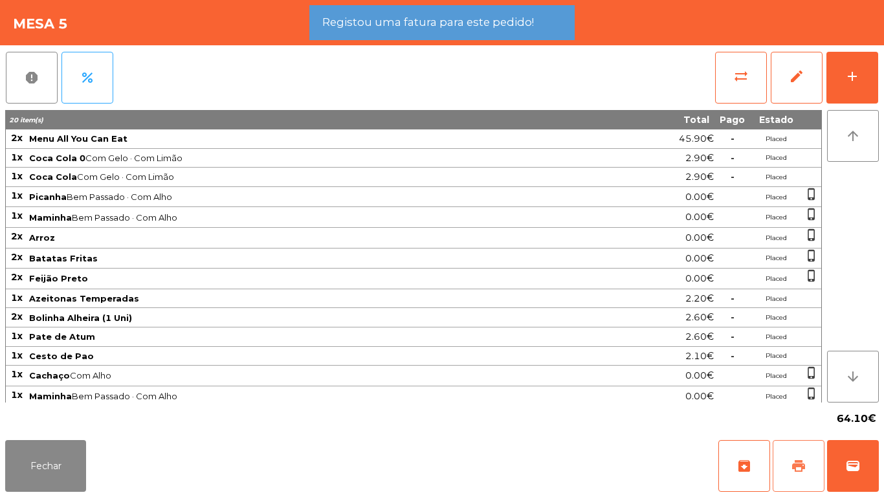
click at [795, 466] on span "print" at bounding box center [799, 466] width 16 height 16
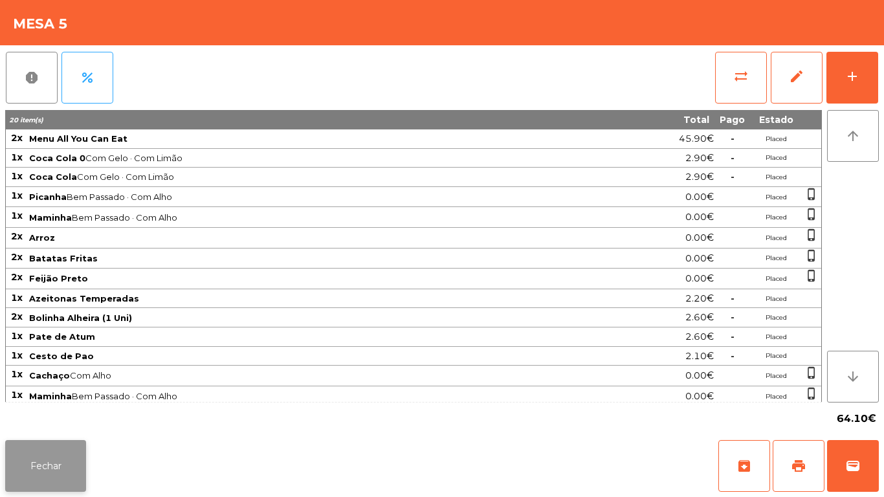
click at [61, 448] on button "Fechar" at bounding box center [45, 466] width 81 height 52
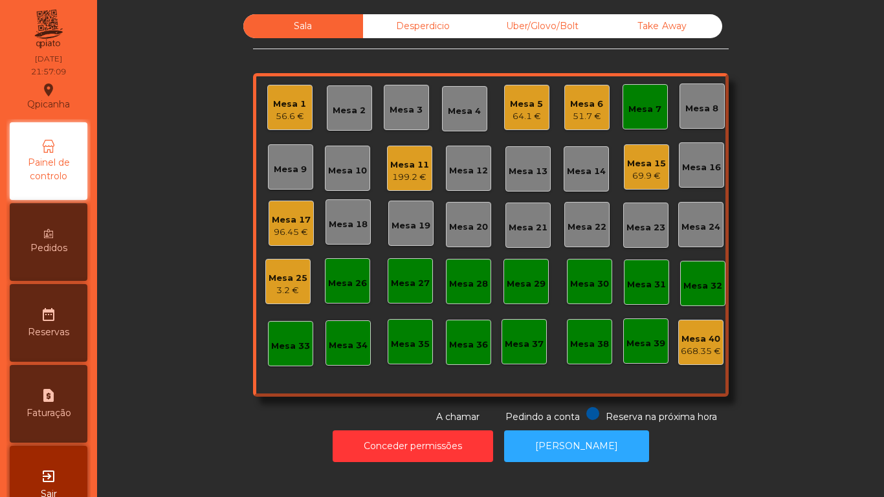
click at [410, 173] on div "199.2 €" at bounding box center [409, 177] width 39 height 13
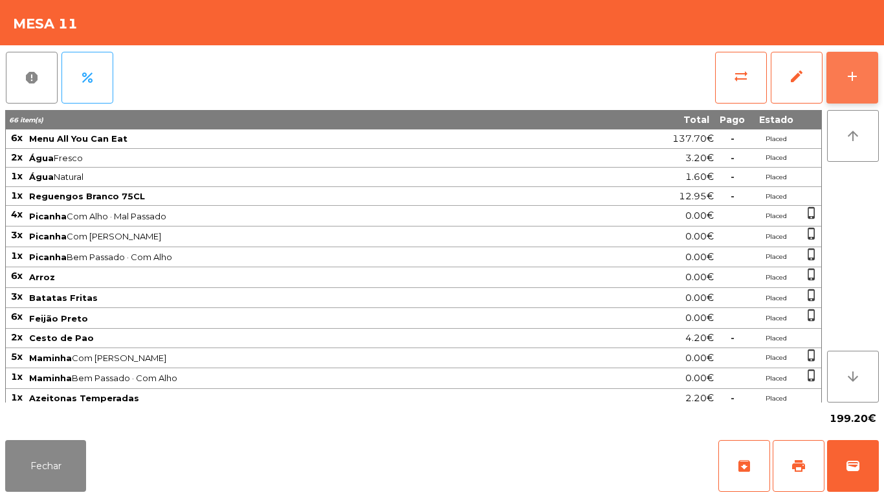
click at [857, 72] on div "add" at bounding box center [852, 77] width 16 height 16
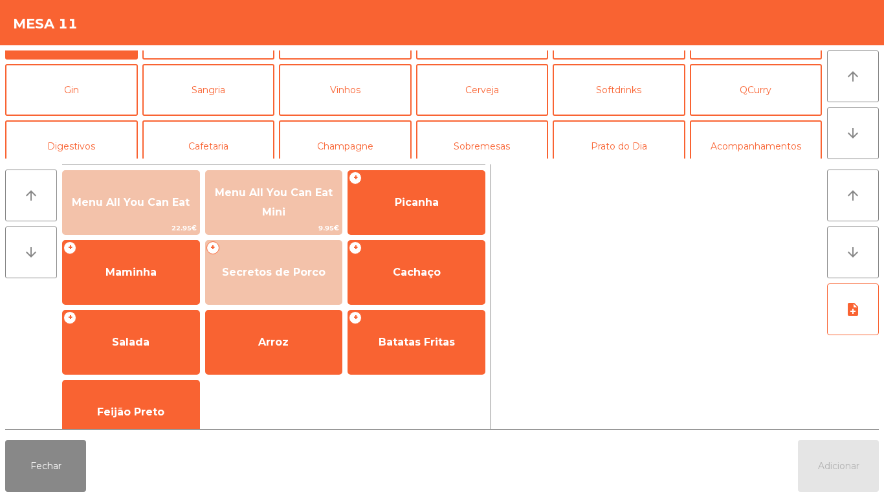
scroll to position [43, 0]
click at [218, 144] on button "Cafetaria" at bounding box center [208, 146] width 133 height 52
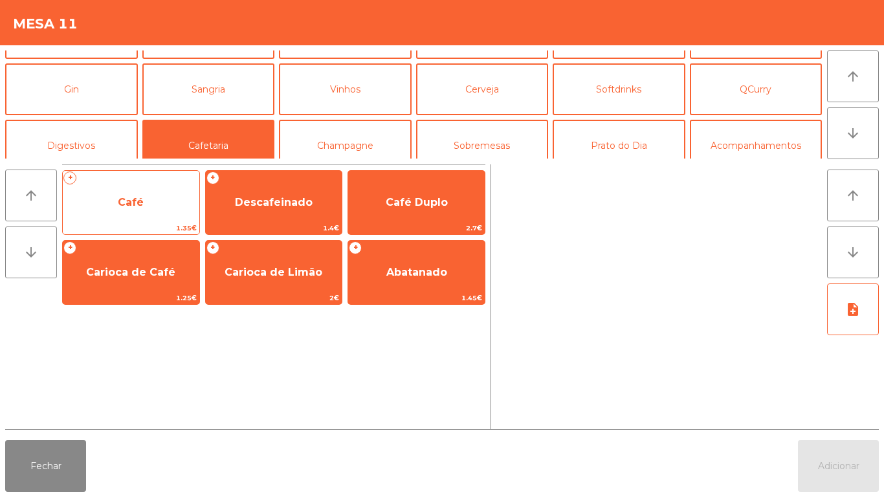
click at [132, 204] on span "Café" at bounding box center [131, 202] width 26 height 12
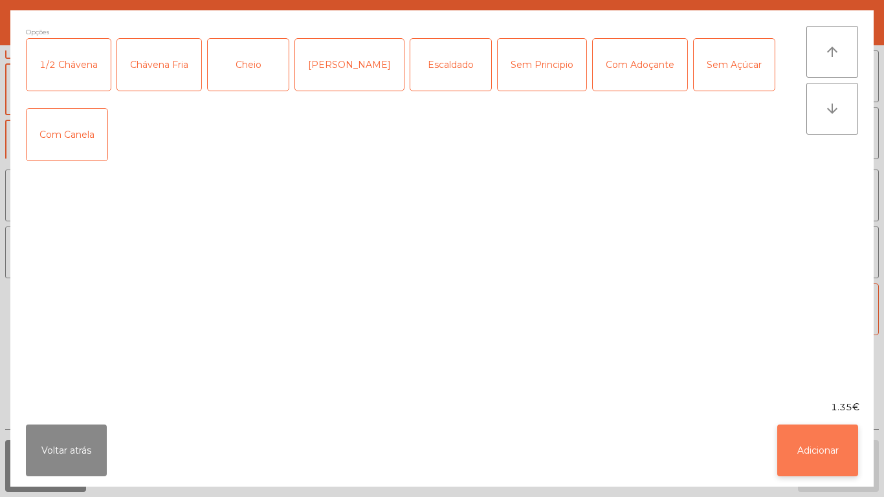
click at [806, 454] on button "Adicionar" at bounding box center [817, 451] width 81 height 52
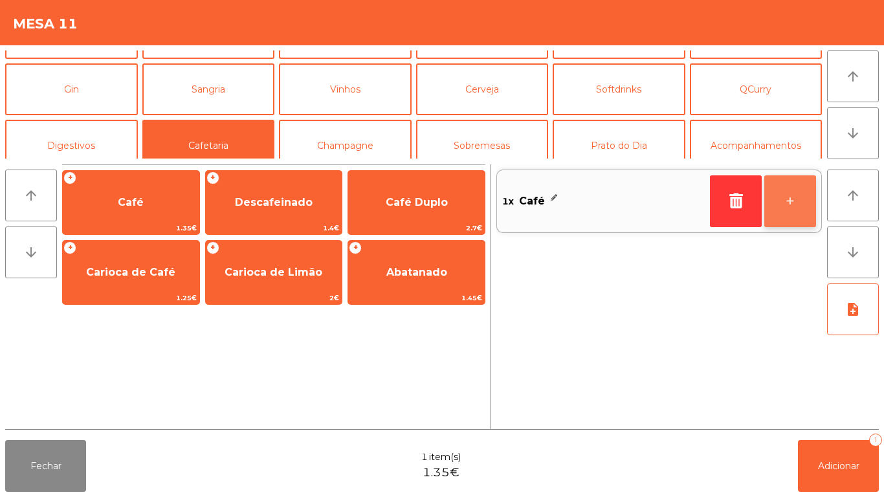
click at [796, 212] on button "+" at bounding box center [790, 201] width 52 height 52
click at [786, 210] on button "+" at bounding box center [790, 201] width 52 height 52
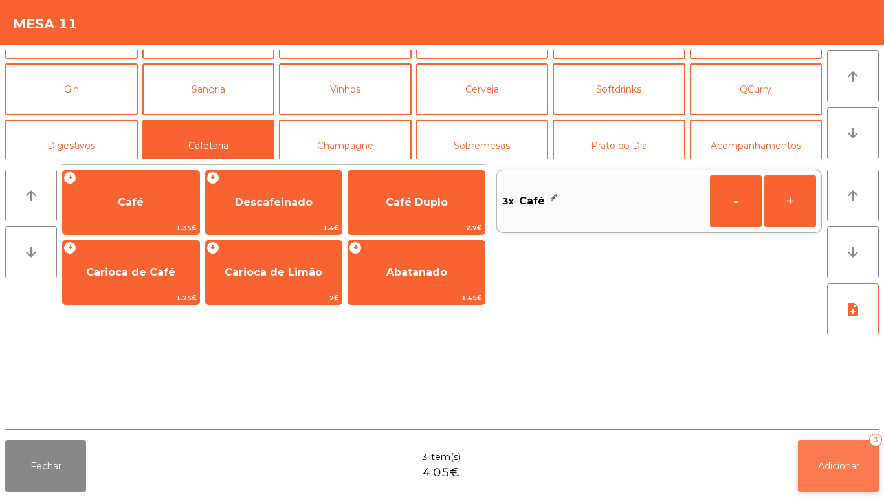
click at [821, 459] on button "Adicionar 3" at bounding box center [838, 466] width 81 height 52
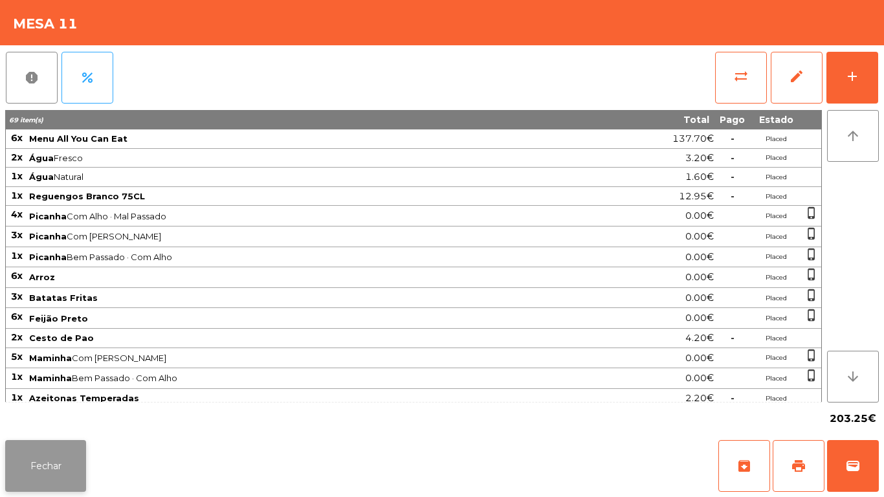
click at [70, 459] on button "Fechar" at bounding box center [45, 466] width 81 height 52
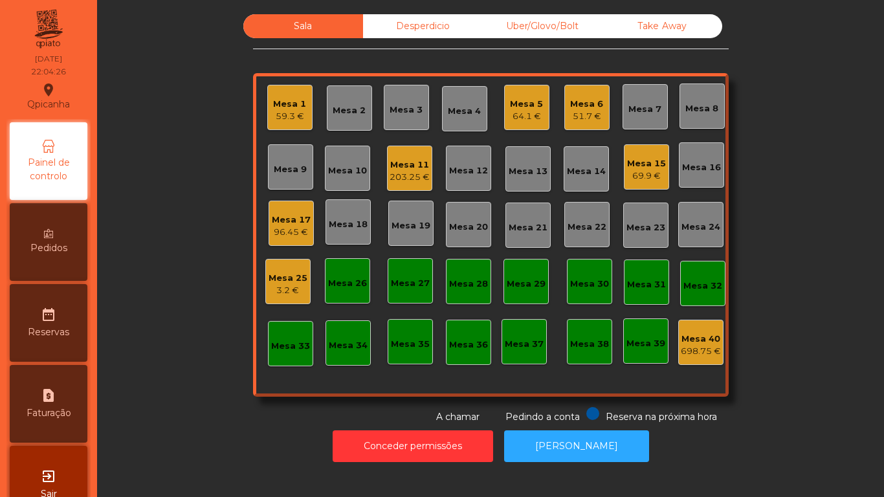
click at [587, 110] on div "51.7 €" at bounding box center [586, 116] width 33 height 13
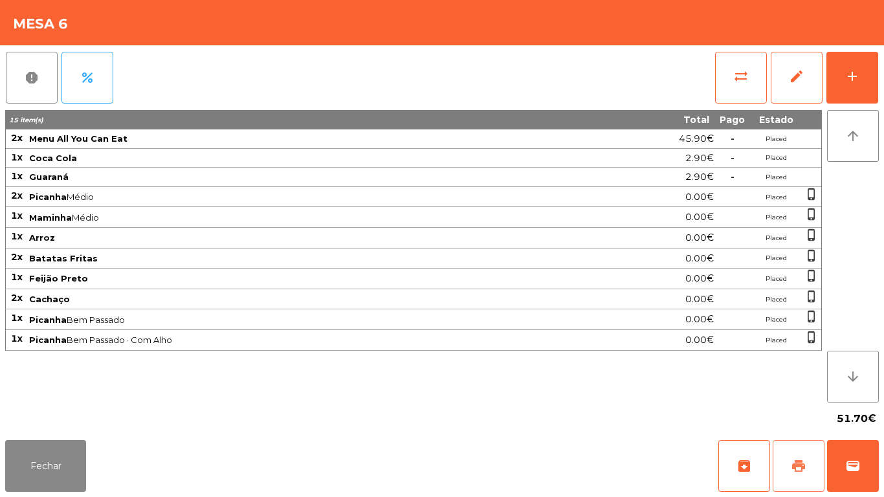
click at [800, 465] on span "print" at bounding box center [799, 466] width 16 height 16
click at [44, 469] on button "Fechar" at bounding box center [45, 466] width 81 height 52
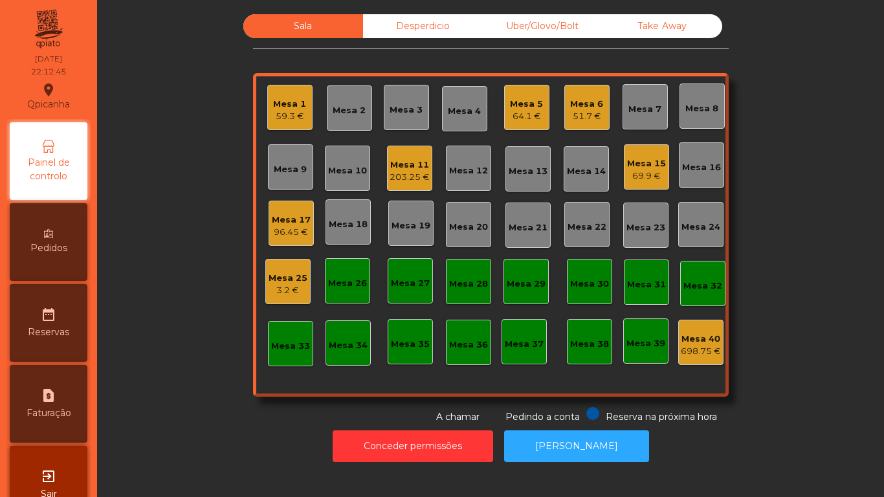
click at [425, 162] on div "Mesa 11 203.25 €" at bounding box center [409, 168] width 45 height 45
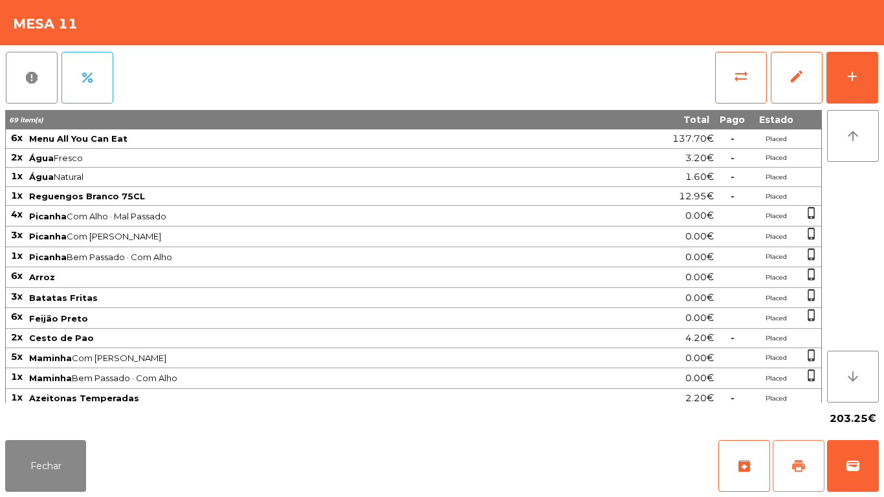
click at [790, 457] on button "print" at bounding box center [799, 466] width 52 height 52
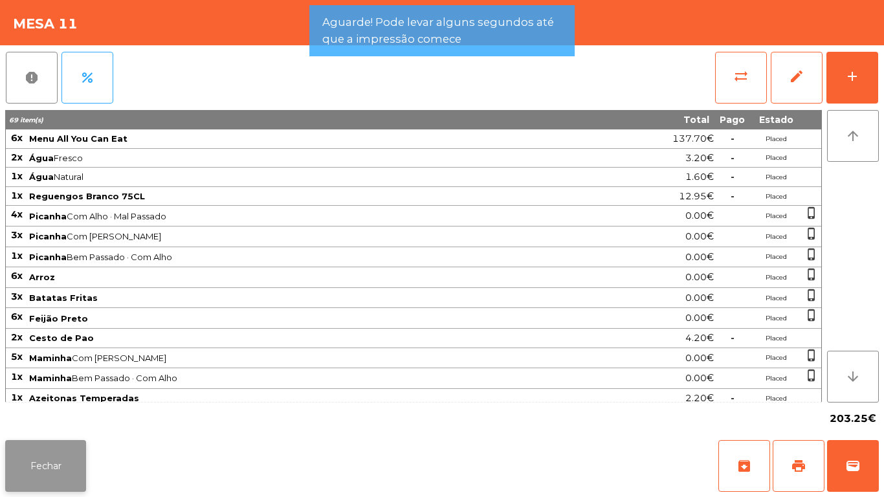
click at [63, 464] on button "Fechar" at bounding box center [45, 466] width 81 height 52
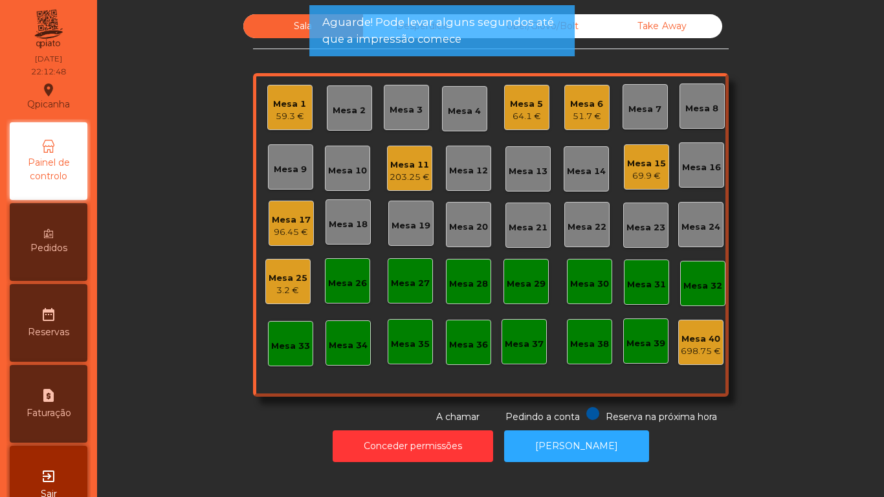
click at [285, 105] on div "Mesa 1" at bounding box center [289, 104] width 33 height 13
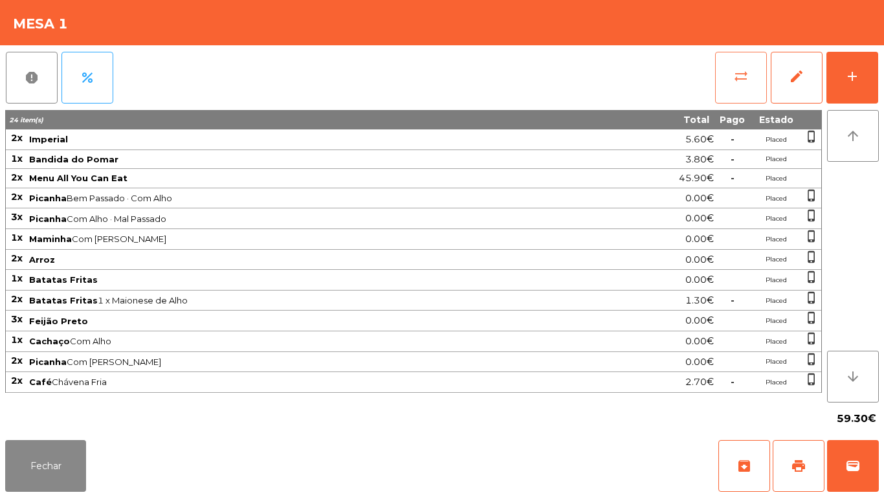
click at [741, 76] on span "sync_alt" at bounding box center [741, 77] width 16 height 16
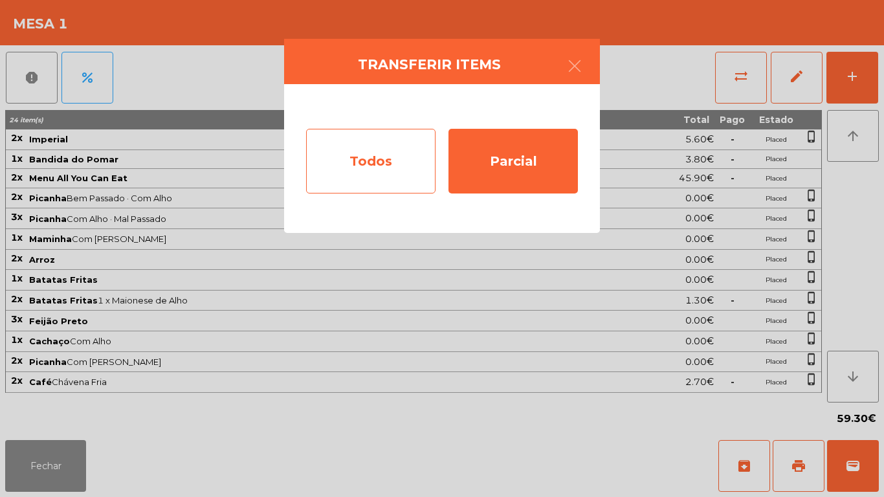
click at [362, 166] on div "Todos" at bounding box center [370, 161] width 129 height 65
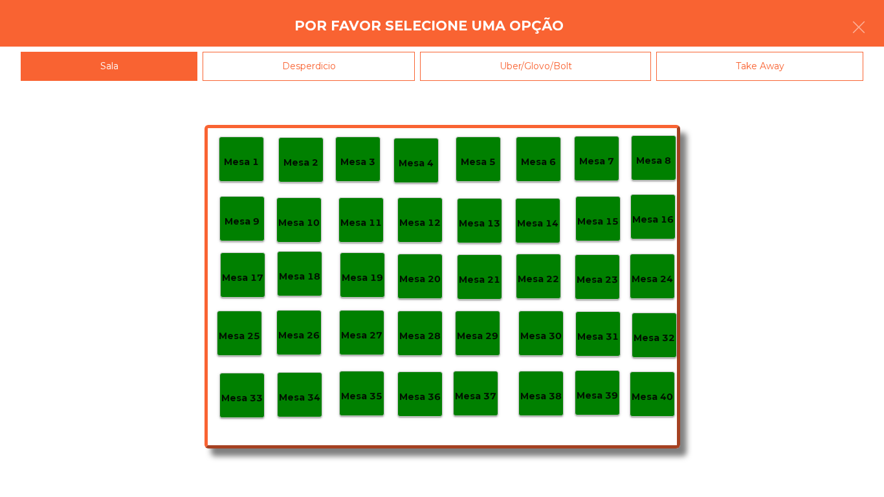
click at [652, 393] on p "Mesa 40" at bounding box center [652, 397] width 41 height 15
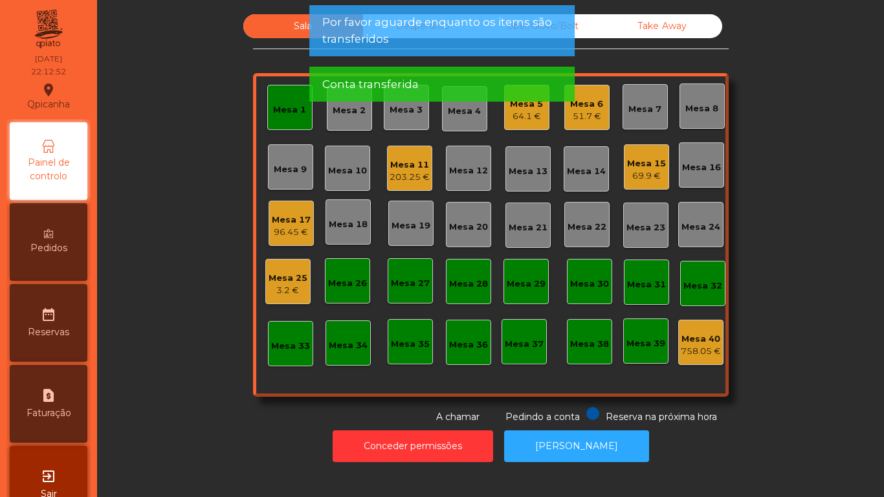
click at [540, 128] on div "Mesa 5 64.1 €" at bounding box center [526, 107] width 45 height 45
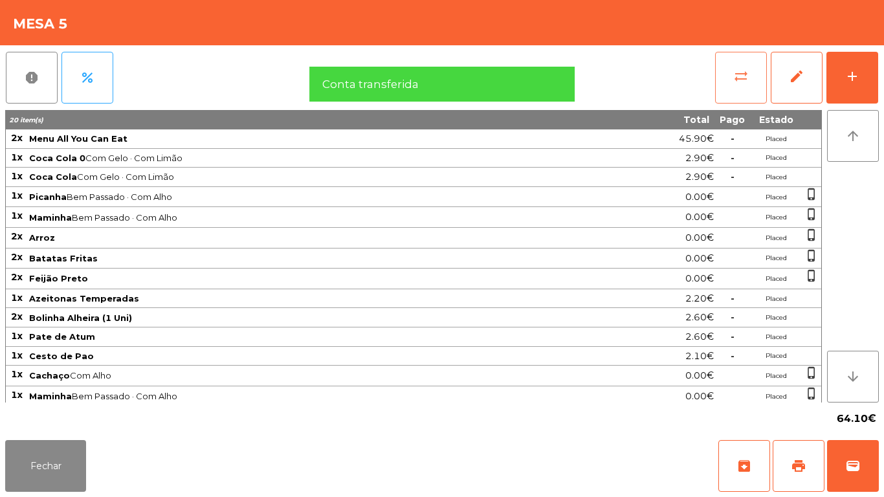
click at [740, 84] on button "sync_alt" at bounding box center [741, 78] width 52 height 52
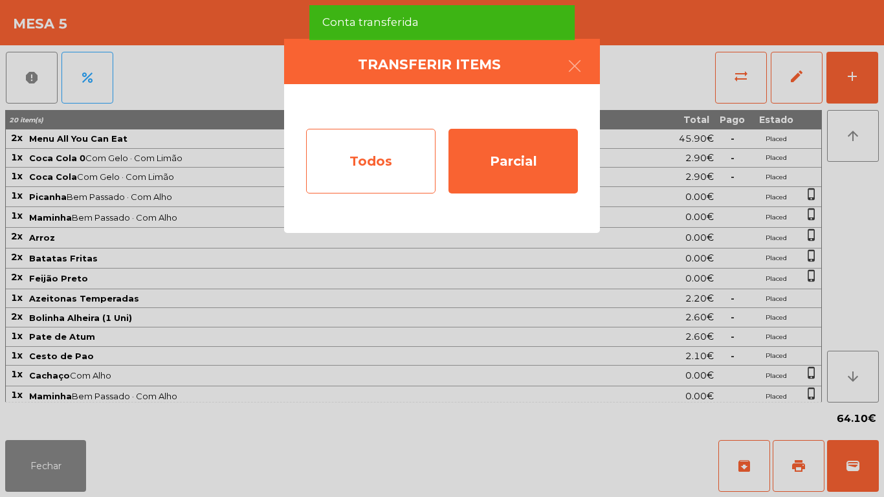
click at [373, 156] on div "Todos" at bounding box center [370, 161] width 129 height 65
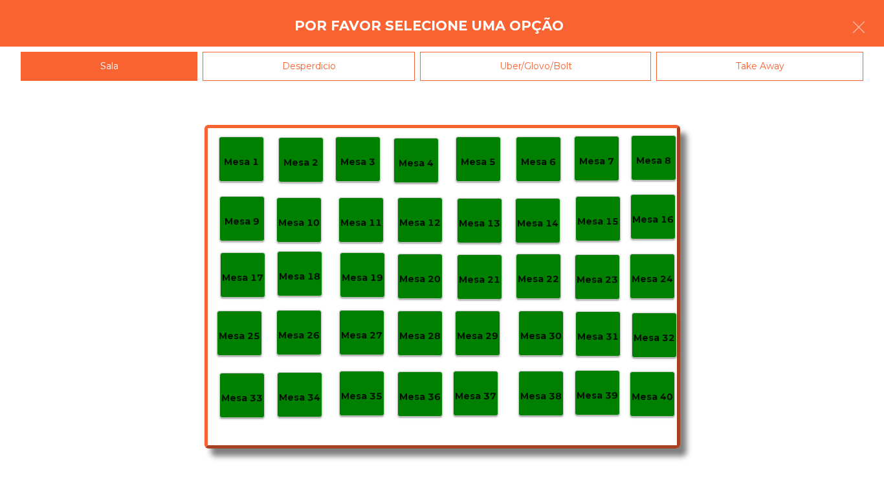
click at [663, 388] on div "Mesa 40" at bounding box center [652, 394] width 41 height 20
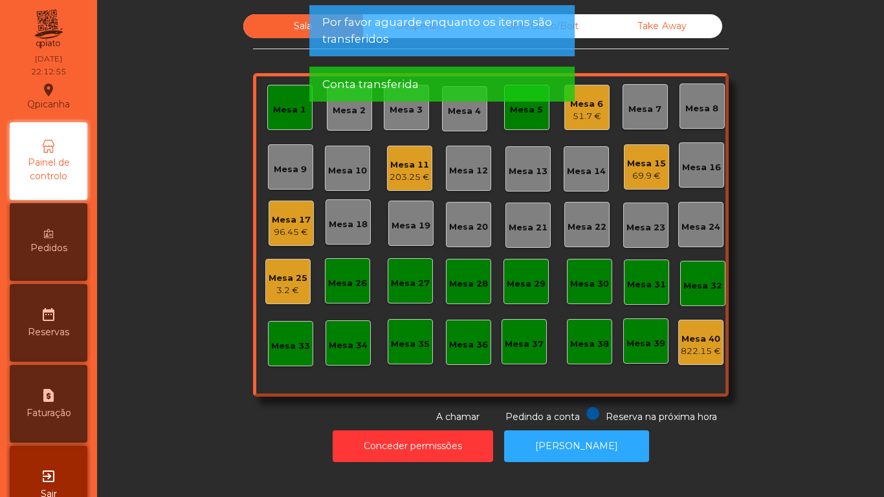
click at [517, 120] on div "Mesa 5" at bounding box center [526, 107] width 45 height 45
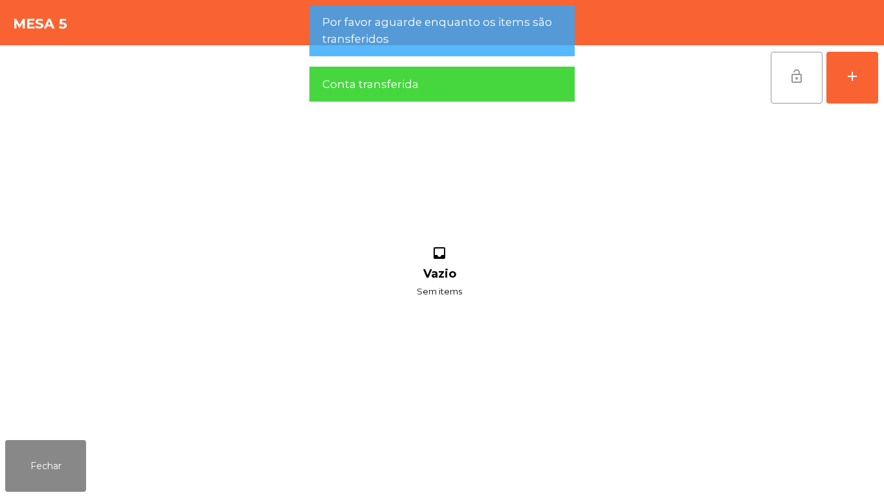
click at [789, 85] on button "lock_open" at bounding box center [797, 78] width 52 height 52
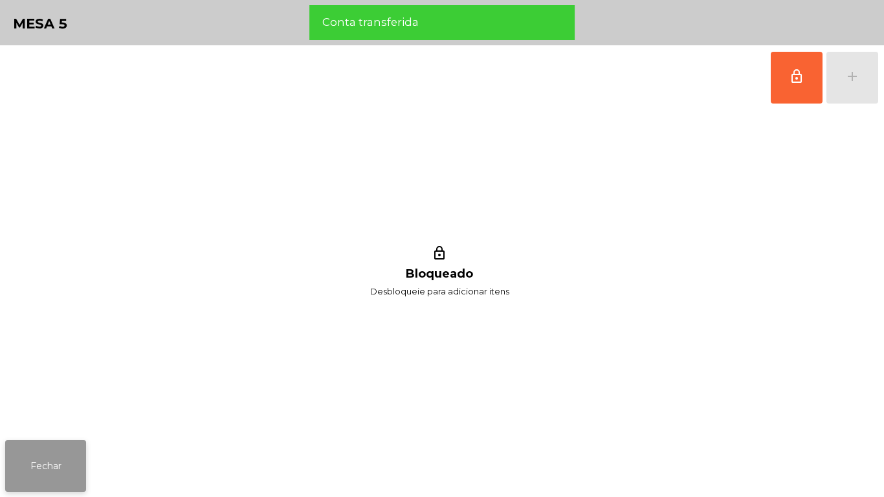
click at [65, 470] on button "Fechar" at bounding box center [45, 466] width 81 height 52
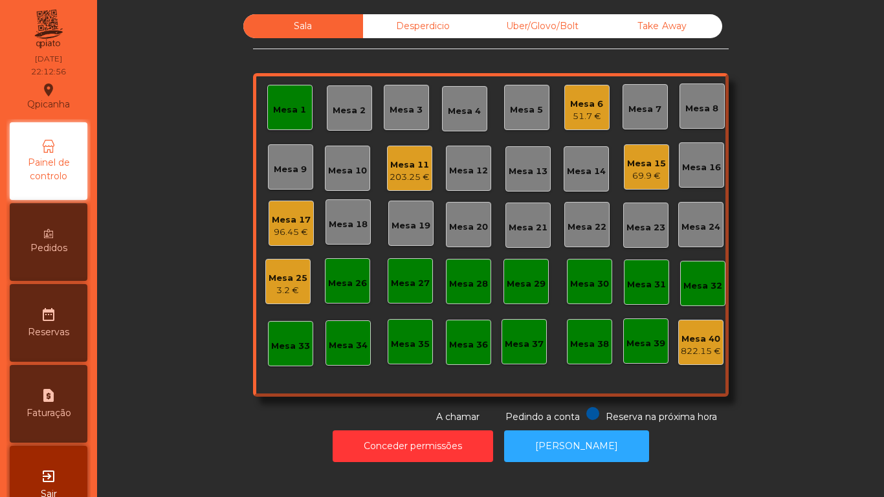
click at [299, 105] on div "Mesa 1" at bounding box center [289, 110] width 33 height 13
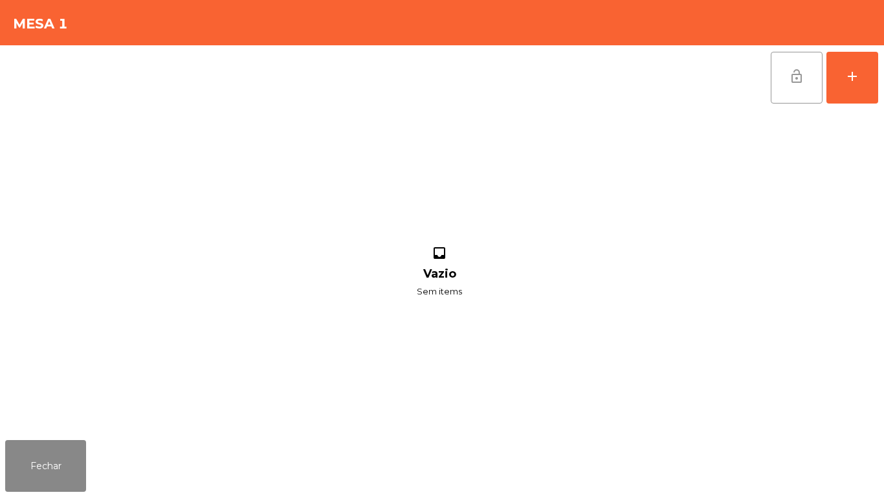
click at [802, 87] on button "lock_open" at bounding box center [797, 78] width 52 height 52
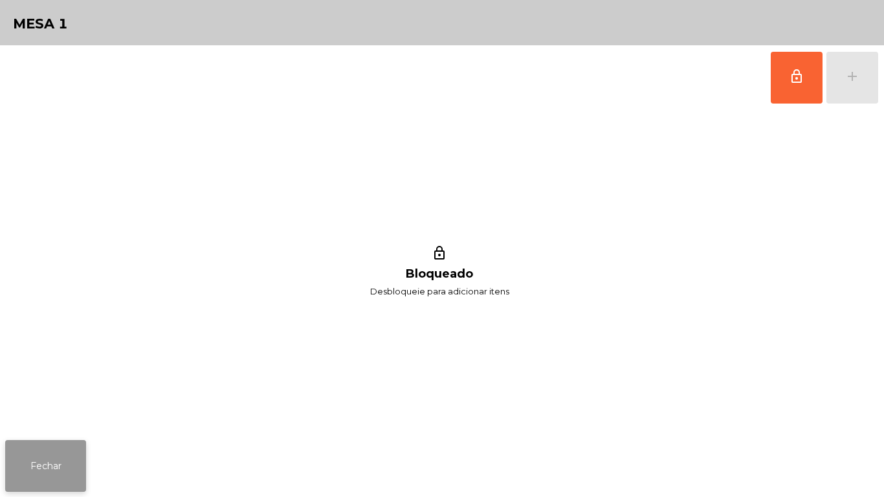
click at [77, 459] on button "Fechar" at bounding box center [45, 466] width 81 height 52
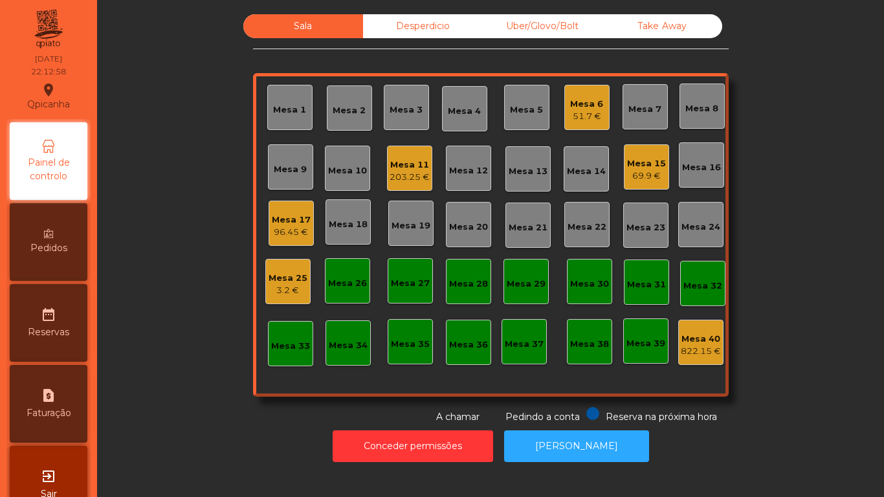
click at [573, 119] on div "51.7 €" at bounding box center [586, 116] width 33 height 13
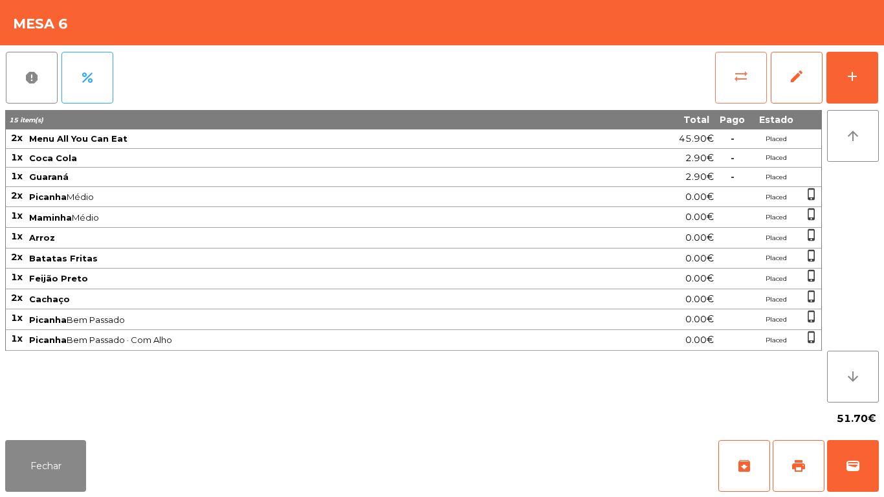
click at [741, 90] on button "sync_alt" at bounding box center [741, 78] width 52 height 52
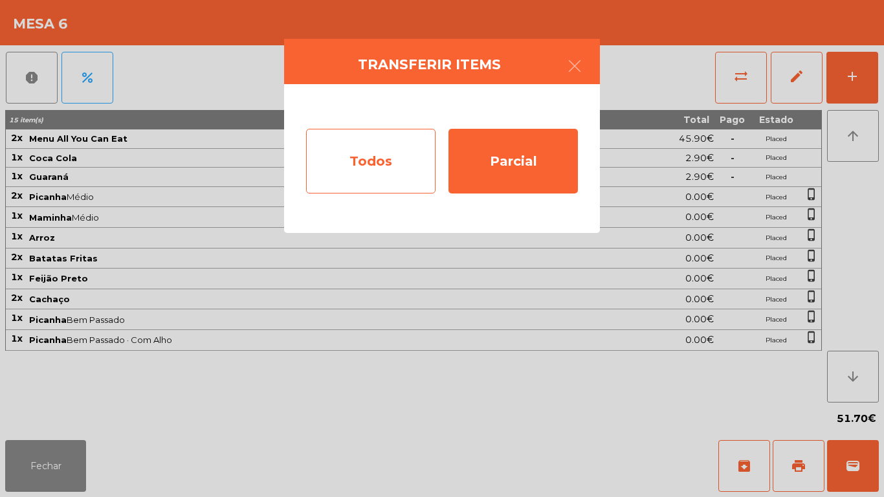
click at [377, 148] on div "Todos" at bounding box center [370, 161] width 129 height 65
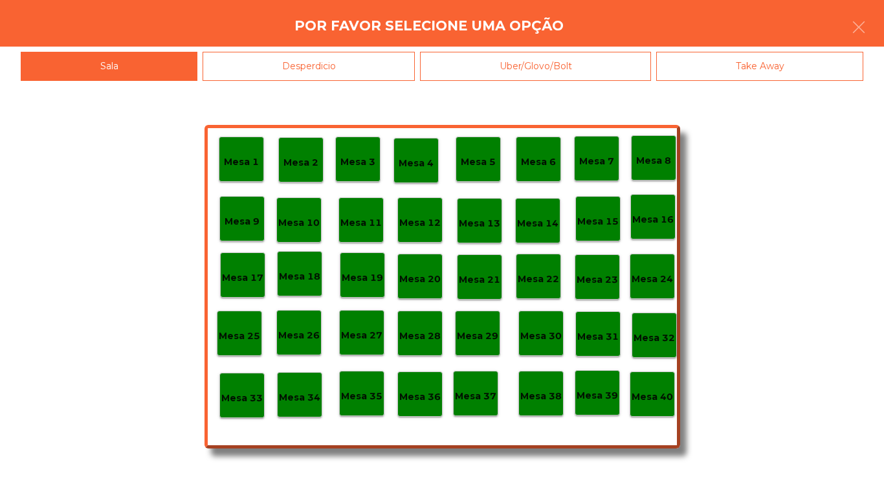
click at [659, 401] on p "Mesa 40" at bounding box center [652, 397] width 41 height 15
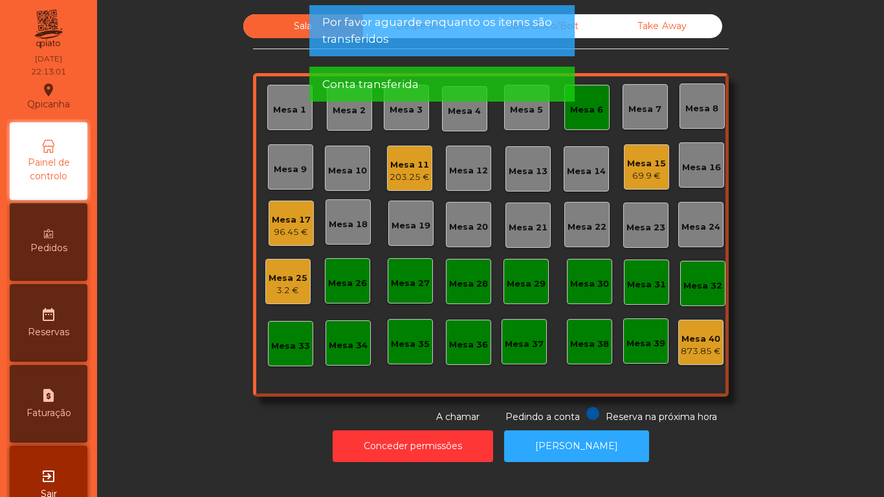
click at [572, 115] on div "Mesa 6" at bounding box center [586, 110] width 33 height 13
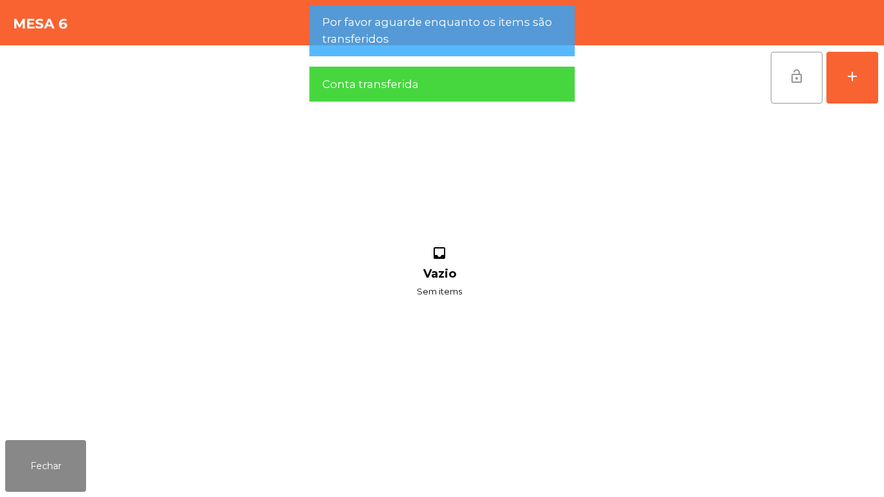
click at [789, 76] on span "lock_open" at bounding box center [797, 77] width 16 height 16
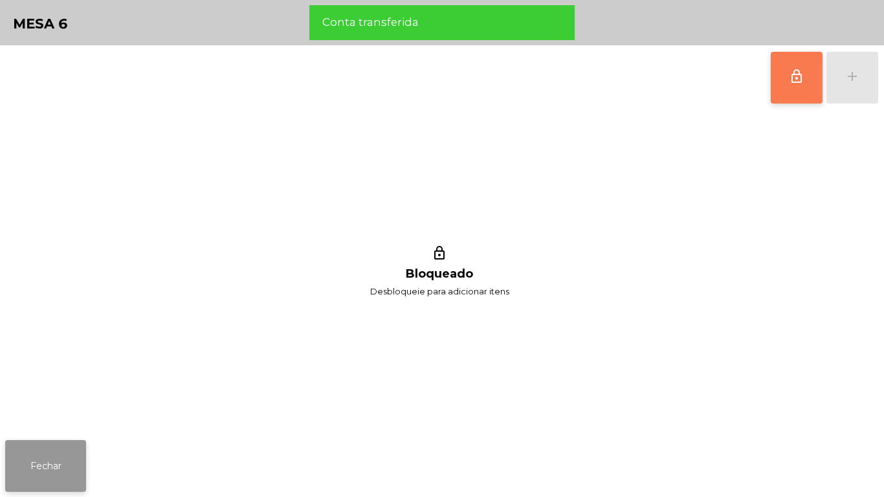
click at [68, 450] on button "Fechar" at bounding box center [45, 466] width 81 height 52
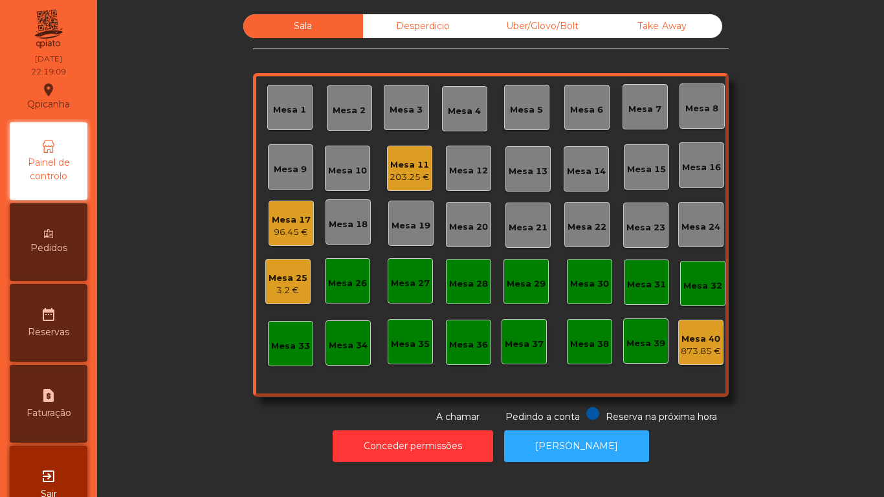
click at [290, 223] on div "Mesa 17" at bounding box center [291, 220] width 39 height 13
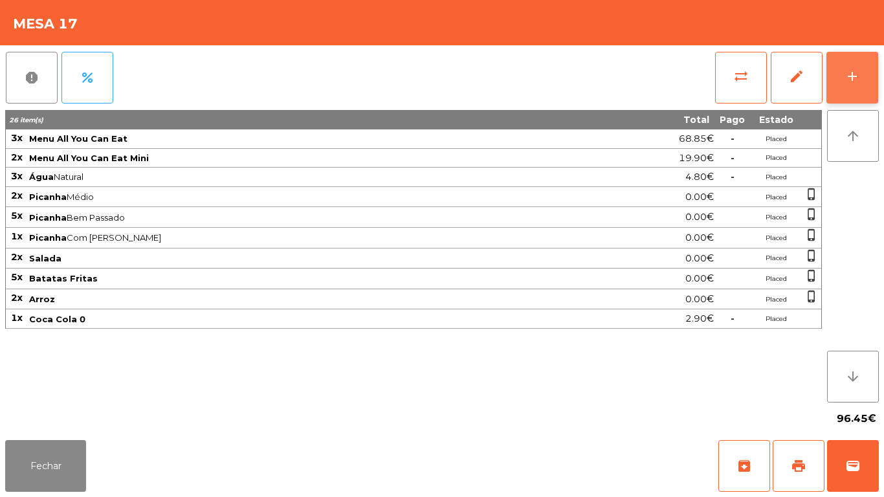
click at [852, 90] on button "add" at bounding box center [852, 78] width 52 height 52
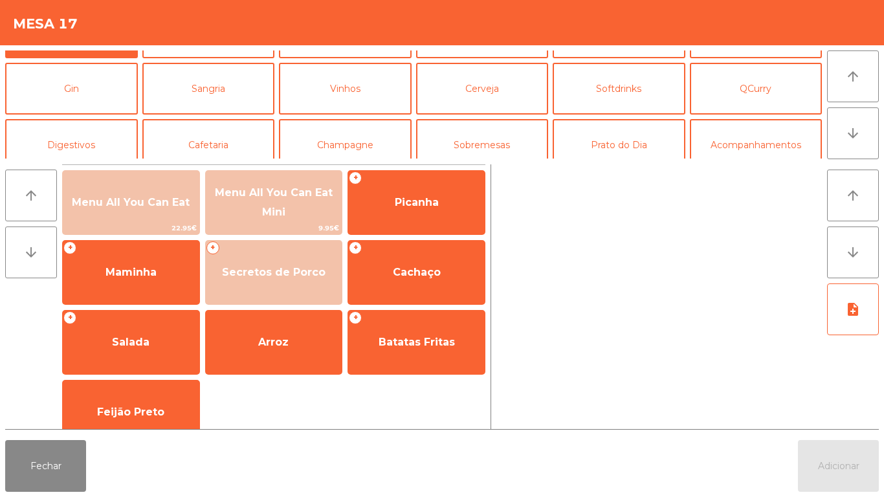
scroll to position [56, 0]
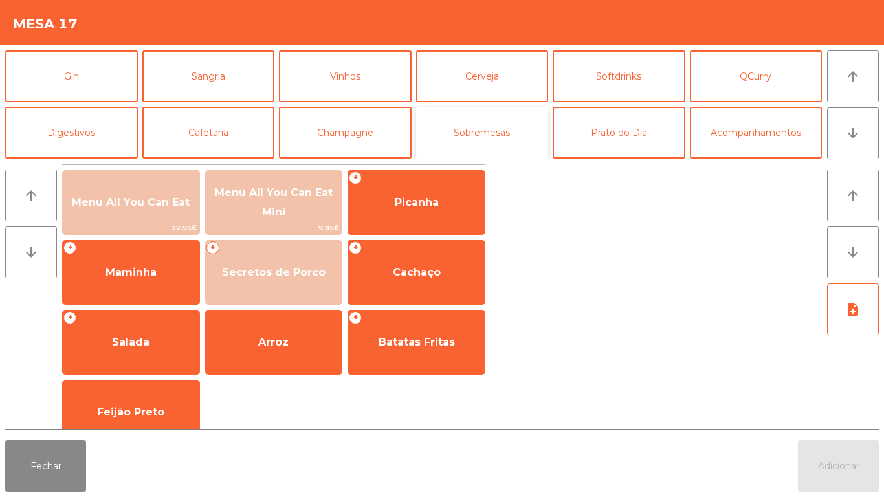
click at [494, 144] on button "Sobremesas" at bounding box center [482, 133] width 133 height 52
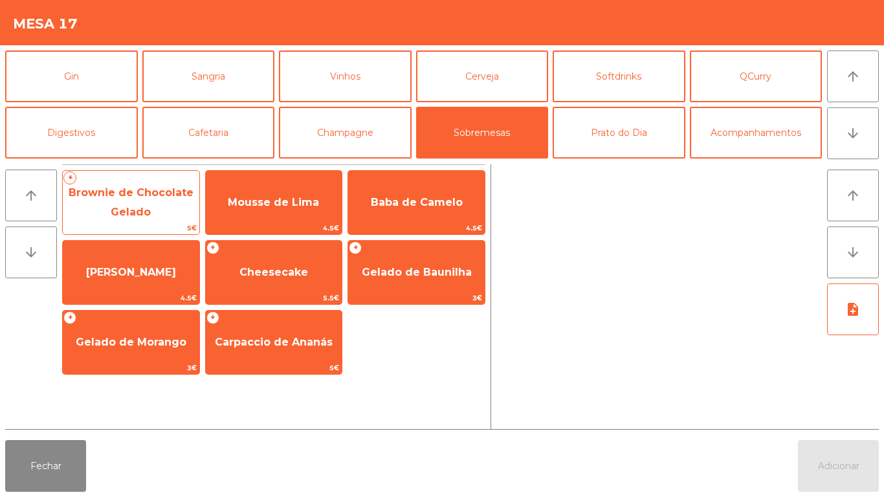
click at [149, 205] on span "Brownie de Chocolate Gelado" at bounding box center [131, 202] width 137 height 55
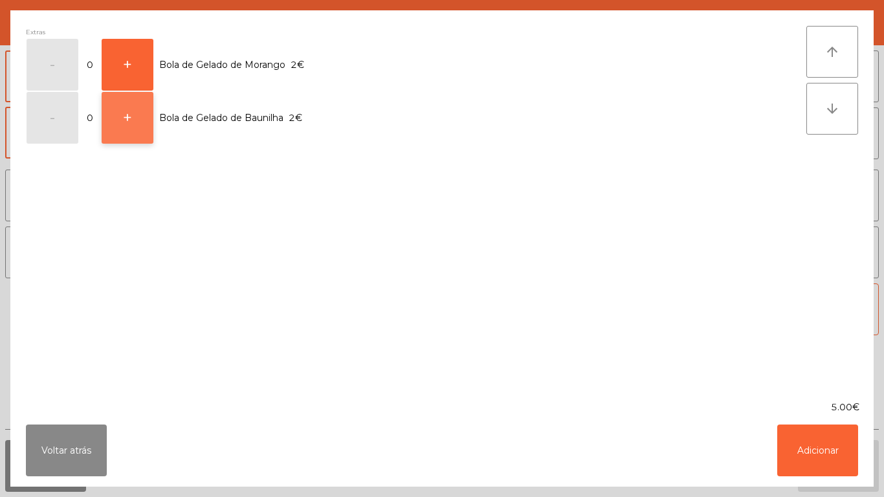
click at [143, 129] on button "+" at bounding box center [128, 118] width 52 height 52
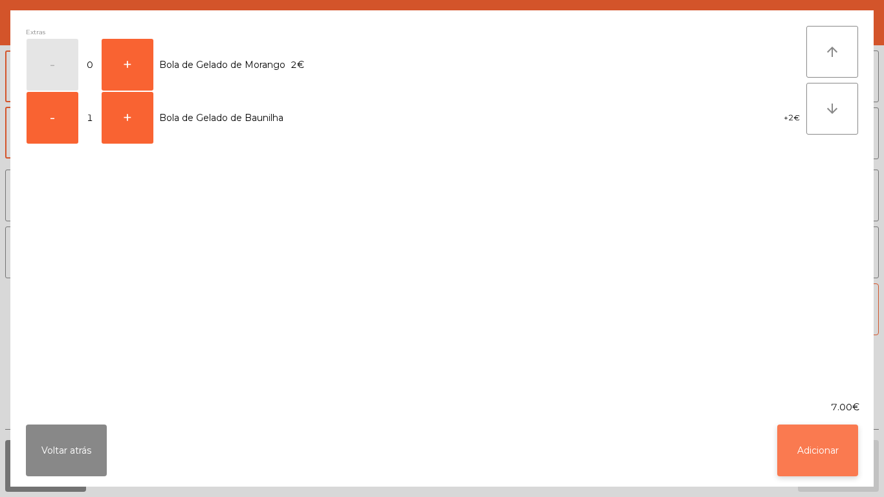
click at [794, 446] on button "Adicionar" at bounding box center [817, 451] width 81 height 52
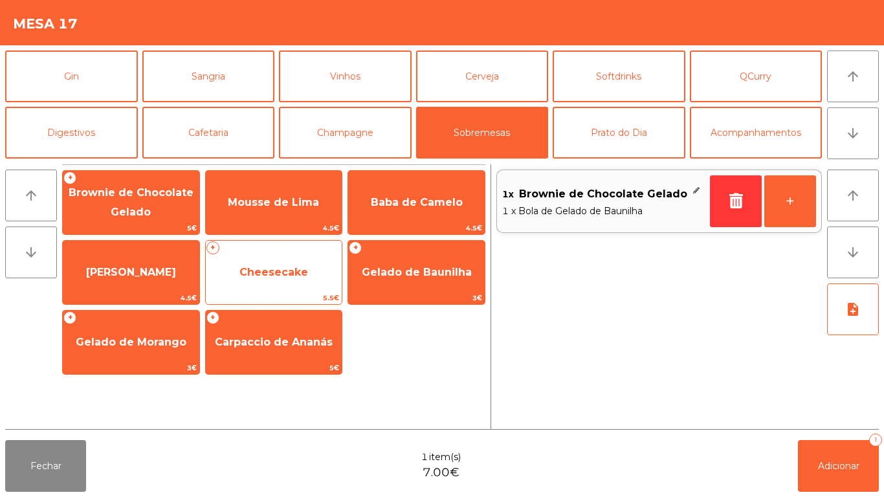
click at [315, 277] on span "Cheesecake" at bounding box center [274, 272] width 137 height 35
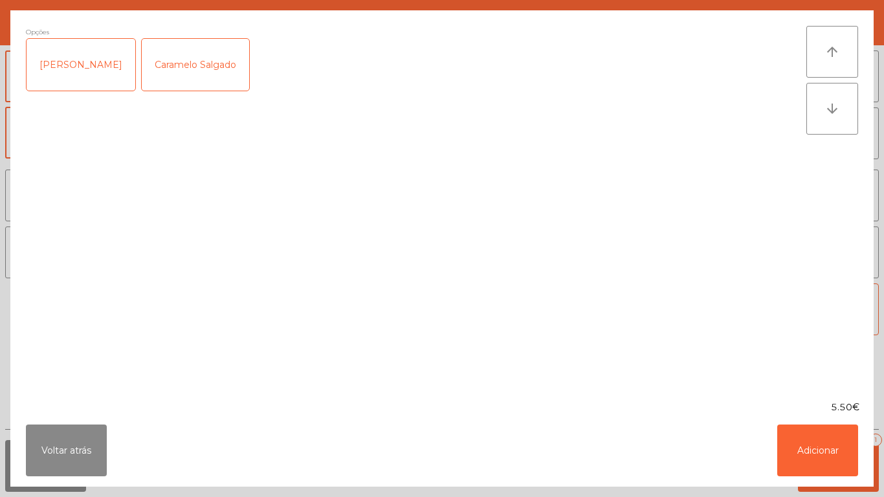
click at [95, 67] on div "[PERSON_NAME]" at bounding box center [81, 65] width 109 height 52
click at [803, 441] on button "Adicionar" at bounding box center [817, 451] width 81 height 52
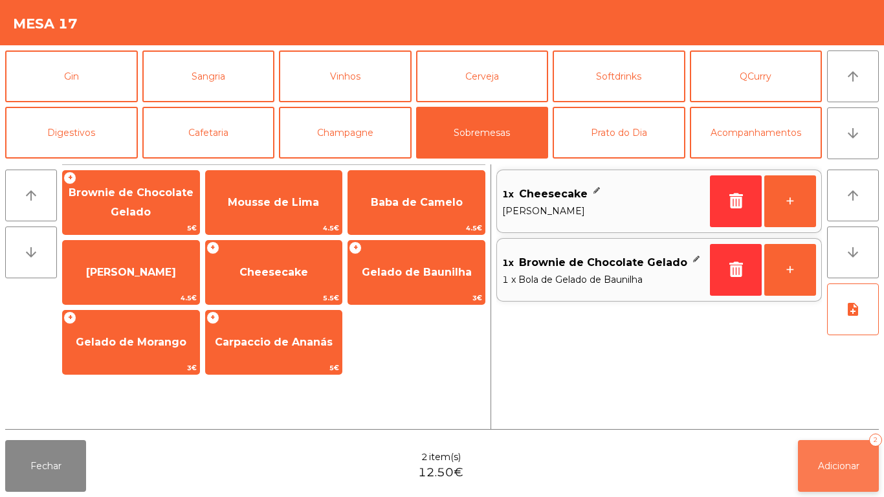
click at [832, 454] on button "Adicionar 2" at bounding box center [838, 466] width 81 height 52
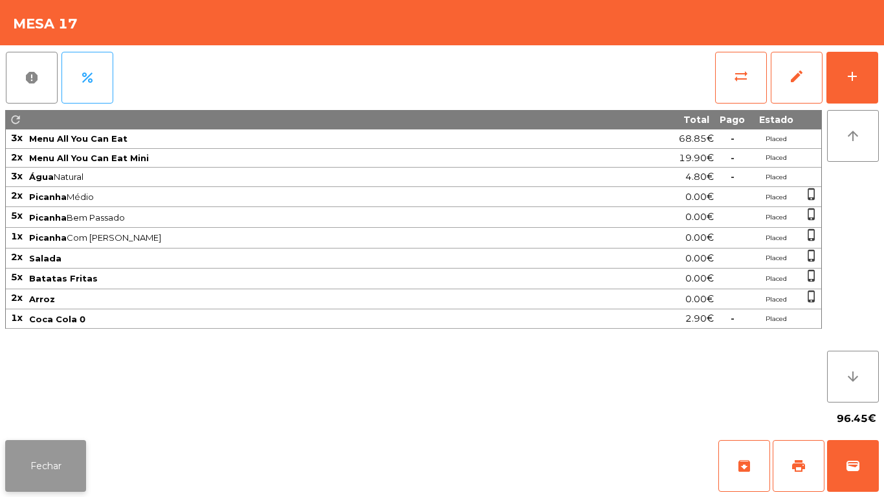
click at [82, 444] on button "Fechar" at bounding box center [45, 466] width 81 height 52
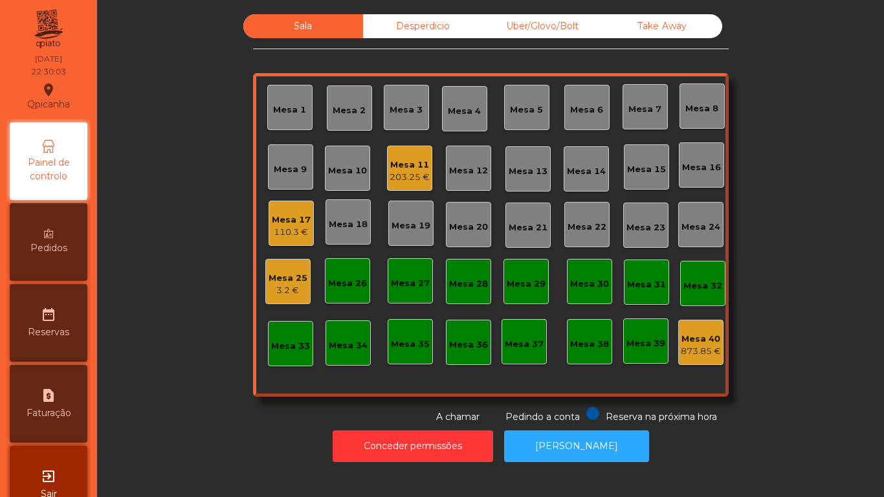
click at [286, 224] on div "Mesa 17" at bounding box center [291, 220] width 39 height 13
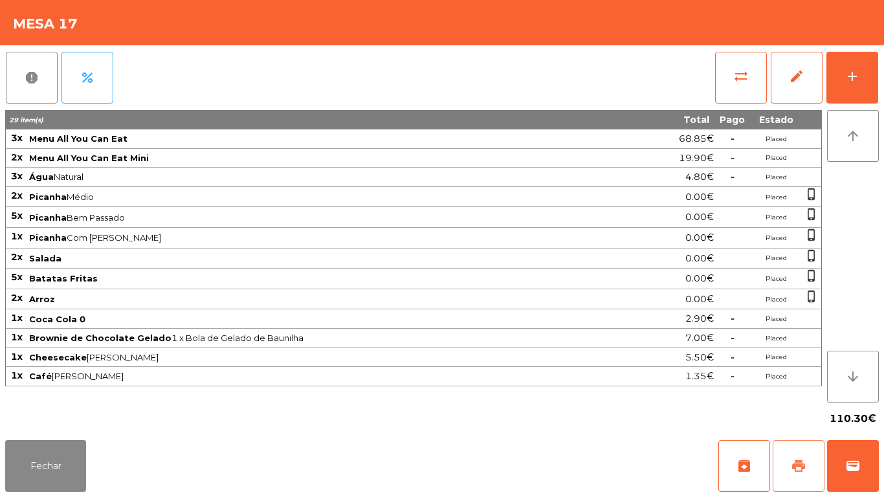
click at [793, 472] on span "print" at bounding box center [799, 466] width 16 height 16
click at [83, 443] on button "Fechar" at bounding box center [45, 466] width 81 height 52
